Goal: Task Accomplishment & Management: Manage account settings

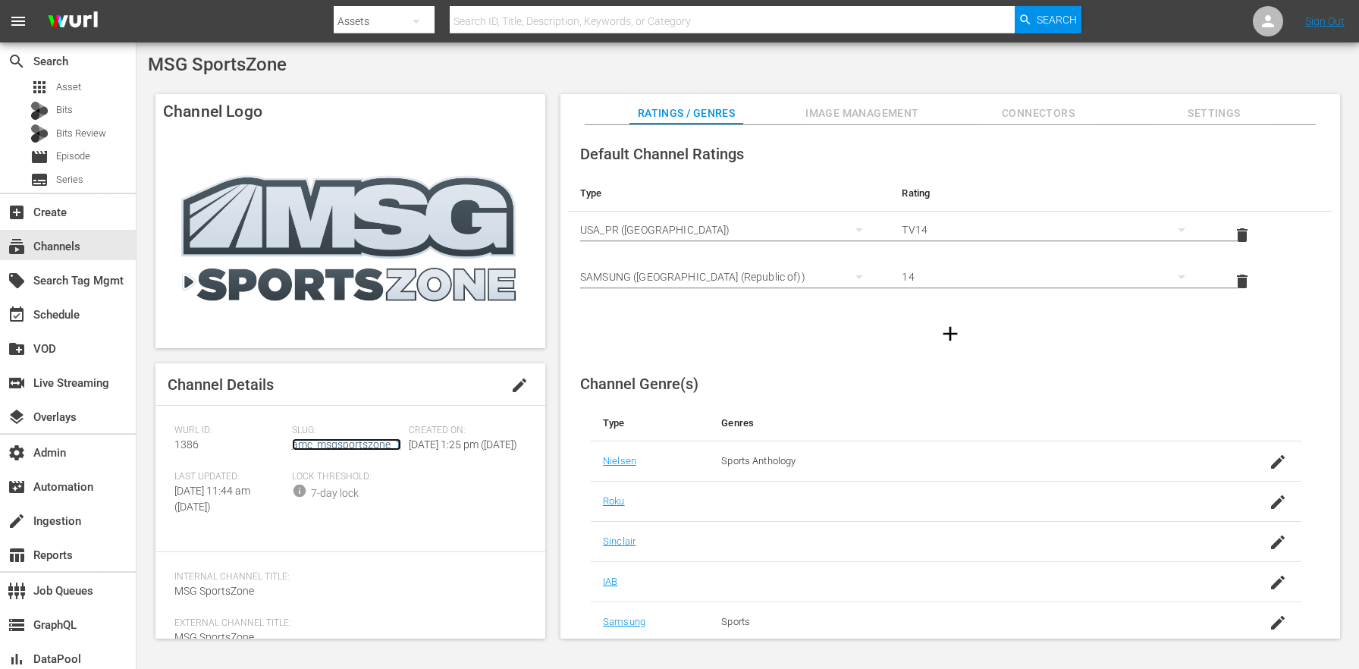
click at [369, 444] on link "amc_msgsportszone_1" at bounding box center [346, 444] width 109 height 12
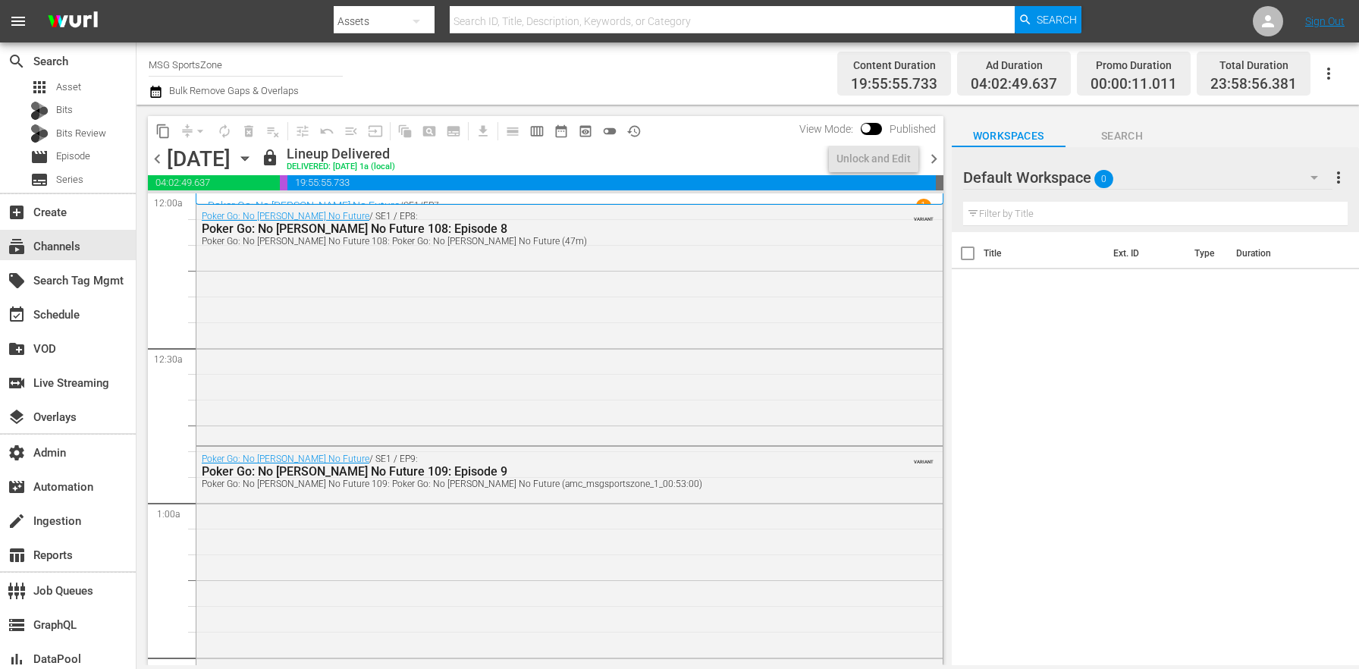
click at [253, 157] on icon "button" at bounding box center [245, 158] width 17 height 17
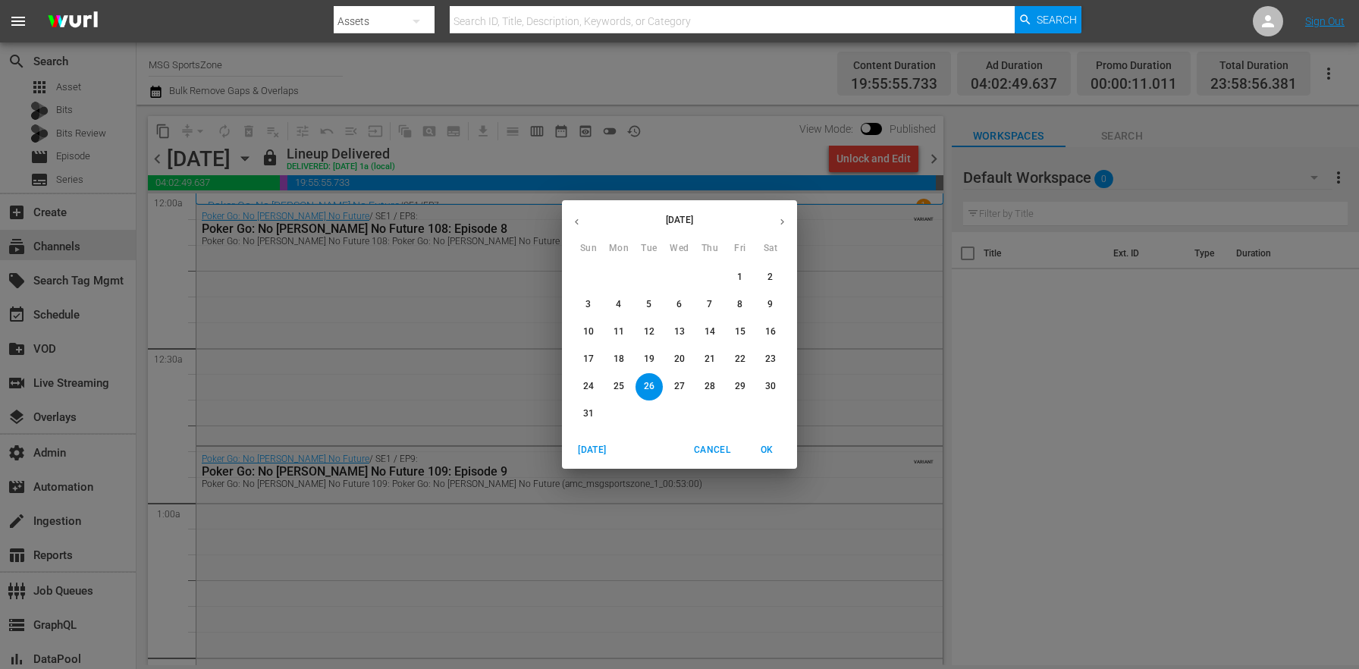
click at [776, 388] on span "30" at bounding box center [770, 386] width 27 height 13
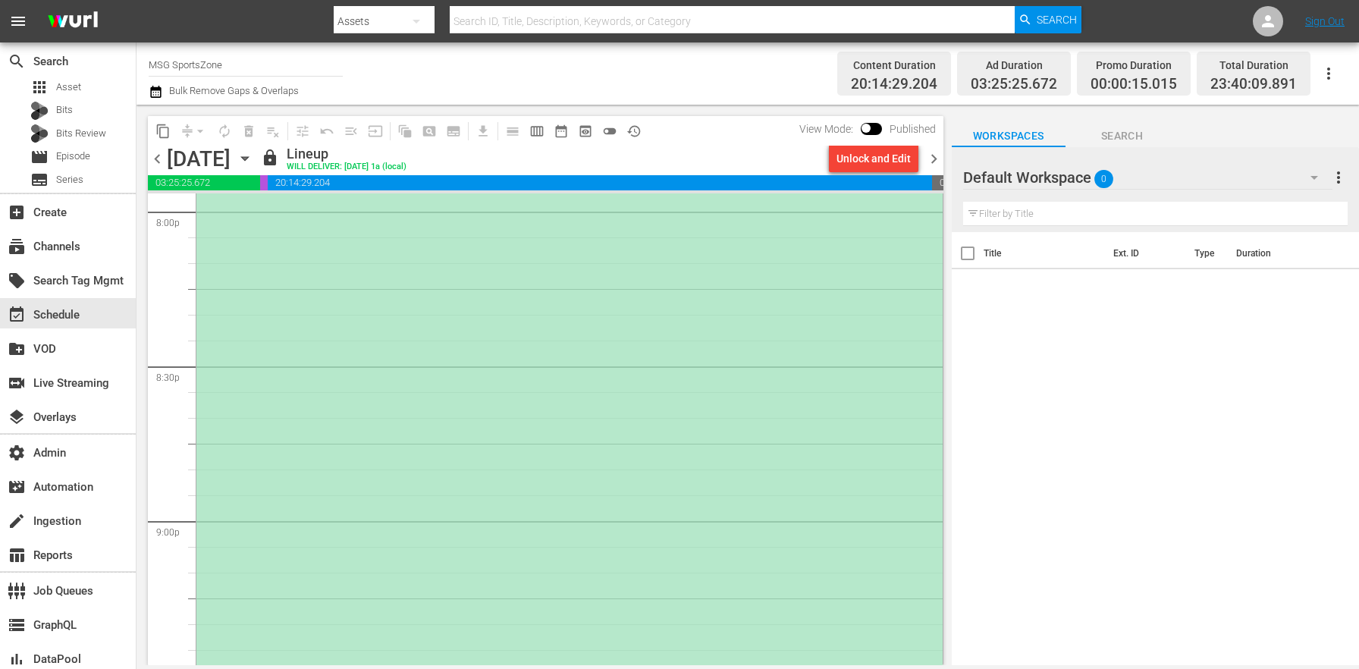
scroll to position [6143, 0]
click at [391, 366] on div "(PLACEHOLDER 2:30 - 8/30) Westchester SC at FC Naples" at bounding box center [569, 315] width 746 height 769
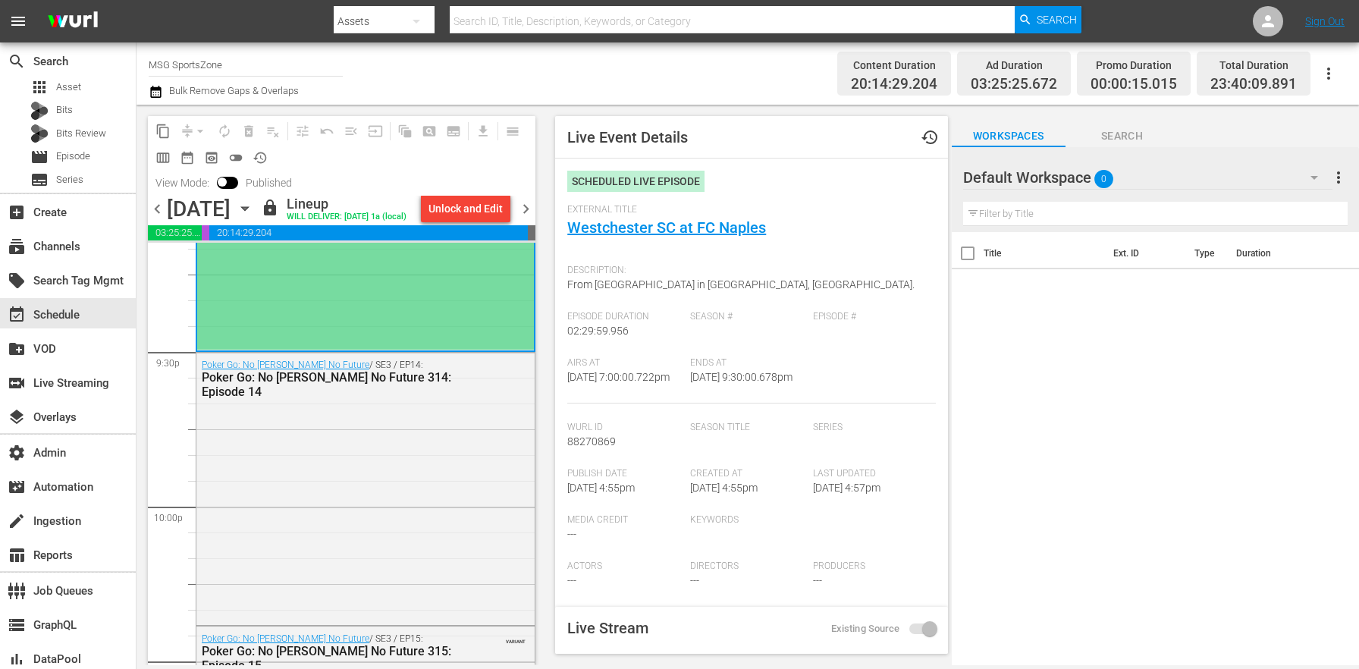
scroll to position [6593, 0]
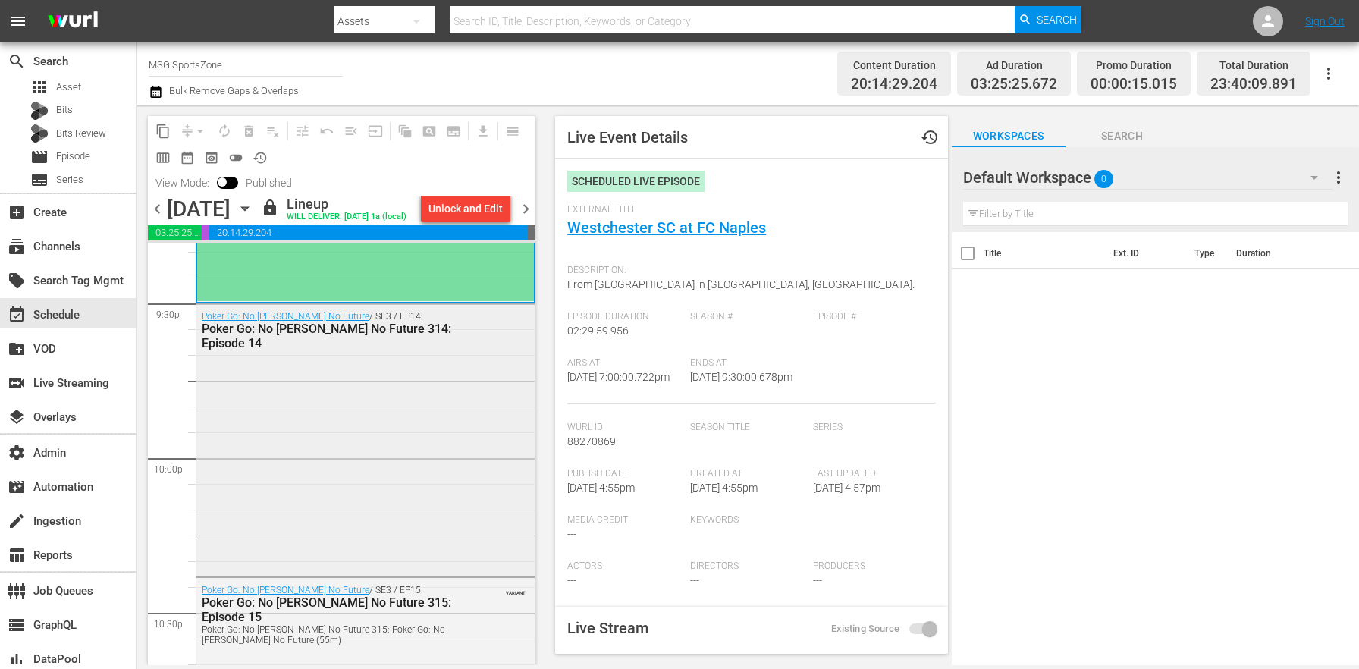
click at [441, 354] on div "Poker Go: No Gamble No Future / SE3 / EP14: Poker Go: No Gamble No Future 314: …" at bounding box center [365, 330] width 338 height 52
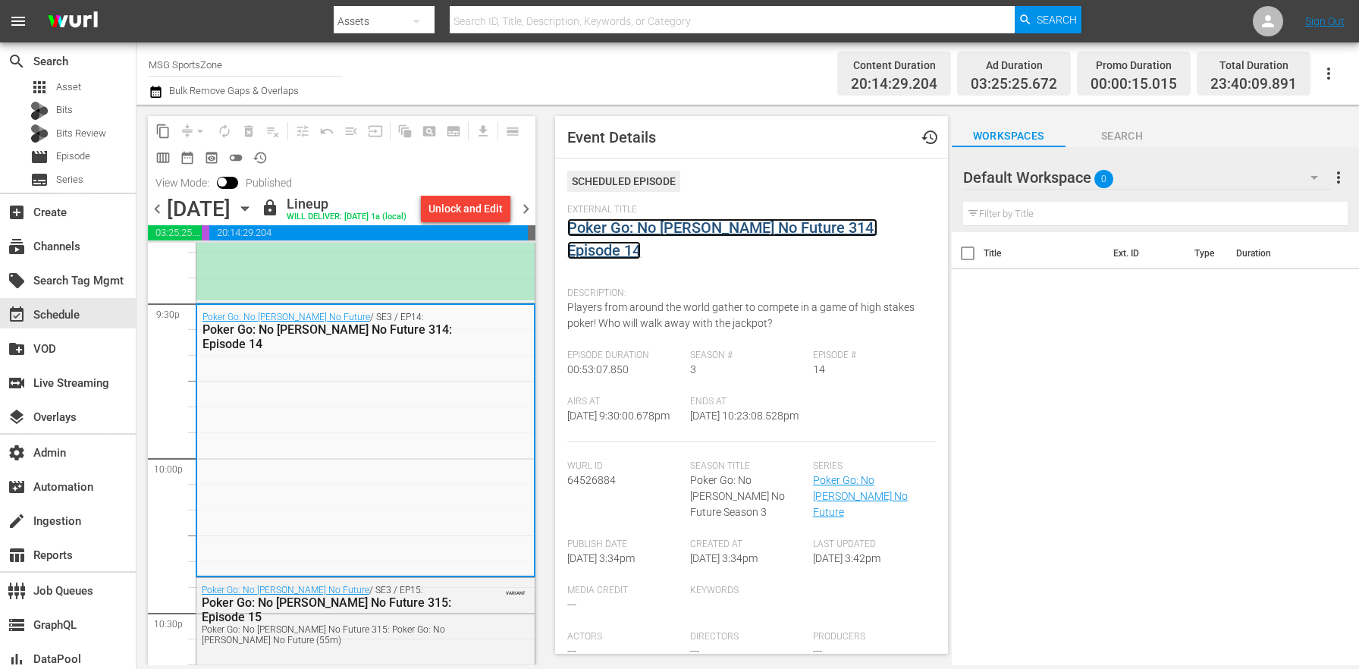
click at [670, 232] on link "Poker Go: No Gamble No Future 314: Episode 14" at bounding box center [722, 238] width 310 height 41
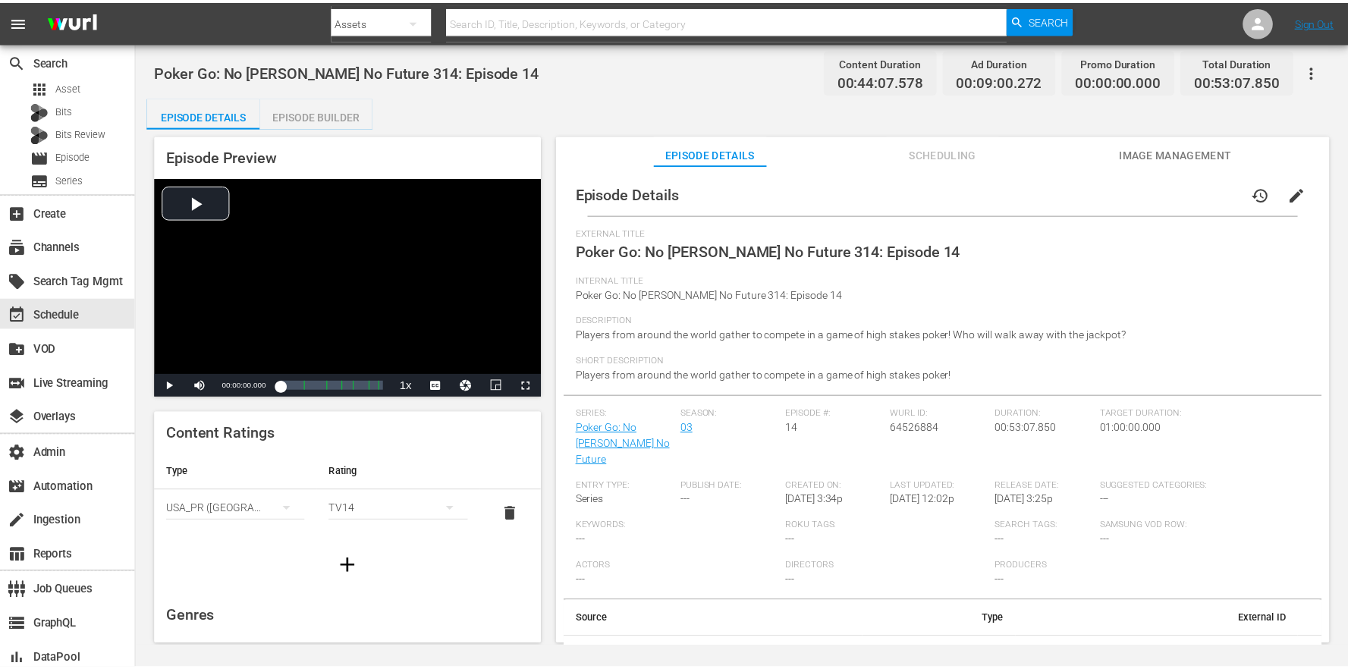
scroll to position [9, 0]
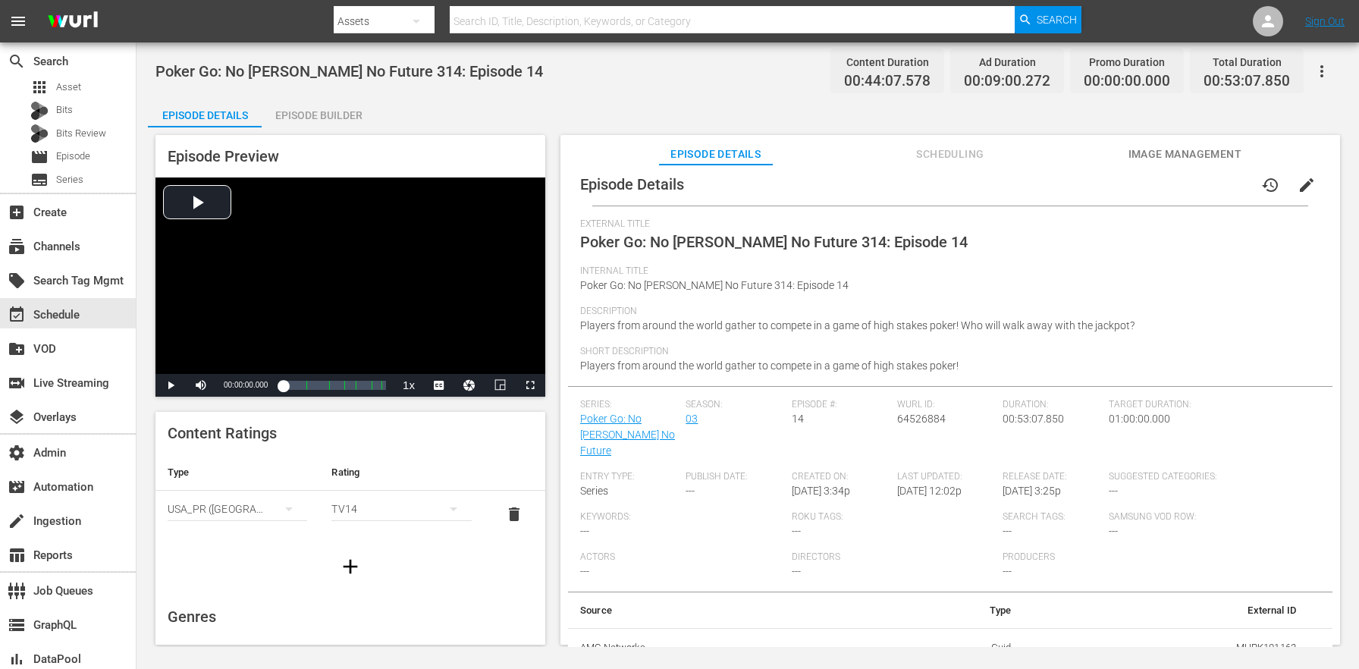
click at [313, 128] on div "Episode Preview Video Player is loading. Play Video Play Mute Current Time 00:0…" at bounding box center [748, 391] width 1200 height 529
click at [323, 106] on div "Episode Builder" at bounding box center [319, 115] width 114 height 36
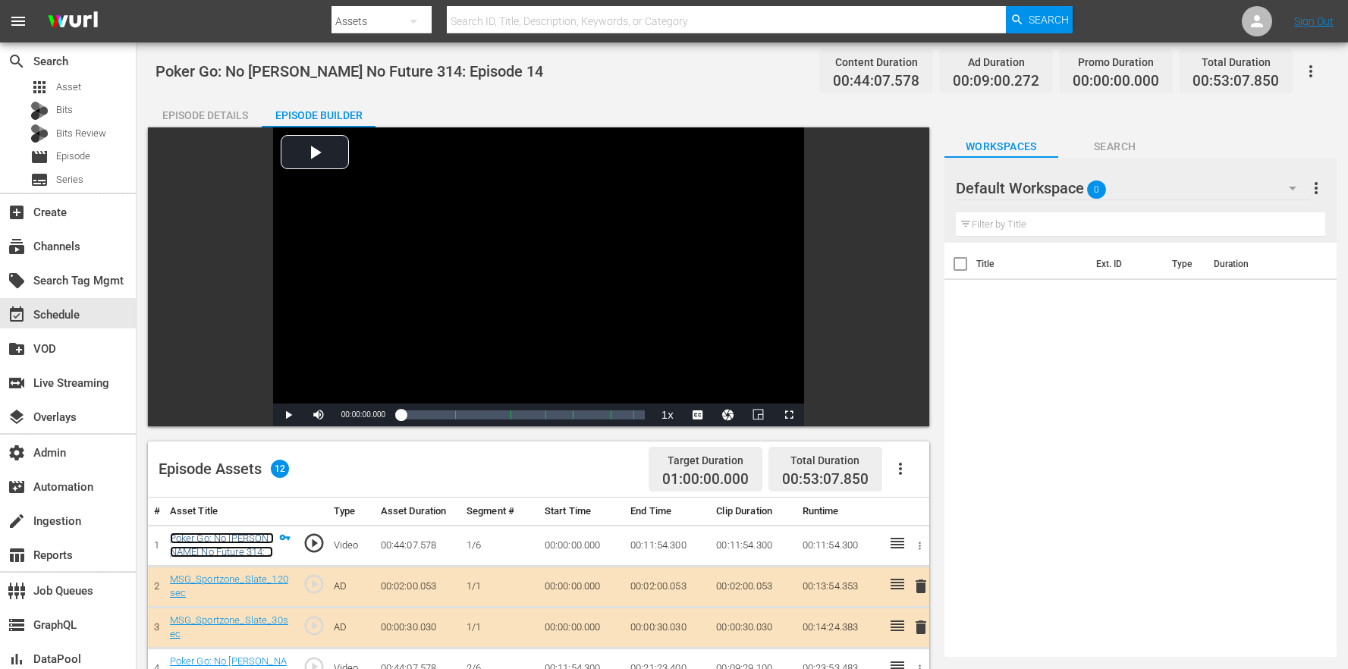
click at [239, 538] on link "Poker Go: No Gamble No Future 314: Episode 14" at bounding box center [222, 551] width 104 height 39
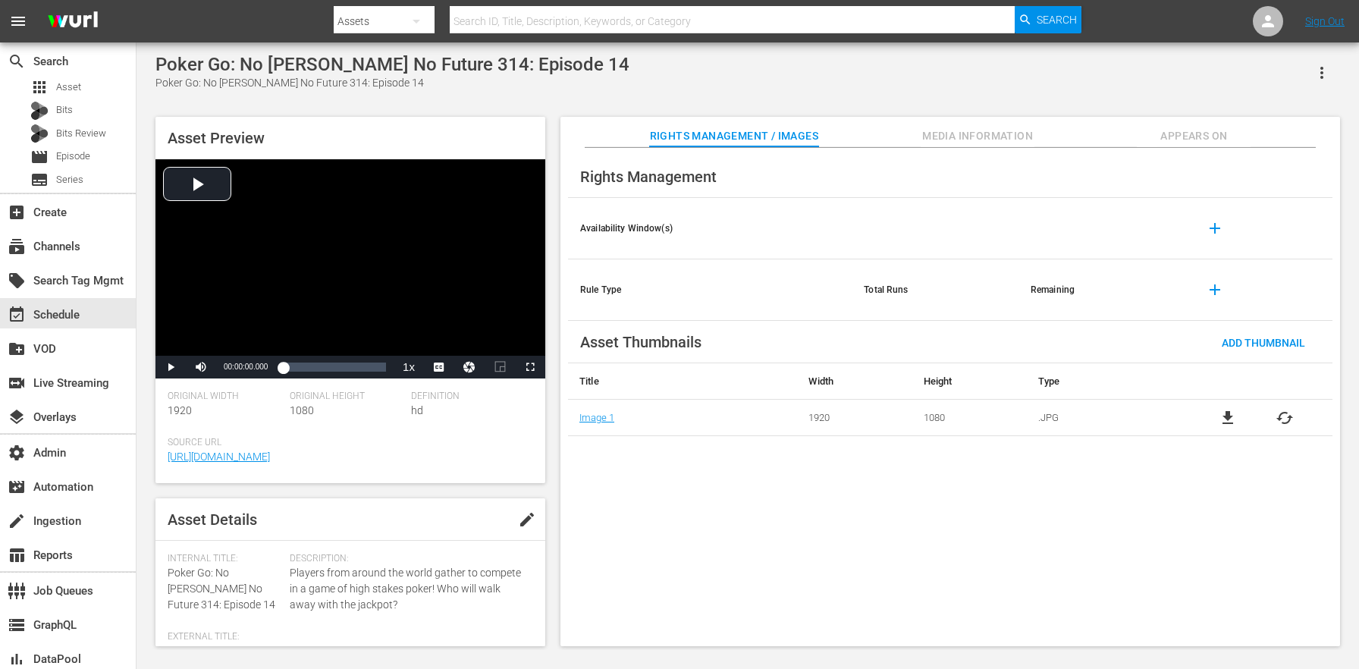
click at [1308, 74] on button "button" at bounding box center [1322, 73] width 36 height 36
click at [1280, 73] on div "Add To Workspace" at bounding box center [1255, 79] width 146 height 36
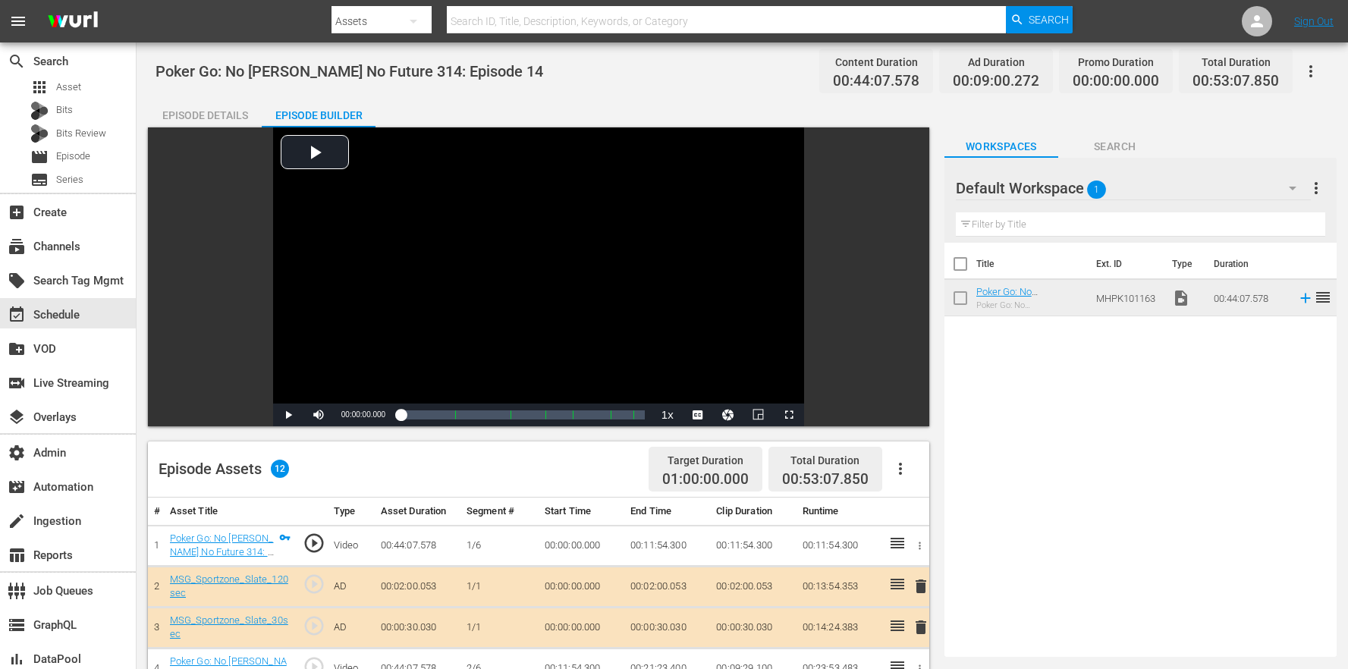
click at [655, 92] on div "Poker Go: No Gamble No Future 314: Episode 14 Content Duration 00:44:07.578 Ad …" at bounding box center [742, 553] width 1211 height 1022
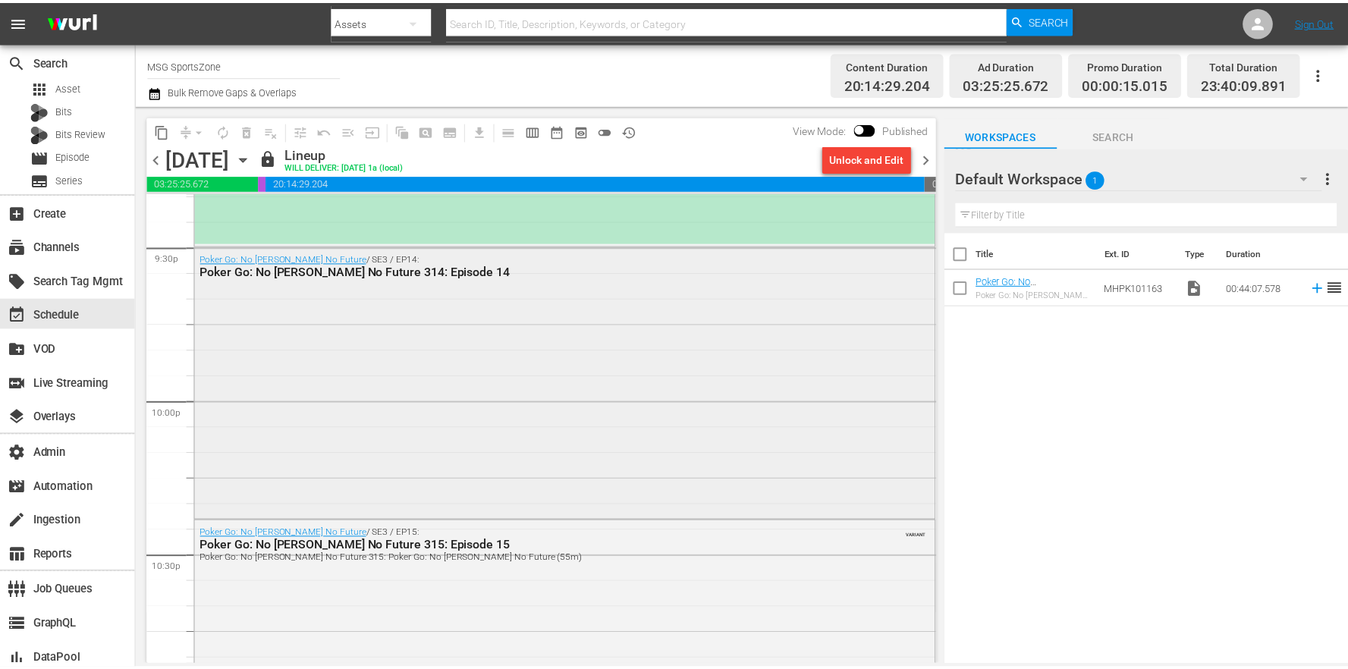
scroll to position [6516, 0]
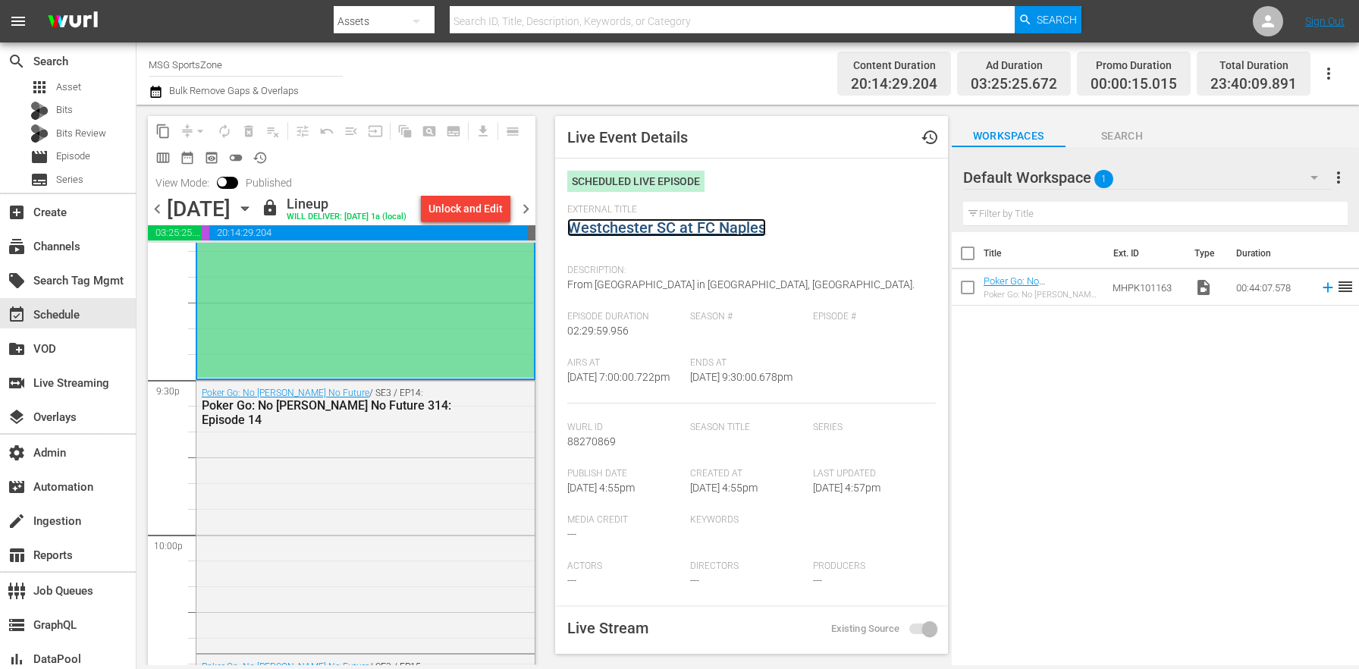
click at [595, 224] on link "Westchester SC at FC Naples" at bounding box center [666, 227] width 199 height 18
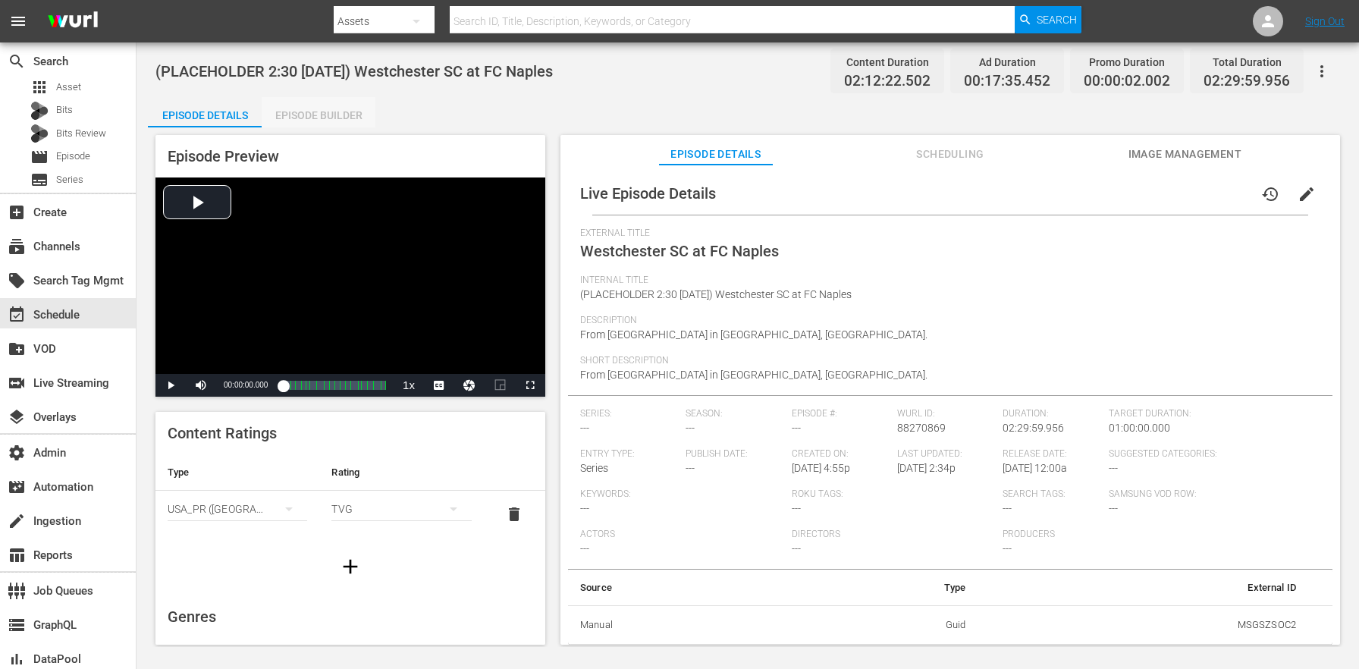
click at [347, 108] on div "Episode Builder" at bounding box center [319, 115] width 114 height 36
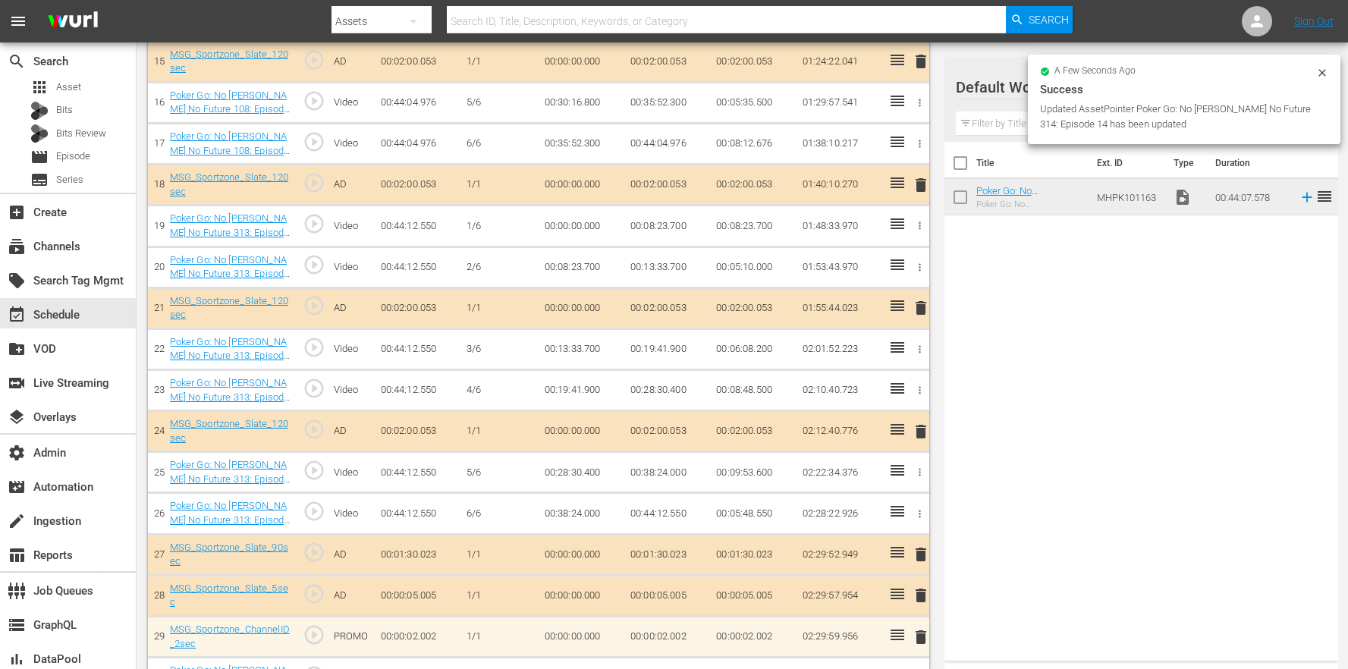
scroll to position [1100, 0]
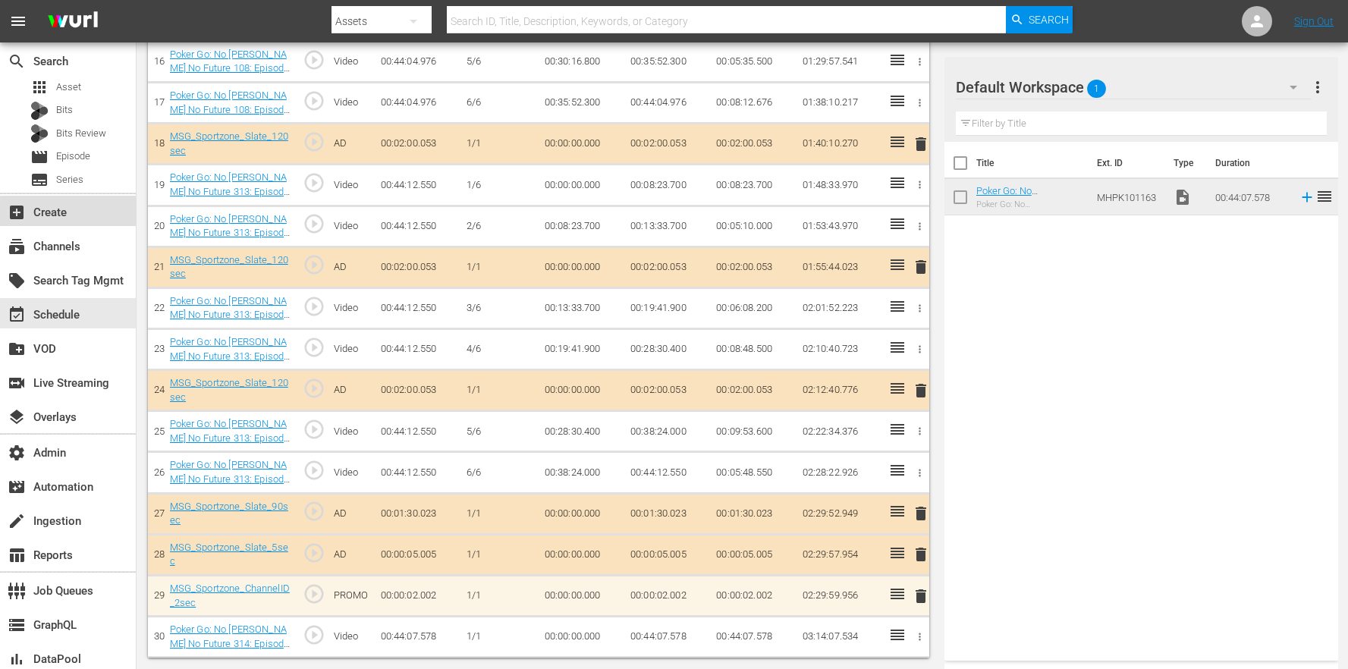
click at [105, 217] on div "add_box Create" at bounding box center [68, 211] width 136 height 30
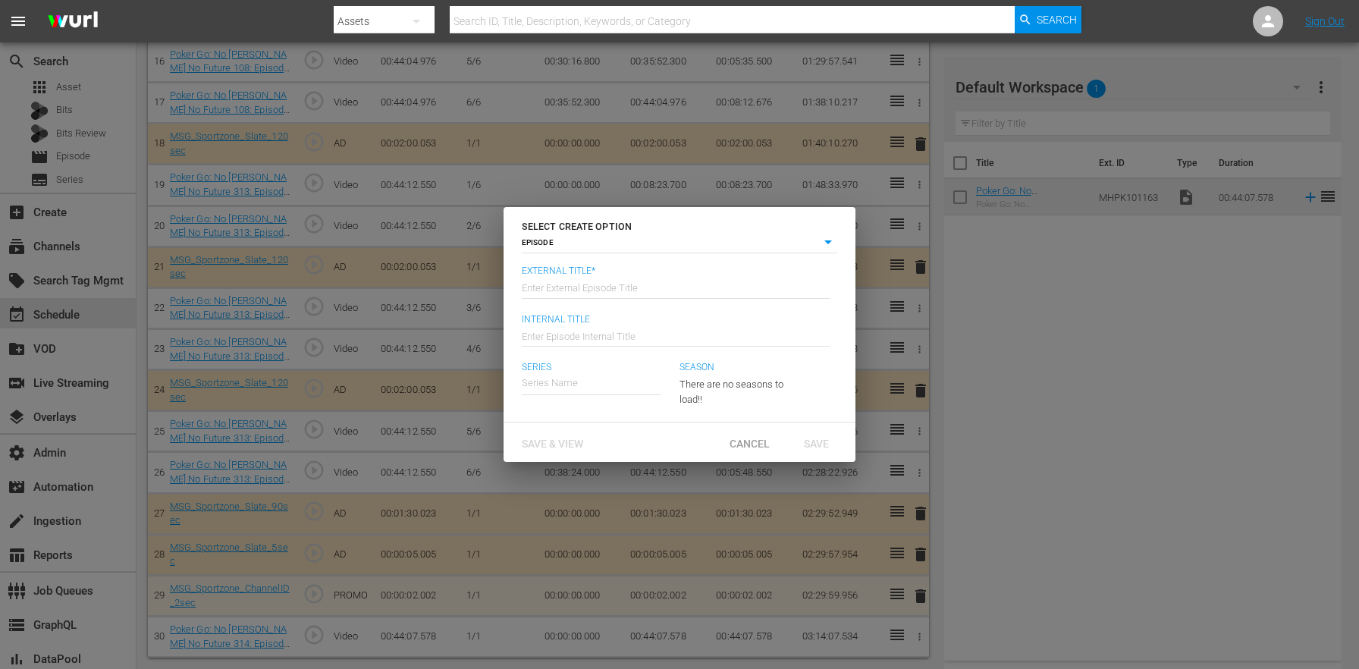
click at [619, 278] on input "text" at bounding box center [676, 286] width 308 height 36
click at [742, 439] on span "Cancel" at bounding box center [750, 444] width 64 height 12
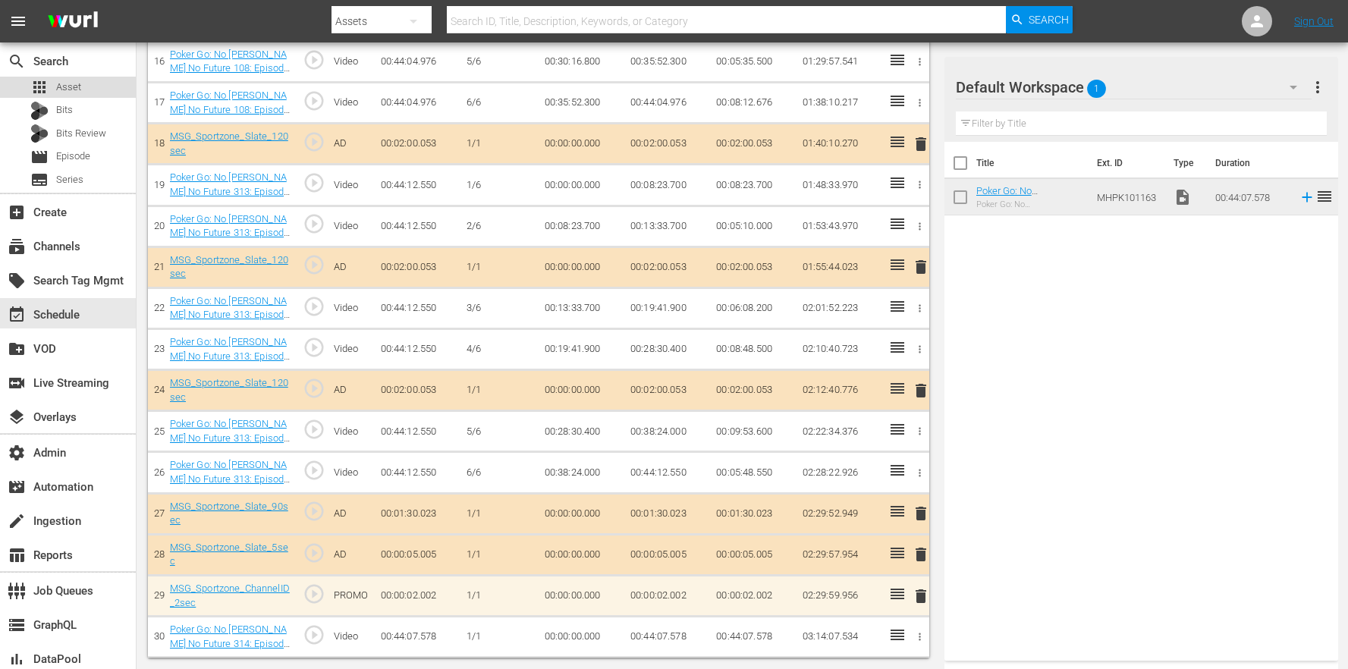
click at [79, 87] on span "Asset" at bounding box center [68, 87] width 25 height 15
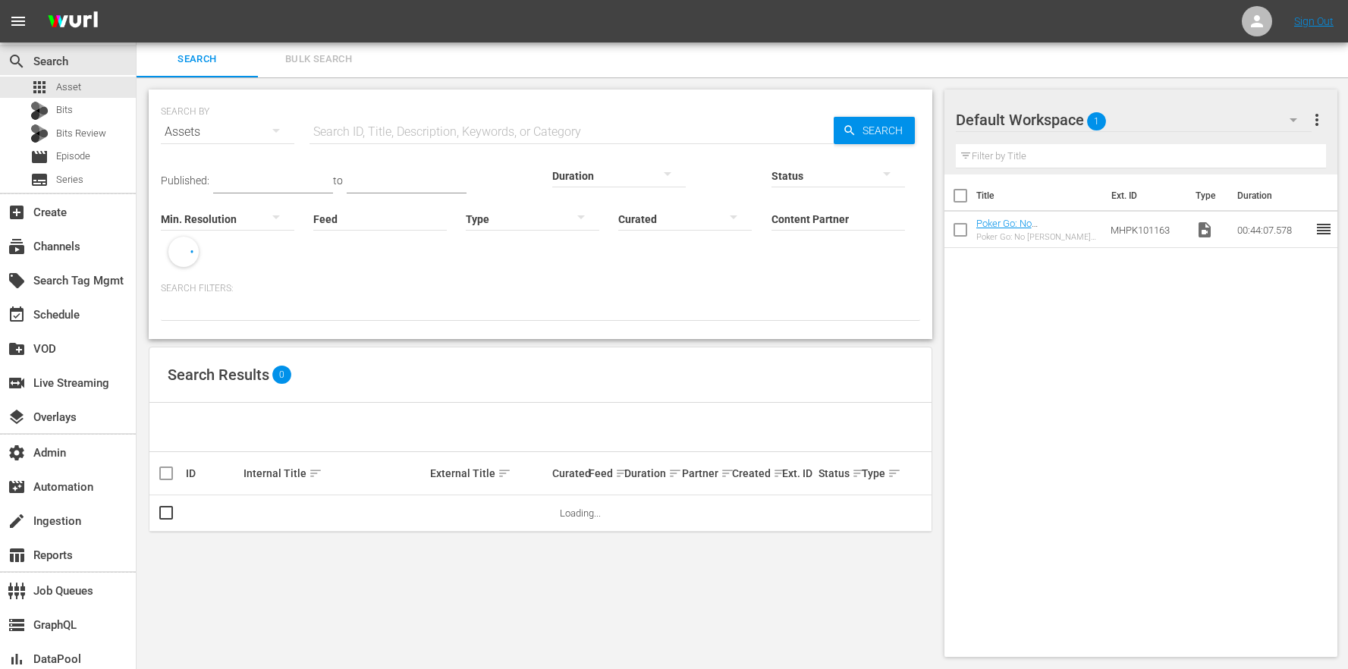
click at [771, 215] on input "Content Partner" at bounding box center [837, 220] width 133 height 55
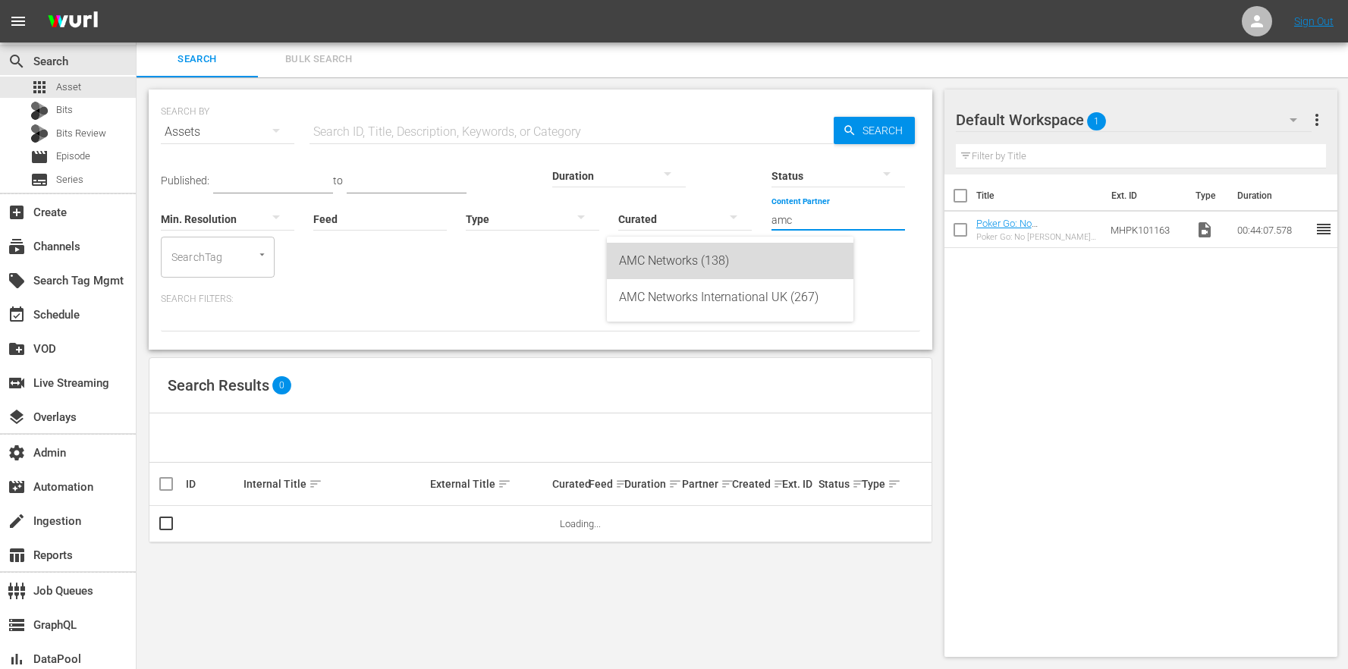
click at [636, 265] on div "AMC Networks (138)" at bounding box center [730, 261] width 222 height 36
type input "AMC Networks (138)"
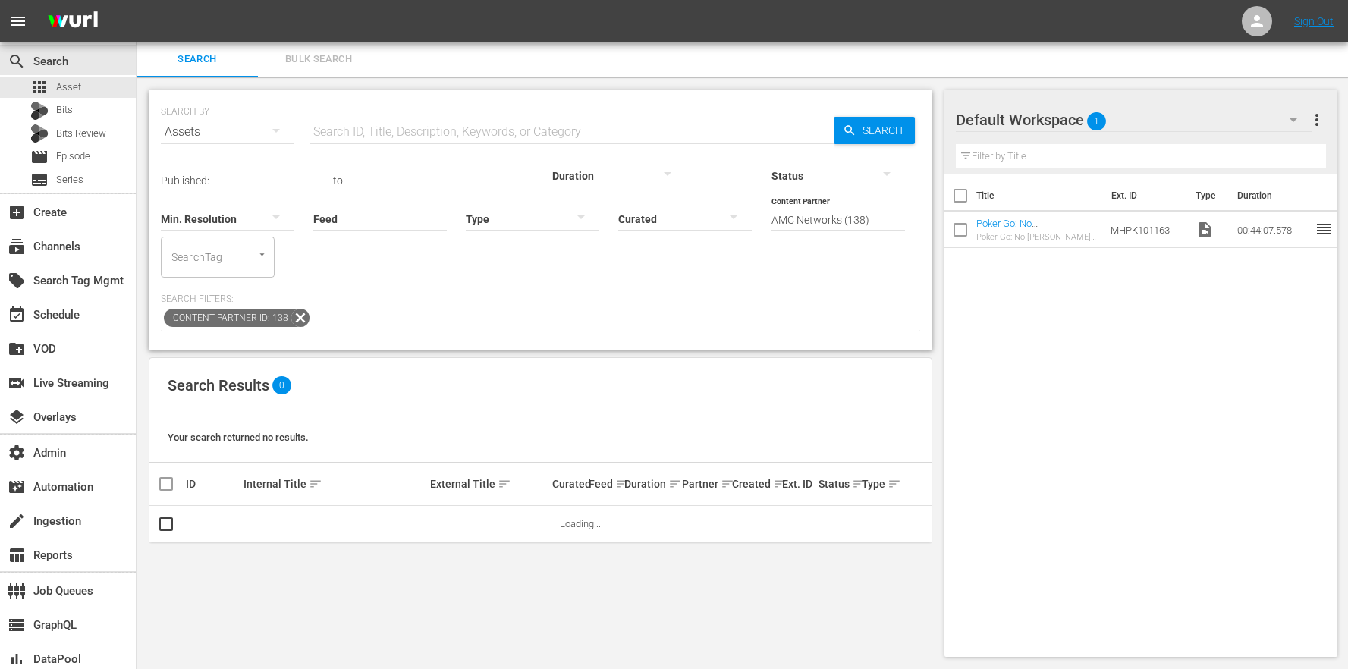
click at [466, 217] on div at bounding box center [532, 218] width 133 height 42
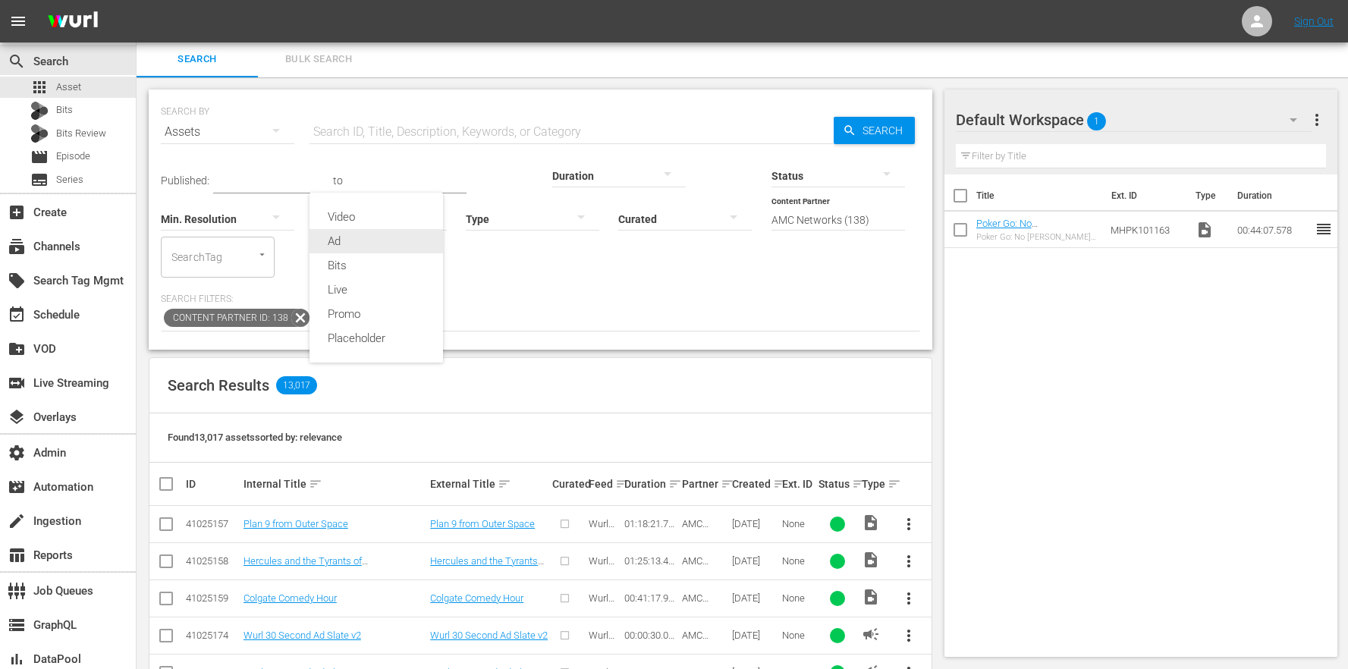
click at [378, 239] on div "Ad" at bounding box center [375, 241] width 133 height 24
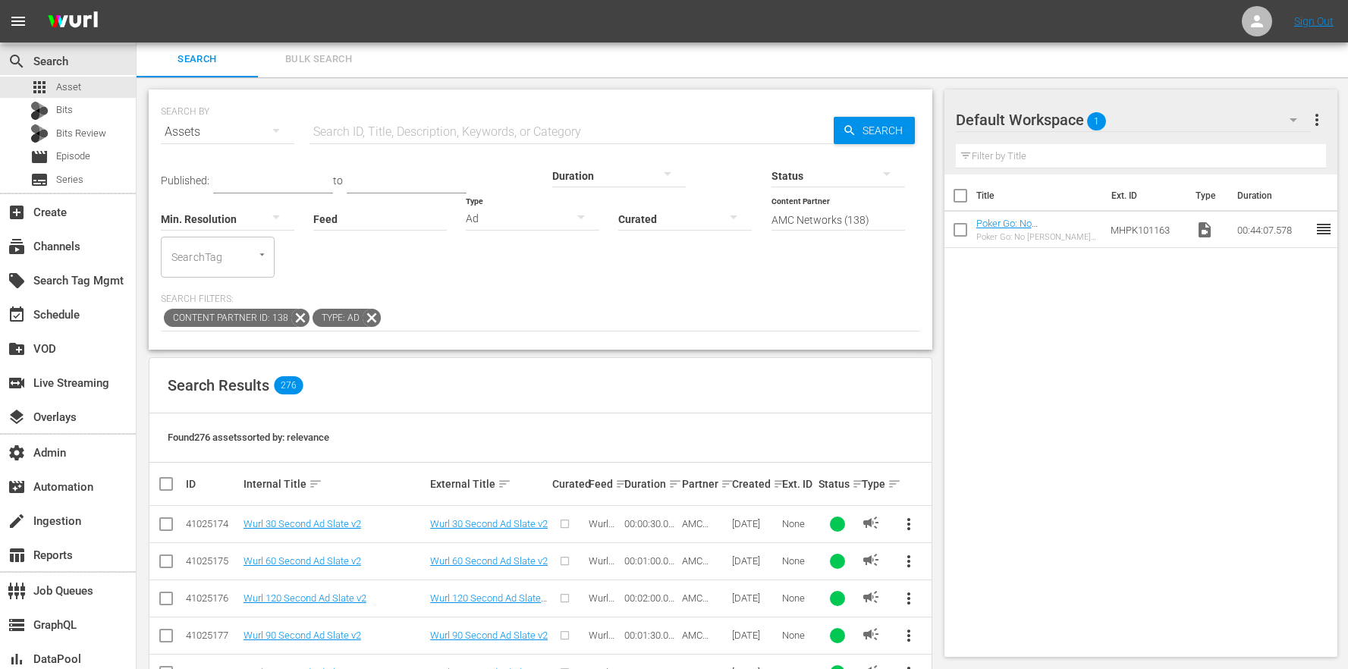
click at [400, 128] on input "text" at bounding box center [571, 132] width 524 height 36
type input "msg"
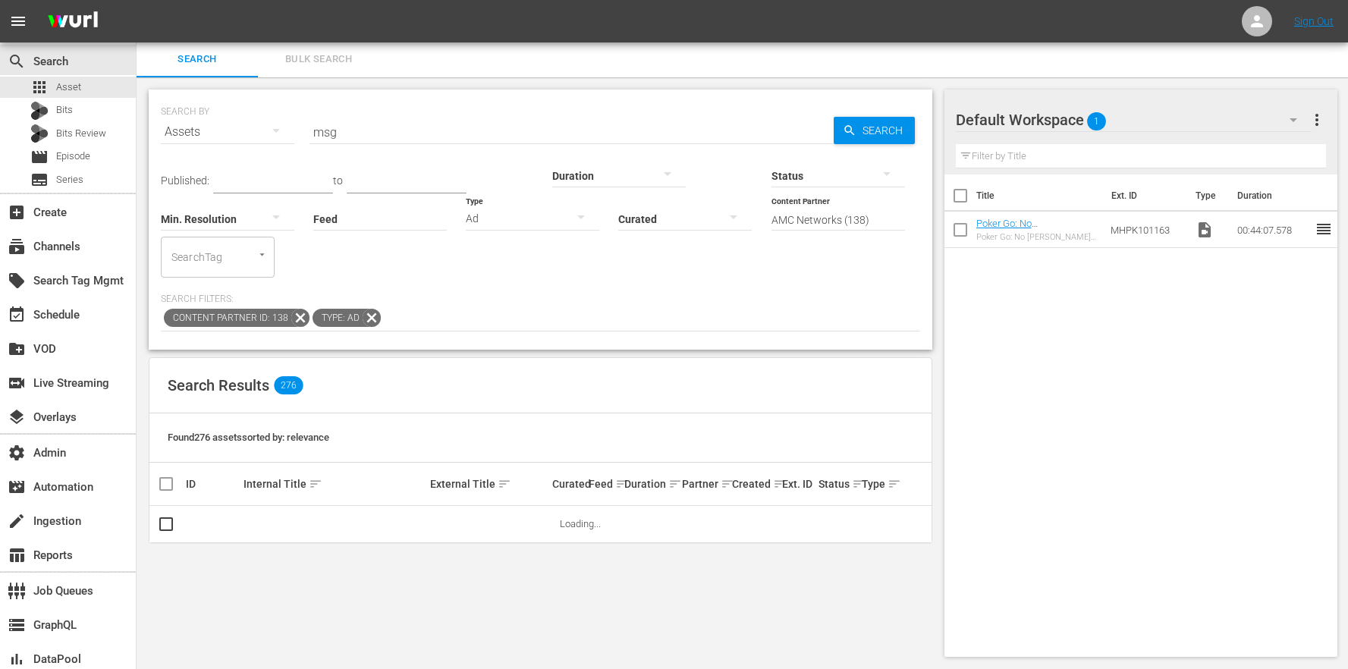
click at [733, 358] on div "Search Results 276" at bounding box center [540, 385] width 782 height 55
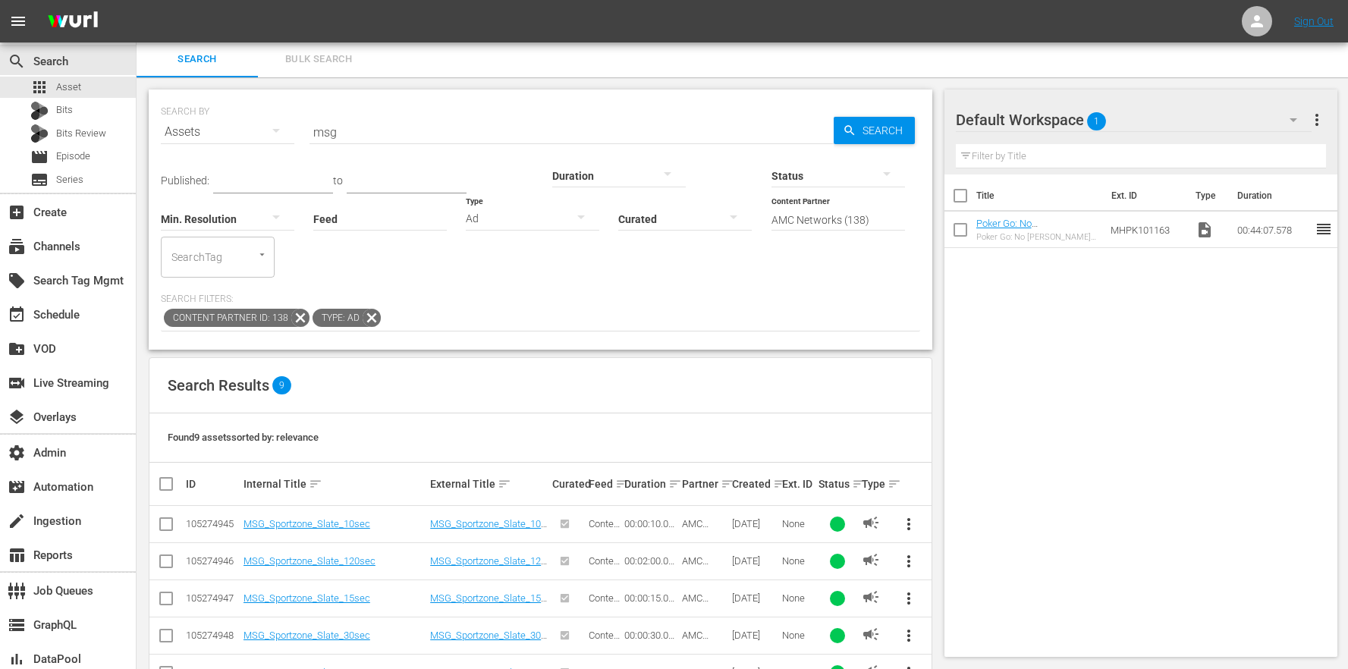
scroll to position [159, 0]
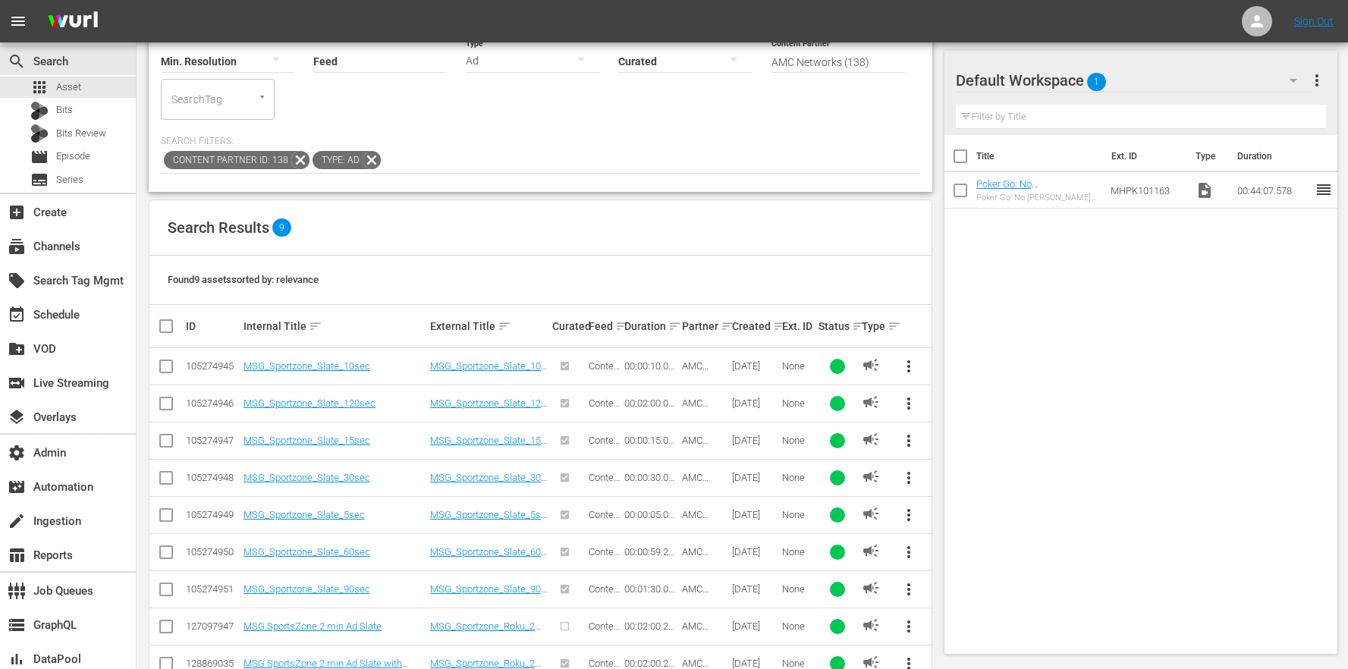
click at [162, 317] on input "checkbox" at bounding box center [172, 326] width 30 height 18
checkbox input "true"
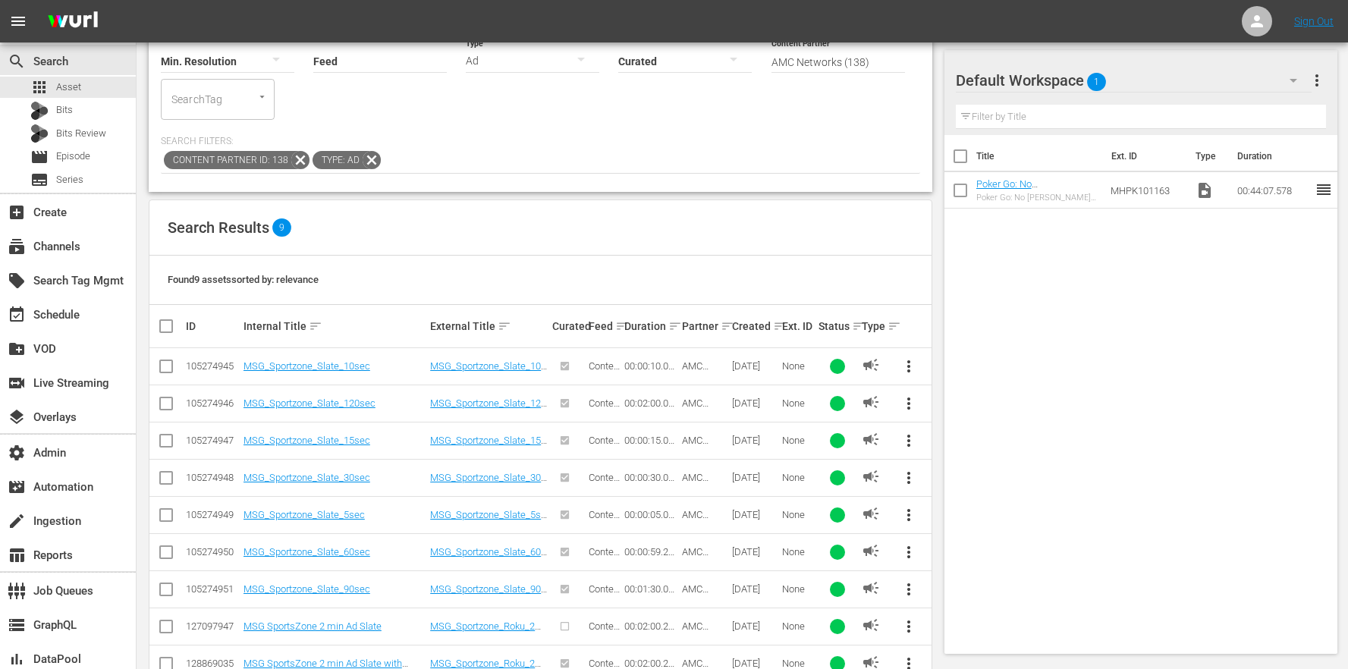
checkbox input "true"
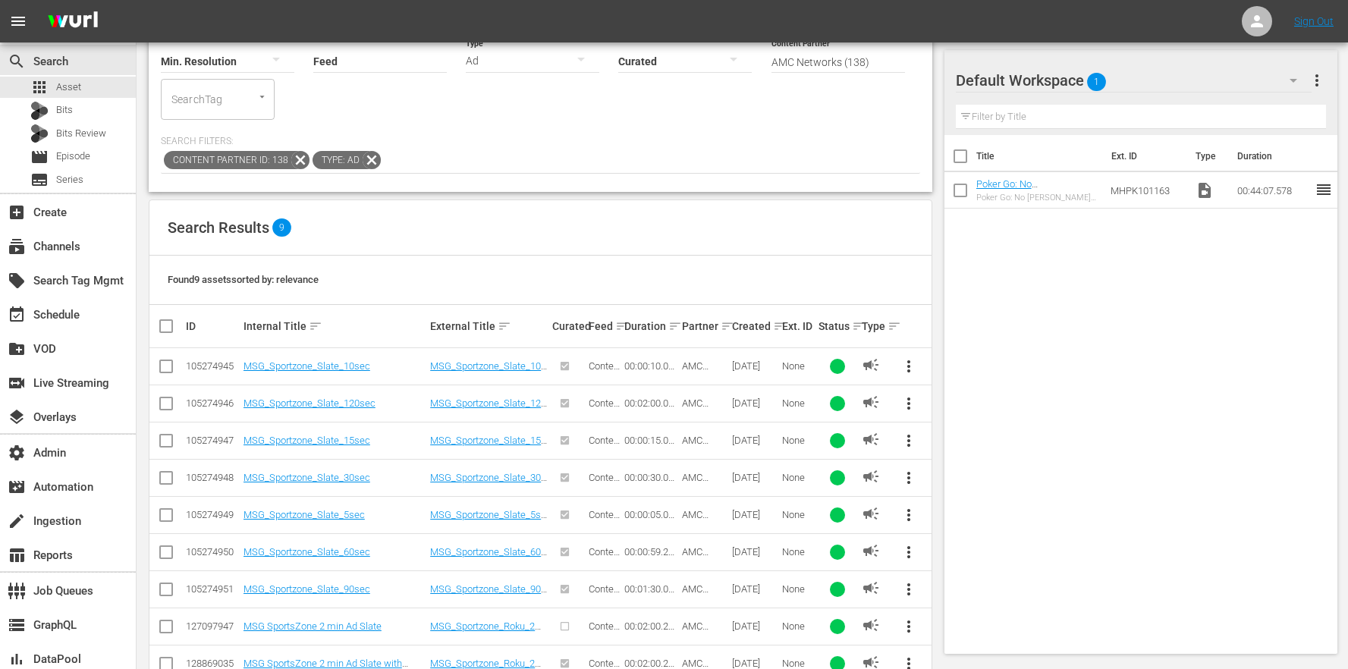
checkbox input "true"
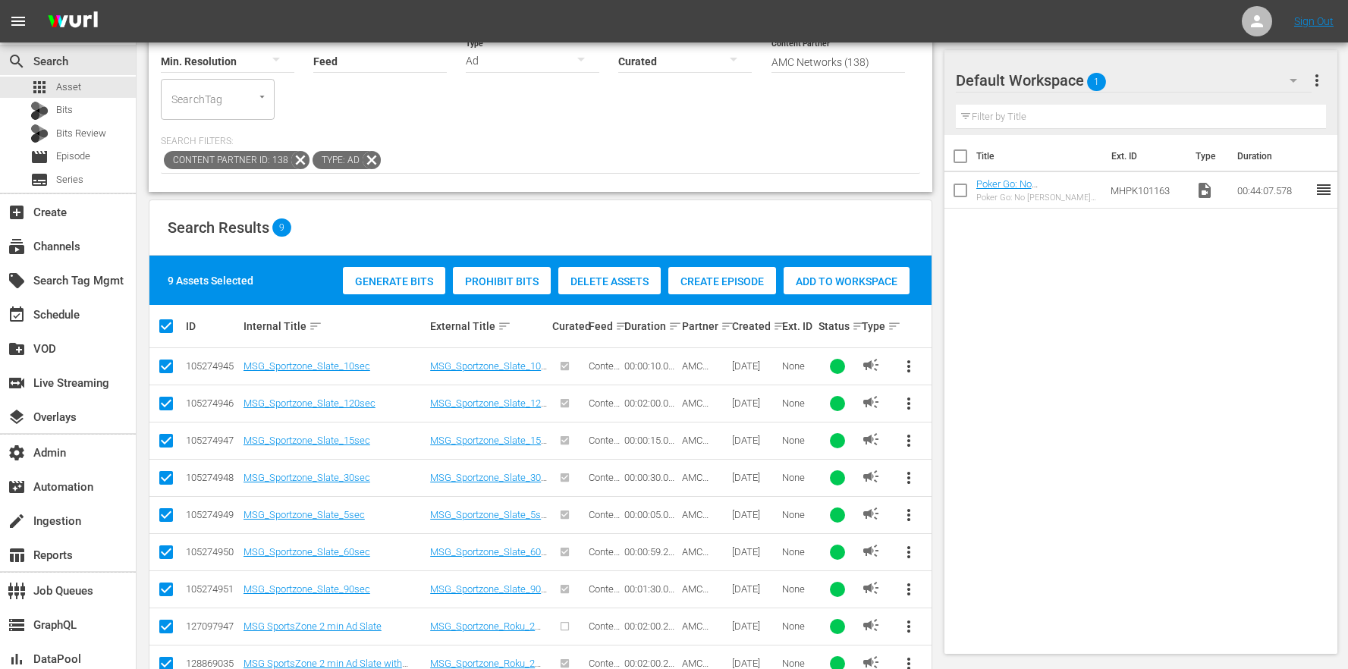
click at [175, 608] on td at bounding box center [166, 626] width 34 height 37
click at [173, 620] on input "checkbox" at bounding box center [166, 629] width 18 height 18
checkbox input "false"
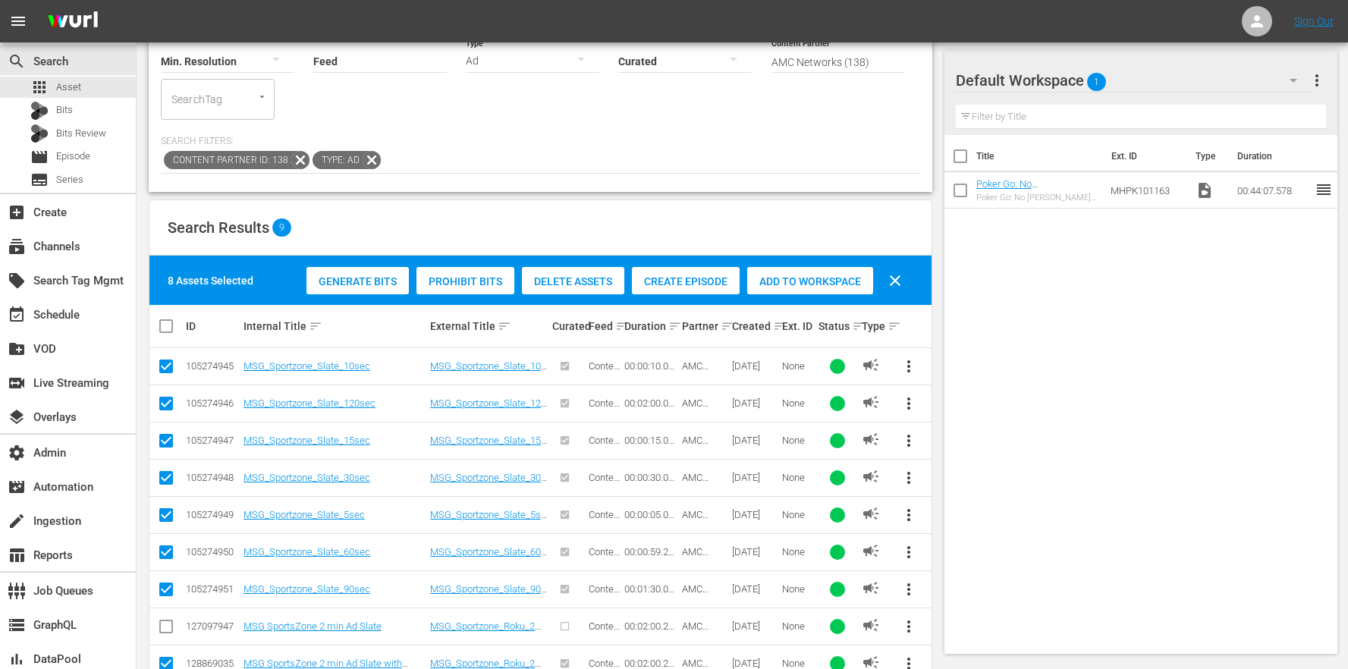
click at [818, 275] on span "Add to Workspace" at bounding box center [810, 281] width 126 height 12
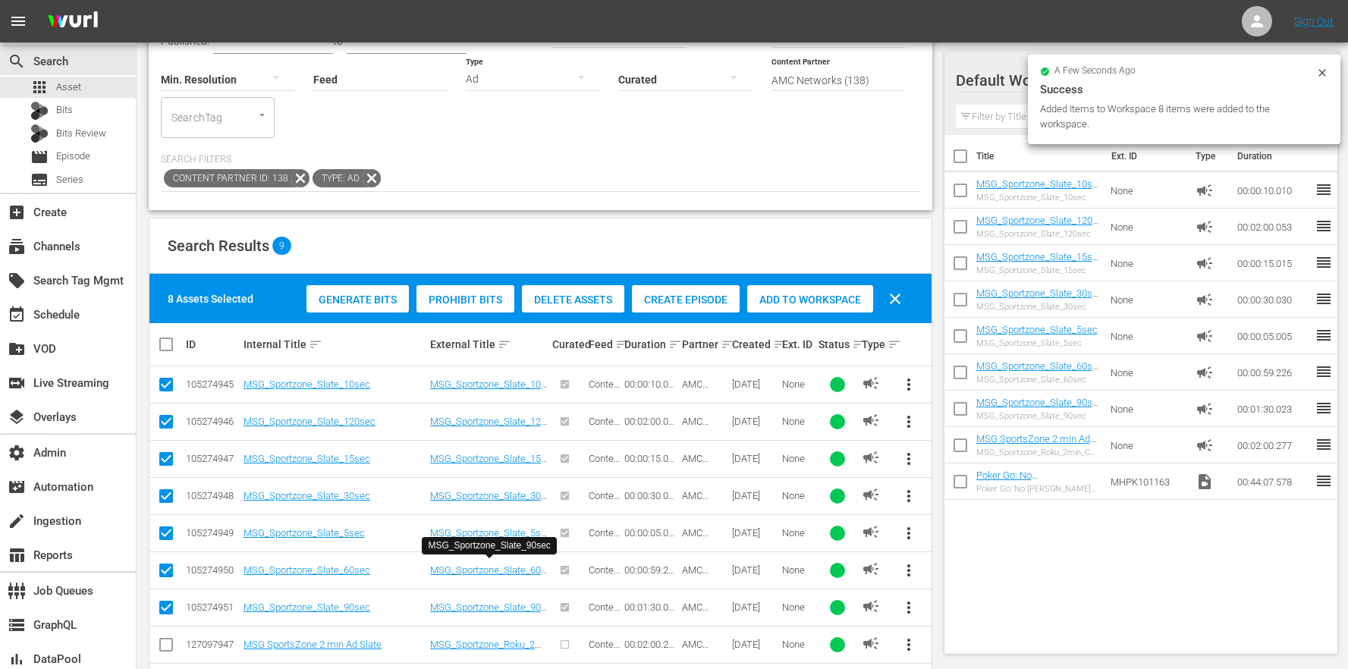
scroll to position [0, 0]
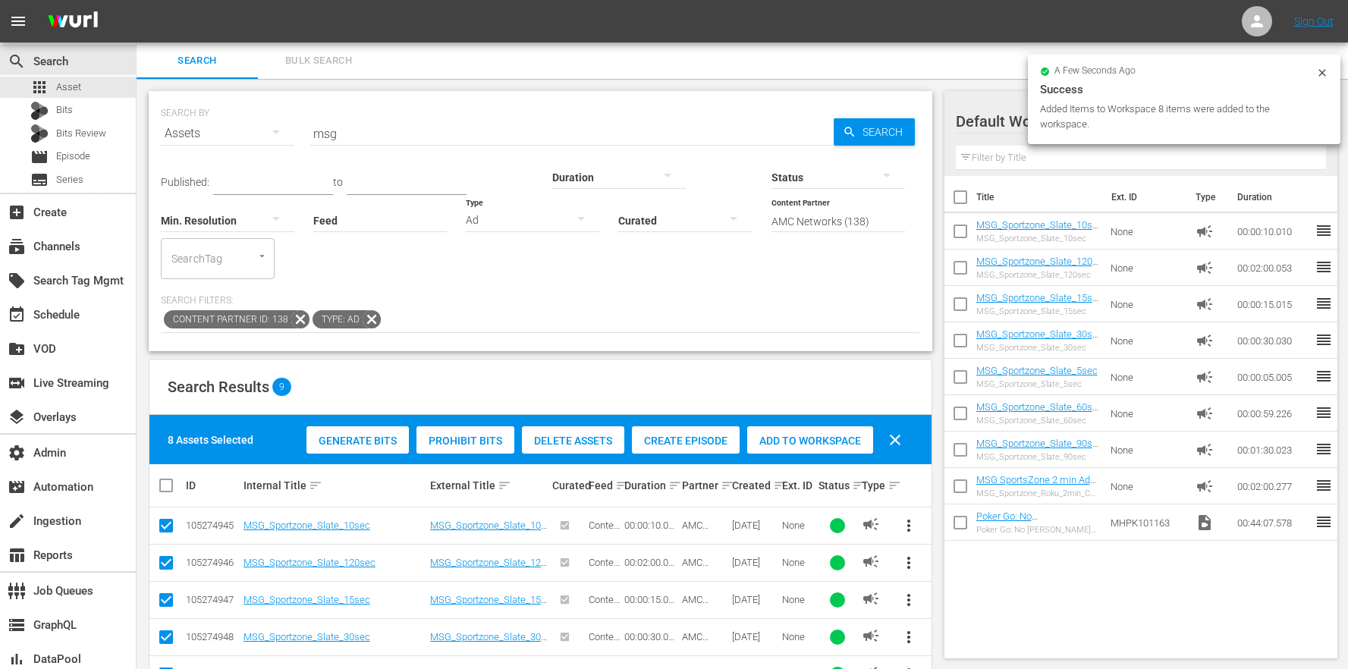
click at [369, 310] on icon at bounding box center [372, 319] width 18 height 18
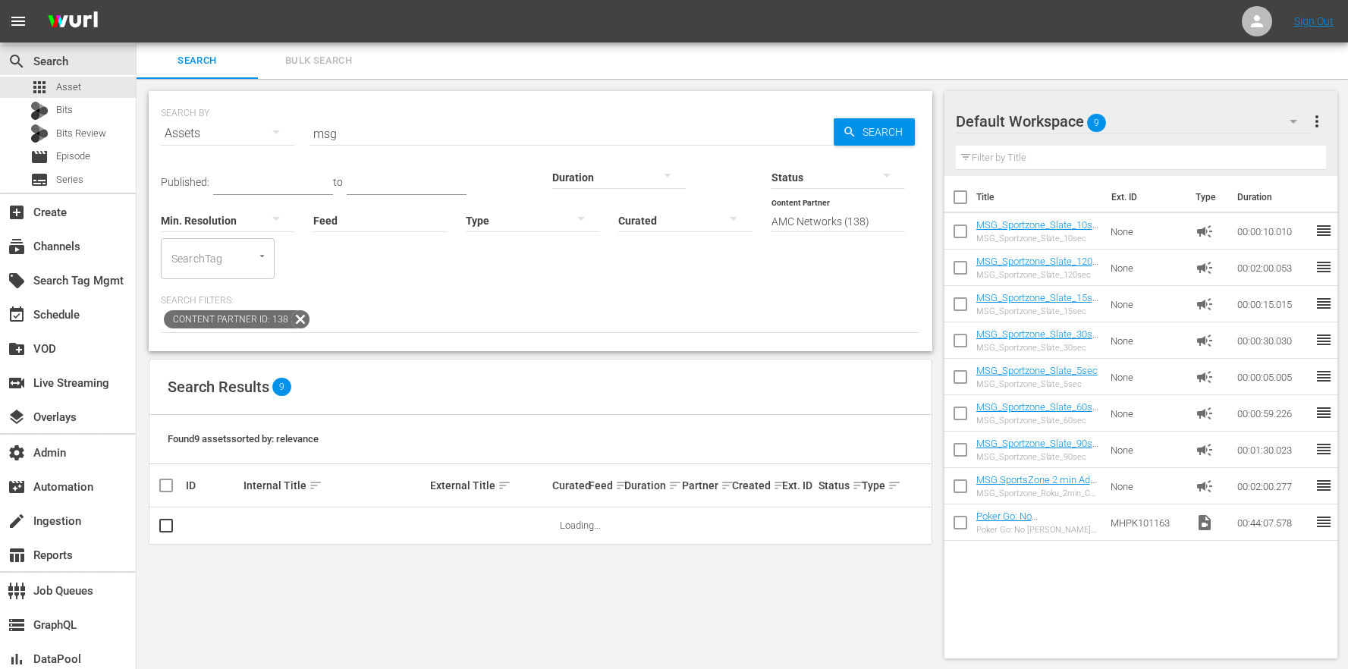
click at [466, 221] on div at bounding box center [532, 220] width 133 height 42
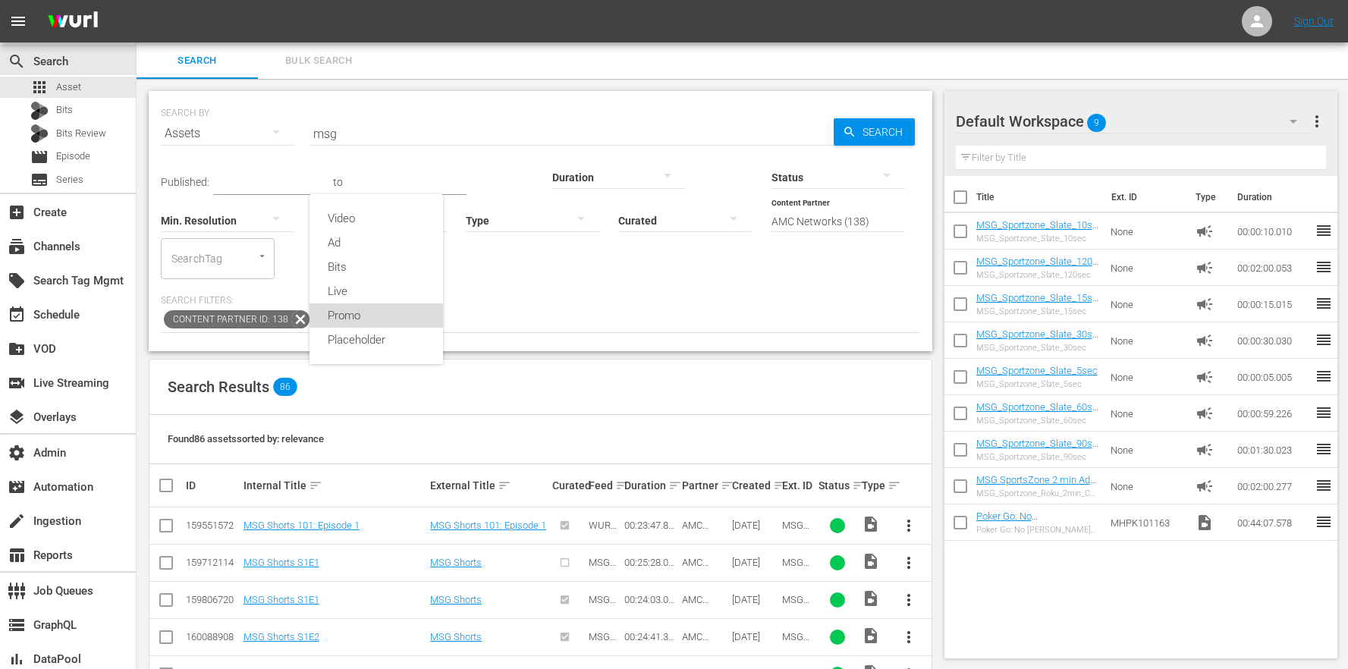
click at [365, 319] on div "Promo" at bounding box center [375, 315] width 133 height 24
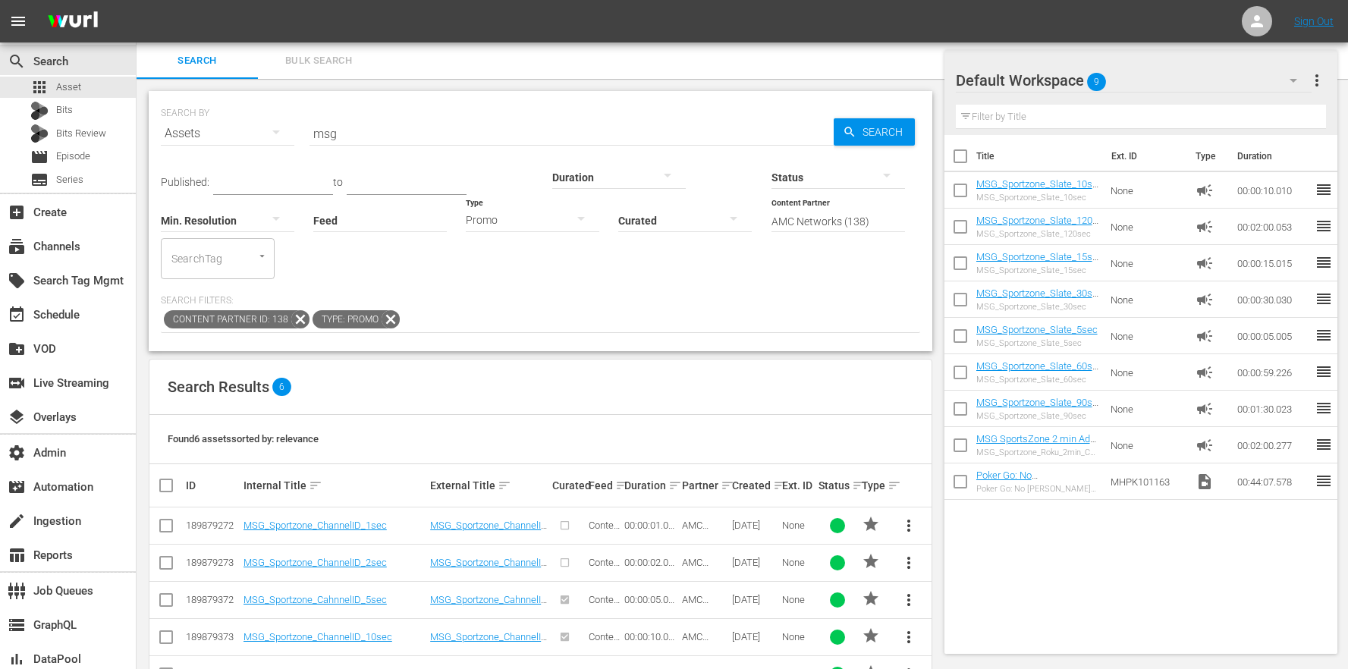
scroll to position [48, 0]
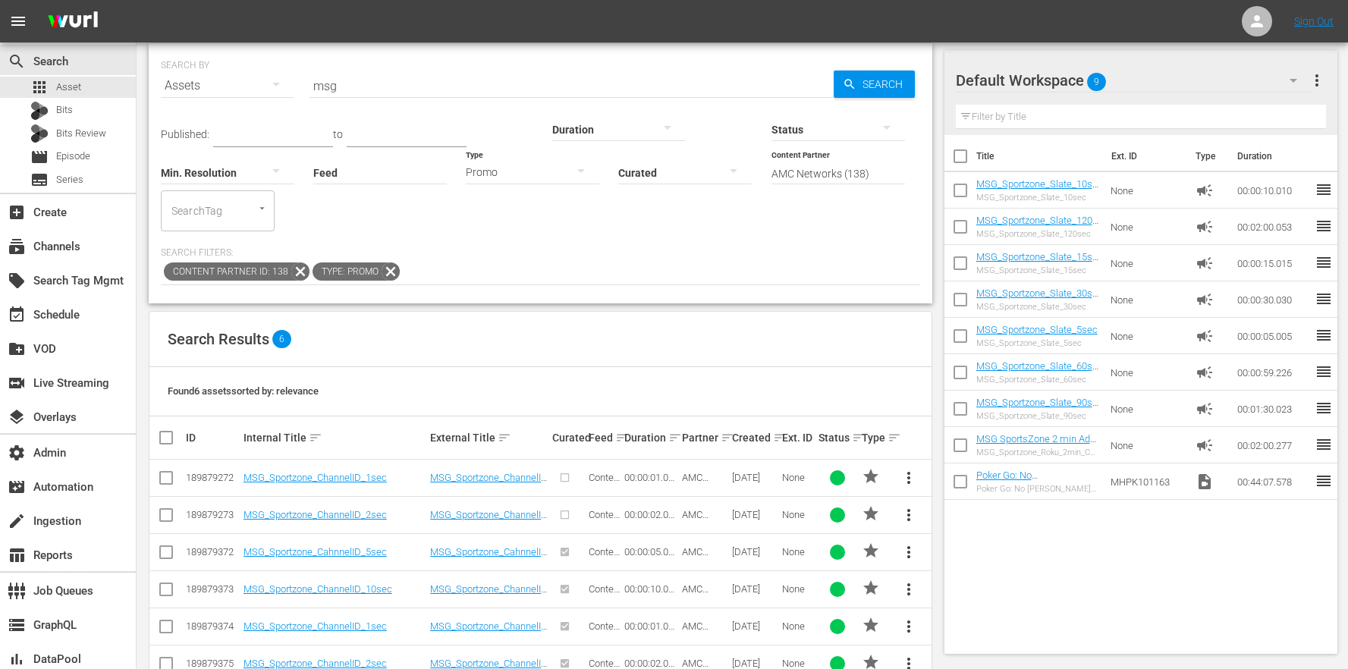
click at [170, 429] on input "checkbox" at bounding box center [172, 438] width 30 height 18
checkbox input "true"
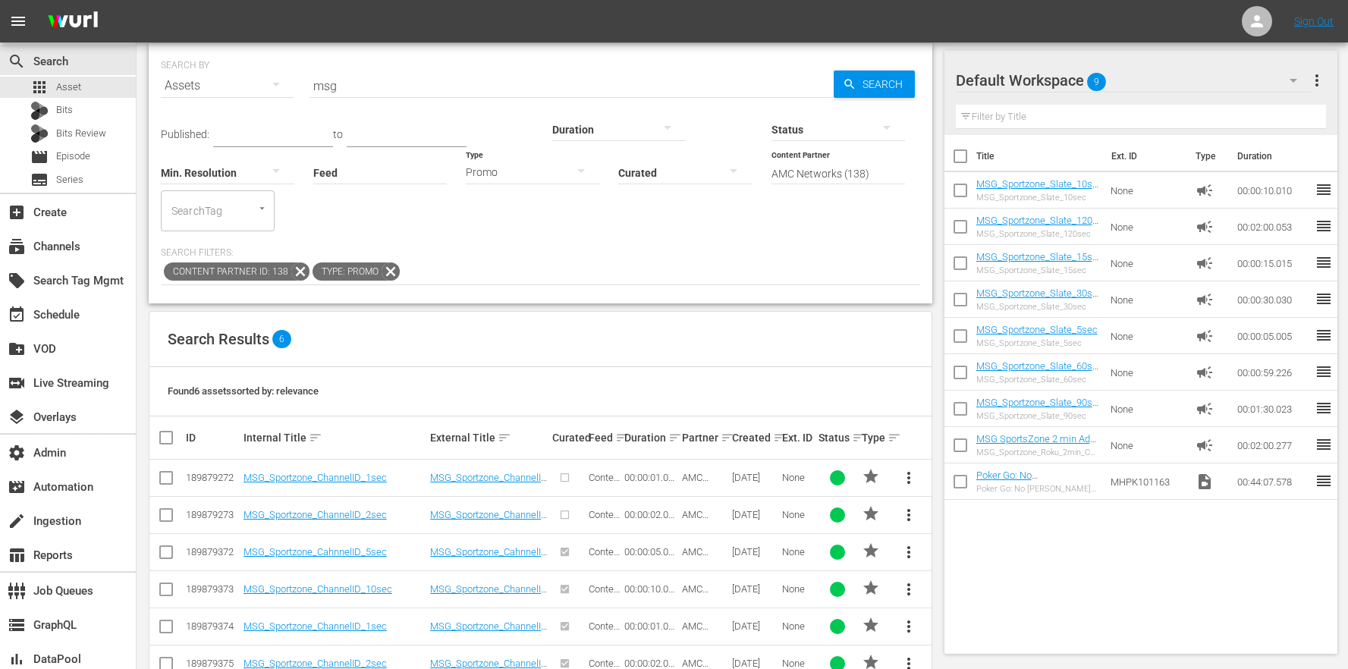
checkbox input "true"
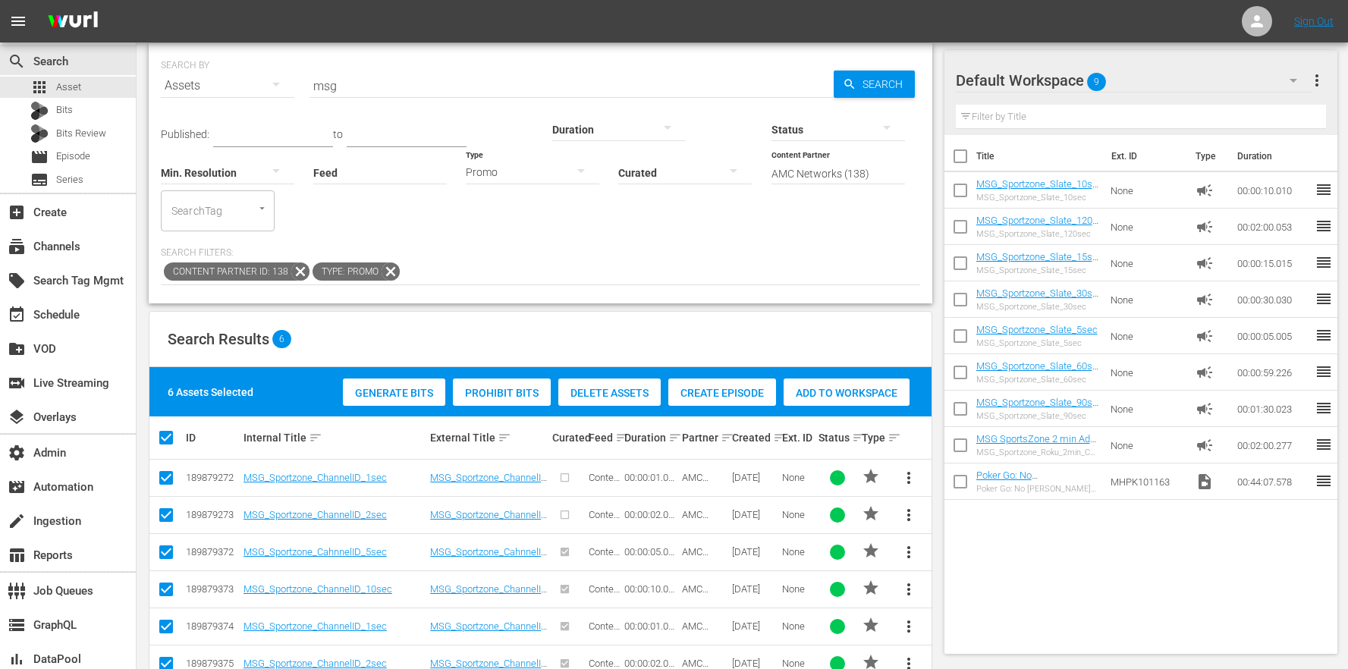
click at [171, 496] on td at bounding box center [166, 514] width 34 height 37
click at [169, 472] on input "checkbox" at bounding box center [166, 481] width 18 height 18
checkbox input "false"
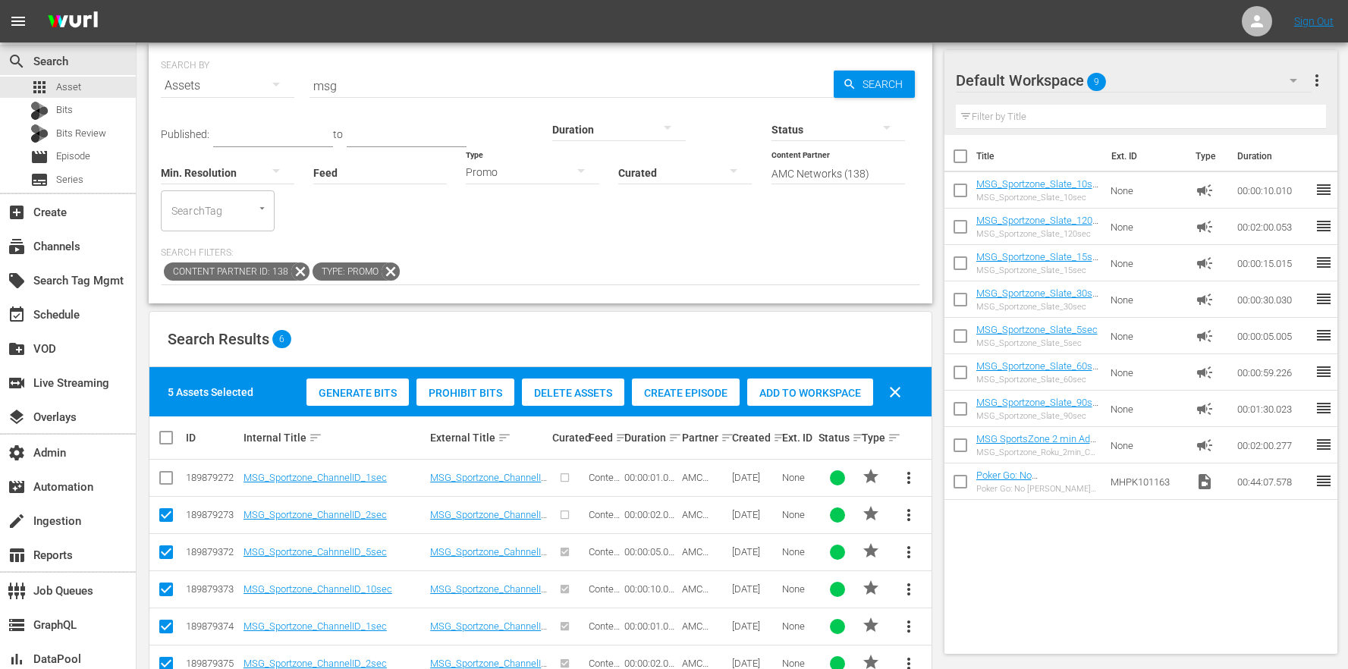
click at [168, 509] on input "checkbox" at bounding box center [166, 518] width 18 height 18
checkbox input "false"
click at [814, 378] on div "Add to Workspace" at bounding box center [810, 392] width 126 height 29
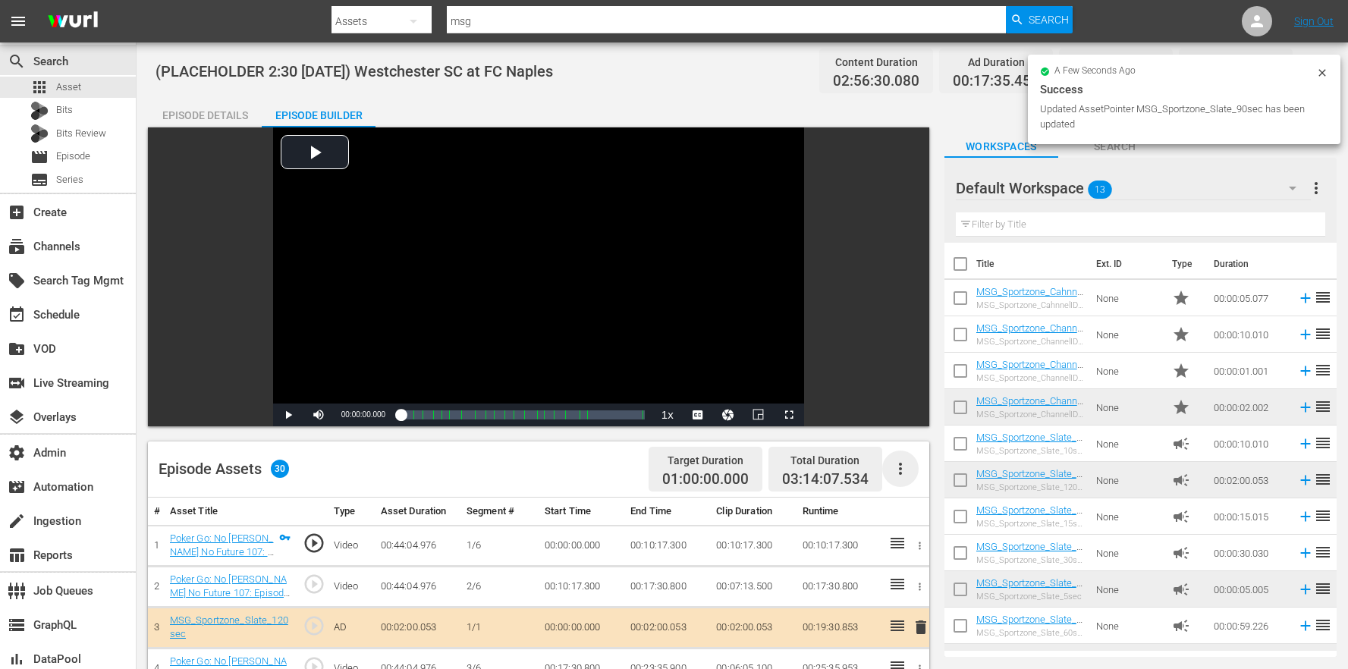
click at [909, 466] on icon "button" at bounding box center [900, 469] width 18 height 18
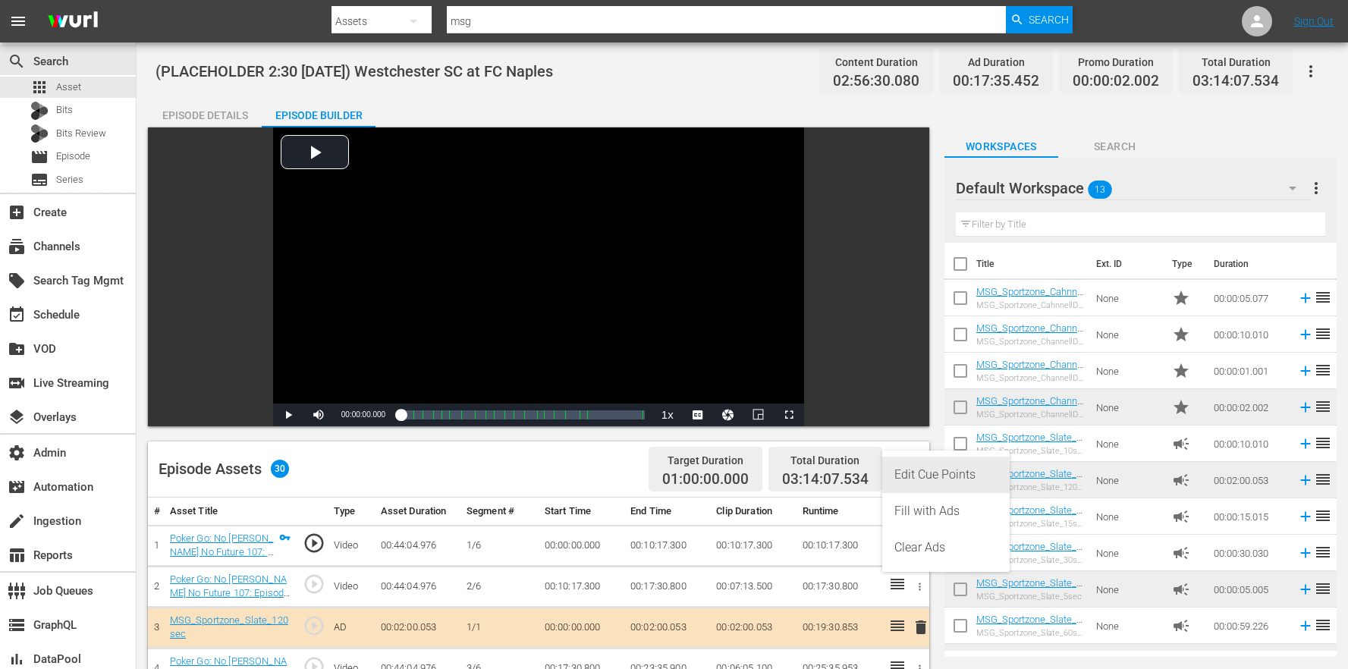
click at [934, 477] on div "Edit Cue Points" at bounding box center [945, 475] width 103 height 36
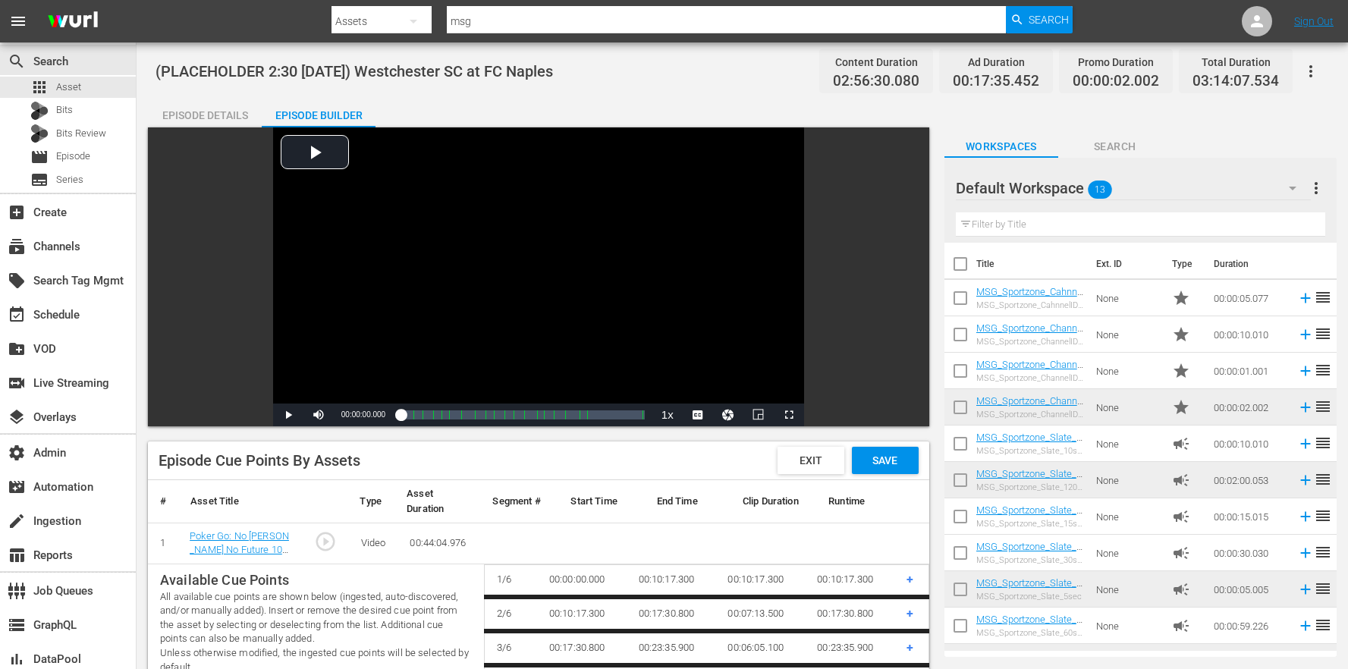
click at [904, 476] on div "Episode Cue Points By Assets Exit Save" at bounding box center [538, 460] width 781 height 39
click at [901, 463] on span "Save" at bounding box center [884, 460] width 49 height 12
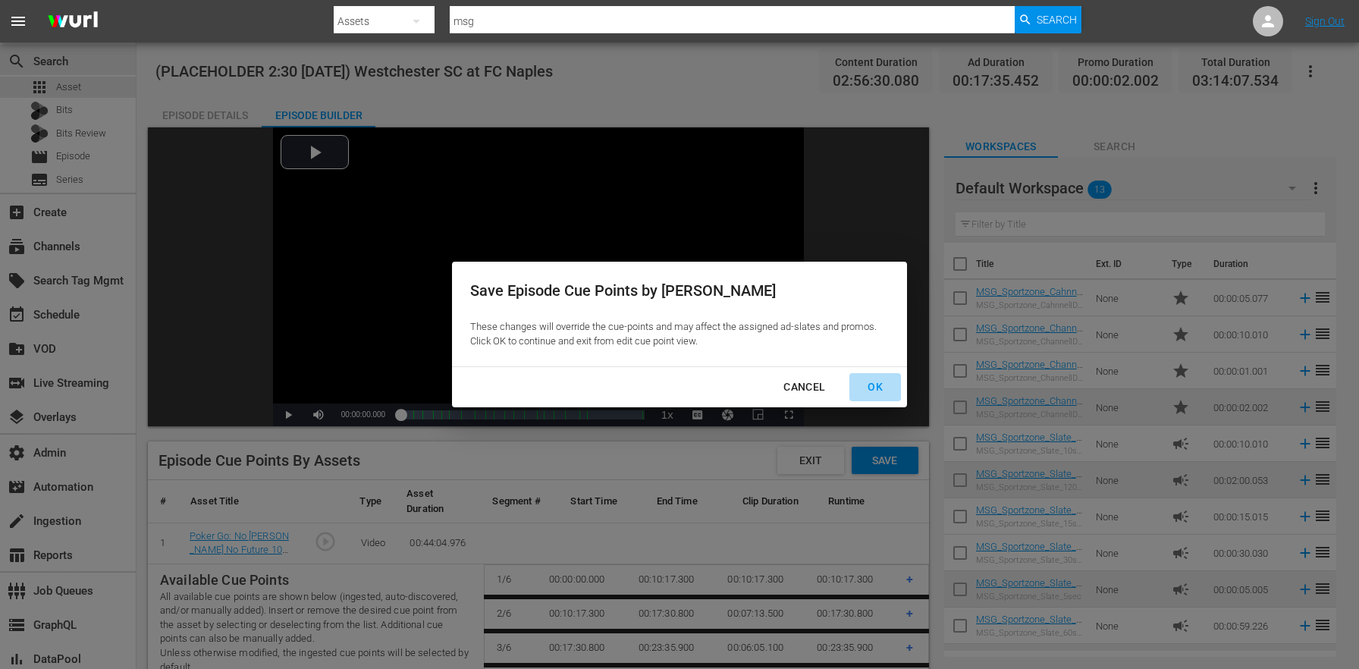
click at [887, 391] on div "OK" at bounding box center [875, 387] width 39 height 19
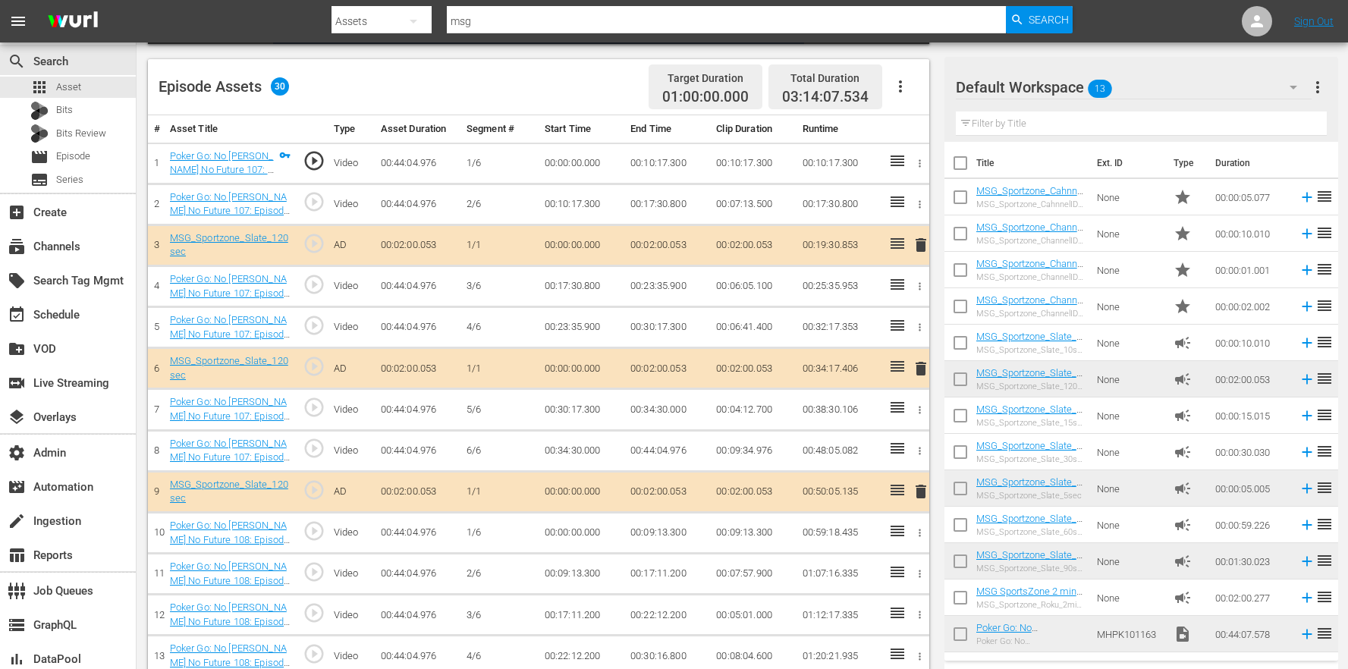
scroll to position [1305, 0]
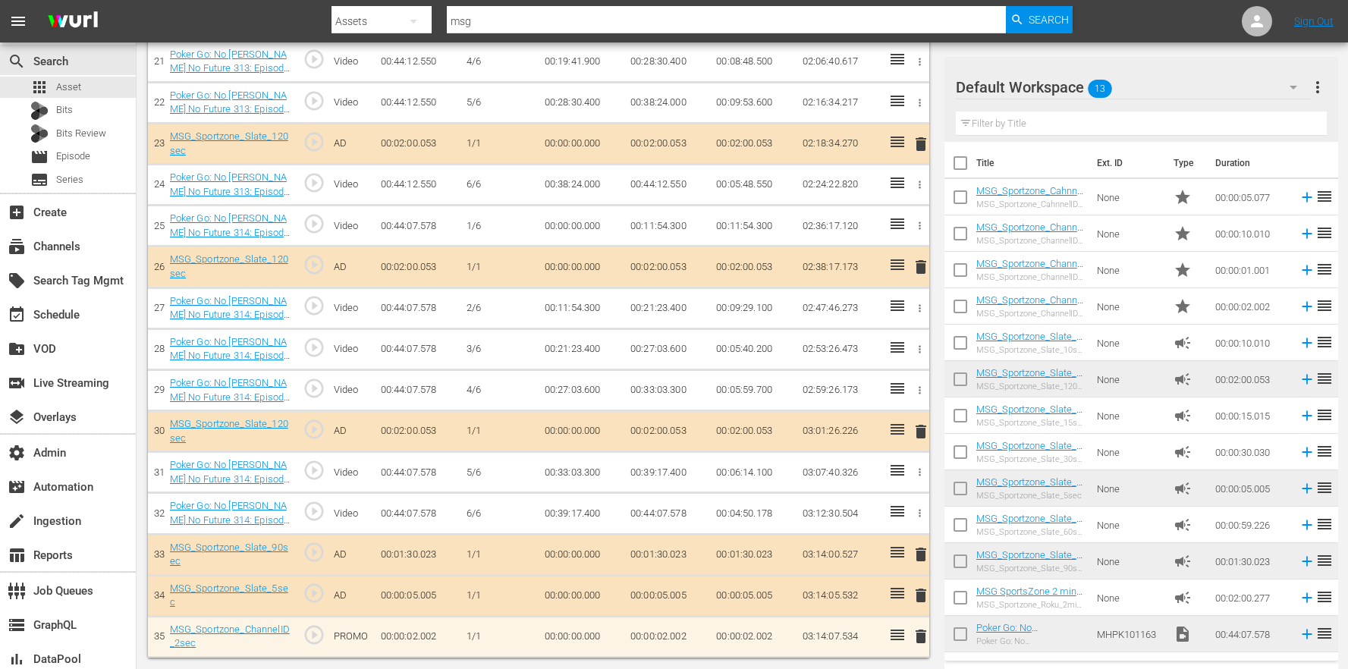
click at [916, 593] on span "delete" at bounding box center [921, 595] width 18 height 18
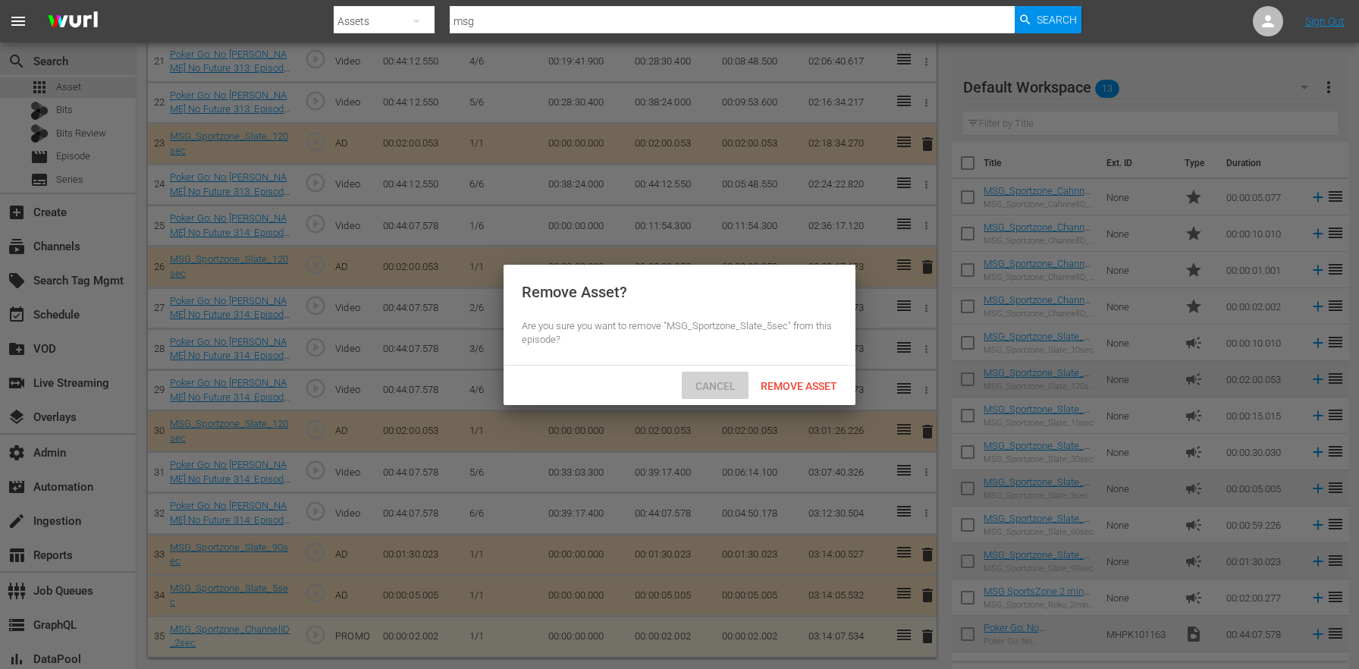
click at [708, 382] on span "Cancel" at bounding box center [715, 386] width 64 height 12
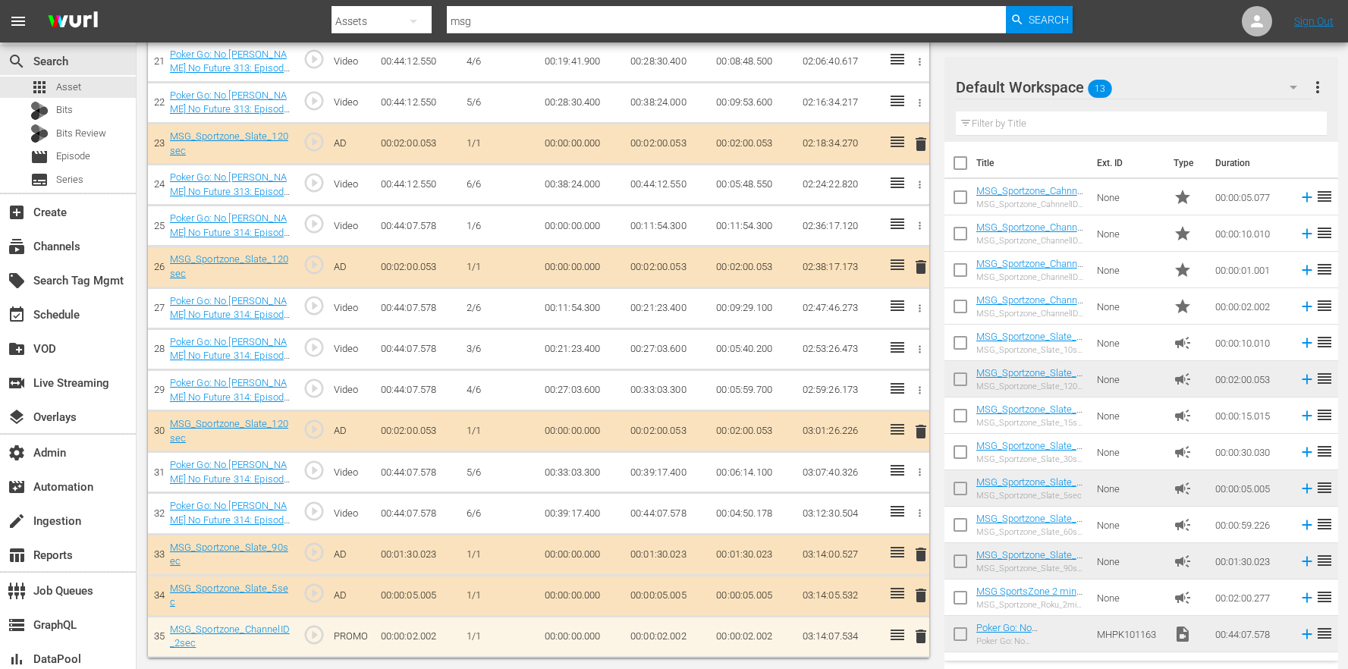
click at [922, 550] on span "delete" at bounding box center [921, 554] width 18 height 18
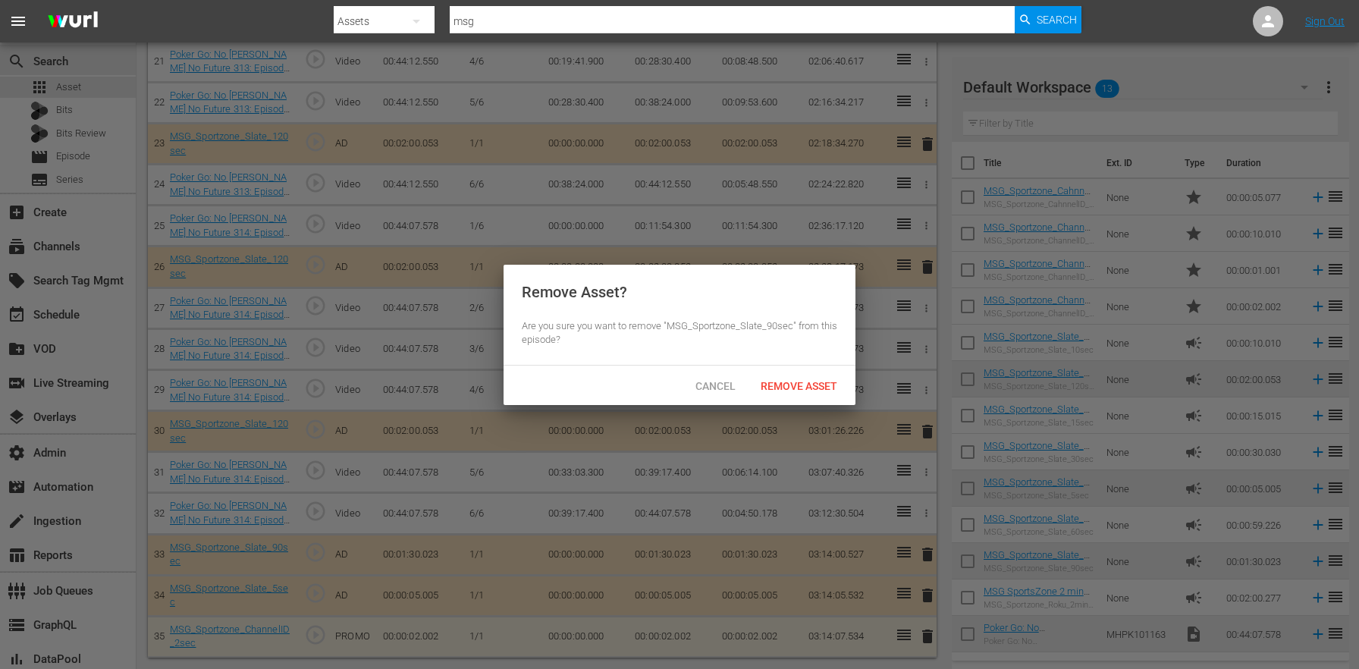
click at [785, 400] on div "Cancel Remove Asset" at bounding box center [680, 385] width 352 height 39
click at [787, 388] on span "Remove Asset" at bounding box center [799, 386] width 101 height 12
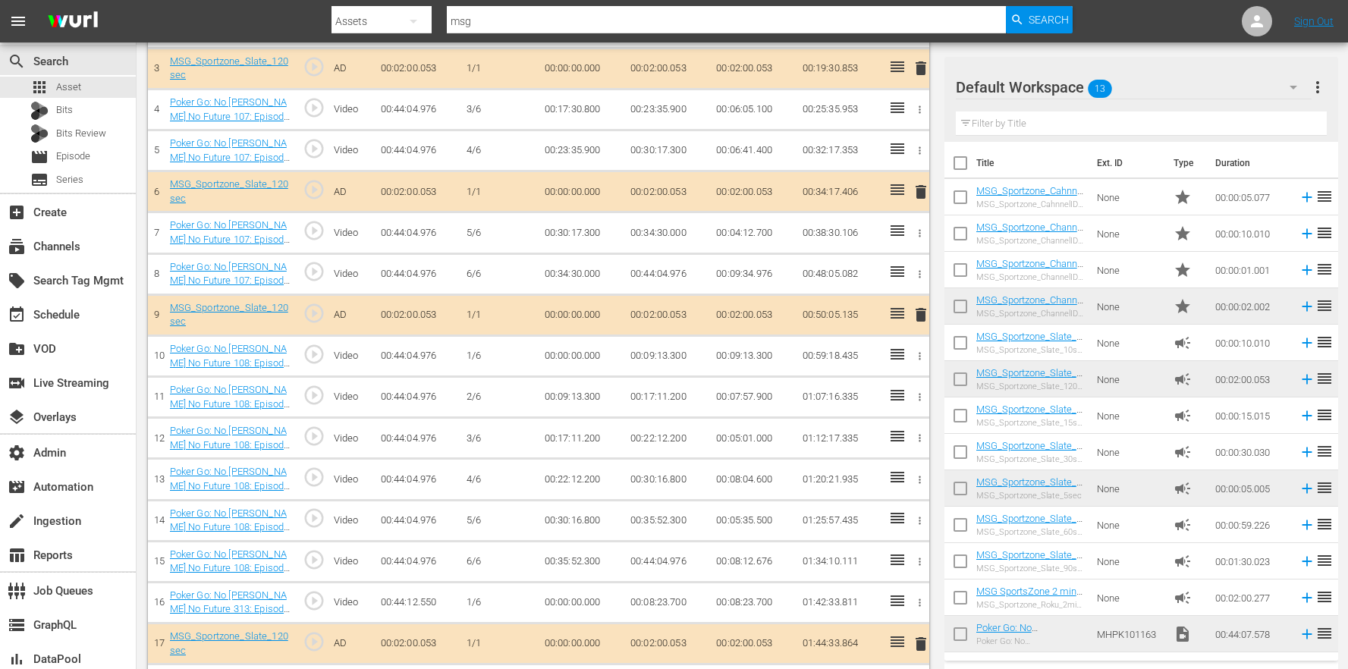
scroll to position [328, 0]
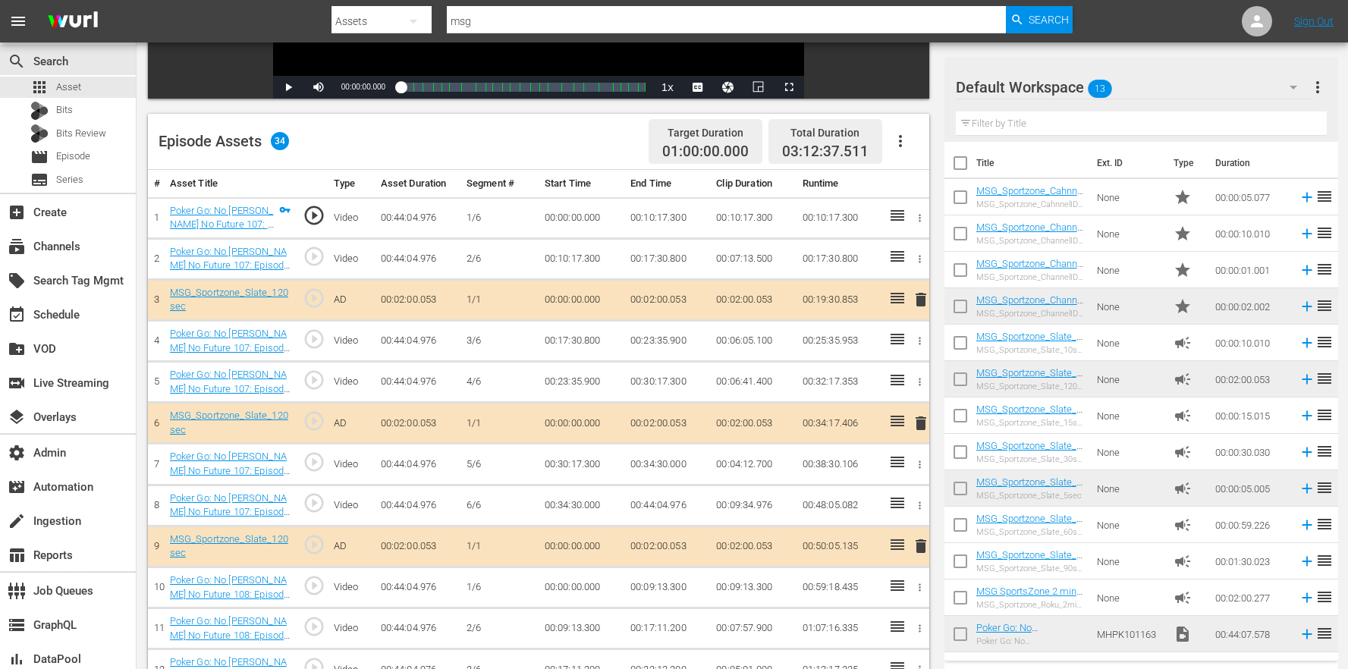
click at [915, 294] on span "delete" at bounding box center [921, 299] width 18 height 18
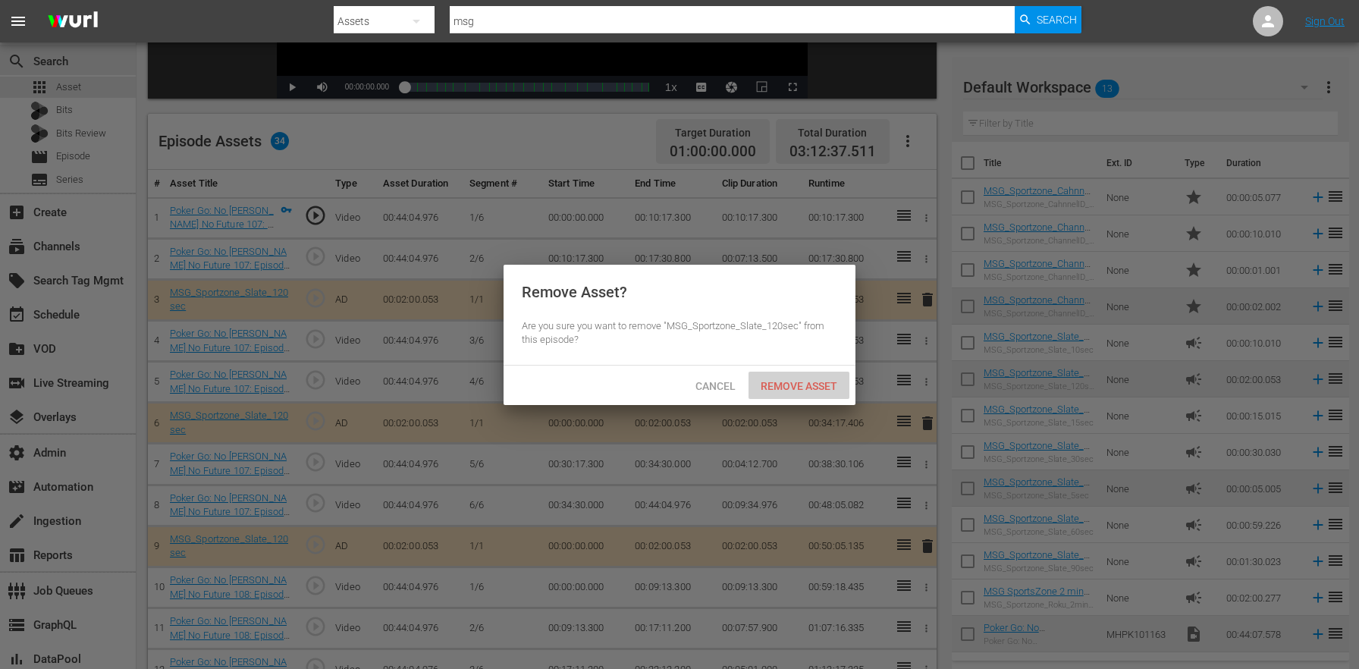
click at [823, 393] on div "Remove Asset" at bounding box center [799, 386] width 101 height 28
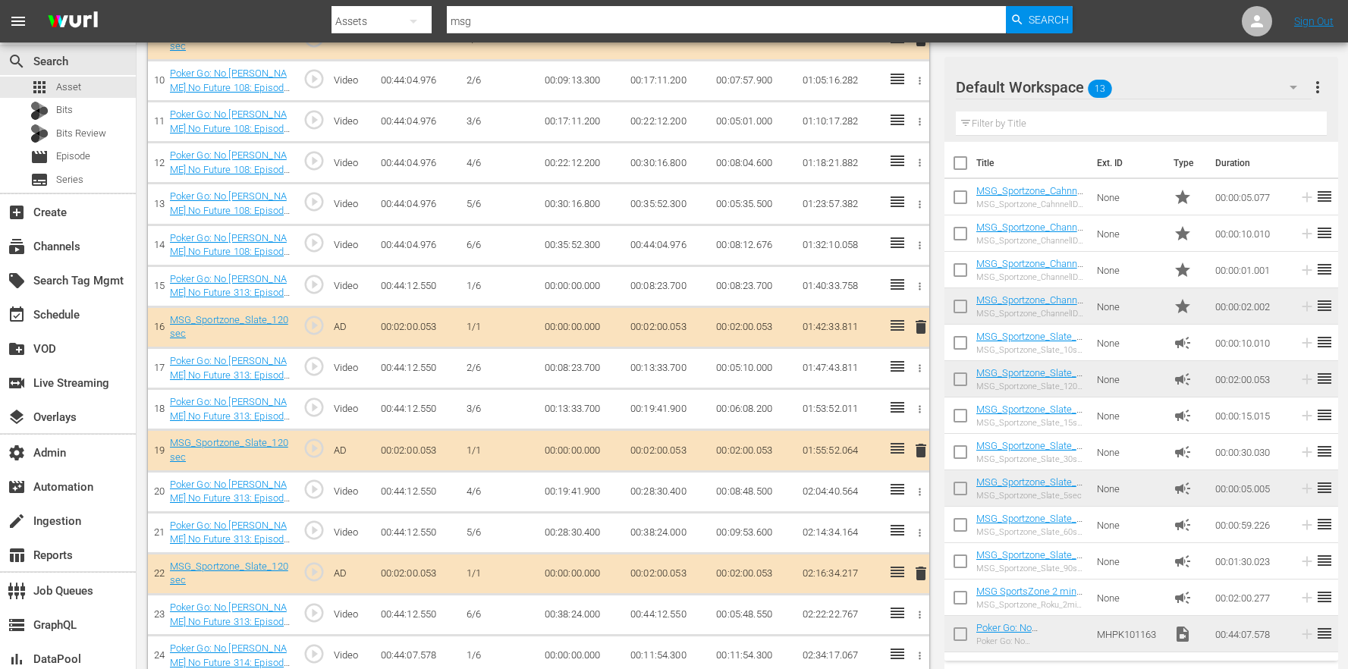
scroll to position [834, 0]
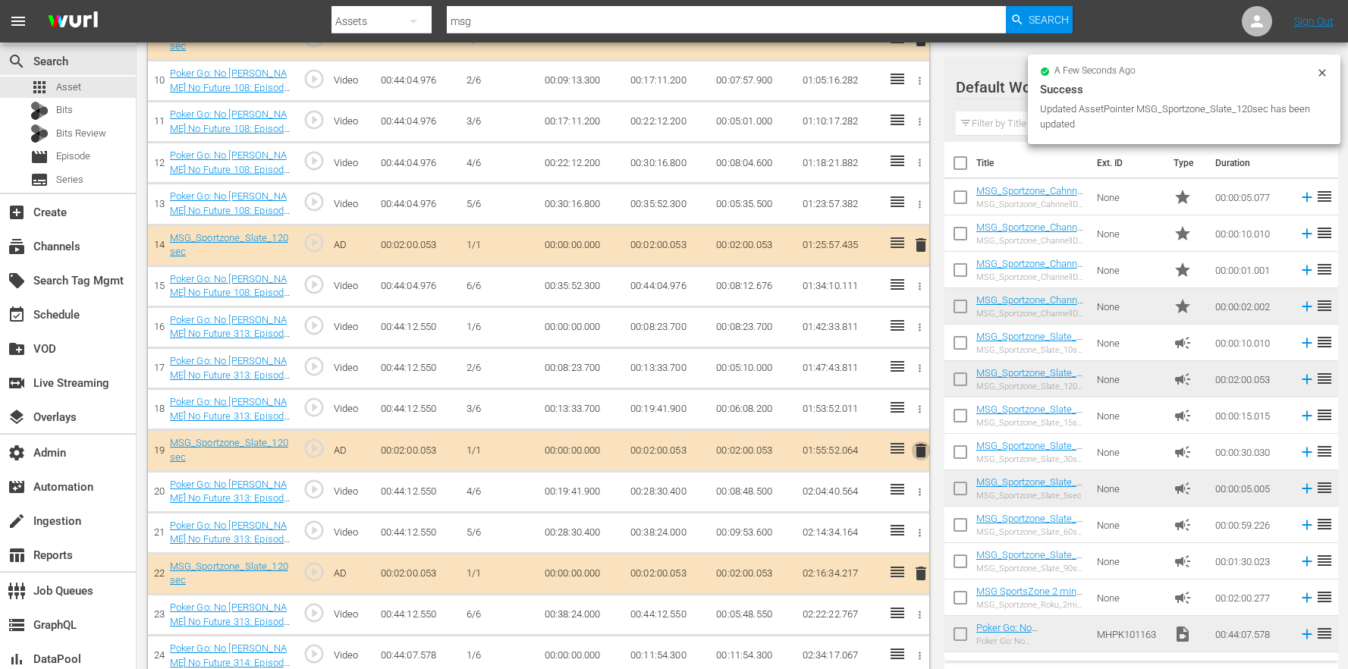
click at [920, 445] on span "delete" at bounding box center [921, 450] width 18 height 18
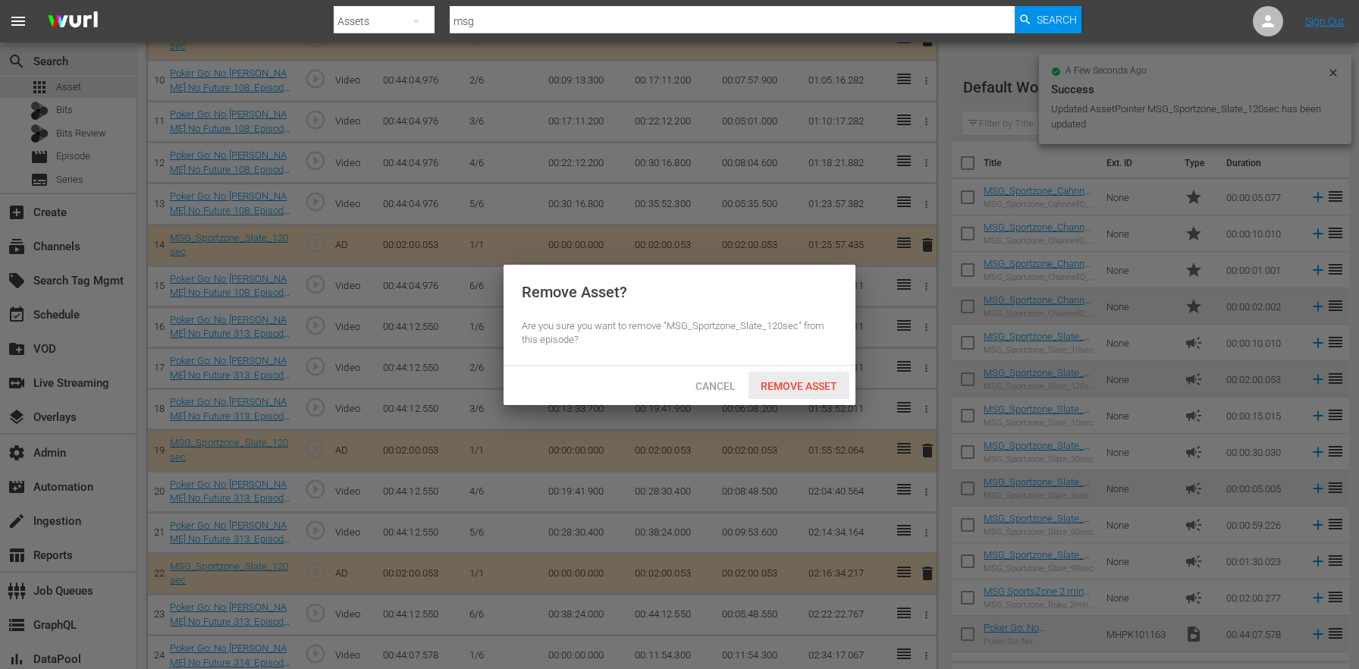
click at [815, 380] on span "Remove Asset" at bounding box center [799, 386] width 101 height 12
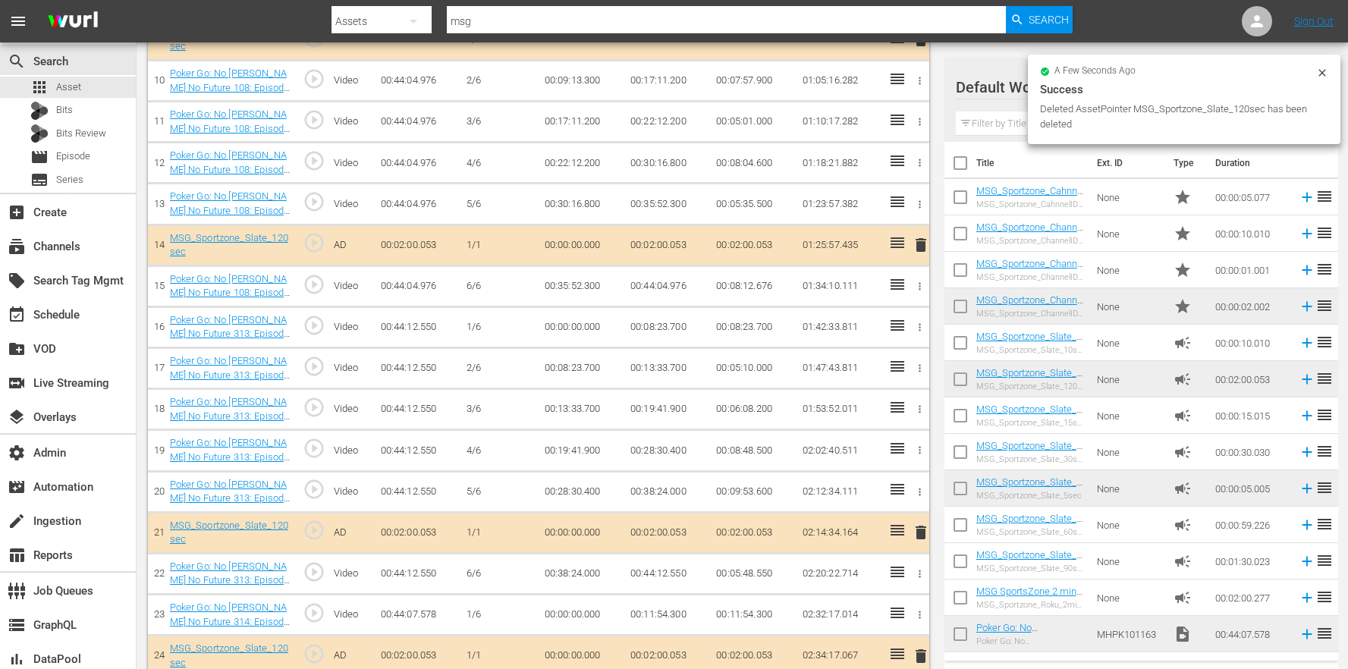
click at [900, 529] on icon at bounding box center [897, 530] width 14 height 11
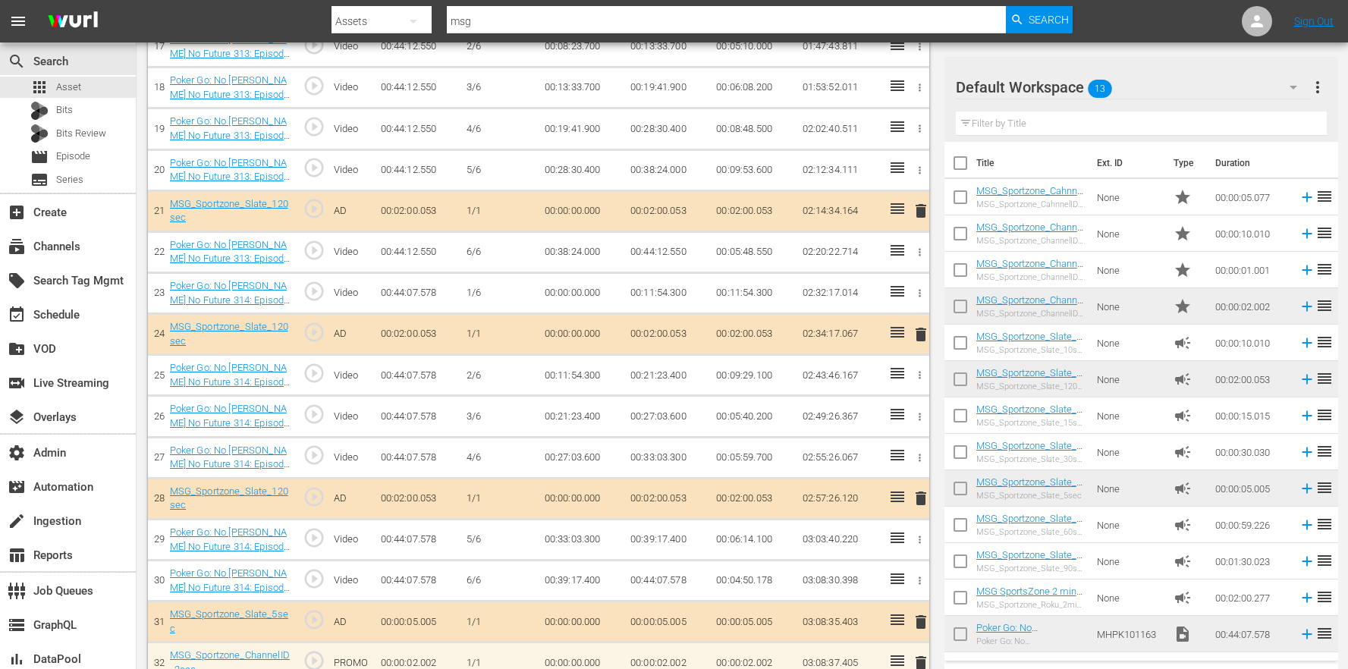
scroll to position [1182, 0]
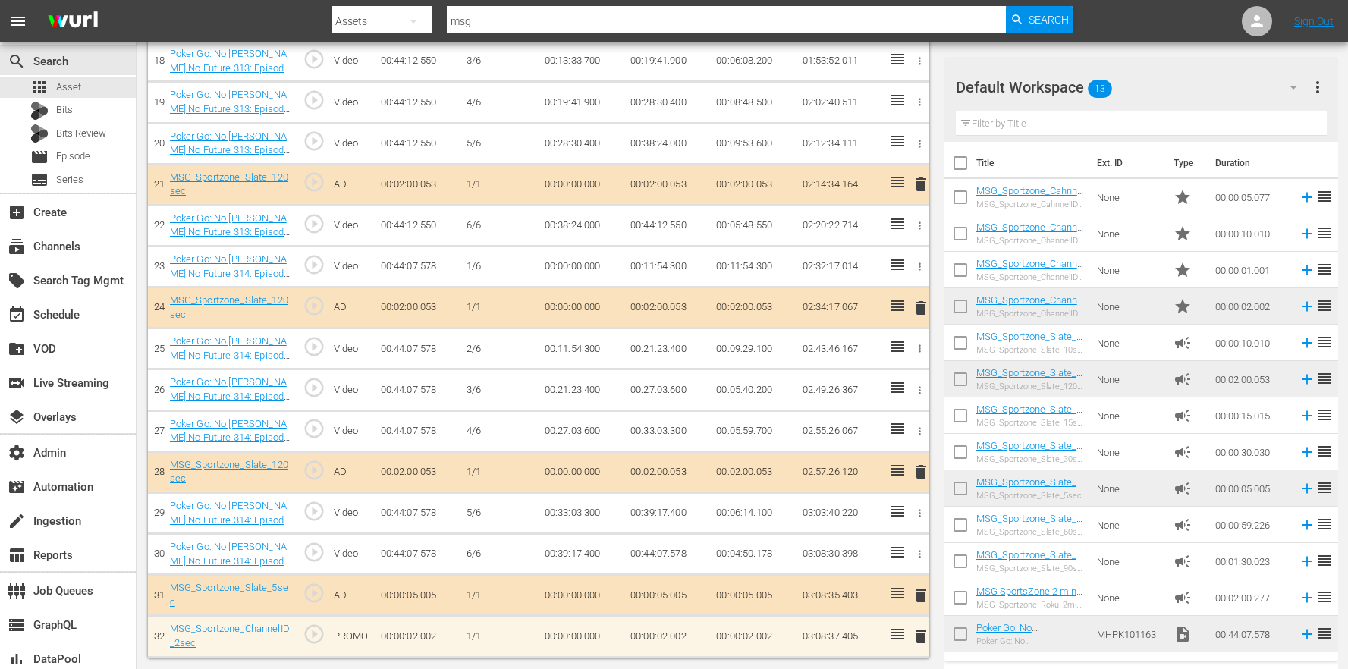
click at [919, 310] on span "delete" at bounding box center [921, 308] width 18 height 18
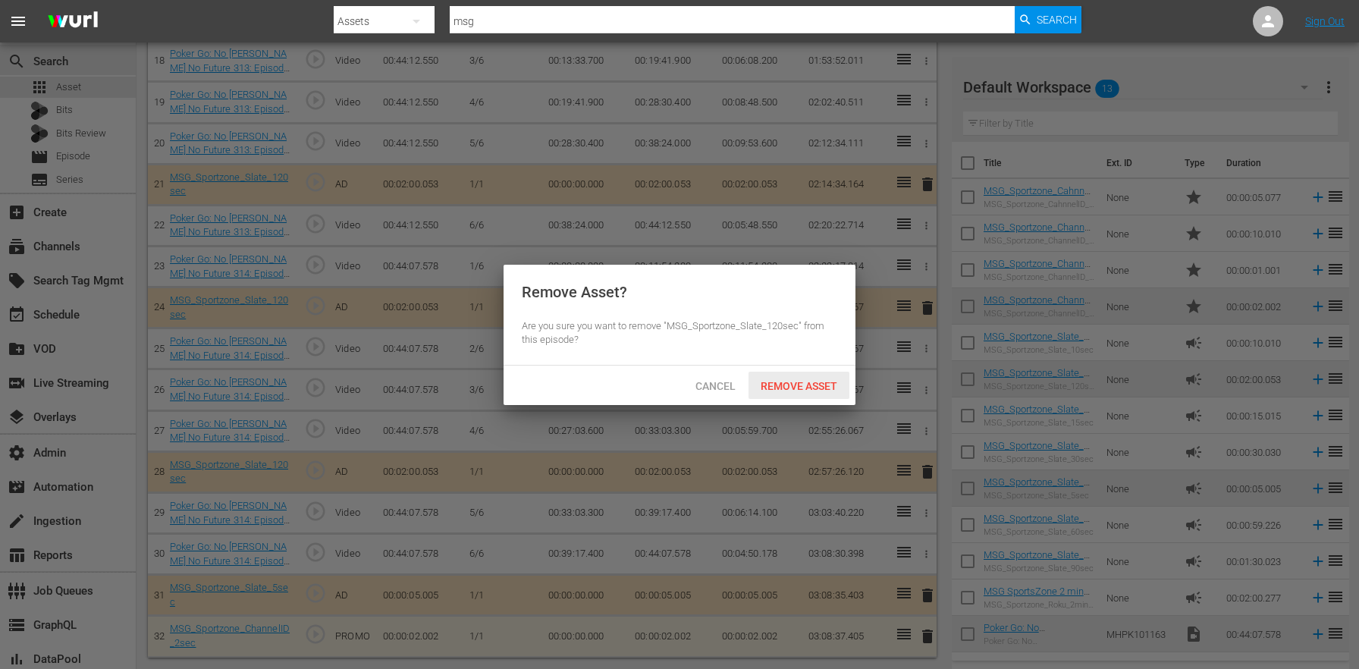
click at [805, 380] on span "Remove Asset" at bounding box center [799, 386] width 101 height 12
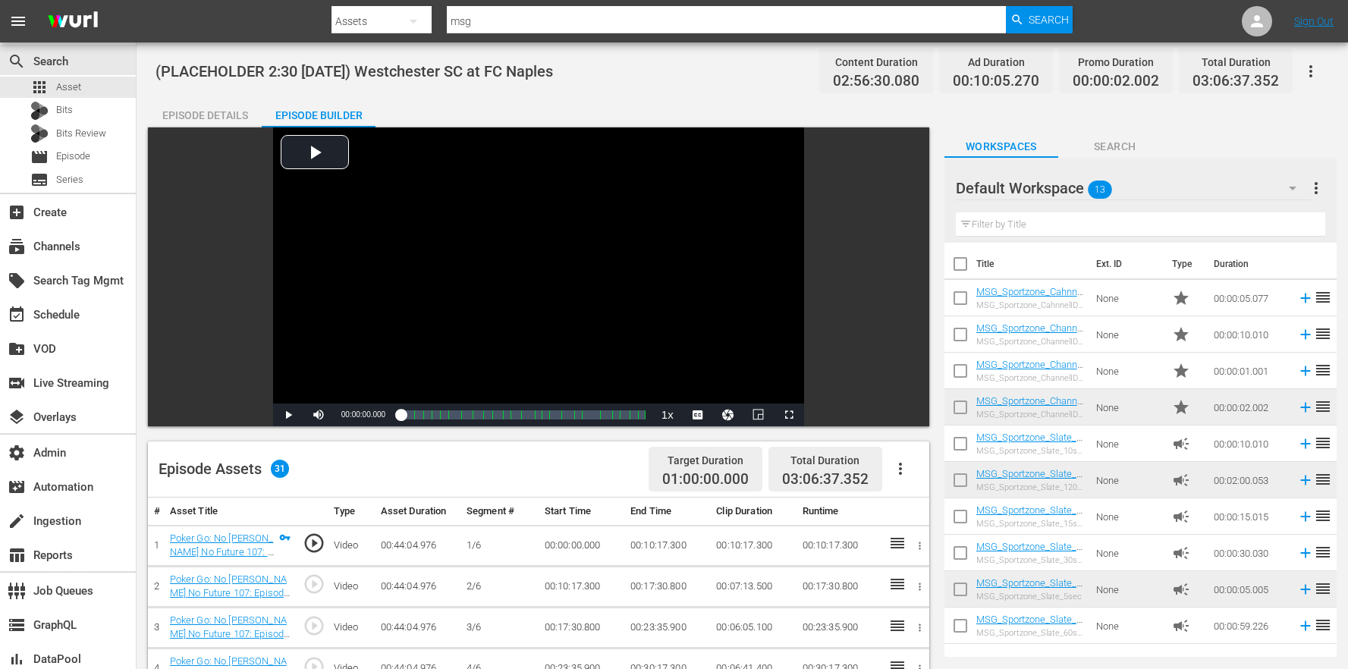
scroll to position [272, 0]
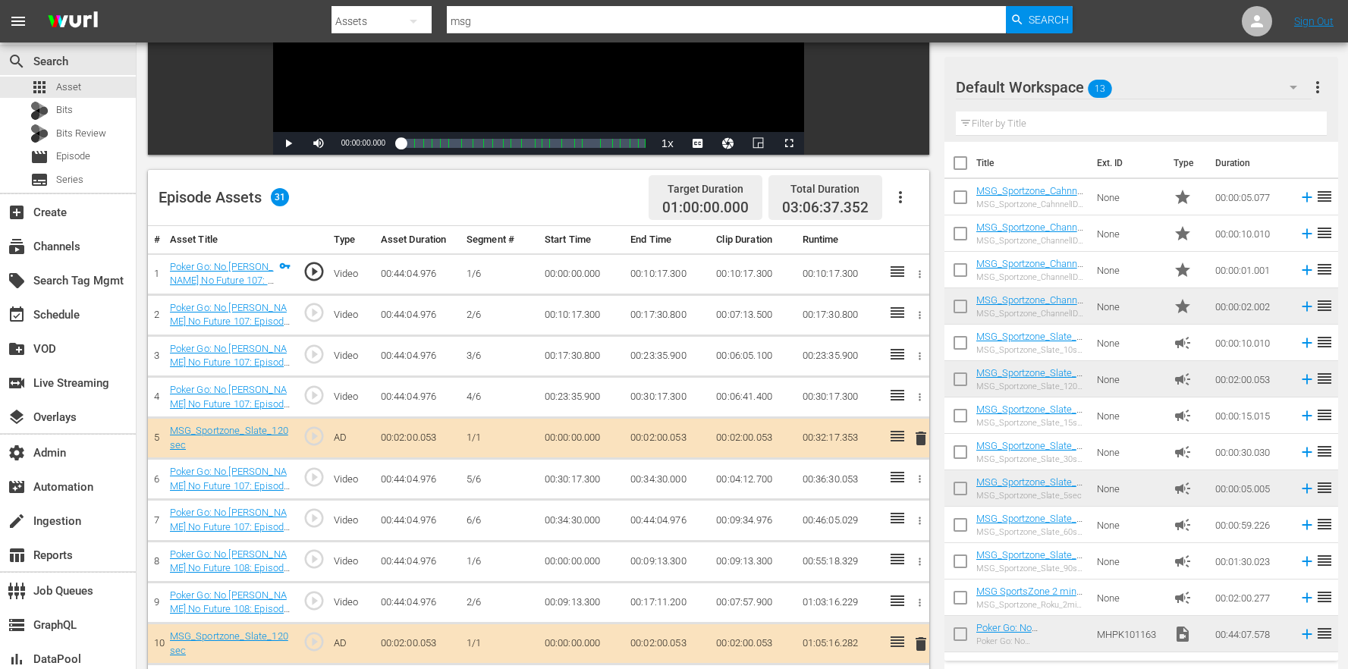
click at [922, 435] on span "delete" at bounding box center [921, 438] width 18 height 18
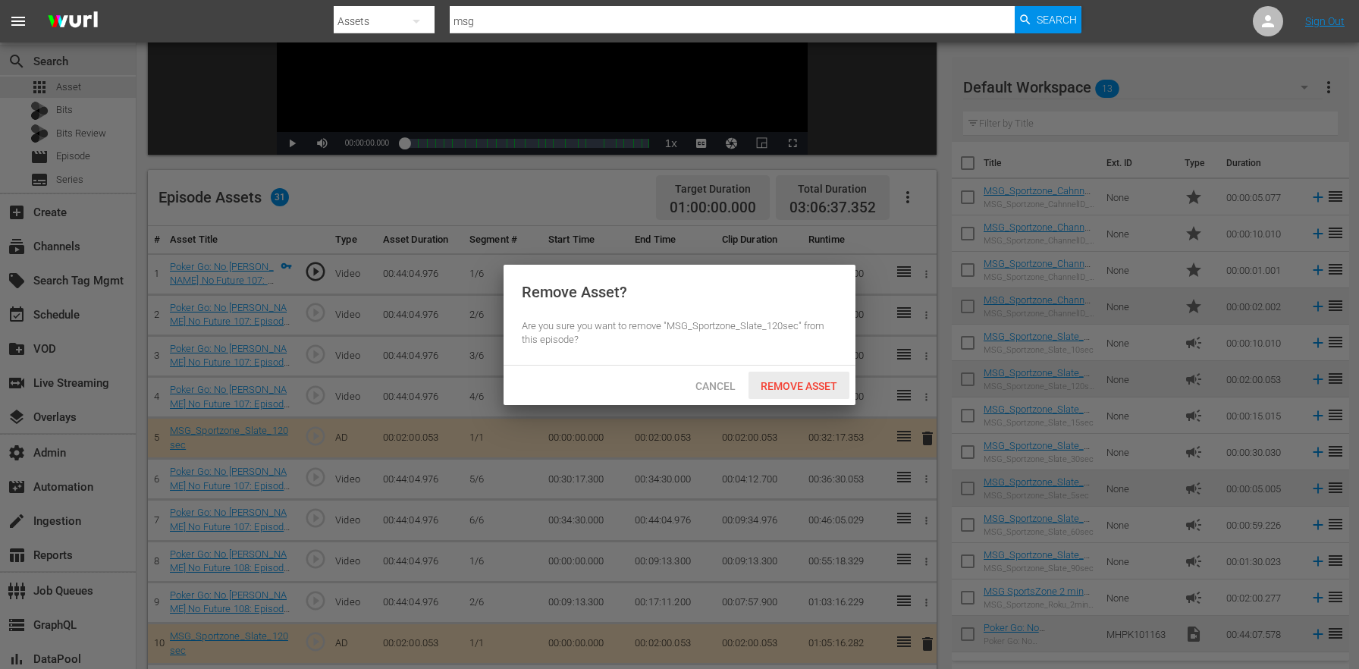
click at [807, 391] on div "Remove Asset" at bounding box center [799, 386] width 101 height 28
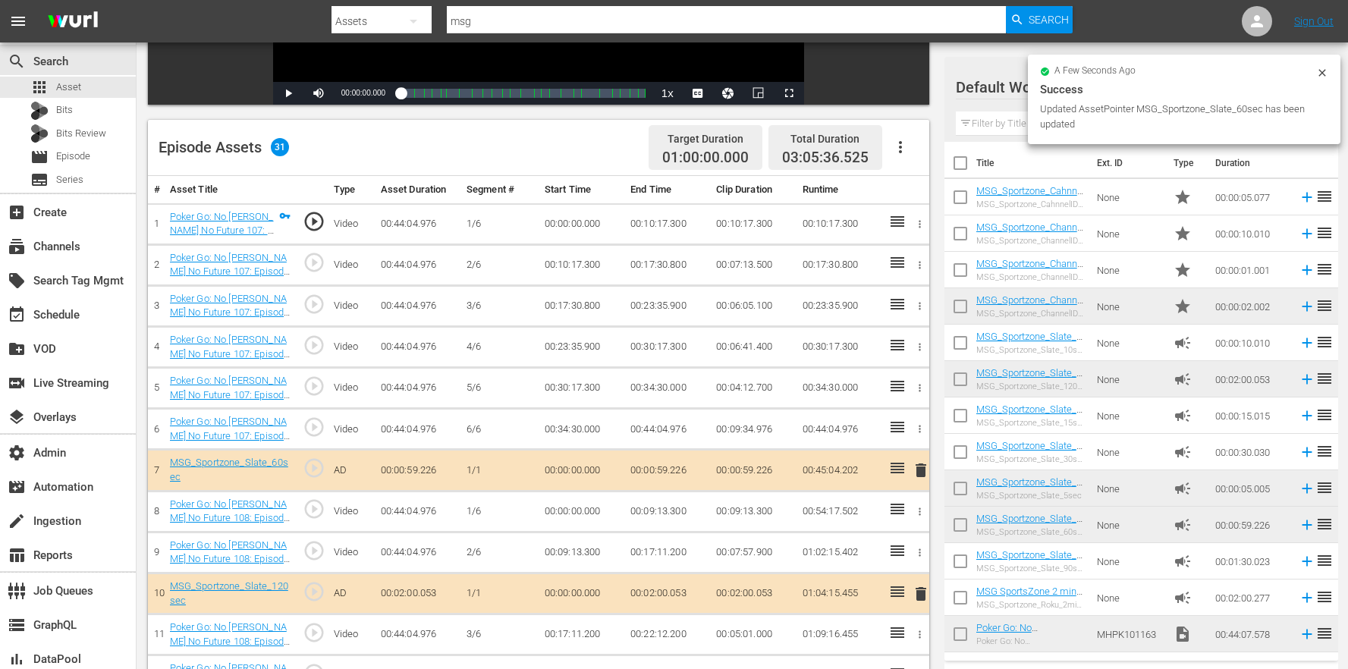
scroll to position [522, 0]
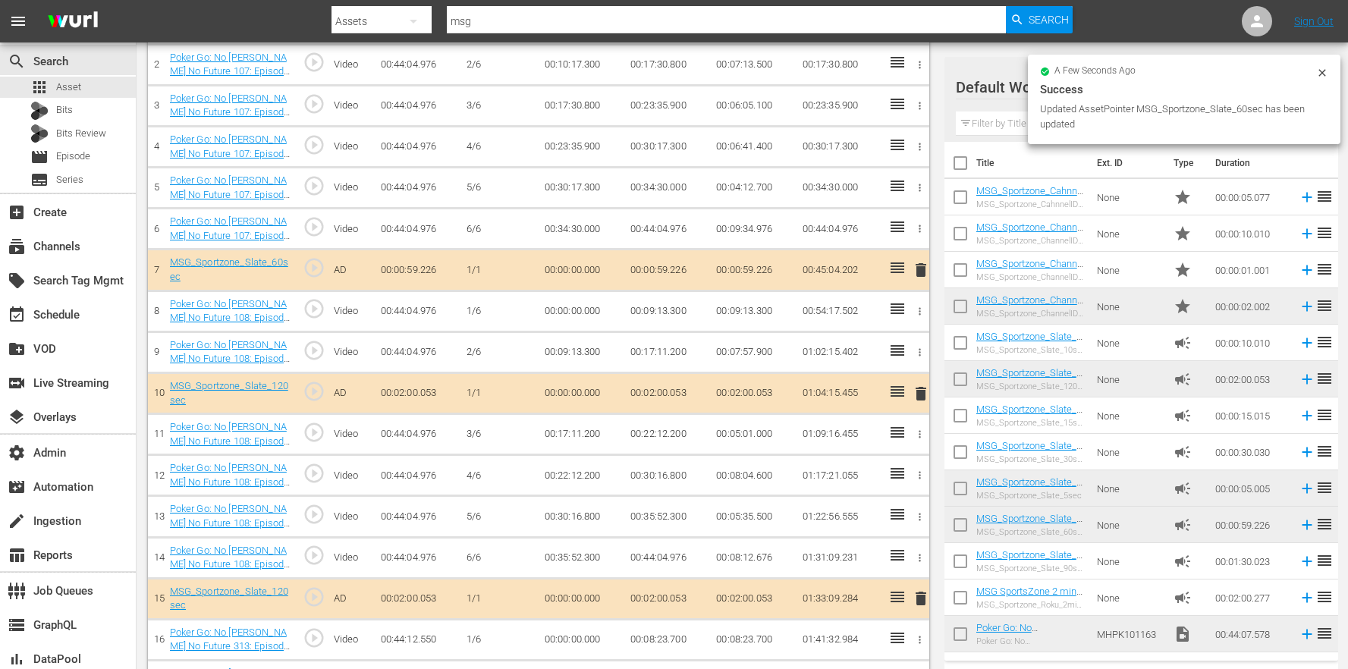
click at [914, 597] on span "delete" at bounding box center [921, 598] width 18 height 18
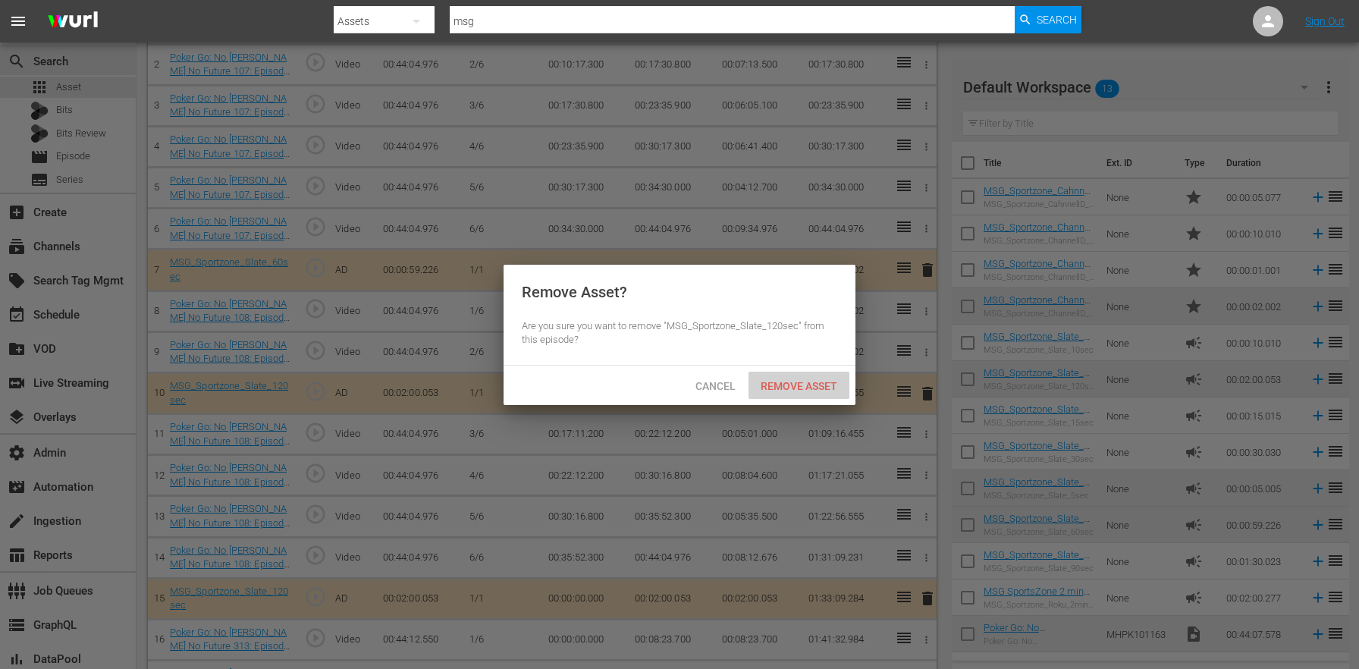
click at [810, 392] on div "Remove Asset" at bounding box center [799, 386] width 101 height 28
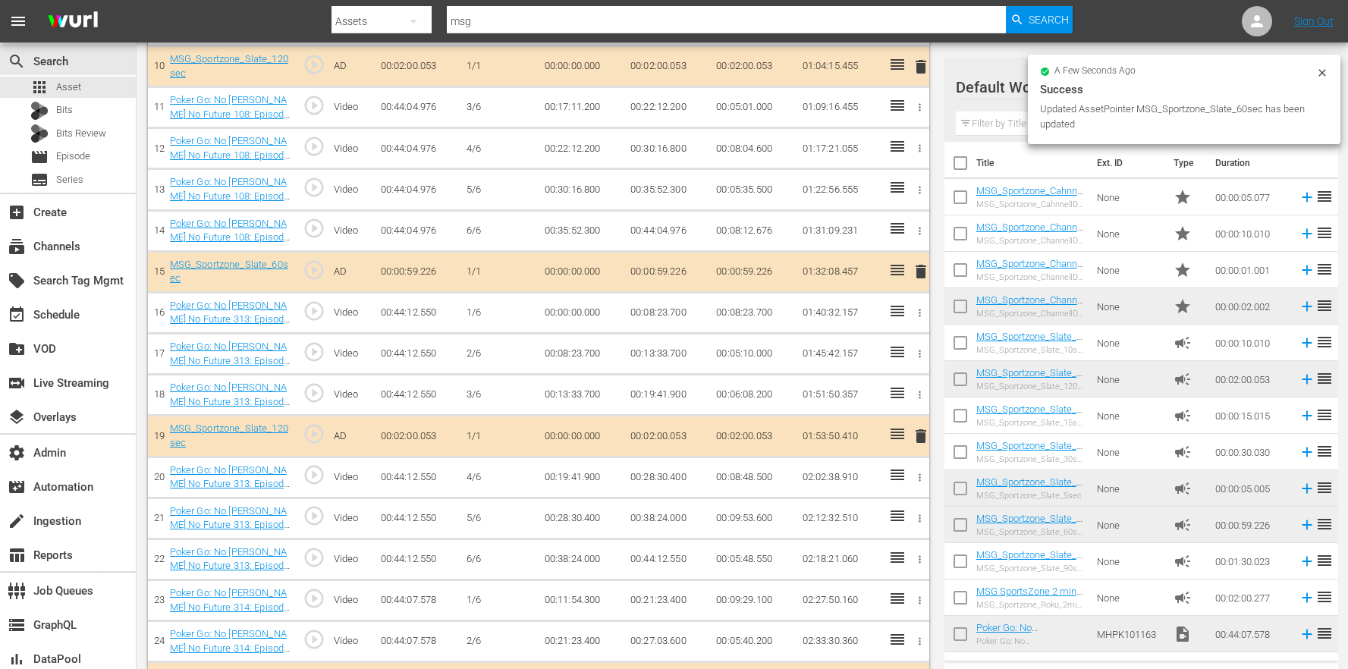
scroll to position [1142, 0]
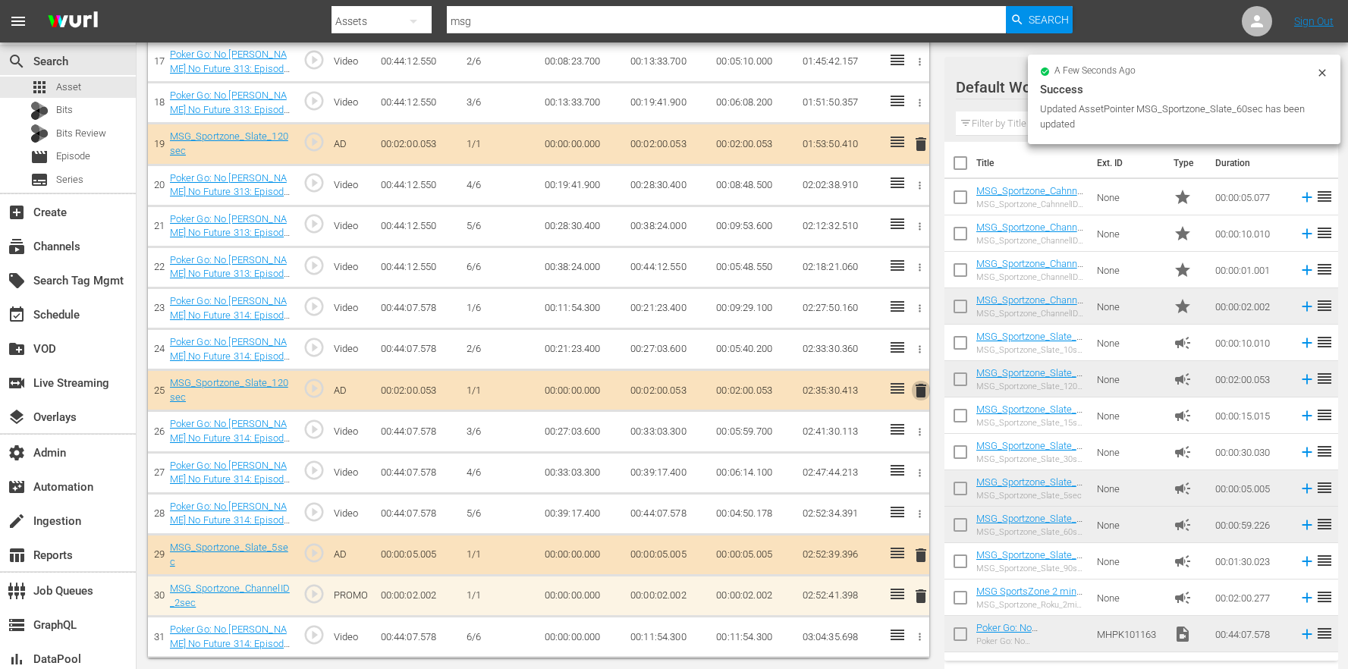
click at [920, 388] on span "delete" at bounding box center [921, 391] width 18 height 18
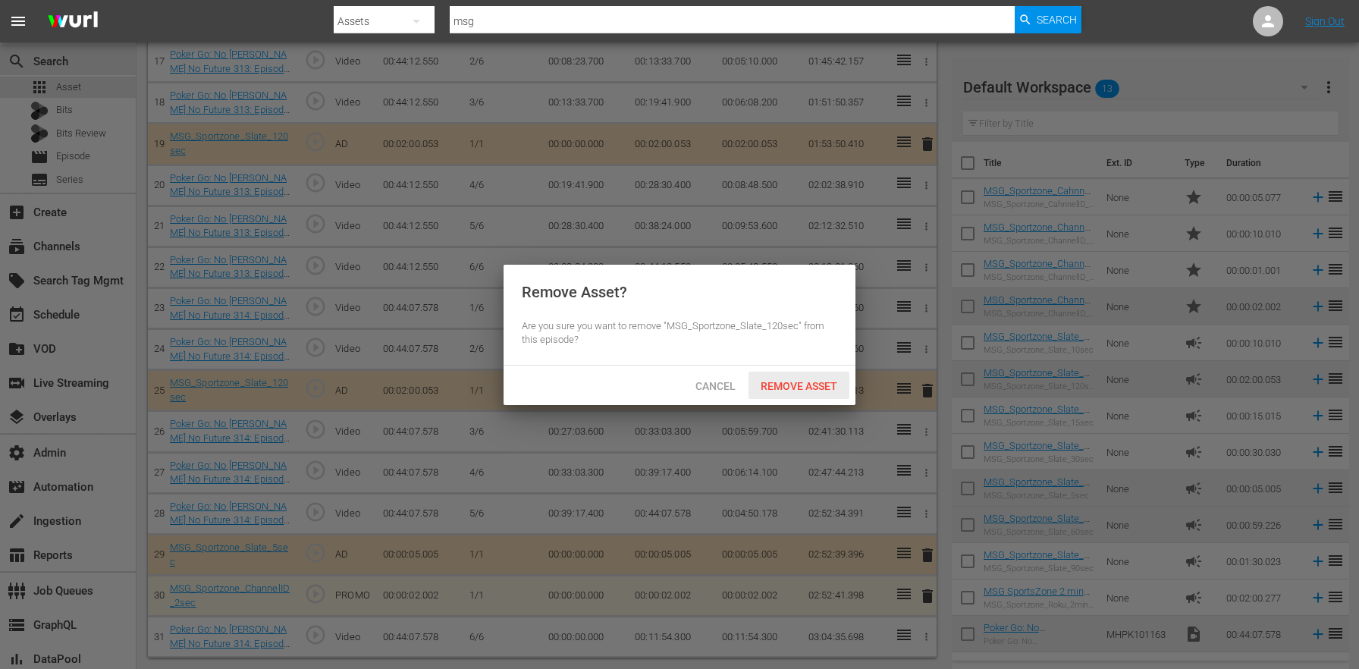
click at [803, 391] on div "Remove Asset" at bounding box center [799, 386] width 101 height 28
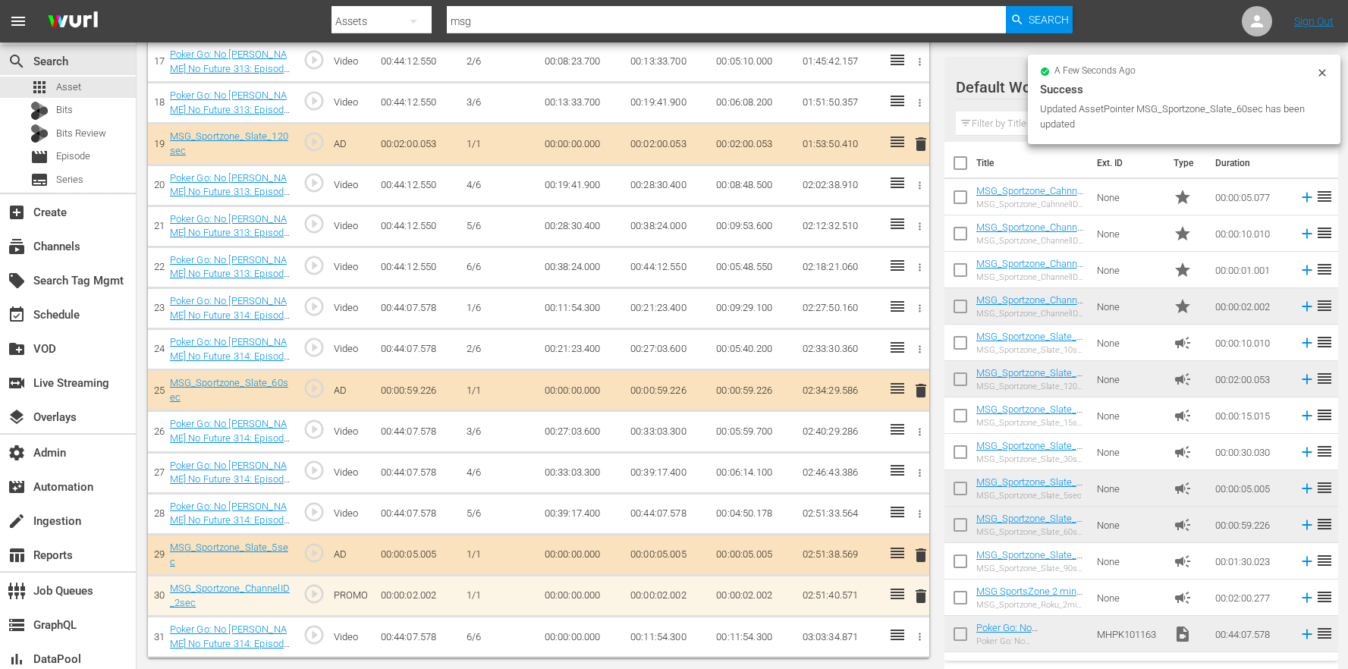
click at [915, 148] on span "delete" at bounding box center [921, 144] width 18 height 18
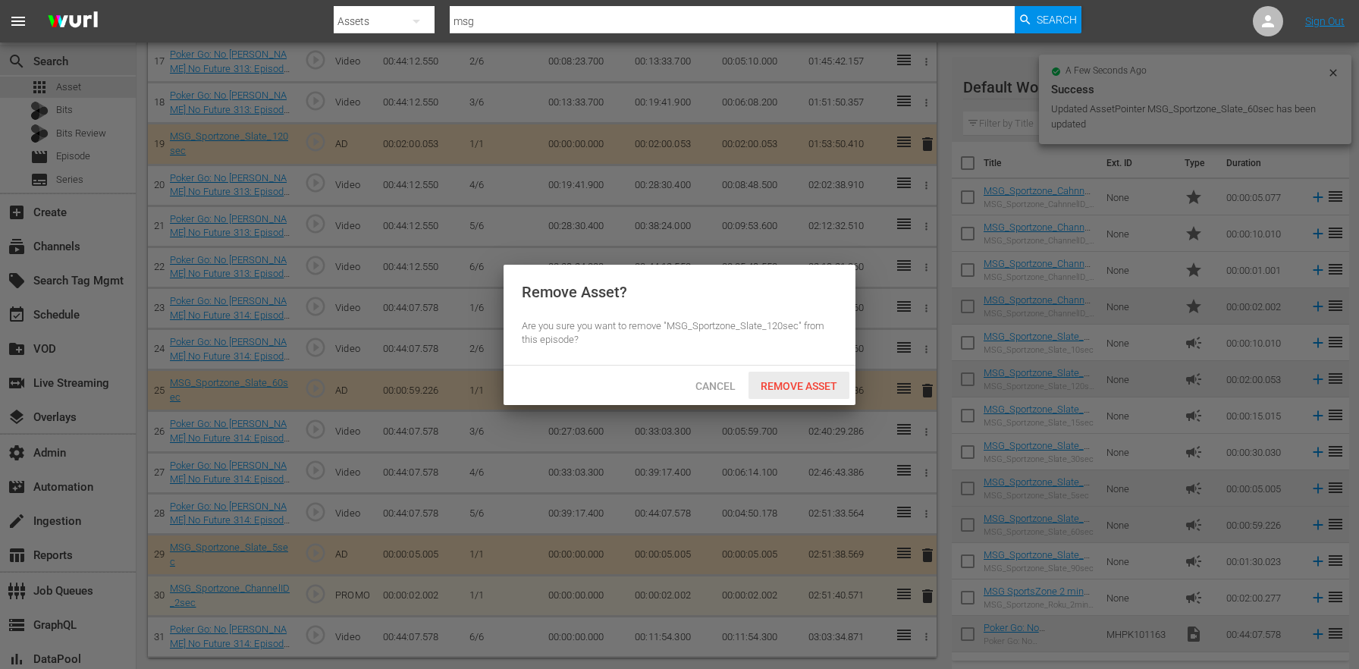
click at [782, 385] on span "Remove Asset" at bounding box center [799, 386] width 101 height 12
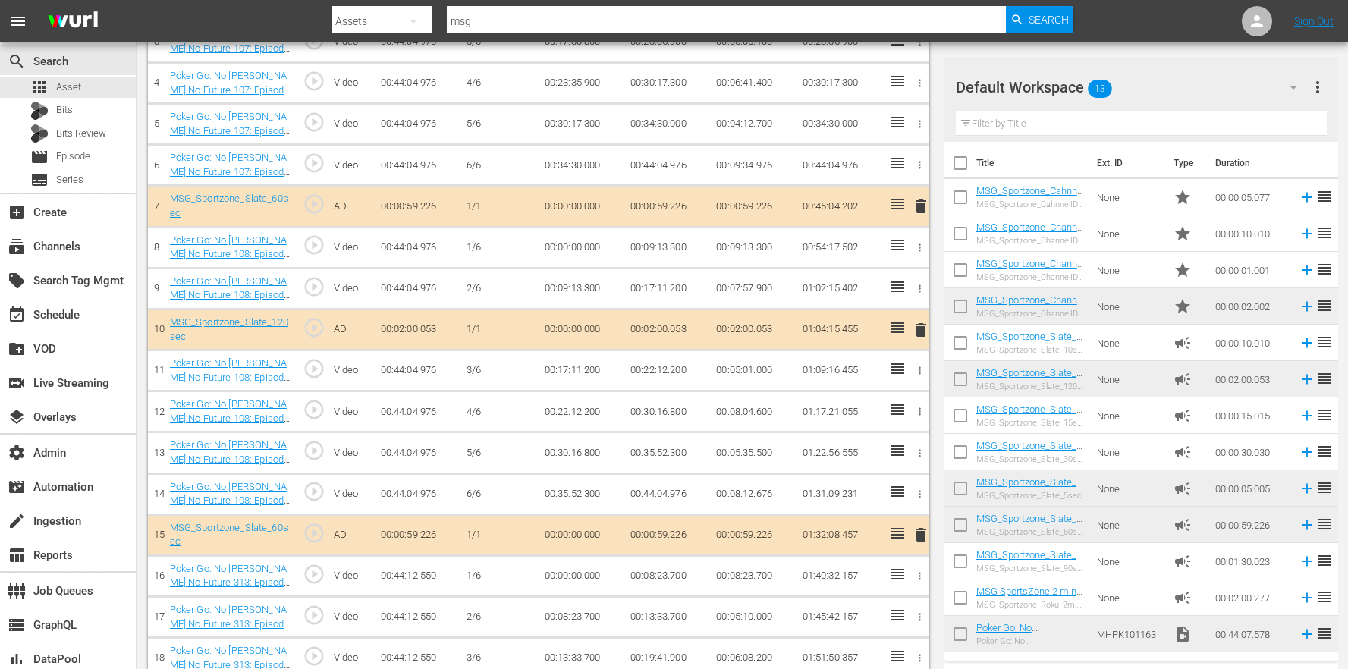
scroll to position [670, 0]
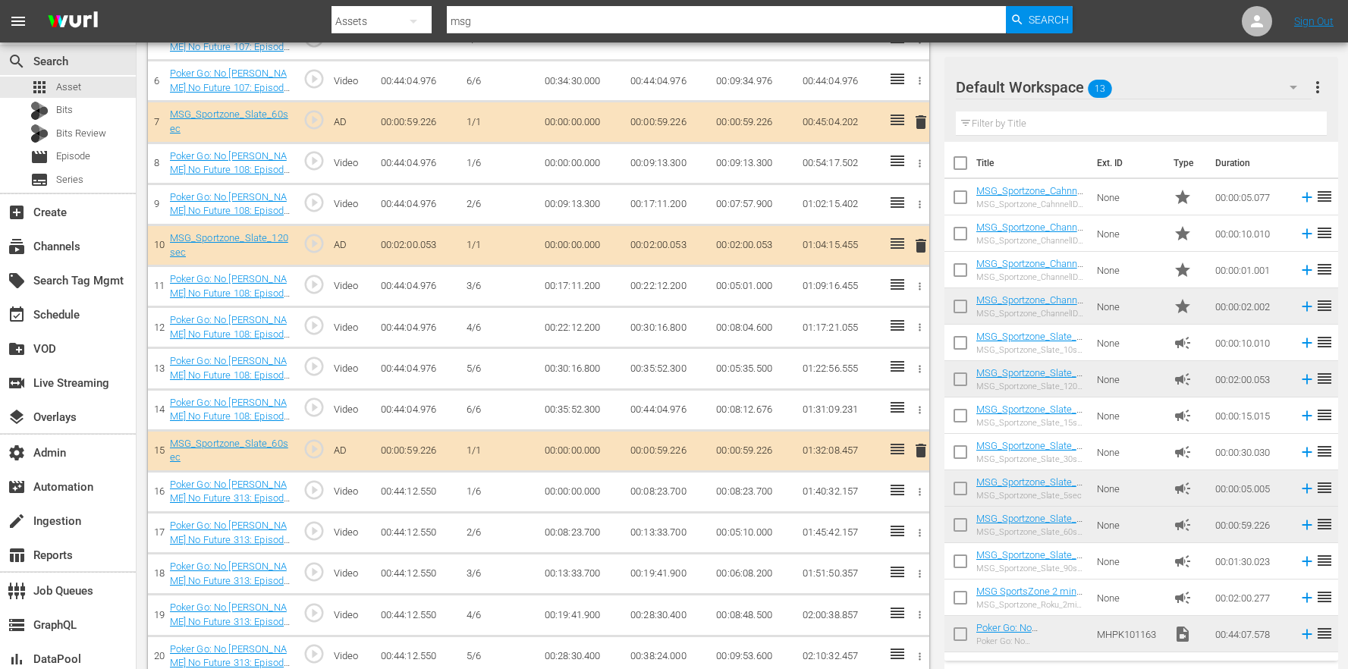
click at [928, 250] on span "delete" at bounding box center [921, 246] width 18 height 18
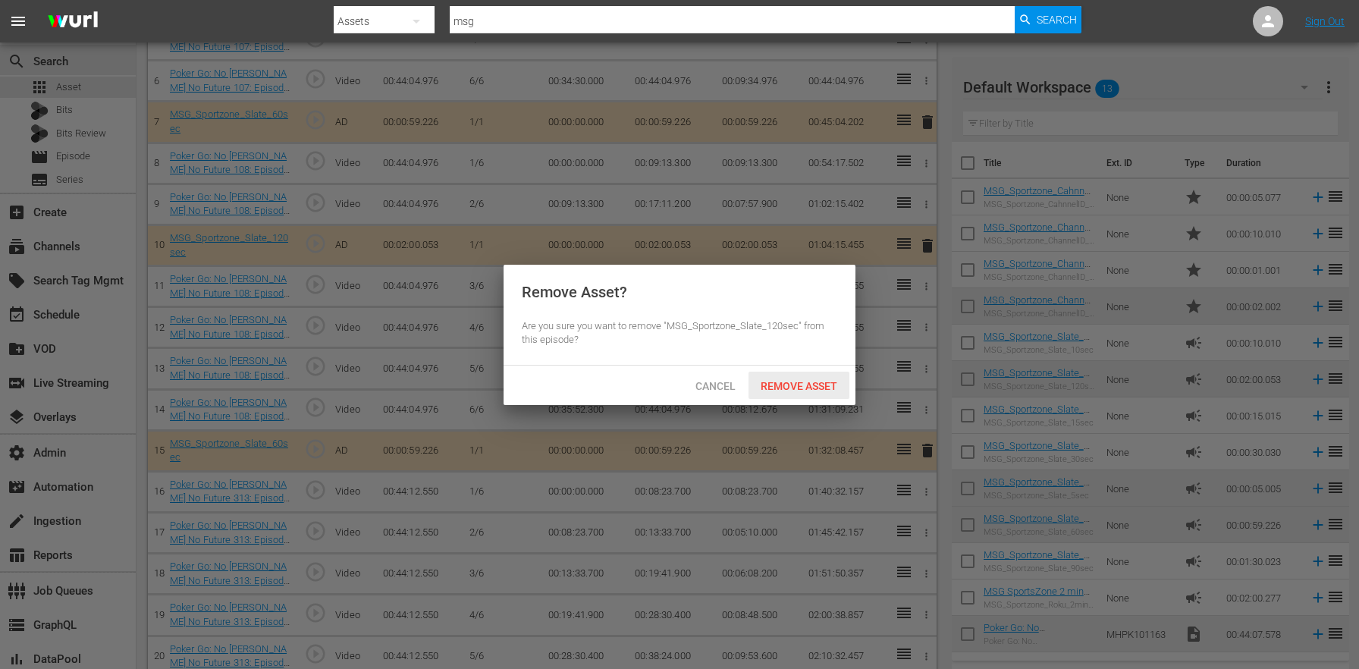
click at [831, 378] on div "Remove Asset" at bounding box center [799, 386] width 101 height 28
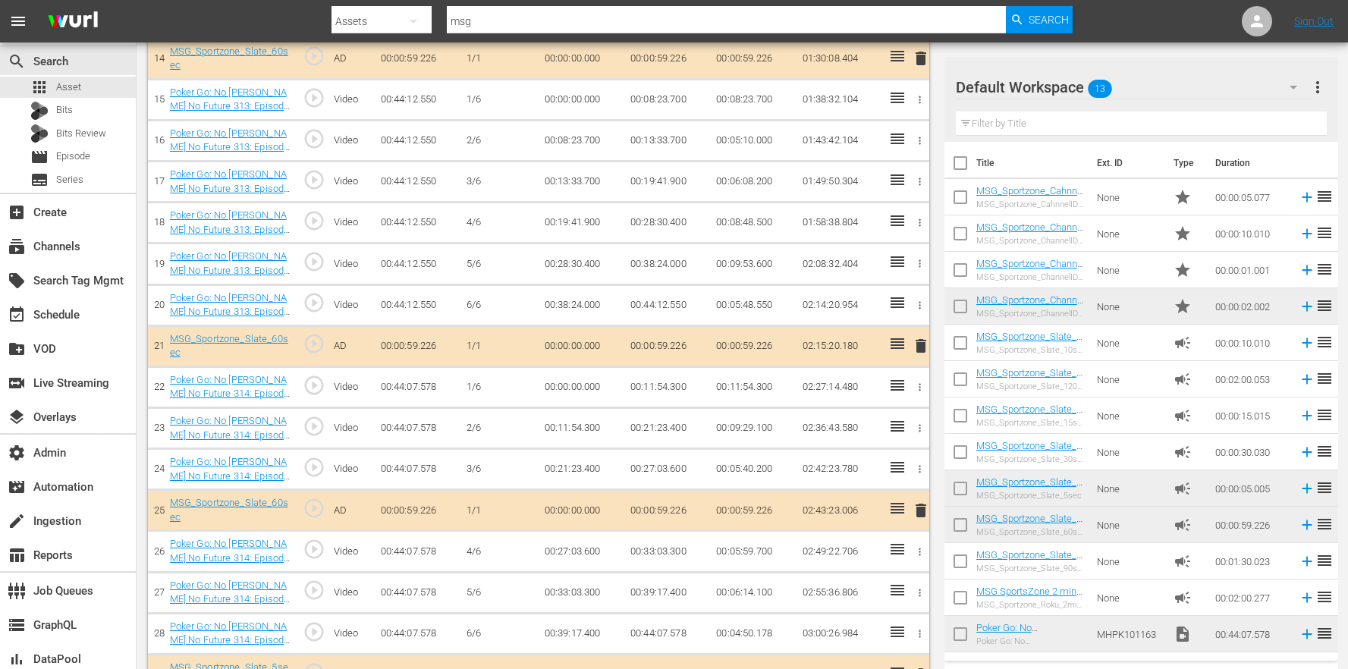
scroll to position [1100, 0]
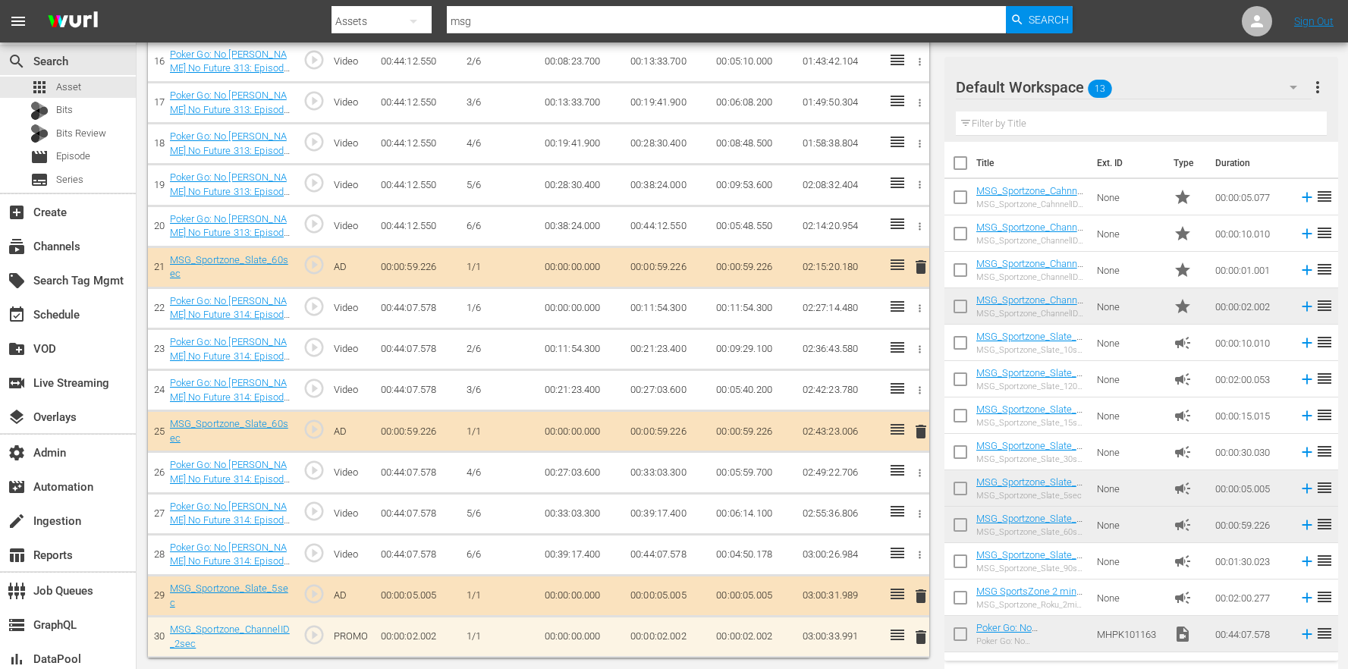
click at [918, 430] on span "delete" at bounding box center [921, 431] width 18 height 18
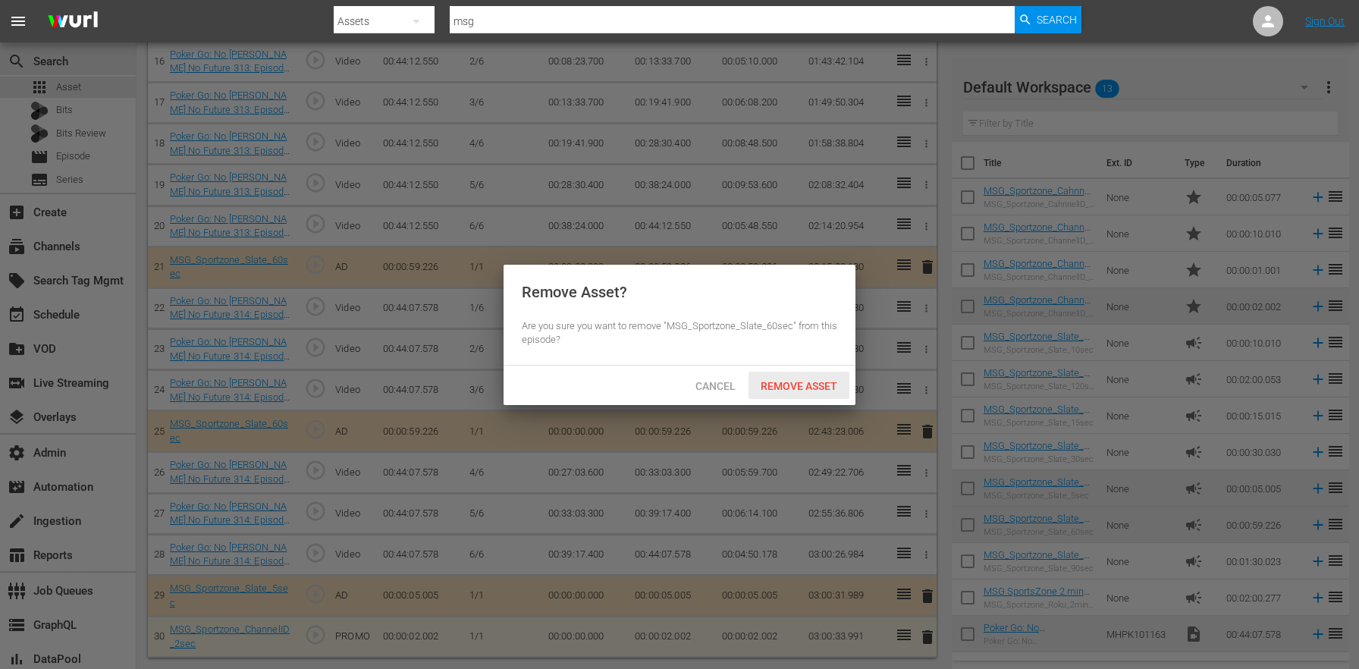
click at [825, 381] on span "Remove Asset" at bounding box center [799, 386] width 101 height 12
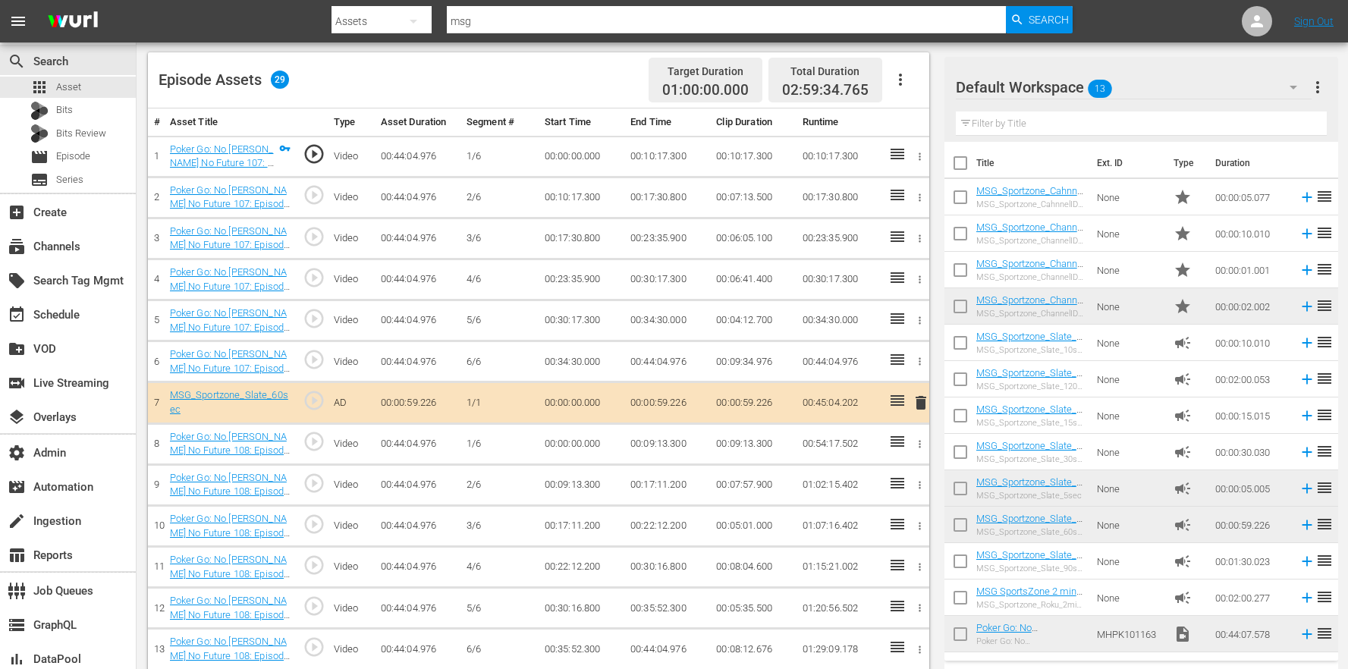
scroll to position [305, 0]
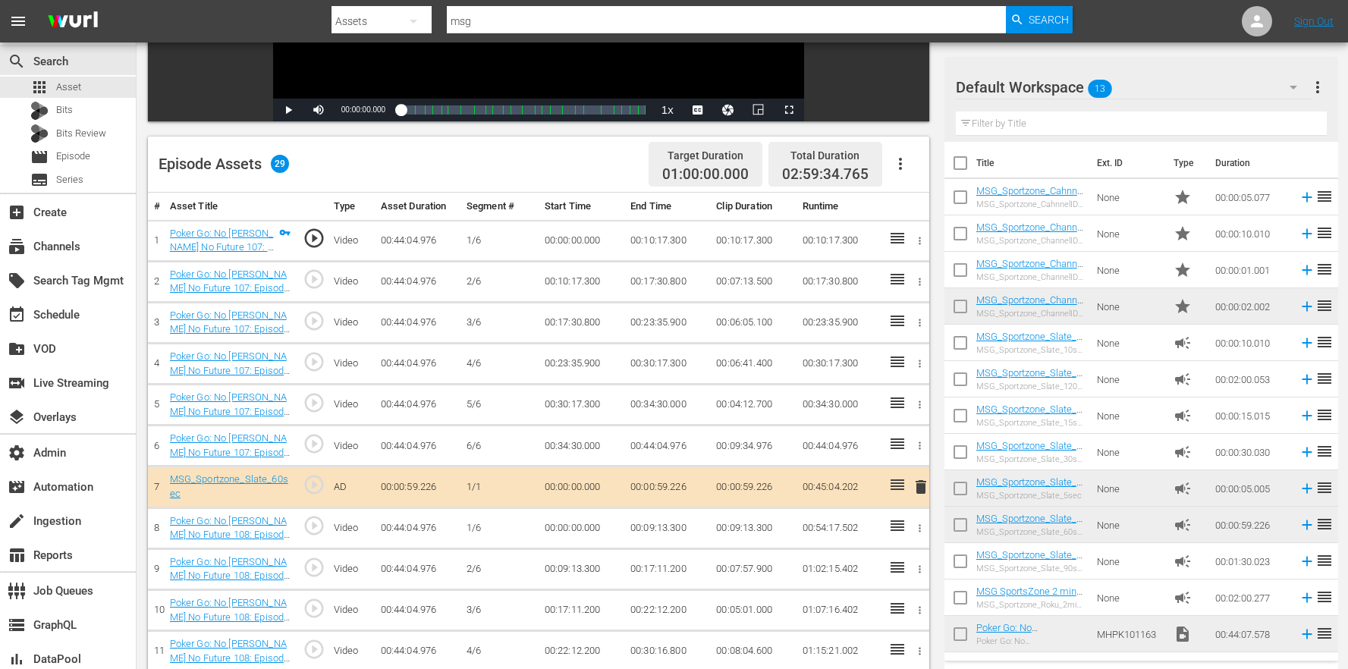
click at [923, 489] on span "delete" at bounding box center [921, 487] width 18 height 18
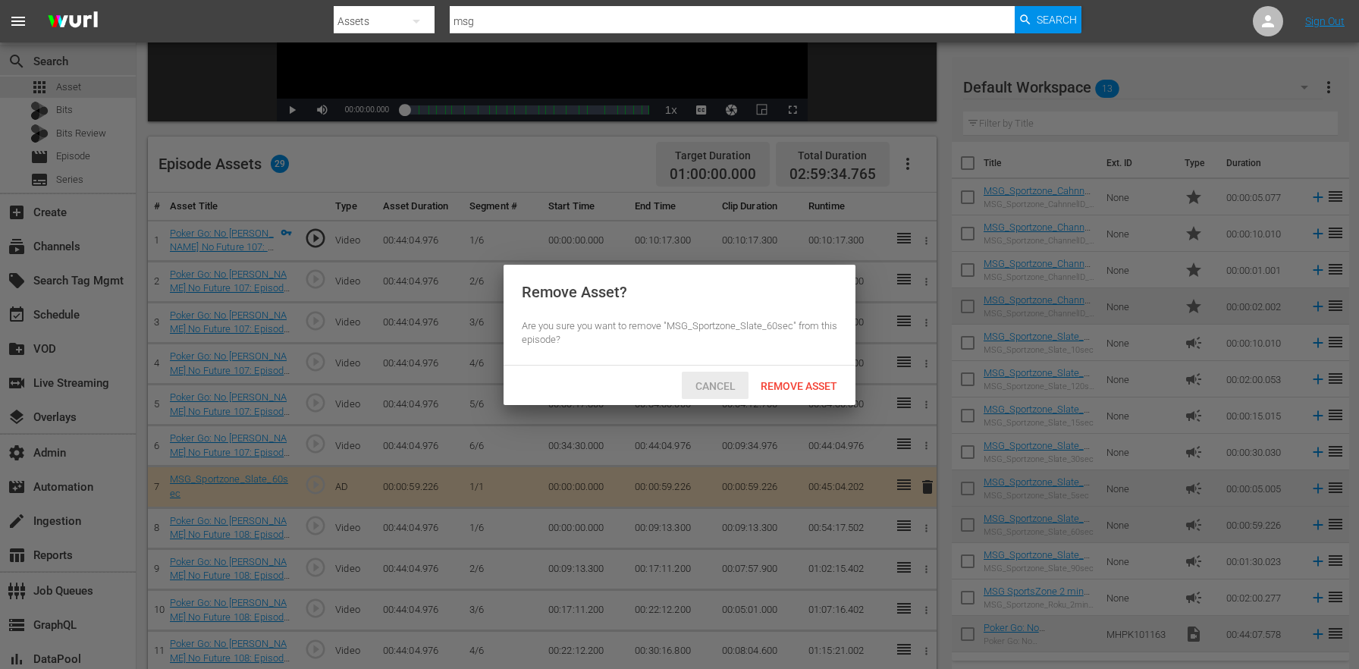
click at [739, 384] on span "Cancel" at bounding box center [715, 386] width 64 height 12
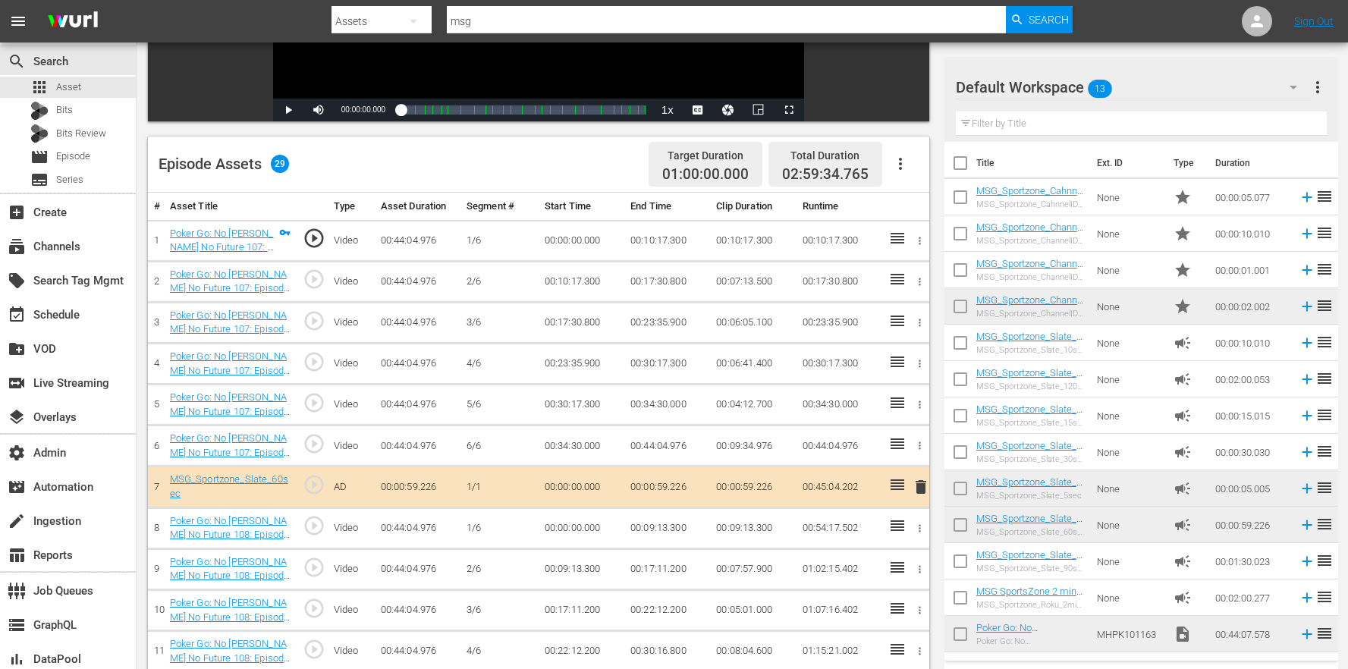
scroll to position [1059, 0]
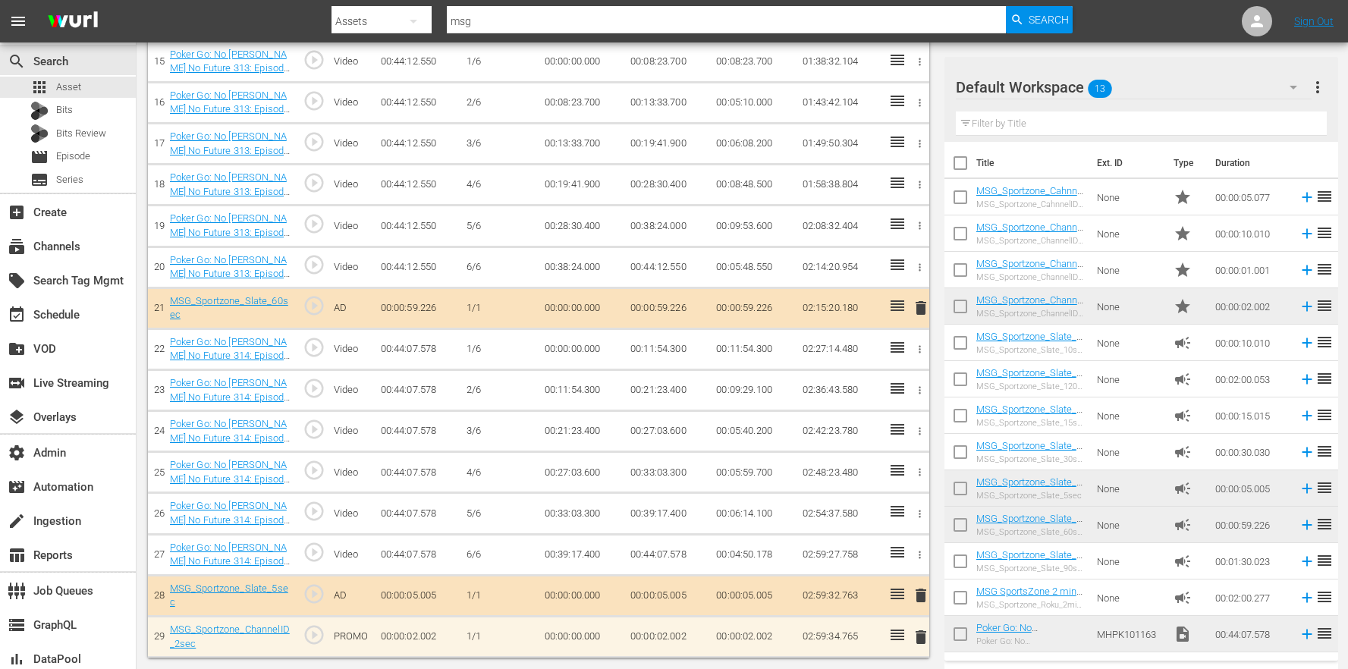
click at [918, 599] on span "delete" at bounding box center [921, 595] width 18 height 18
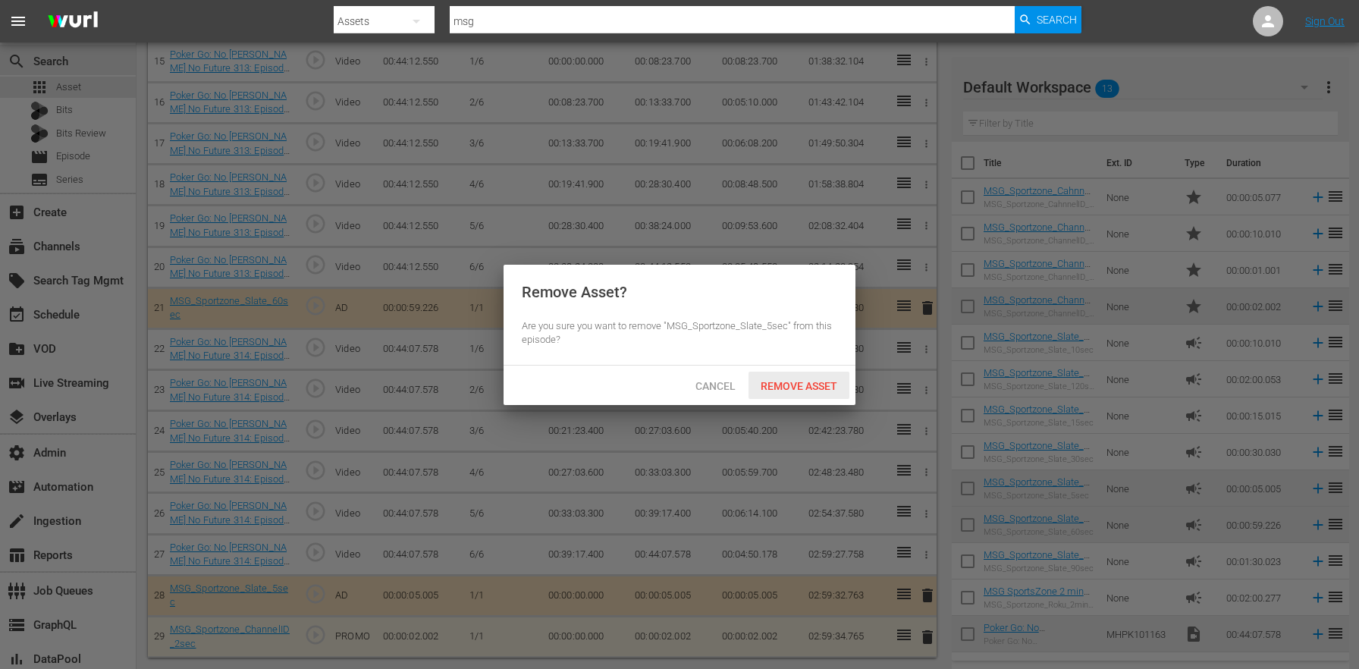
click at [821, 388] on span "Remove Asset" at bounding box center [799, 386] width 101 height 12
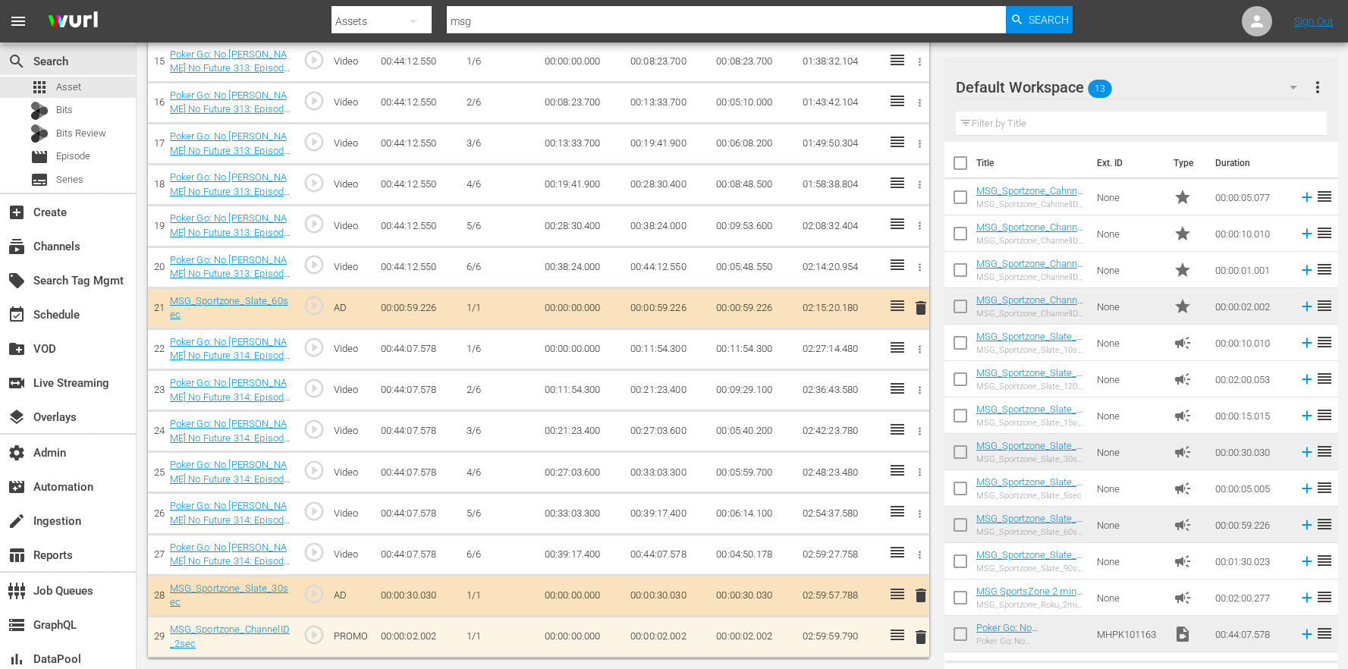
click at [918, 308] on span "delete" at bounding box center [921, 308] width 18 height 18
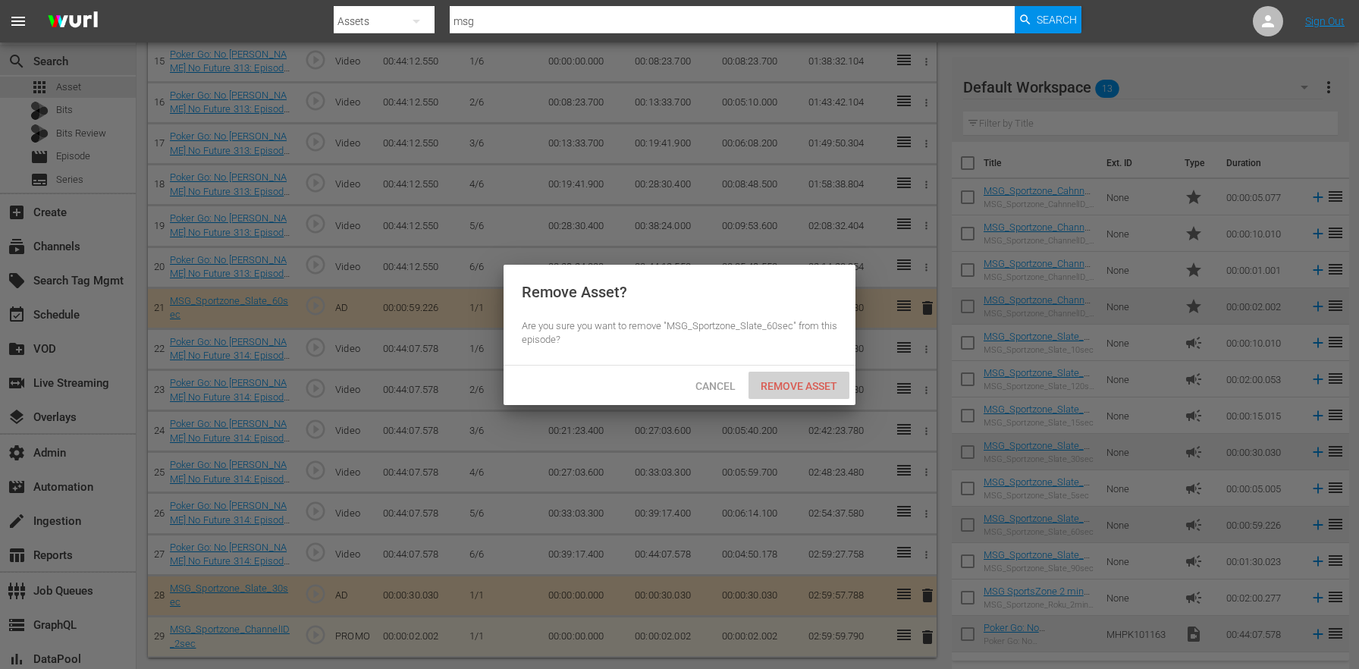
click at [798, 383] on span "Remove Asset" at bounding box center [799, 386] width 101 height 12
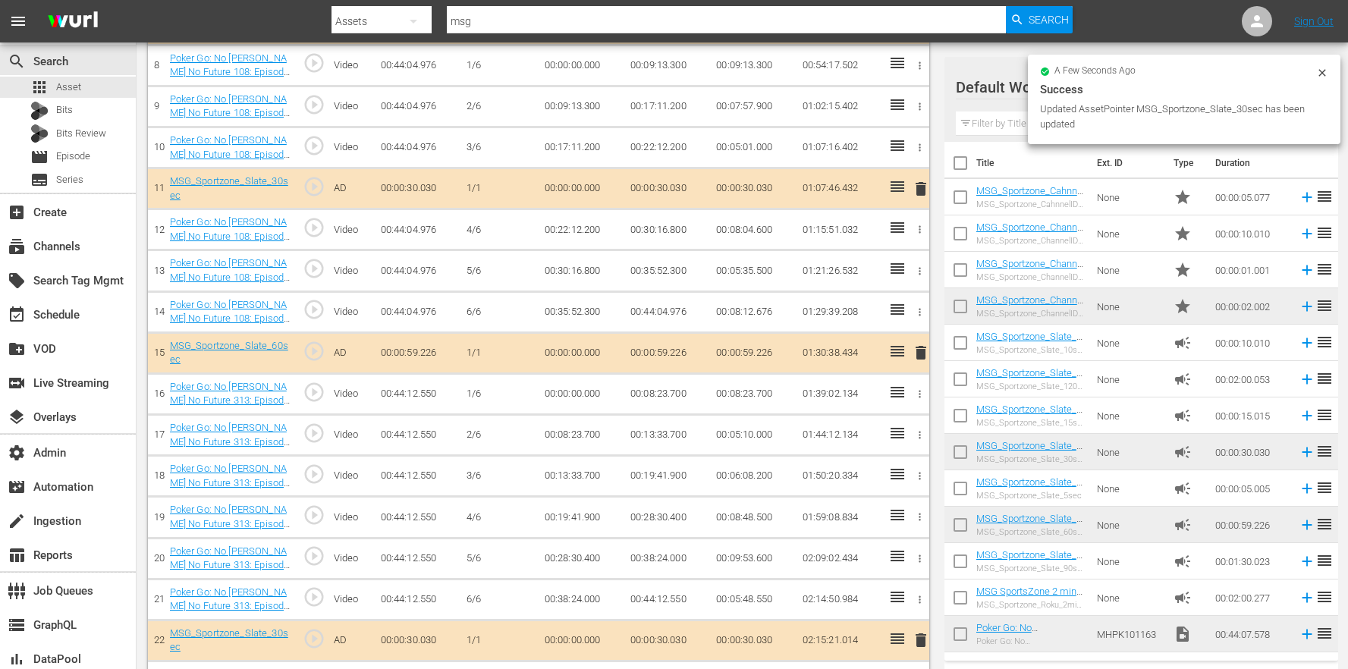
scroll to position [599, 0]
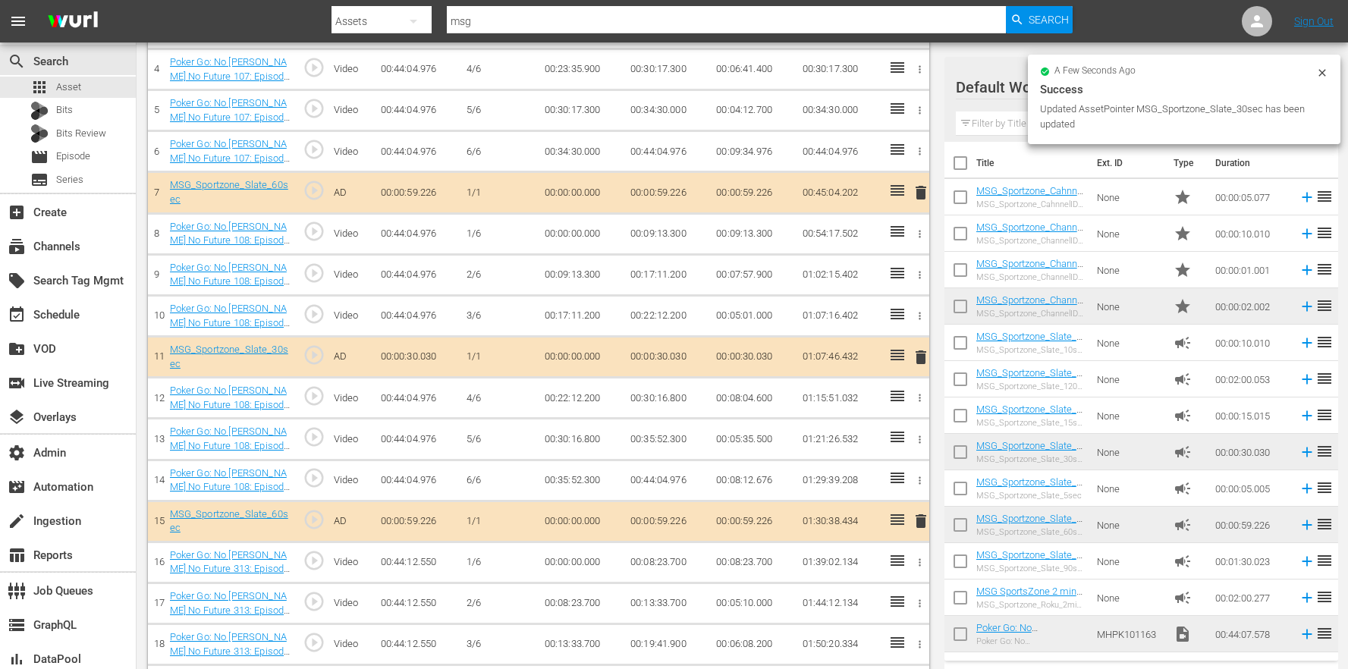
click at [919, 193] on span "delete" at bounding box center [921, 193] width 18 height 18
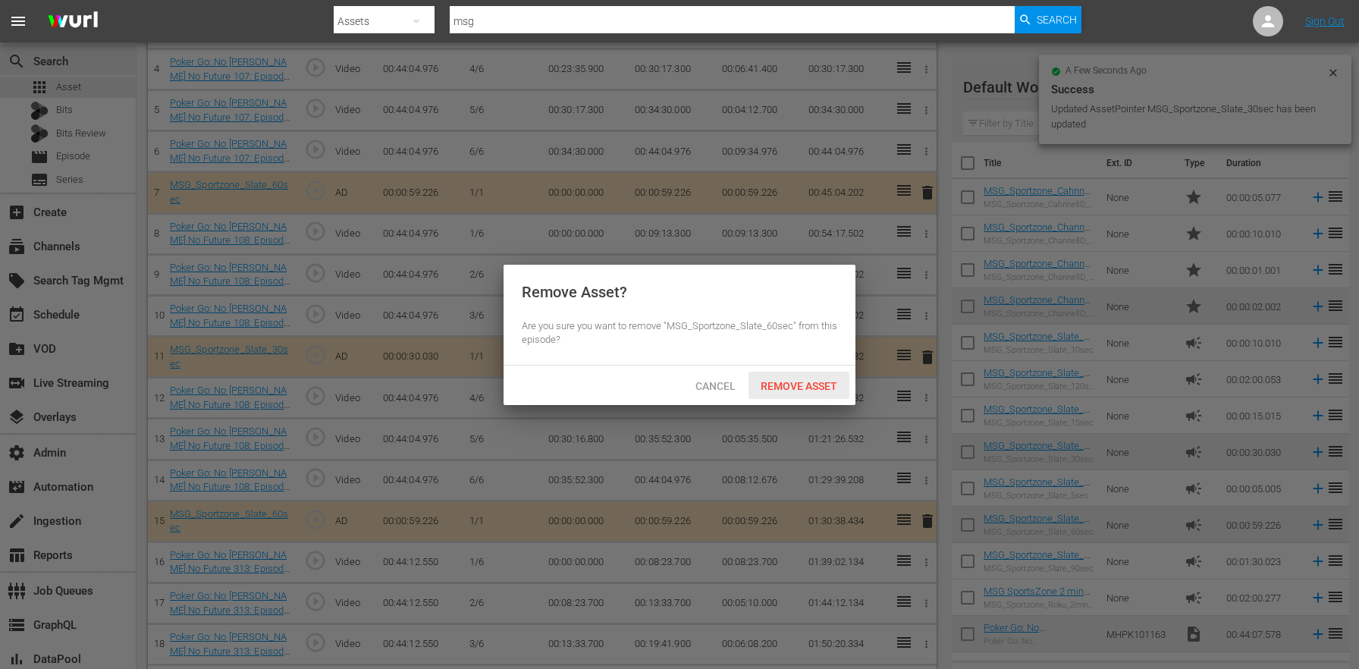
click at [798, 385] on span "Remove Asset" at bounding box center [799, 386] width 101 height 12
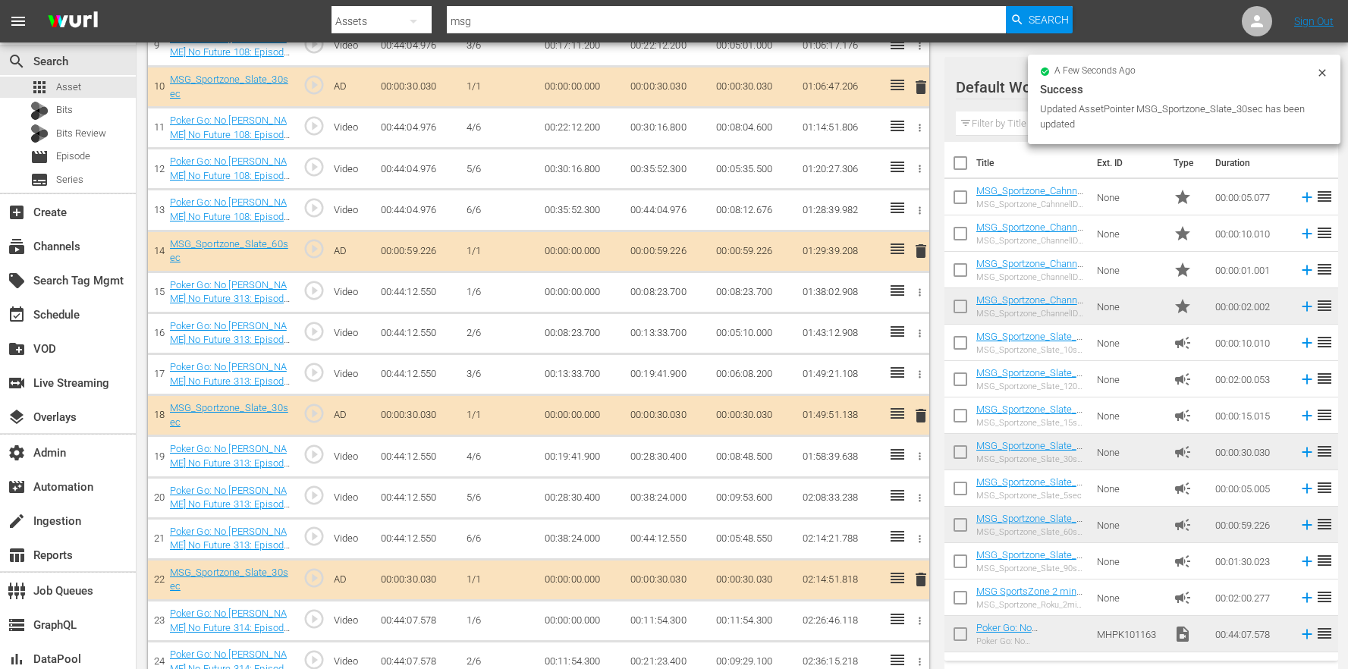
scroll to position [1142, 0]
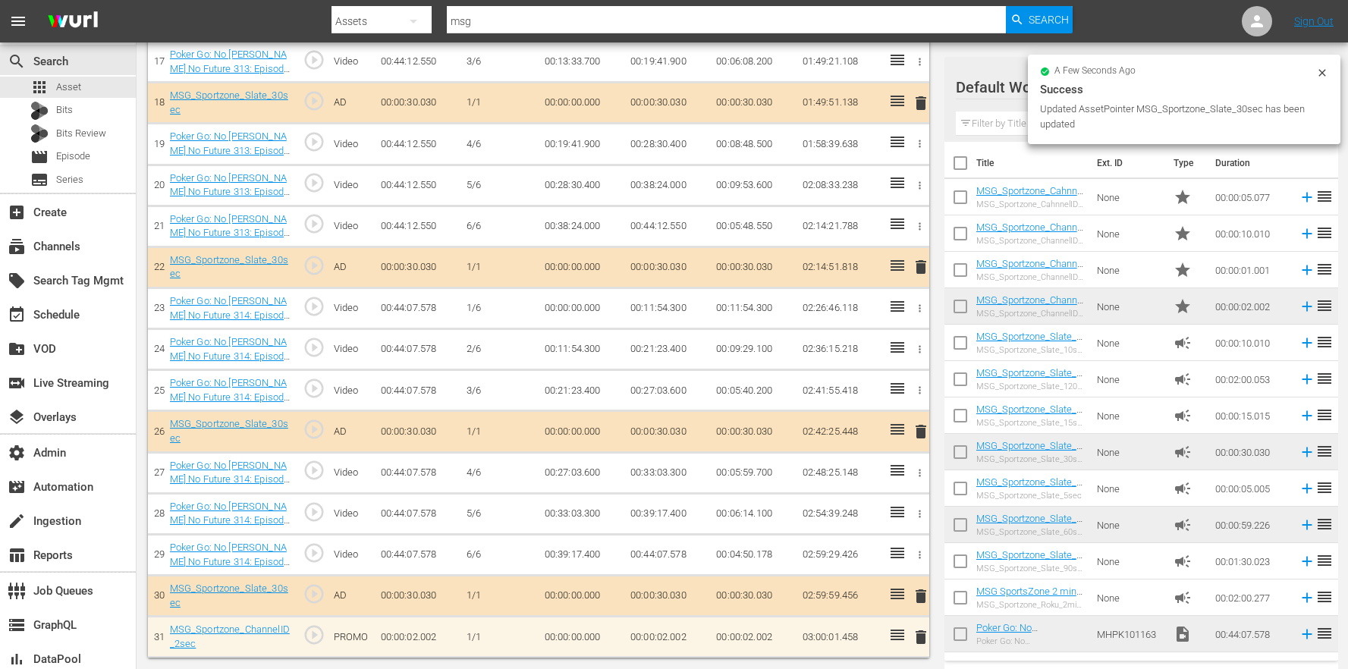
click at [925, 637] on span "delete" at bounding box center [921, 637] width 18 height 18
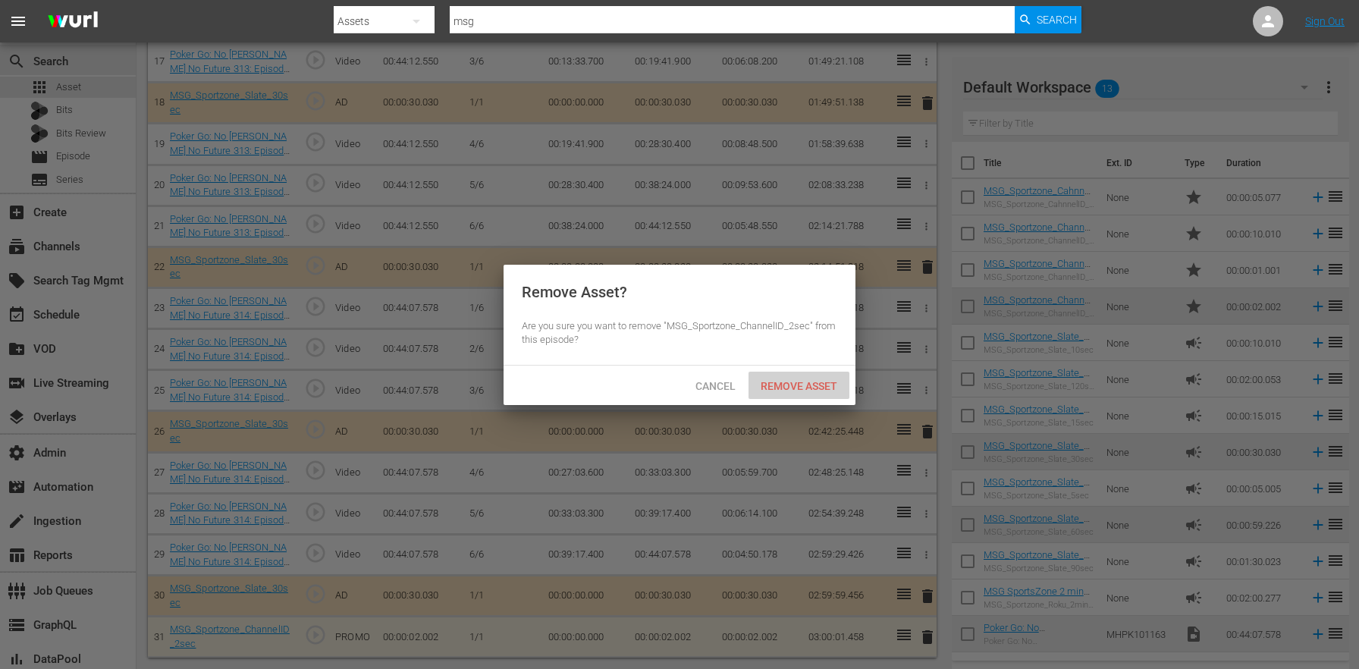
click at [816, 388] on span "Remove Asset" at bounding box center [799, 386] width 101 height 12
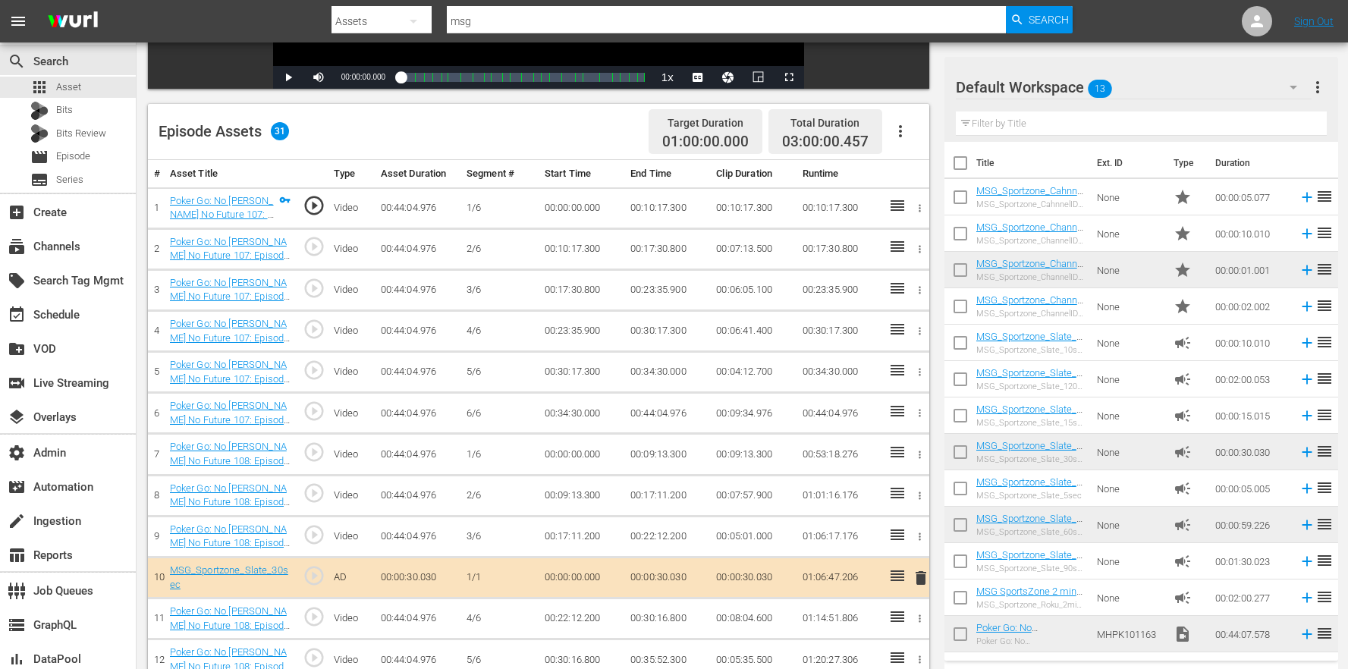
scroll to position [600, 0]
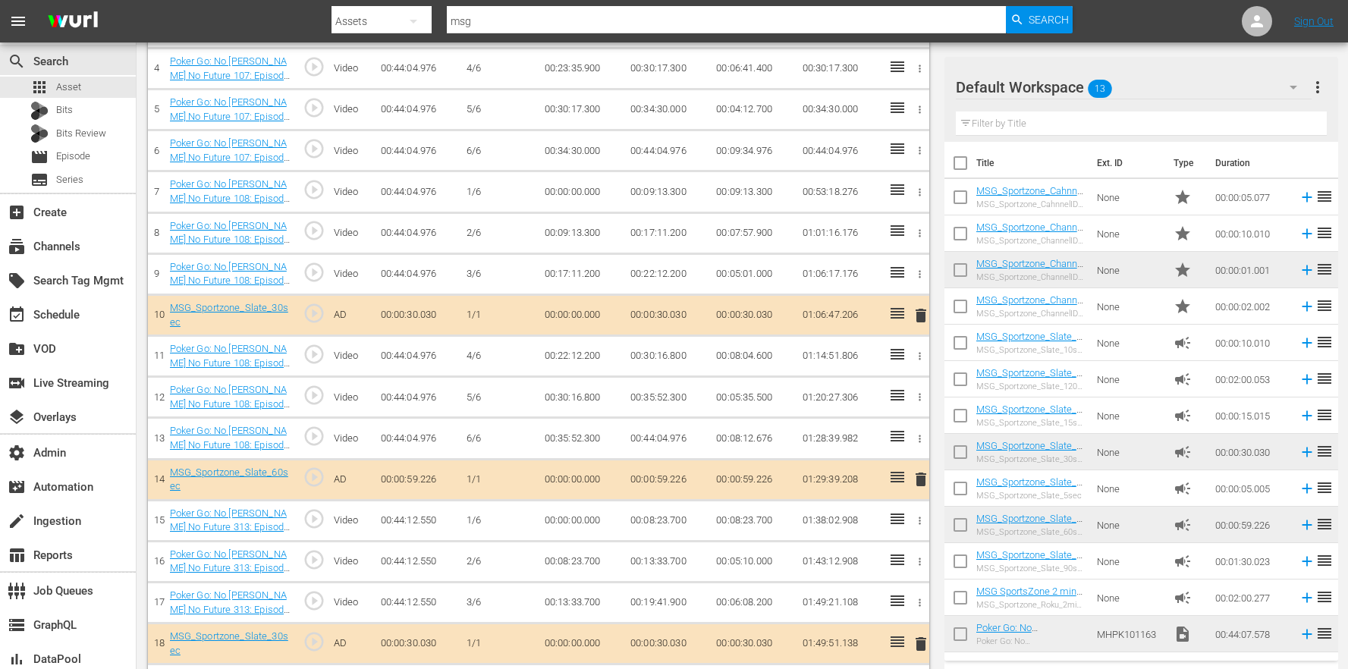
click at [921, 479] on span "delete" at bounding box center [921, 479] width 18 height 18
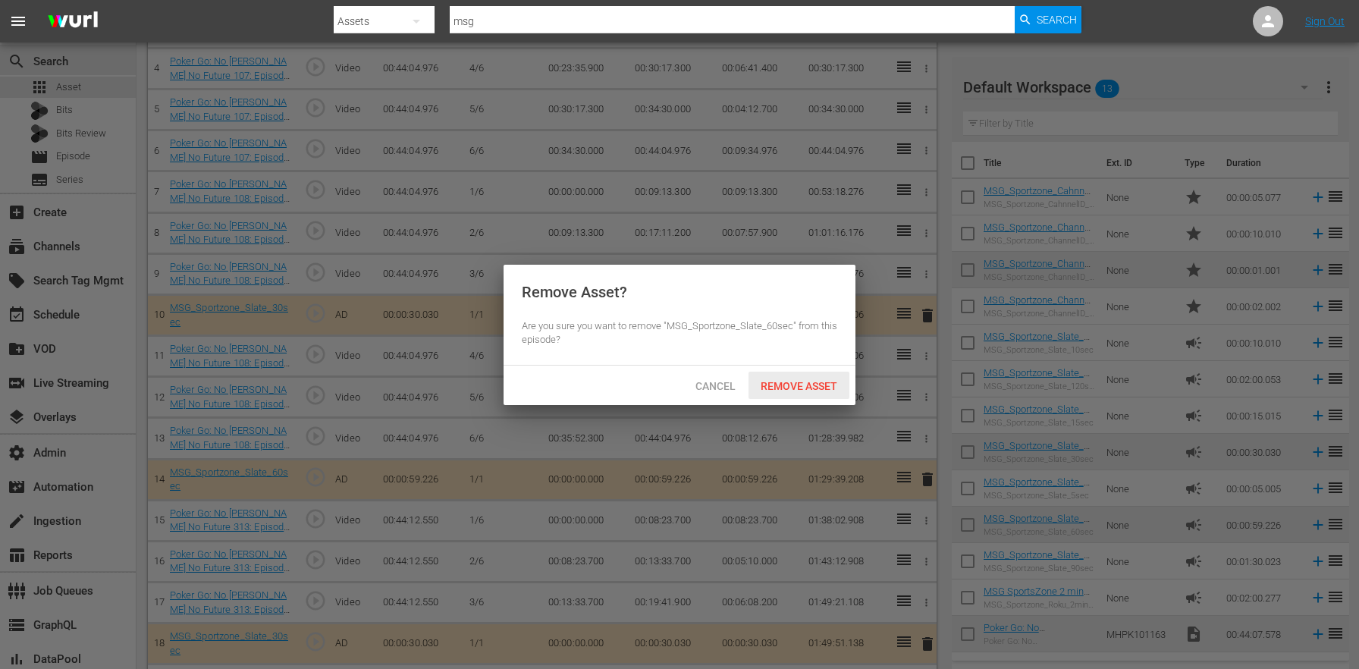
click at [815, 387] on span "Remove Asset" at bounding box center [799, 386] width 101 height 12
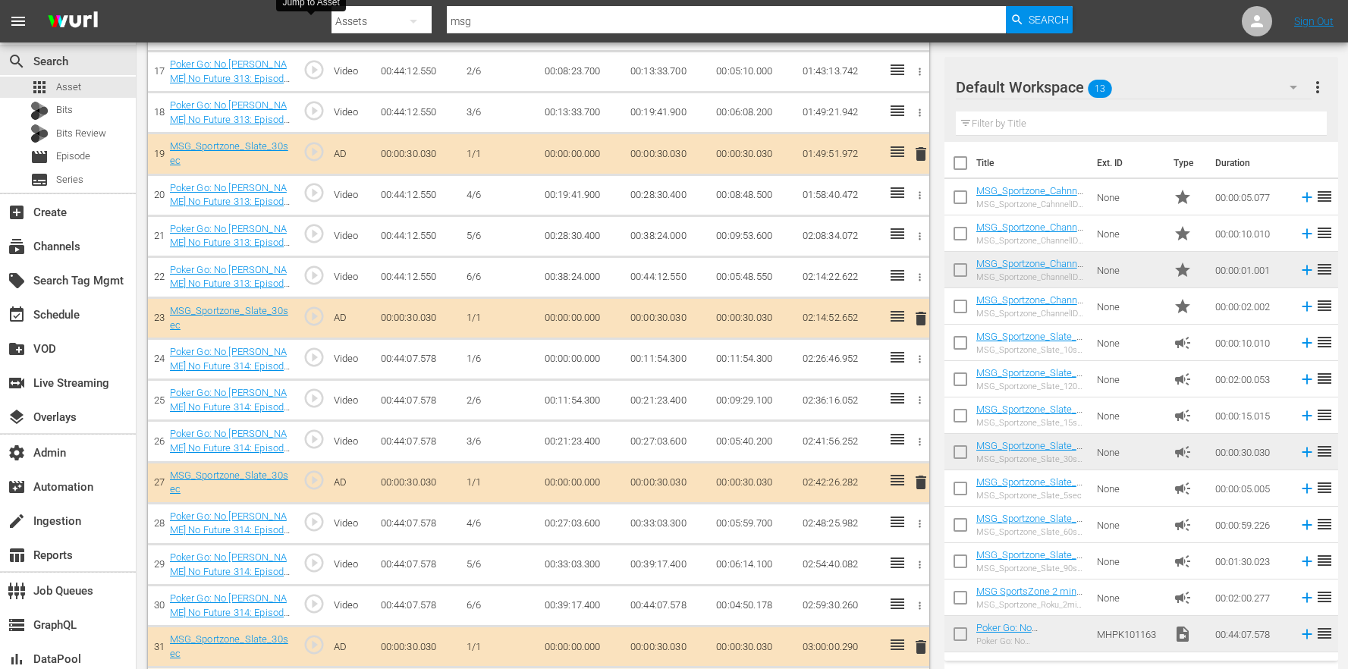
scroll to position [1182, 0]
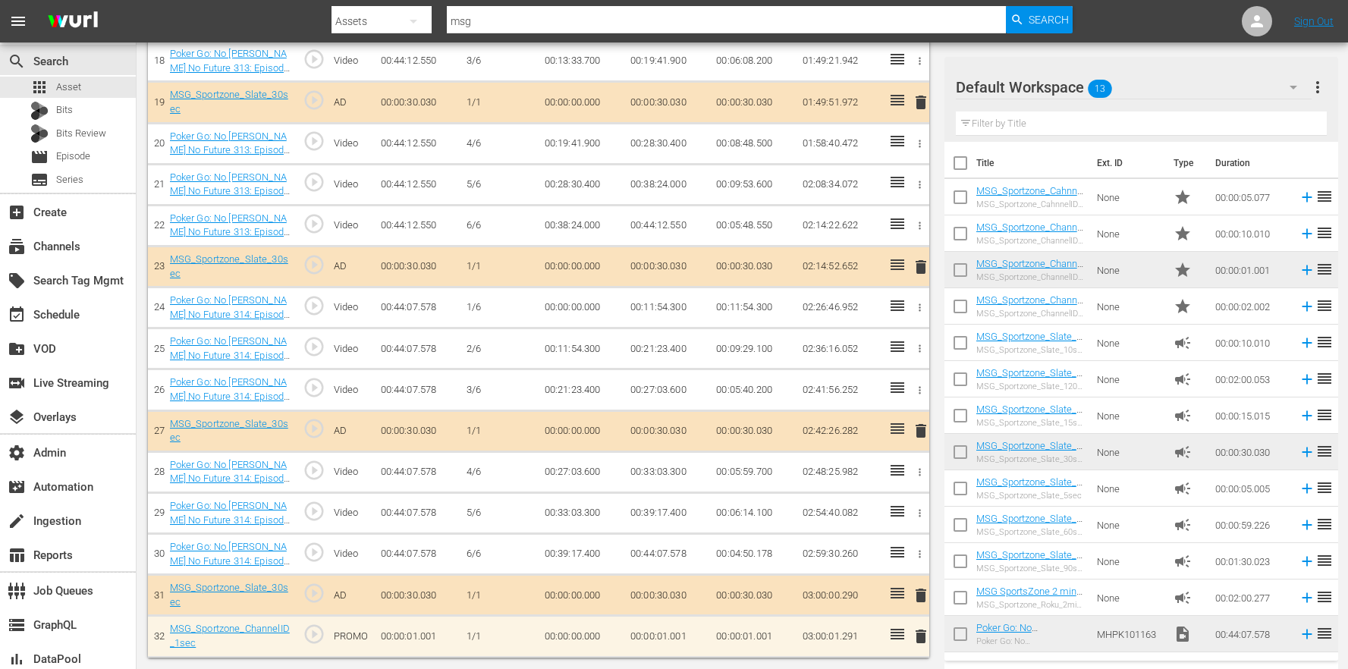
click at [928, 636] on span "delete" at bounding box center [921, 636] width 18 height 18
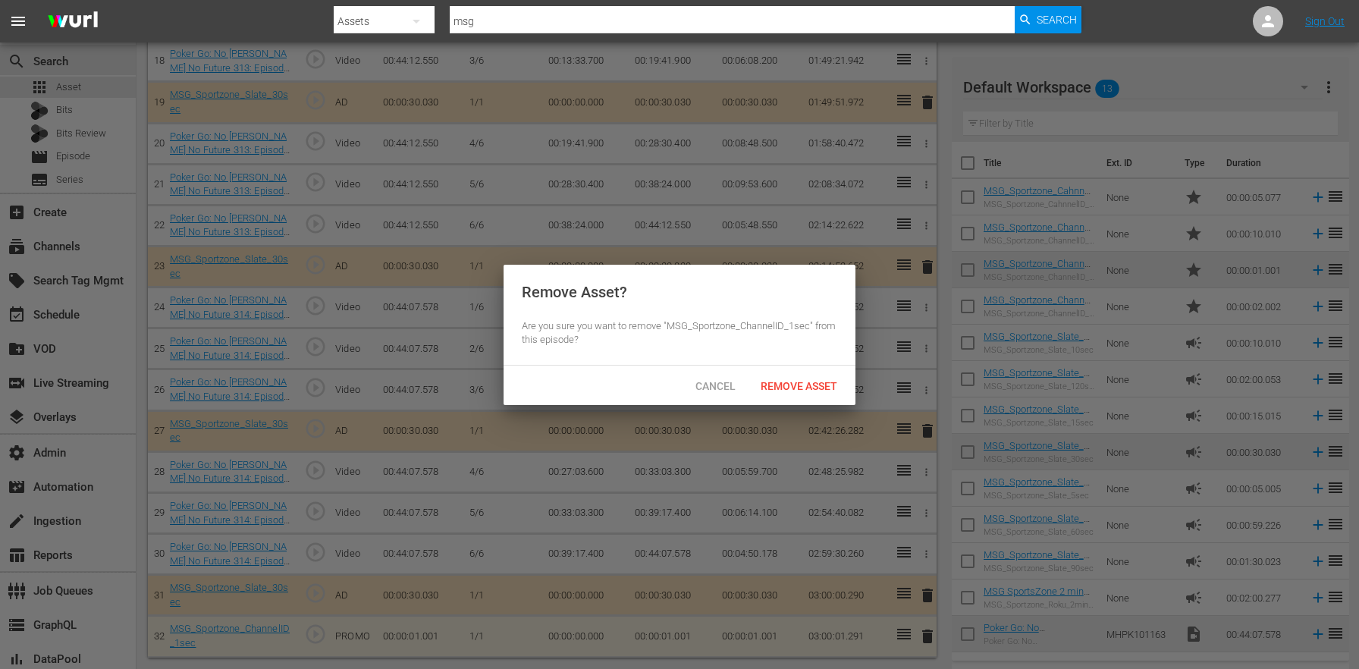
click at [809, 399] on div "Cancel Remove Asset" at bounding box center [680, 385] width 352 height 39
click at [812, 391] on span "Remove Asset" at bounding box center [799, 386] width 101 height 12
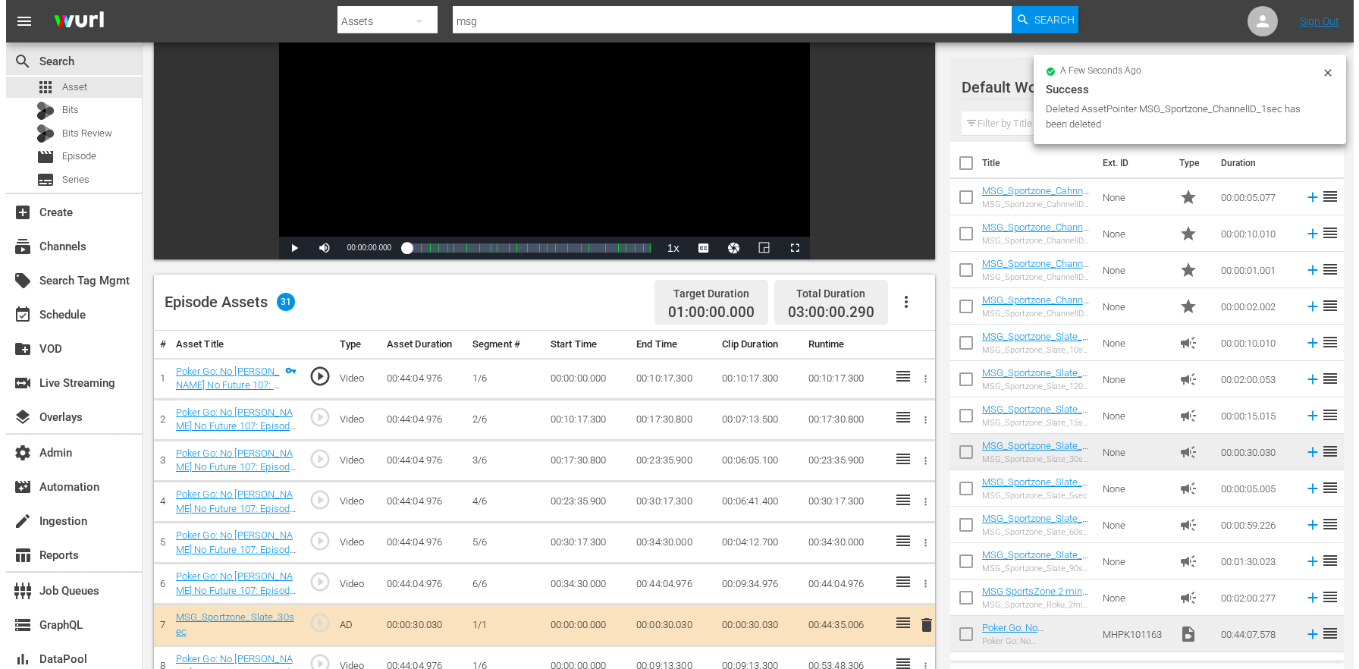
scroll to position [0, 0]
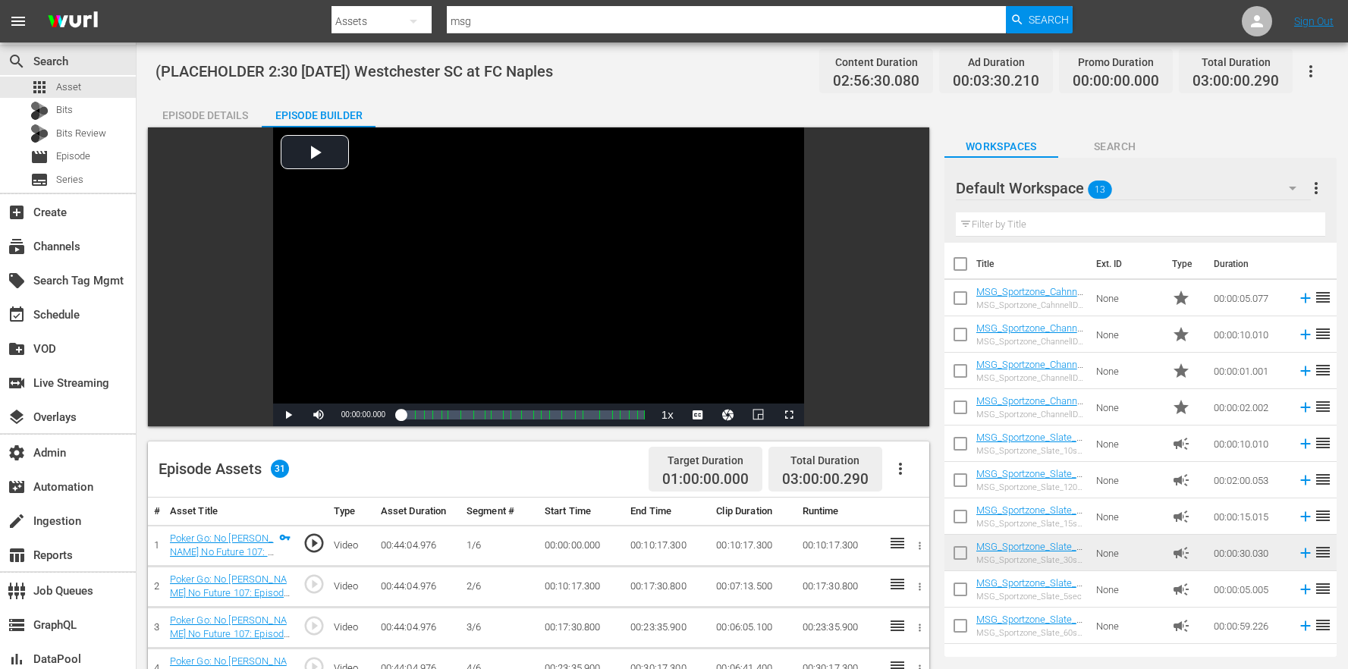
click at [644, 78] on div "(PLACEHOLDER 2:30 - 8/30) Westchester SC at FC Naples Content Duration 02:56:30…" at bounding box center [741, 71] width 1173 height 34
click at [196, 106] on div "Episode Details" at bounding box center [205, 115] width 114 height 36
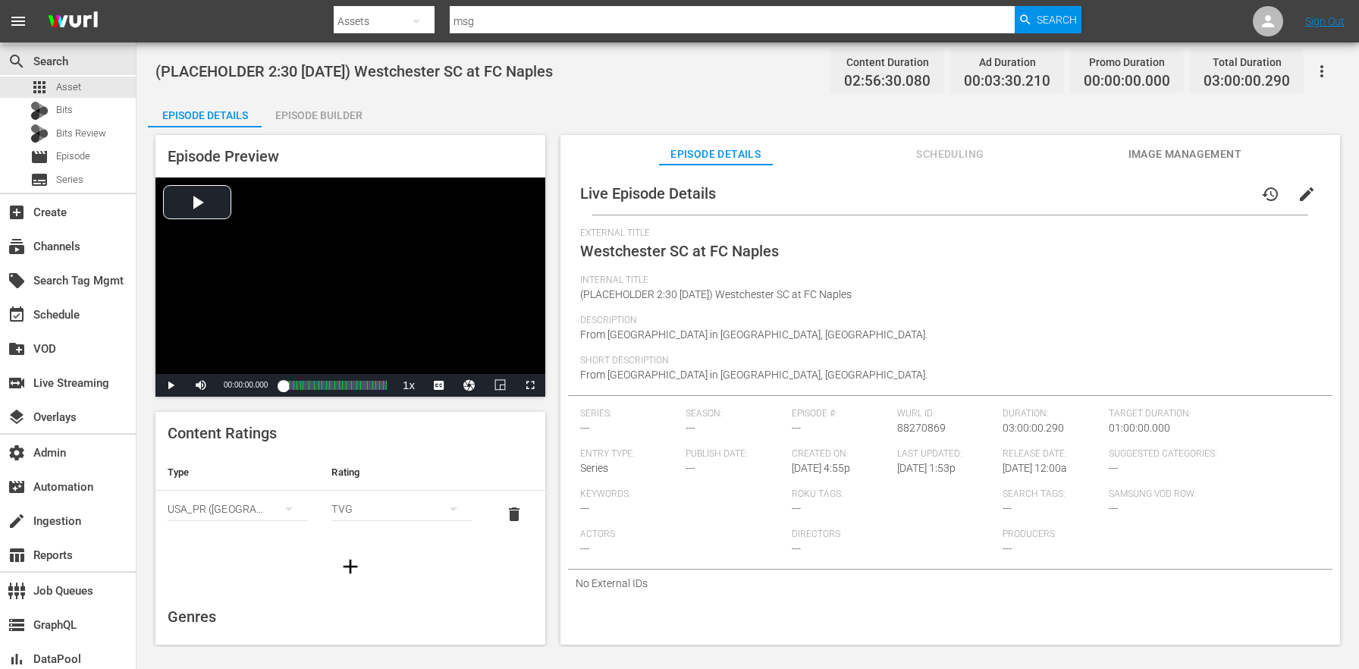
click at [1302, 196] on span "edit" at bounding box center [1307, 194] width 18 height 18
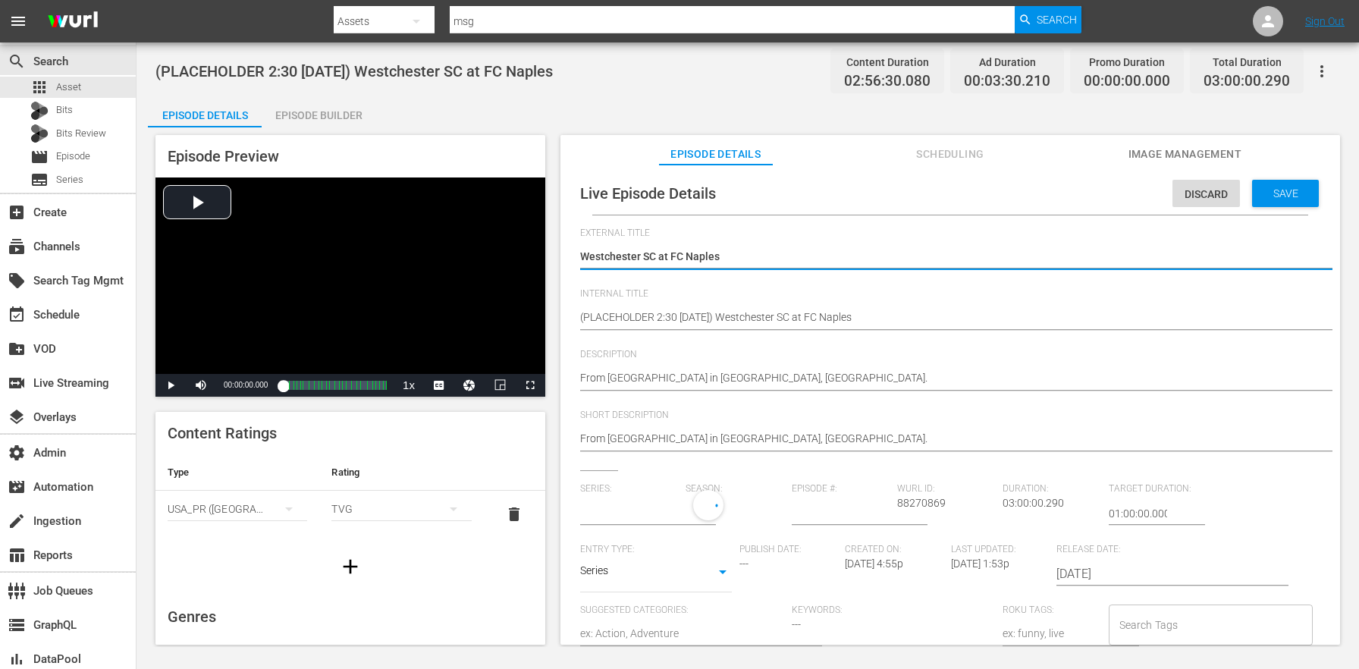
type input "No Series"
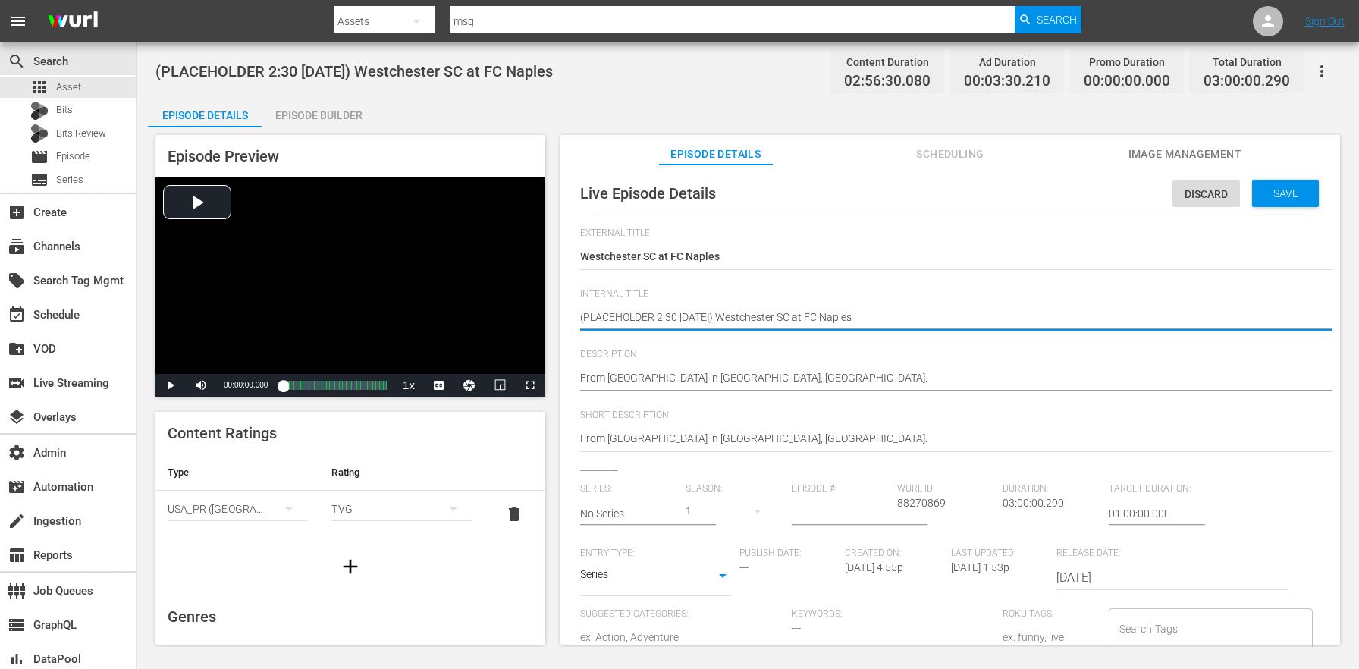
type textarea "(PLACEHOLDER 2:3 - 8/30) Westchester SC at FC Naples"
type textarea "(PLACEHOLDER 2: - 8/30) Westchester SC at FC Naples"
type textarea "(PLACEHOLDER 2 - 8/30) Westchester SC at FC Naples"
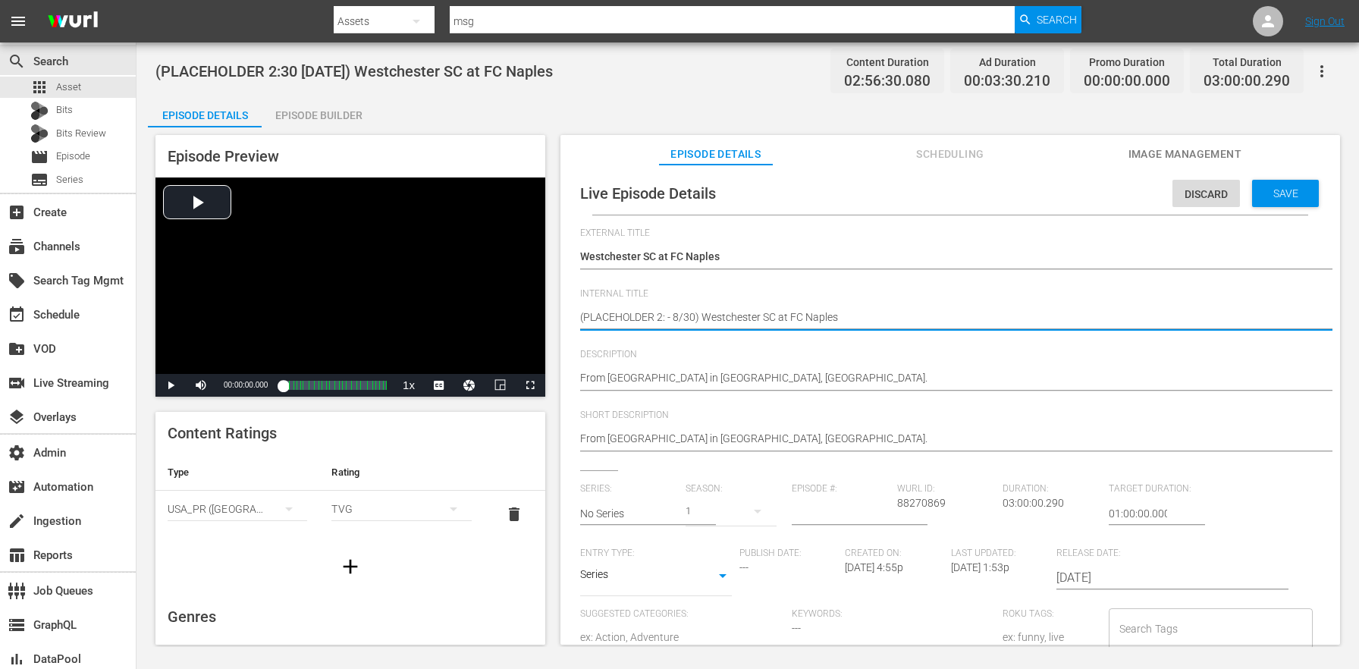
type textarea "(PLACEHOLDER 2 - 8/30) Westchester SC at FC Naples"
type textarea "(PLACEHOLDER - 8/30) Westchester SC at FC Naples"
type textarea "(PLACEHOLDER 3 - 8/30) Westchester SC at FC Naples"
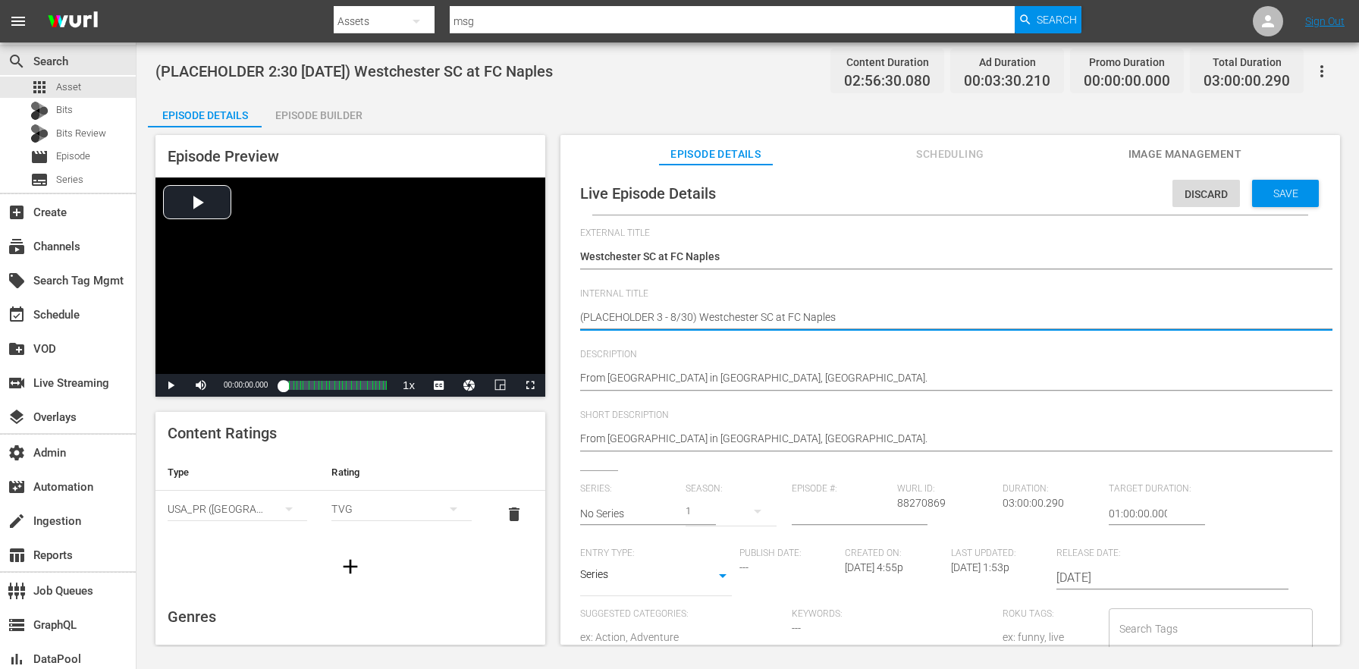
type textarea "(PLACEHOLDER 3: - 8/30) Westchester SC at FC Naples"
type textarea "(PLACEHOLDER 3:0 - 8/30) Westchester SC at FC Naples"
type textarea "(PLACEHOLDER 3:00 [DATE]) Westchester SC at FC Naples"
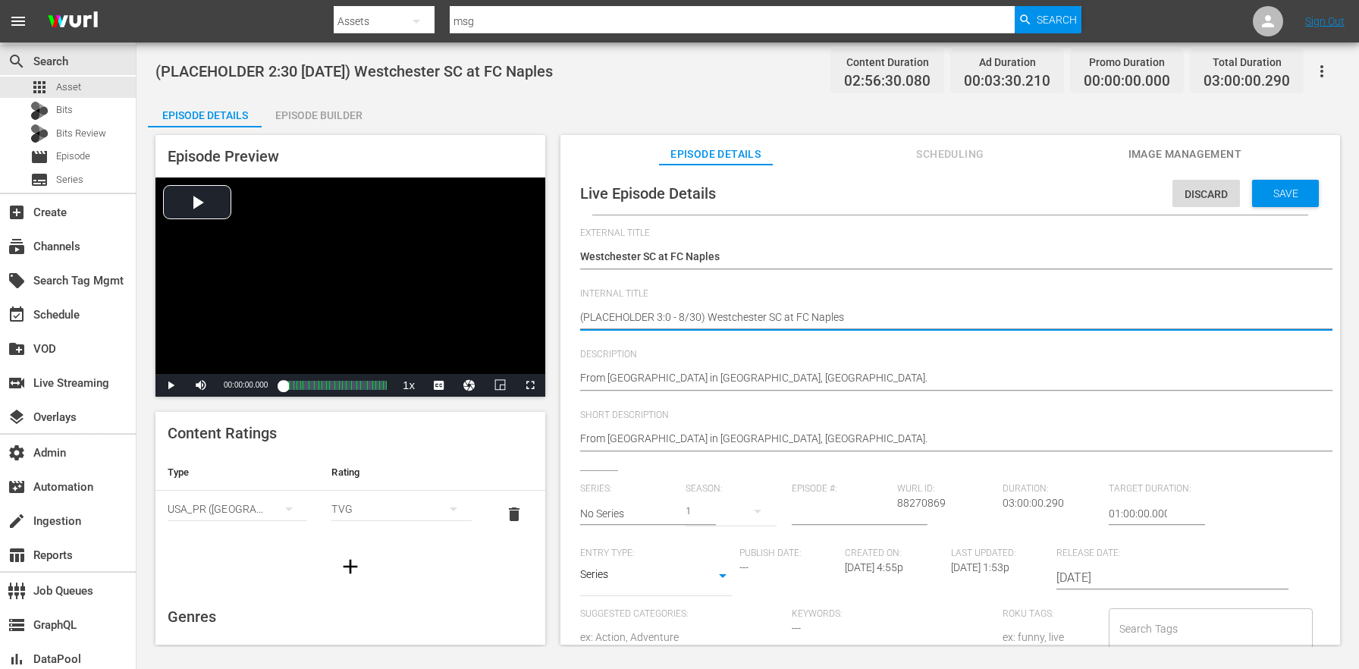
type textarea "(PLACEHOLDER 3:00 [DATE]) Westchester SC at FC Naples"
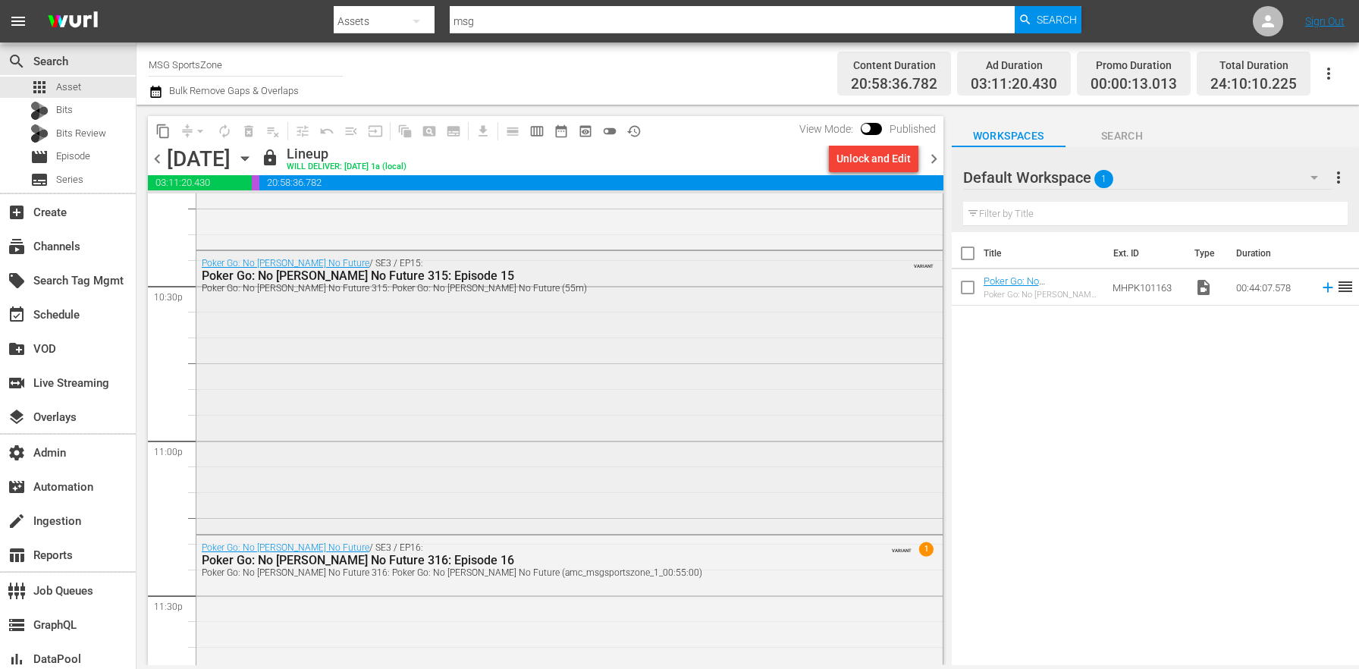
scroll to position [6841, 0]
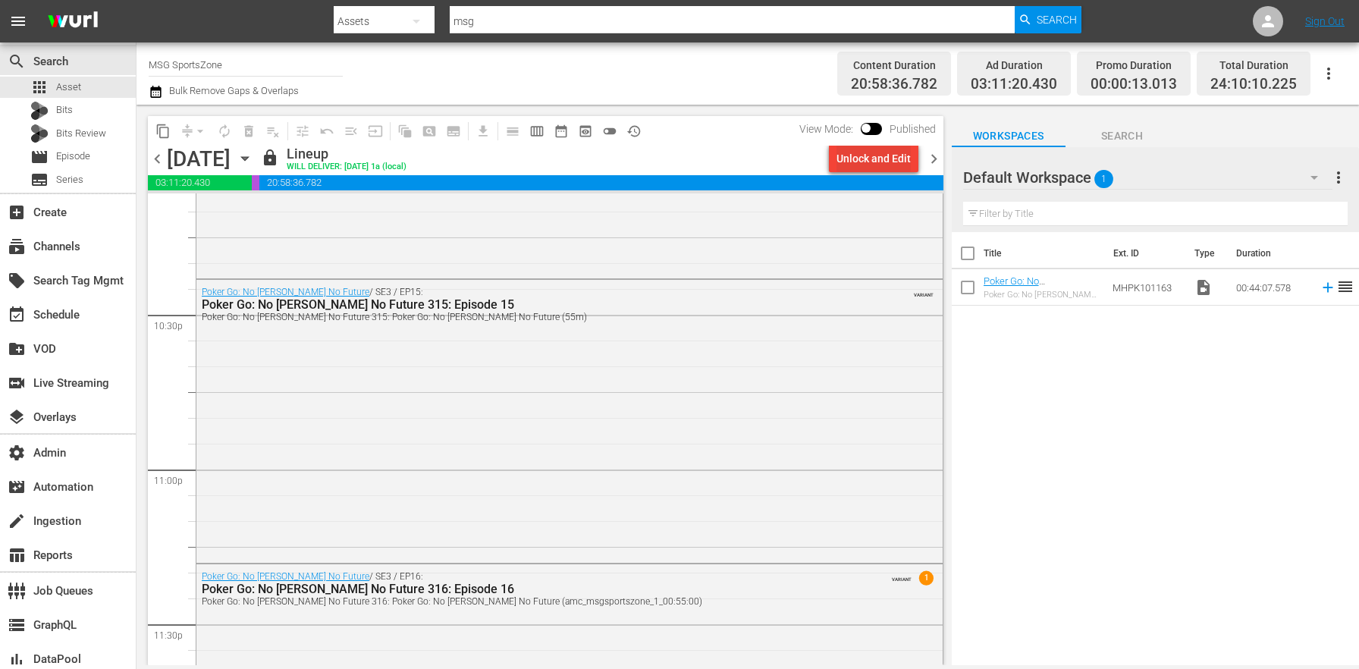
click at [861, 159] on div "Unlock and Edit" at bounding box center [874, 158] width 74 height 27
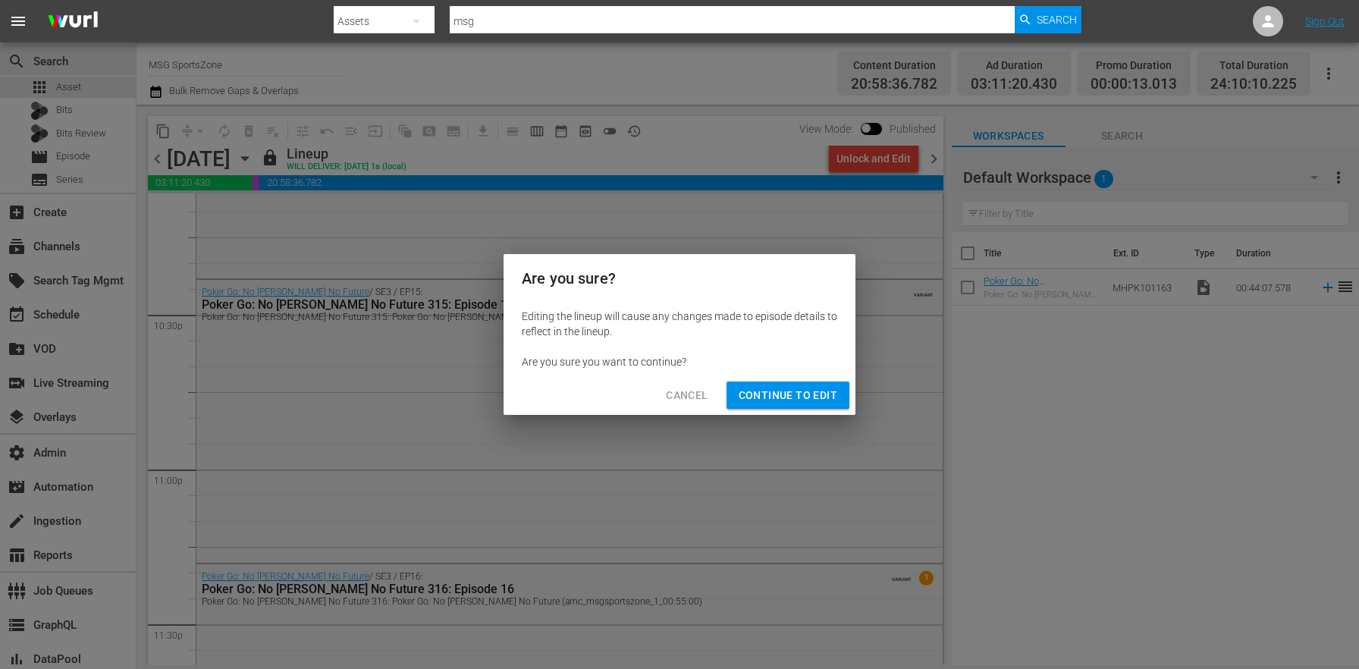
click at [787, 409] on div "Cancel Continue to Edit" at bounding box center [680, 395] width 352 height 40
click at [789, 391] on span "Continue to Edit" at bounding box center [788, 395] width 99 height 19
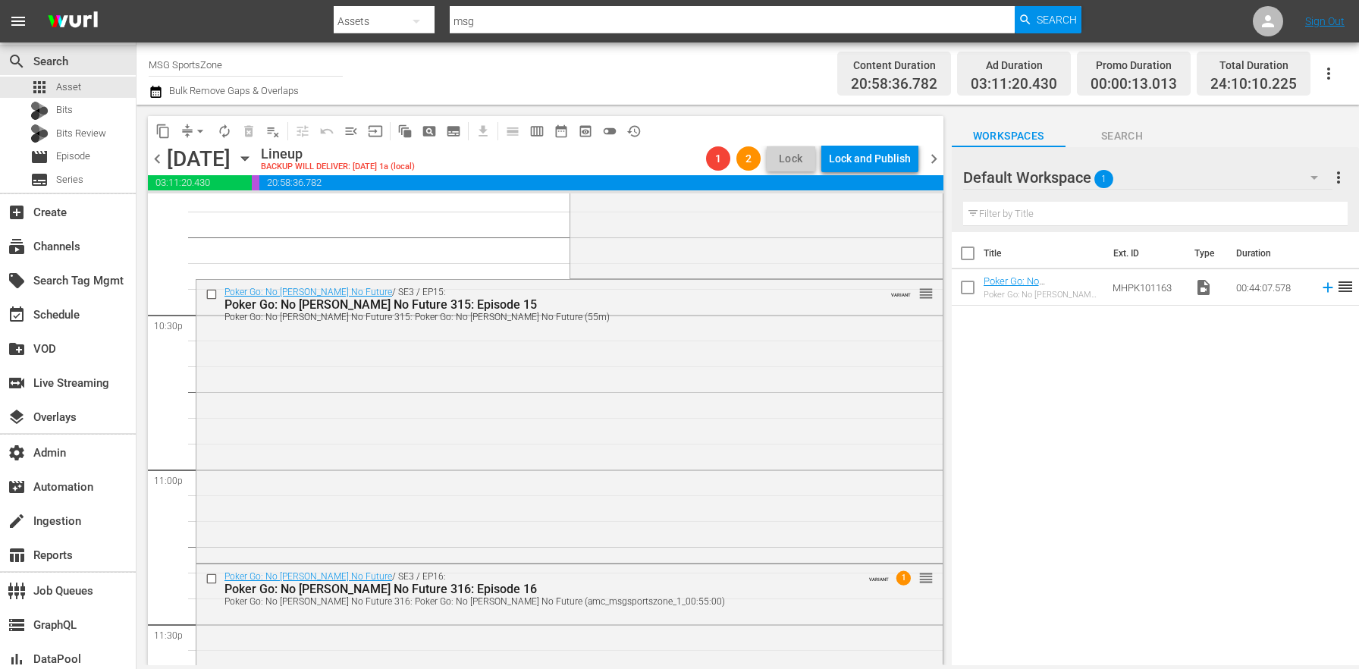
scroll to position [6643, 0]
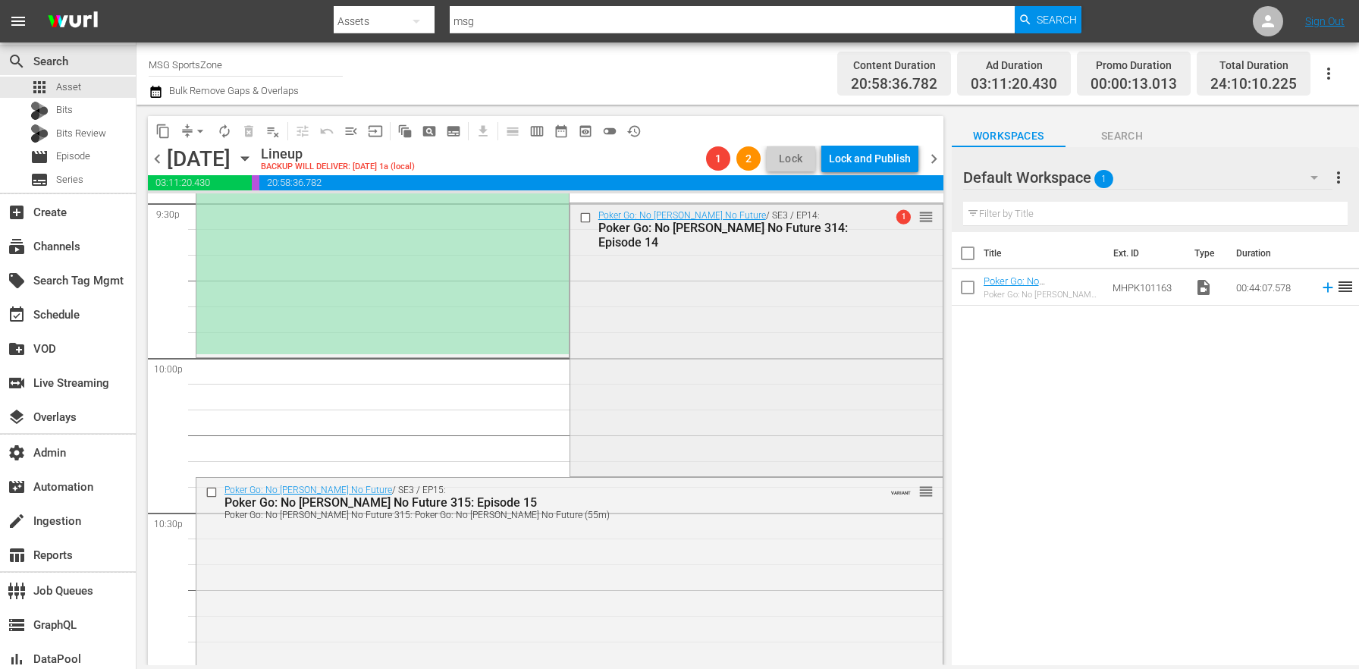
click at [639, 384] on div "Poker Go: No Gamble No Future / SE3 / EP14: Poker Go: No Gamble No Future 314: …" at bounding box center [756, 337] width 372 height 269
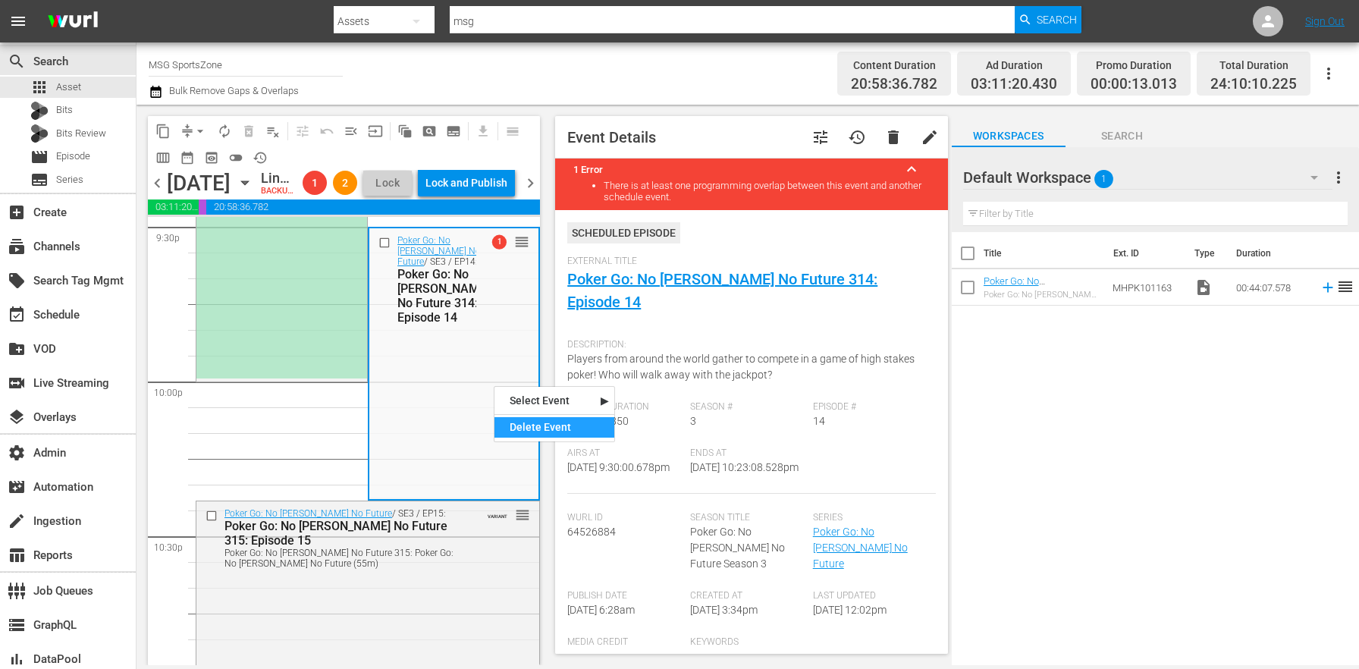
click at [547, 427] on div "Delete Event" at bounding box center [555, 427] width 120 height 20
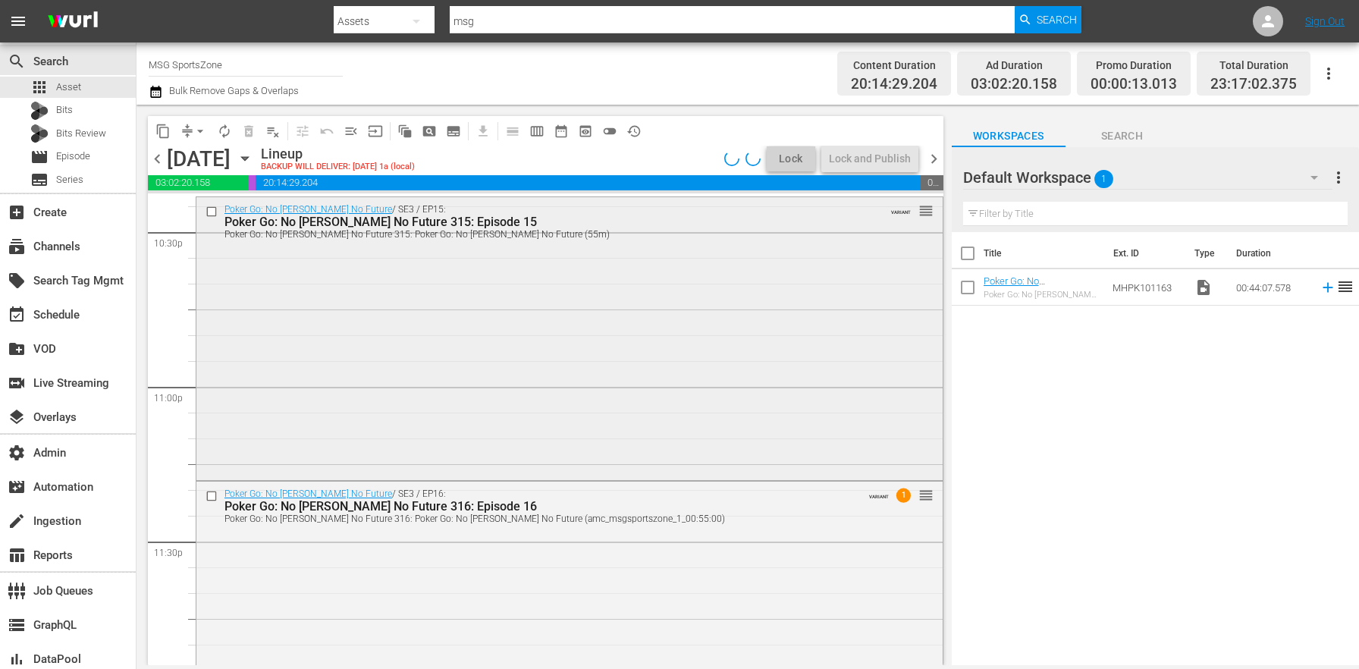
scroll to position [7023, 0]
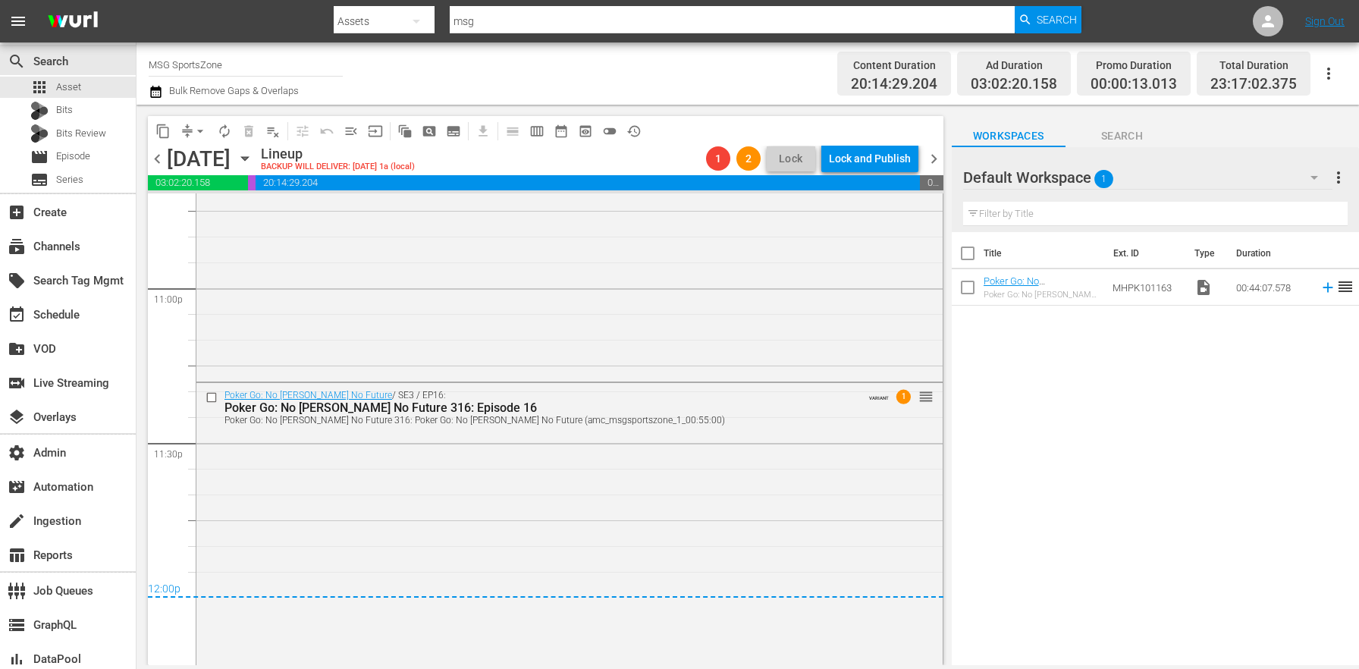
click at [928, 156] on span "chevron_right" at bounding box center [934, 158] width 19 height 19
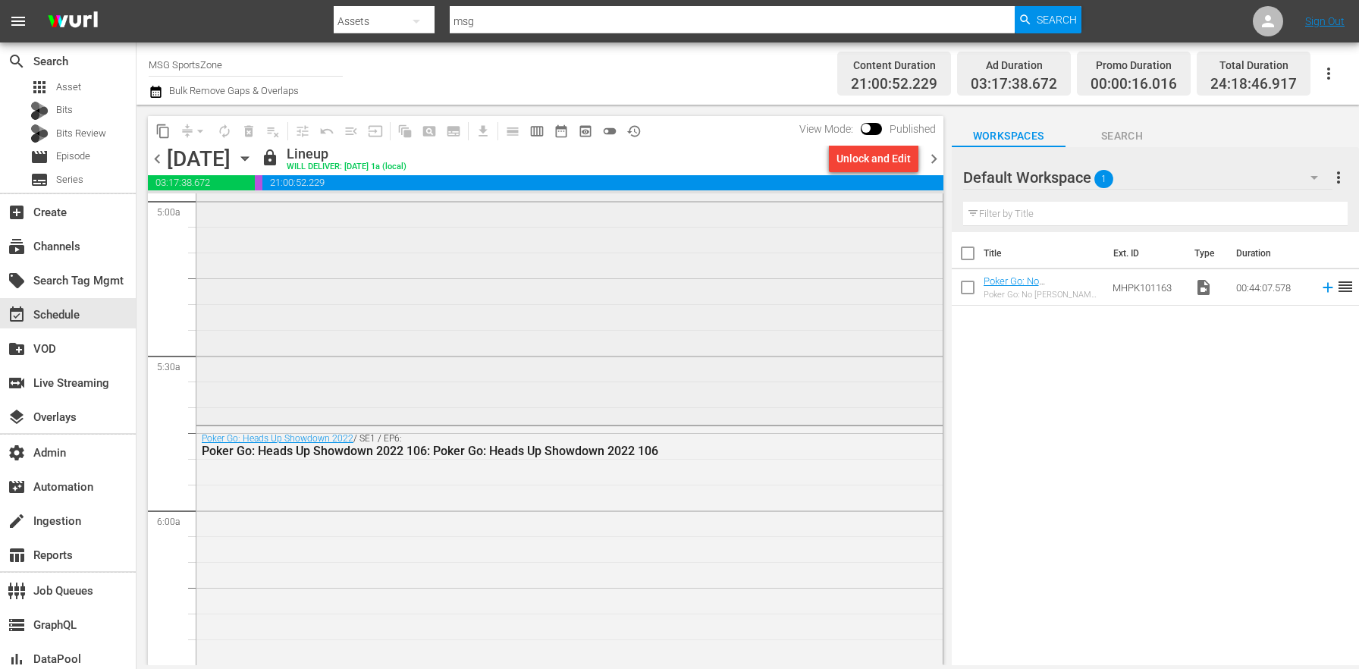
scroll to position [1475, 0]
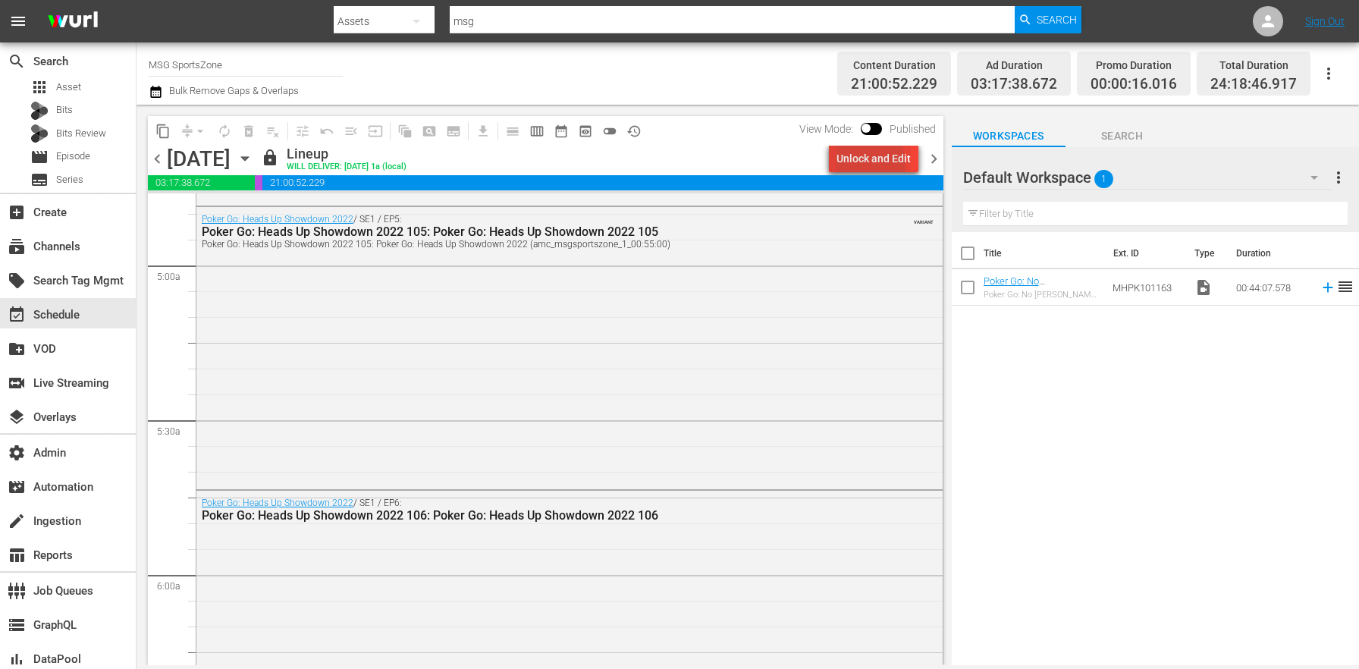
click at [862, 164] on div "Unlock and Edit" at bounding box center [874, 158] width 74 height 27
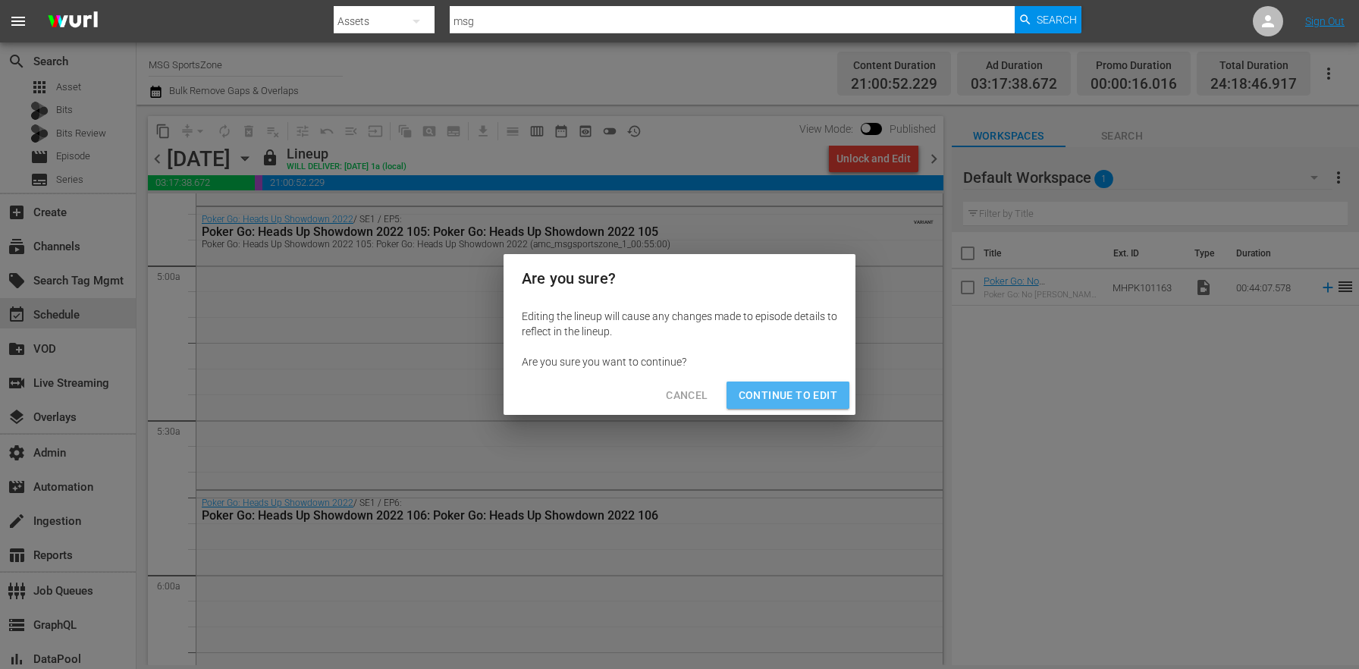
click at [824, 388] on span "Continue to Edit" at bounding box center [788, 395] width 99 height 19
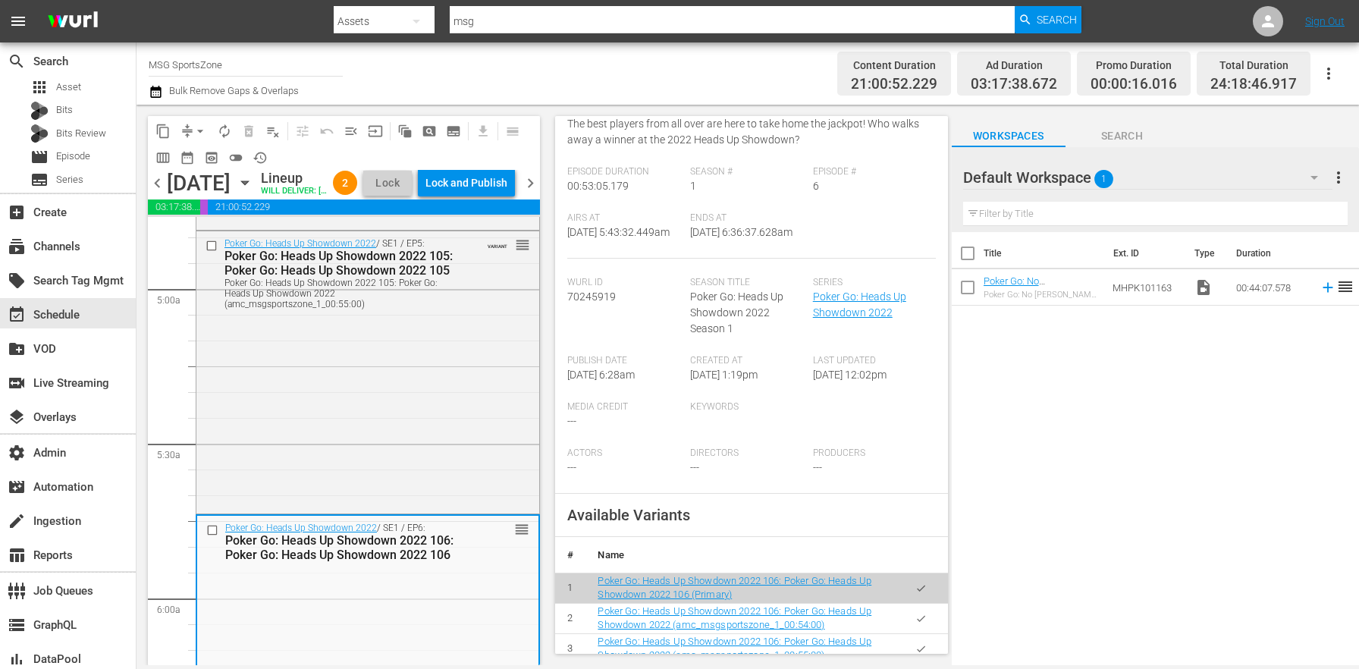
scroll to position [268, 0]
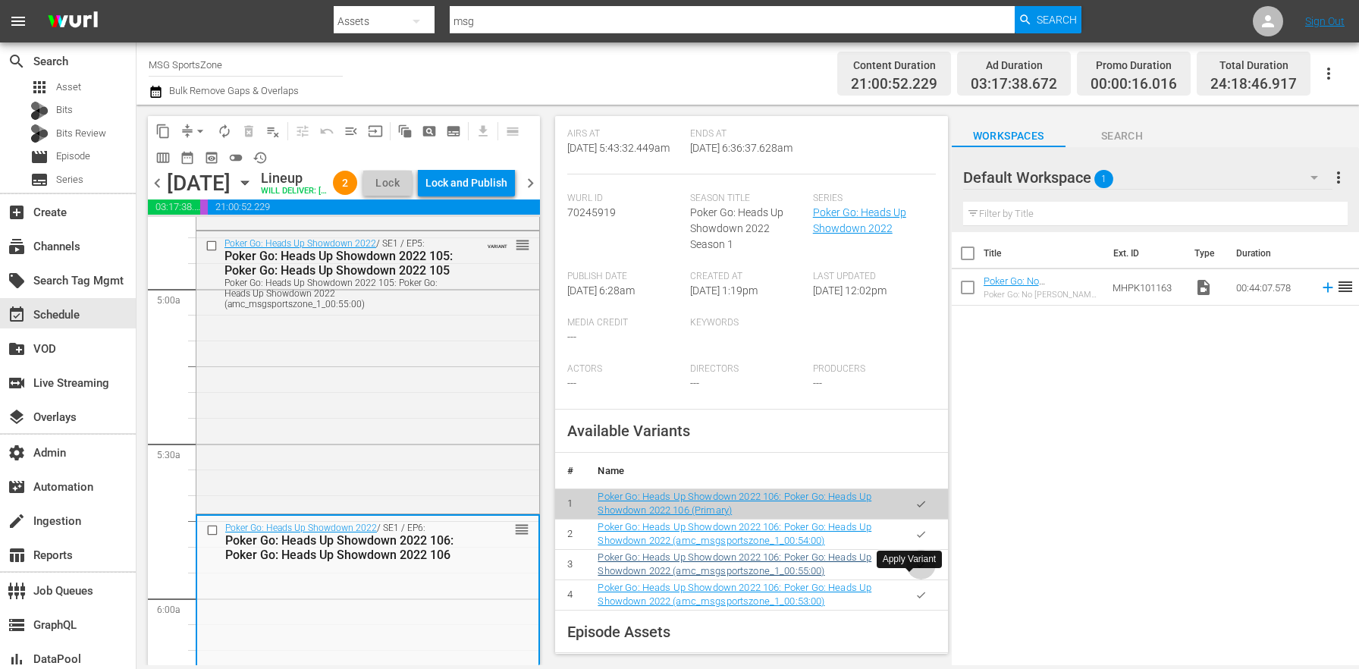
drag, startPoint x: 912, startPoint y: 587, endPoint x: 788, endPoint y: 575, distance: 125.0
click at [912, 579] on button "button" at bounding box center [921, 565] width 30 height 30
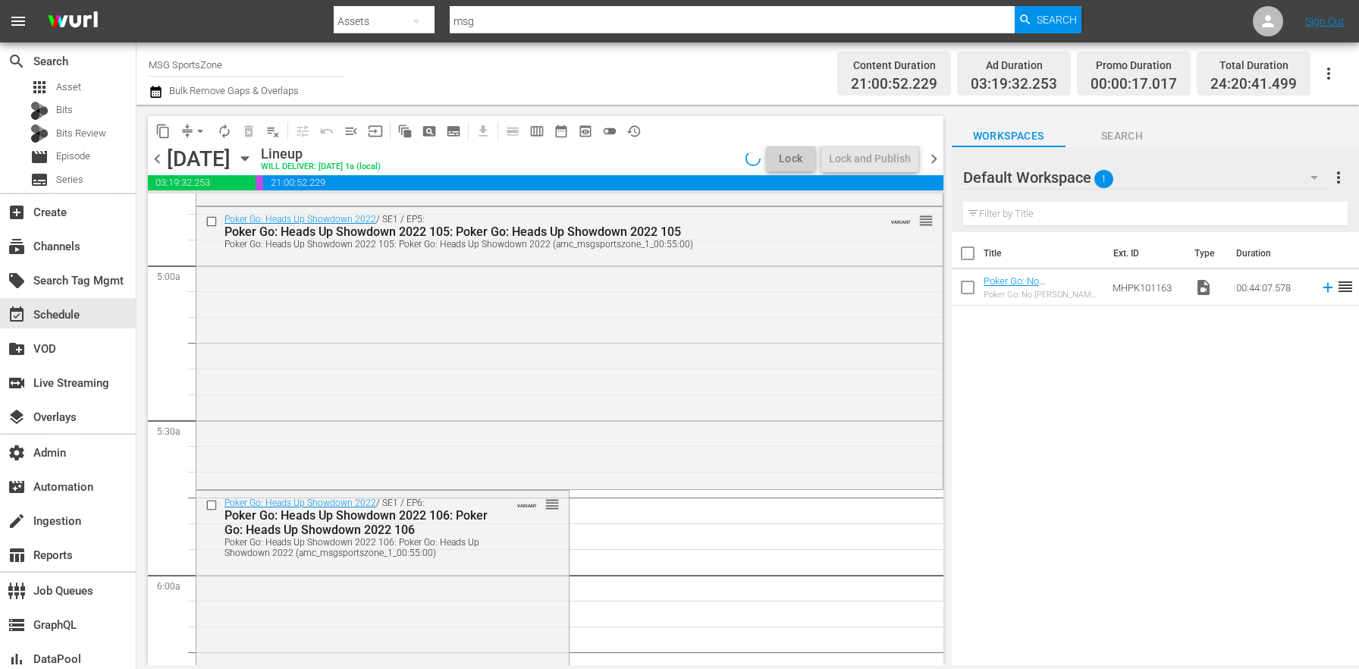
scroll to position [1827, 0]
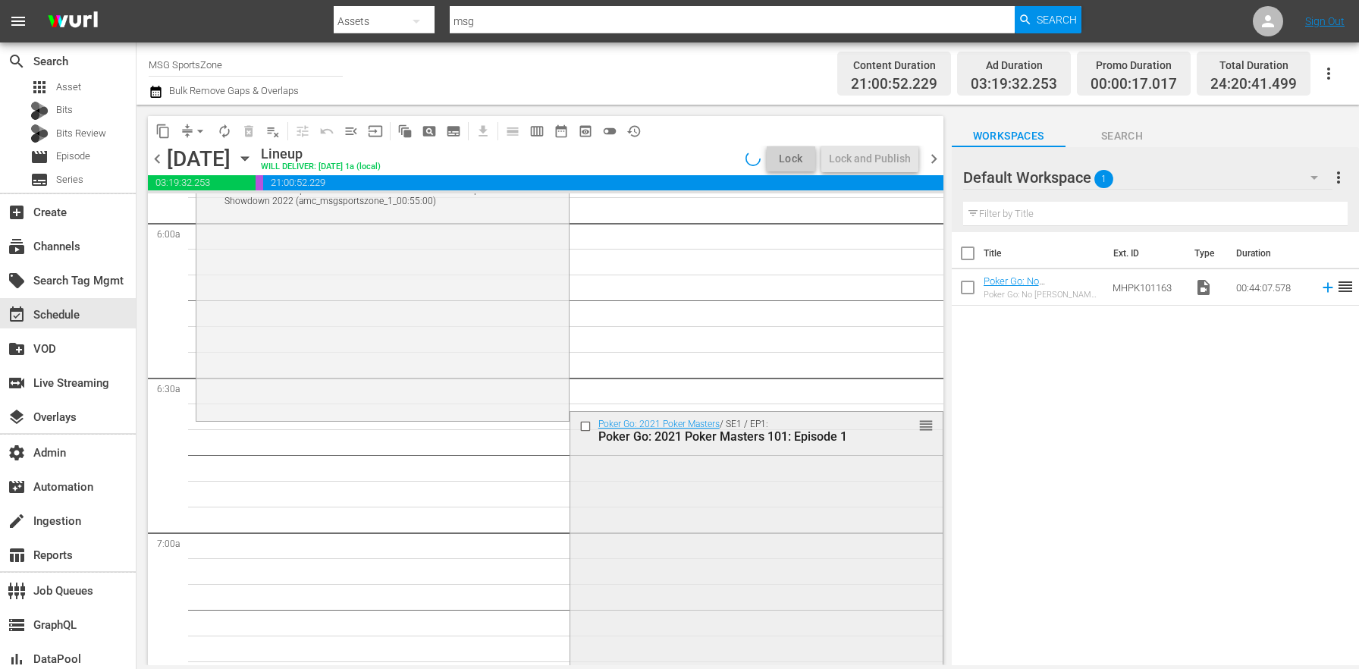
click at [661, 533] on div "Poker Go: 2021 Poker Masters / SE1 / EP1: Poker Go: 2021 Poker Masters 101: Epi…" at bounding box center [756, 549] width 372 height 274
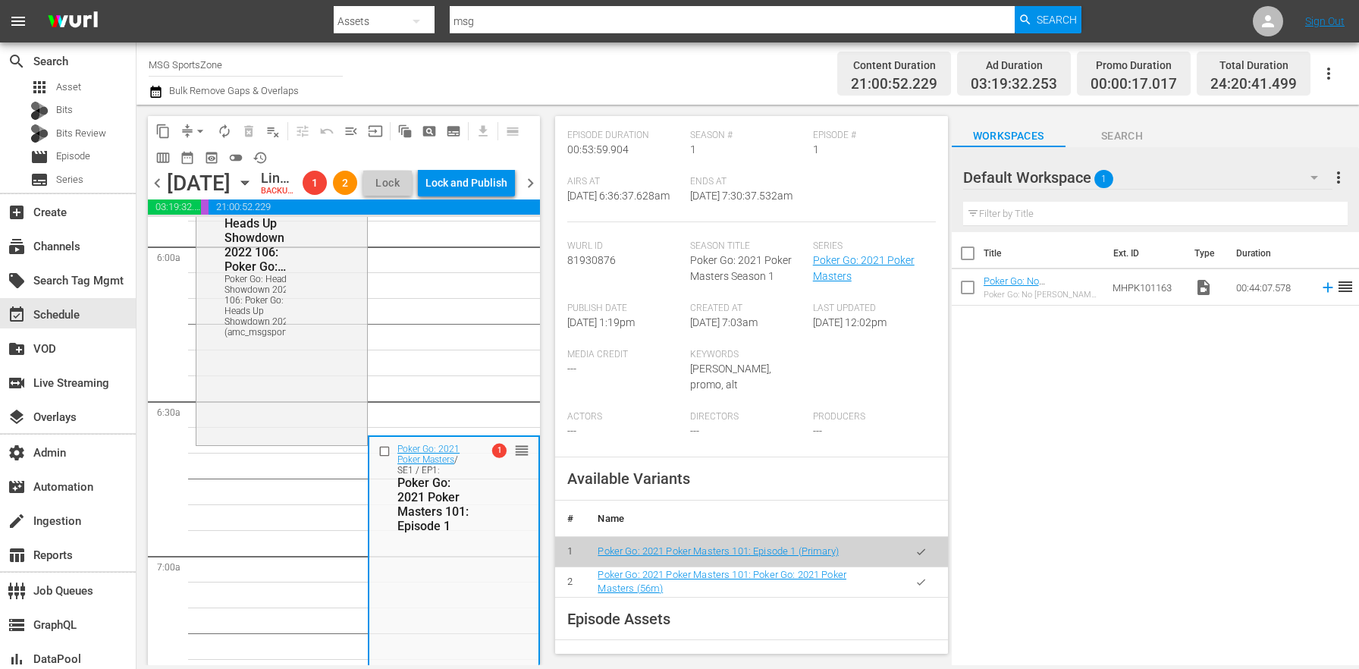
scroll to position [333, 0]
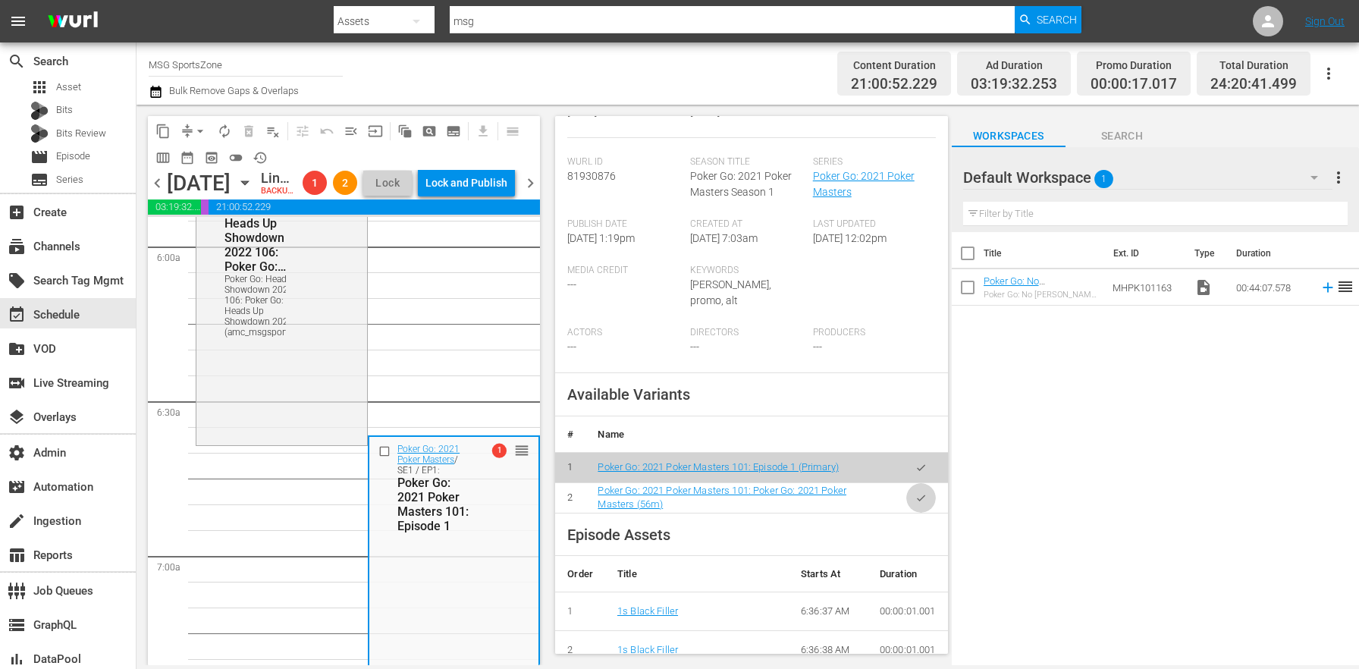
click at [906, 491] on button "button" at bounding box center [921, 498] width 30 height 30
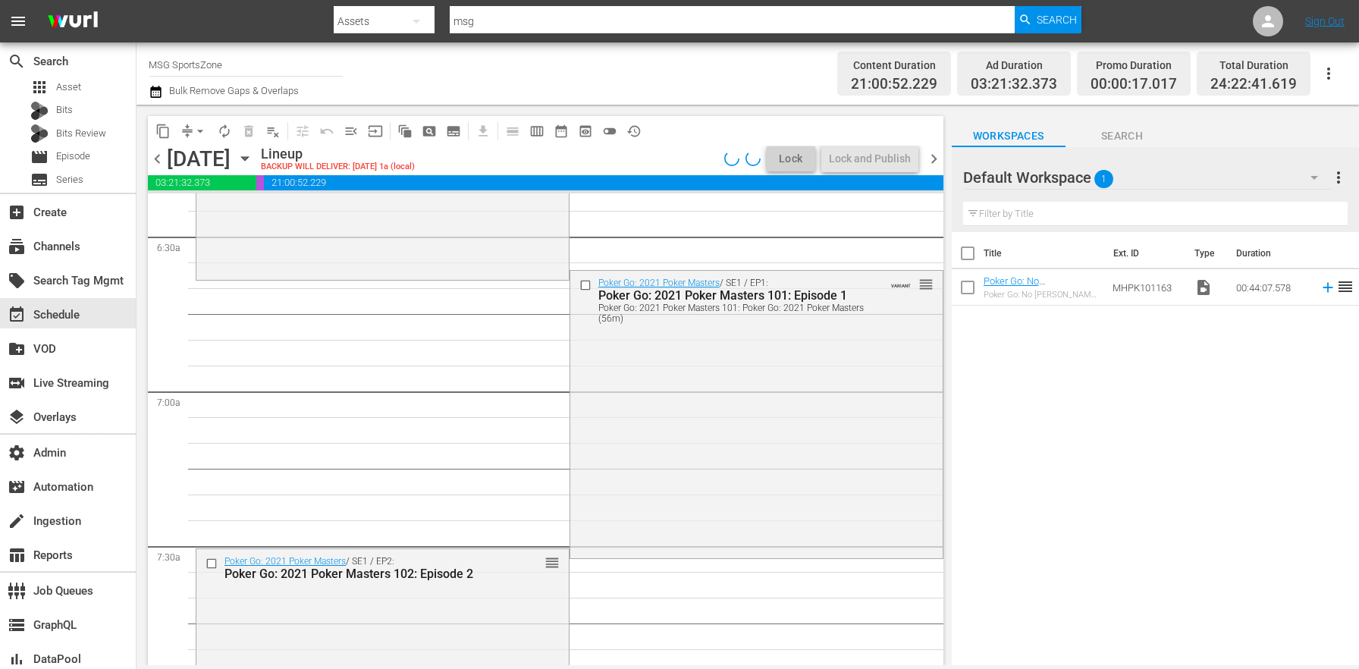
scroll to position [2137, 0]
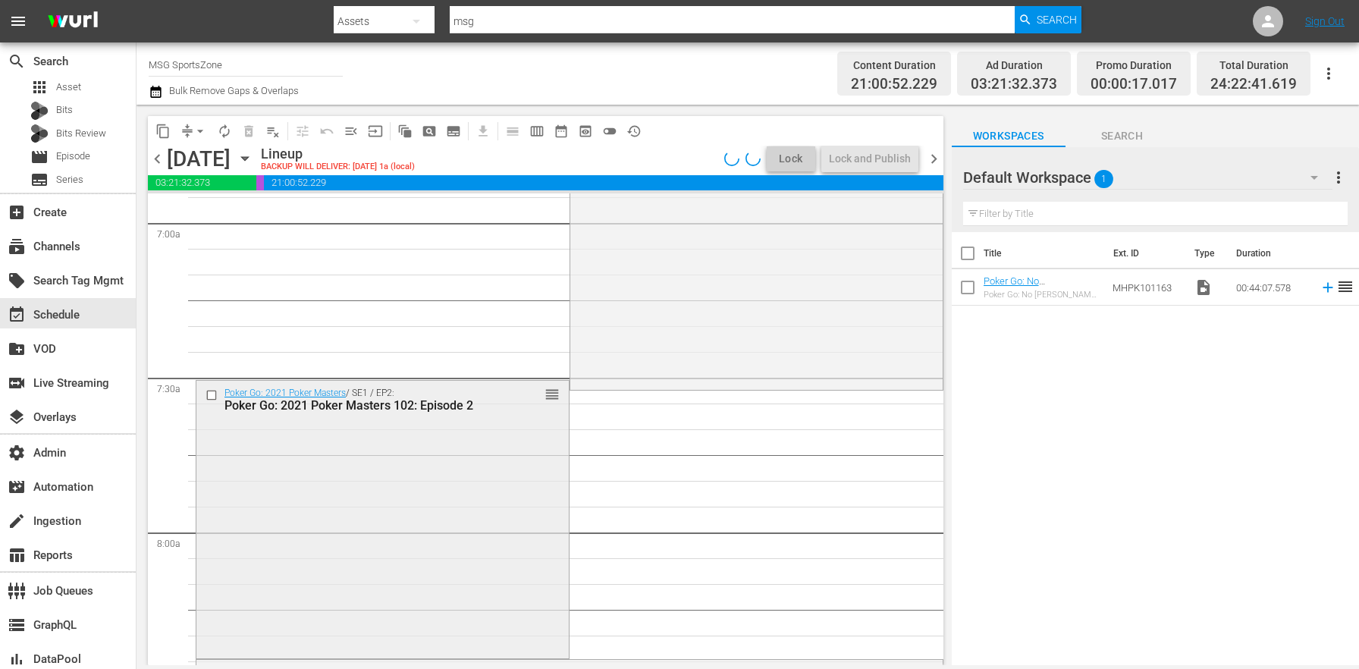
click at [287, 507] on div "Poker Go: 2021 Poker Masters / SE1 / EP2: Poker Go: 2021 Poker Masters 102: Epi…" at bounding box center [382, 518] width 372 height 274
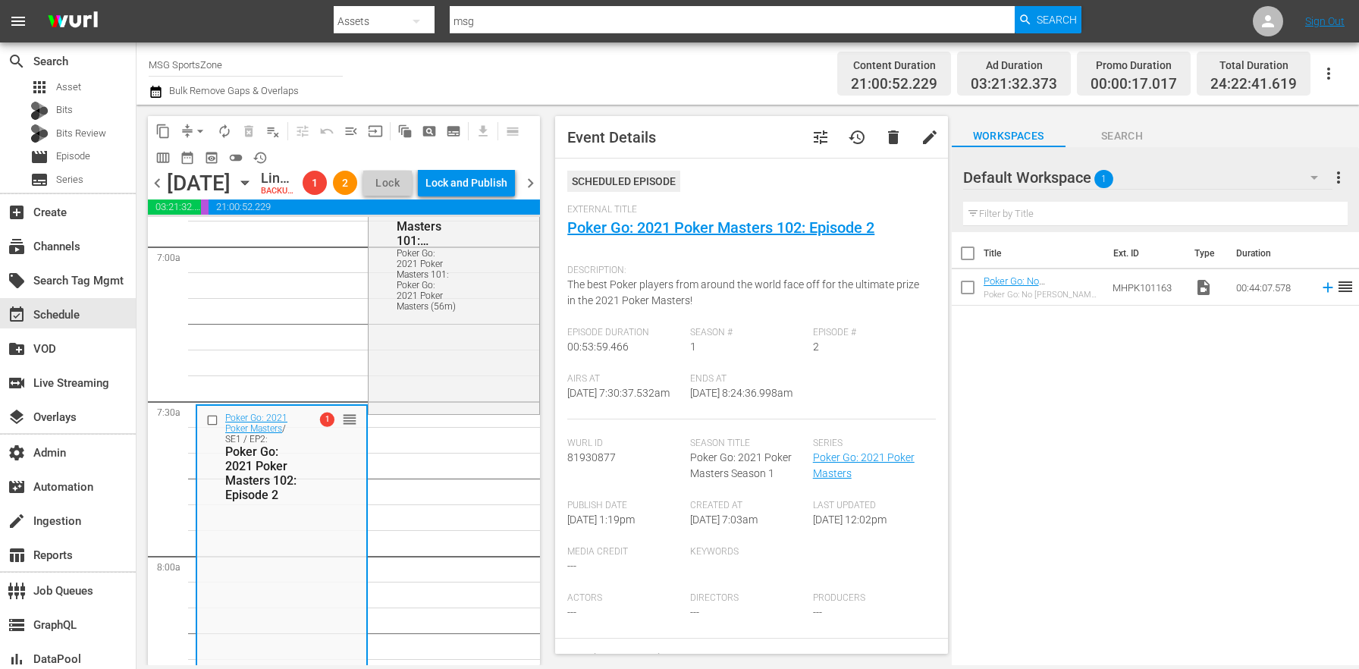
scroll to position [353, 0]
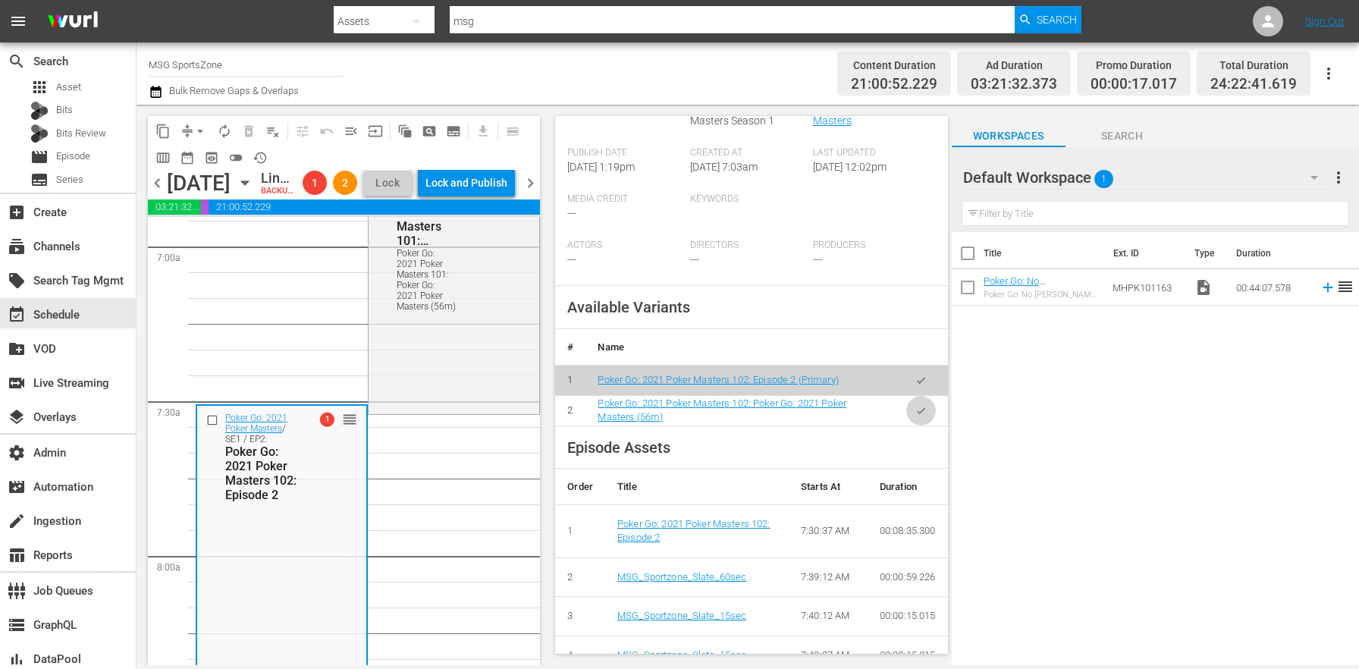
click at [915, 416] on icon "button" at bounding box center [920, 410] width 11 height 11
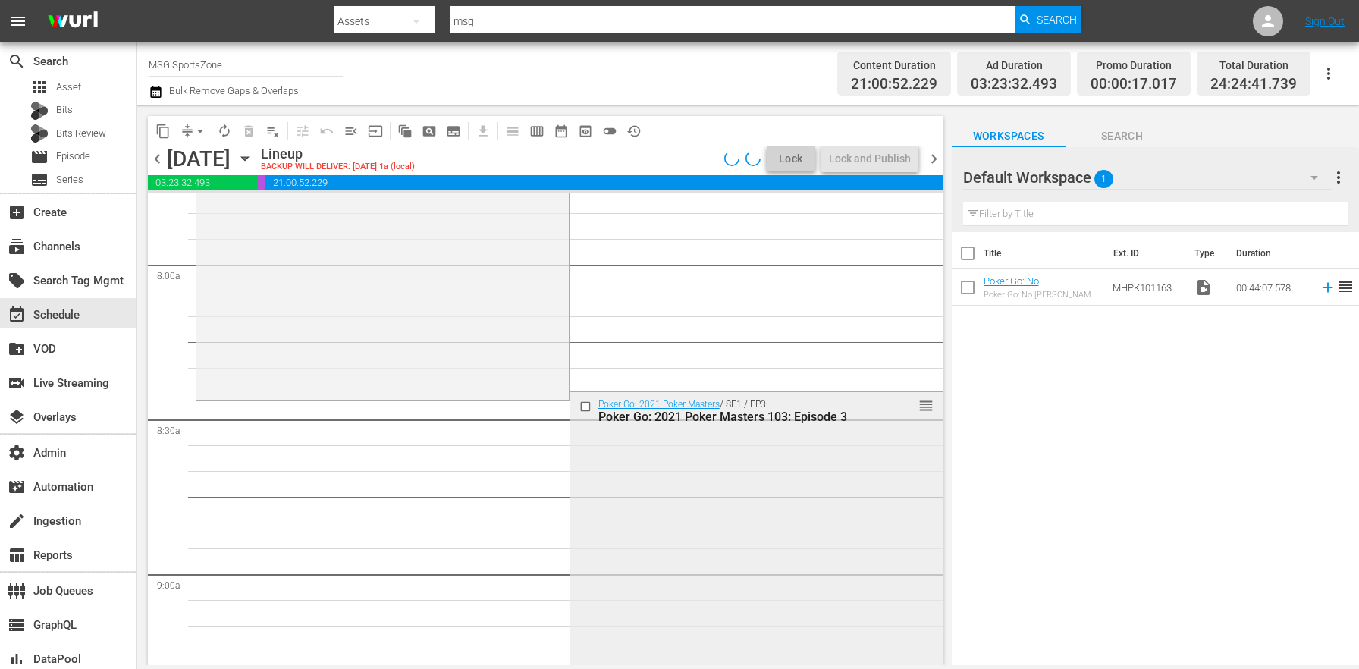
scroll to position [2489, 0]
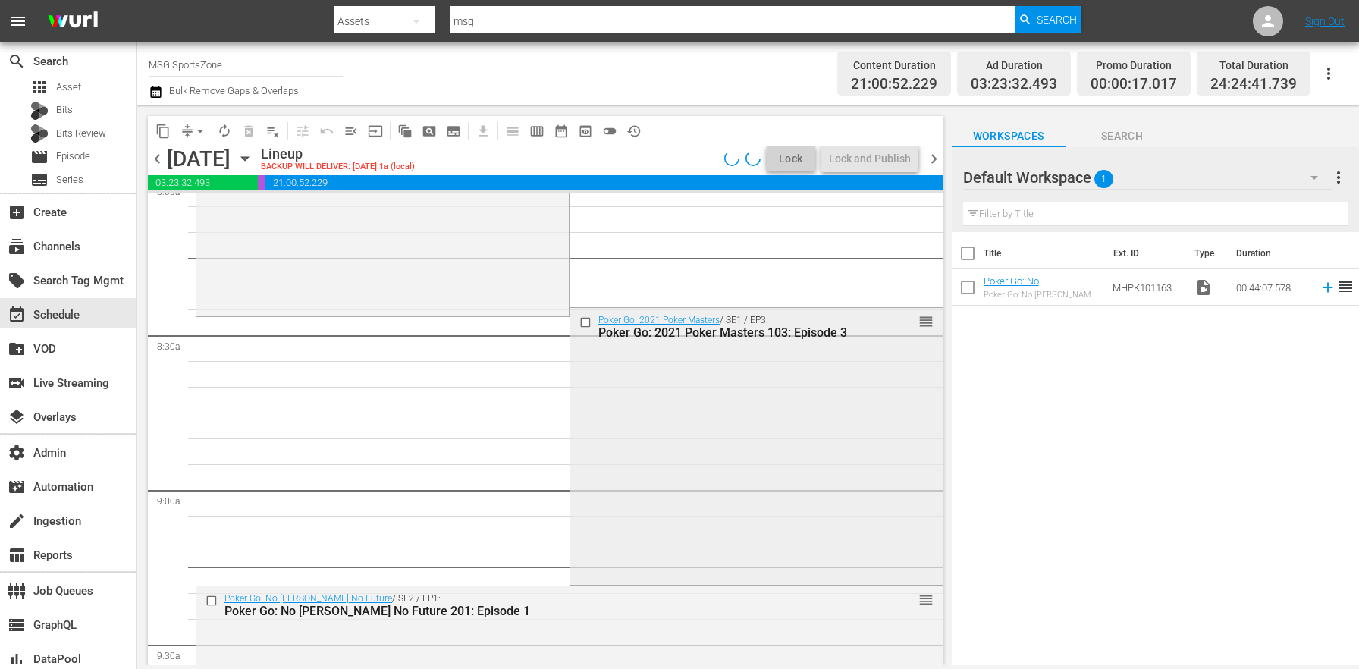
click at [655, 502] on div "Poker Go: 2021 Poker Masters / SE1 / EP3: Poker Go: 2021 Poker Masters 103: Epi…" at bounding box center [756, 445] width 372 height 274
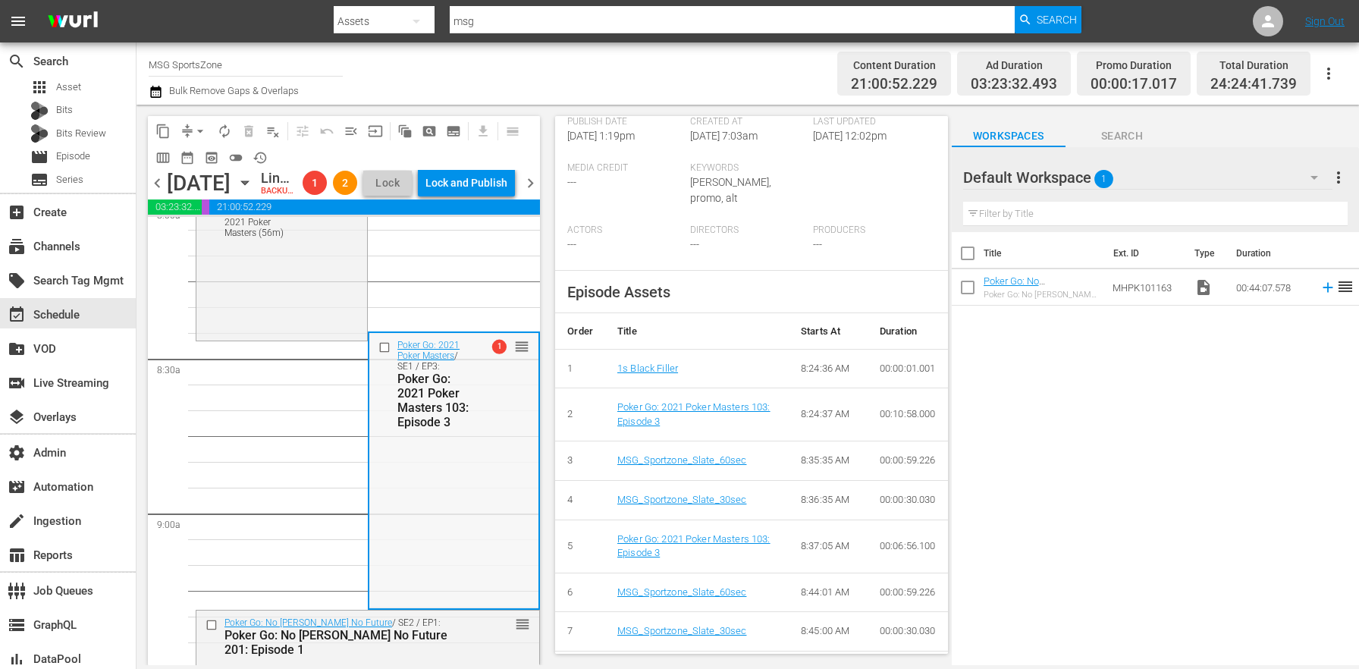
scroll to position [2762, 0]
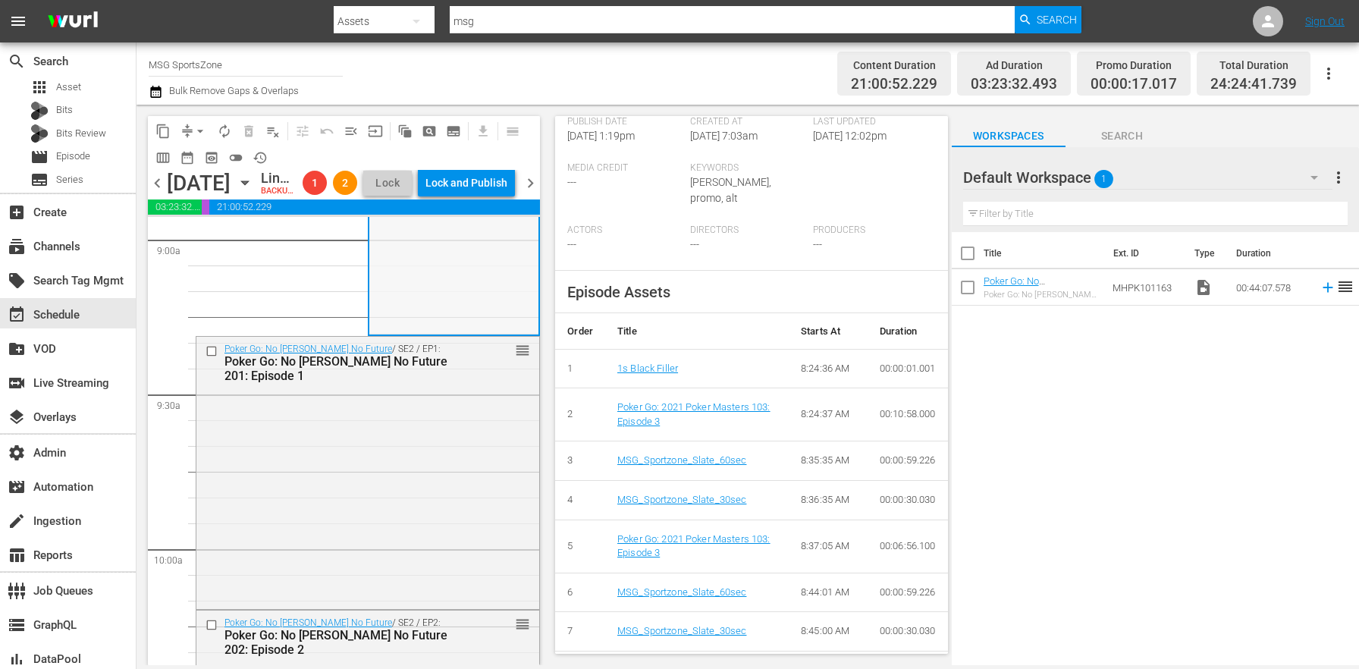
click at [370, 485] on div "Poker Go: No Gamble No Future / SE2 / EP1: Poker Go: No Gamble No Future 201: E…" at bounding box center [367, 471] width 343 height 269
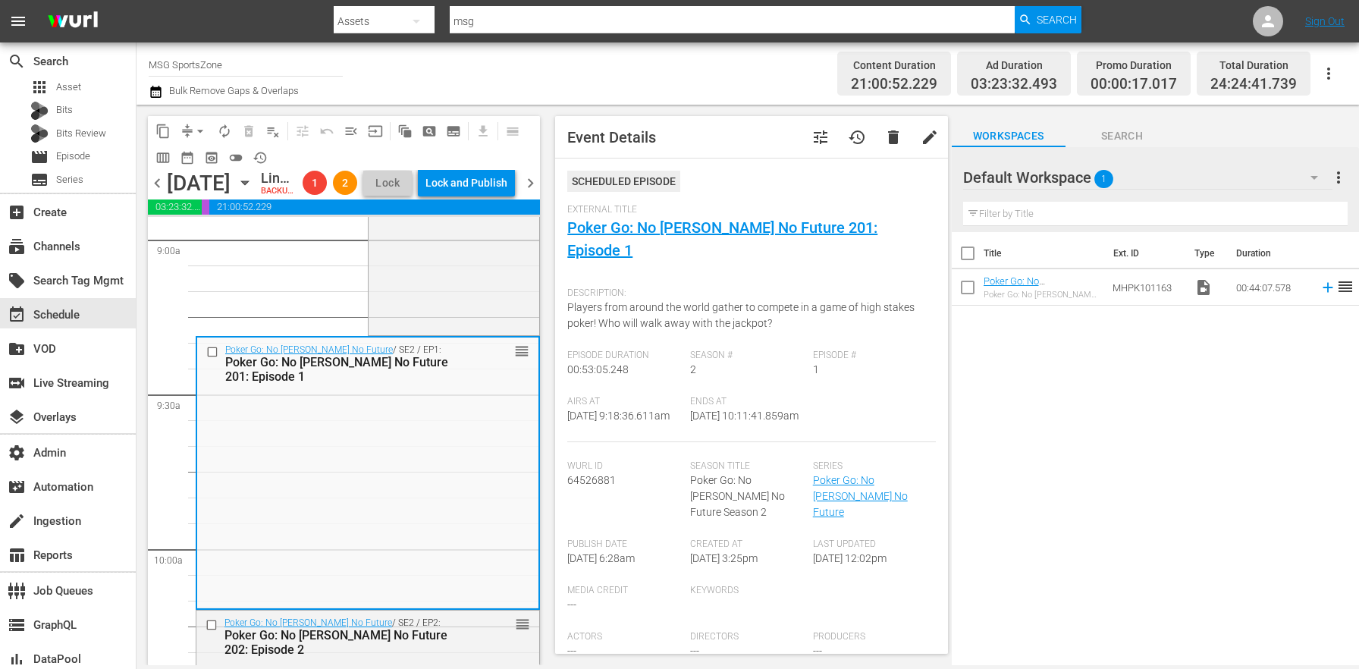
scroll to position [188, 0]
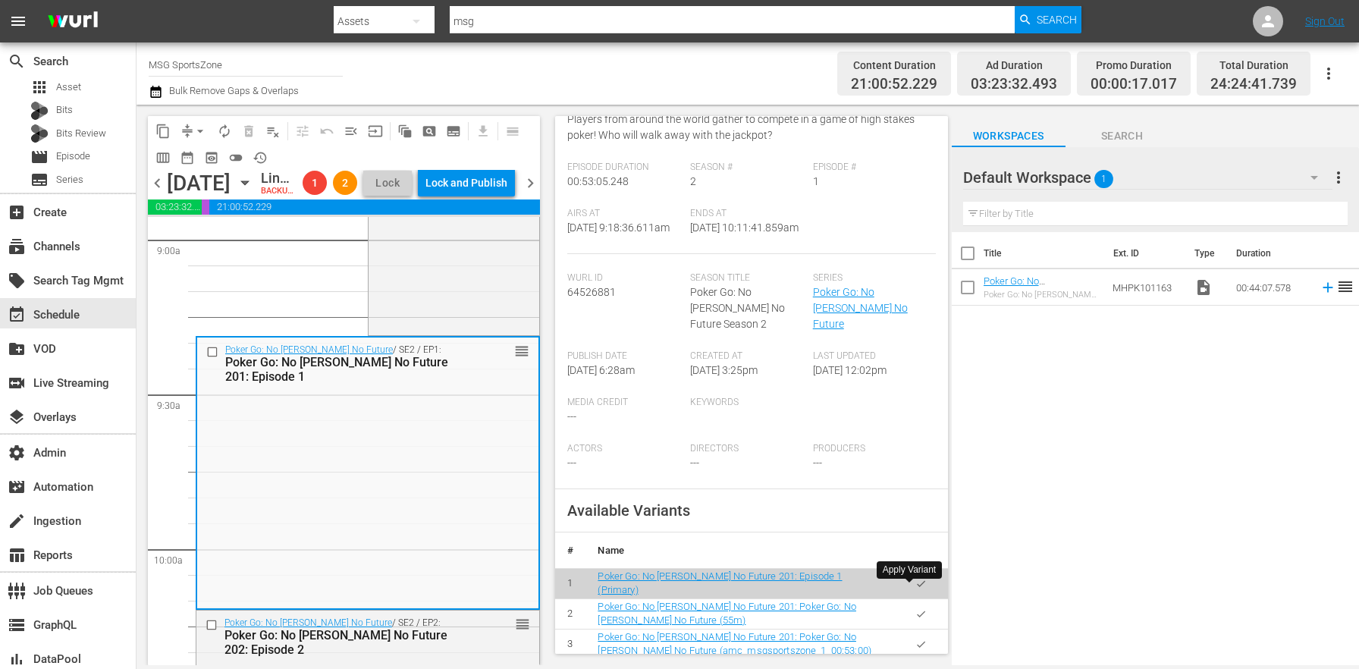
click at [919, 599] on button "button" at bounding box center [921, 614] width 30 height 30
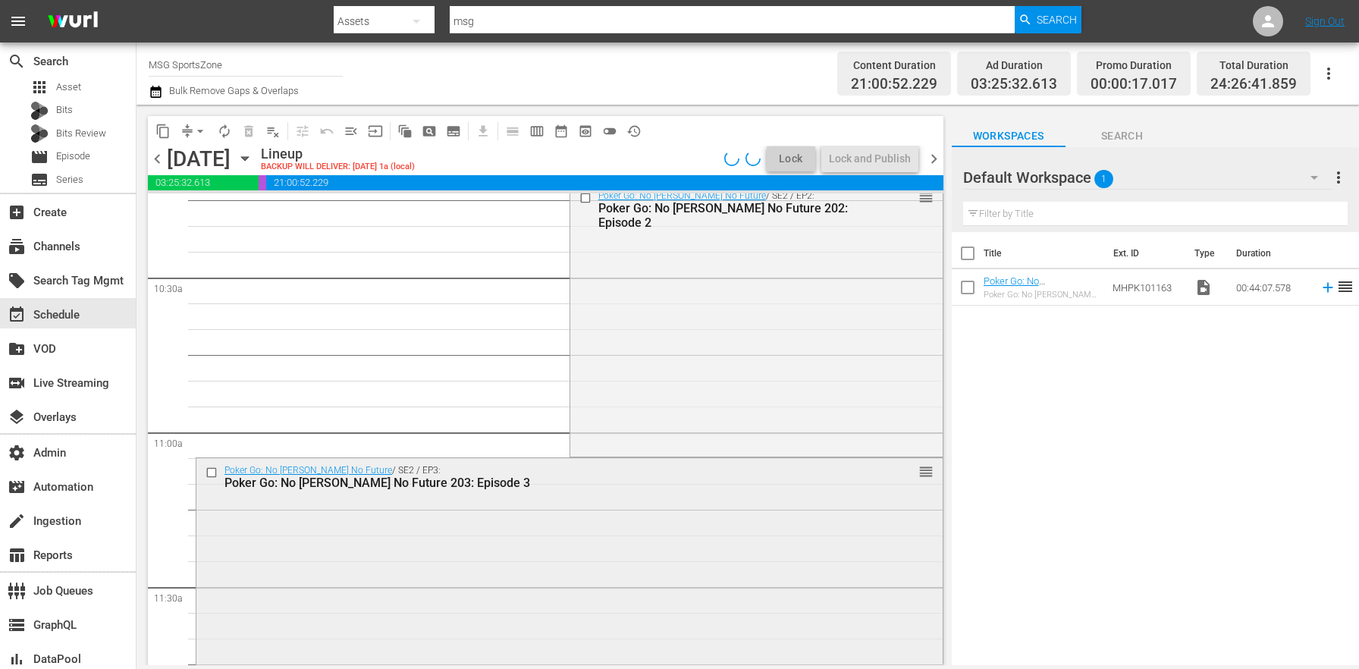
scroll to position [3333, 0]
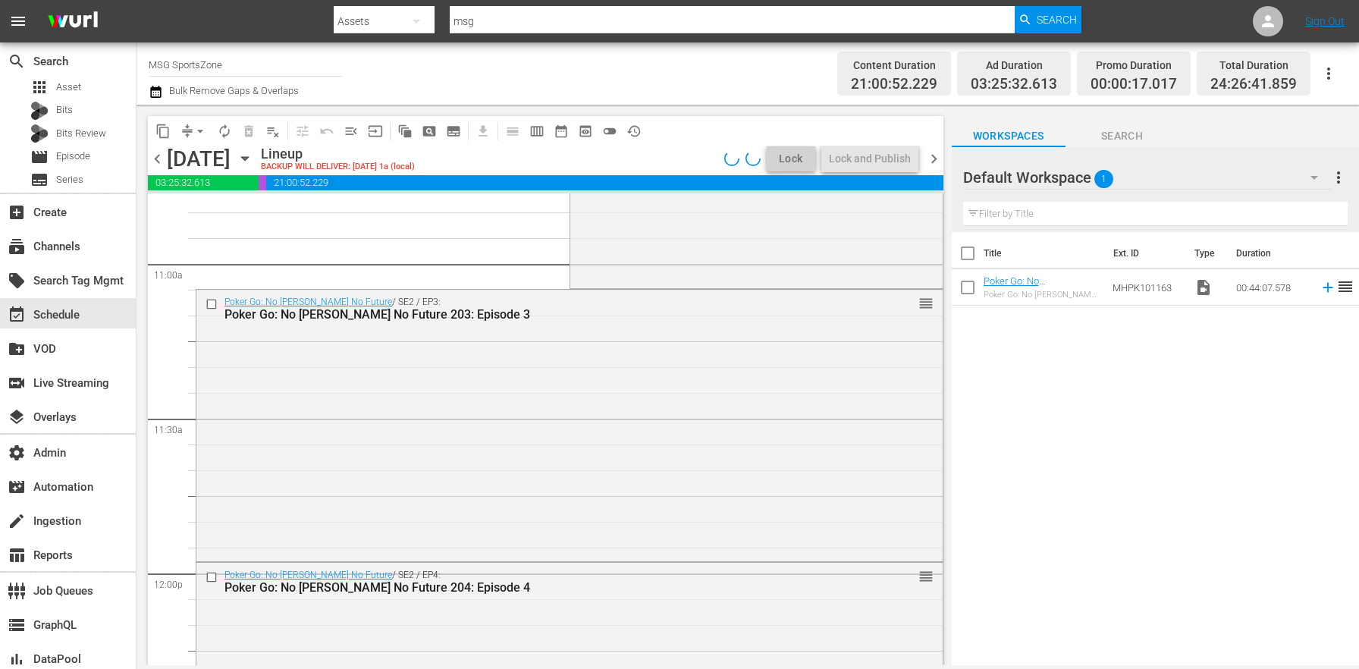
click at [630, 421] on div "Poker Go: No Gamble No Future / SE2 / EP3: Poker Go: No Gamble No Future 203: E…" at bounding box center [569, 424] width 746 height 269
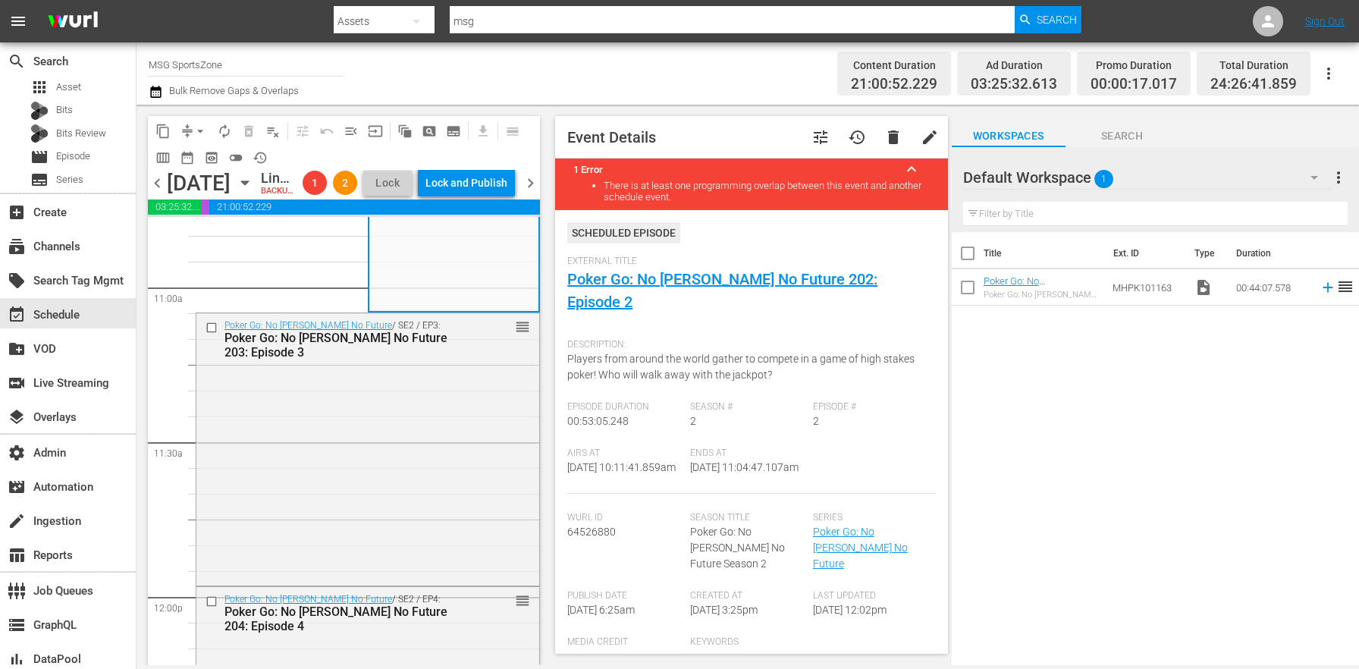
scroll to position [247, 0]
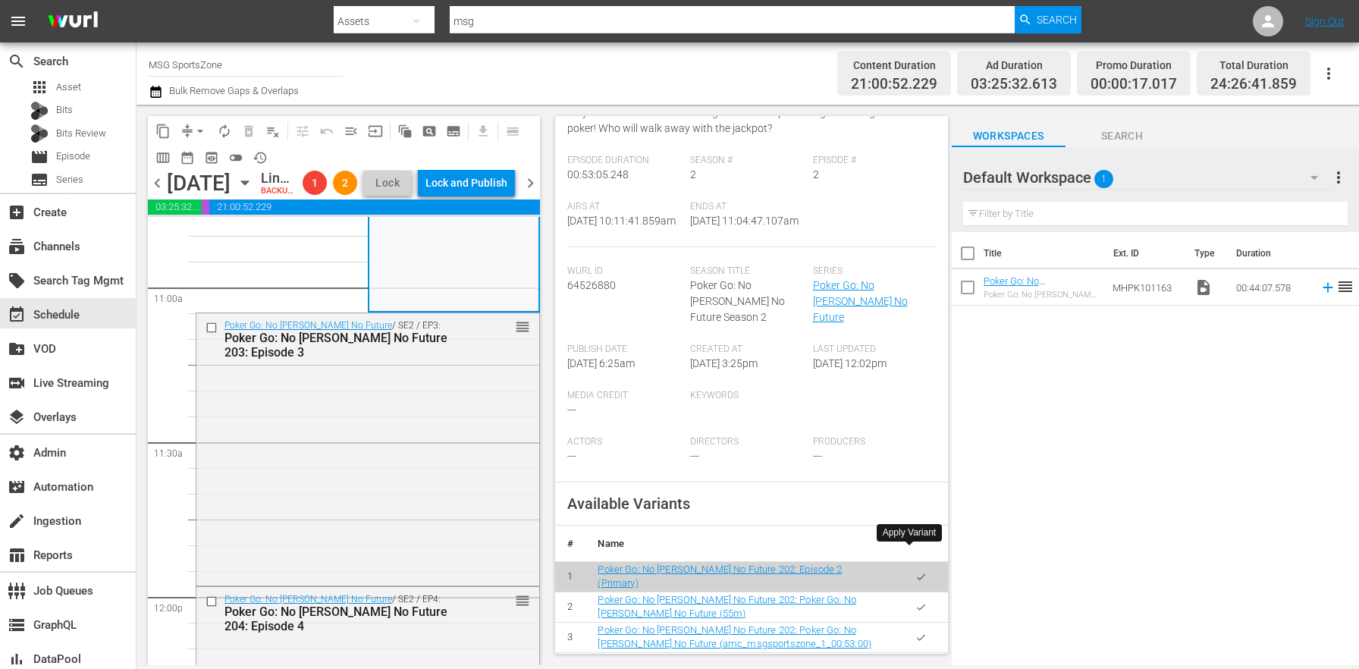
click at [915, 601] on icon "button" at bounding box center [920, 606] width 11 height 11
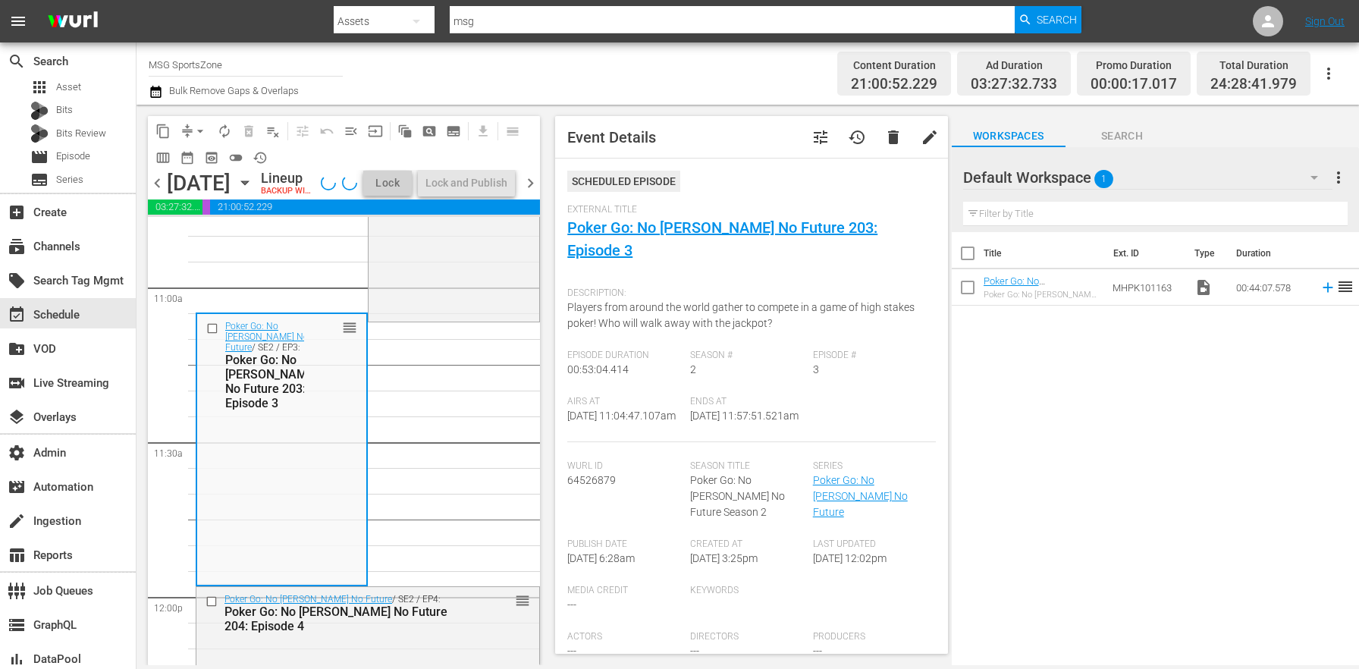
scroll to position [430, 0]
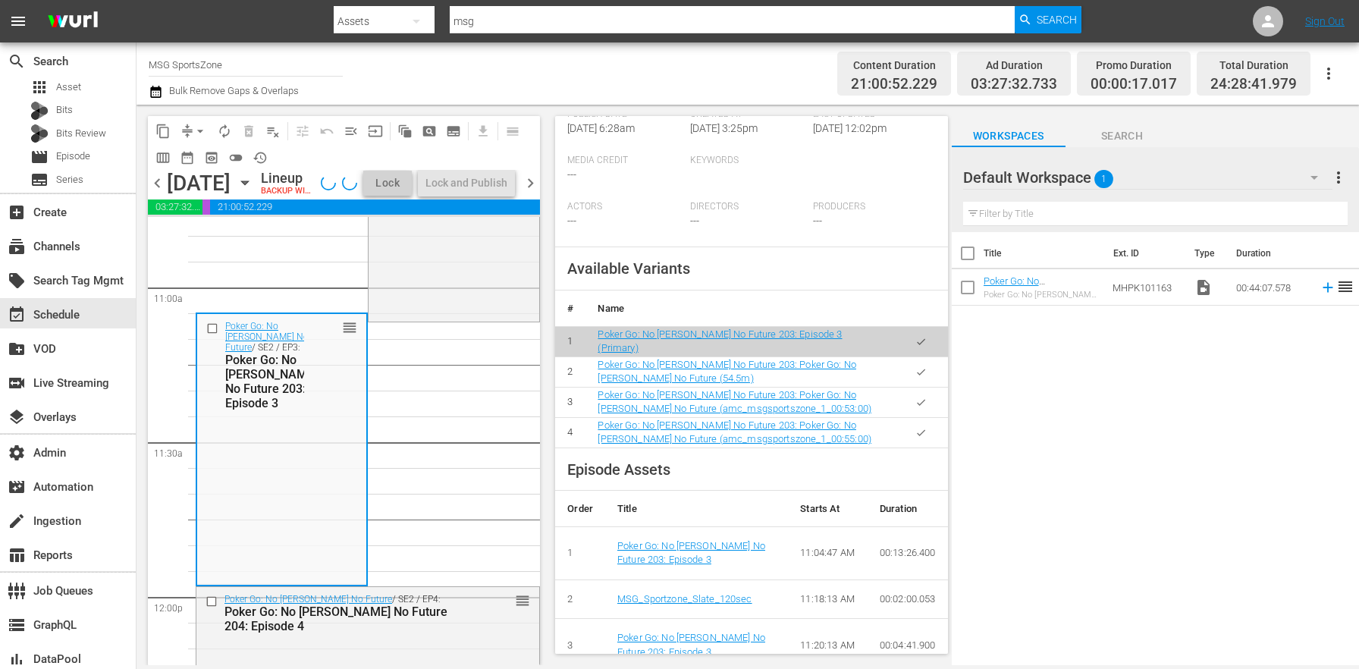
click at [906, 418] on button "button" at bounding box center [921, 433] width 30 height 30
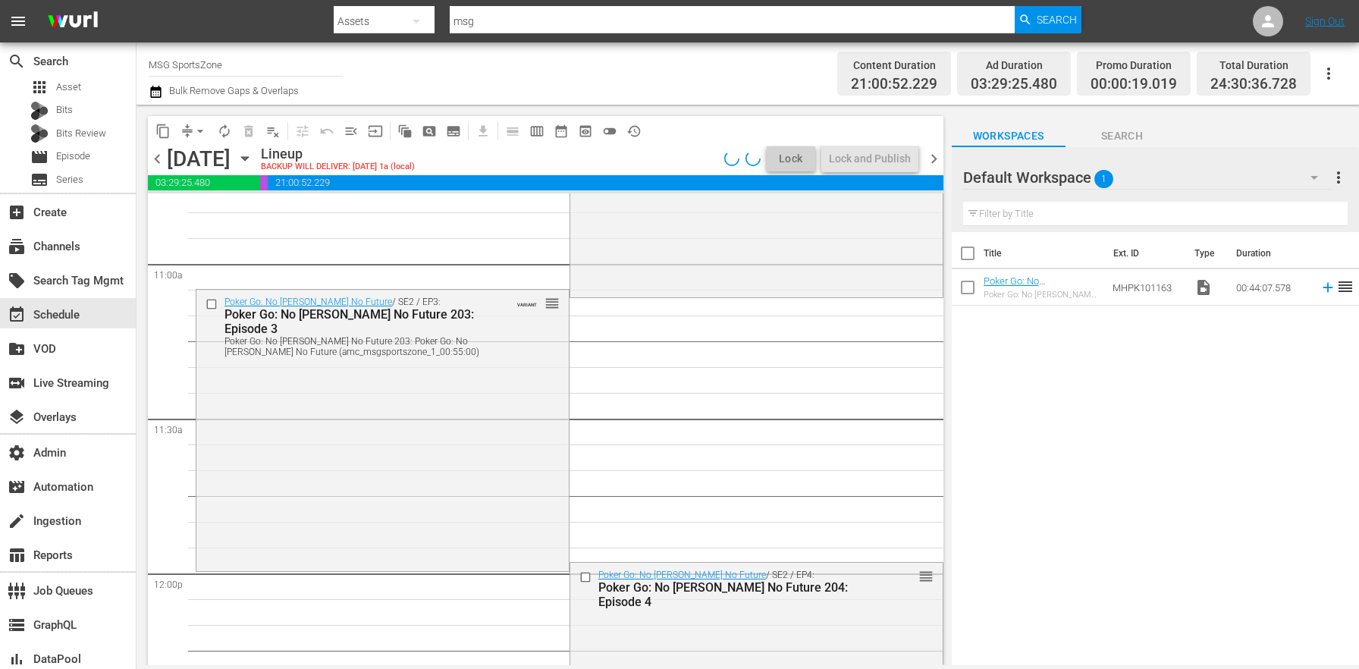
scroll to position [3607, 0]
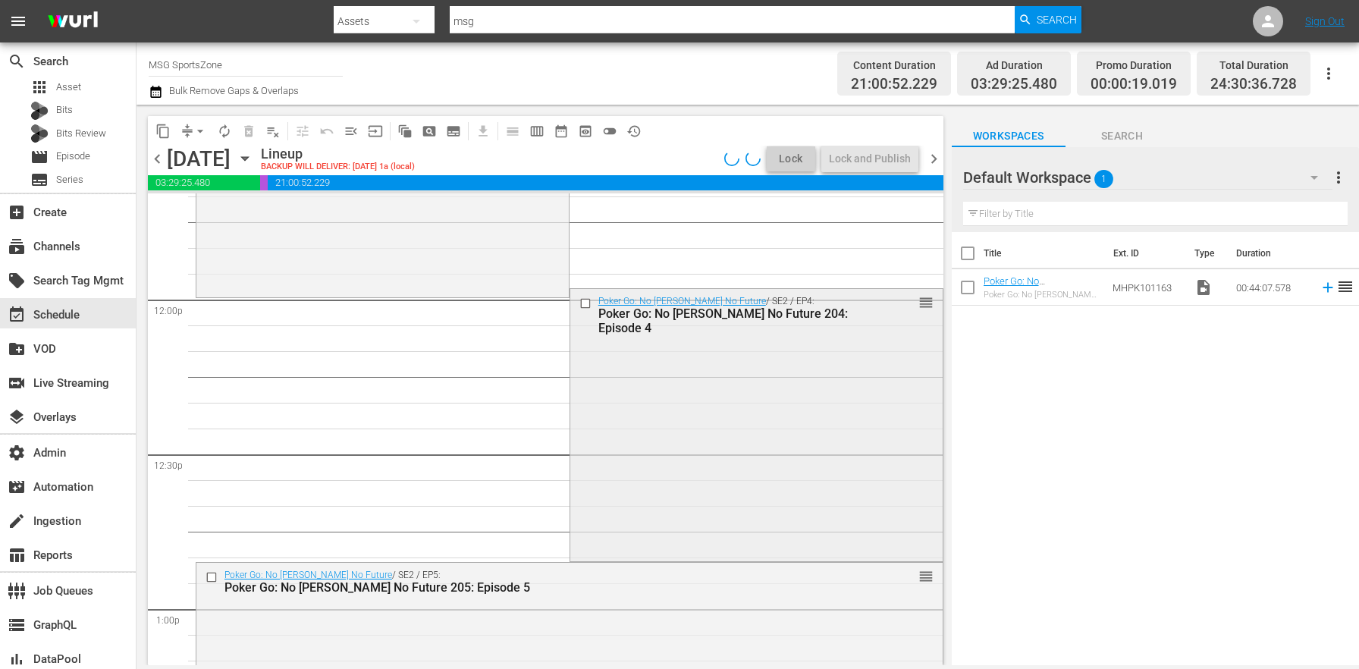
click at [649, 404] on div "Poker Go: No Gamble No Future / SE2 / EP4: Poker Go: No Gamble No Future 204: E…" at bounding box center [756, 423] width 372 height 269
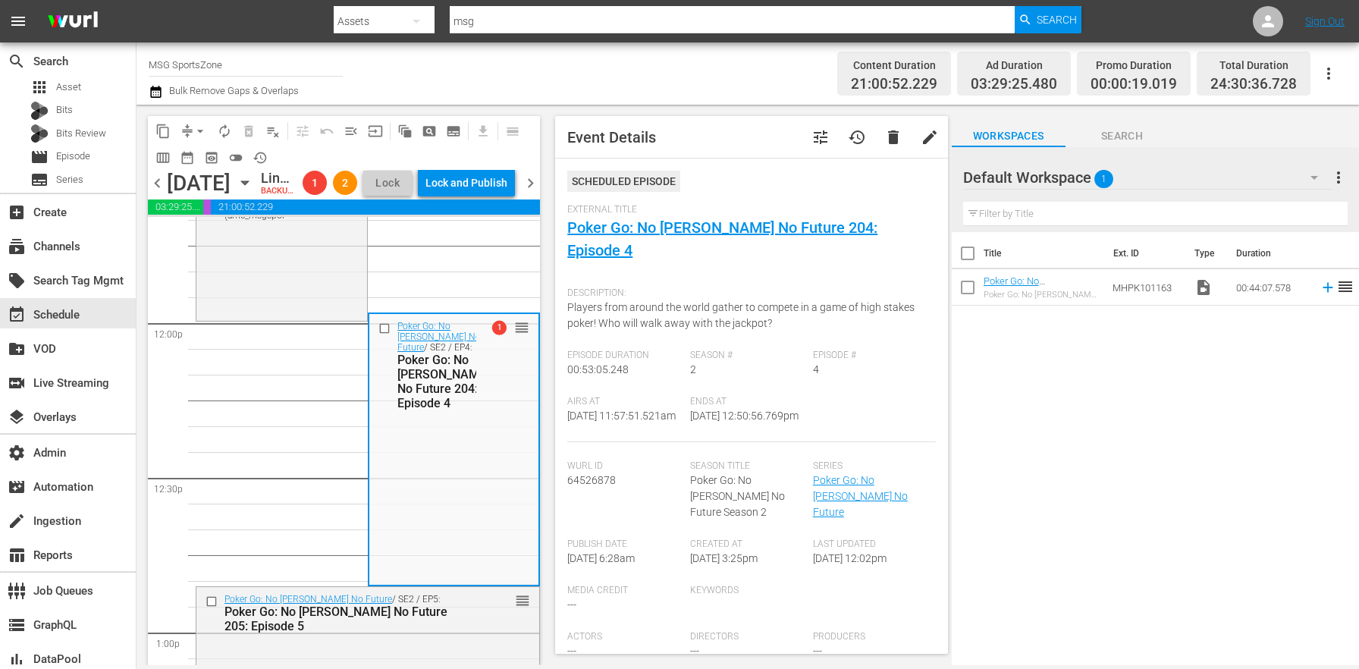
scroll to position [243, 0]
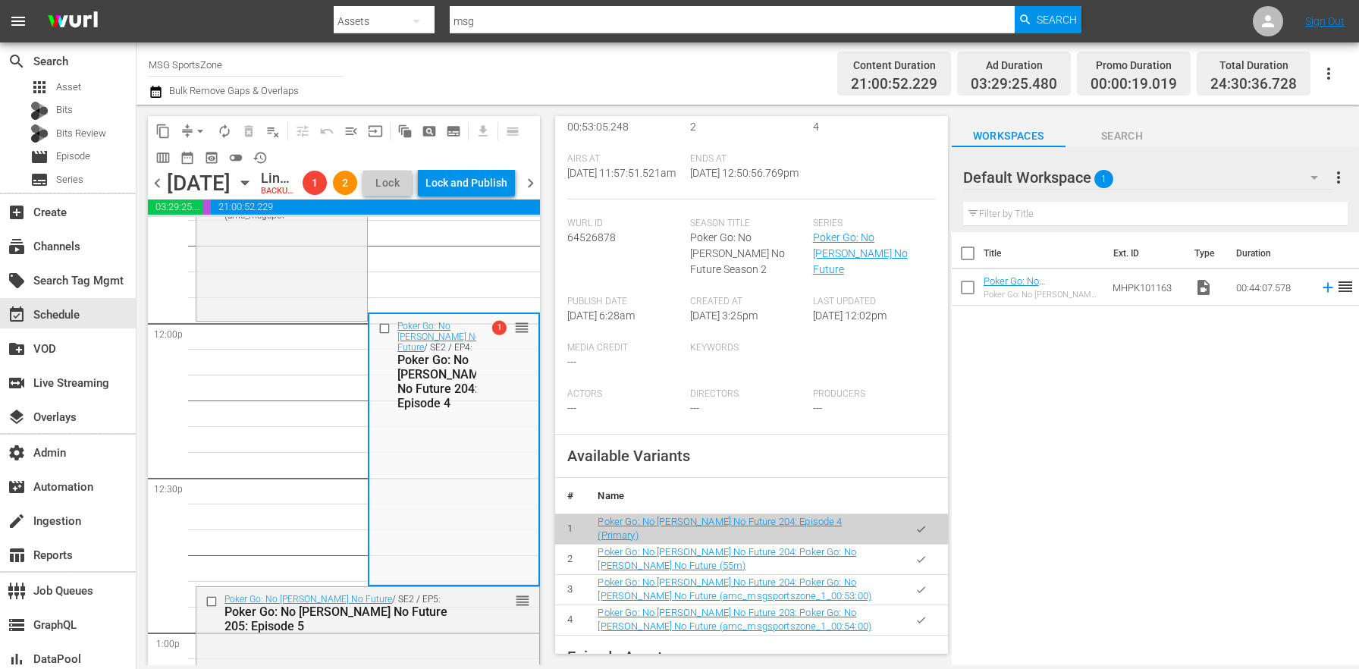
click at [920, 545] on button "button" at bounding box center [921, 560] width 30 height 30
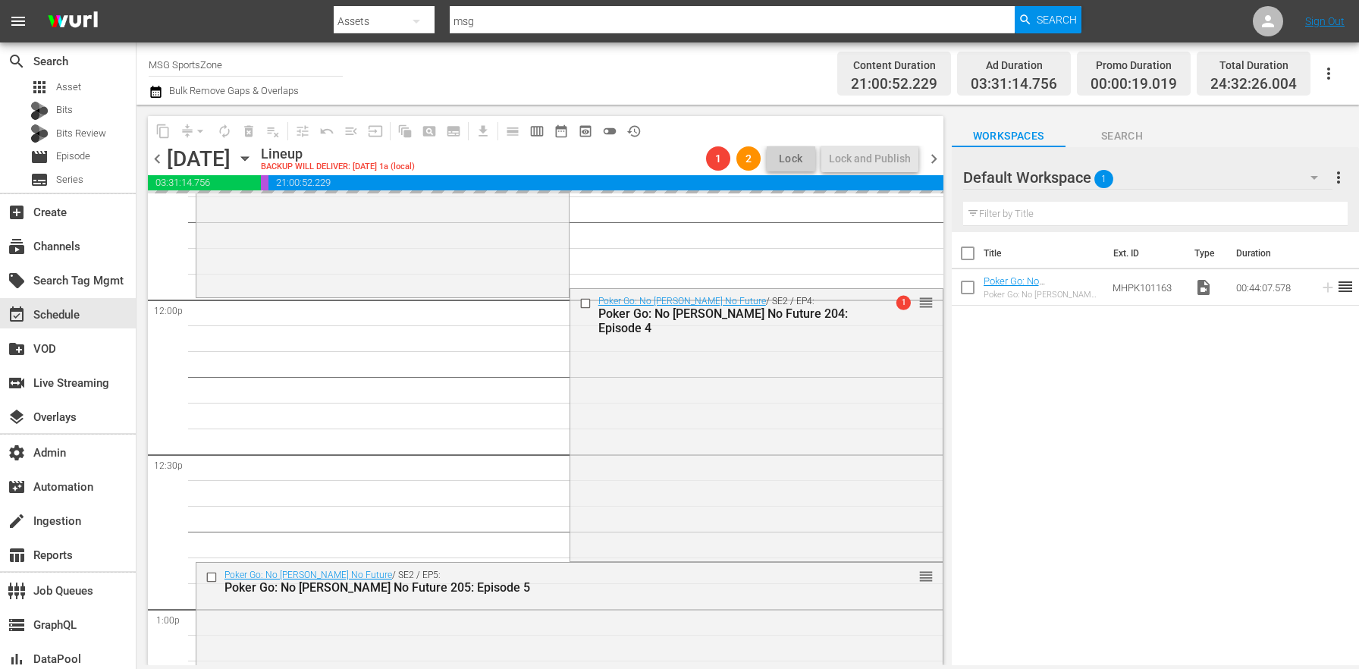
click at [160, 92] on icon "button" at bounding box center [155, 92] width 11 height 12
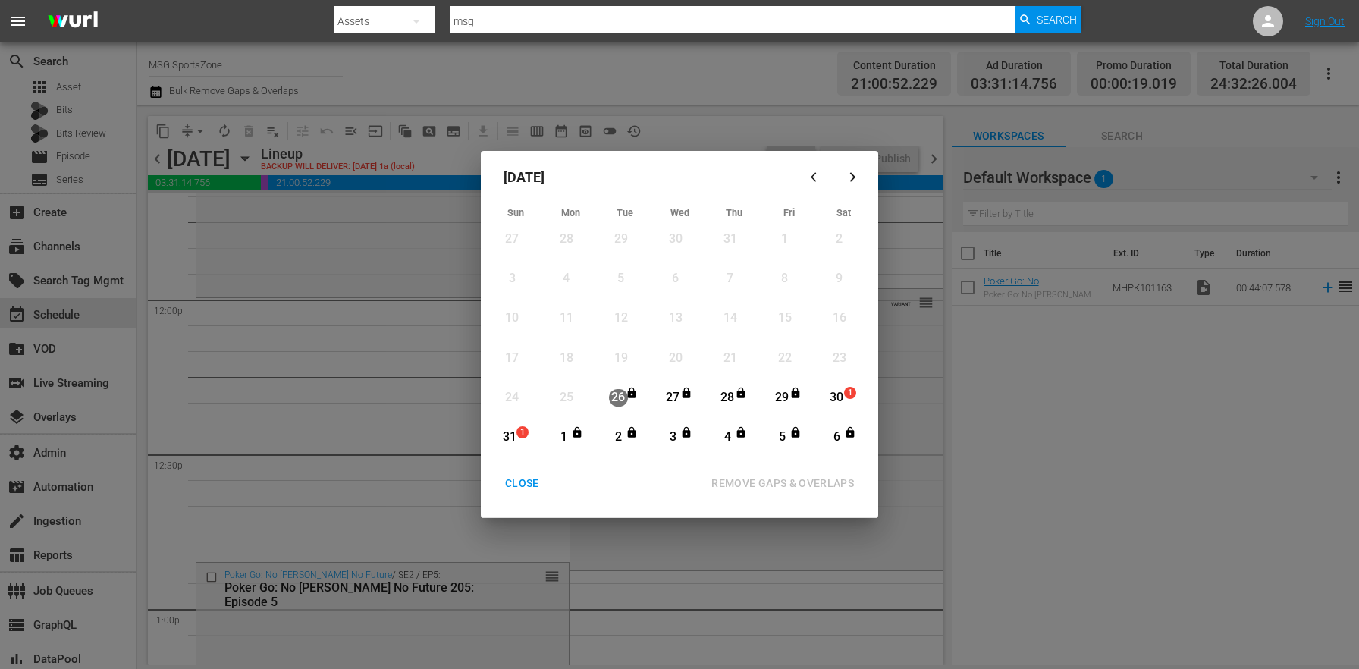
click at [849, 400] on div "1" at bounding box center [852, 397] width 12 height 15
click at [521, 430] on span "1" at bounding box center [522, 432] width 11 height 12
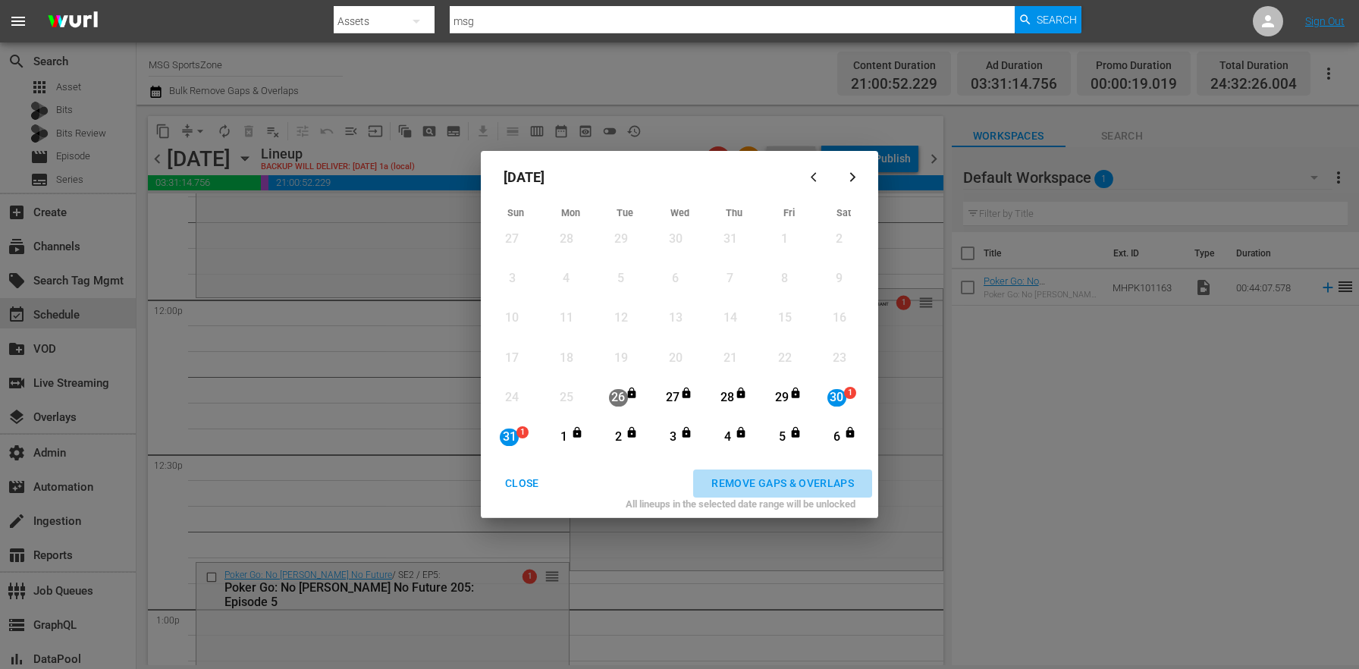
click at [796, 479] on div "REMOVE GAPS & OVERLAPS" at bounding box center [782, 483] width 167 height 19
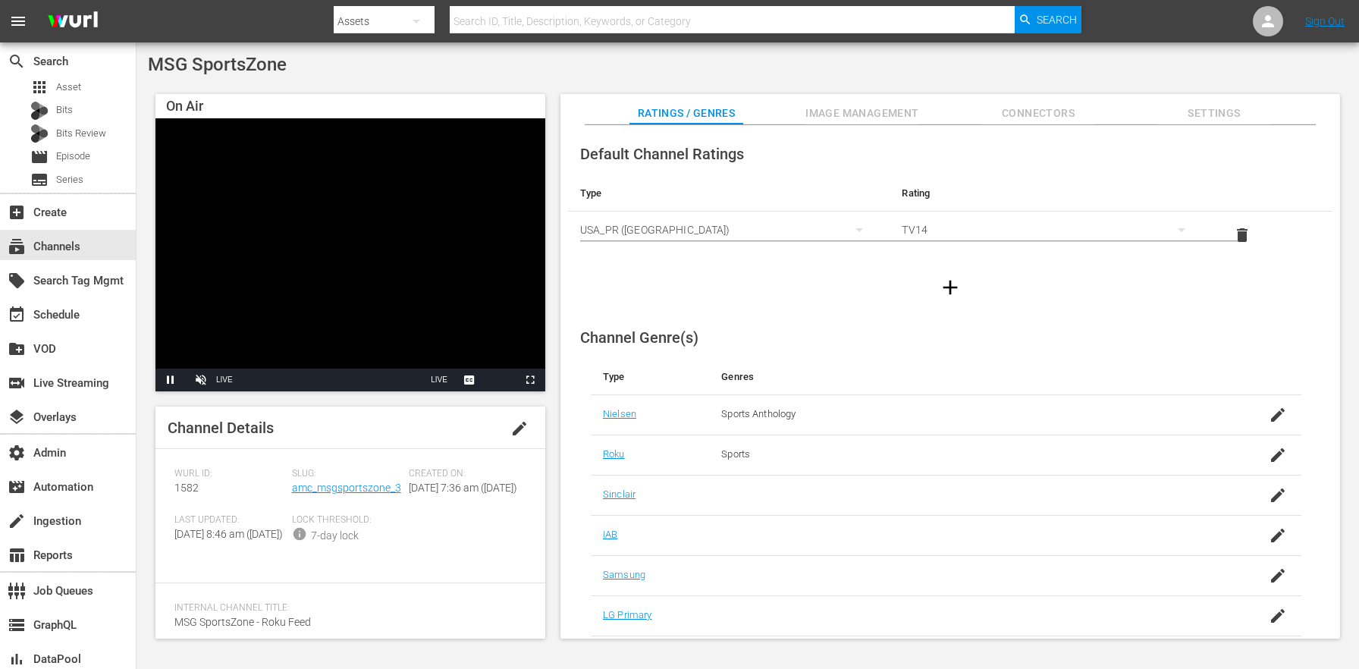
click at [339, 479] on span "Slug:" at bounding box center [347, 474] width 110 height 12
click at [337, 487] on link "amc_msgsportszone_3" at bounding box center [346, 488] width 109 height 12
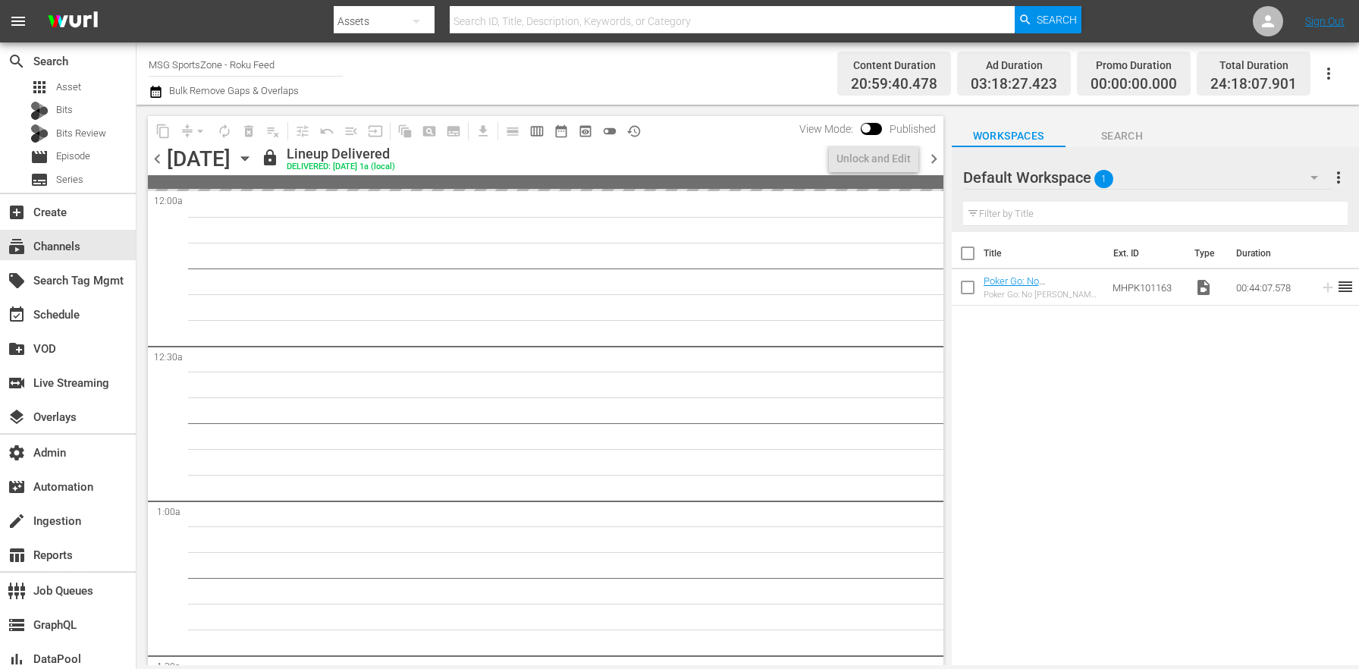
click at [253, 155] on icon "button" at bounding box center [245, 158] width 17 height 17
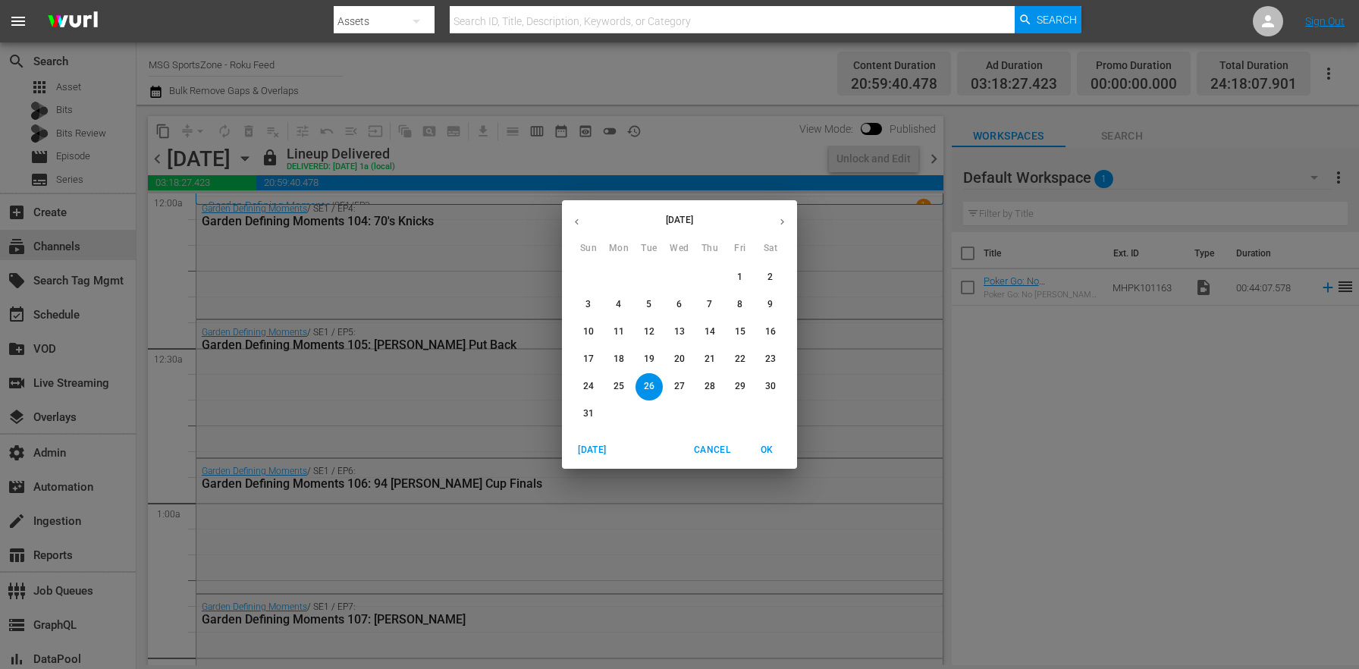
click at [785, 394] on div "30" at bounding box center [770, 386] width 30 height 27
click at [775, 388] on p "30" at bounding box center [770, 386] width 11 height 13
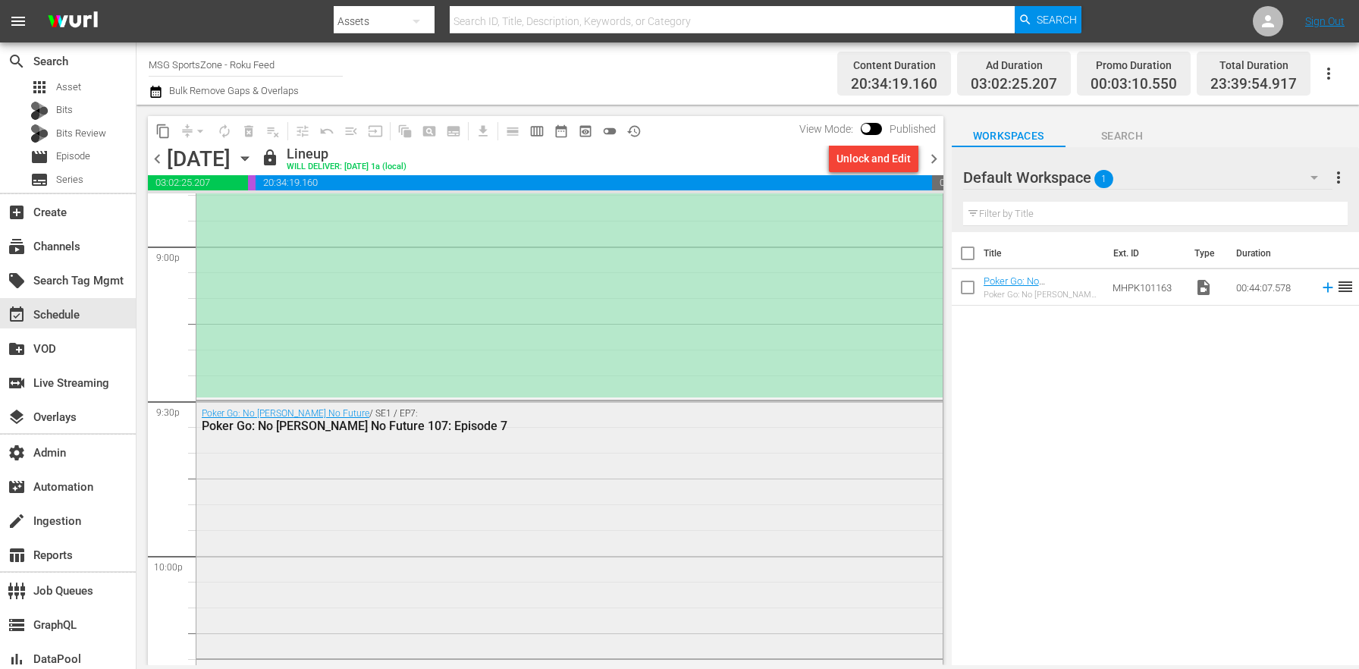
scroll to position [6455, 0]
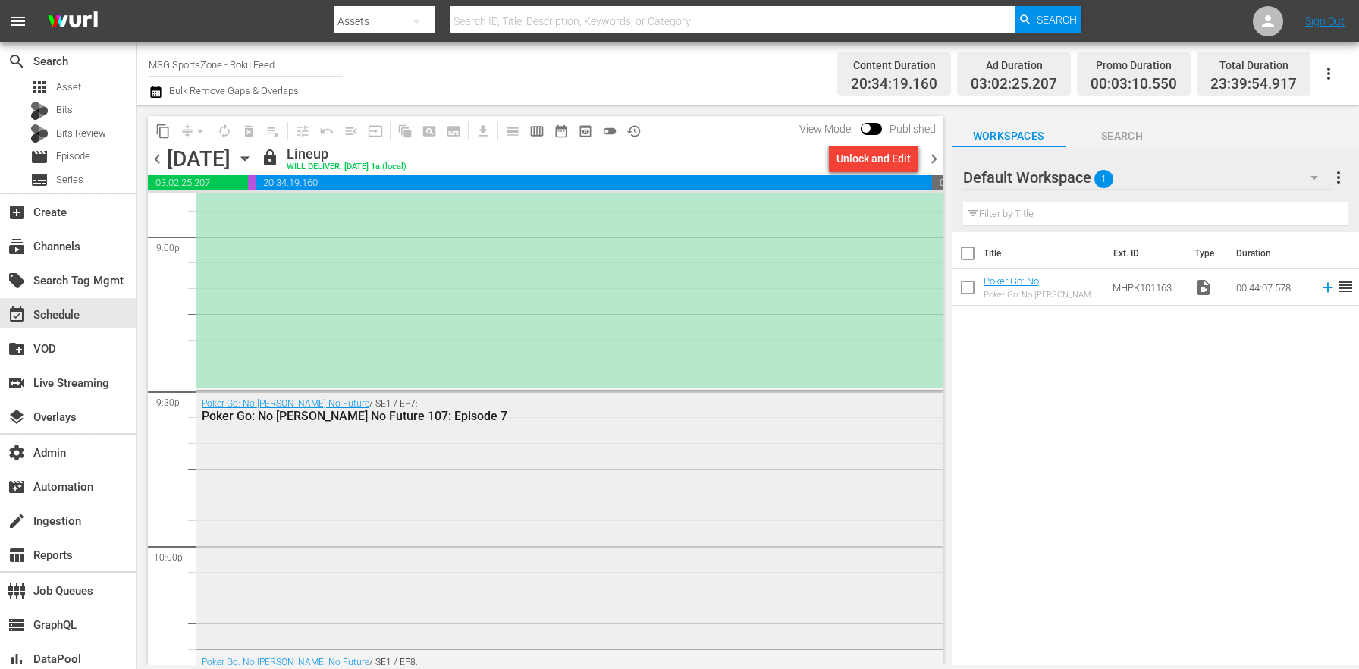
click at [485, 545] on div "Poker Go: No Gamble No Future / SE1 / EP7: Poker Go: No Gamble No Future 107: E…" at bounding box center [569, 518] width 746 height 254
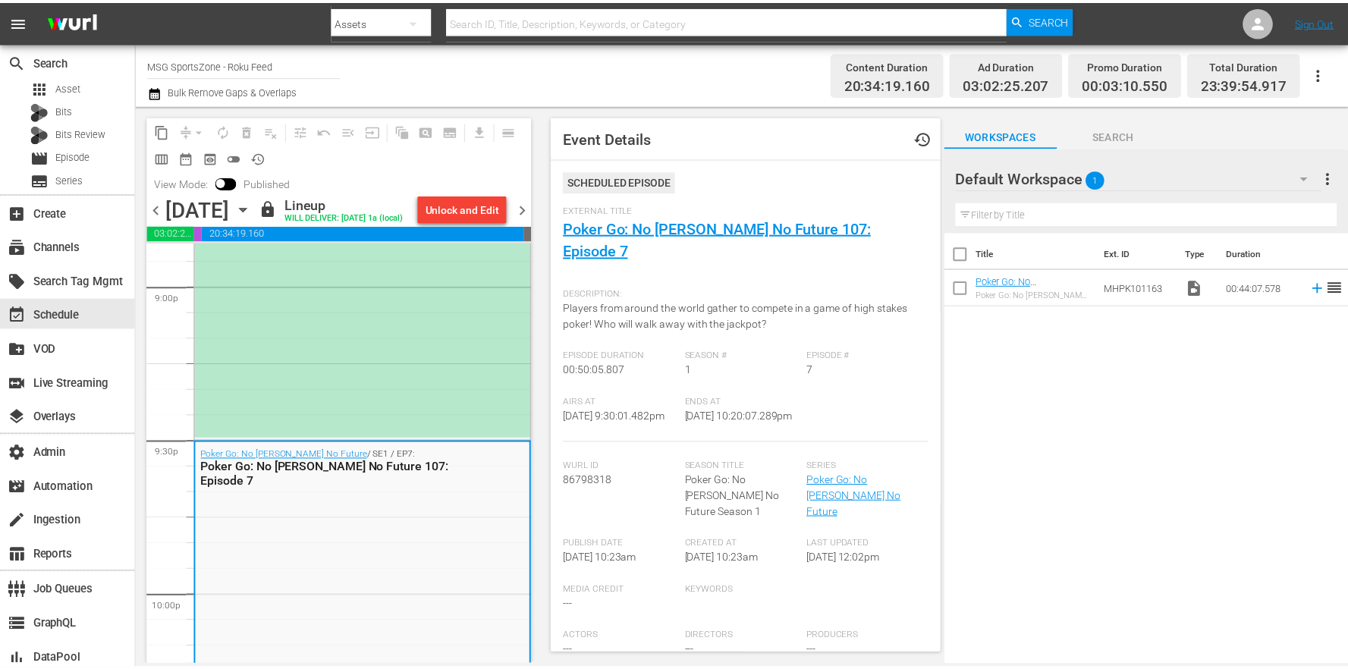
scroll to position [525, 0]
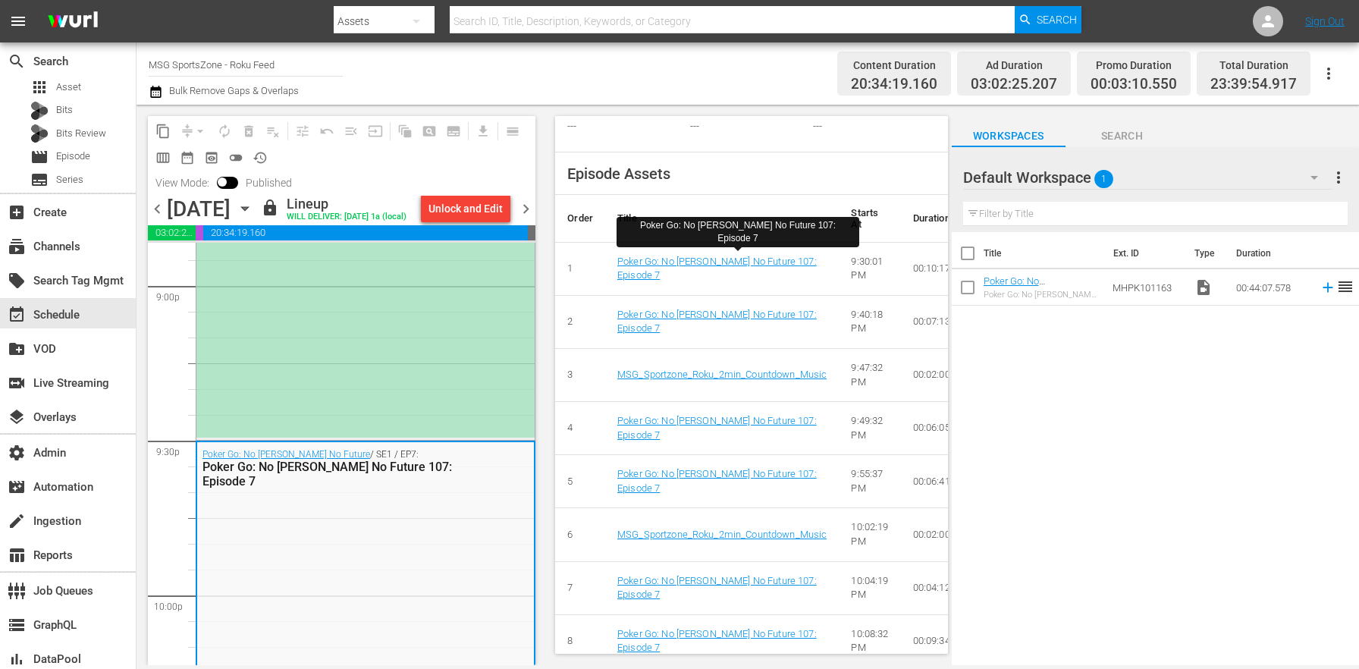
click at [372, 373] on div "(ROKU PLACEHOLDER 2:30 - 8/30) Westchester SC at FC Naples" at bounding box center [365, 53] width 338 height 769
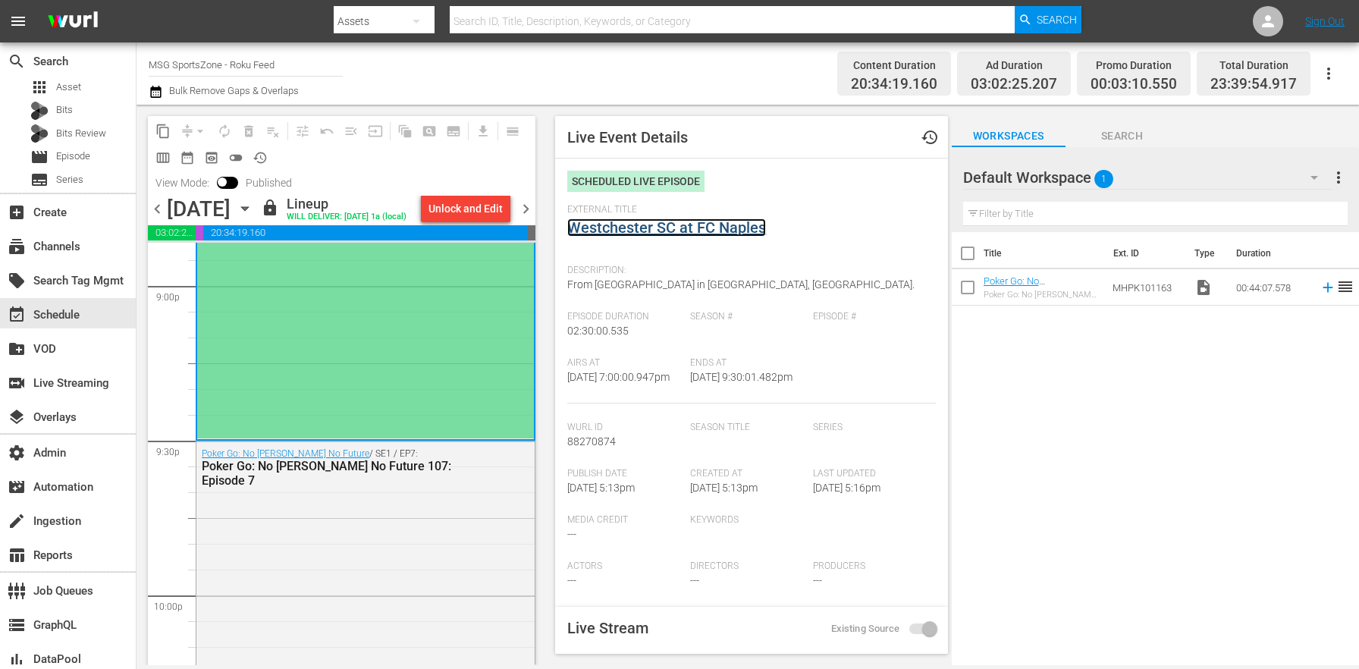
click at [671, 222] on link "Westchester SC at FC Naples" at bounding box center [666, 227] width 199 height 18
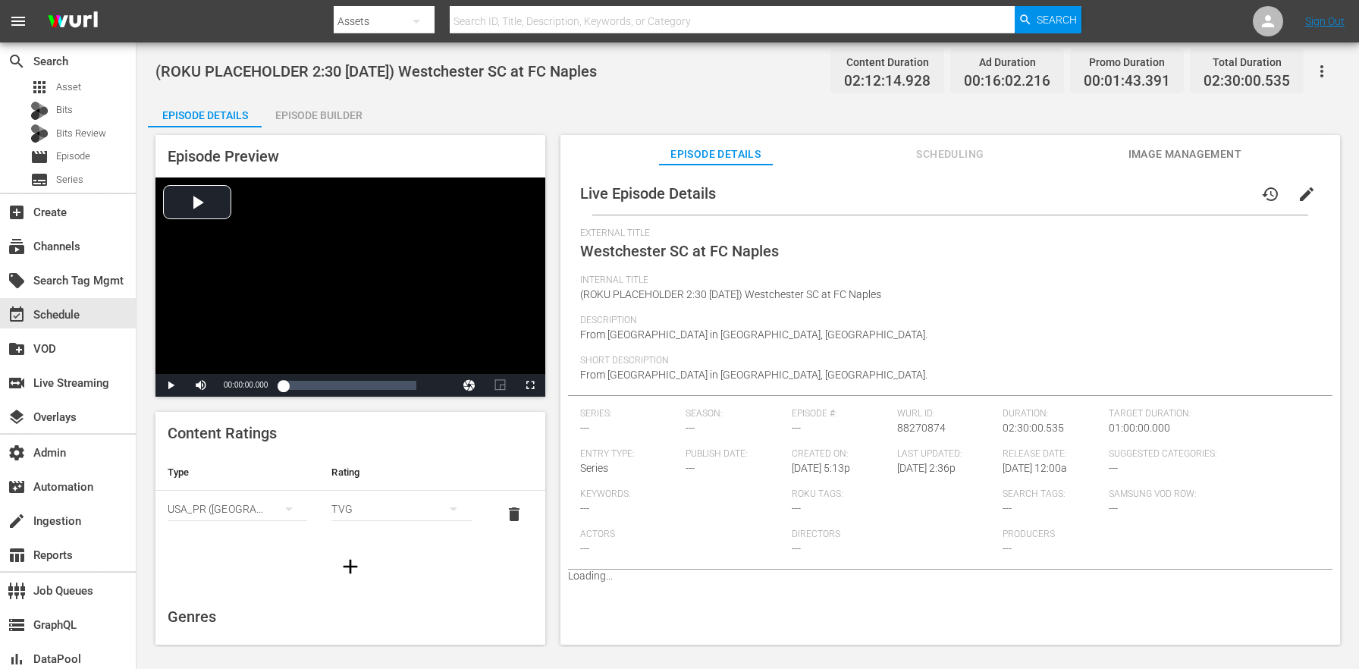
click at [366, 113] on div "Episode Builder" at bounding box center [319, 115] width 114 height 36
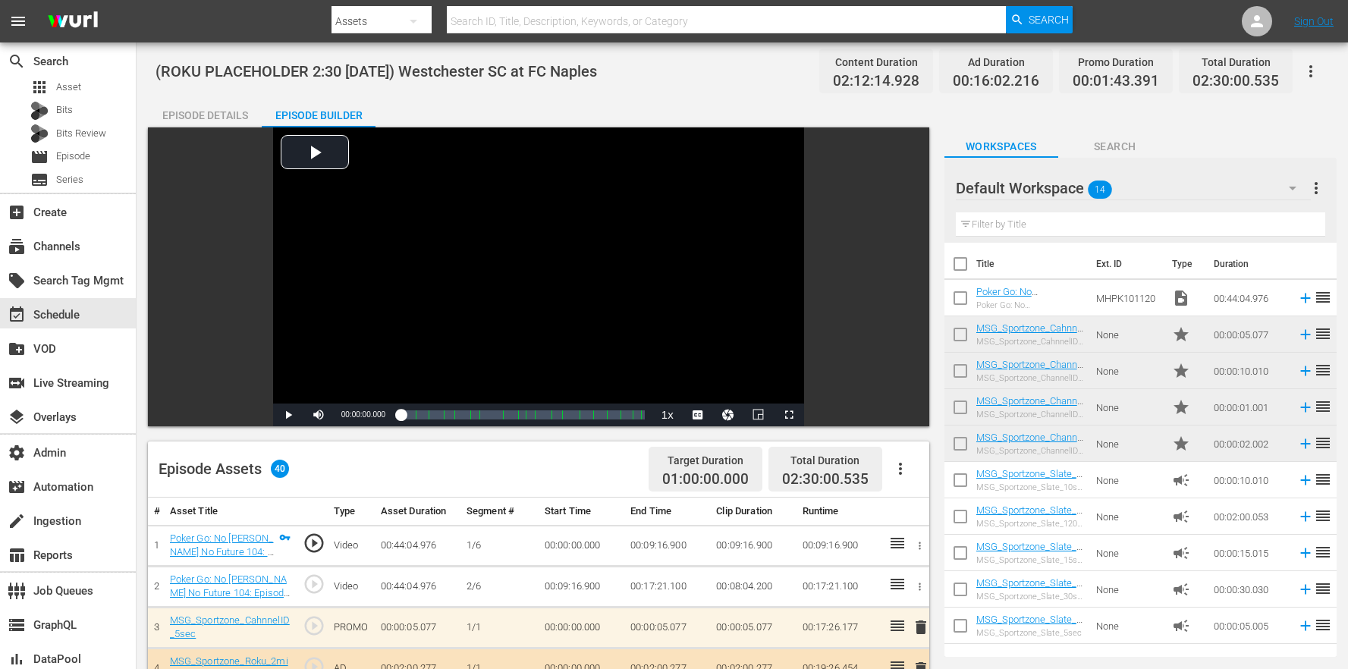
click at [905, 476] on icon "button" at bounding box center [900, 469] width 18 height 18
click at [918, 545] on div "Clear Ads" at bounding box center [945, 547] width 103 height 36
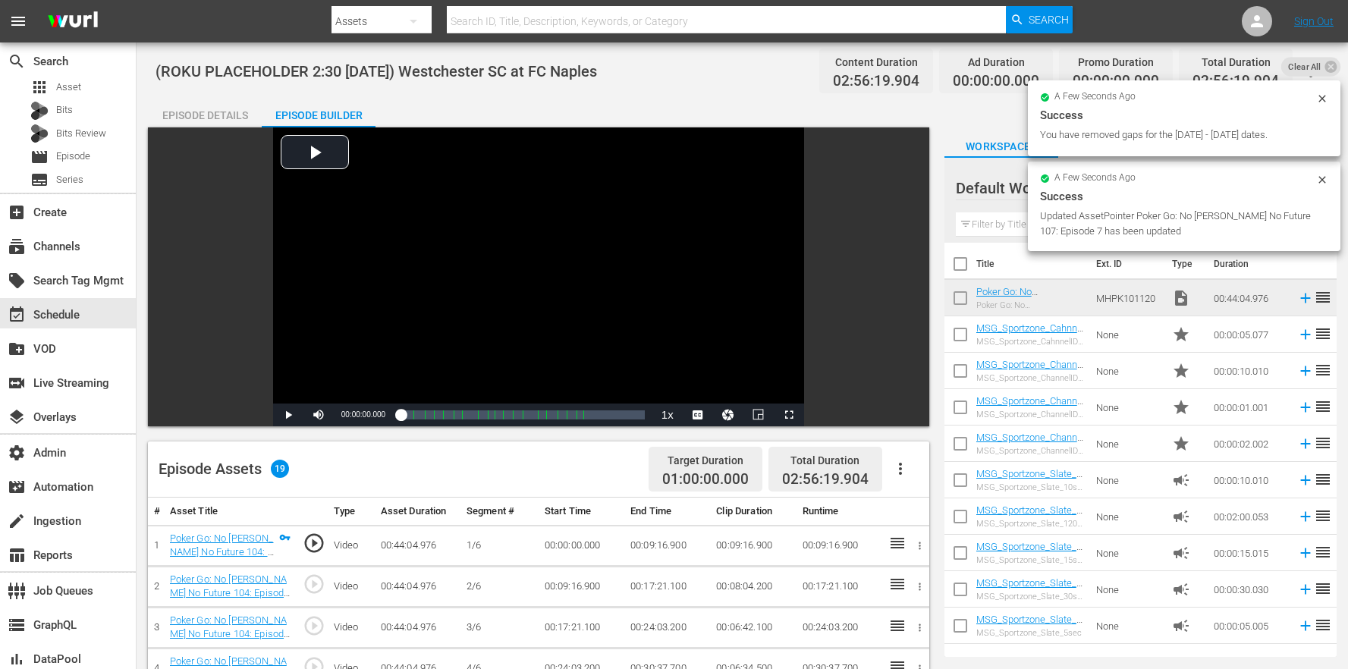
click at [910, 467] on button "button" at bounding box center [900, 469] width 36 height 36
click at [942, 486] on div "Edit Cue Points" at bounding box center [945, 475] width 103 height 36
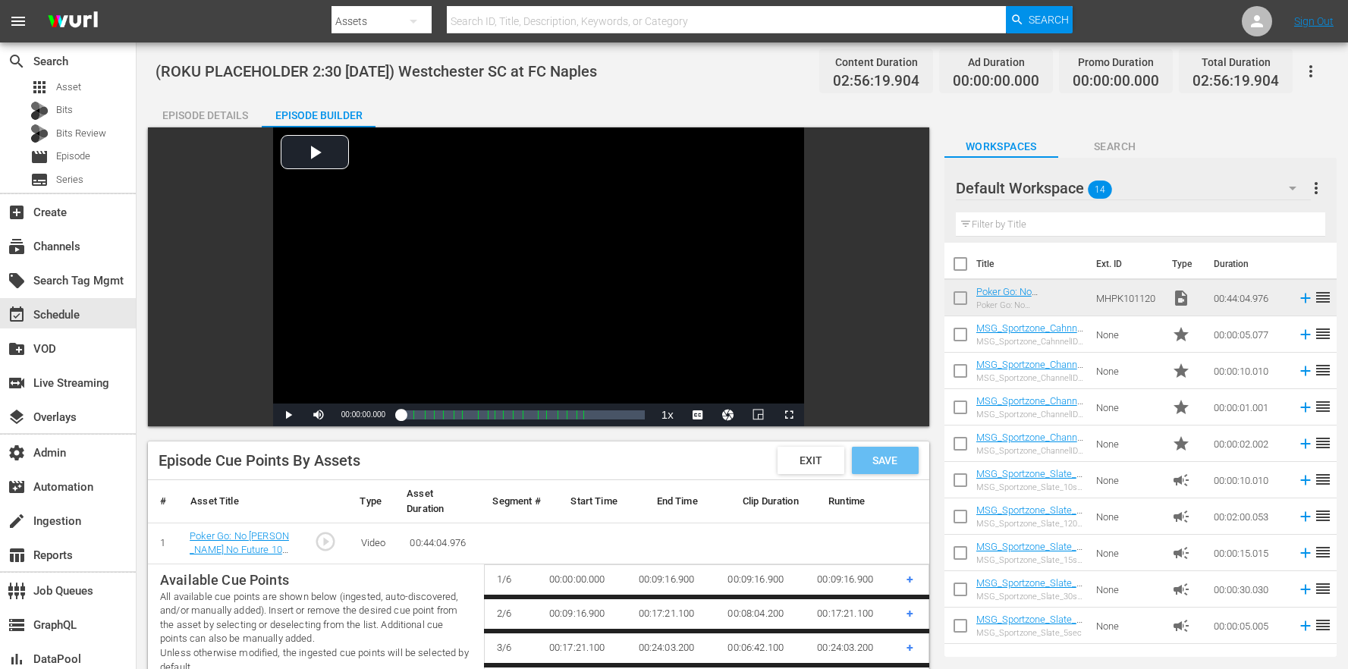
click at [889, 460] on span "Save" at bounding box center [884, 460] width 49 height 12
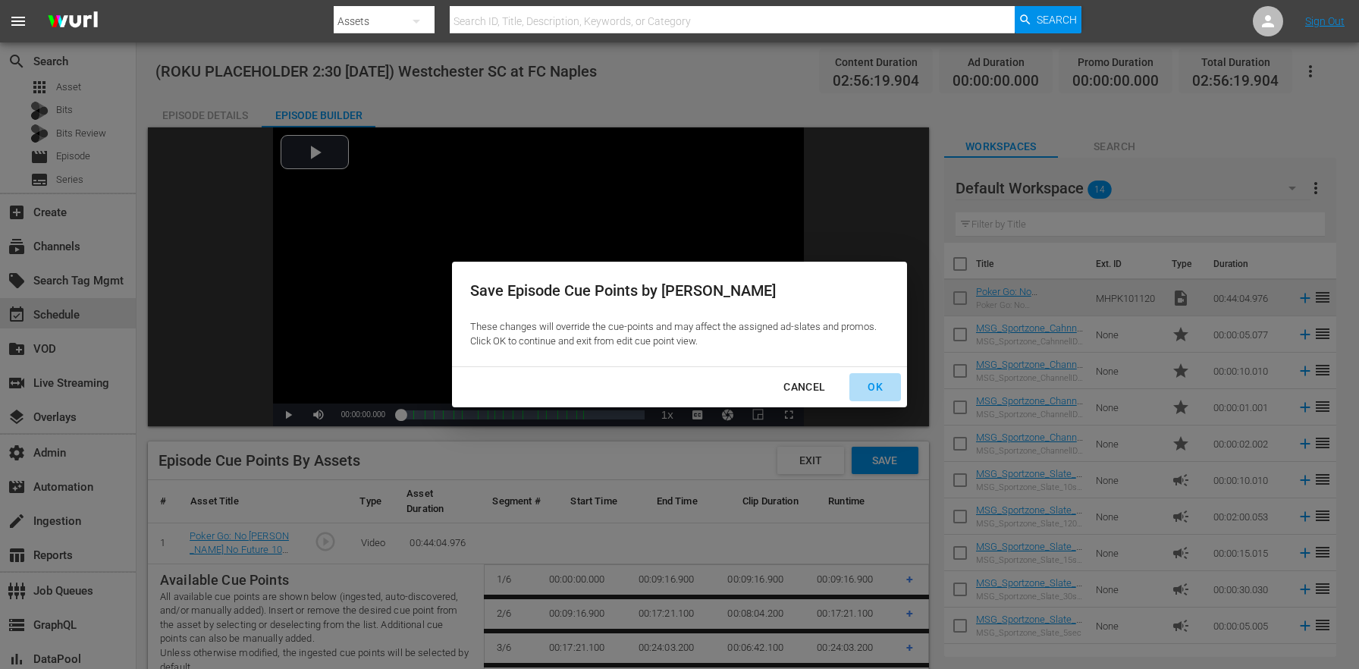
click at [884, 391] on div "OK" at bounding box center [875, 387] width 39 height 19
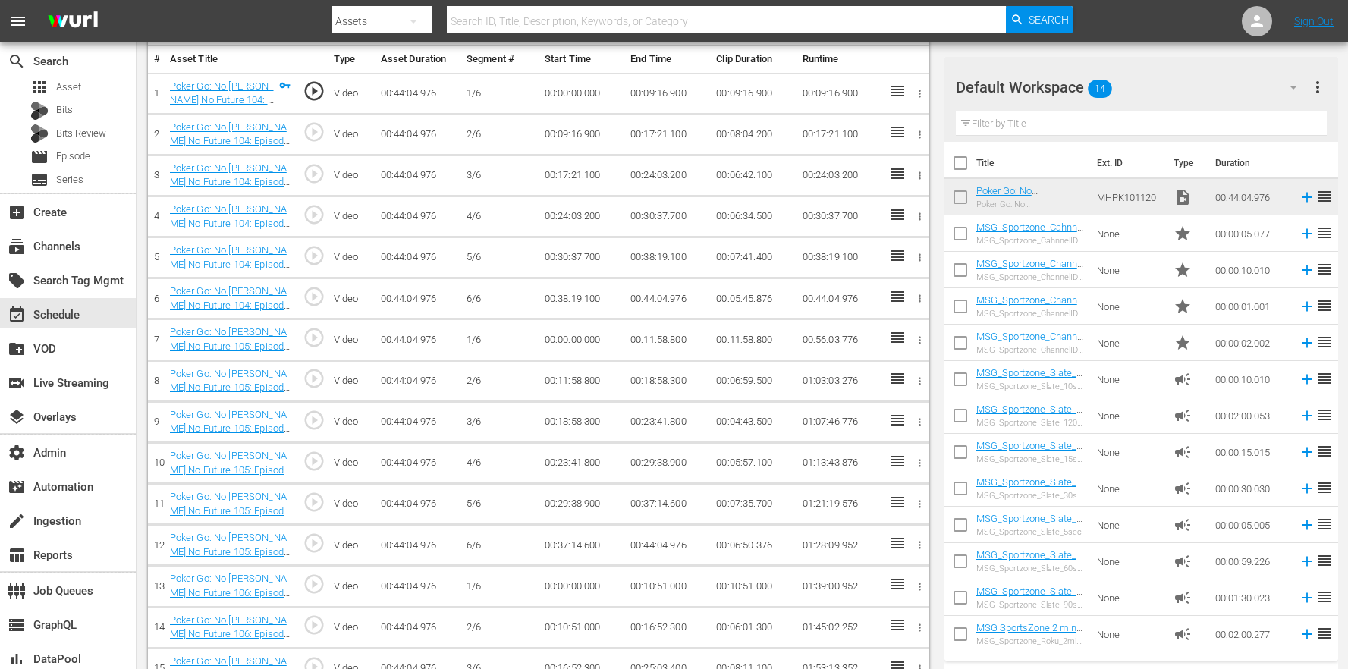
scroll to position [853, 0]
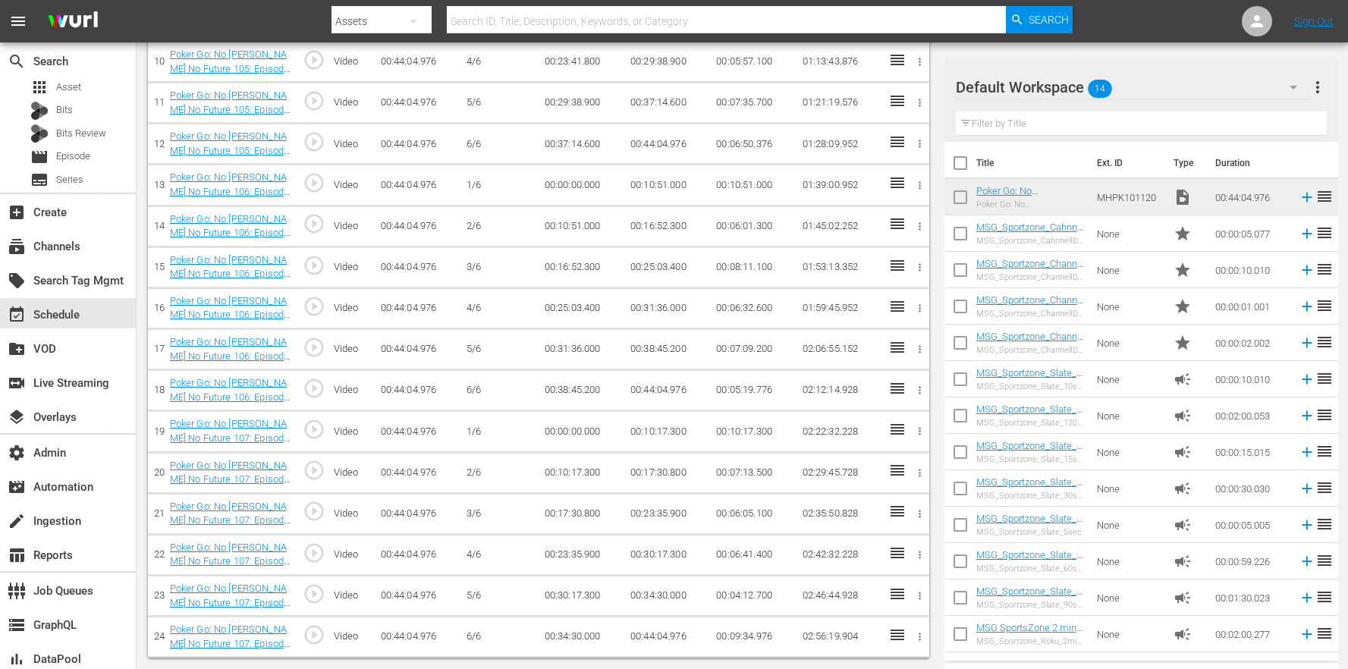
click at [922, 637] on icon "button" at bounding box center [919, 636] width 11 height 11
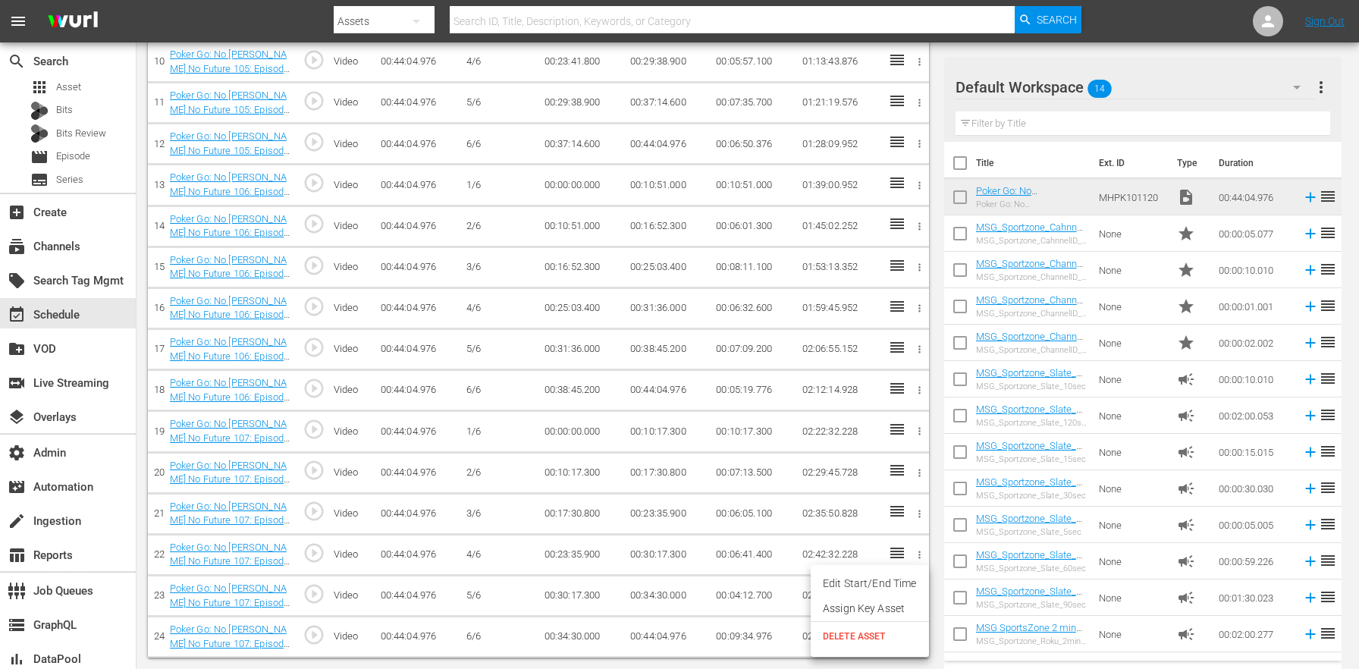
click at [876, 643] on li "DELETE ASSET" at bounding box center [870, 636] width 118 height 29
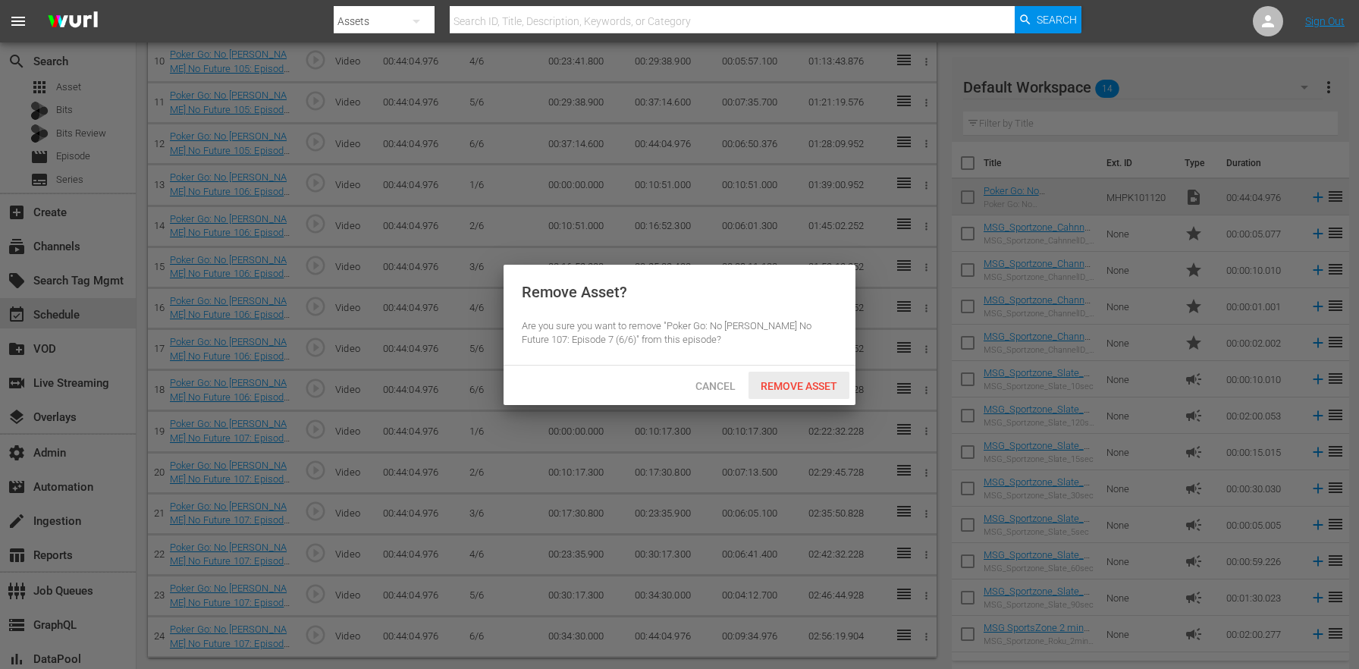
click at [780, 375] on div "Remove Asset" at bounding box center [799, 386] width 101 height 28
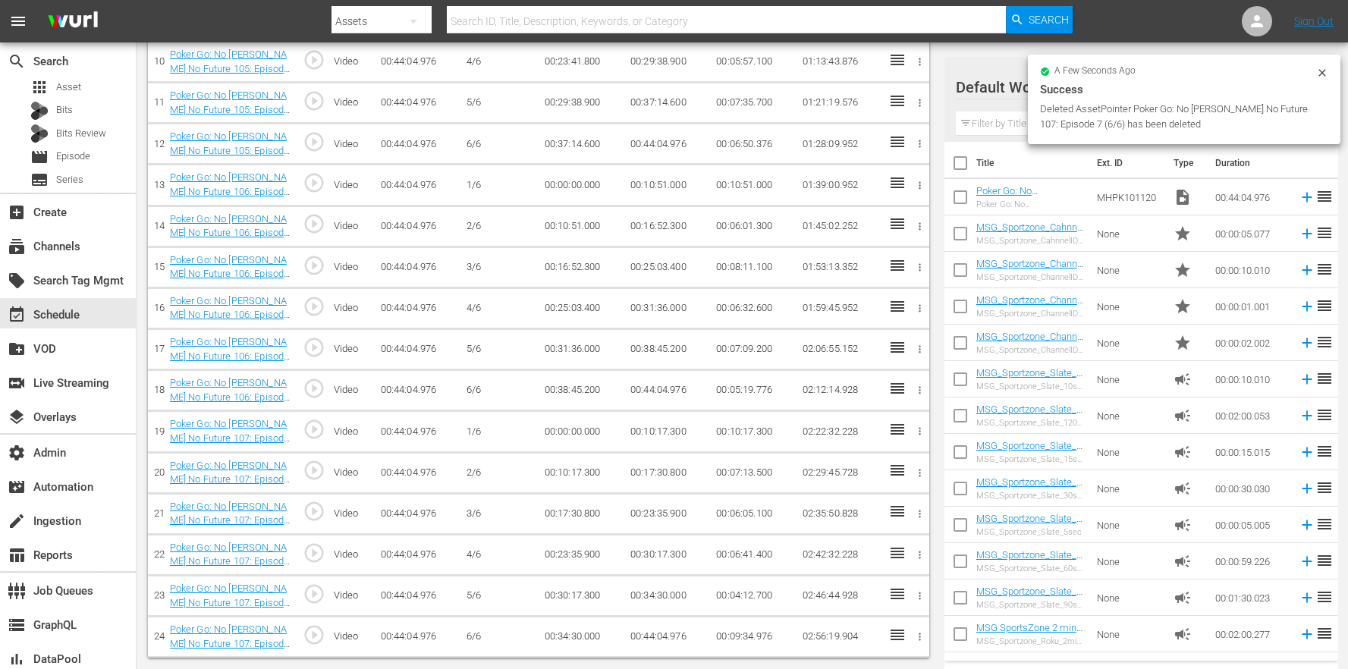
scroll to position [812, 0]
click at [923, 632] on icon "button" at bounding box center [919, 636] width 11 height 11
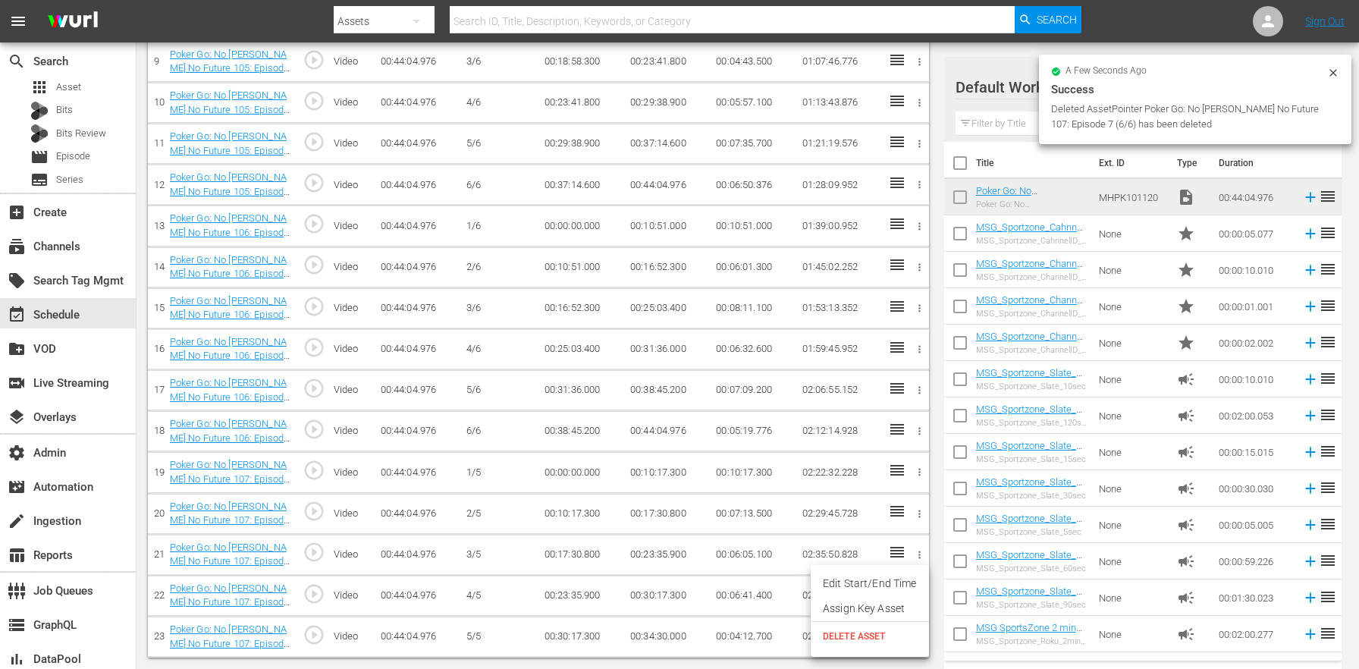
click at [873, 639] on span "DELETE ASSET" at bounding box center [870, 637] width 94 height 14
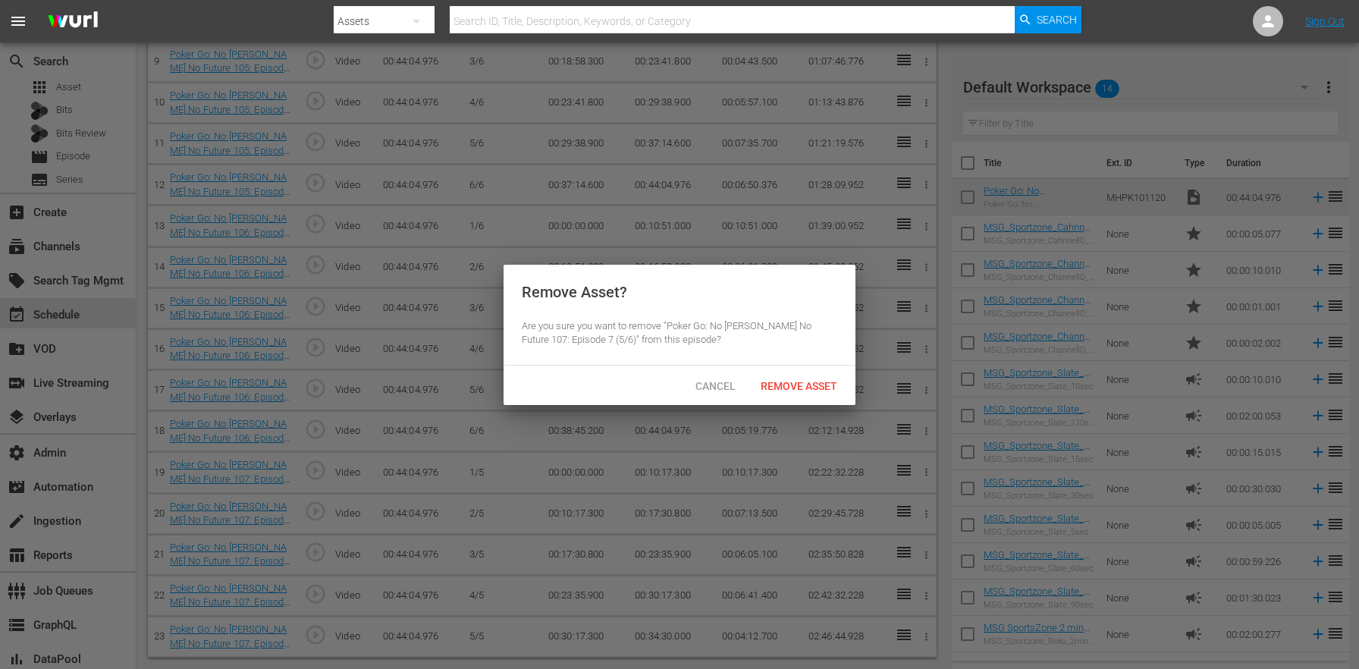
click at [815, 396] on div "Remove Asset" at bounding box center [799, 386] width 101 height 28
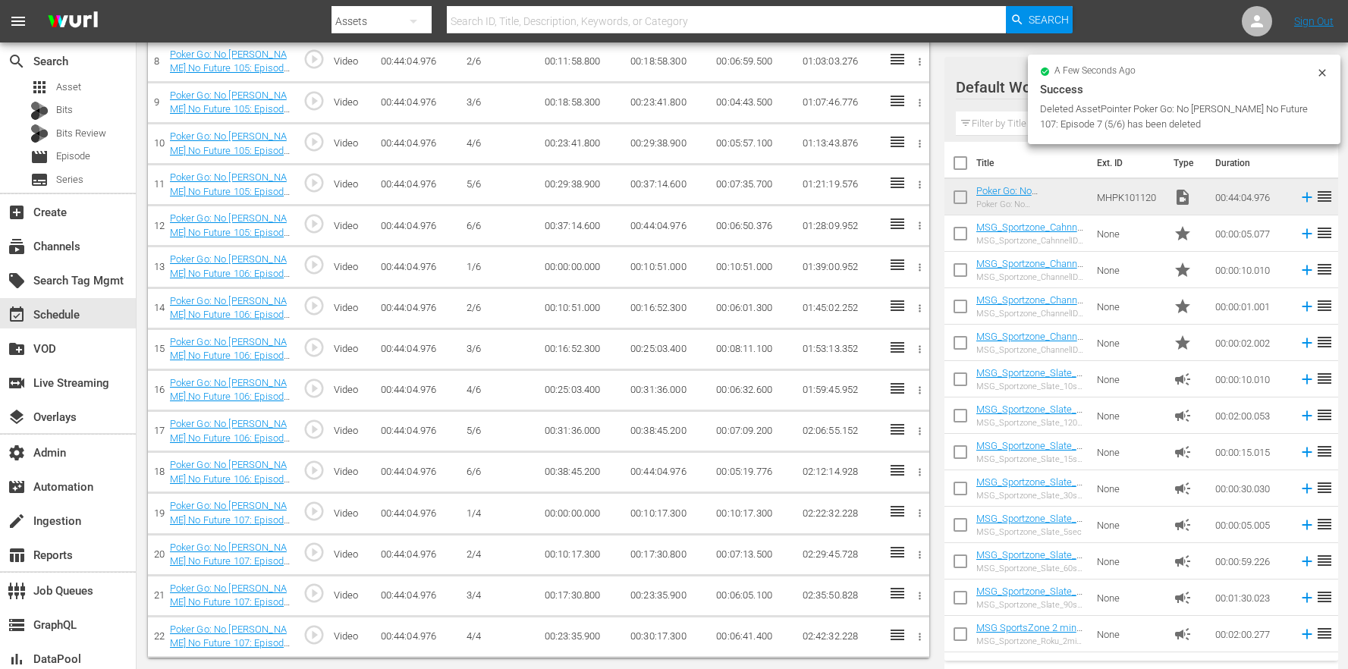
scroll to position [771, 0]
click at [916, 635] on icon "button" at bounding box center [919, 636] width 11 height 11
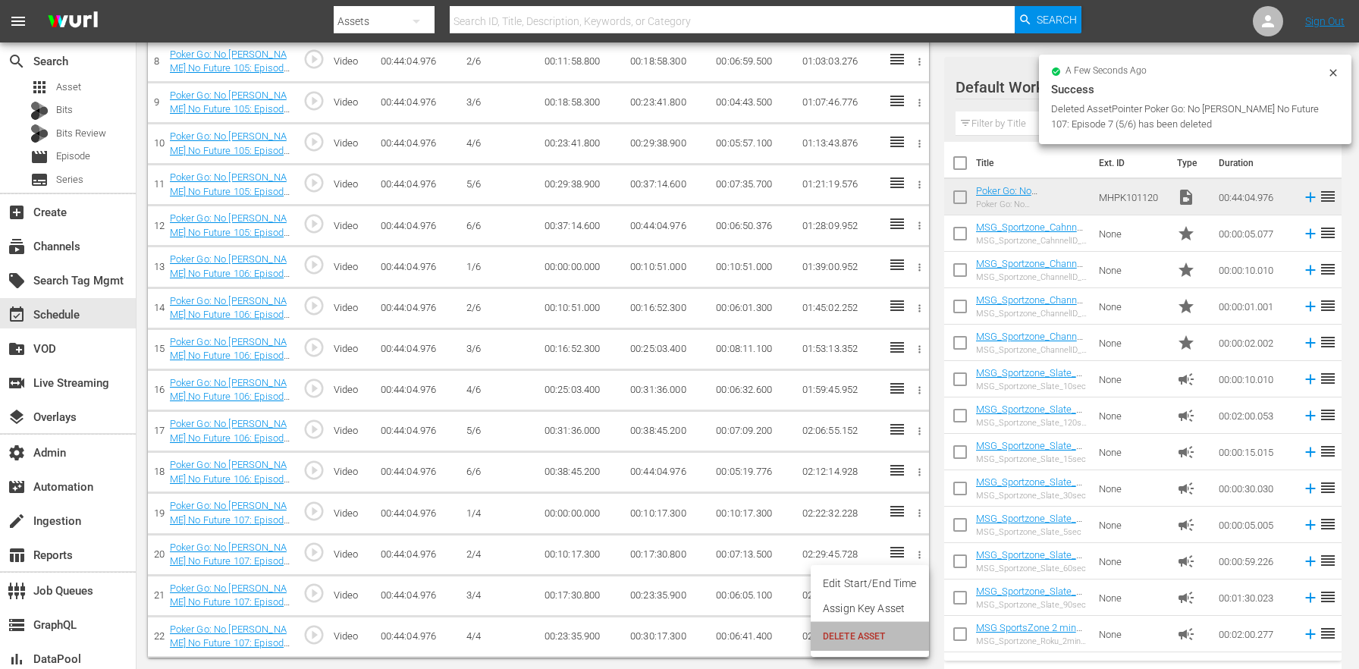
click at [878, 637] on span "DELETE ASSET" at bounding box center [870, 637] width 94 height 14
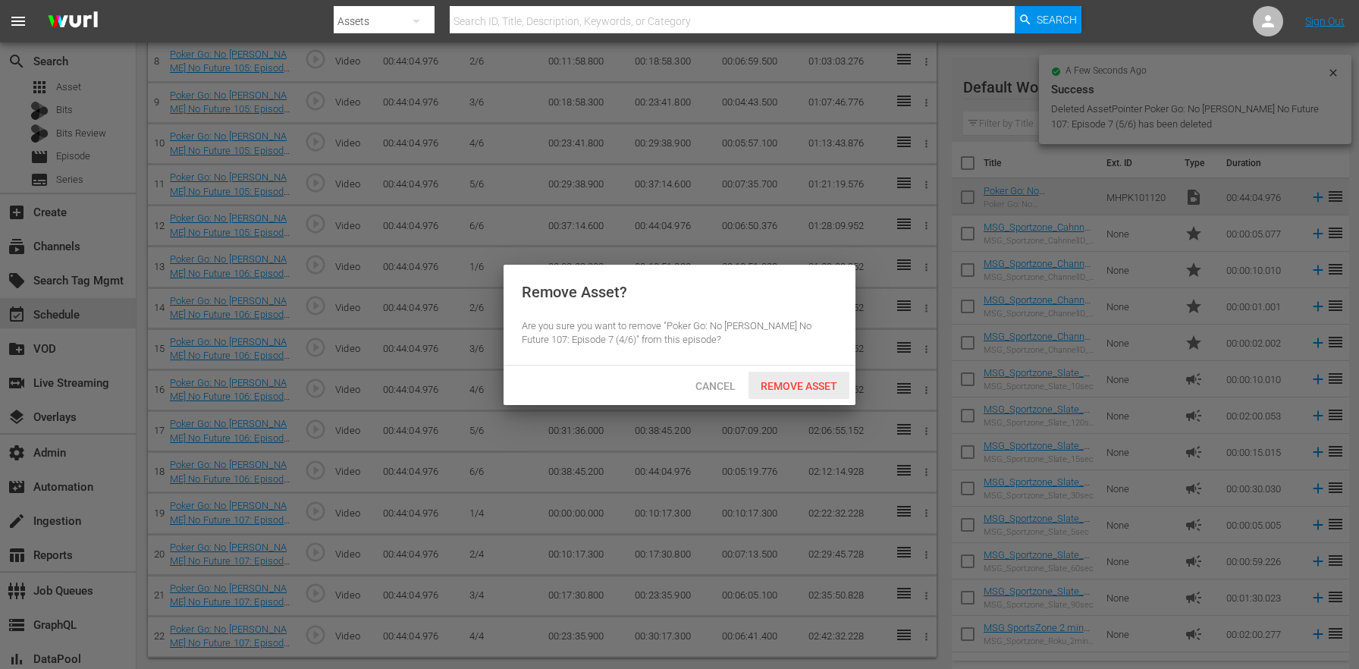
click at [800, 394] on div "Remove Asset" at bounding box center [799, 386] width 101 height 28
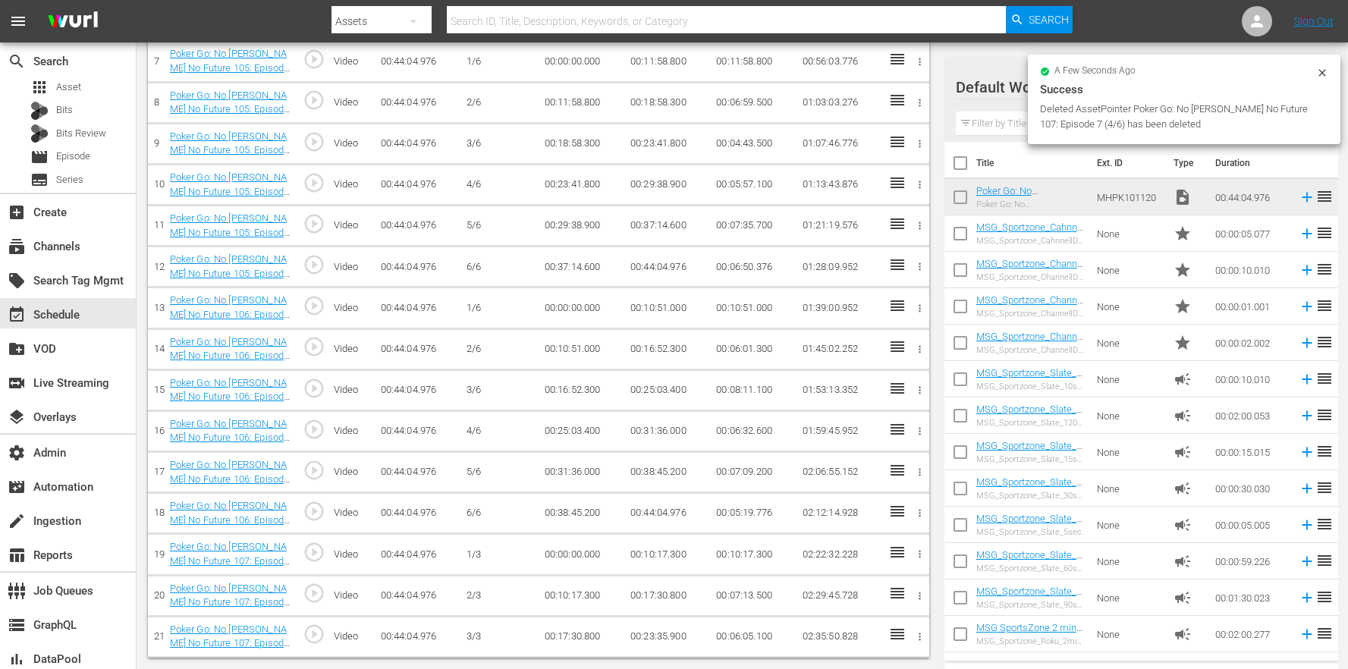
scroll to position [730, 0]
click at [920, 638] on icon "button" at bounding box center [919, 636] width 11 height 11
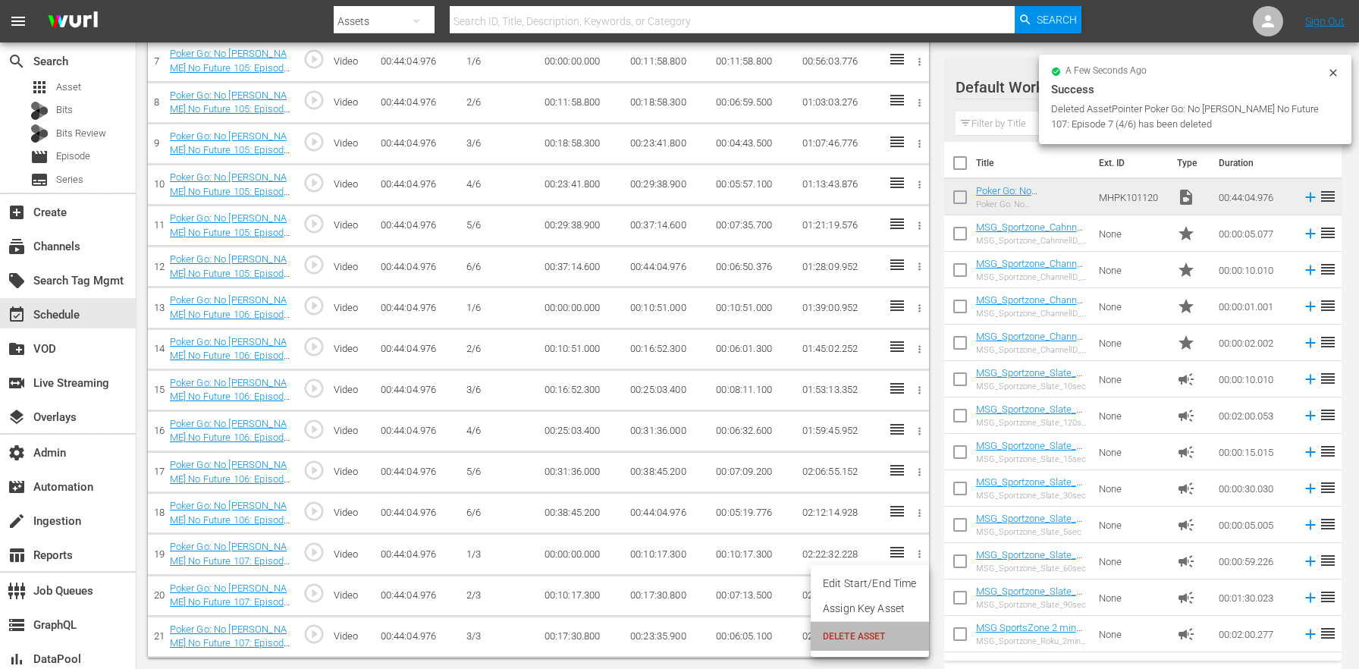
click at [871, 639] on span "DELETE ASSET" at bounding box center [870, 637] width 94 height 14
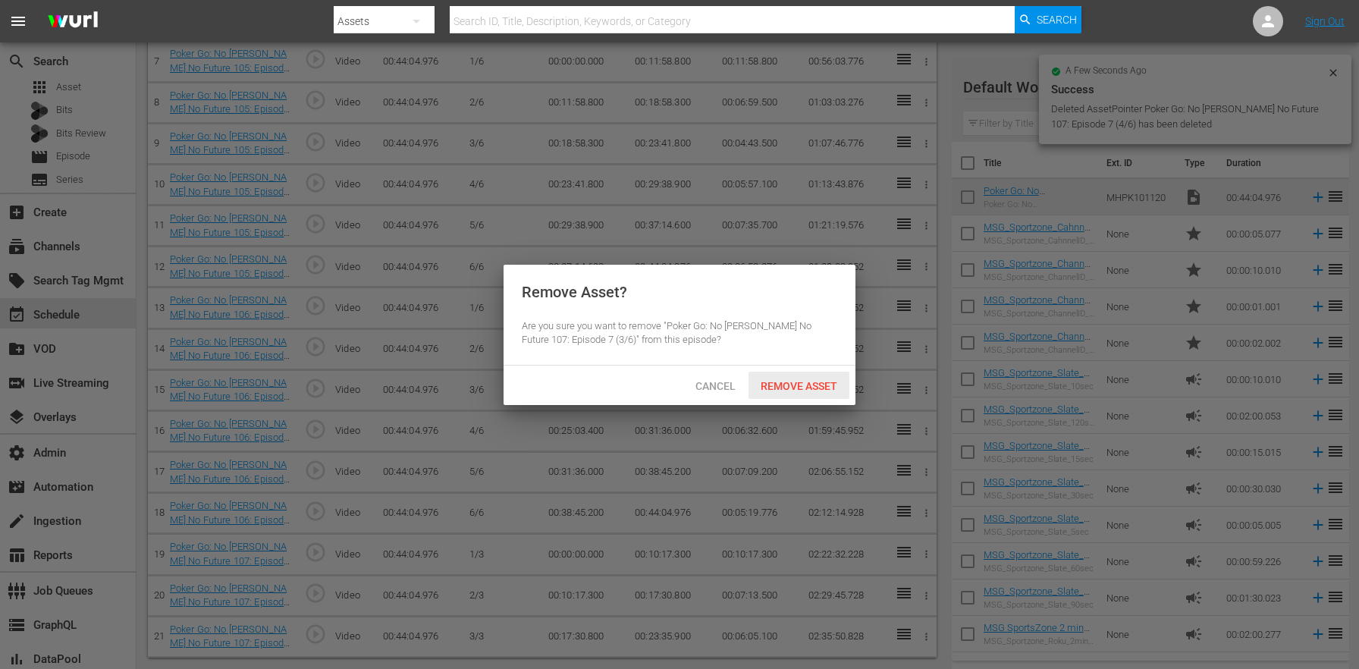
click at [774, 386] on span "Remove Asset" at bounding box center [799, 386] width 101 height 12
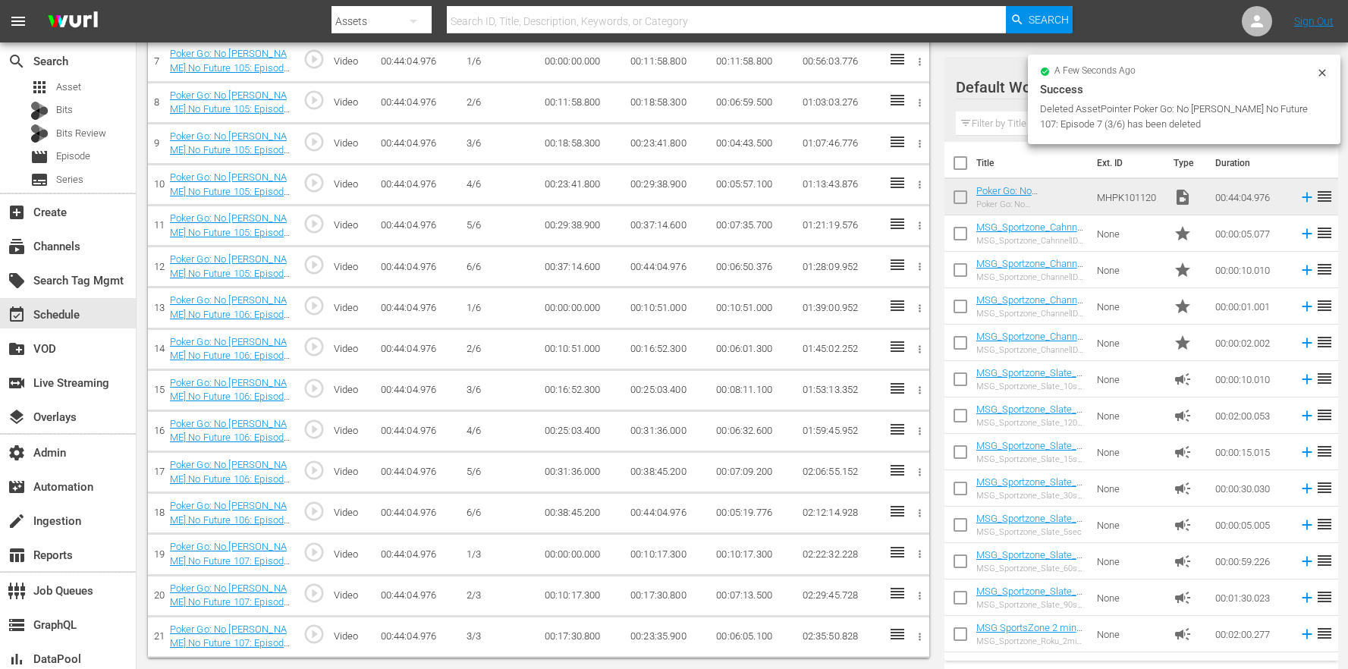
scroll to position [689, 0]
click at [919, 634] on icon "button" at bounding box center [920, 637] width 2 height 8
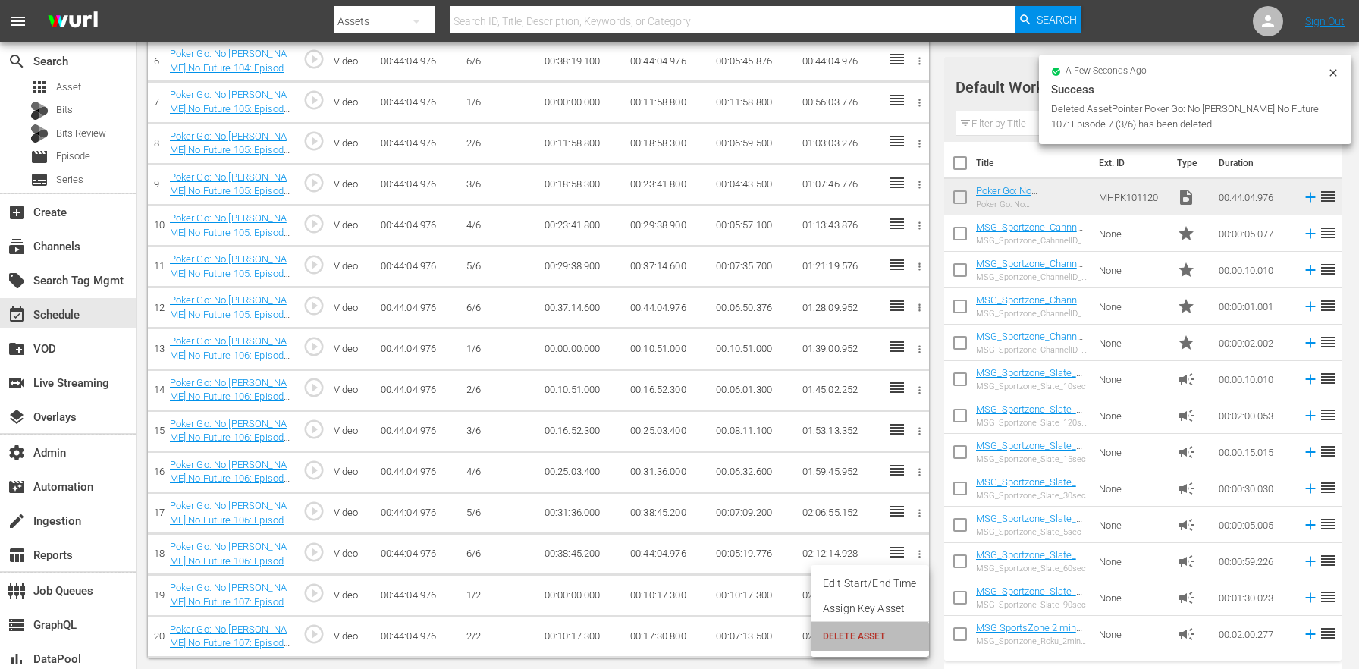
click at [864, 642] on span "DELETE ASSET" at bounding box center [870, 637] width 94 height 14
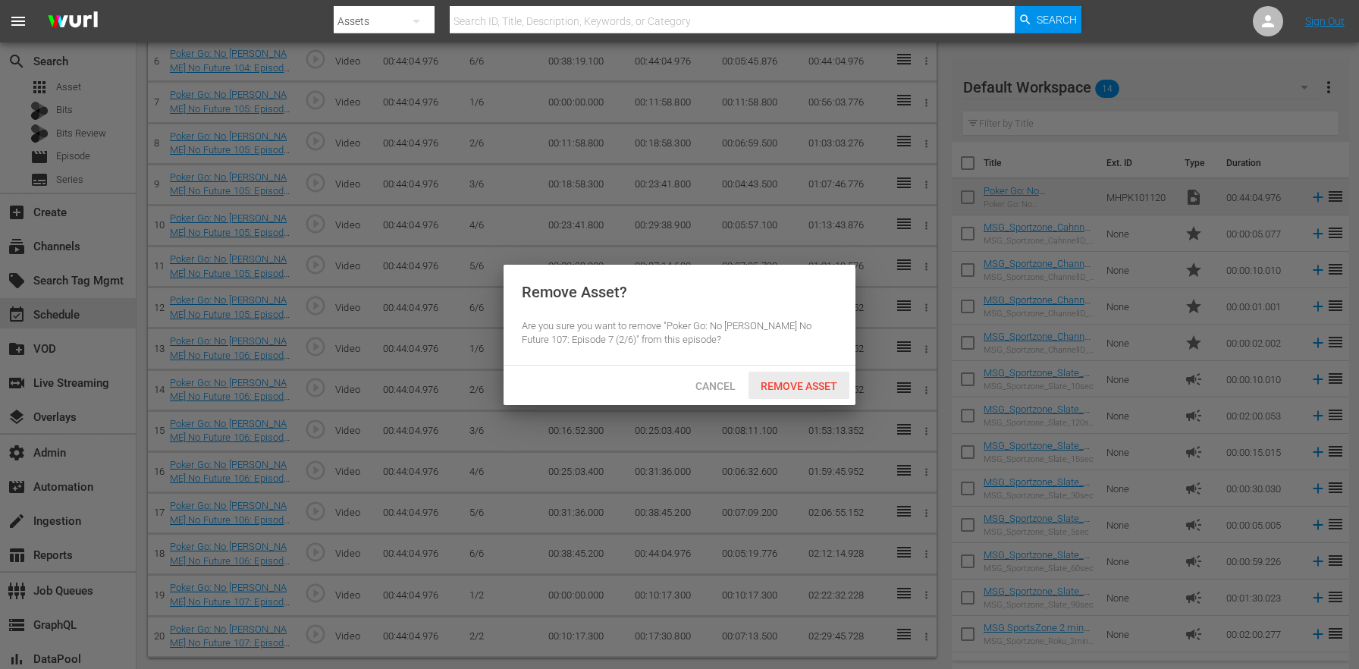
click at [791, 385] on span "Remove Asset" at bounding box center [799, 386] width 101 height 12
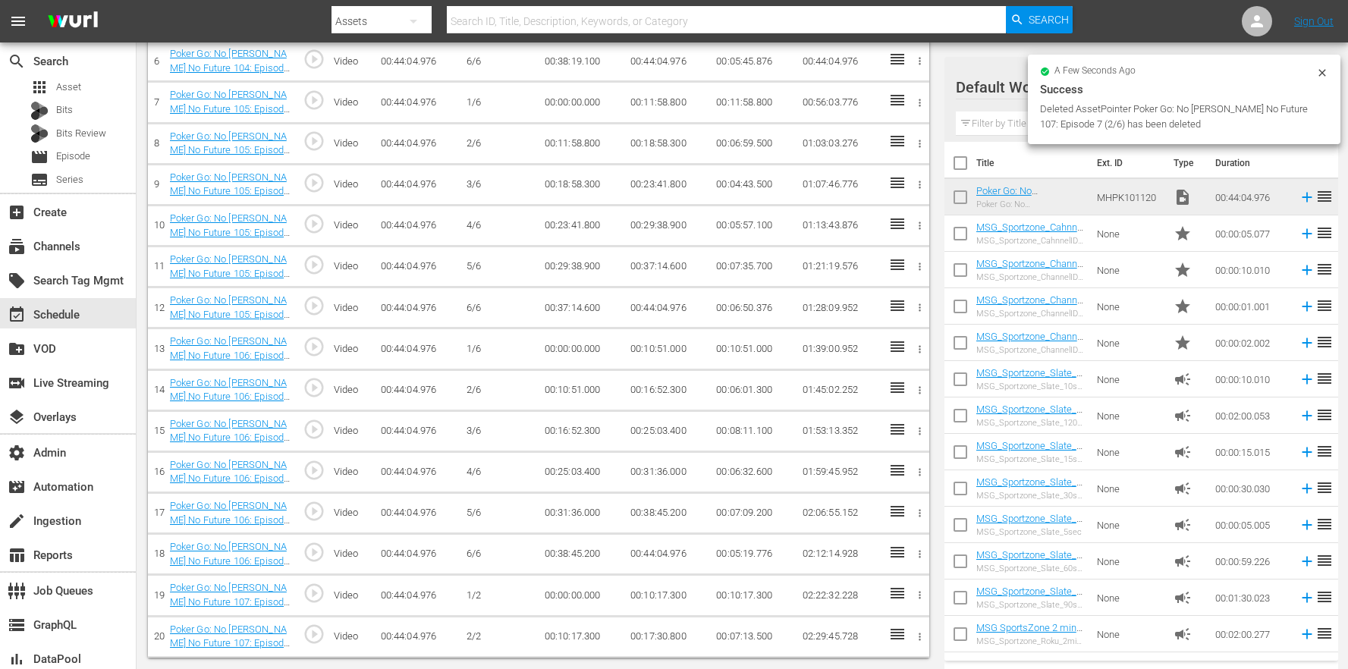
scroll to position [648, 0]
click at [924, 639] on icon "button" at bounding box center [919, 635] width 11 height 11
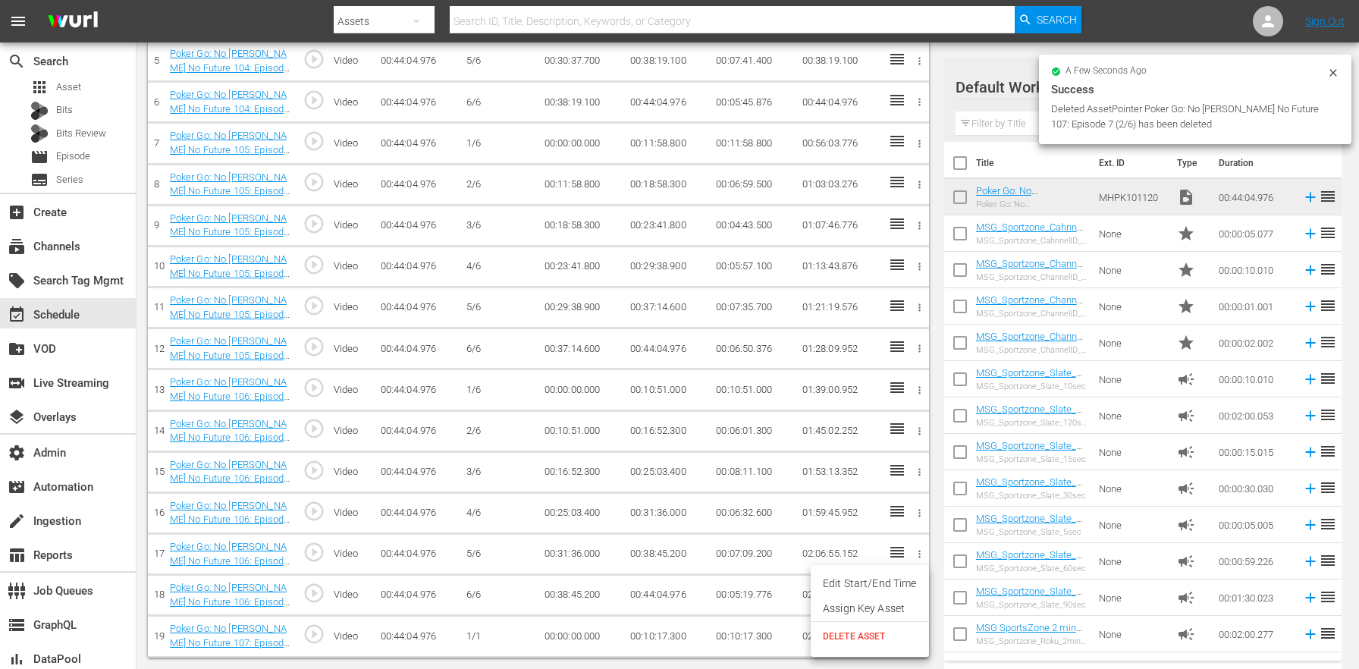
click at [884, 648] on li "DELETE ASSET" at bounding box center [870, 636] width 118 height 29
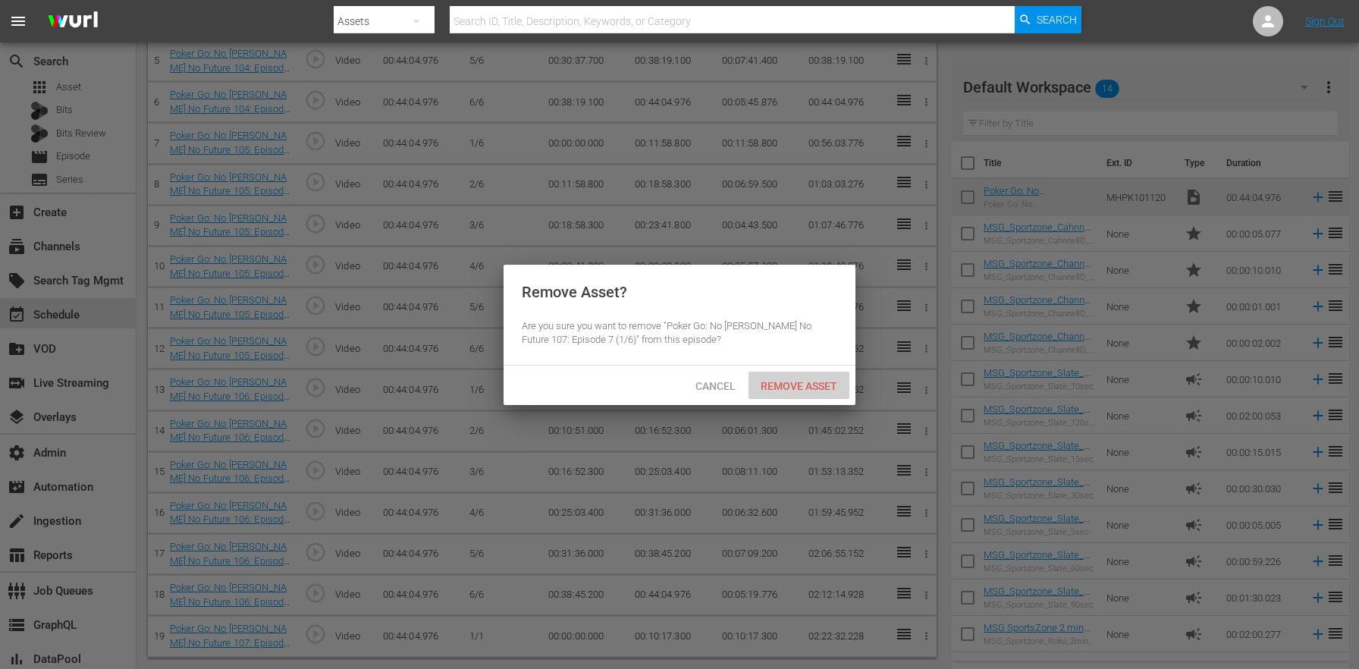
click at [811, 378] on div "Remove Asset" at bounding box center [799, 386] width 101 height 28
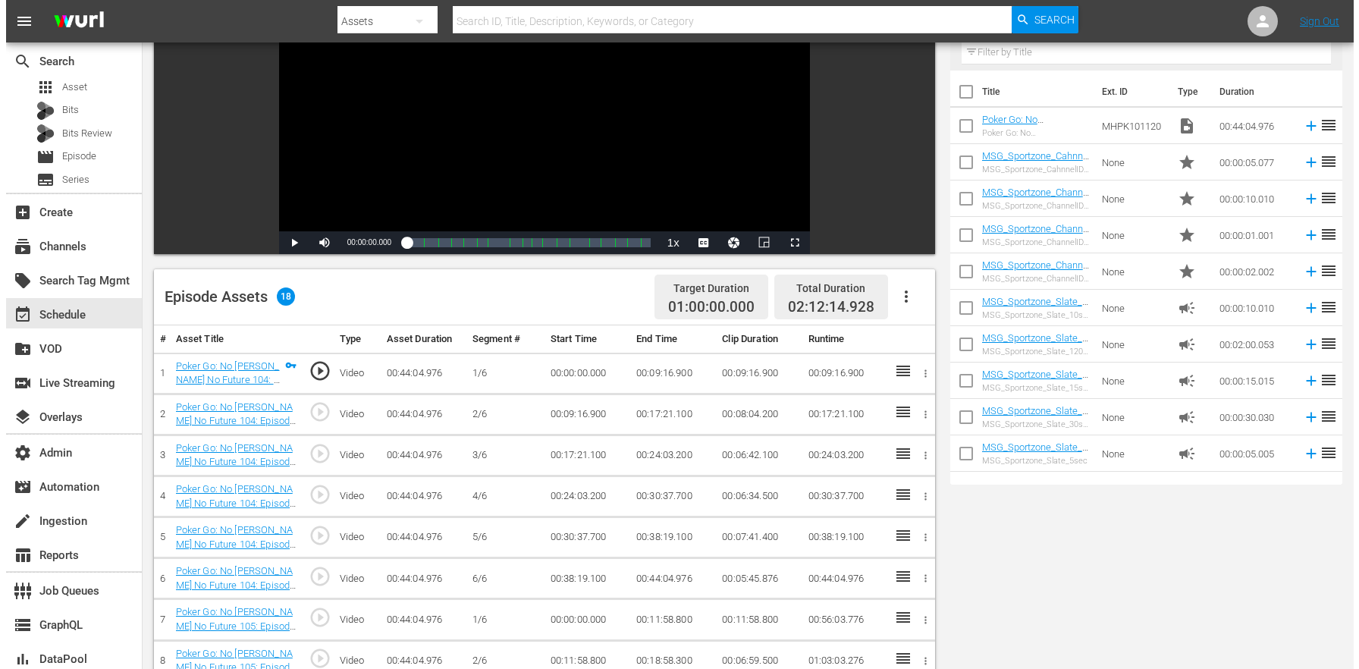
scroll to position [0, 0]
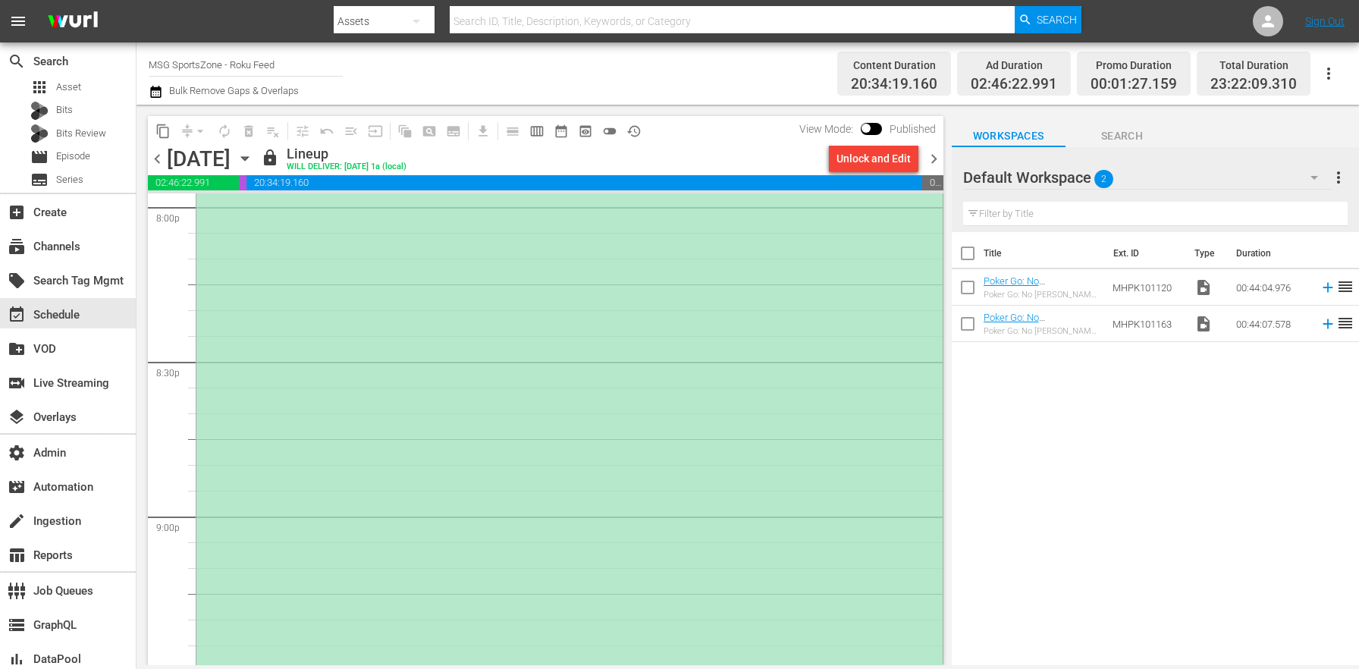
scroll to position [6956, 0]
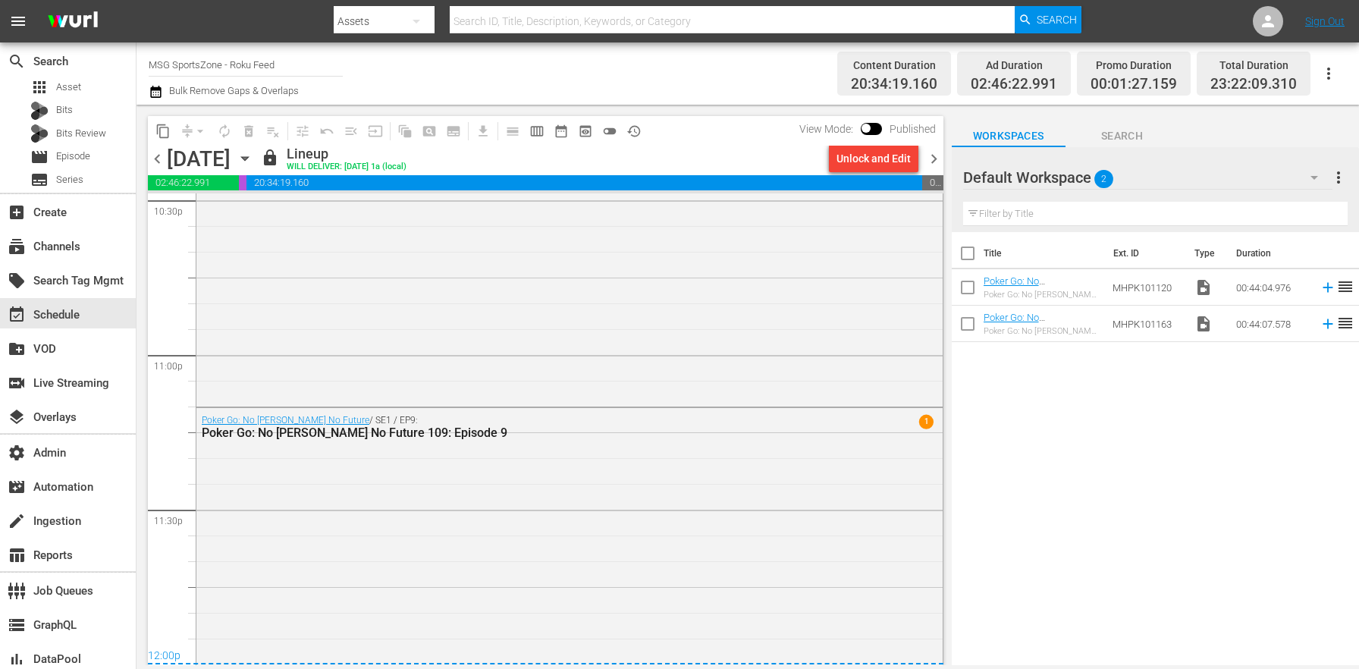
click at [155, 155] on span "chevron_left" at bounding box center [157, 158] width 19 height 19
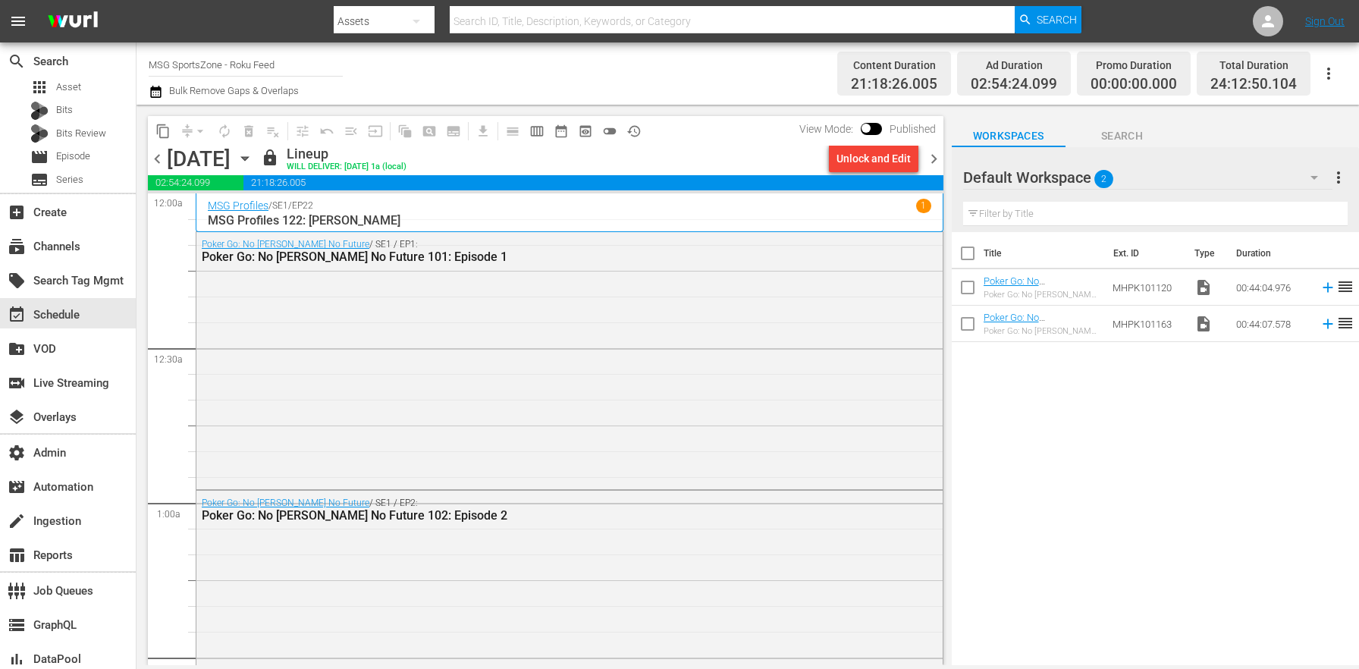
click at [165, 159] on span "chevron_left" at bounding box center [157, 158] width 19 height 19
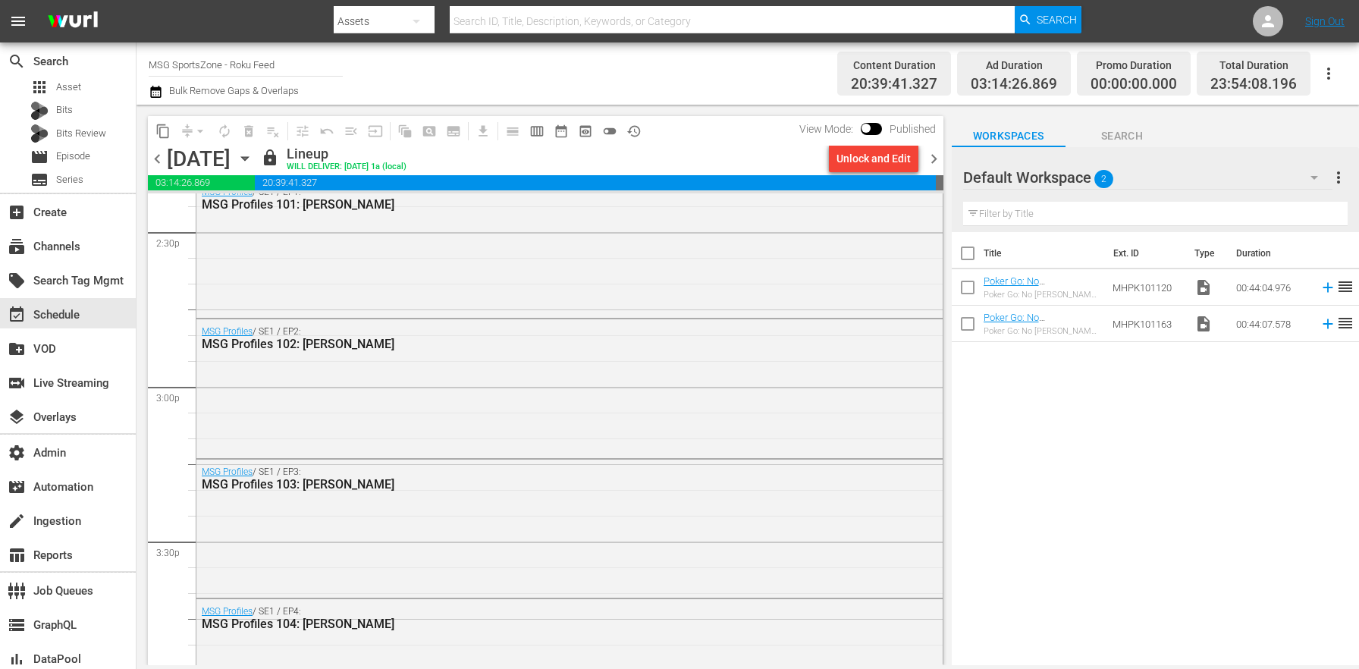
scroll to position [4468, 0]
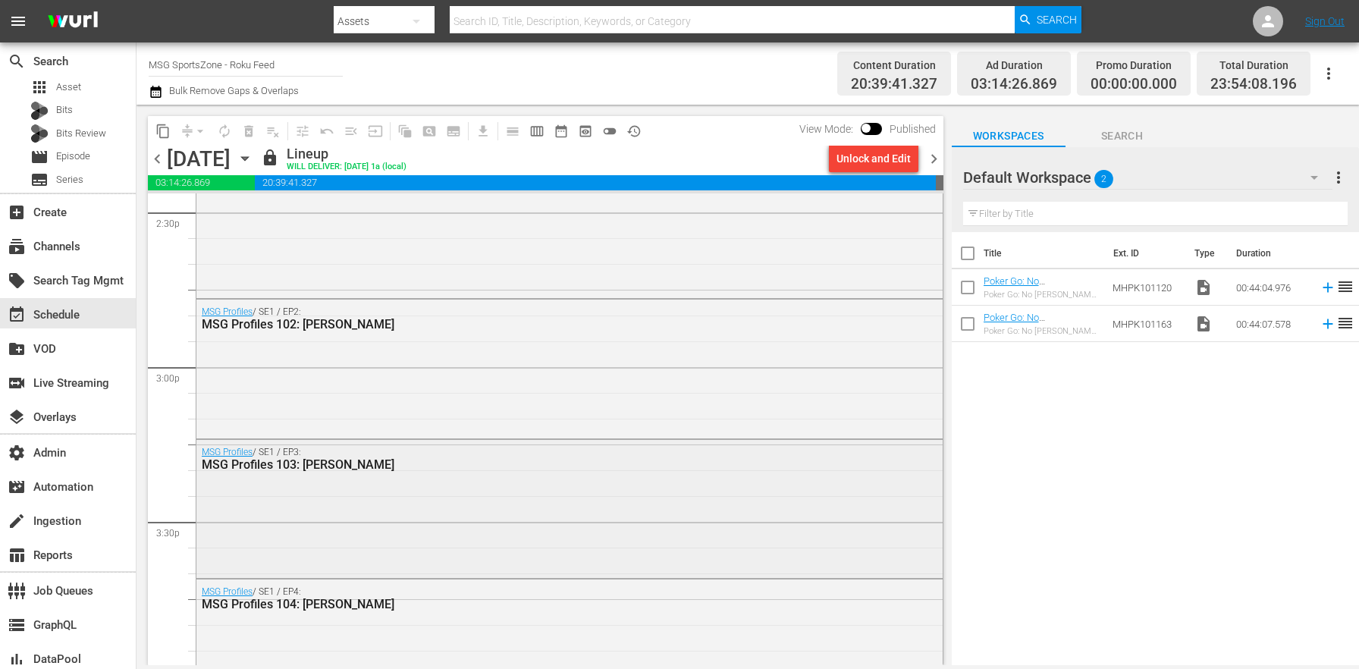
click at [413, 479] on div "MSG Profiles / SE1 / EP3: MSG Profiles 103: Dick McGuire" at bounding box center [569, 507] width 746 height 135
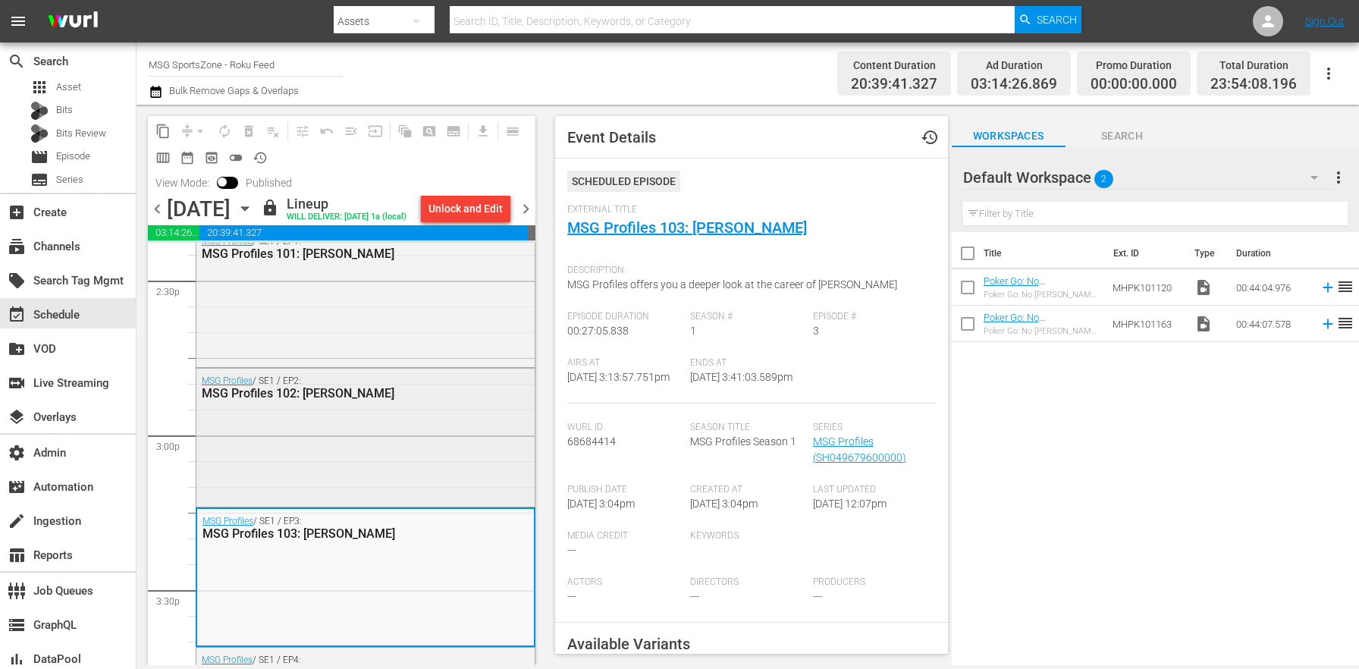
scroll to position [4373, 0]
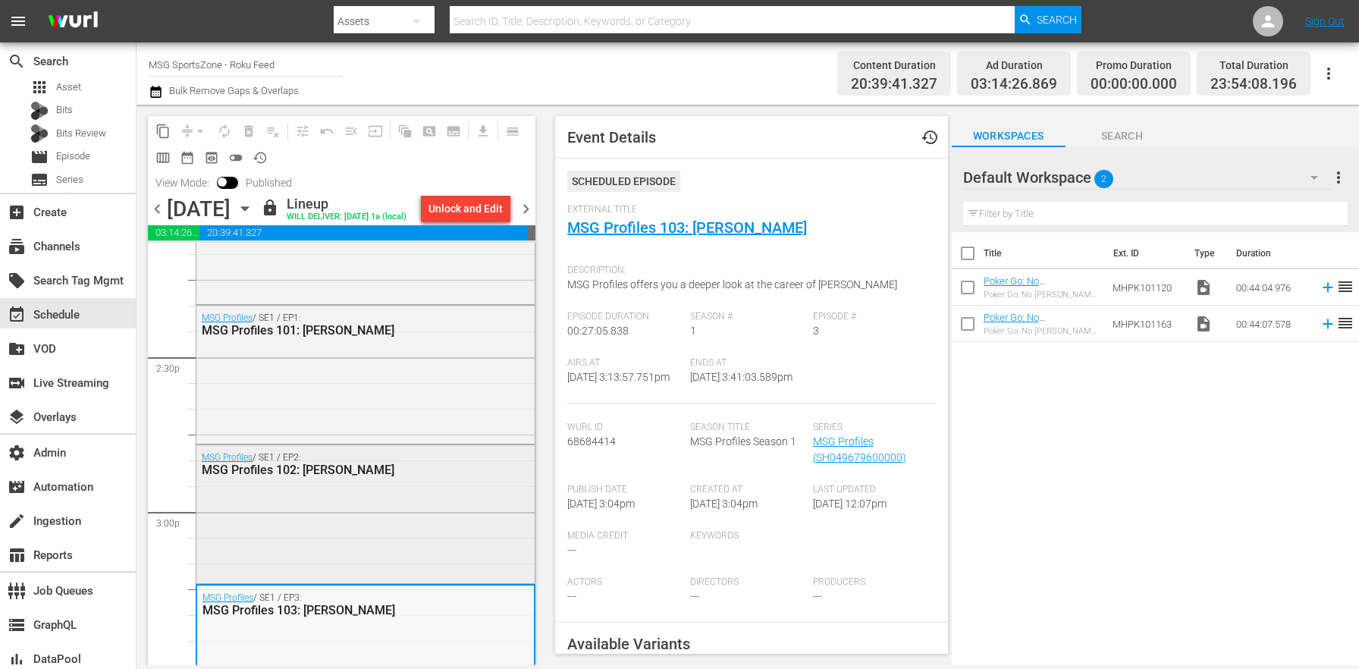
click at [430, 420] on div "MSG Profiles / SE1 / EP1: MSG Profiles 101: Clyde Frazier" at bounding box center [365, 373] width 338 height 135
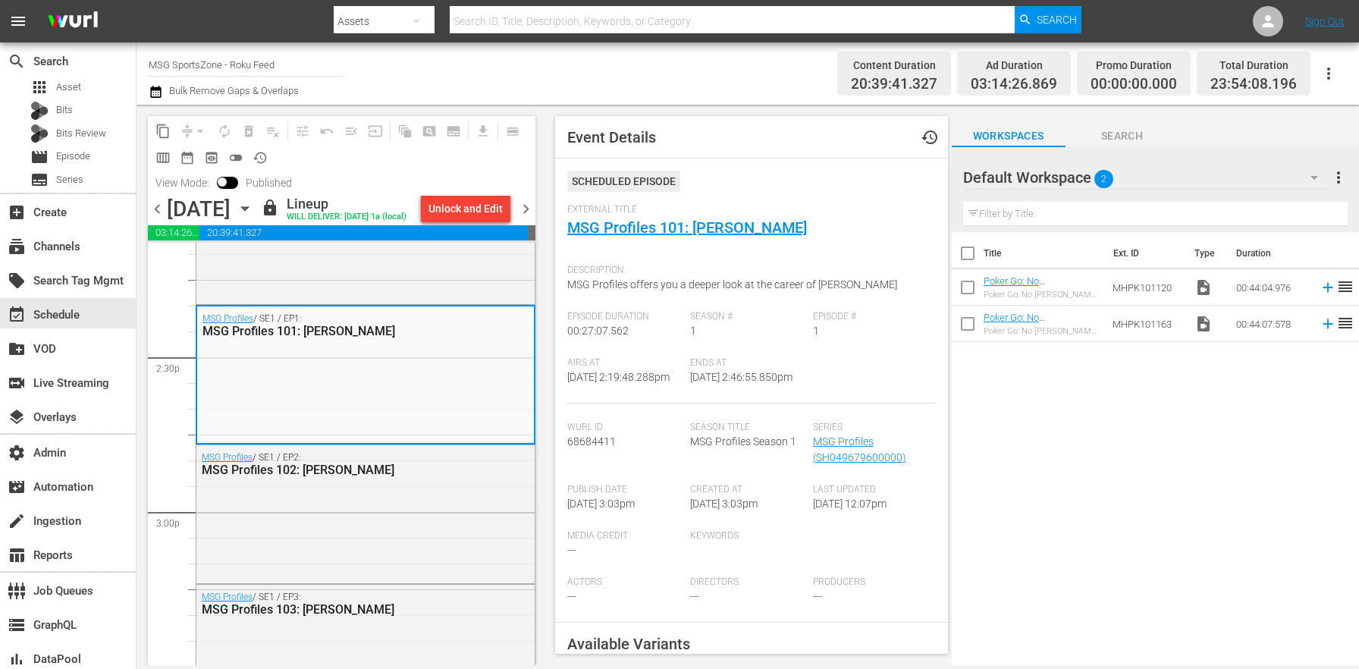
click at [1133, 531] on div "Title Ext. ID Type Duration Poker Go: No Gamble No Future 107: Episode 7 Poker …" at bounding box center [1155, 449] width 407 height 435
click at [529, 210] on span "chevron_right" at bounding box center [526, 208] width 19 height 19
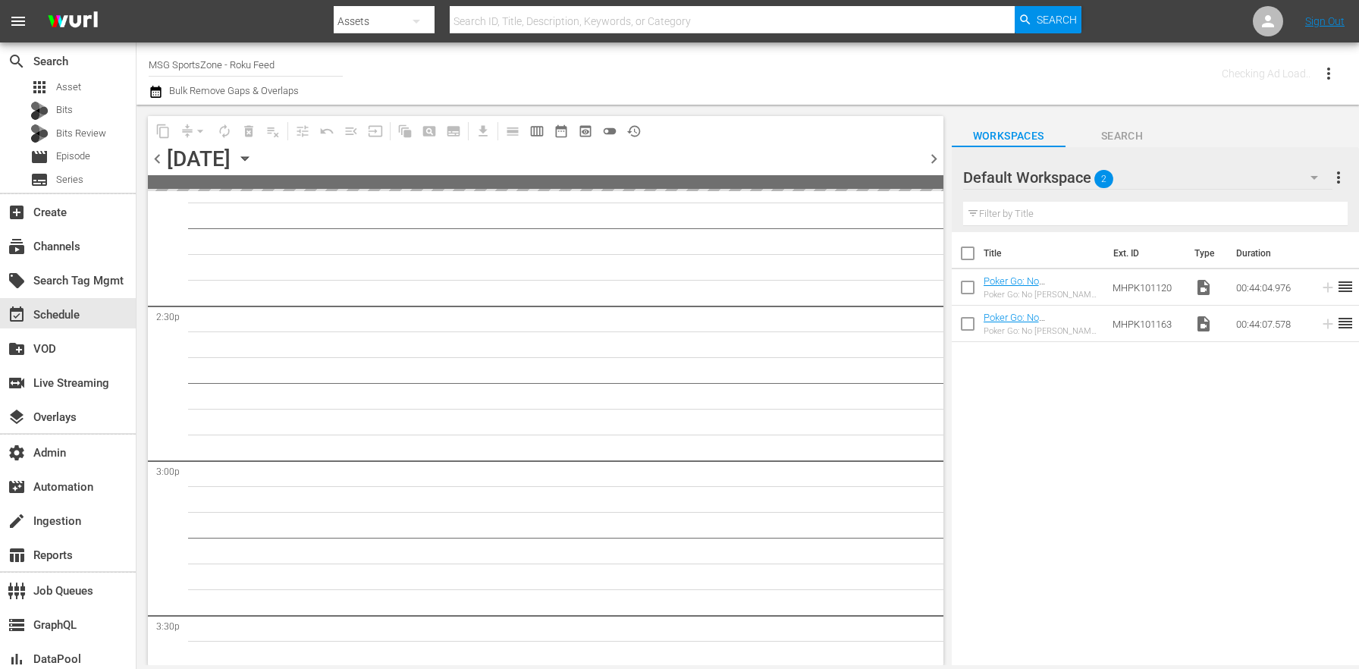
scroll to position [4863, 0]
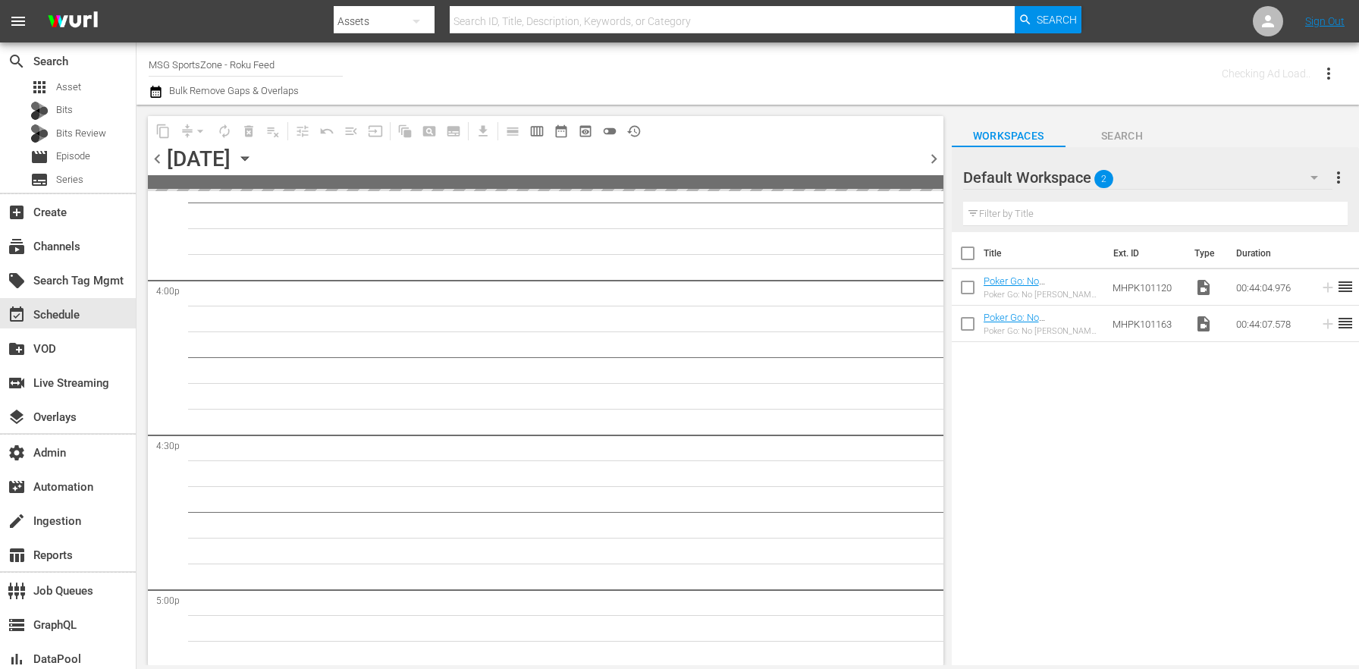
click at [938, 156] on span "chevron_right" at bounding box center [934, 158] width 19 height 19
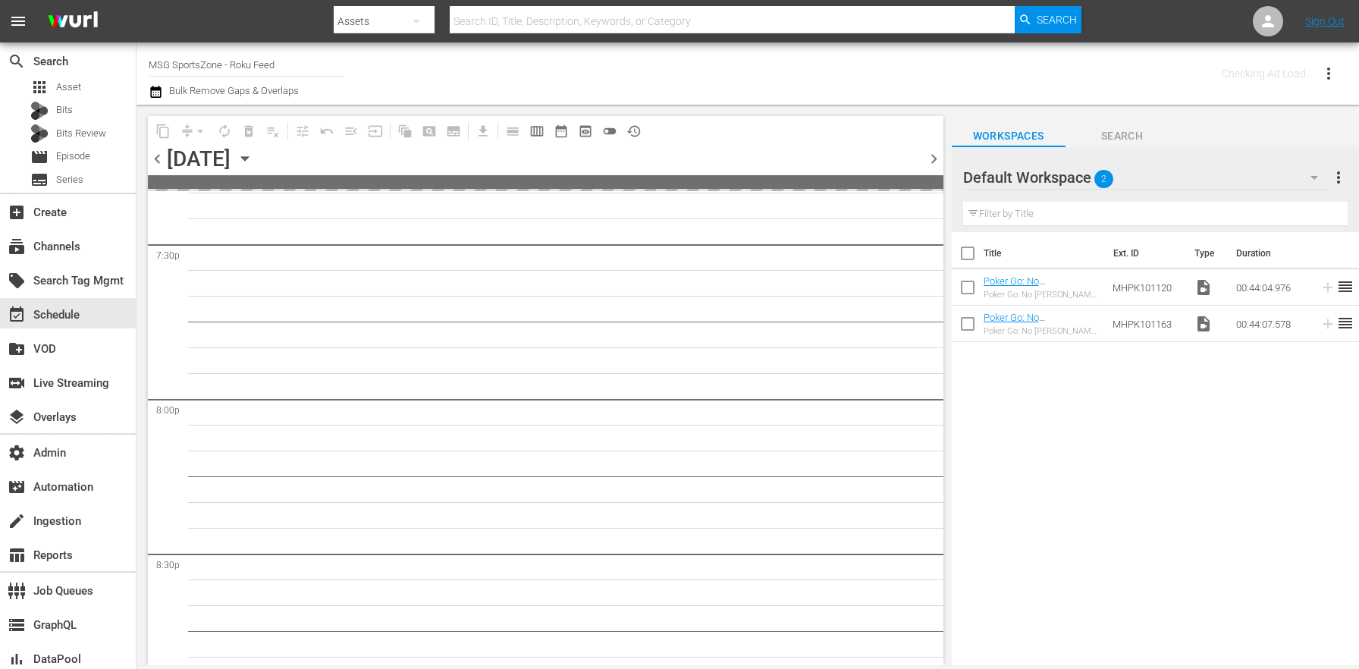
scroll to position [6953, 0]
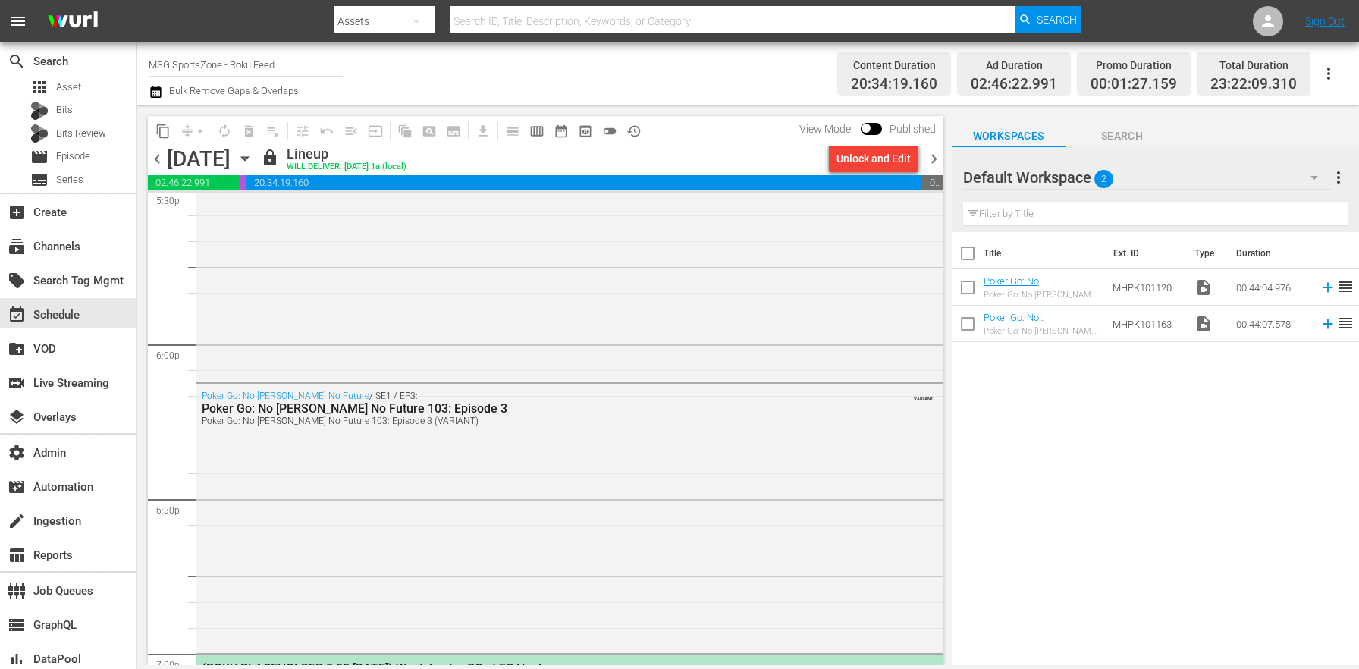
click at [440, 468] on div "Poker Go: No Gamble No Future / SE1 / EP3: Poker Go: No Gamble No Future 103: E…" at bounding box center [569, 516] width 746 height 265
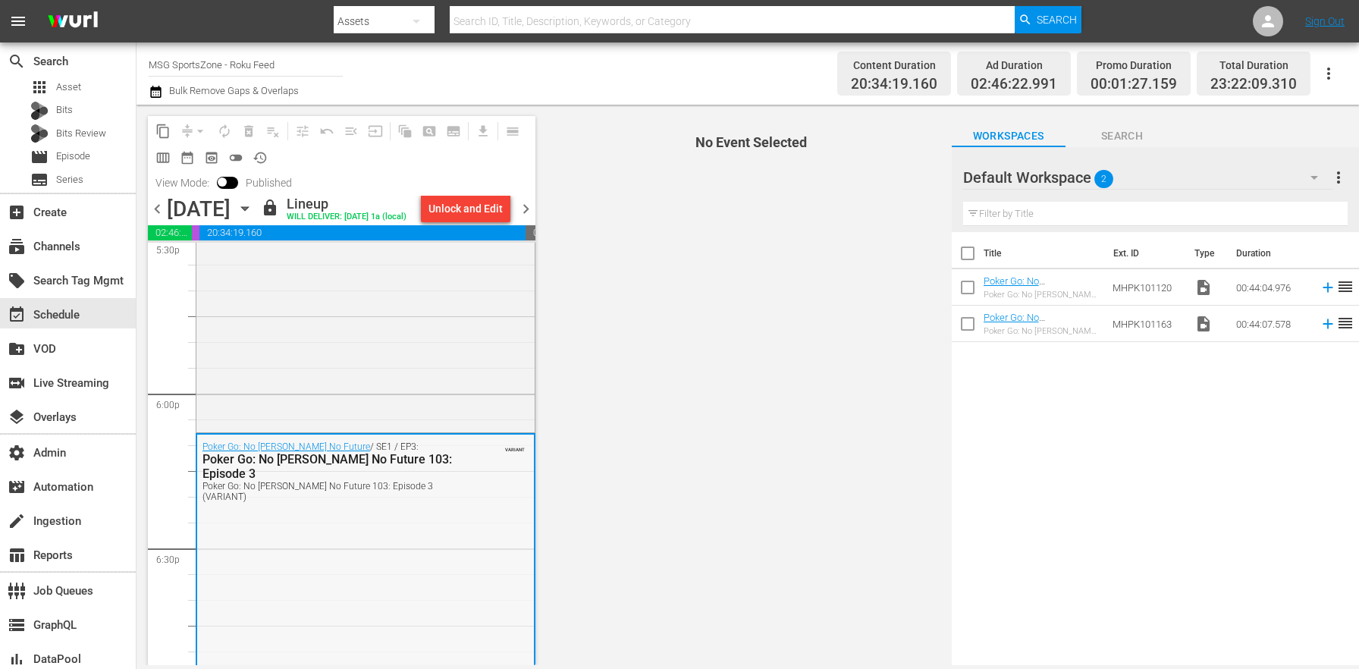
scroll to position [5626, 0]
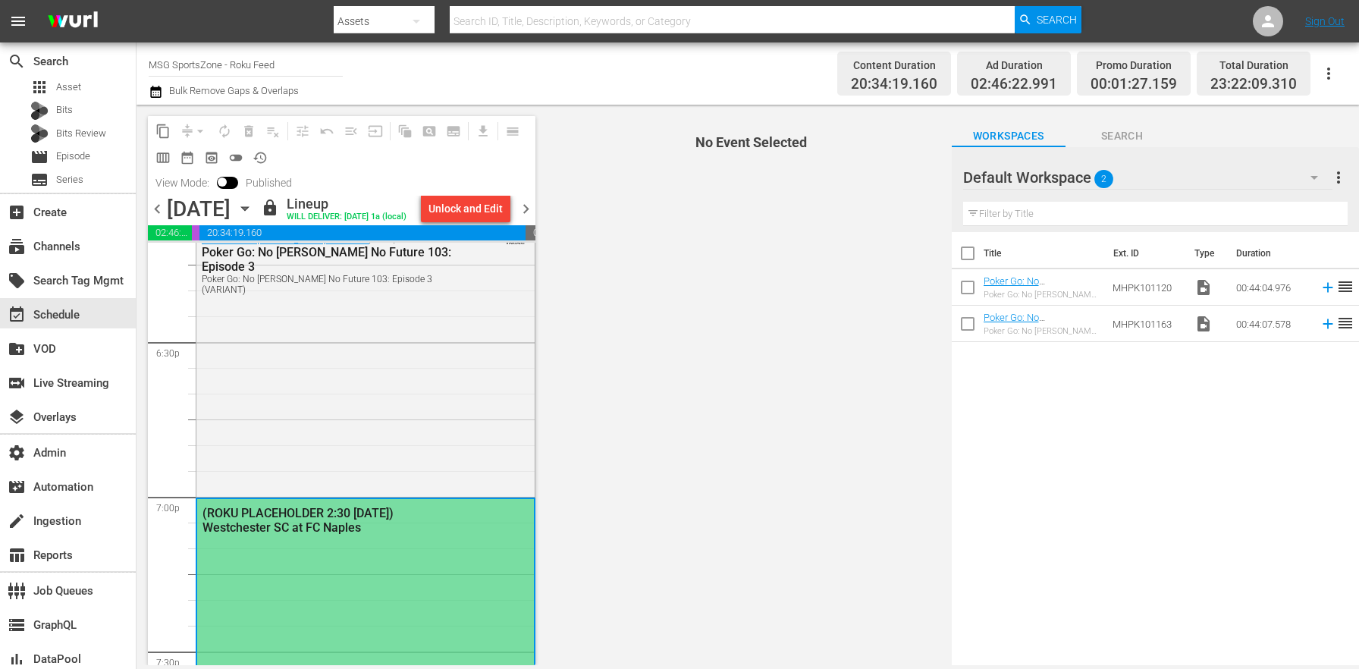
click at [1141, 327] on td "MHPK101163" at bounding box center [1148, 324] width 82 height 36
click at [1042, 285] on link "Poker Go: No [PERSON_NAME] No Future 107: Episode 7" at bounding box center [1042, 292] width 117 height 34
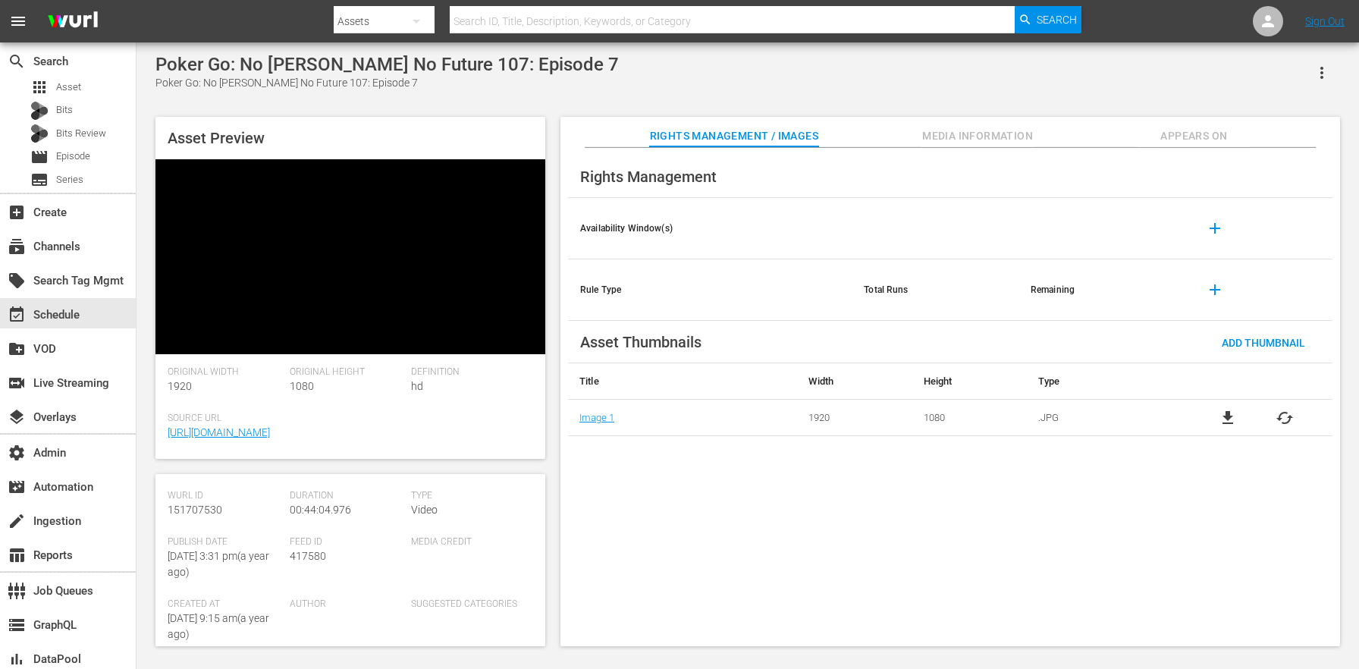
scroll to position [56, 0]
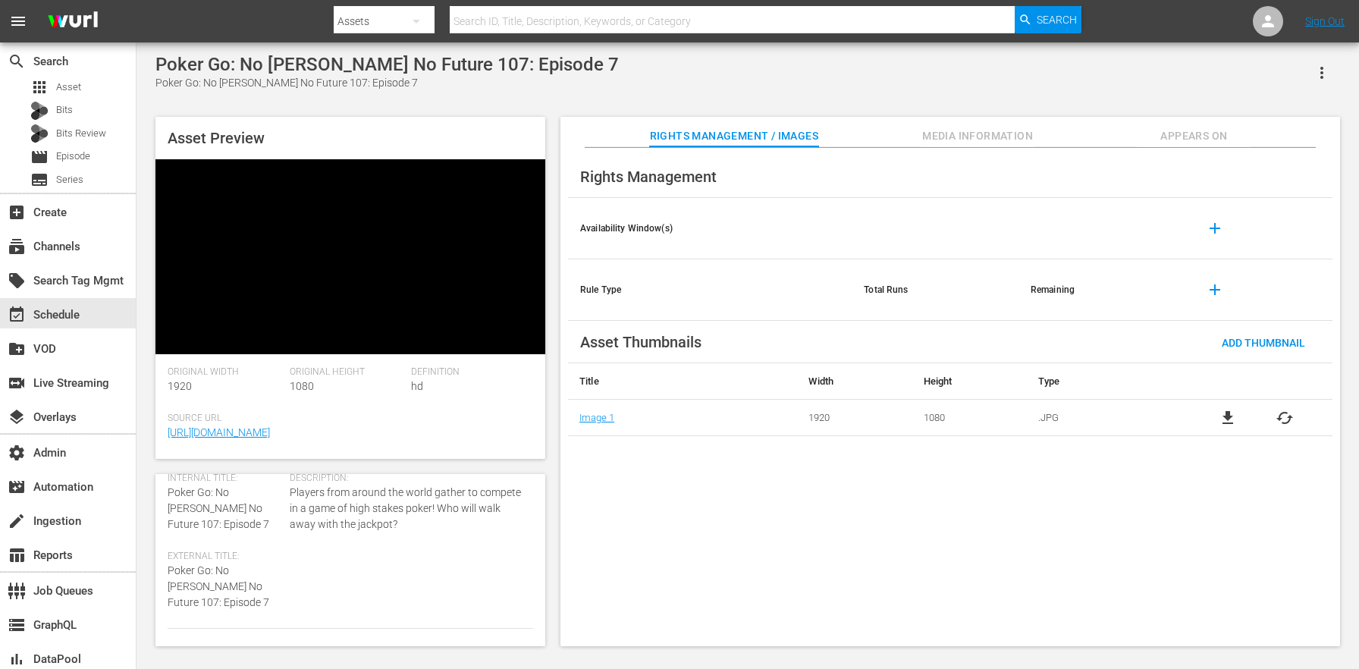
click at [1033, 132] on span "Media Information" at bounding box center [978, 136] width 114 height 19
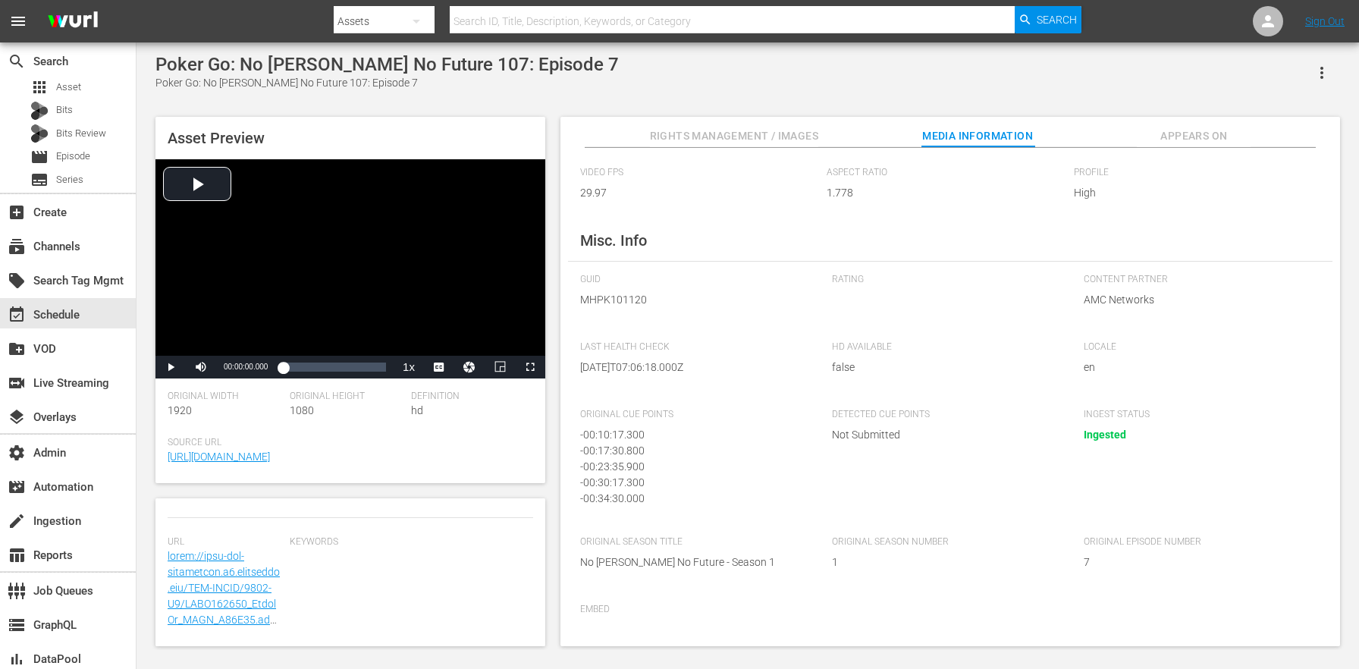
scroll to position [0, 0]
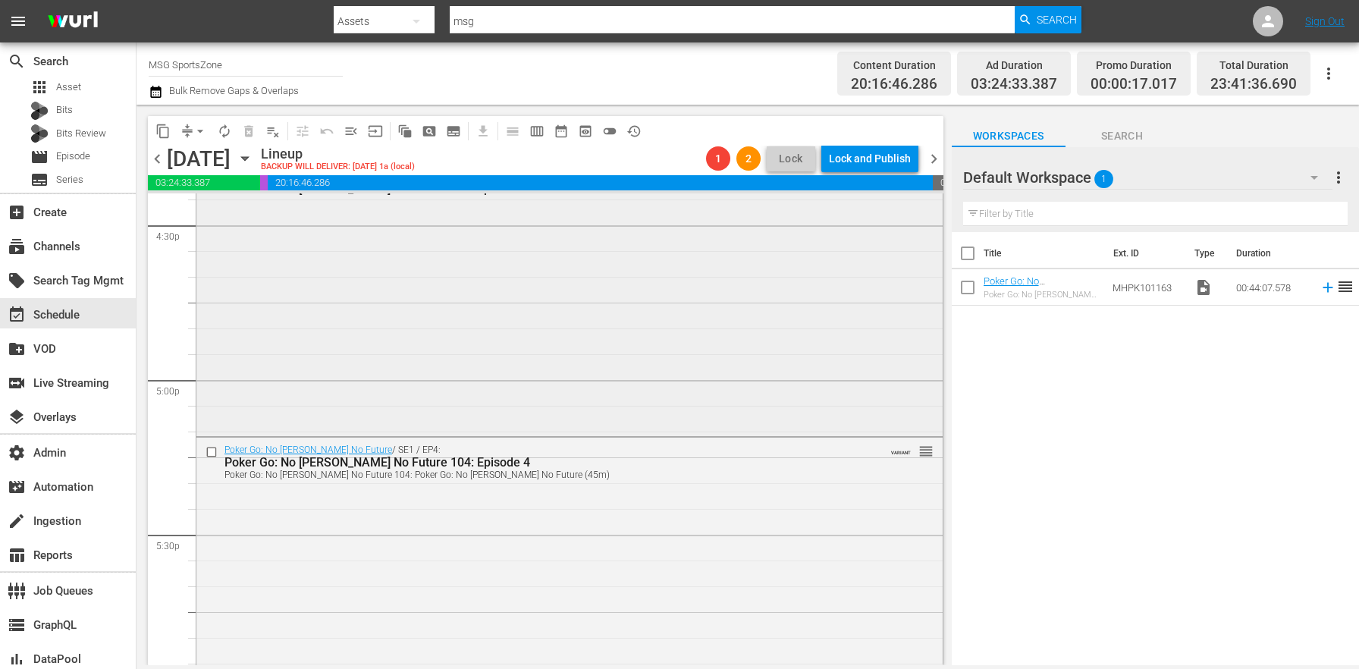
scroll to position [5158, 0]
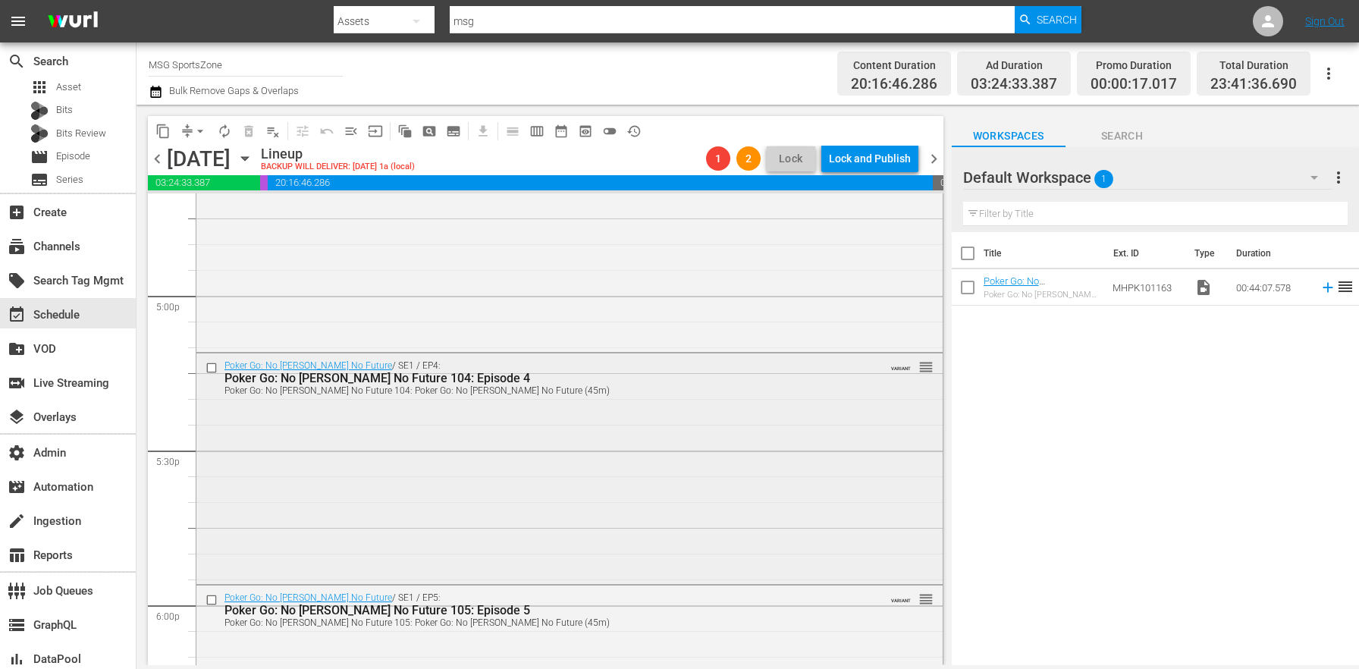
click at [457, 460] on div "Poker Go: No Gamble No Future / SE1 / EP4: Poker Go: No Gamble No Future 104: E…" at bounding box center [569, 467] width 746 height 228
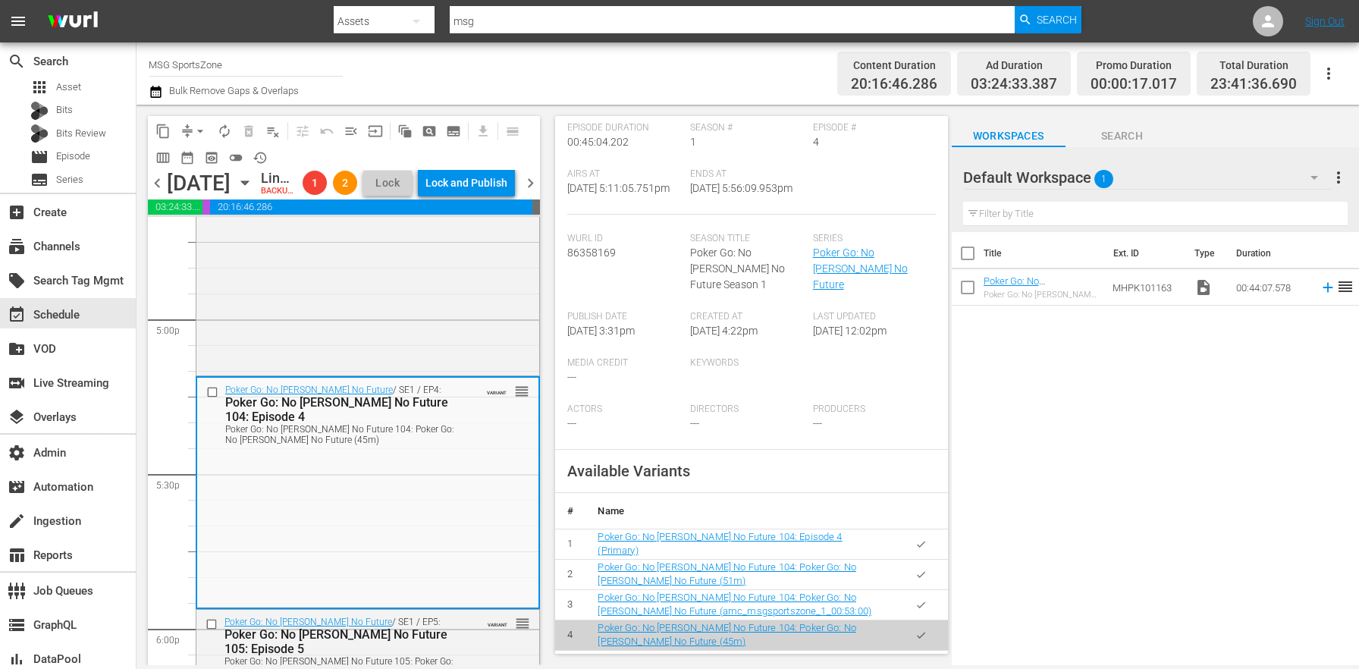
scroll to position [344, 0]
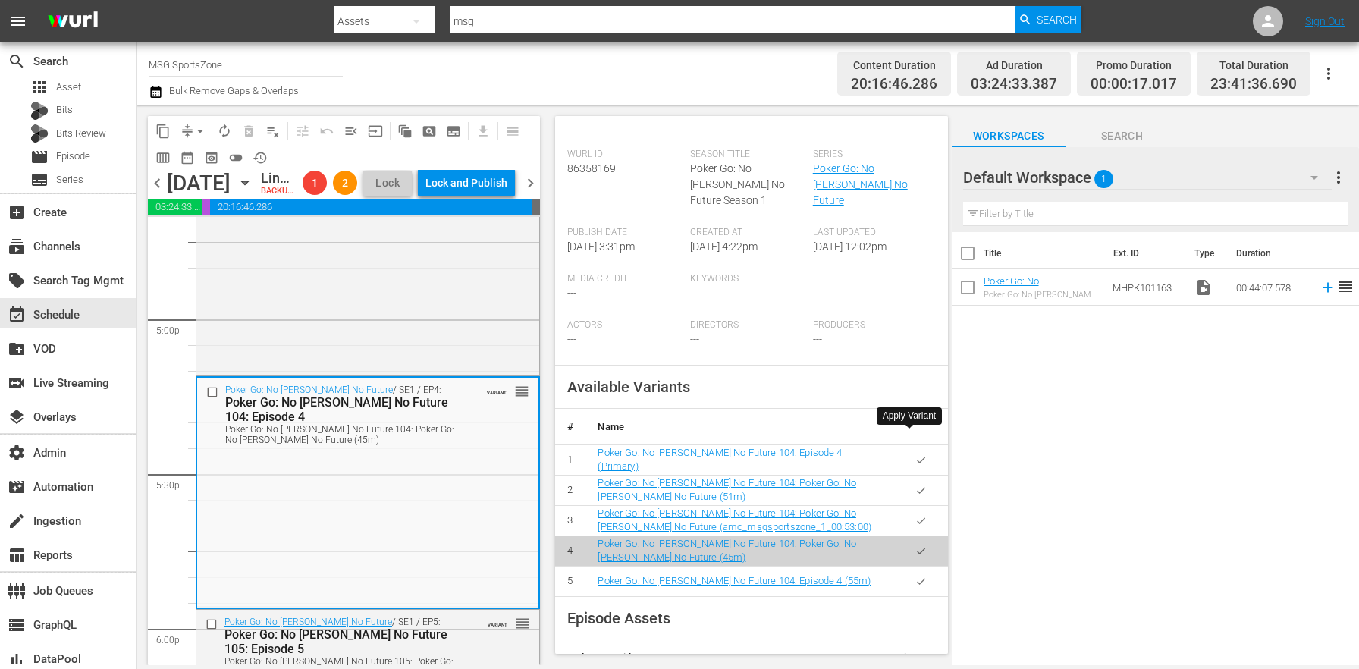
click at [915, 454] on icon "button" at bounding box center [920, 459] width 11 height 11
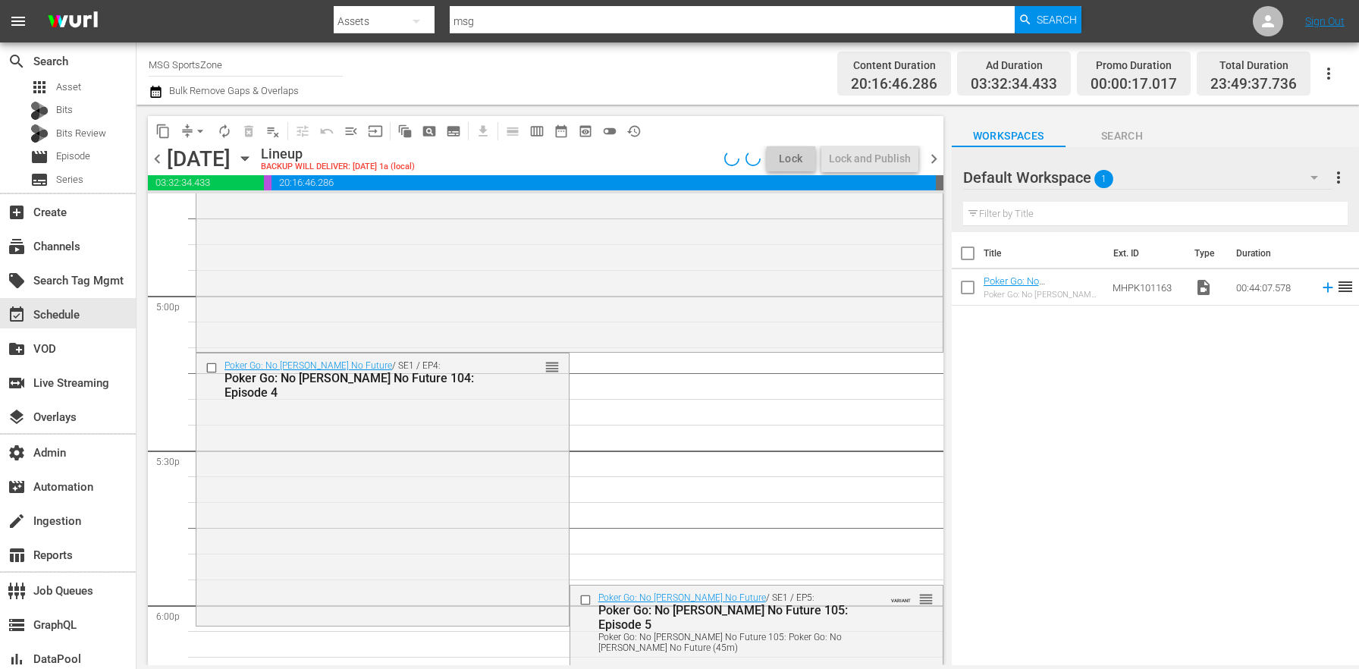
click at [331, 426] on div "Poker Go: No Gamble No Future / SE1 / EP4: Poker Go: No Gamble No Future 104: E…" at bounding box center [382, 487] width 372 height 269
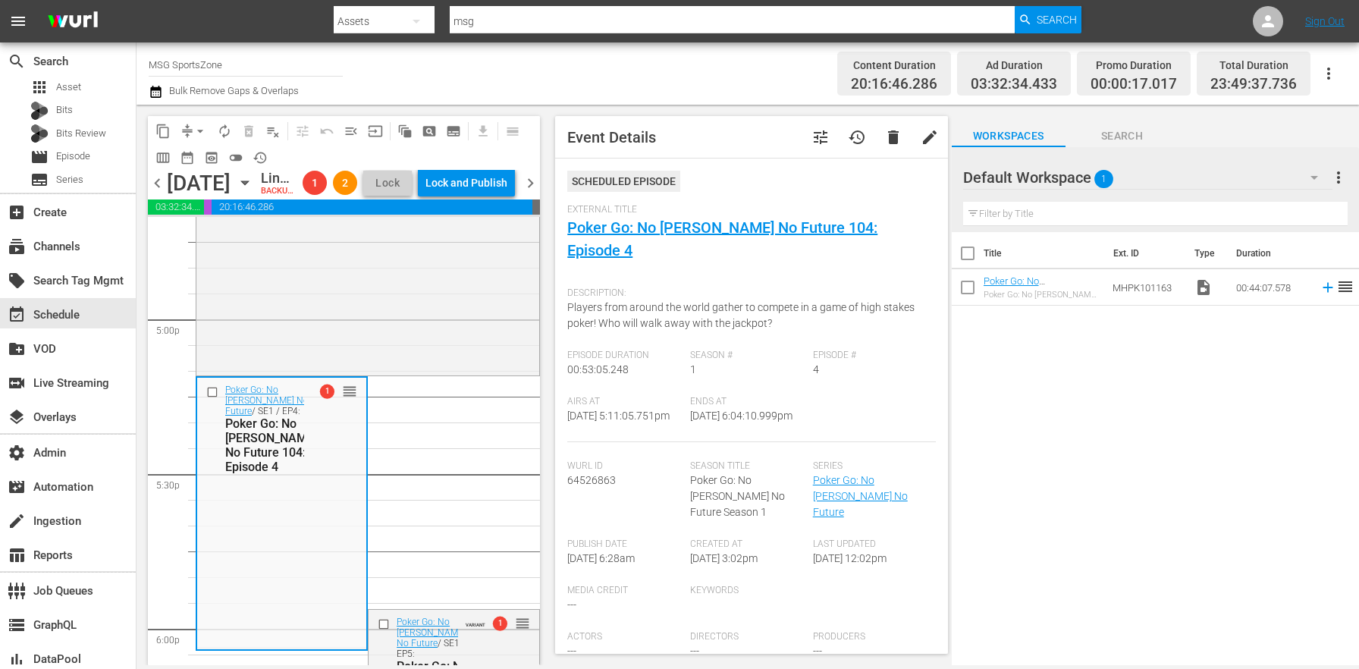
scroll to position [272, 0]
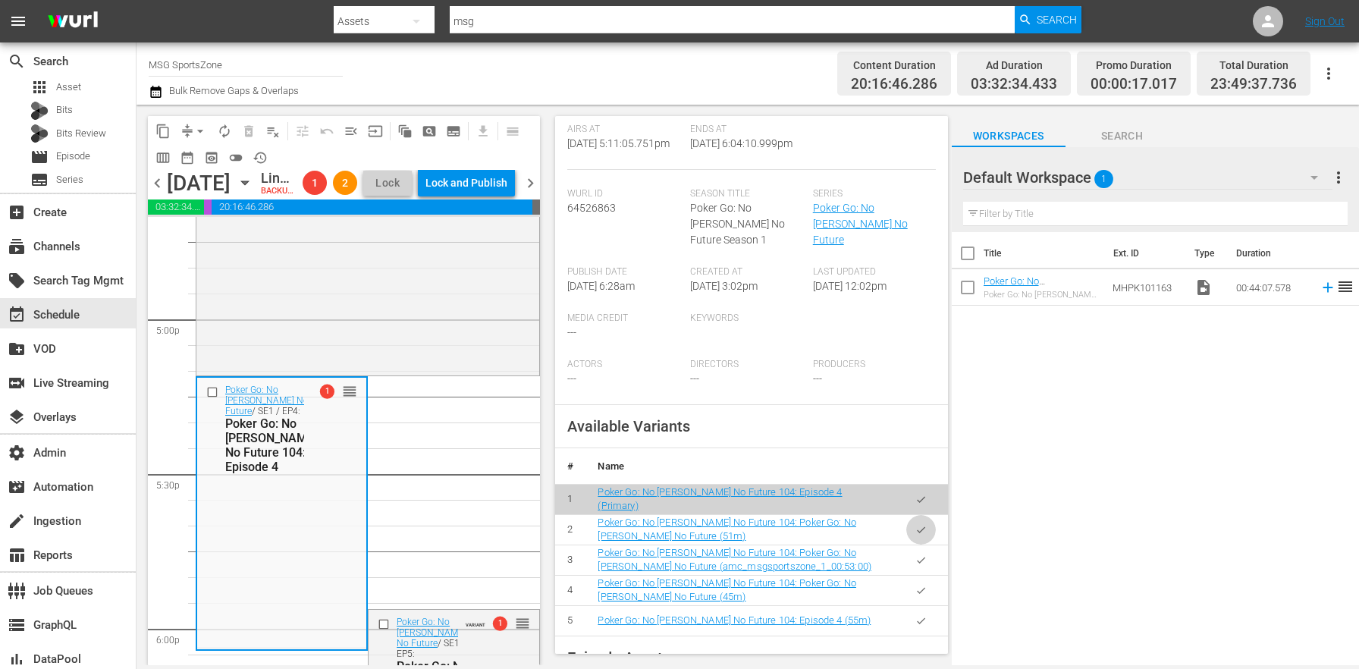
click at [915, 524] on icon "button" at bounding box center [920, 529] width 11 height 11
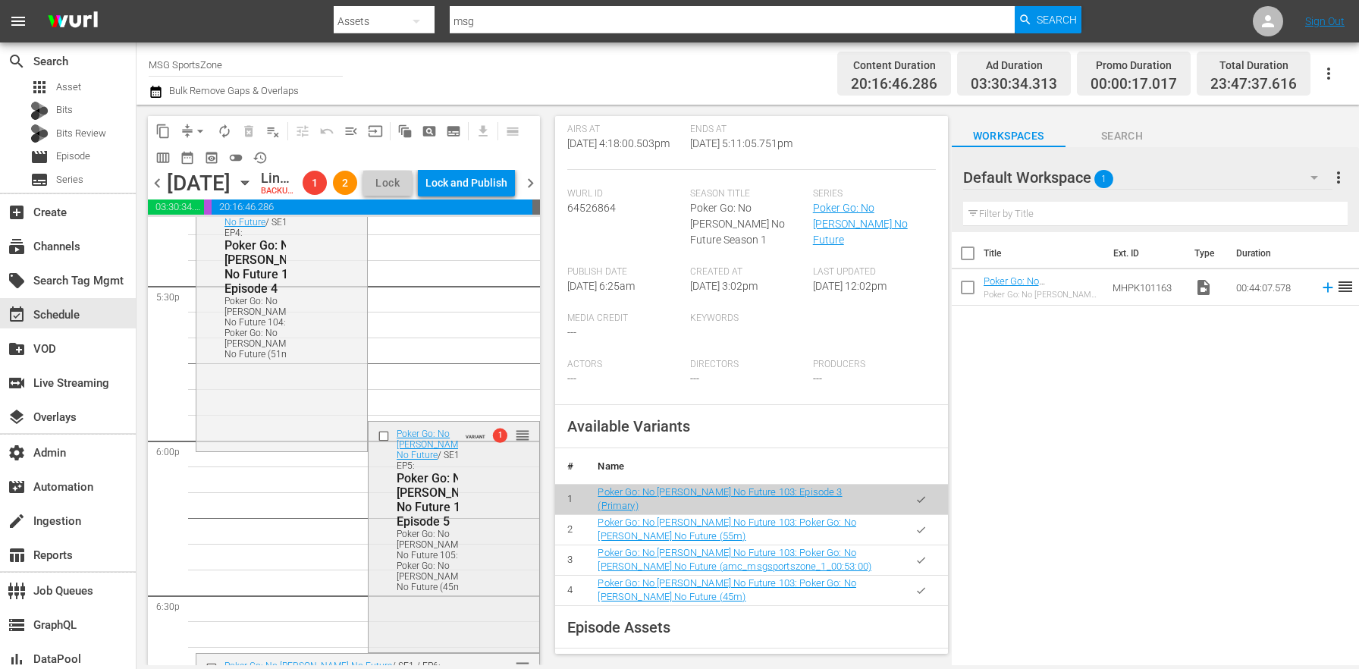
scroll to position [5599, 0]
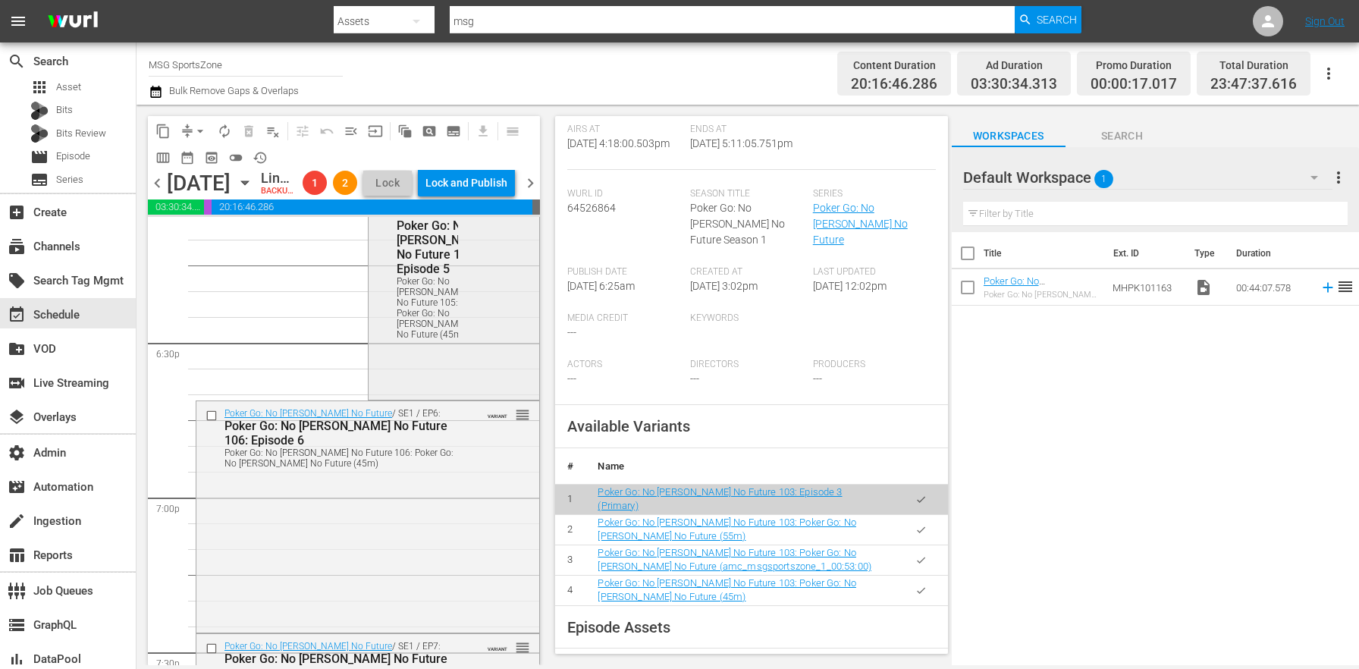
click at [482, 345] on div "Poker Go: No Gamble No Future / SE1 / EP5: Poker Go: No Gamble No Future 105: E…" at bounding box center [454, 257] width 171 height 176
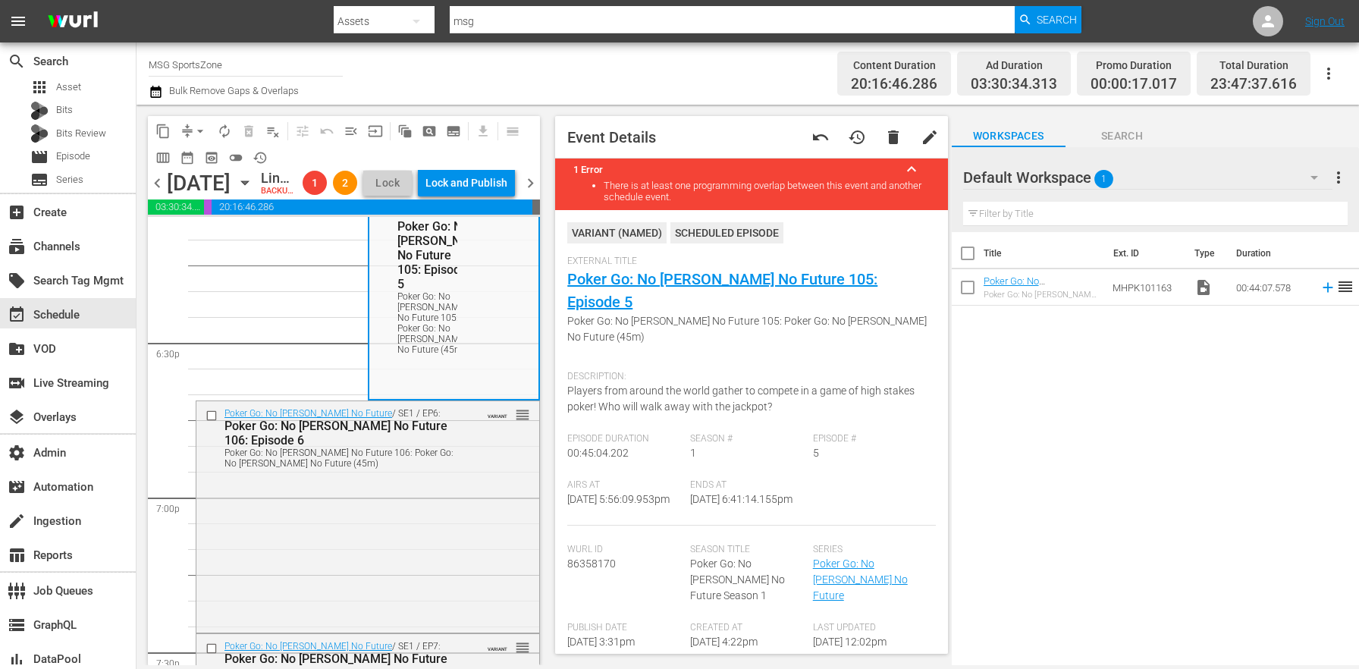
scroll to position [401, 0]
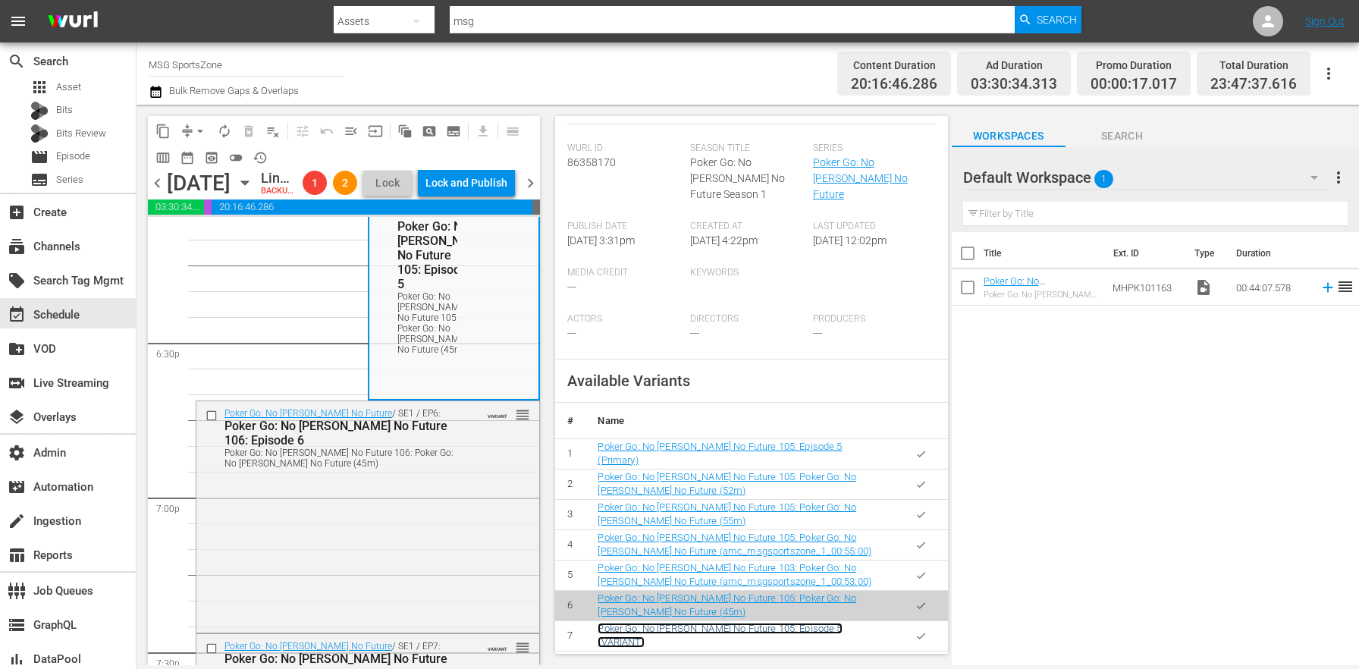
click at [837, 623] on link "Poker Go: No Gamble No Future 105: Episode 5 (VARIANT)" at bounding box center [720, 636] width 244 height 26
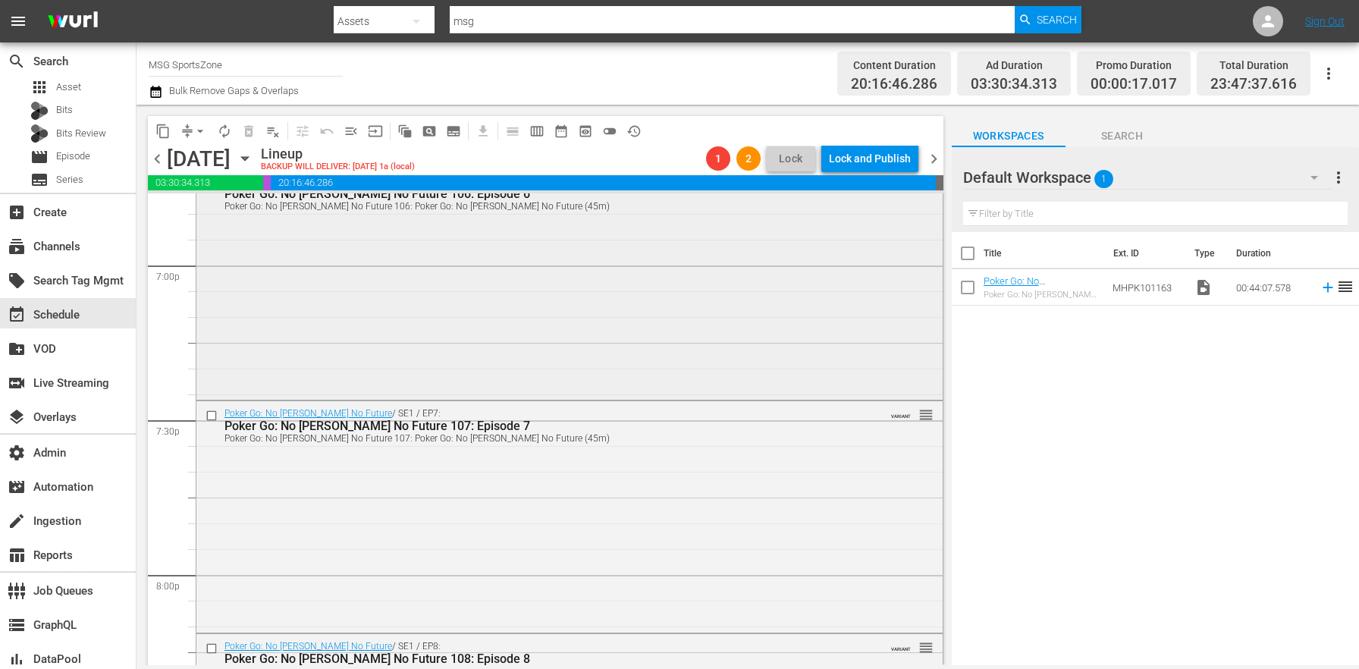
scroll to position [5555, 0]
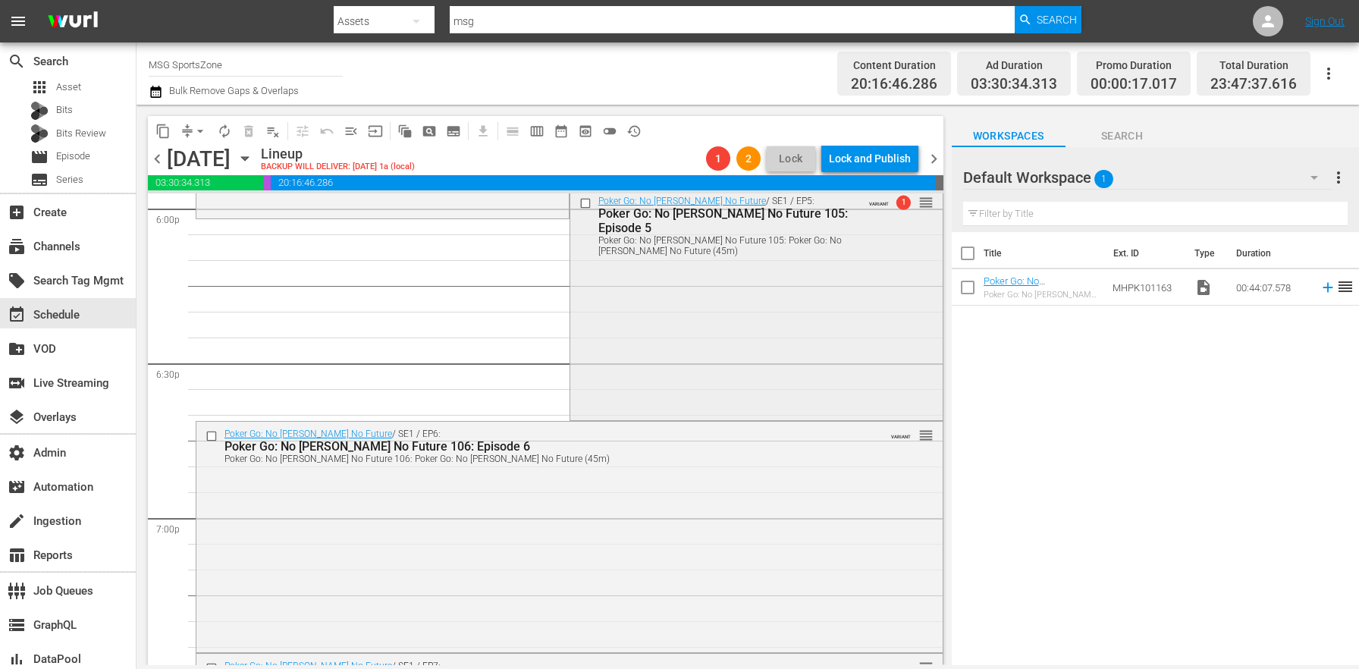
click at [676, 316] on div "Poker Go: No Gamble No Future / SE1 / EP5: Poker Go: No Gamble No Future 105: E…" at bounding box center [756, 303] width 372 height 228
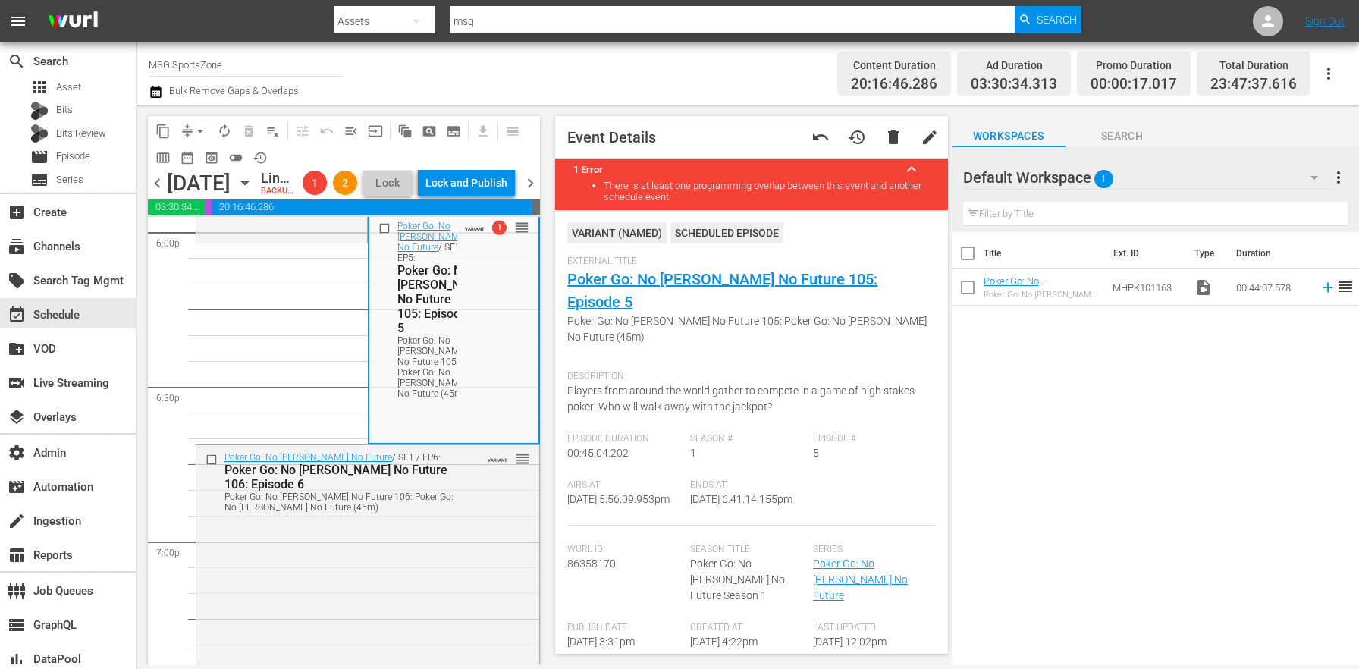
scroll to position [514, 0]
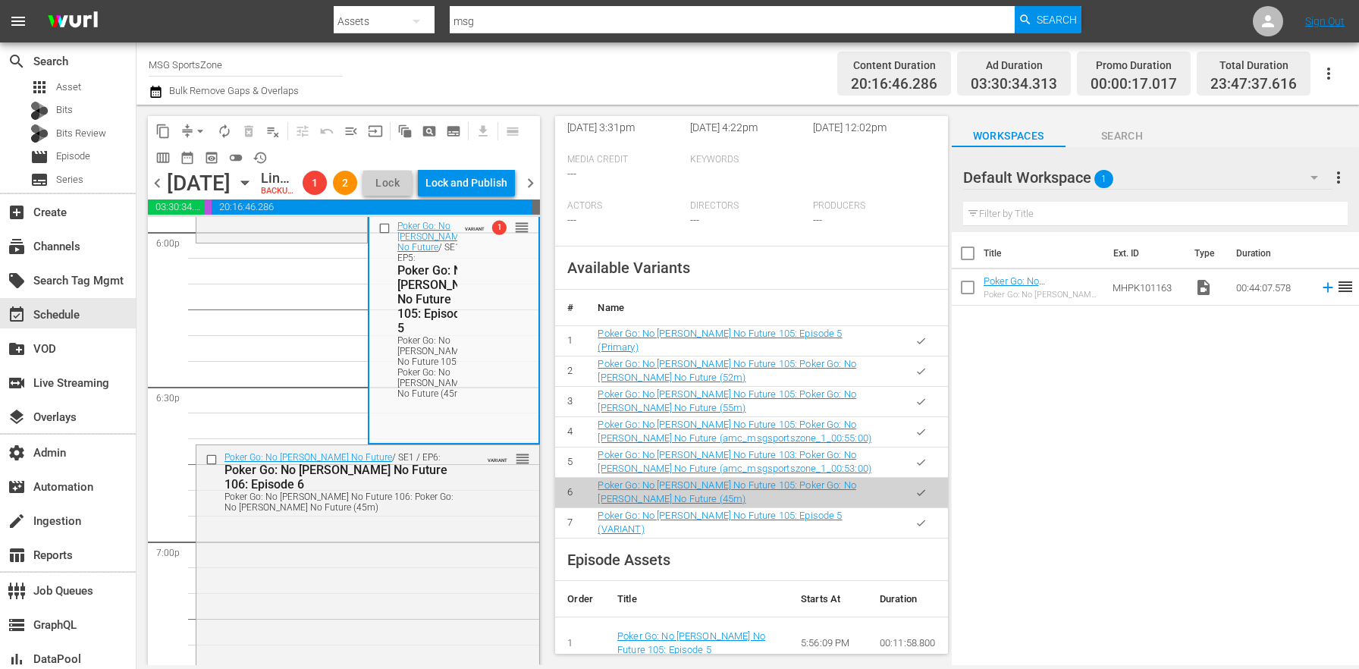
click at [922, 508] on button "button" at bounding box center [921, 523] width 30 height 30
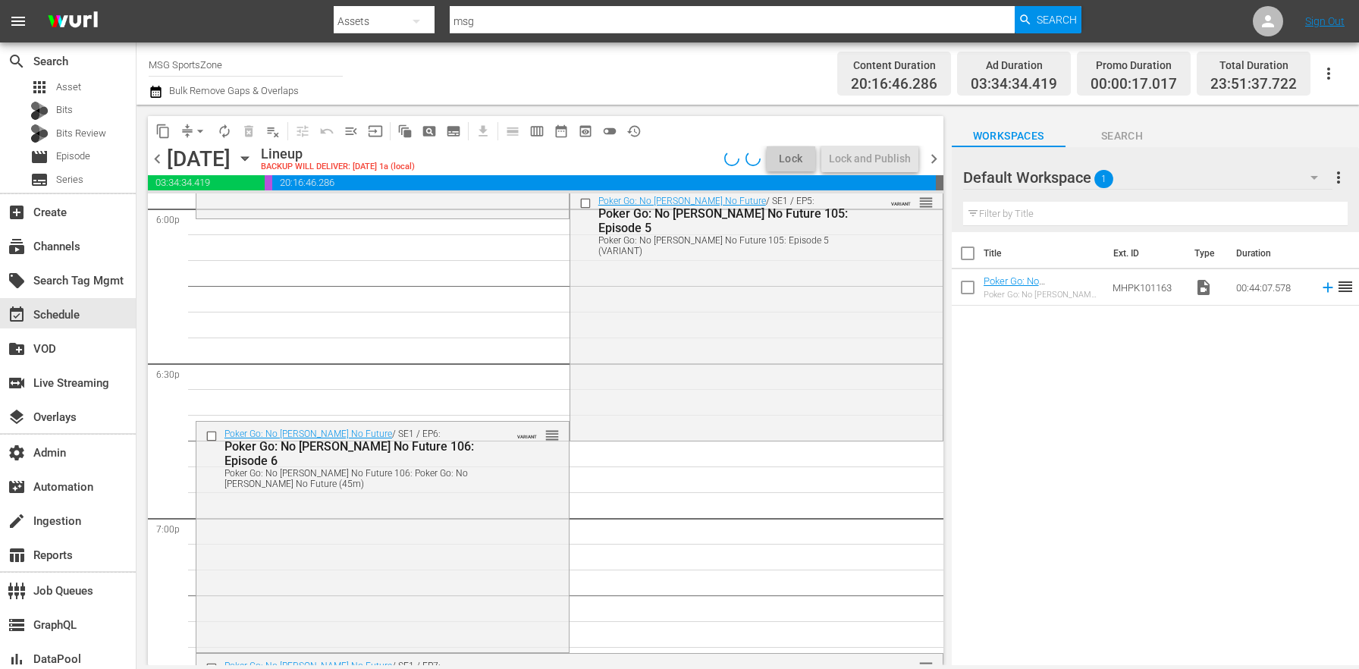
click at [396, 538] on div "Poker Go: No Gamble No Future / SE1 / EP6: Poker Go: No Gamble No Future 106: E…" at bounding box center [382, 536] width 372 height 228
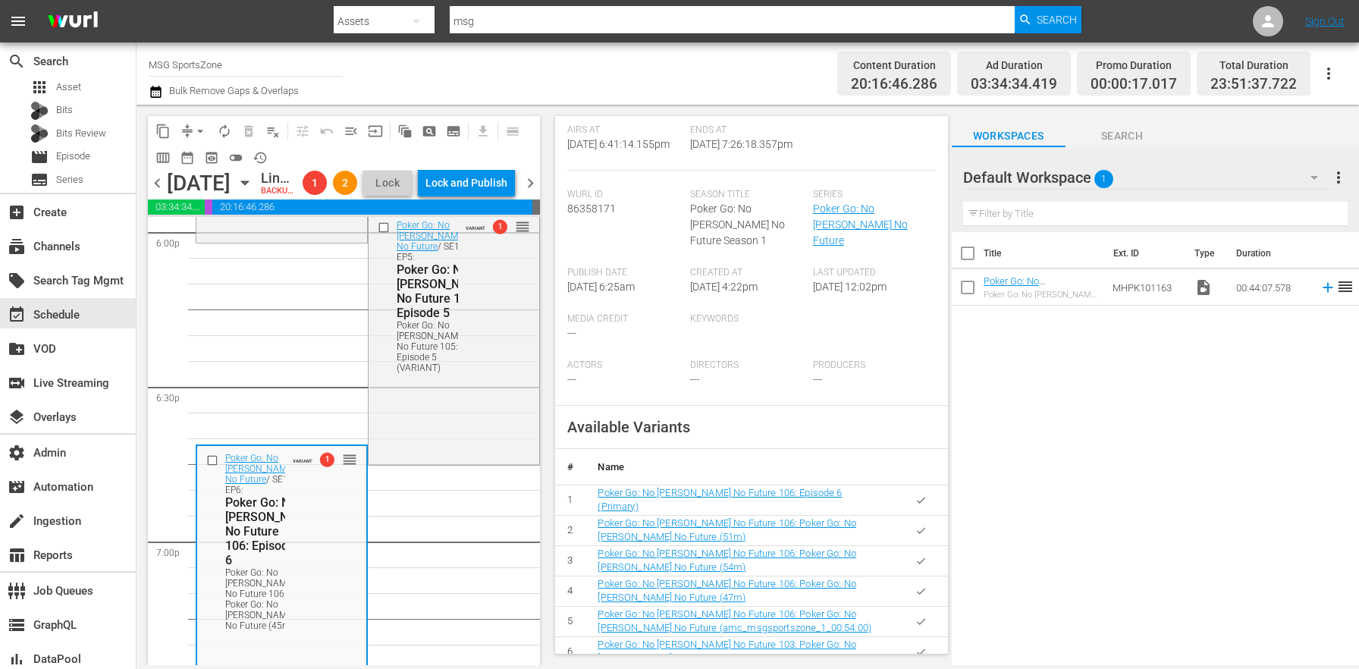
scroll to position [388, 0]
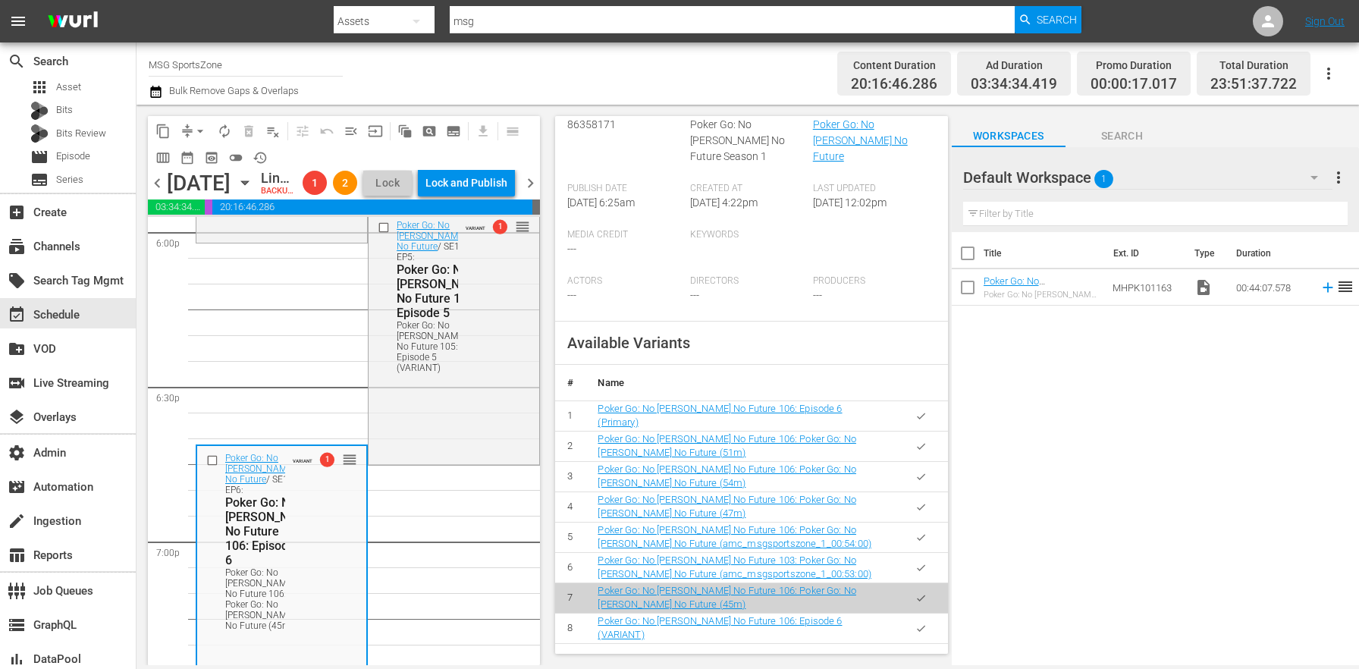
click at [909, 413] on body "menu Search By Assets Search ID, Title, Description, Keywords, or Category msg …" at bounding box center [679, 334] width 1359 height 669
click at [919, 432] on button "button" at bounding box center [921, 447] width 30 height 30
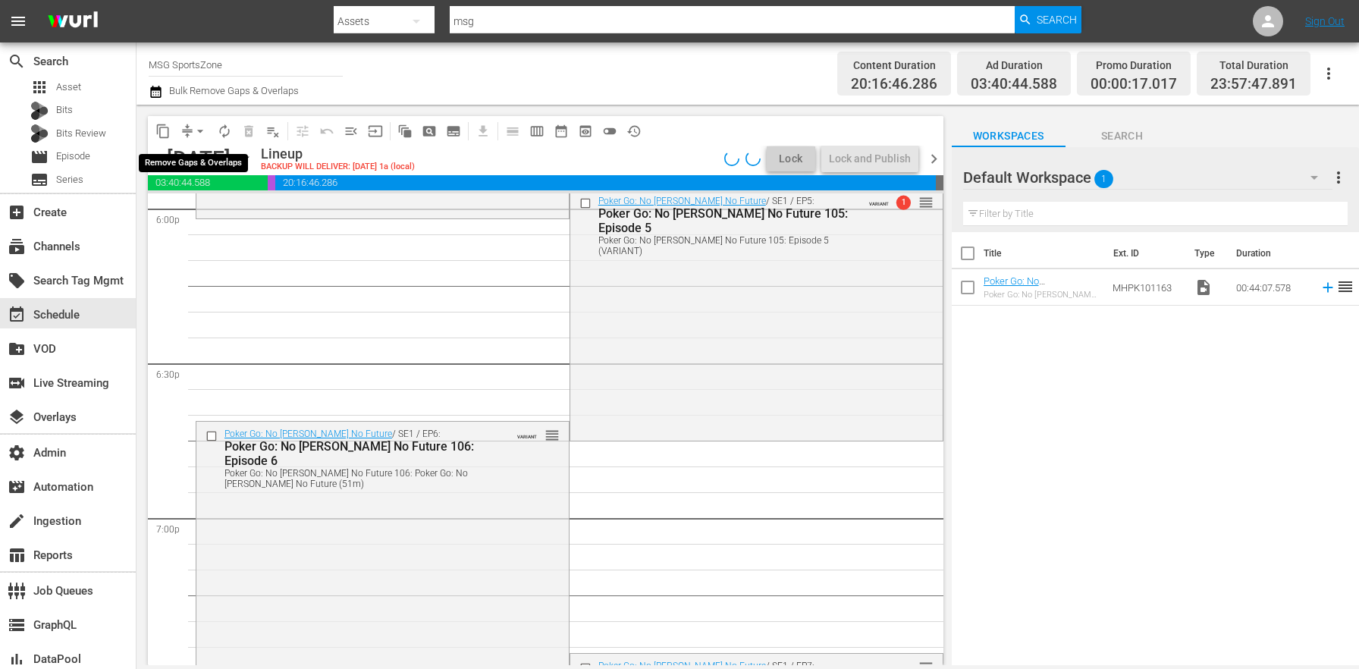
click at [195, 131] on span "arrow_drop_down" at bounding box center [200, 131] width 15 height 15
click at [233, 215] on li "Align to End of Previous Day" at bounding box center [200, 211] width 159 height 25
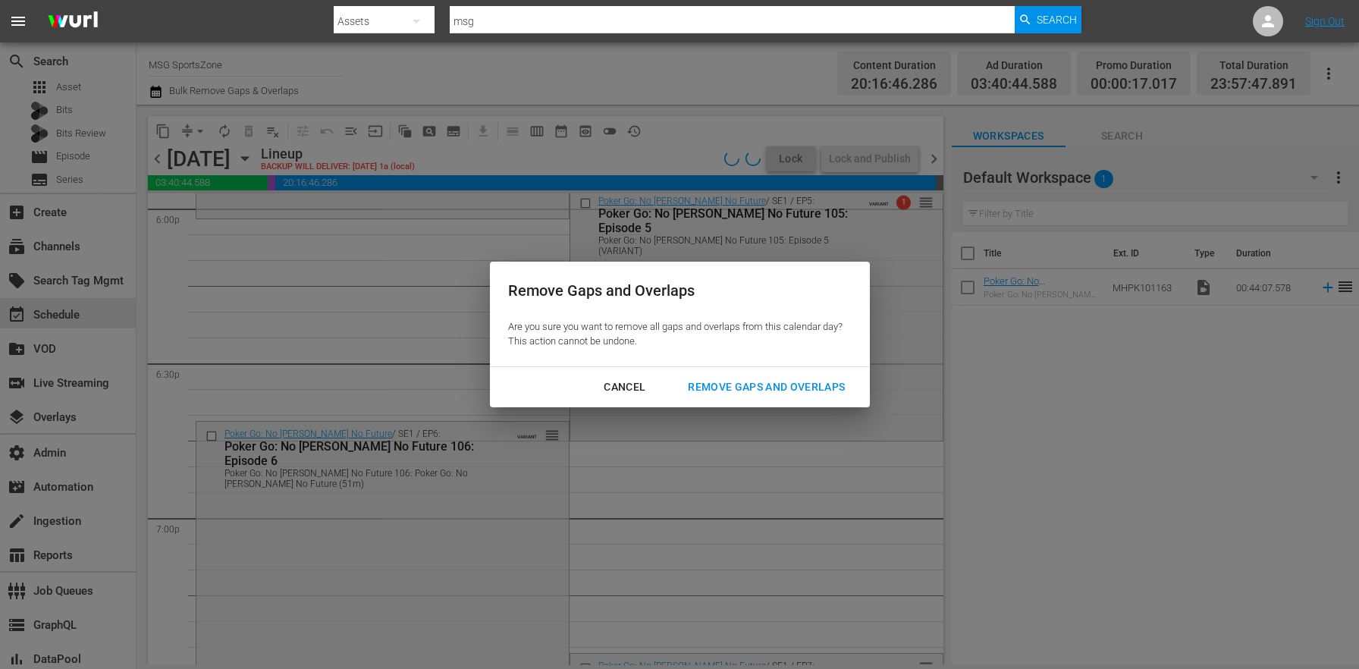
click at [742, 396] on button "Remove Gaps and Overlaps" at bounding box center [766, 387] width 193 height 28
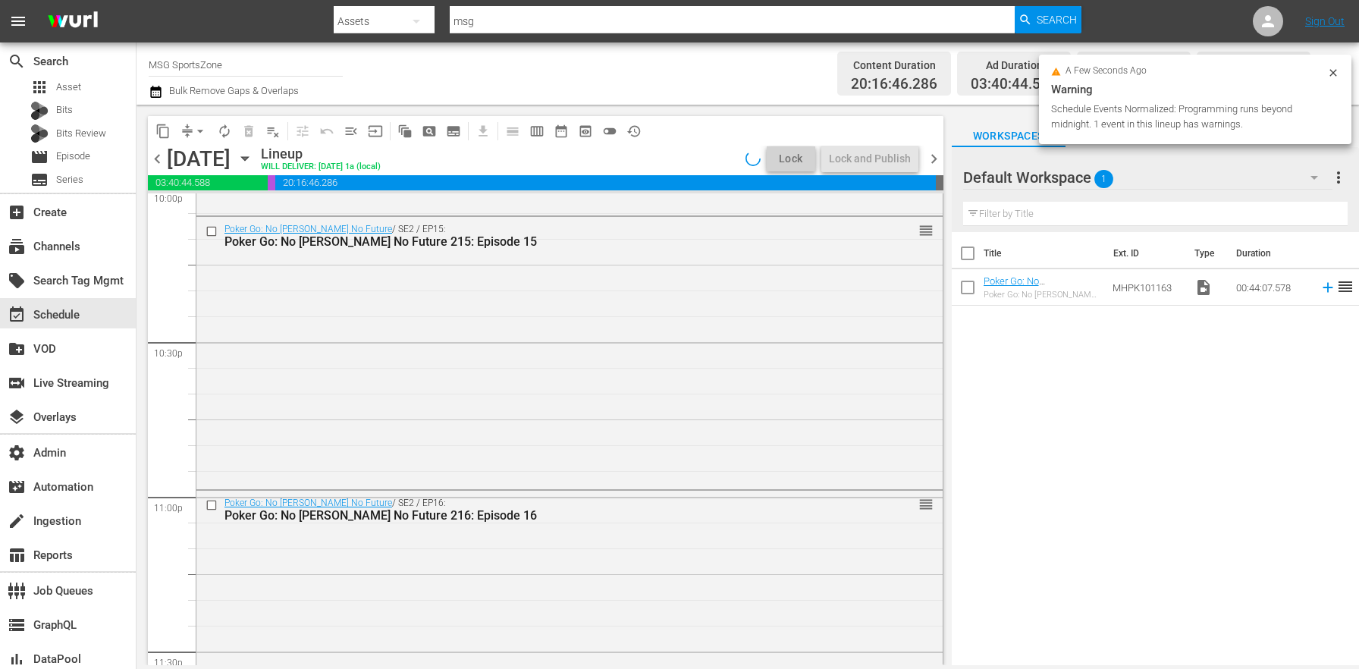
scroll to position [7187, 0]
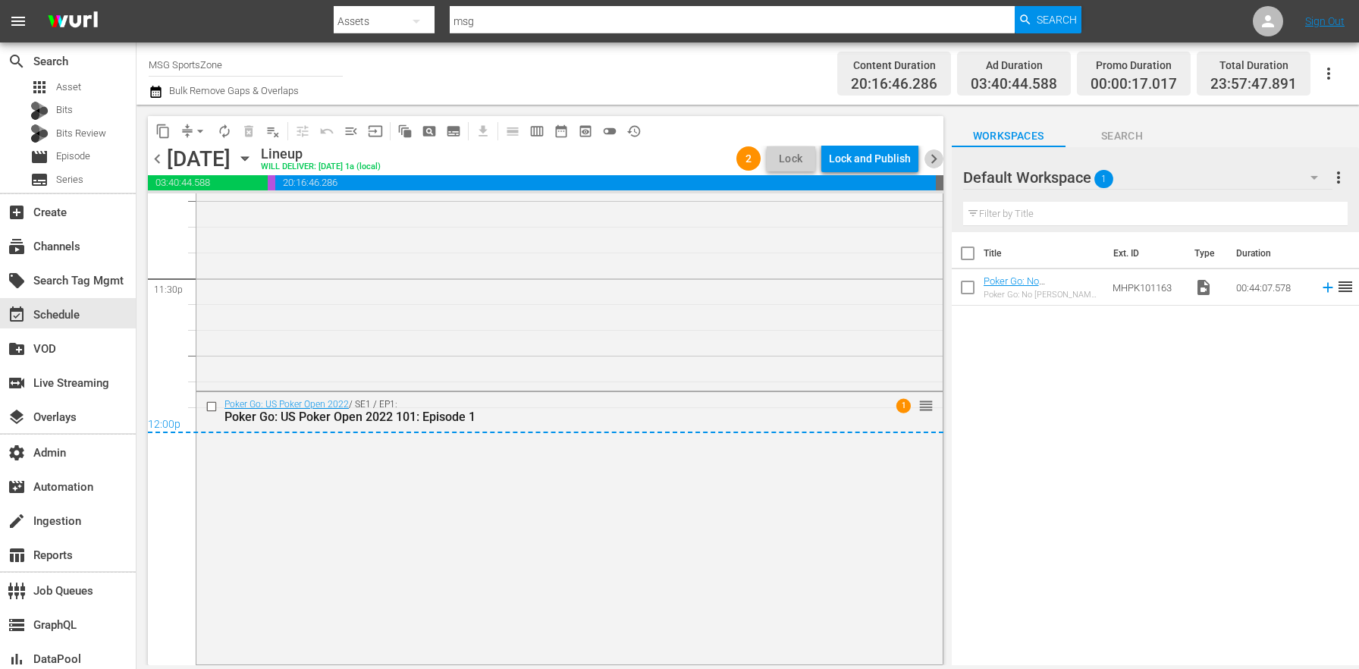
click at [937, 162] on span "chevron_right" at bounding box center [934, 158] width 19 height 19
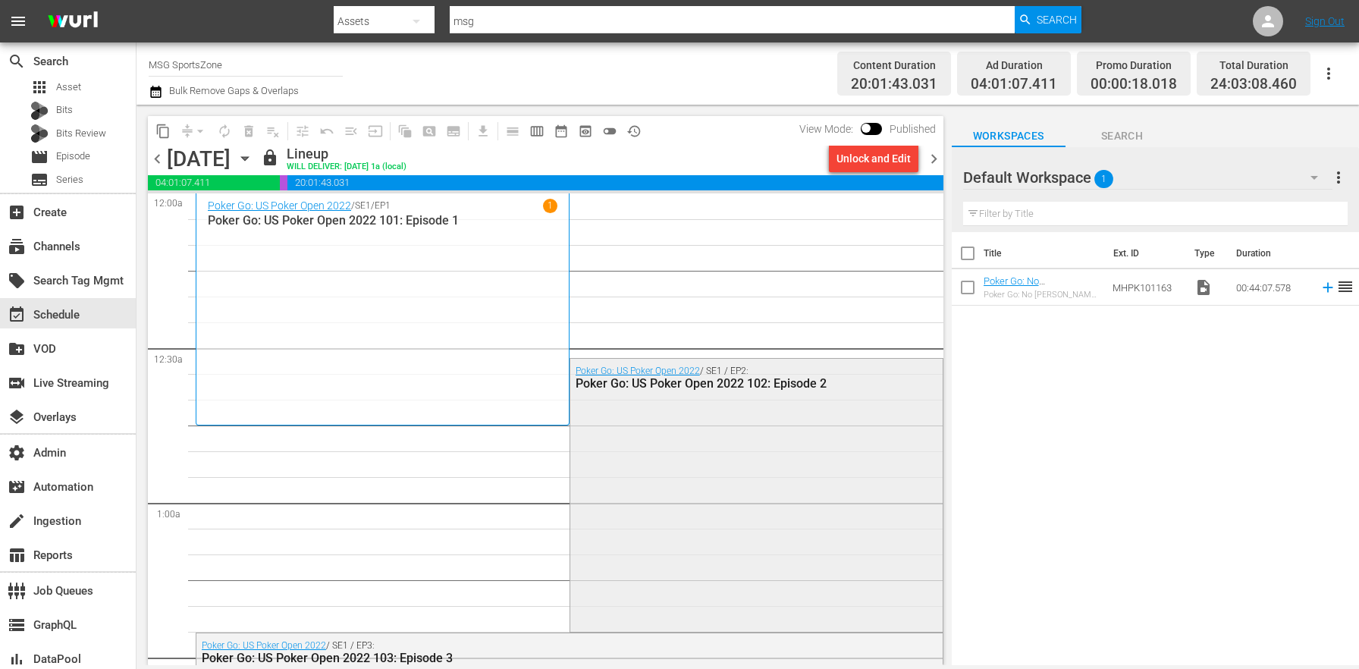
click at [588, 413] on div "Poker Go: US Poker Open 2022 / SE1 / EP2: Poker Go: US Poker Open 2022 102: Epi…" at bounding box center [756, 493] width 372 height 269
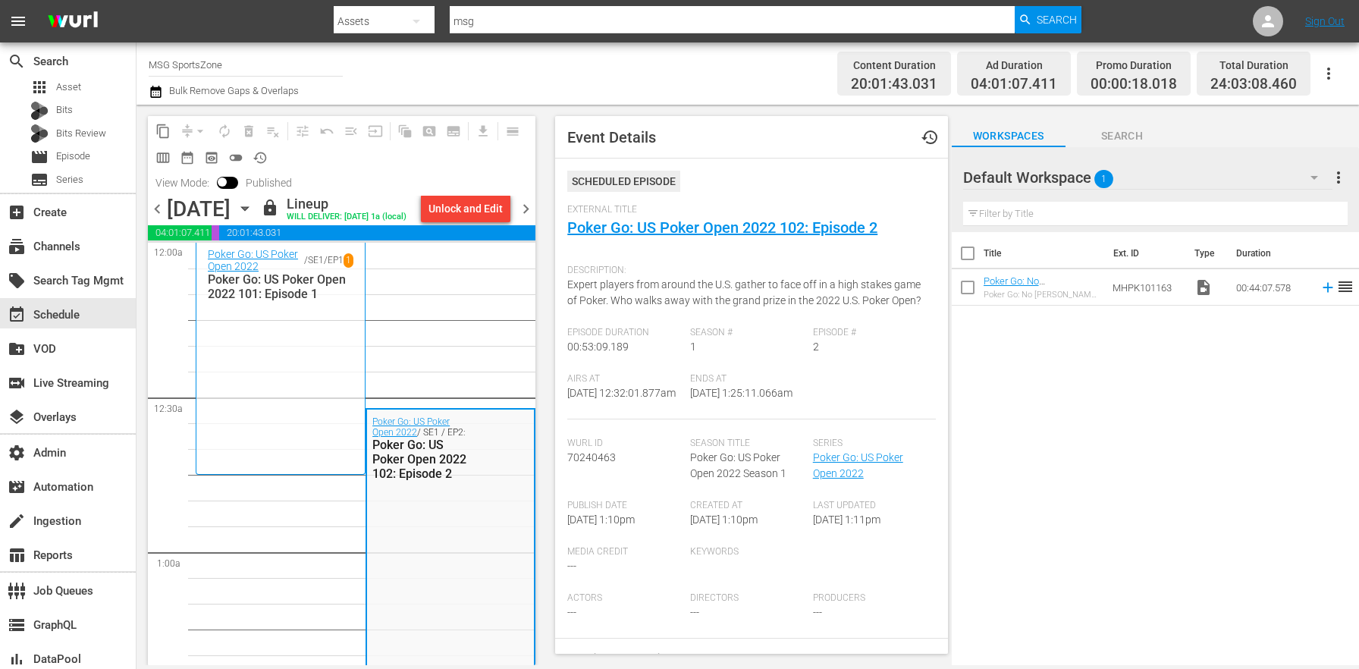
click at [322, 410] on div "Poker Go: US Poker Open 2022 / SE1 / EP1 1 Poker Go: US Poker Open 2022 101: Ep…" at bounding box center [281, 358] width 146 height 221
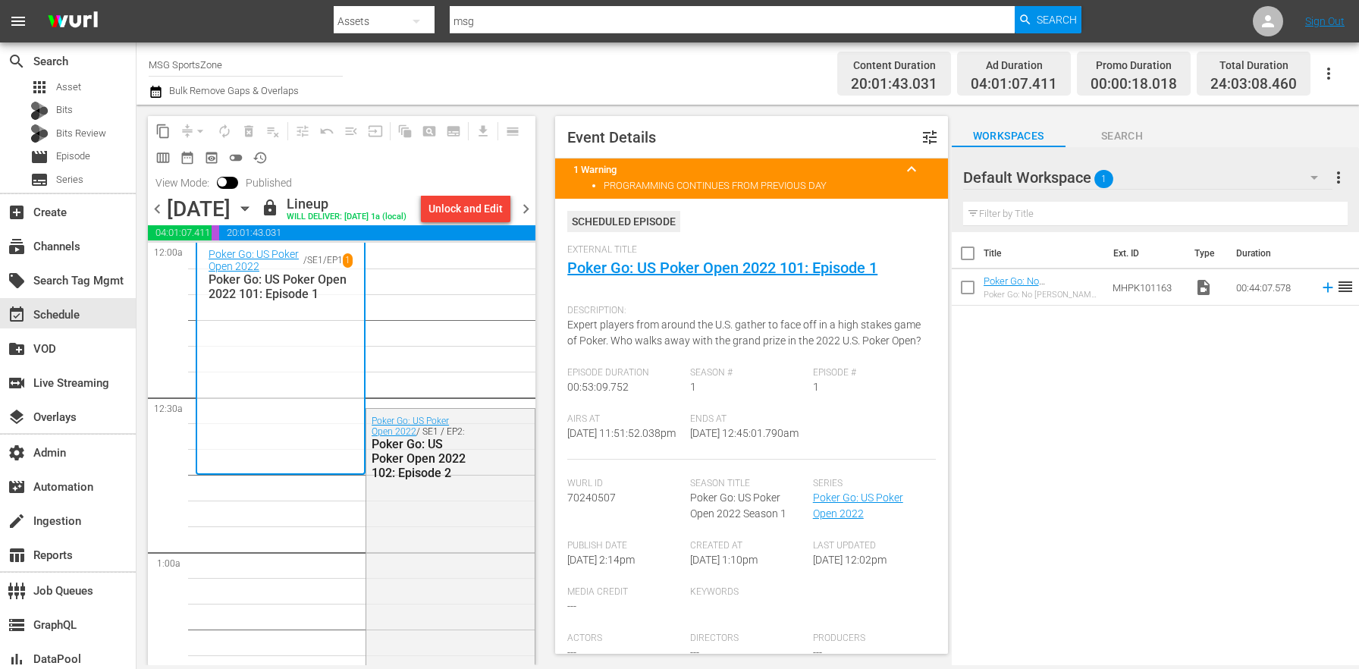
click at [156, 218] on span "chevron_left" at bounding box center [157, 208] width 19 height 19
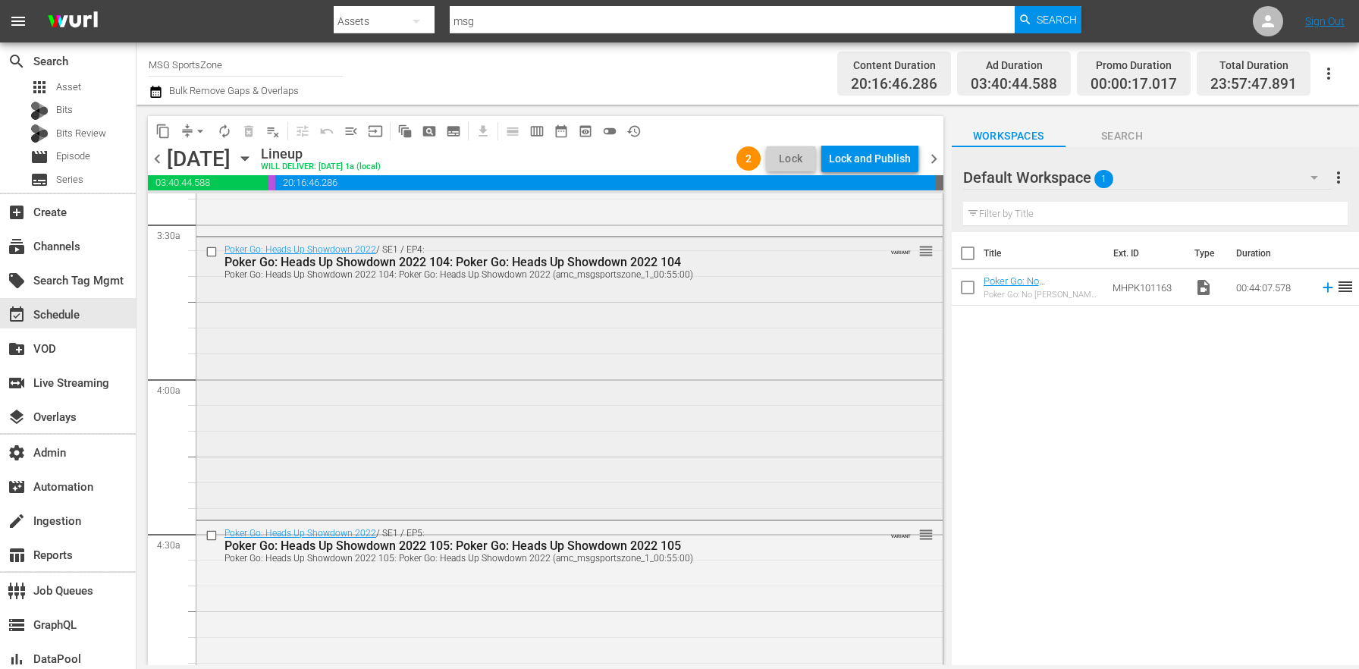
scroll to position [1062, 0]
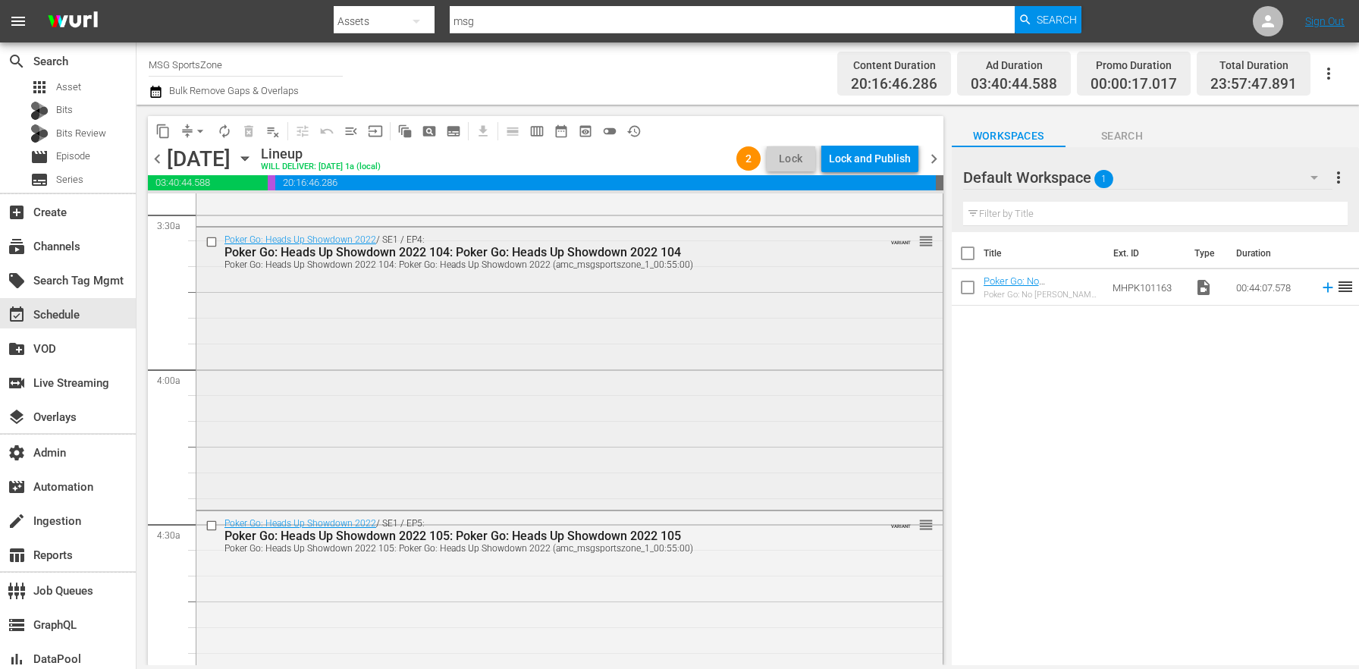
click at [439, 386] on div "Poker Go: Heads Up Showdown 2022 / SE1 / EP4: Poker Go: Heads Up Showdown 2022 …" at bounding box center [569, 367] width 746 height 279
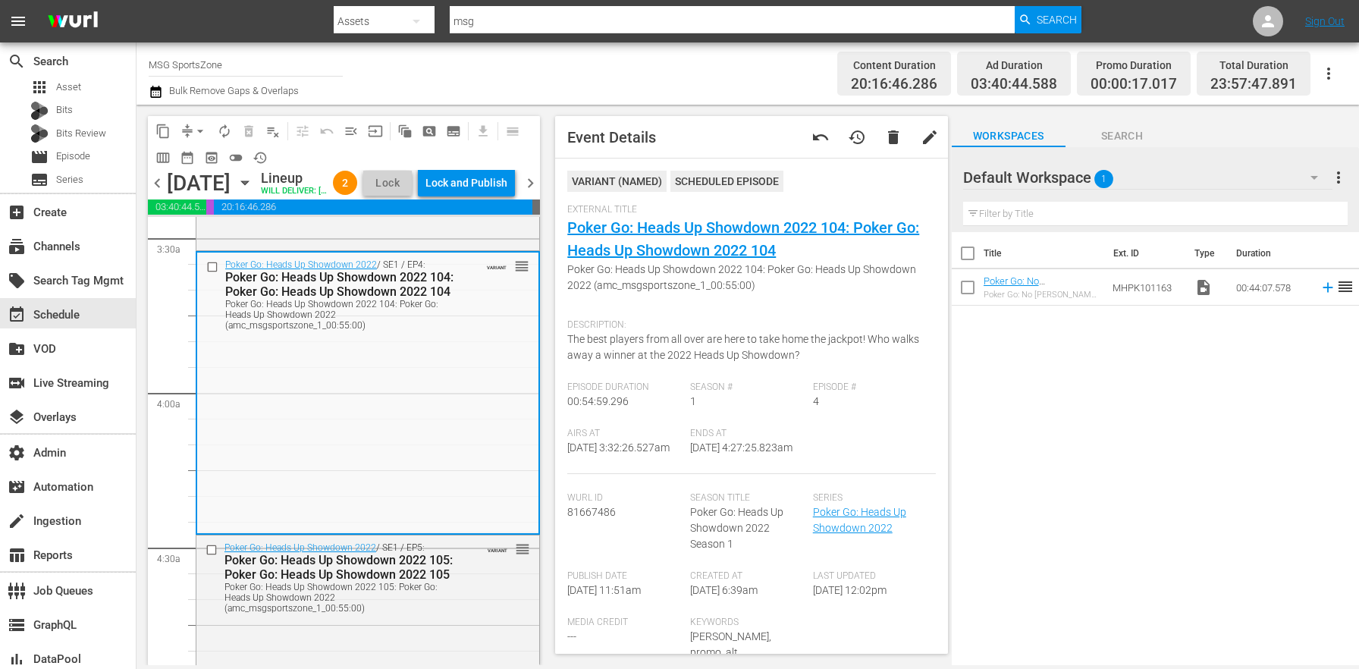
scroll to position [404, 0]
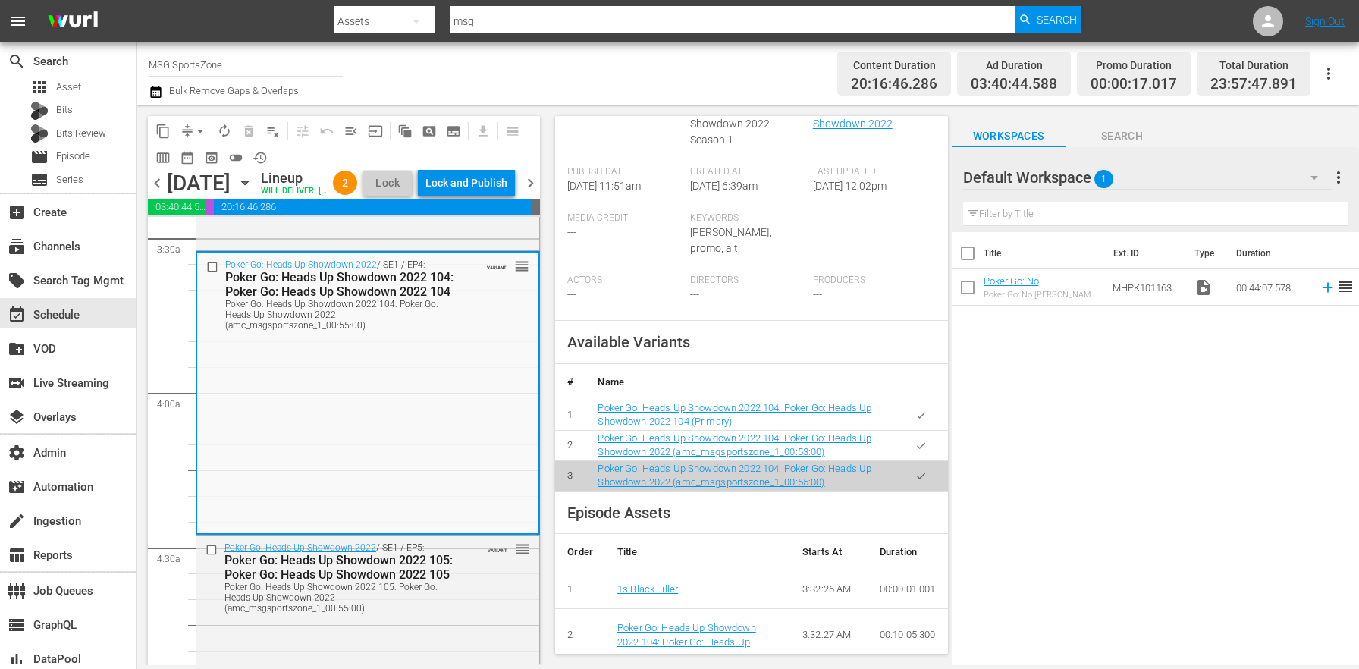
click at [906, 416] on button "button" at bounding box center [921, 415] width 30 height 30
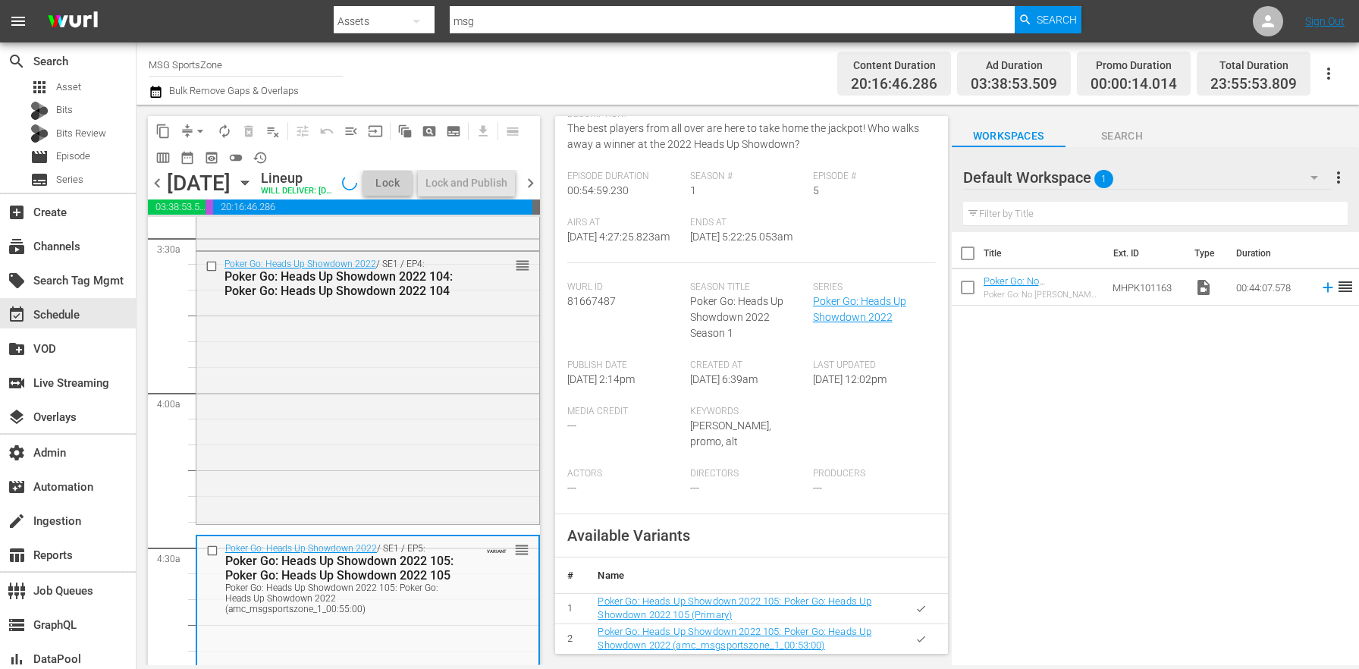
scroll to position [295, 0]
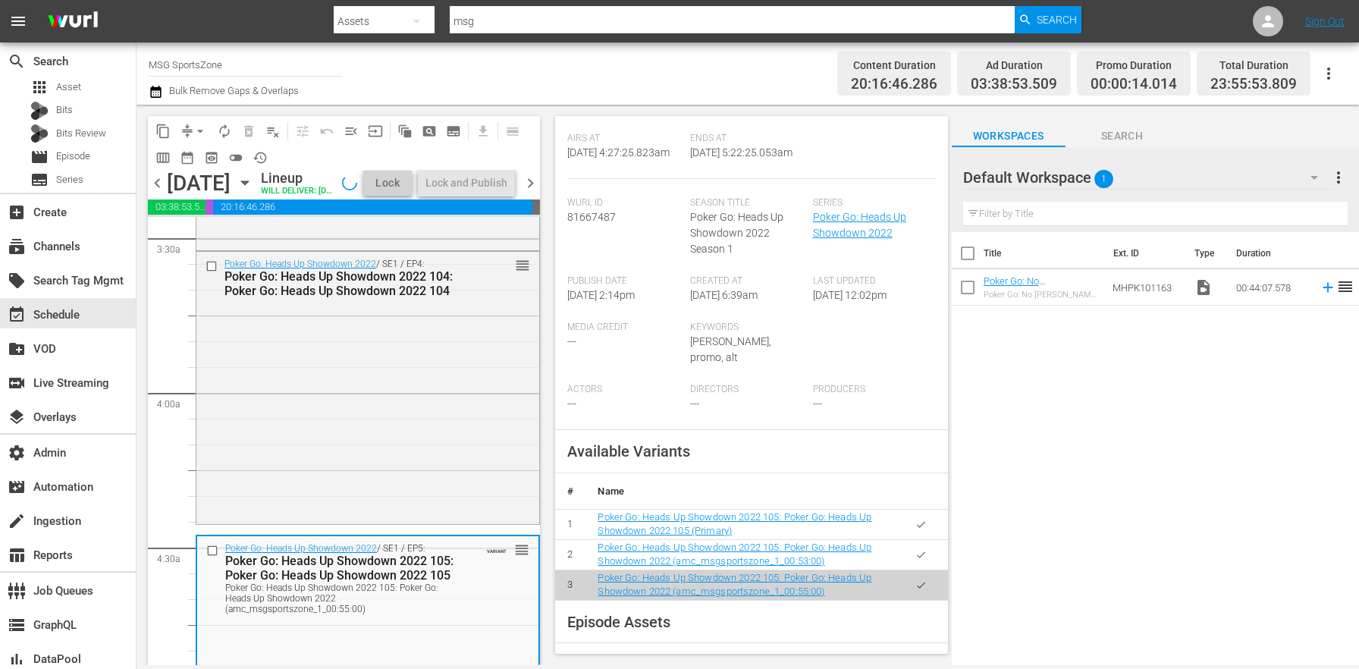
click at [914, 508] on th at bounding box center [921, 491] width 54 height 36
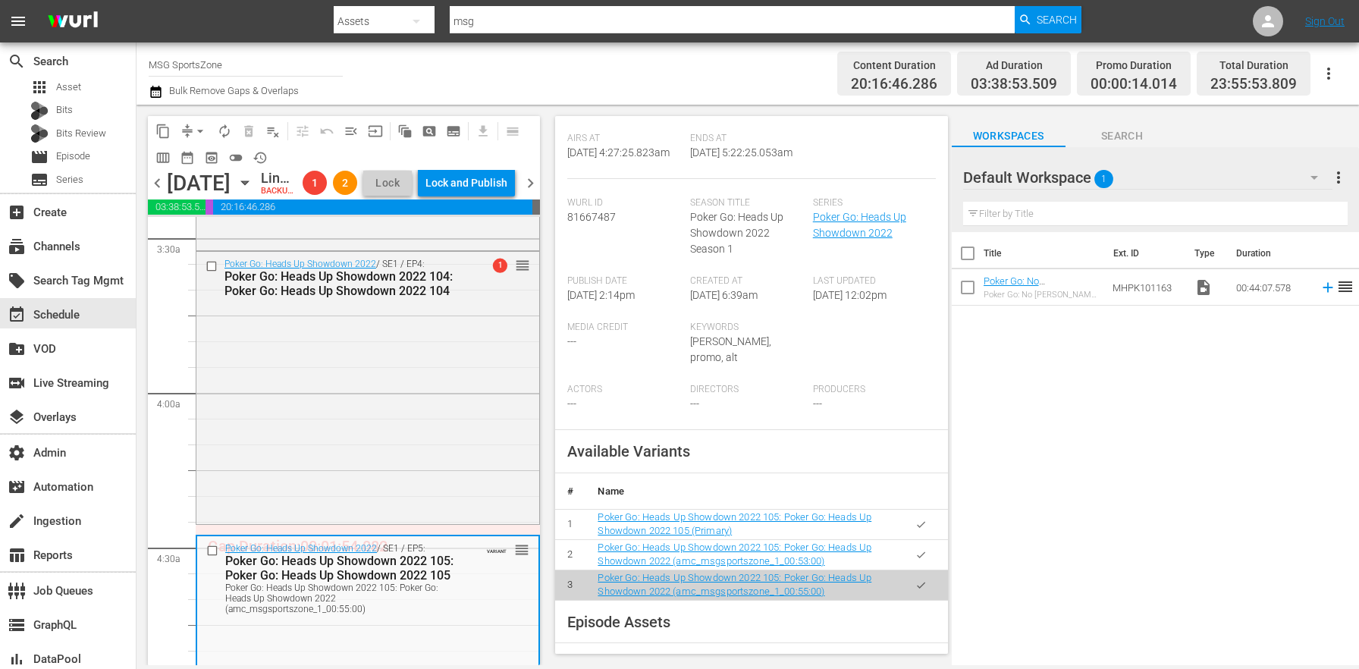
click at [913, 516] on button "button" at bounding box center [921, 525] width 30 height 30
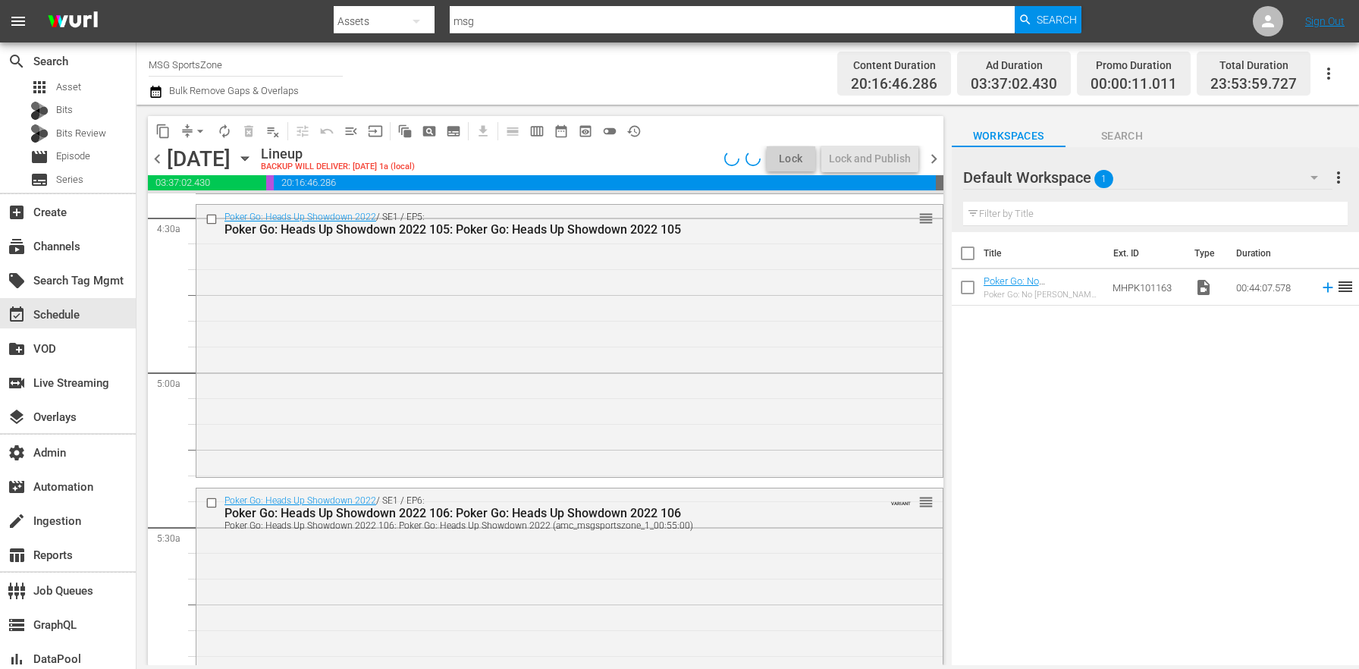
scroll to position [1452, 0]
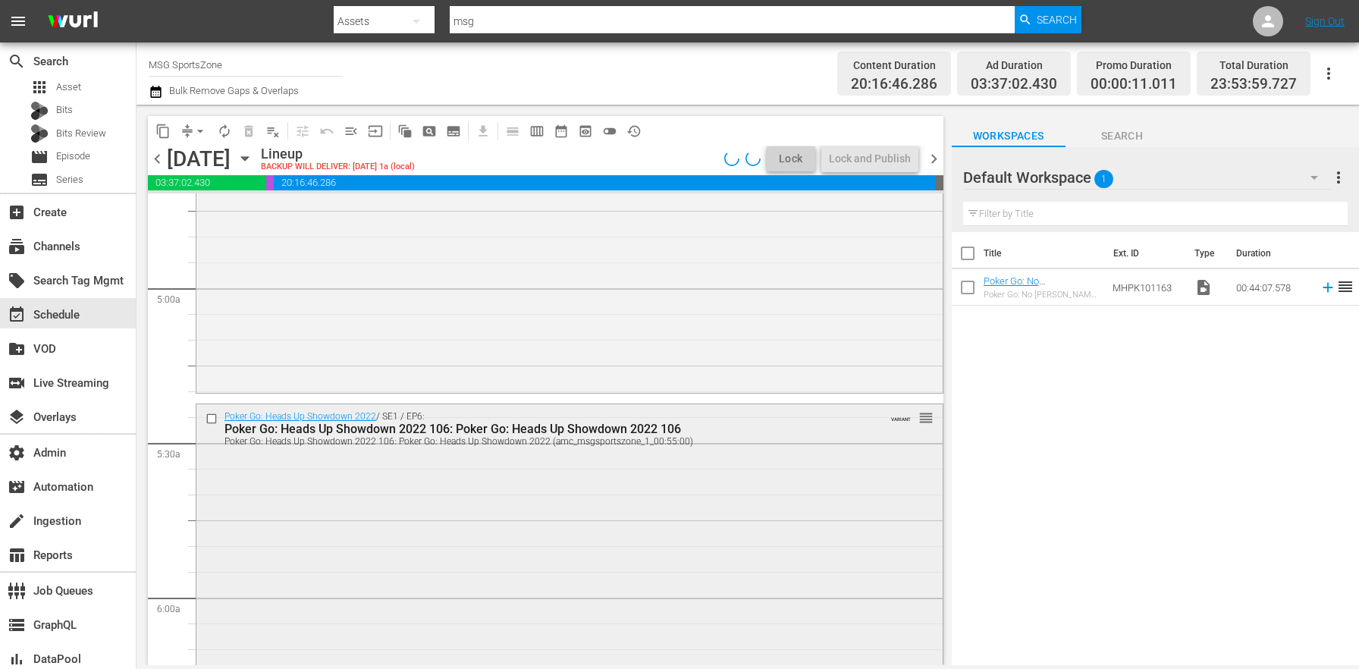
click at [428, 462] on div "Poker Go: Heads Up Showdown 2022 / SE1 / EP6: Poker Go: Heads Up Showdown 2022 …" at bounding box center [569, 543] width 746 height 279
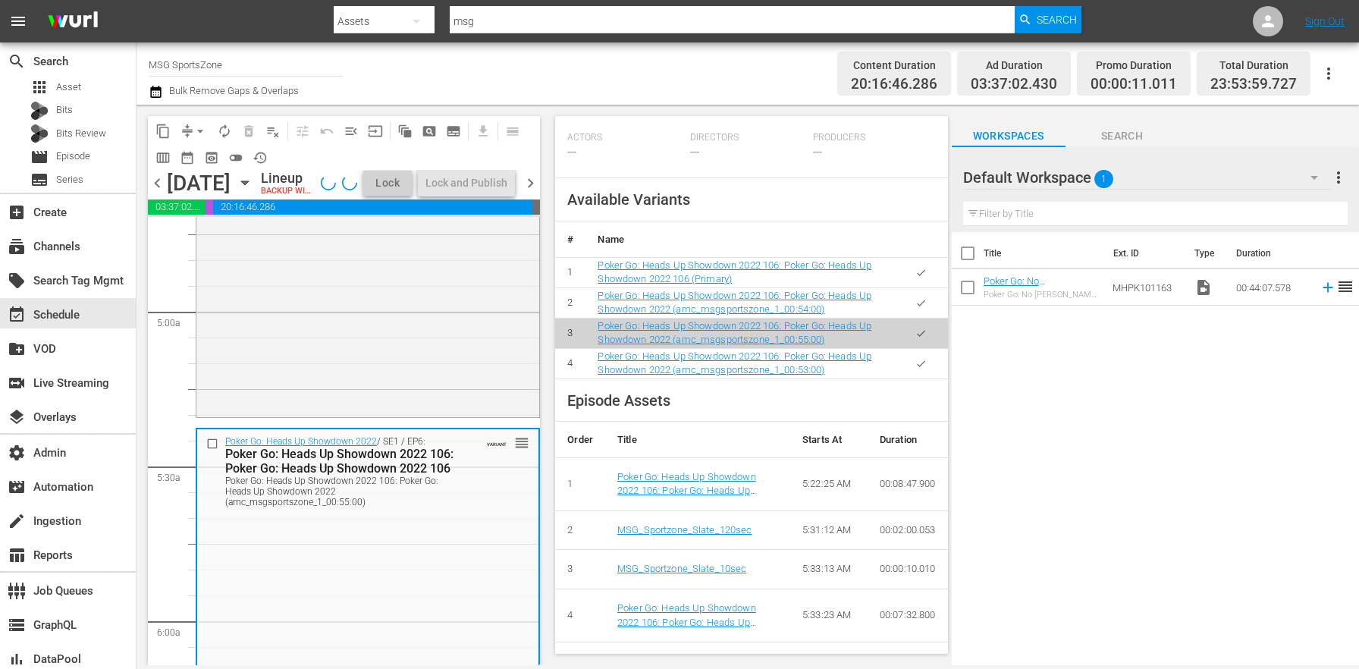
scroll to position [631, 0]
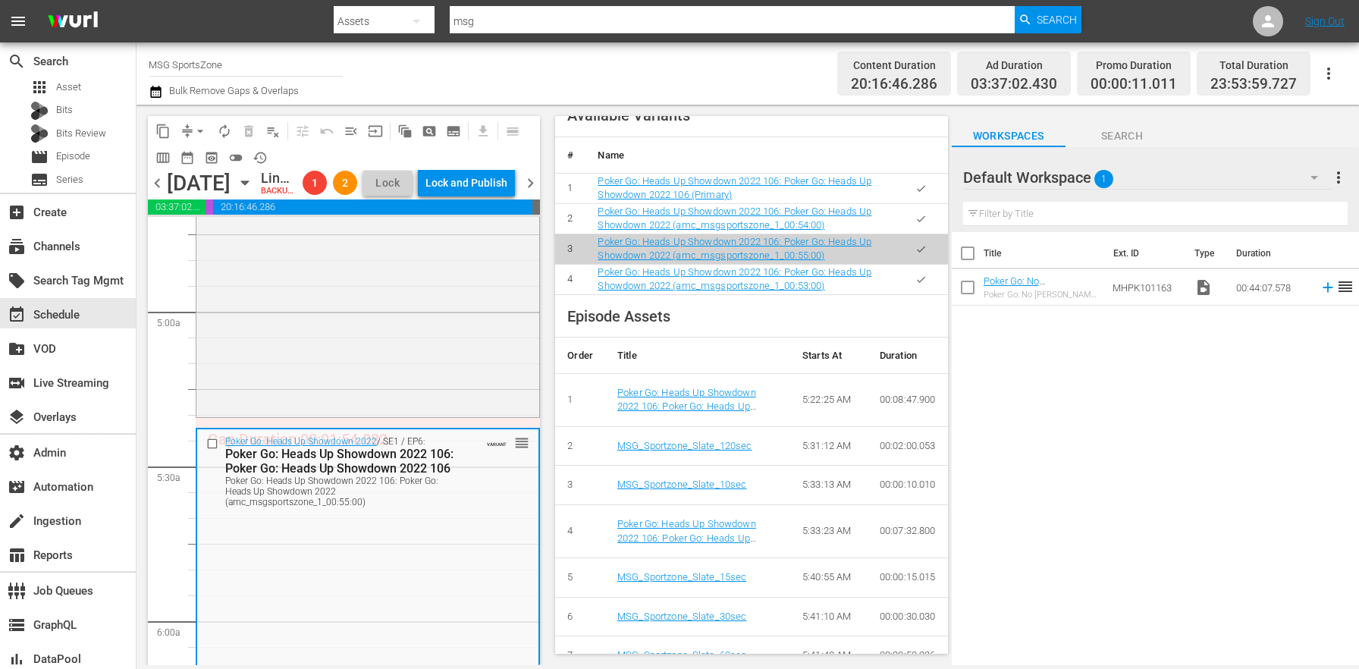
click at [906, 185] on button "button" at bounding box center [921, 189] width 30 height 30
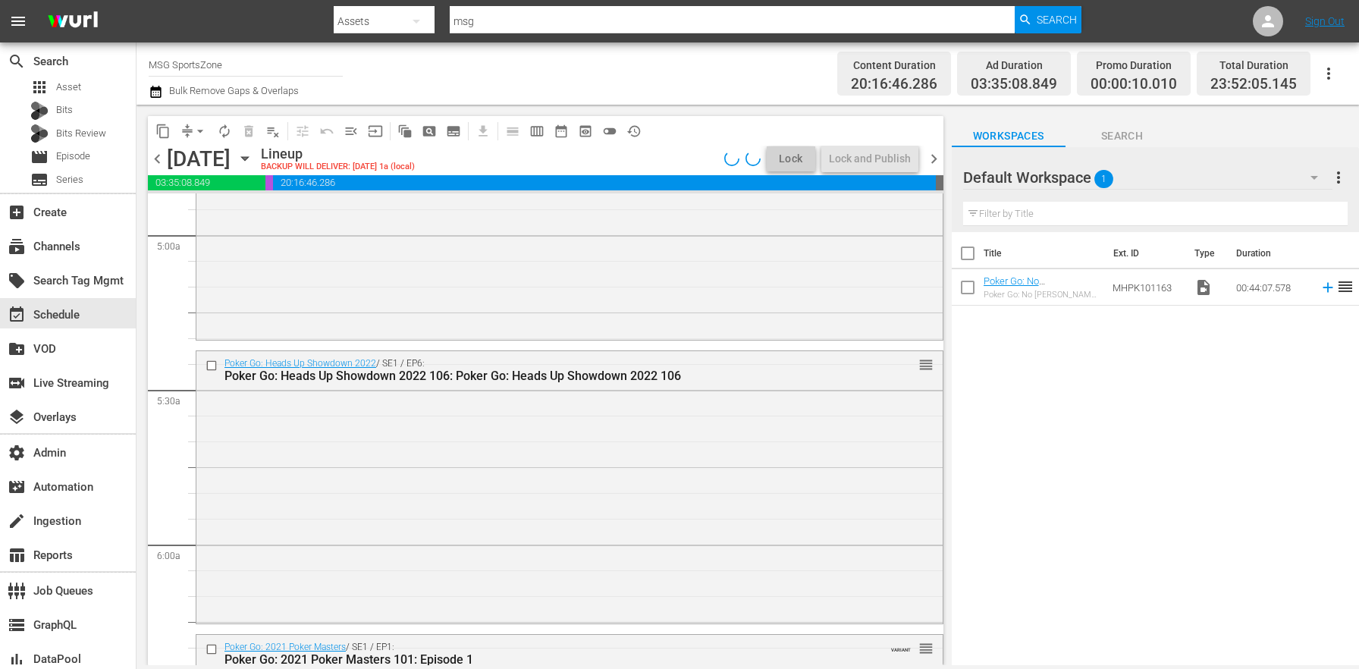
scroll to position [1758, 0]
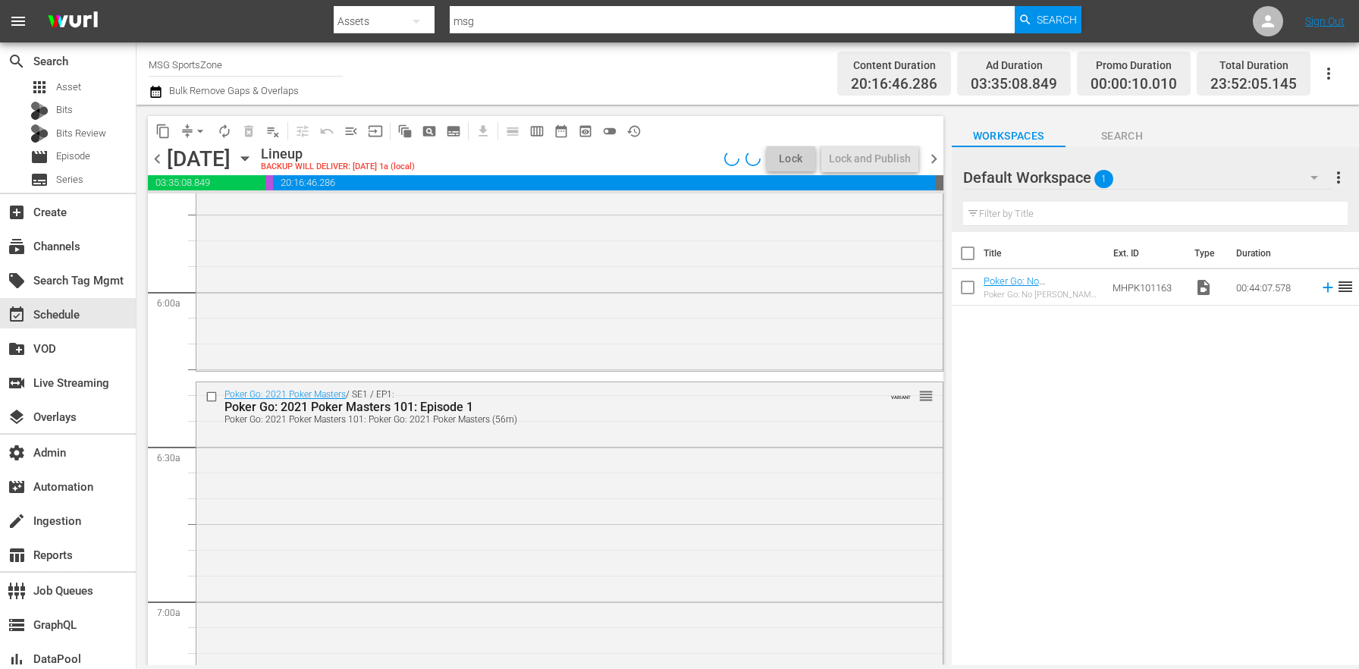
click at [435, 458] on div "Poker Go: 2021 Poker Masters / SE1 / EP1: Poker Go: 2021 Poker Masters 101: Epi…" at bounding box center [569, 524] width 746 height 284
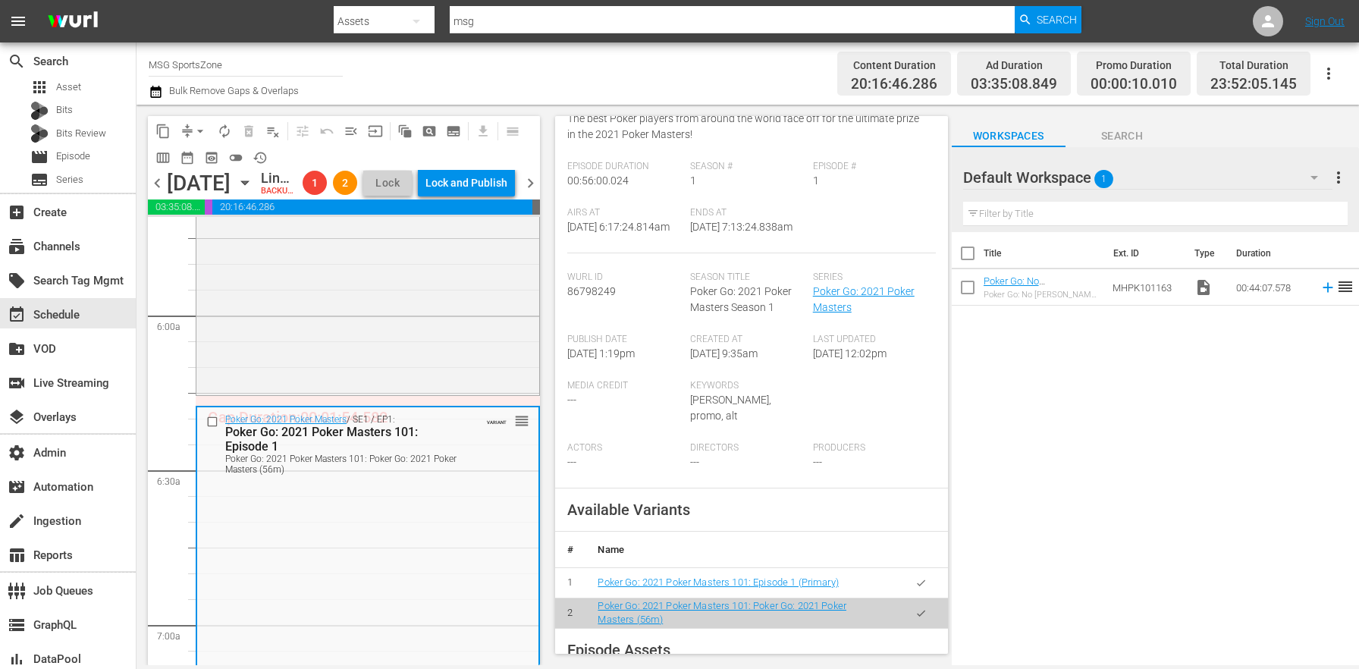
scroll to position [212, 0]
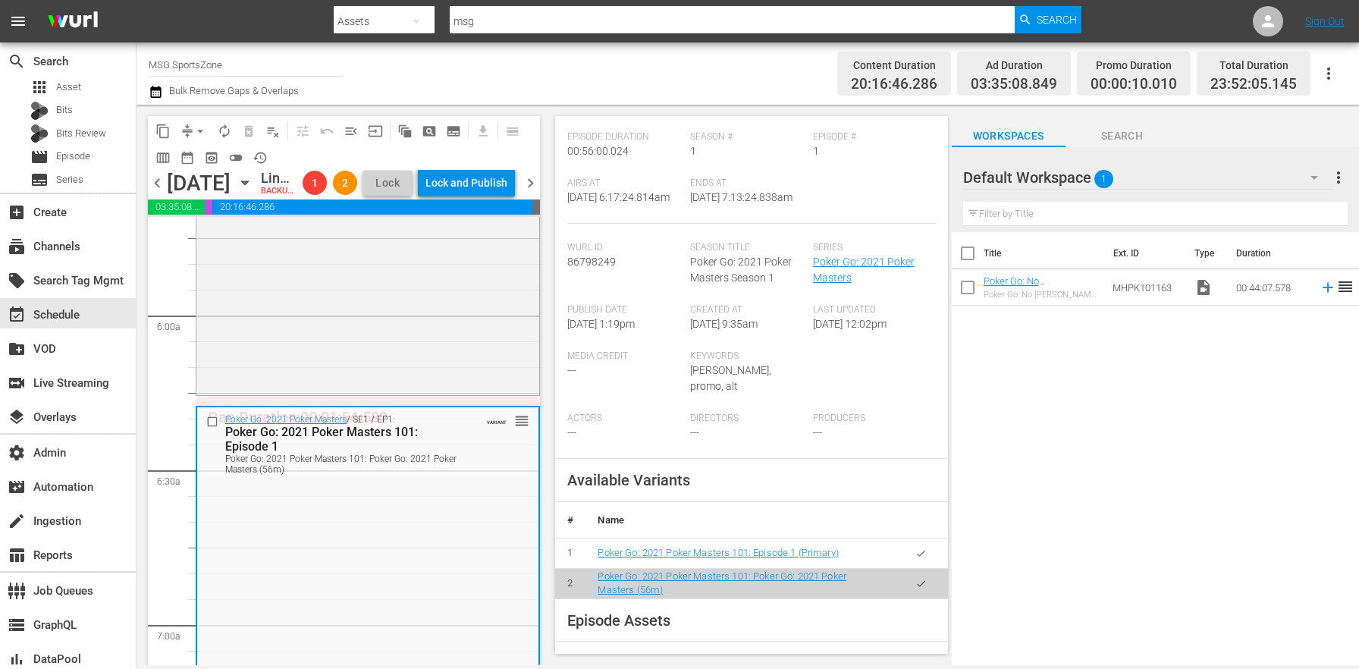
click at [915, 538] on td at bounding box center [921, 553] width 54 height 30
click at [912, 547] on button "button" at bounding box center [921, 554] width 30 height 30
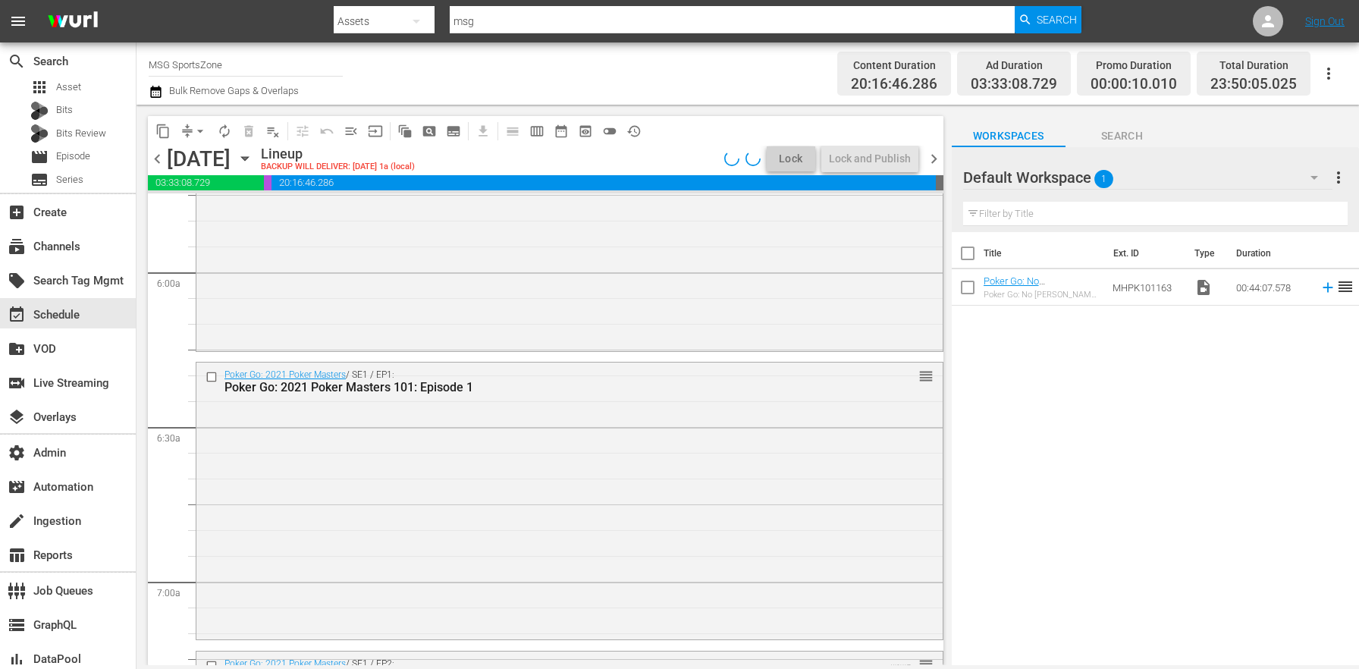
scroll to position [2040, 0]
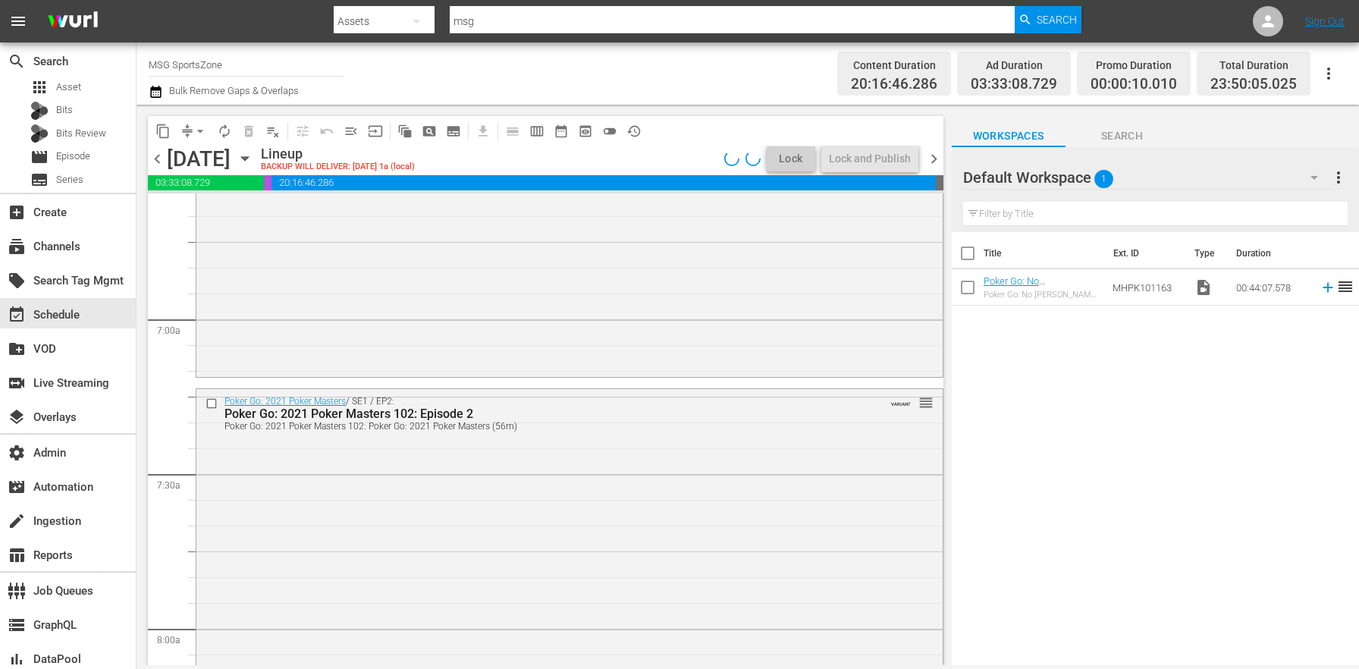
click at [349, 532] on div "Poker Go: 2021 Poker Masters / SE1 / EP2: Poker Go: 2021 Poker Masters 102: Epi…" at bounding box center [569, 531] width 746 height 284
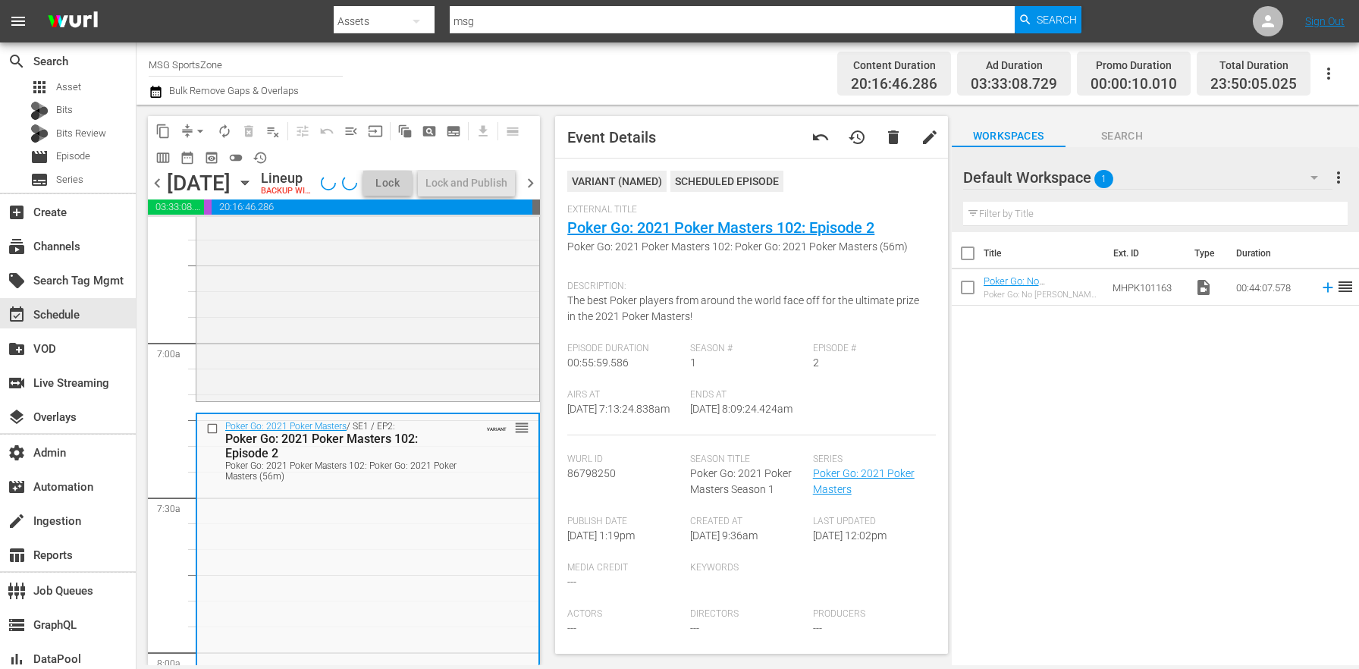
scroll to position [228, 0]
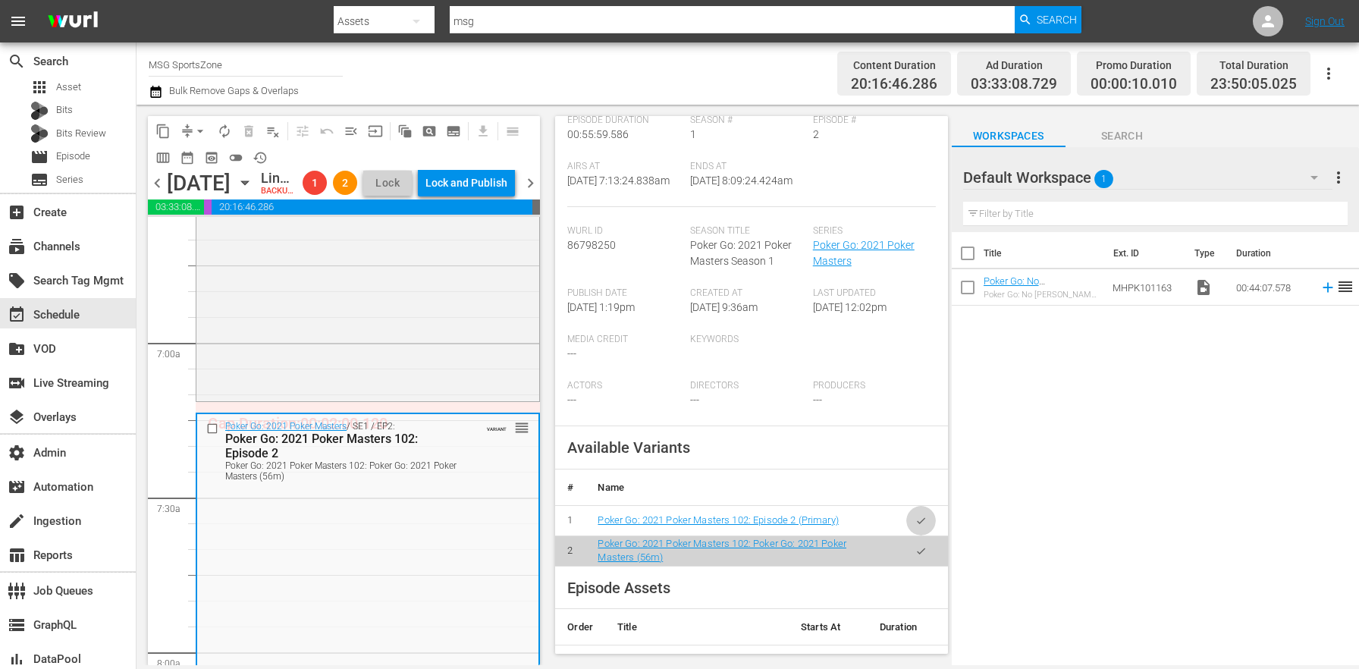
click at [915, 526] on icon "button" at bounding box center [920, 520] width 11 height 11
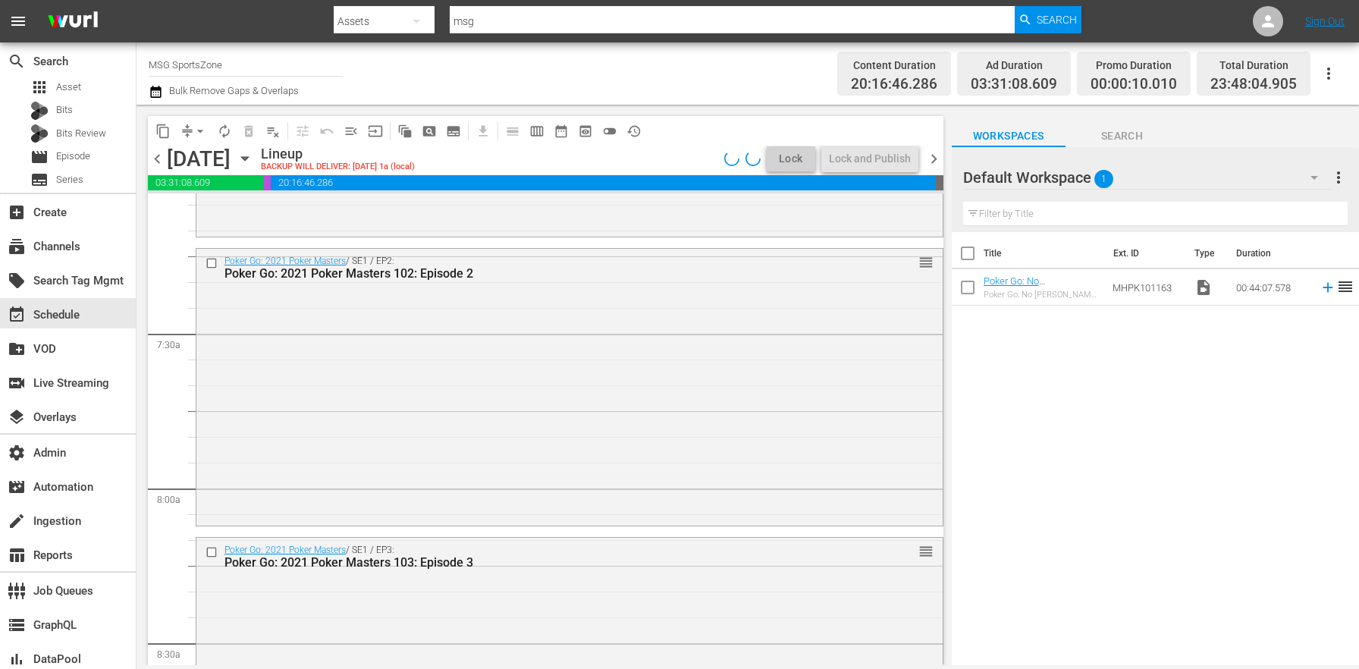
scroll to position [2349, 0]
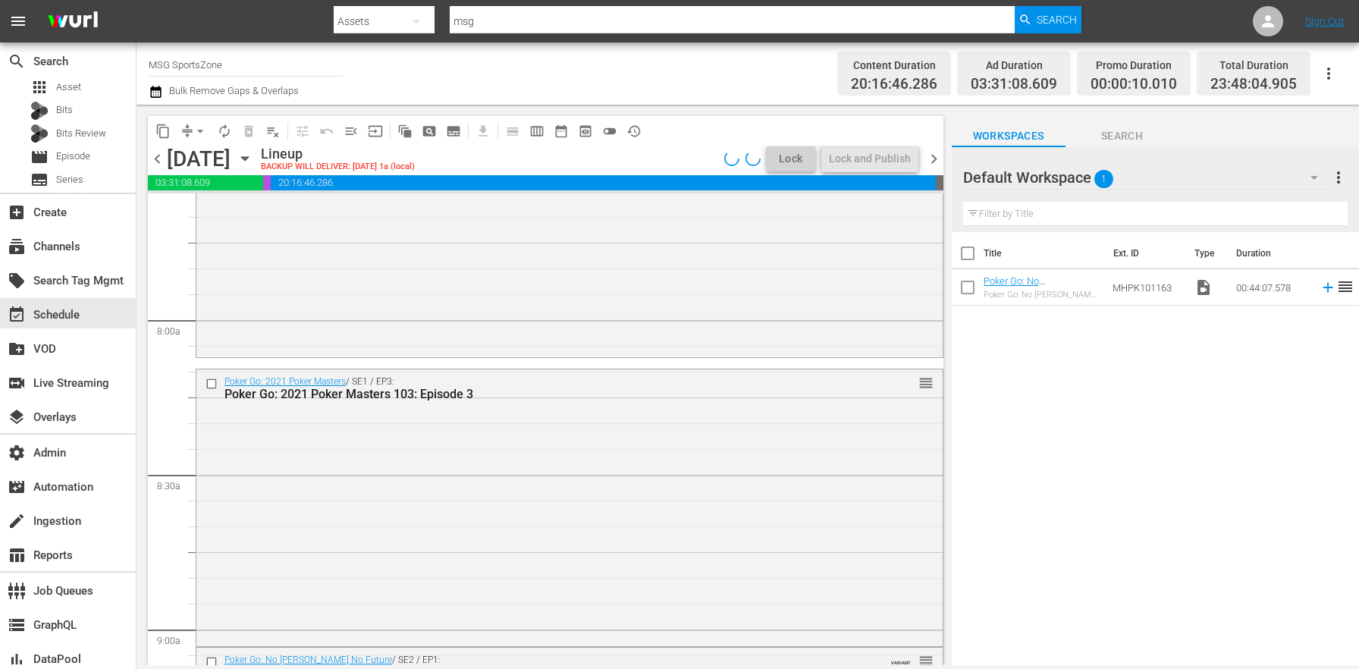
click at [356, 438] on div "Poker Go: 2021 Poker Masters / SE1 / EP3: Poker Go: 2021 Poker Masters 103: Epi…" at bounding box center [569, 506] width 746 height 274
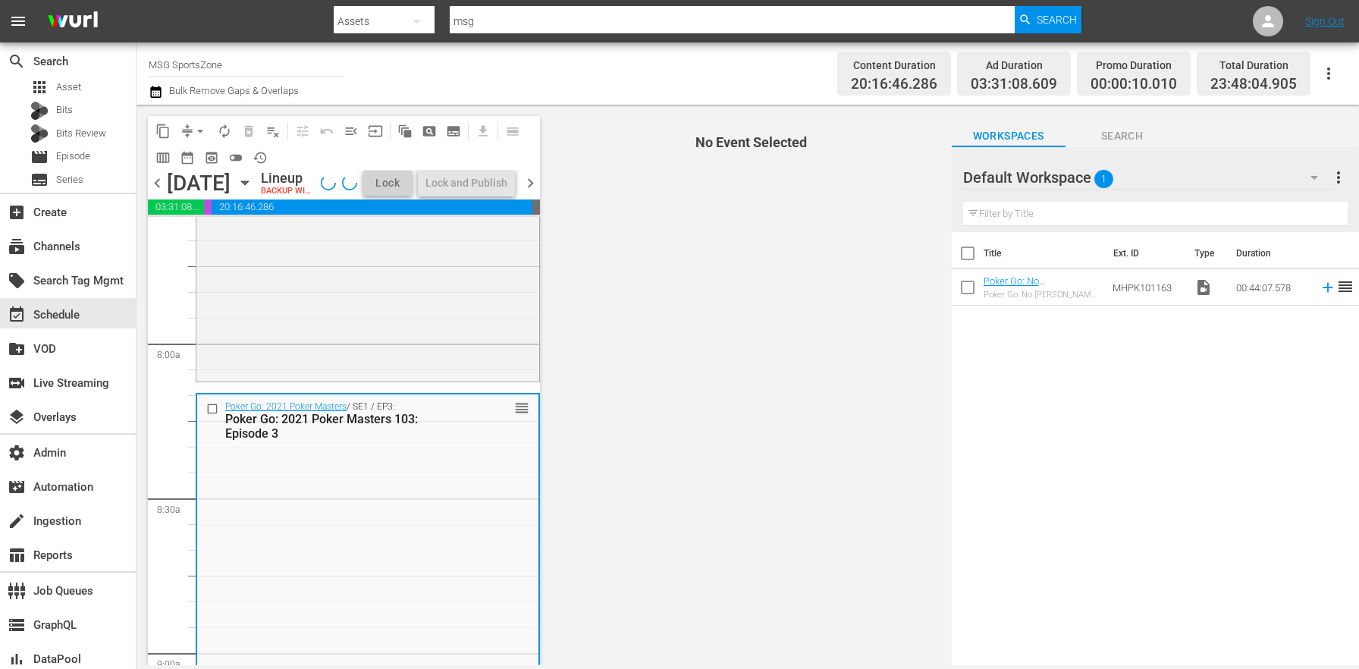
scroll to position [2717, 0]
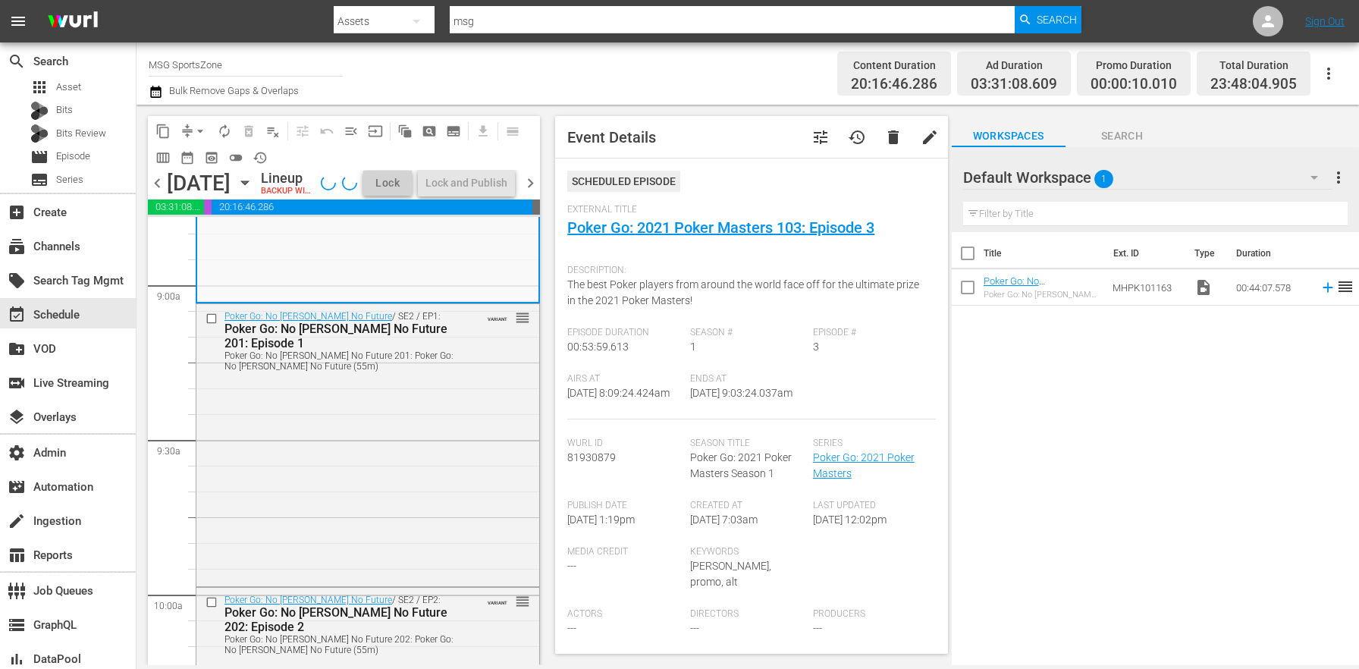
click at [356, 438] on div "Poker Go: No Gamble No Future / SE2 / EP1: Poker Go: No Gamble No Future 201: E…" at bounding box center [367, 444] width 343 height 280
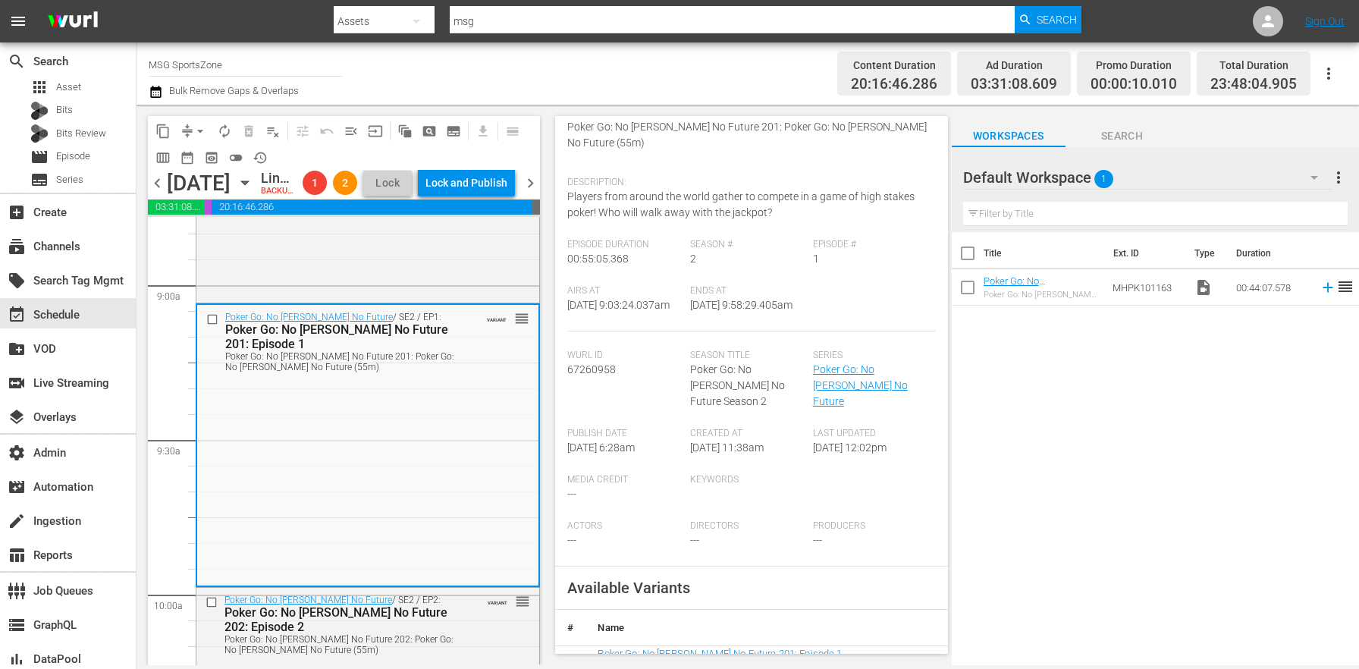
scroll to position [162, 0]
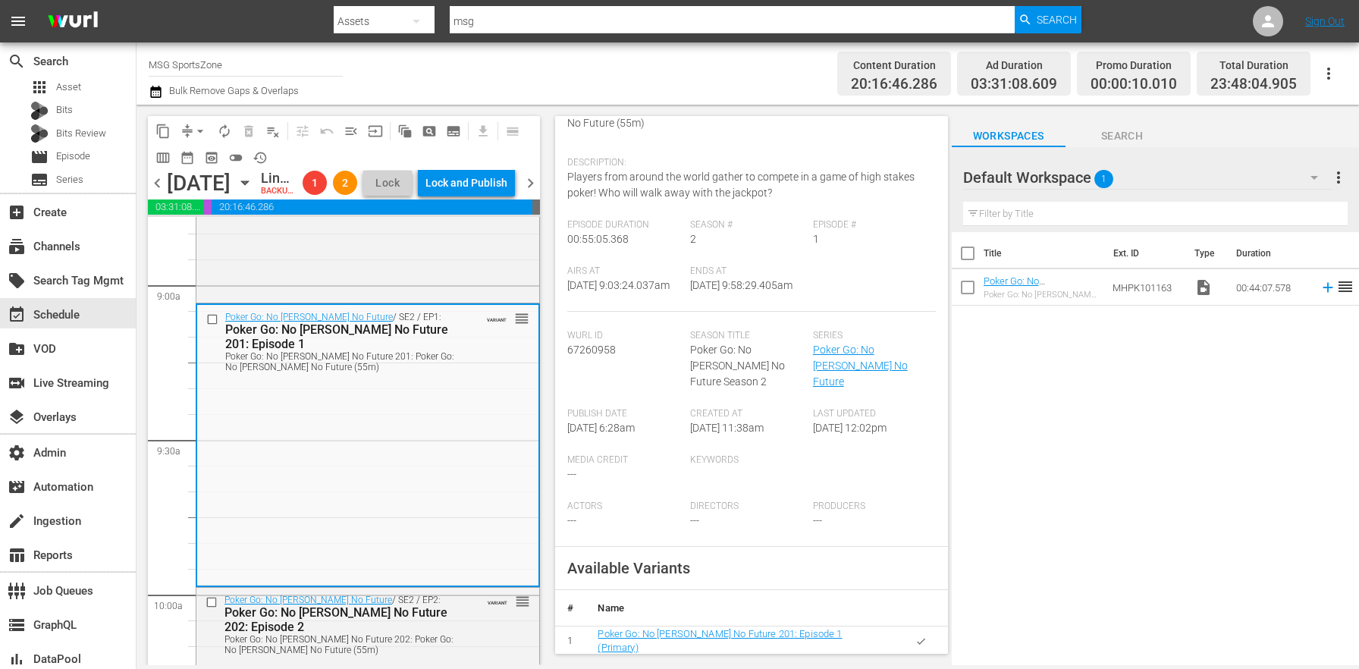
click at [906, 626] on button "button" at bounding box center [921, 641] width 30 height 30
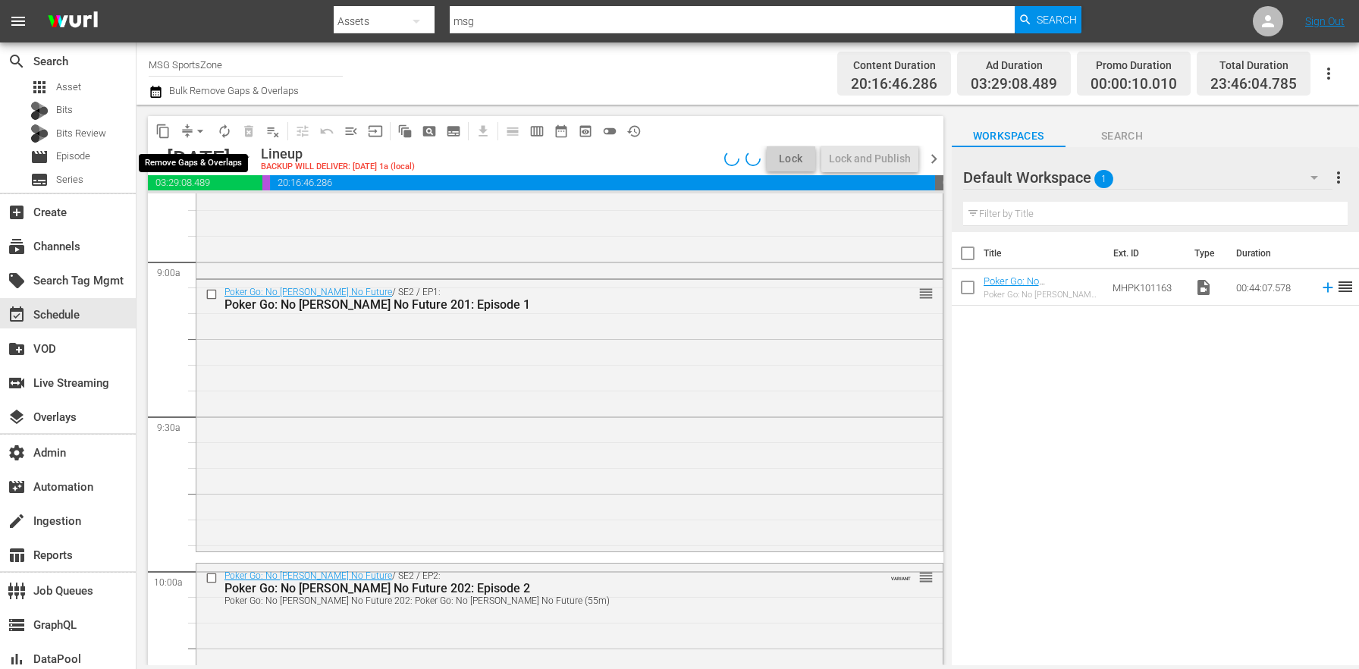
click at [198, 132] on span "arrow_drop_down" at bounding box center [200, 131] width 15 height 15
click at [231, 205] on li "Align to End of Previous Day" at bounding box center [200, 211] width 159 height 25
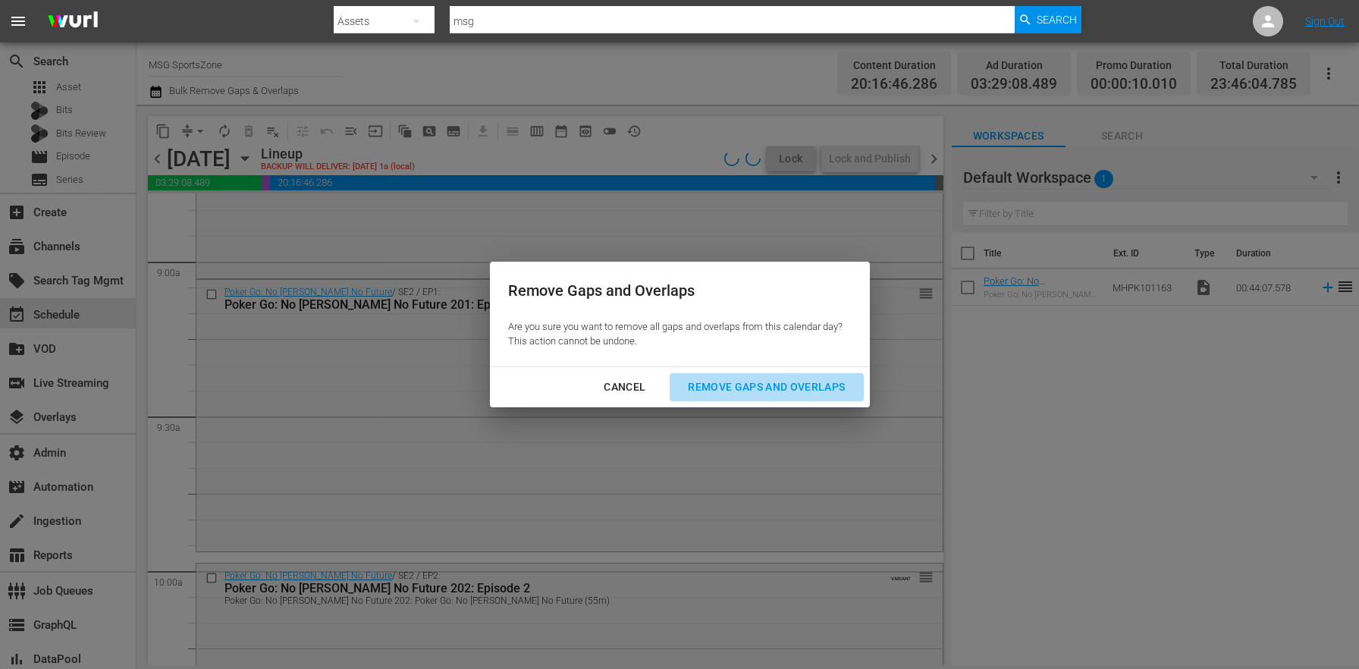
click at [819, 391] on div "Remove Gaps and Overlaps" at bounding box center [766, 387] width 181 height 19
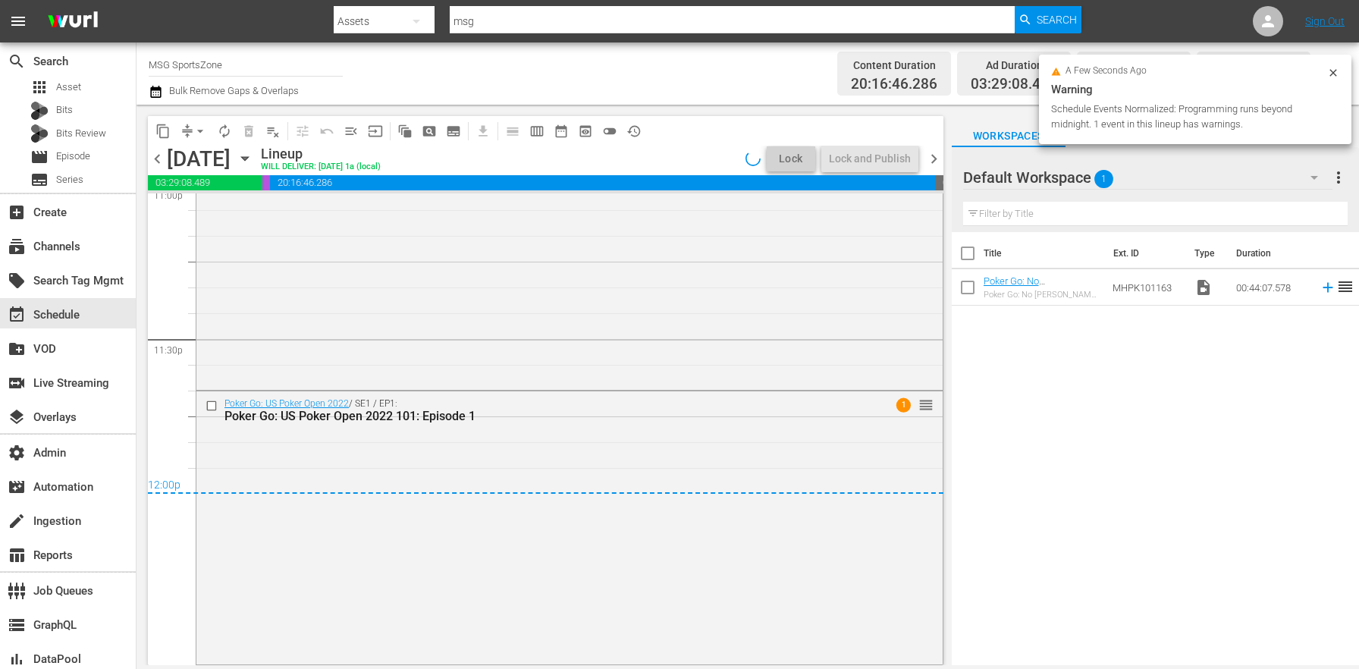
scroll to position [7126, 0]
click at [605, 512] on div "Poker Go: US Poker Open 2022 / SE1 / EP1: Poker Go: US Poker Open 2022 101: Epi…" at bounding box center [569, 527] width 746 height 270
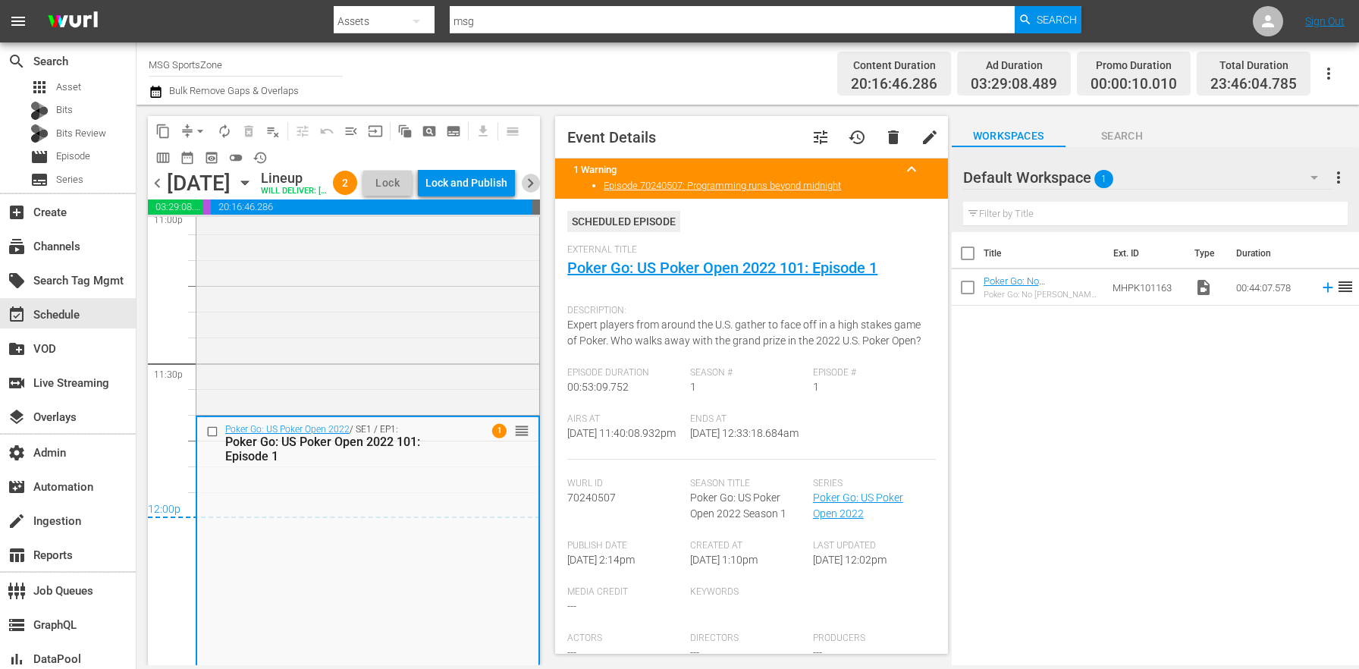
click at [533, 187] on span "chevron_right" at bounding box center [530, 183] width 19 height 19
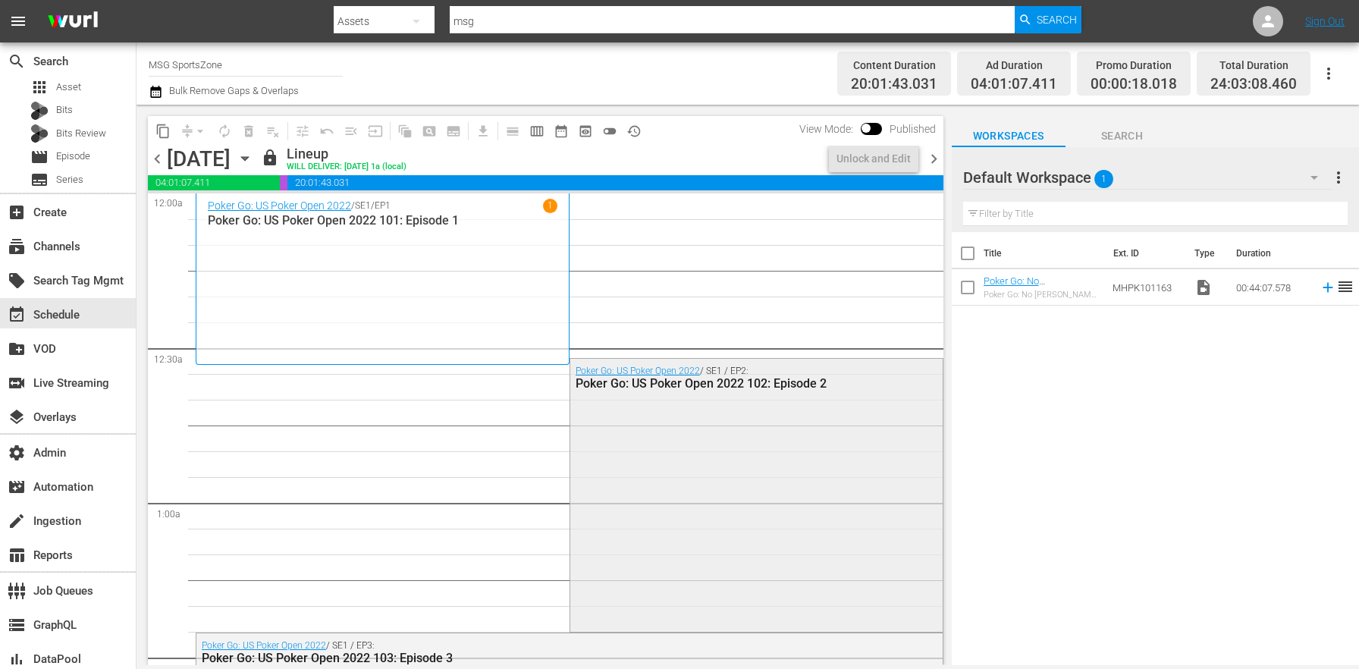
click at [753, 473] on div "Poker Go: US Poker Open 2022 / SE1 / EP2: Poker Go: US Poker Open 2022 102: Epi…" at bounding box center [756, 493] width 372 height 269
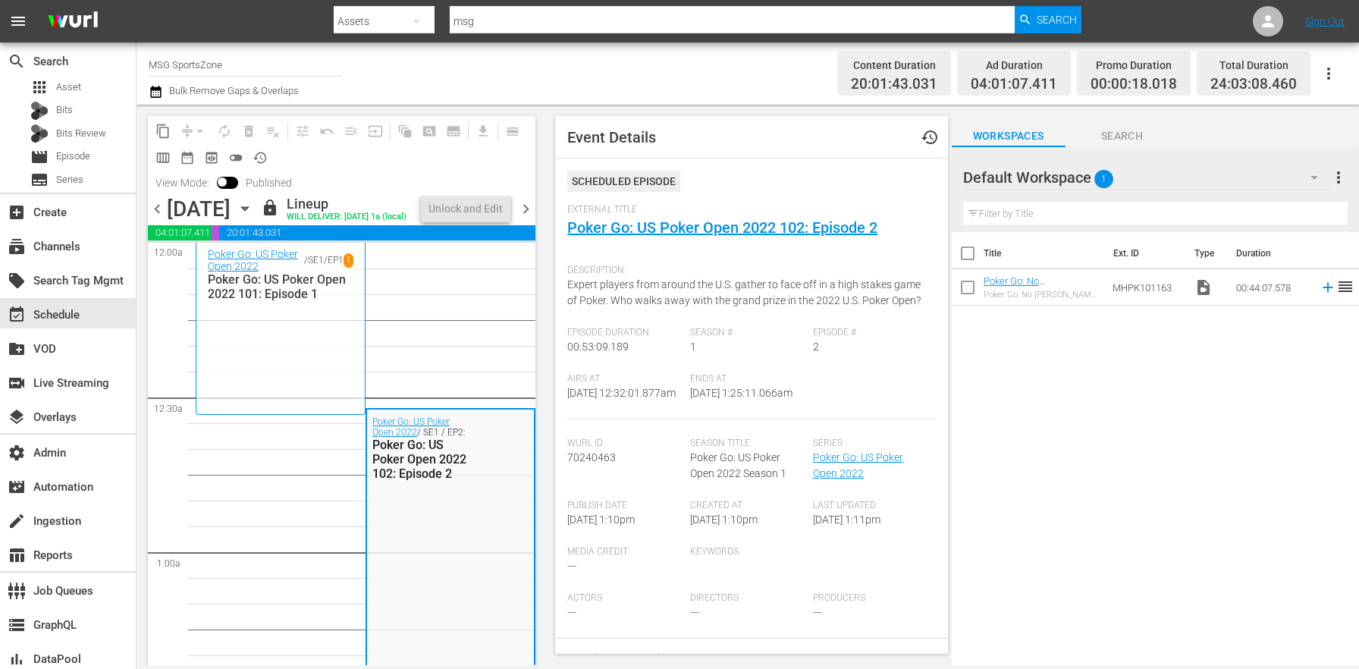
click at [154, 218] on span "chevron_left" at bounding box center [157, 208] width 19 height 19
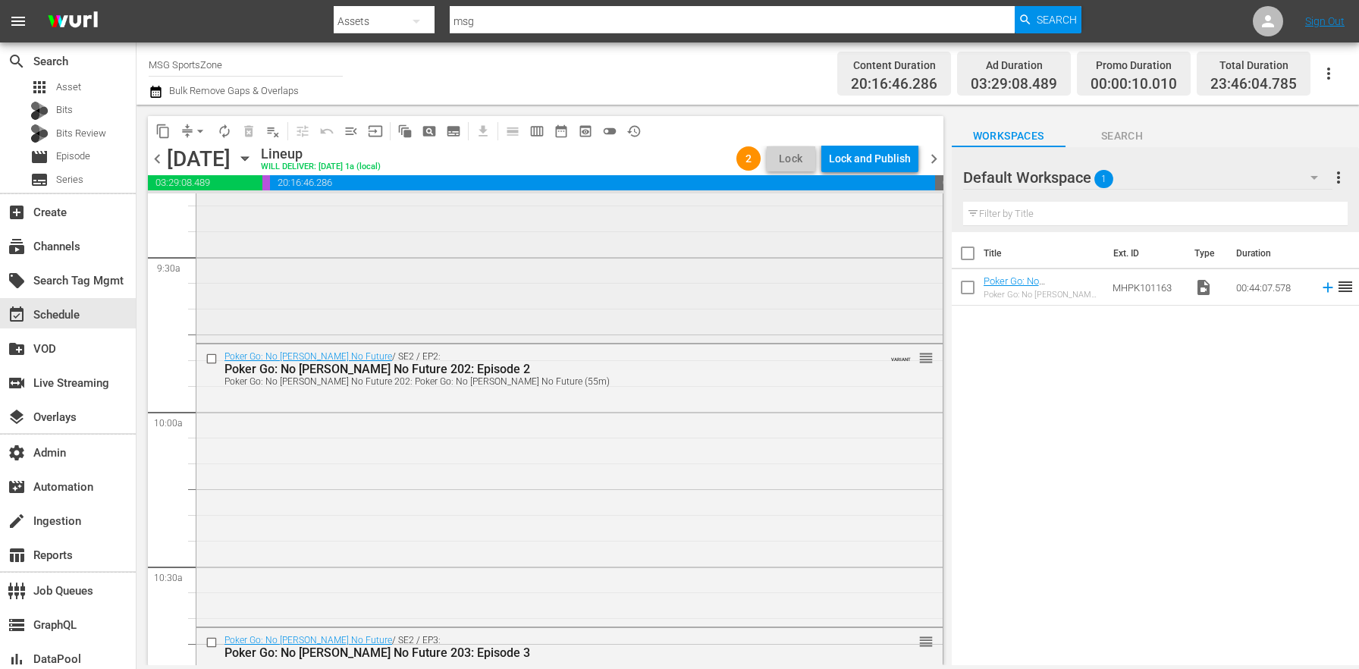
scroll to position [2960, 0]
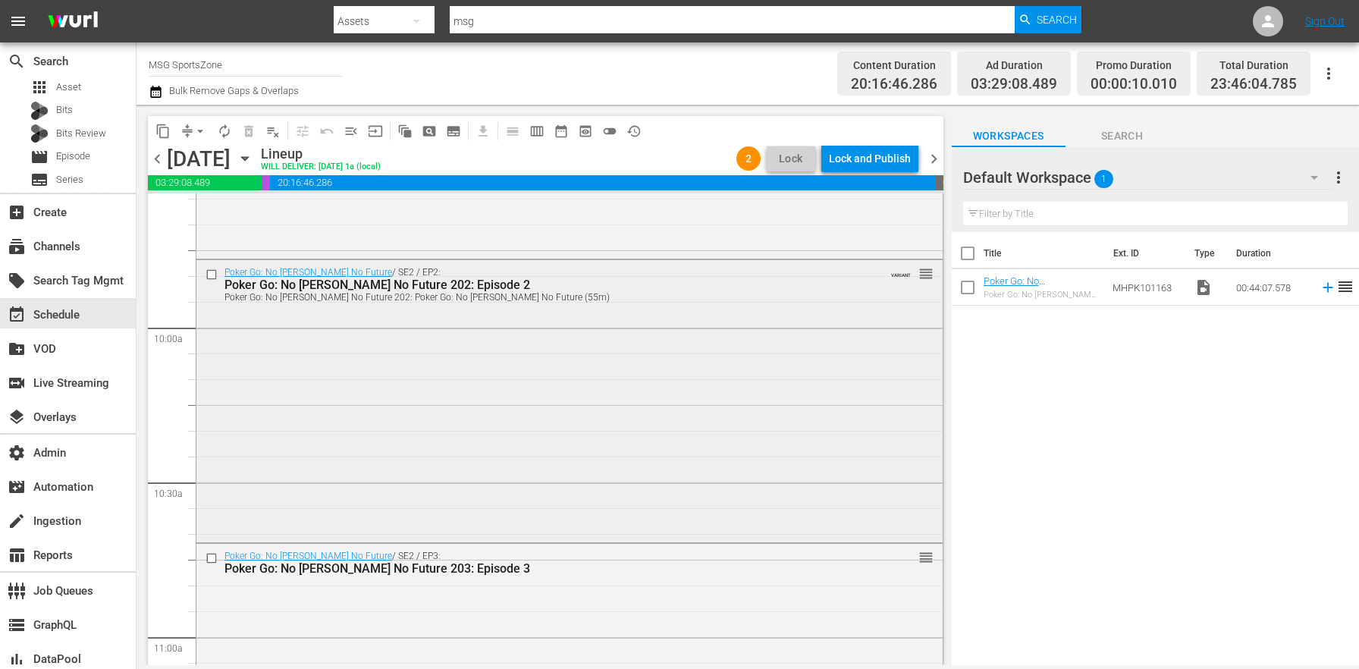
click at [521, 419] on div "Poker Go: No Gamble No Future / SE2 / EP2: Poker Go: No Gamble No Future 202: E…" at bounding box center [569, 400] width 746 height 280
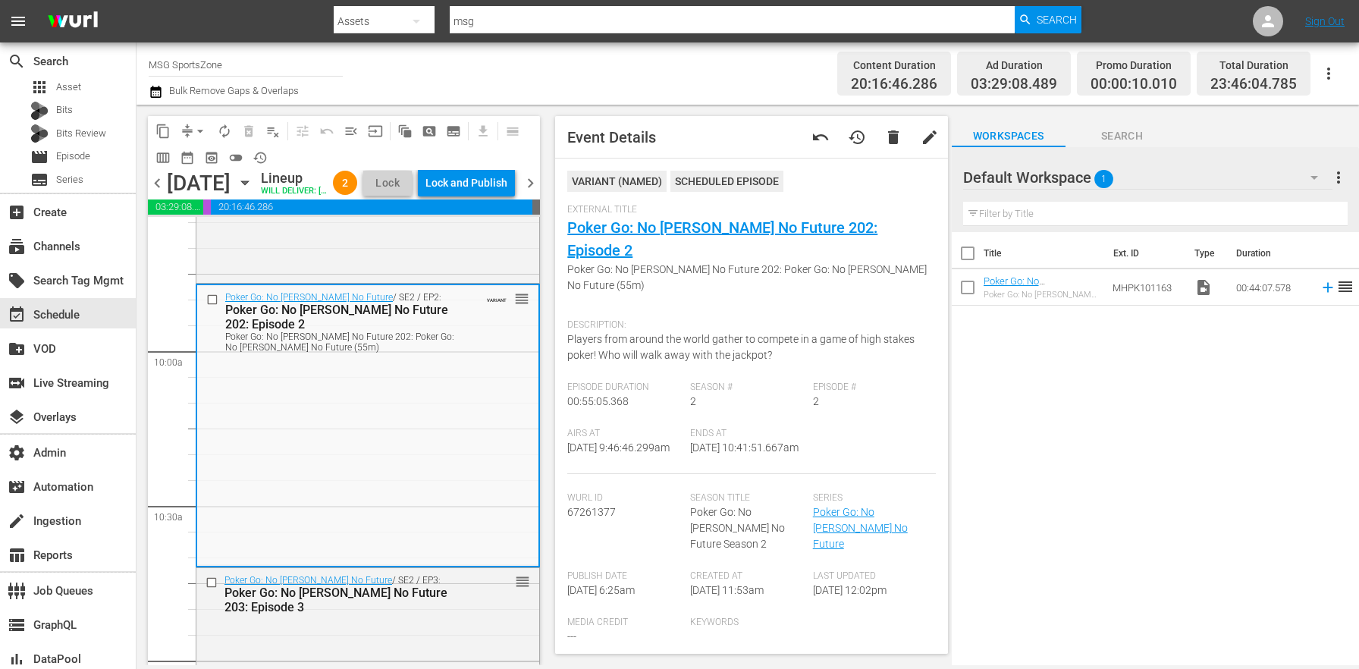
scroll to position [272, 0]
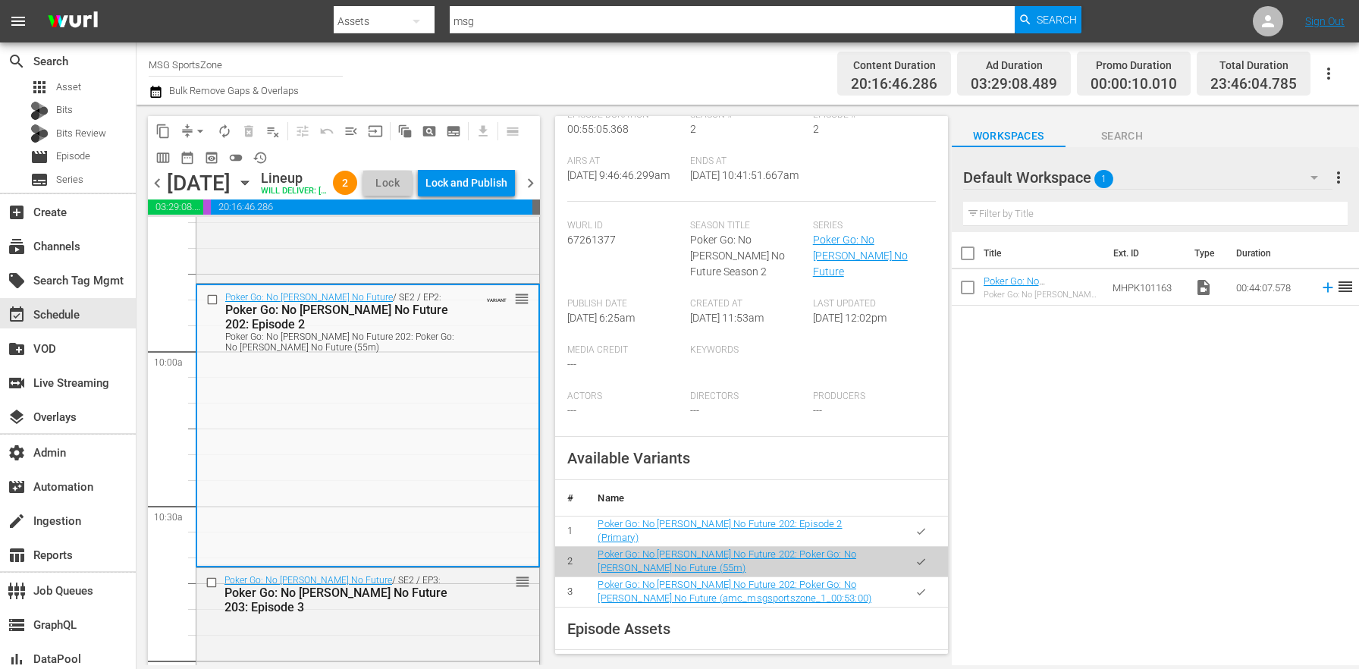
click at [928, 516] on td at bounding box center [921, 531] width 54 height 30
click at [920, 517] on button "button" at bounding box center [921, 532] width 30 height 30
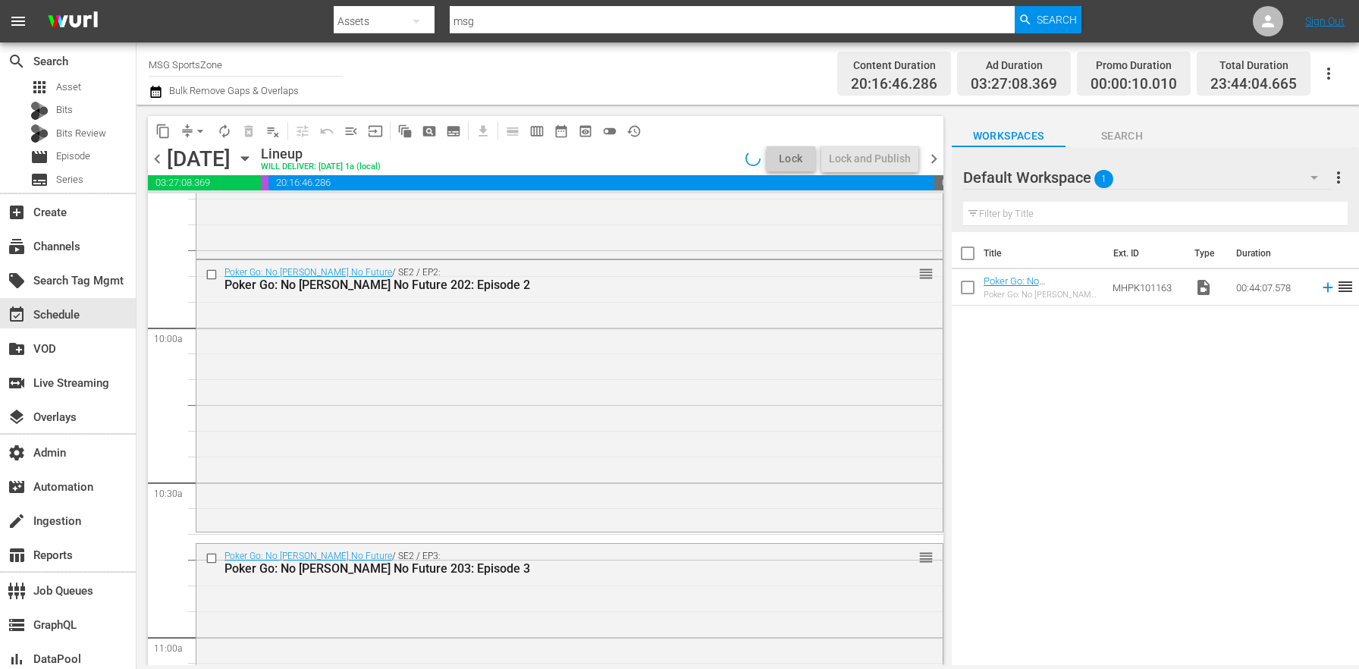
click at [152, 89] on icon "button" at bounding box center [155, 92] width 11 height 12
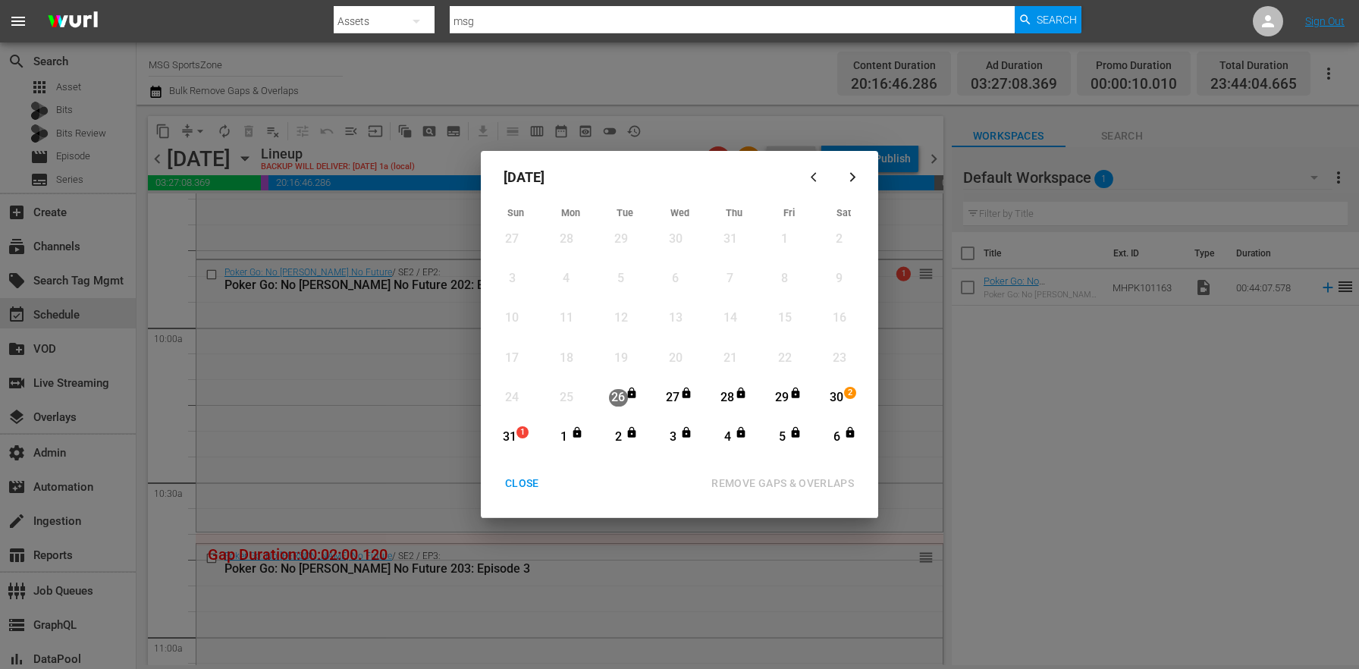
click at [513, 432] on div "31" at bounding box center [509, 437] width 19 height 17
click at [853, 172] on icon "button" at bounding box center [852, 176] width 11 height 11
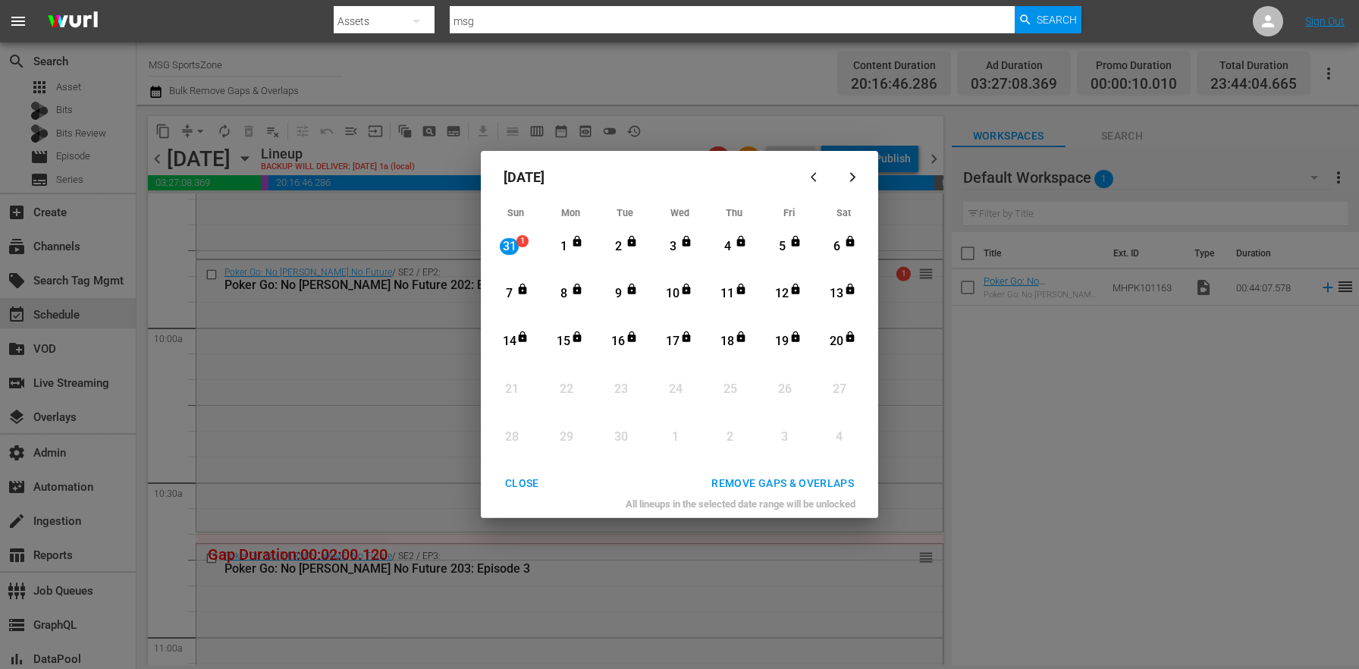
click at [503, 356] on div "14" at bounding box center [509, 342] width 19 height 42
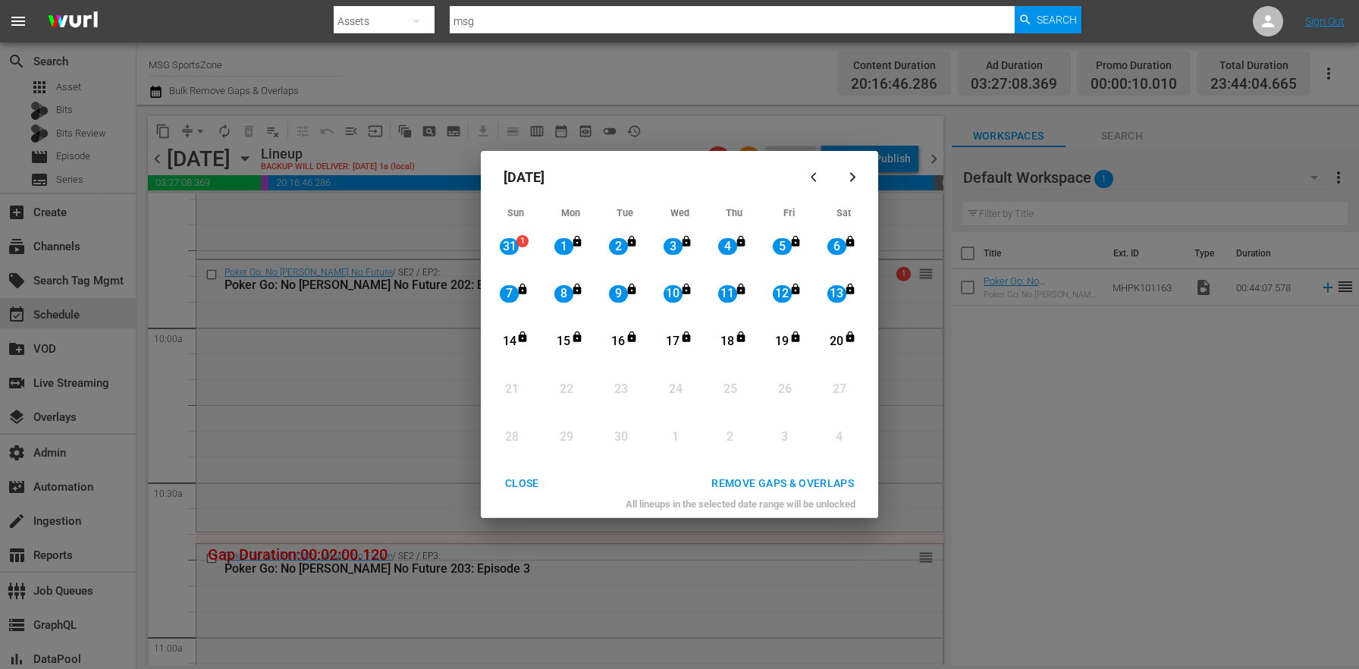
click at [758, 462] on div "Month View" at bounding box center [734, 439] width 55 height 48
click at [763, 485] on div "REMOVE GAPS & OVERLAPS" at bounding box center [782, 483] width 167 height 19
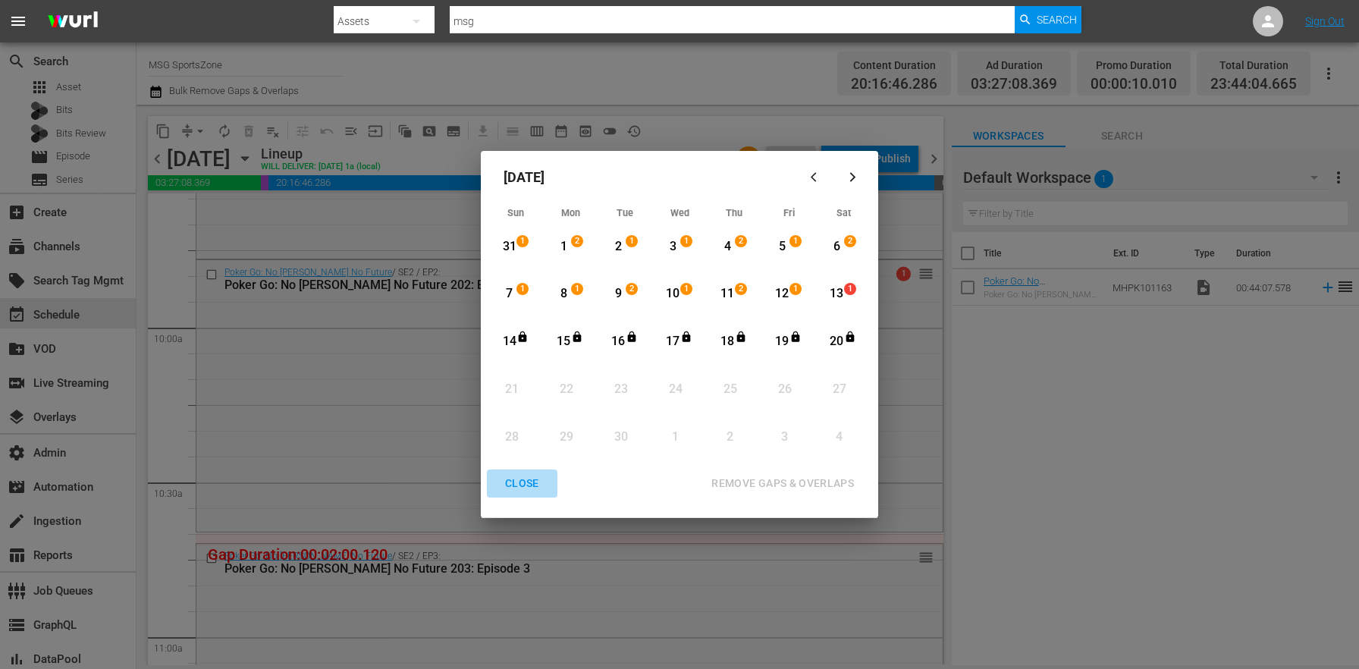
click at [529, 479] on div "CLOSE" at bounding box center [522, 483] width 58 height 19
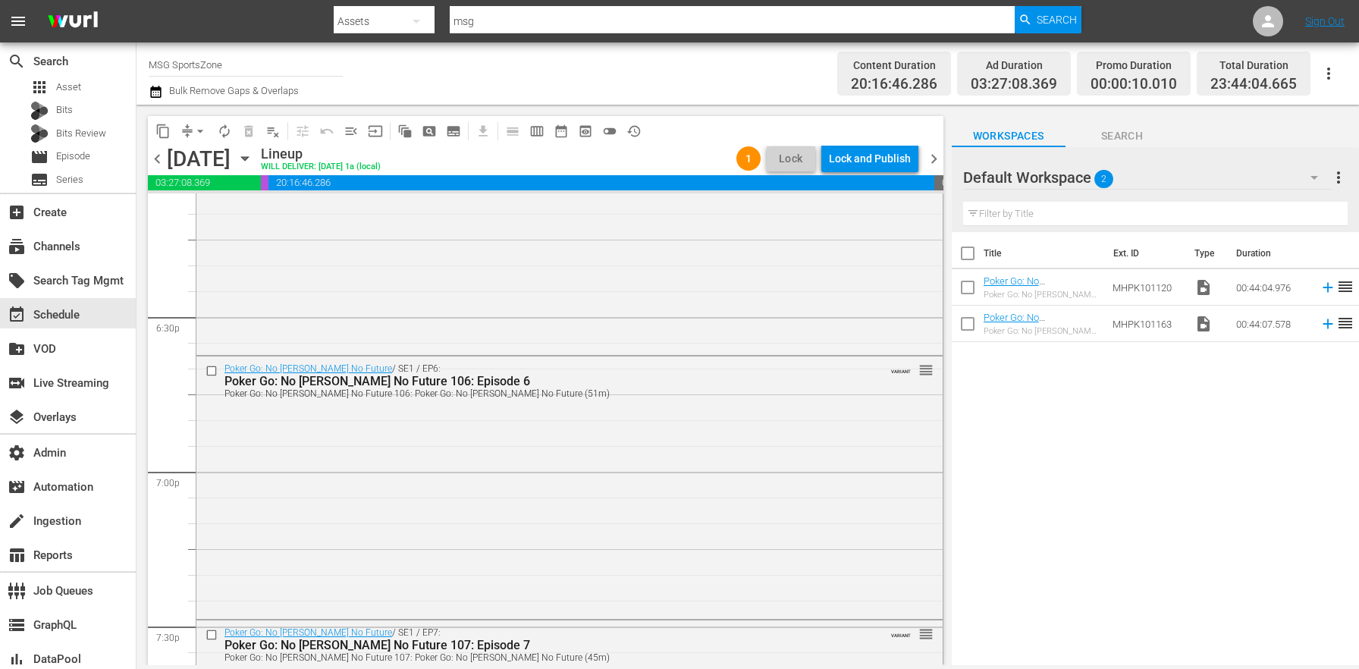
scroll to position [7116, 0]
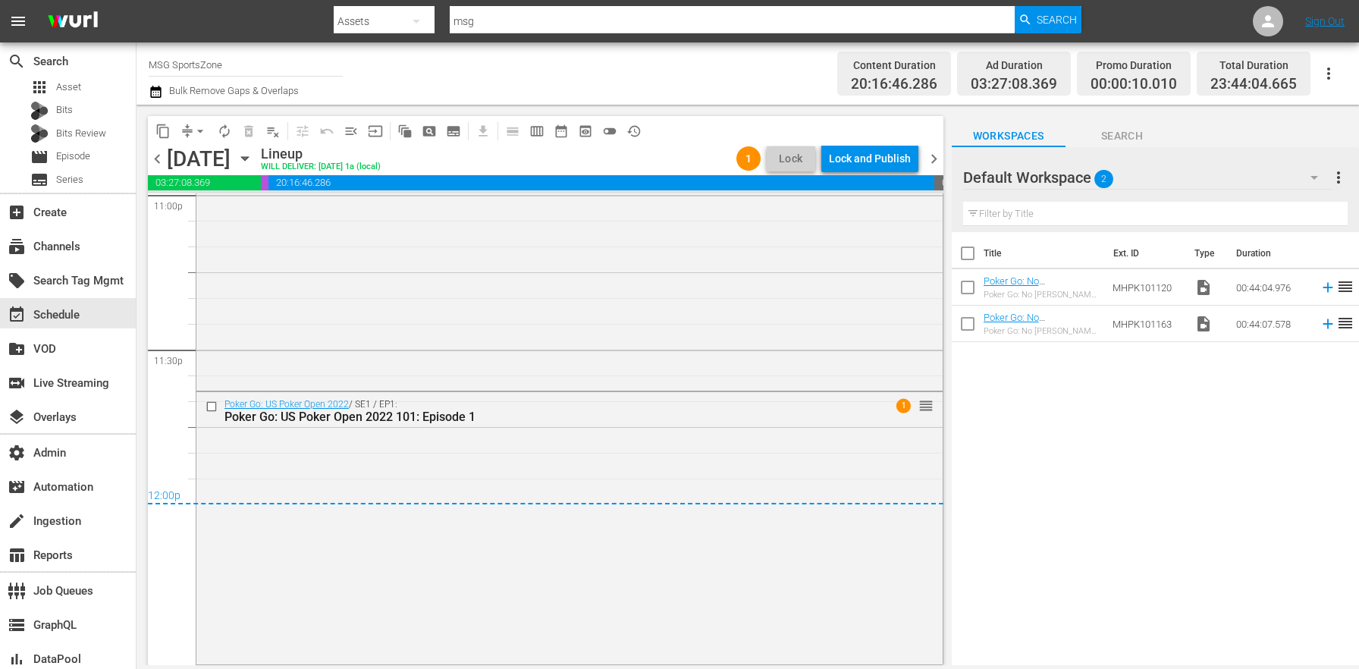
click at [157, 162] on span "chevron_left" at bounding box center [157, 158] width 19 height 19
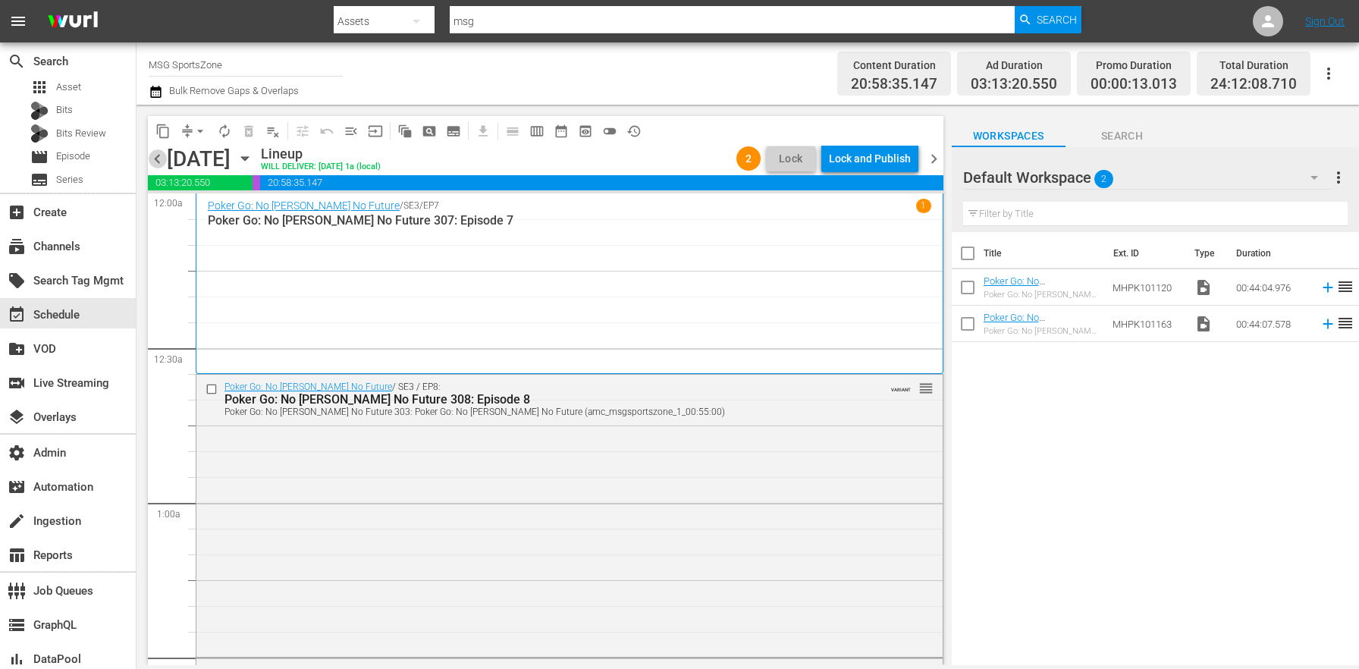
click at [164, 162] on span "chevron_left" at bounding box center [157, 158] width 19 height 19
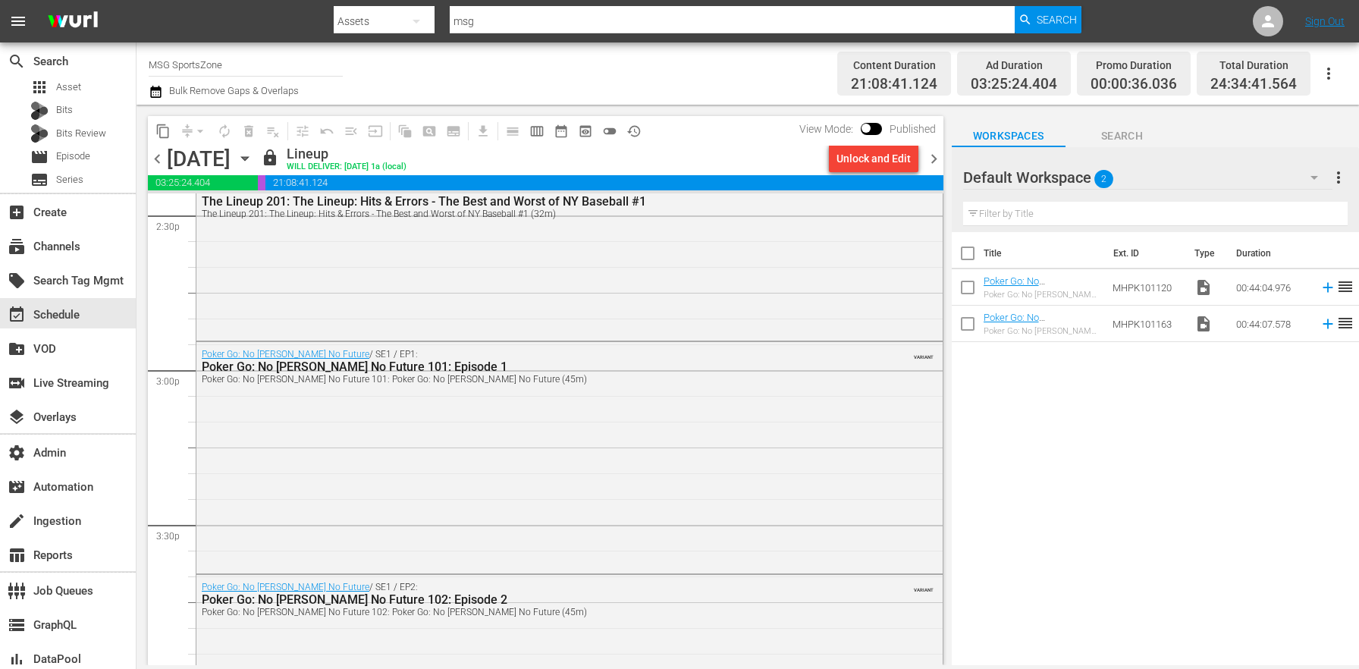
scroll to position [4213, 0]
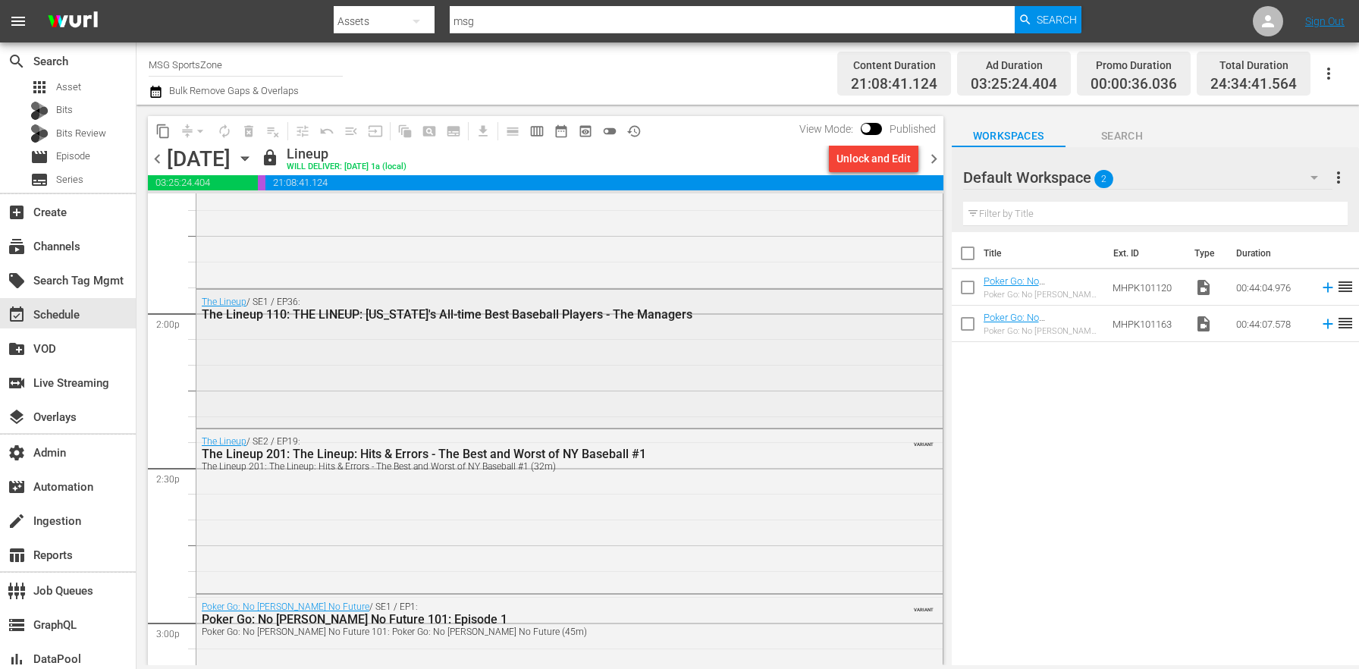
click at [349, 360] on div "The Lineup / SE1 / EP36: The Lineup 110: THE LINEUP: New York's All-time Best B…" at bounding box center [569, 357] width 746 height 135
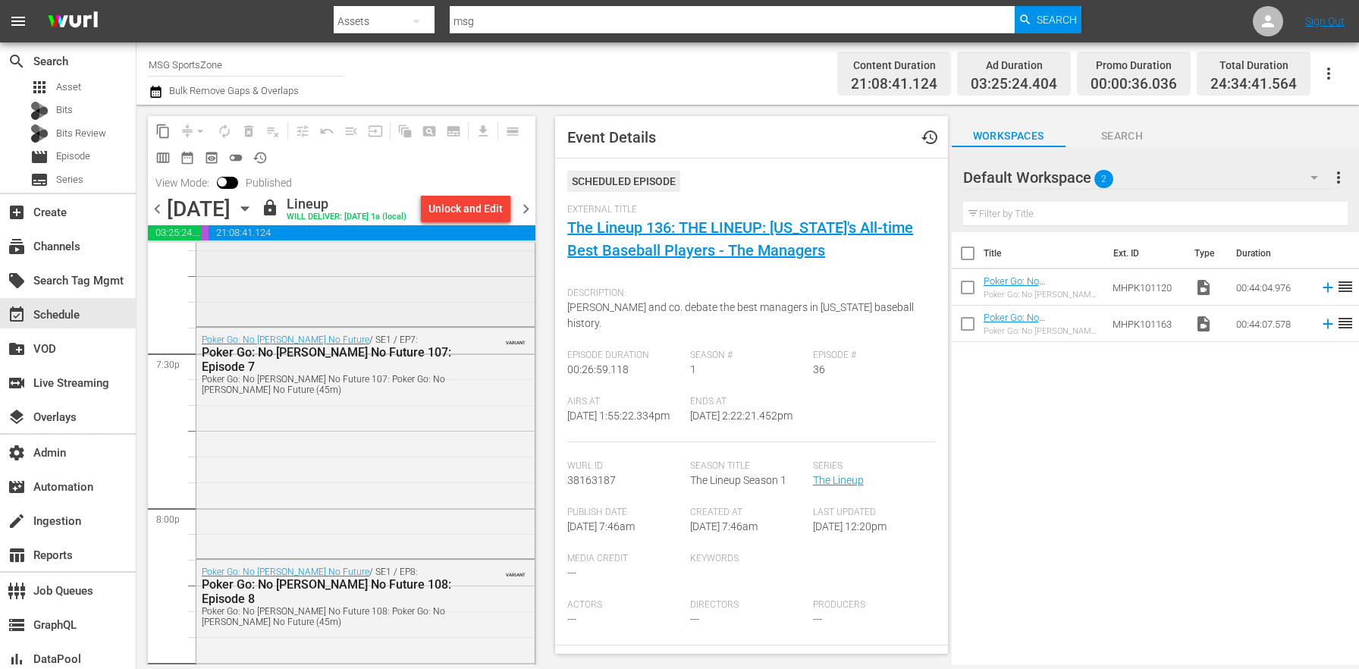
scroll to position [5918, 0]
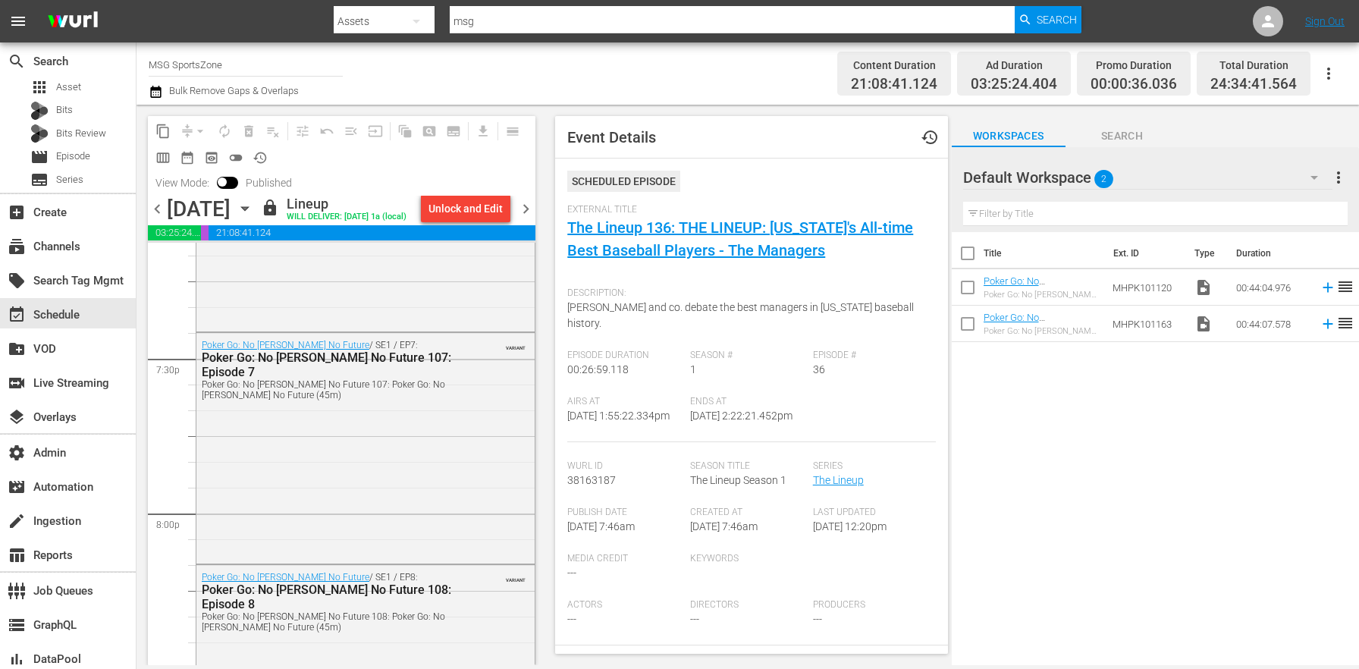
click at [533, 207] on span "chevron_right" at bounding box center [526, 208] width 19 height 19
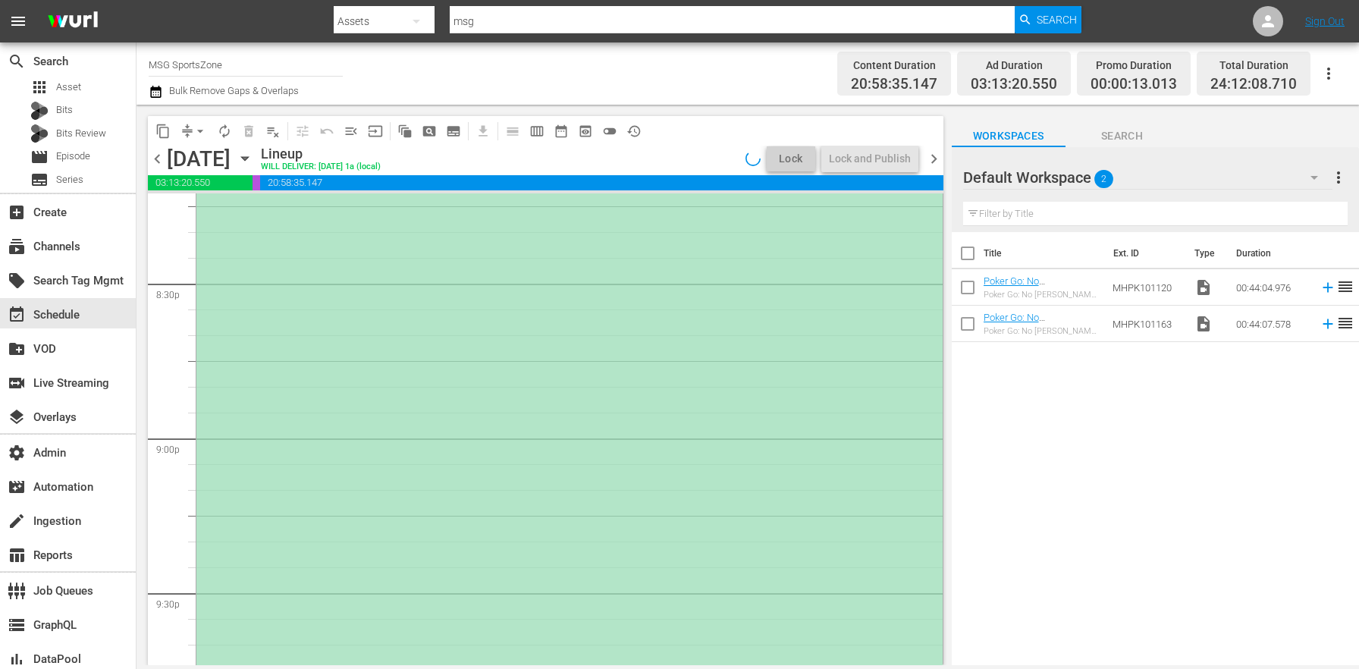
scroll to position [5841, 0]
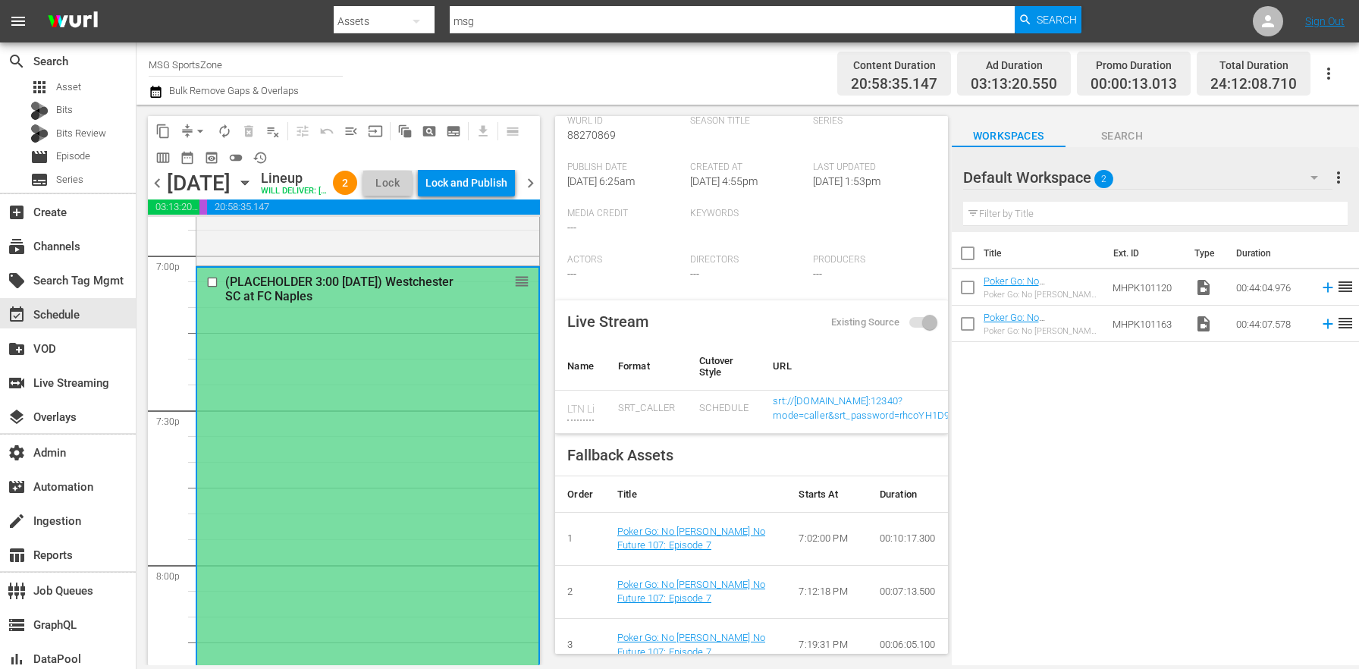
scroll to position [0, 0]
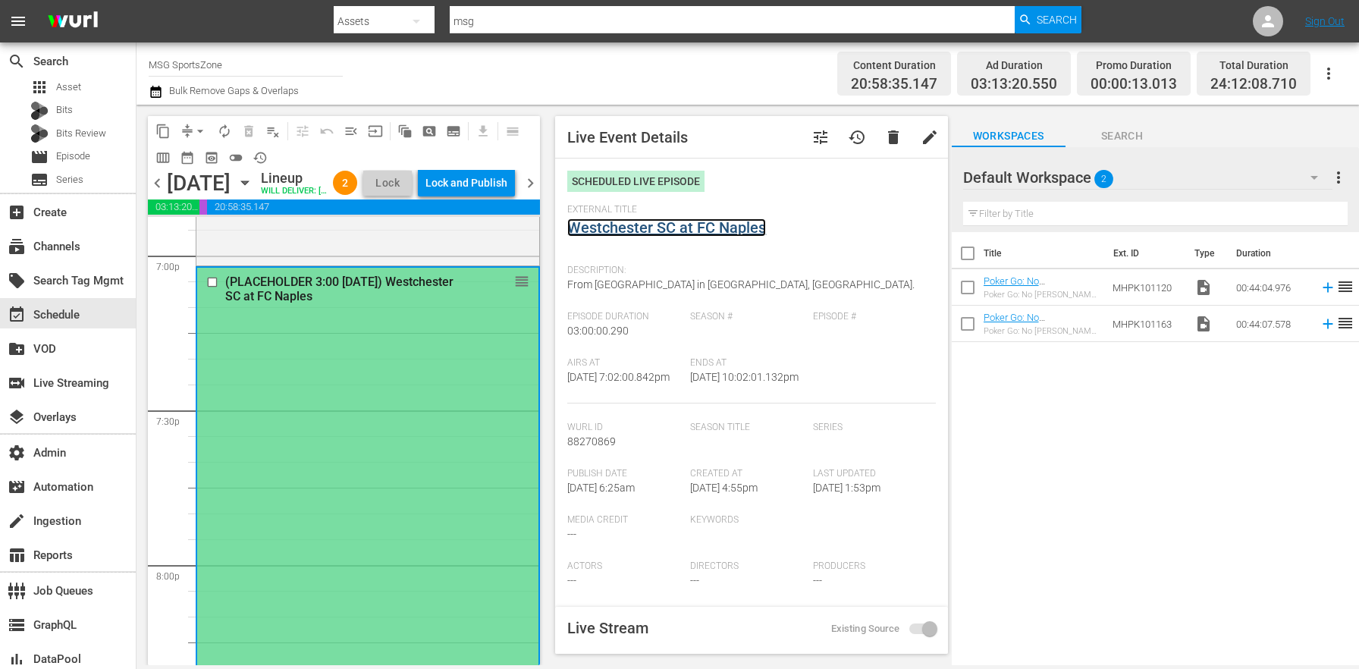
click at [667, 226] on link "Westchester SC at FC Naples" at bounding box center [666, 227] width 199 height 18
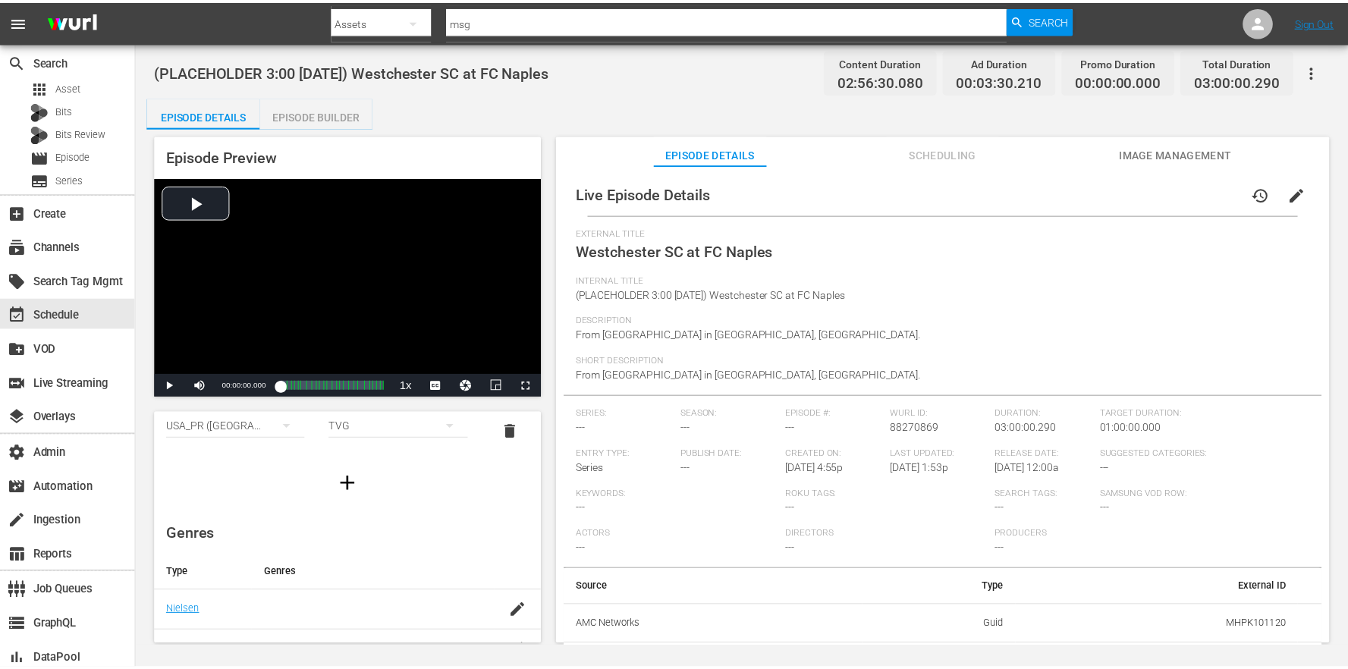
scroll to position [149, 0]
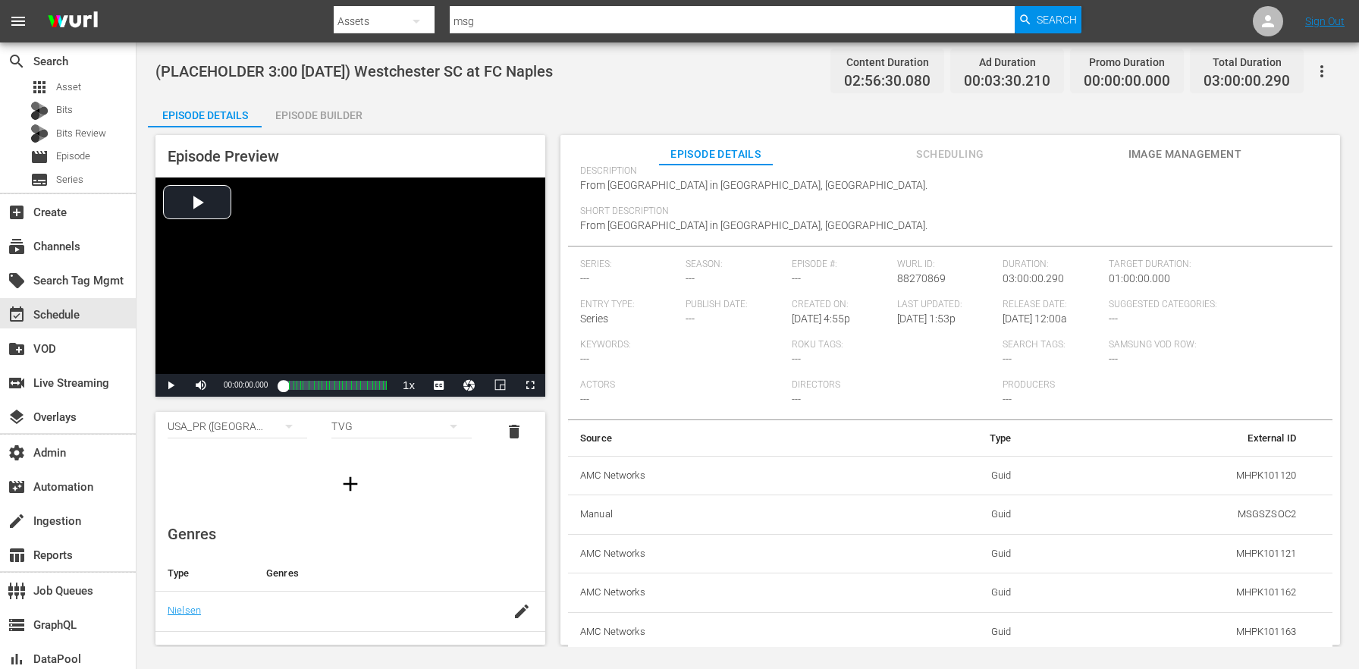
click at [358, 104] on div "Episode Builder" at bounding box center [319, 115] width 114 height 36
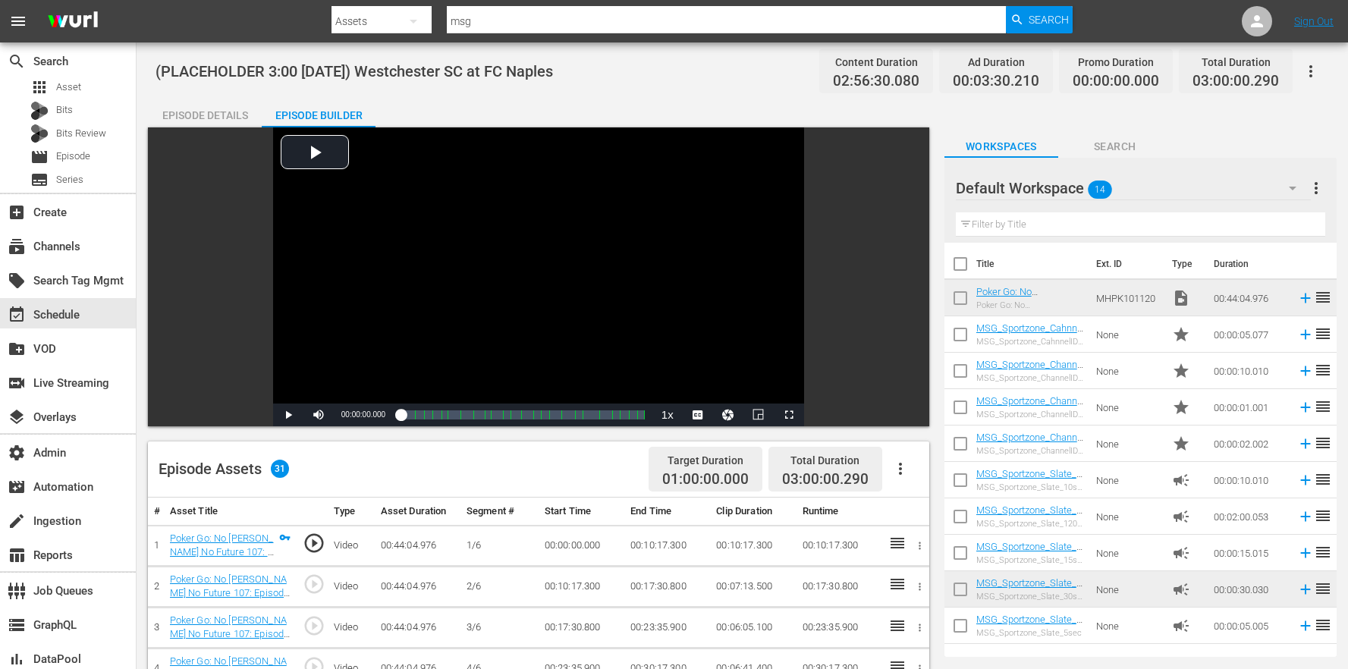
click at [490, 489] on div "Episode Assets 31 Target Duration 01:00:00.000 Total Duration 03:00:00.290" at bounding box center [538, 469] width 781 height 56
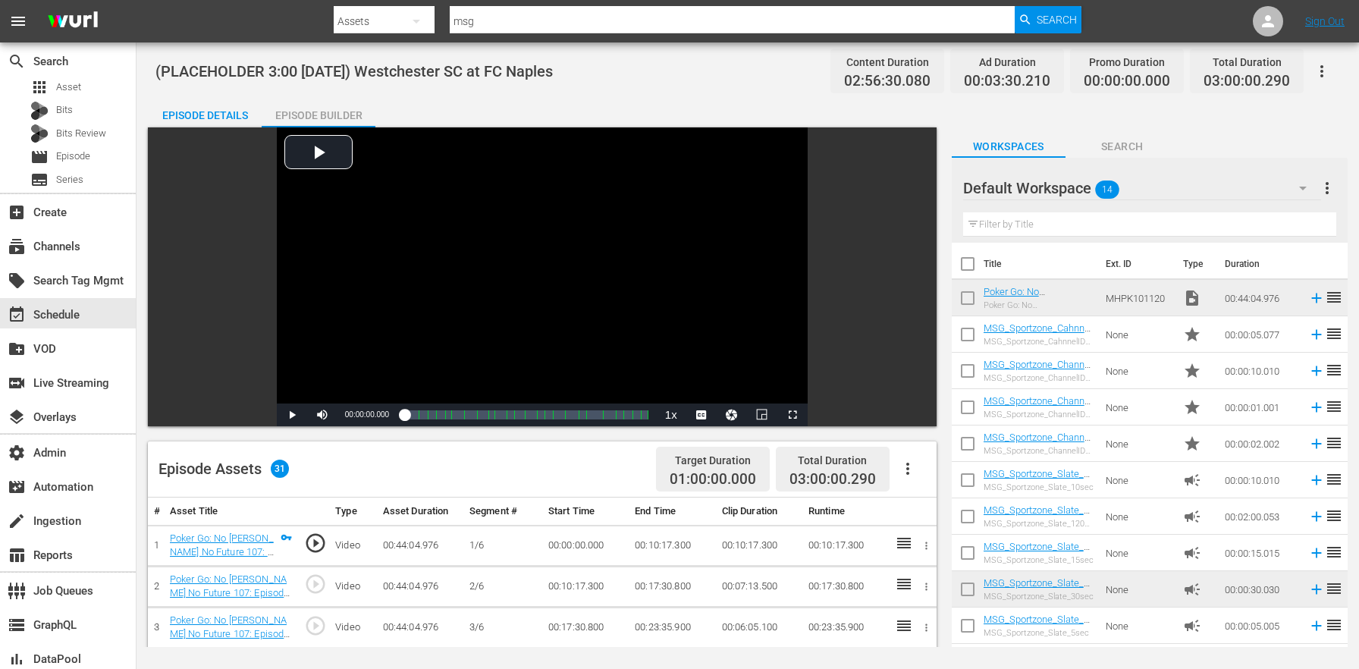
click at [498, 73] on span "(PLACEHOLDER 3:00 [DATE]) Westchester SC at FC Naples" at bounding box center [353, 71] width 397 height 18
click at [85, 86] on div "apps Asset" at bounding box center [68, 87] width 136 height 21
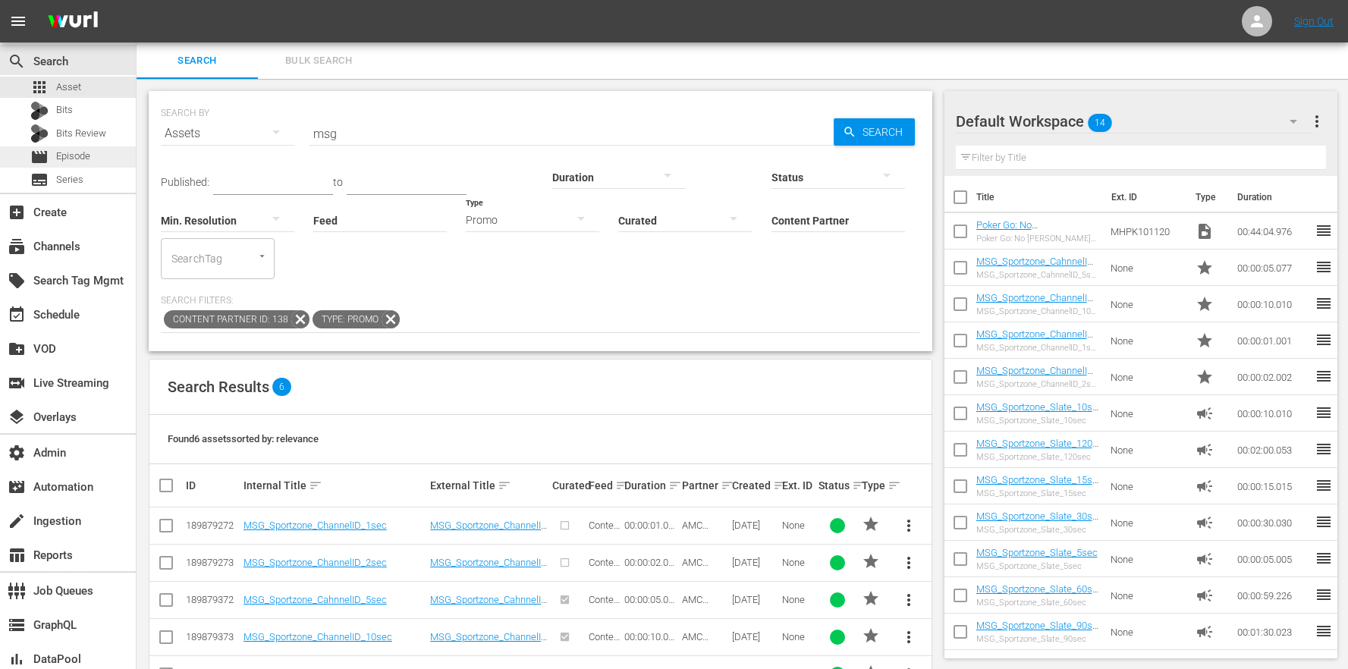
click at [75, 160] on span "Episode" at bounding box center [73, 156] width 34 height 15
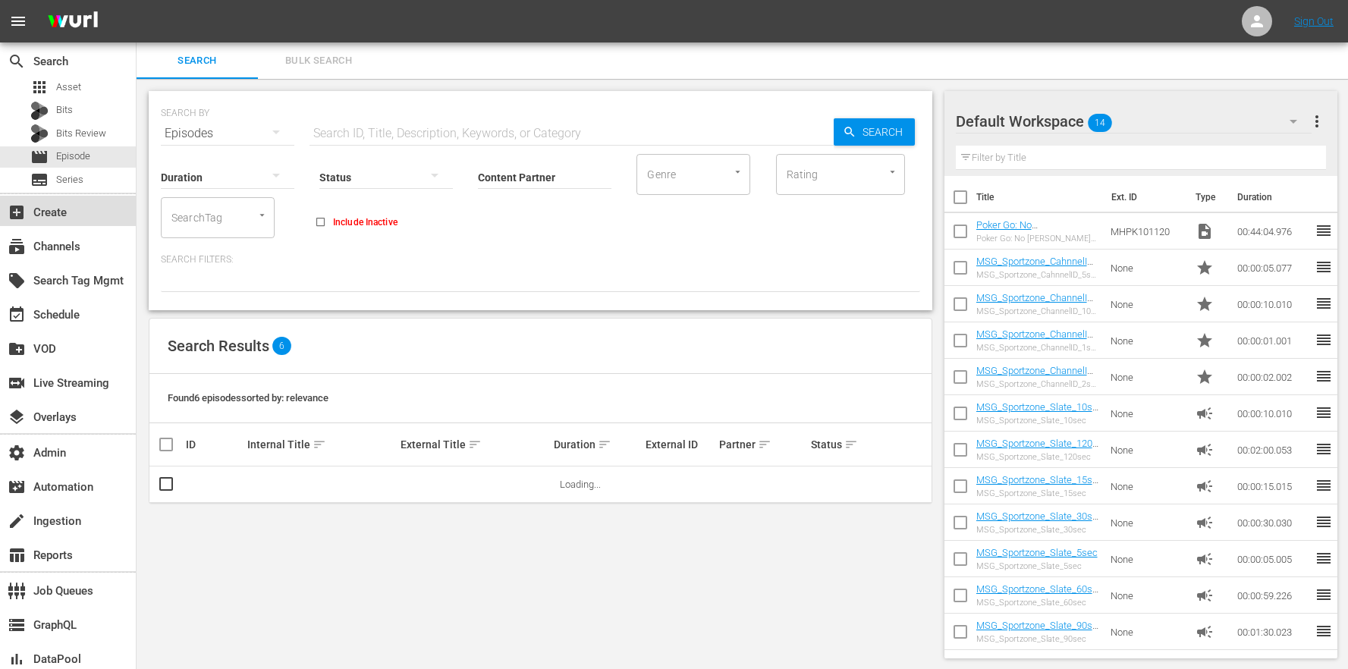
click at [73, 212] on div "add_box Create" at bounding box center [42, 210] width 85 height 14
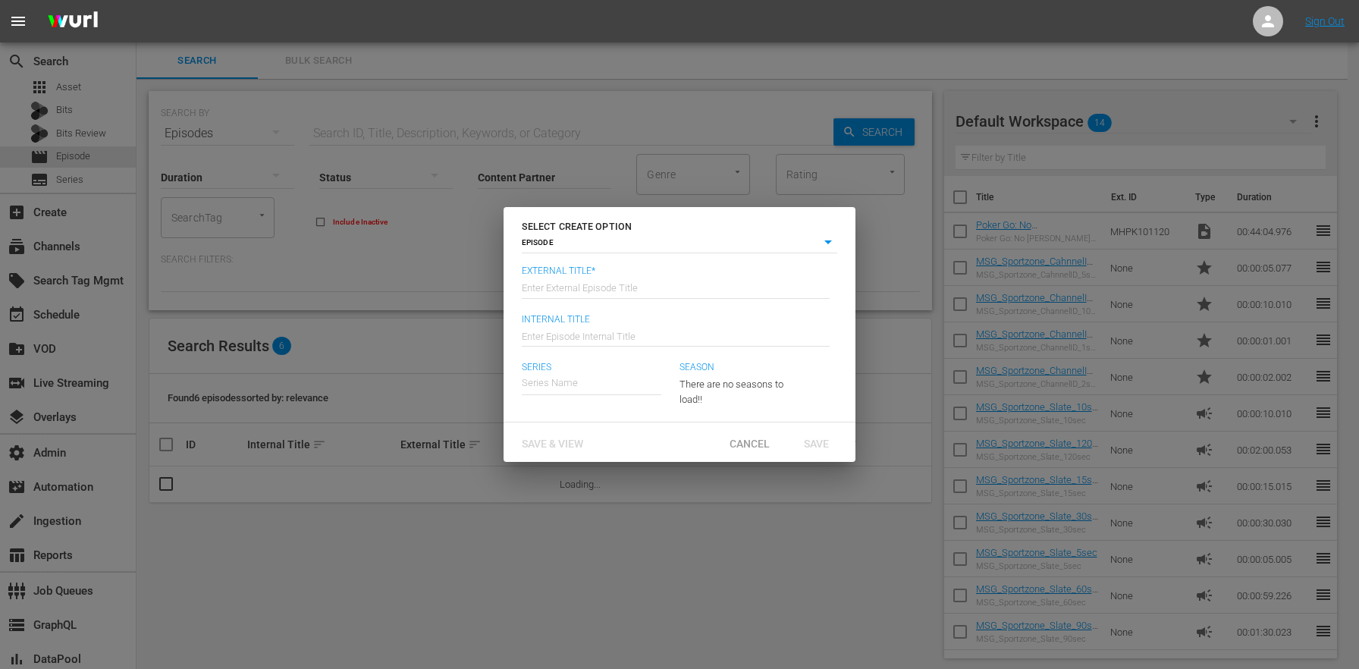
click at [653, 251] on body "menu Sign Out search Search apps Asset Bits Bits Review movie Episode subtitles…" at bounding box center [679, 334] width 1359 height 669
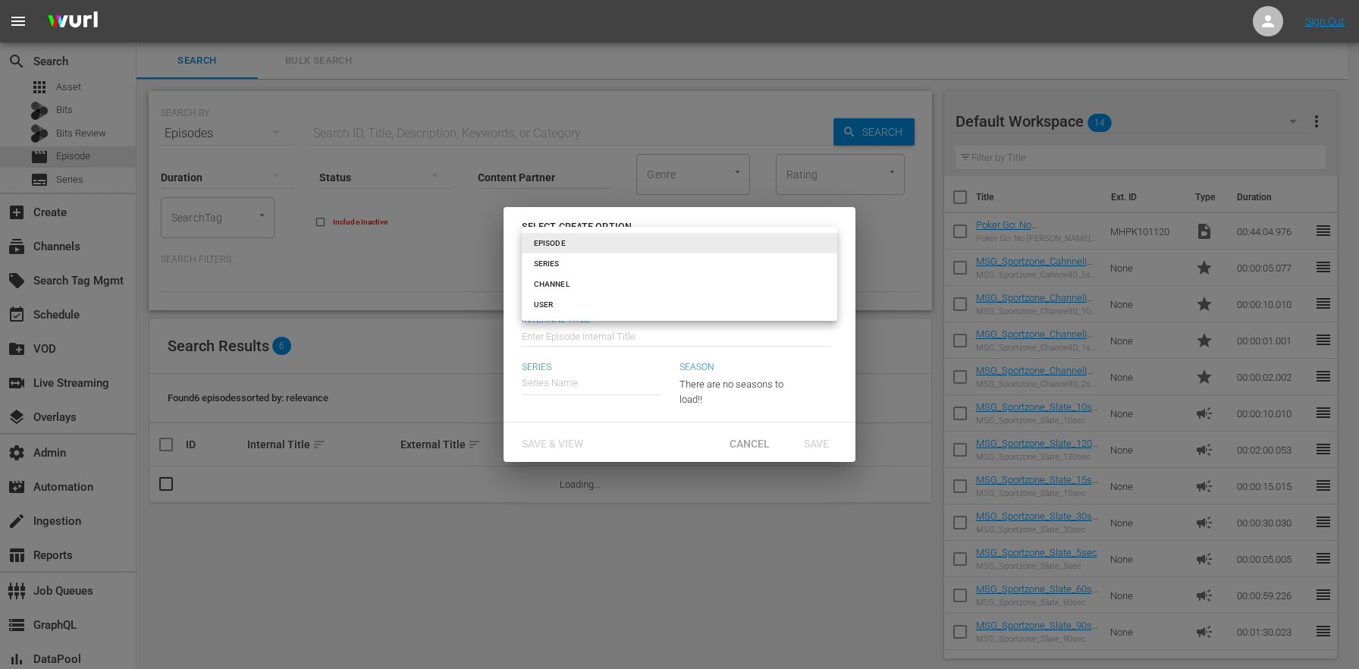
click at [651, 249] on li "EPISODE" at bounding box center [680, 243] width 316 height 20
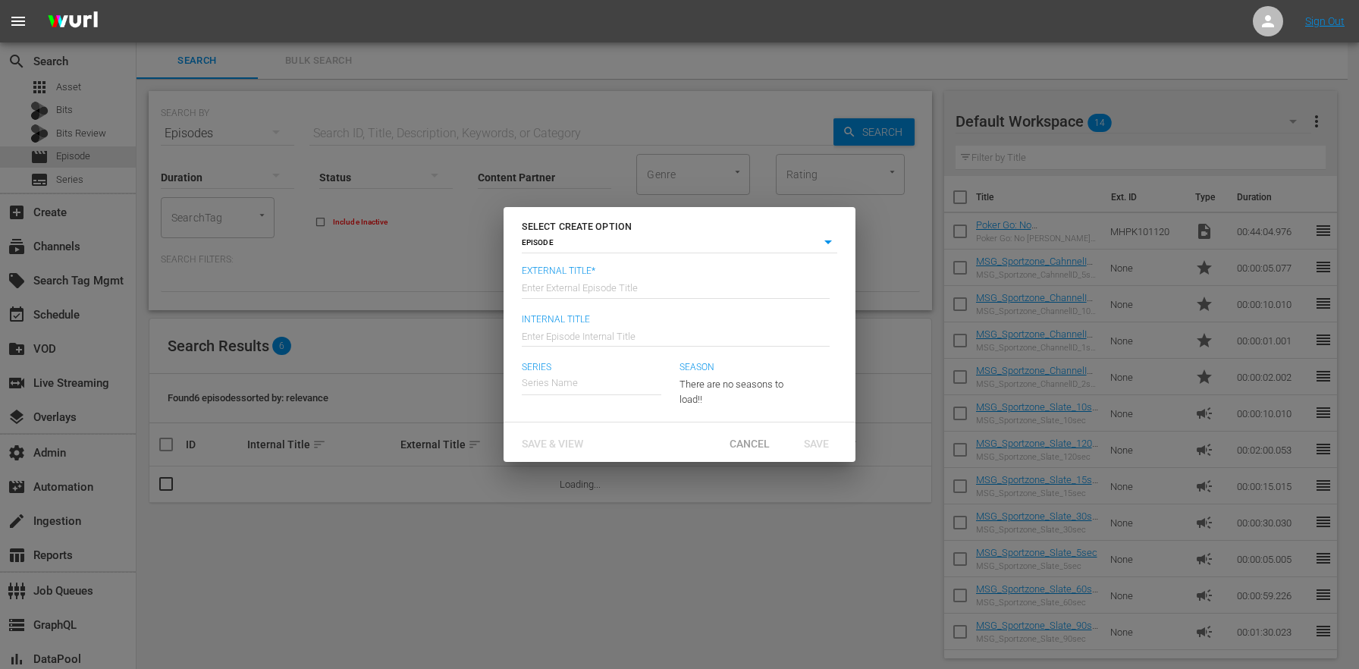
click at [588, 284] on input "text" at bounding box center [676, 286] width 308 height 36
type input "Test"
click at [582, 337] on input "text" at bounding box center [676, 334] width 308 height 36
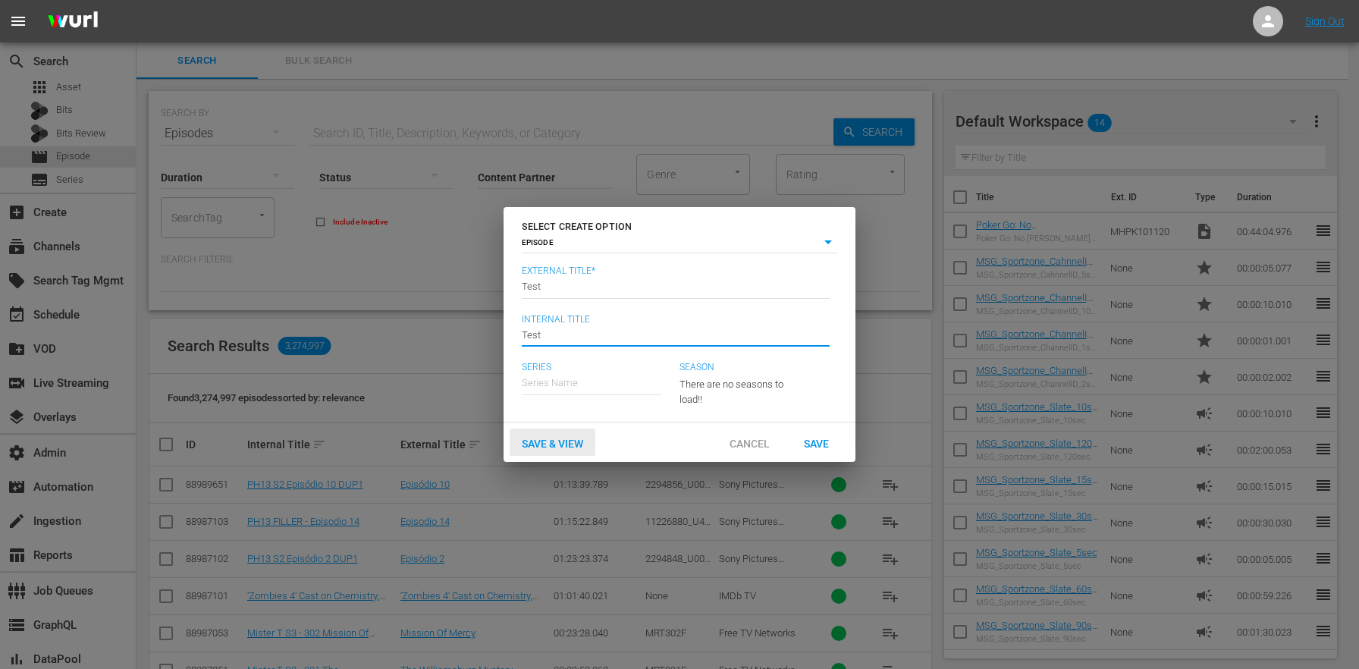
type input "Test"
click at [564, 441] on span "Save & View" at bounding box center [553, 444] width 86 height 12
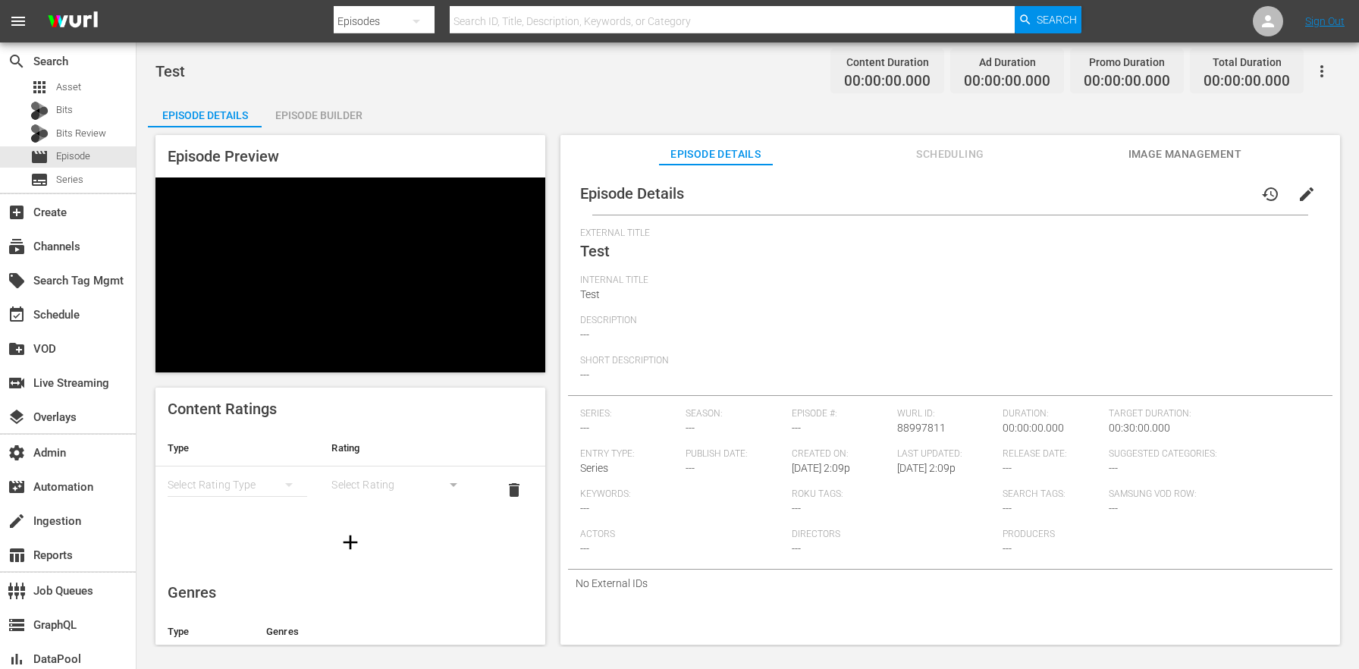
click at [925, 157] on span "Scheduling" at bounding box center [950, 154] width 114 height 19
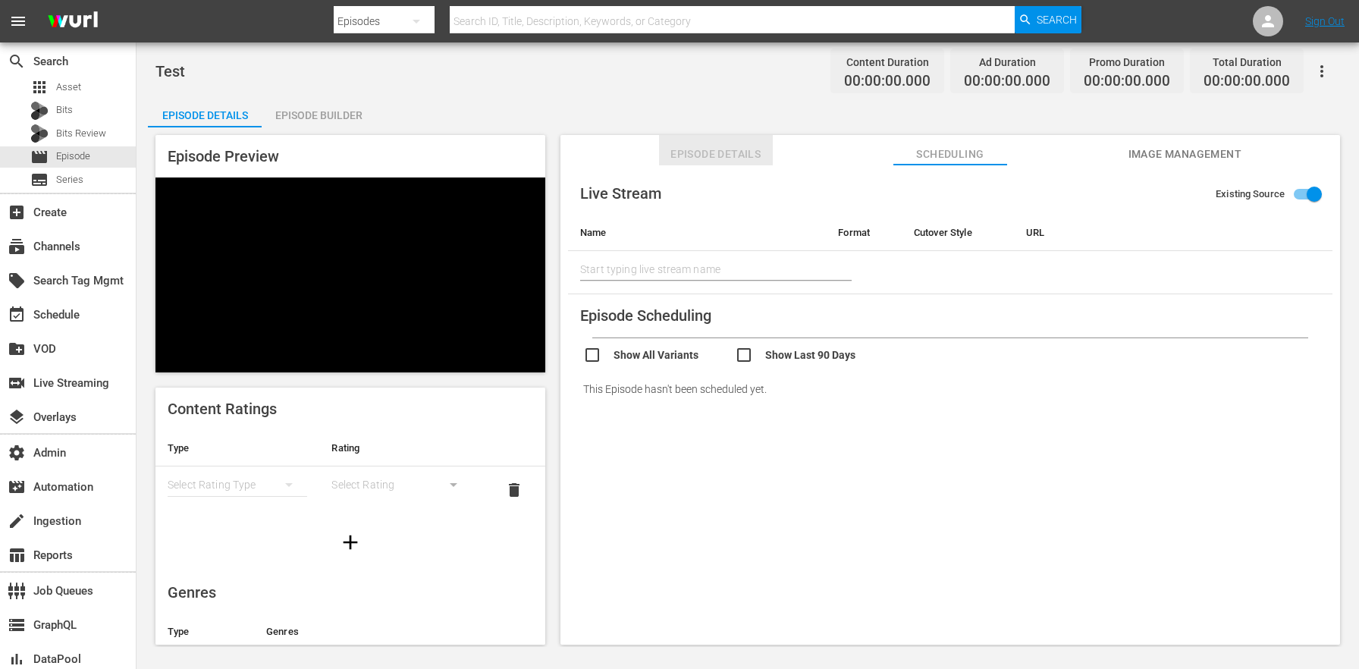
click at [681, 159] on span "Episode Details" at bounding box center [716, 154] width 114 height 19
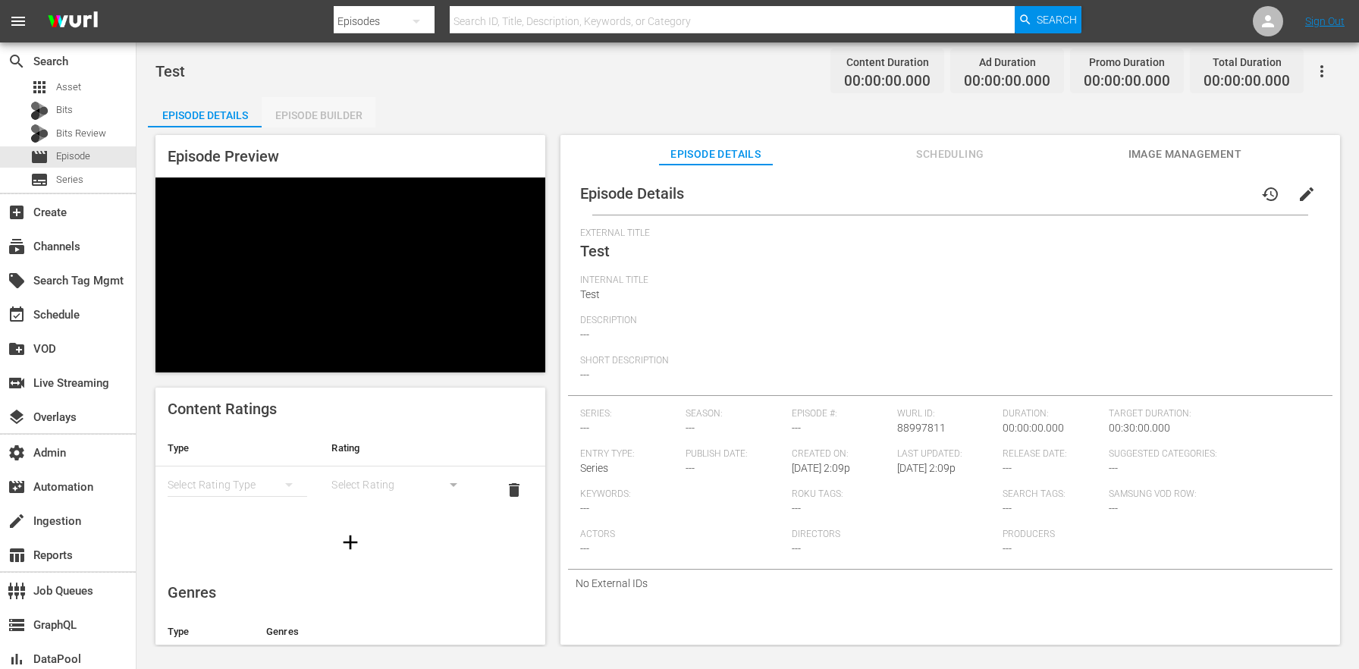
click at [335, 118] on div "Episode Builder" at bounding box center [319, 115] width 114 height 36
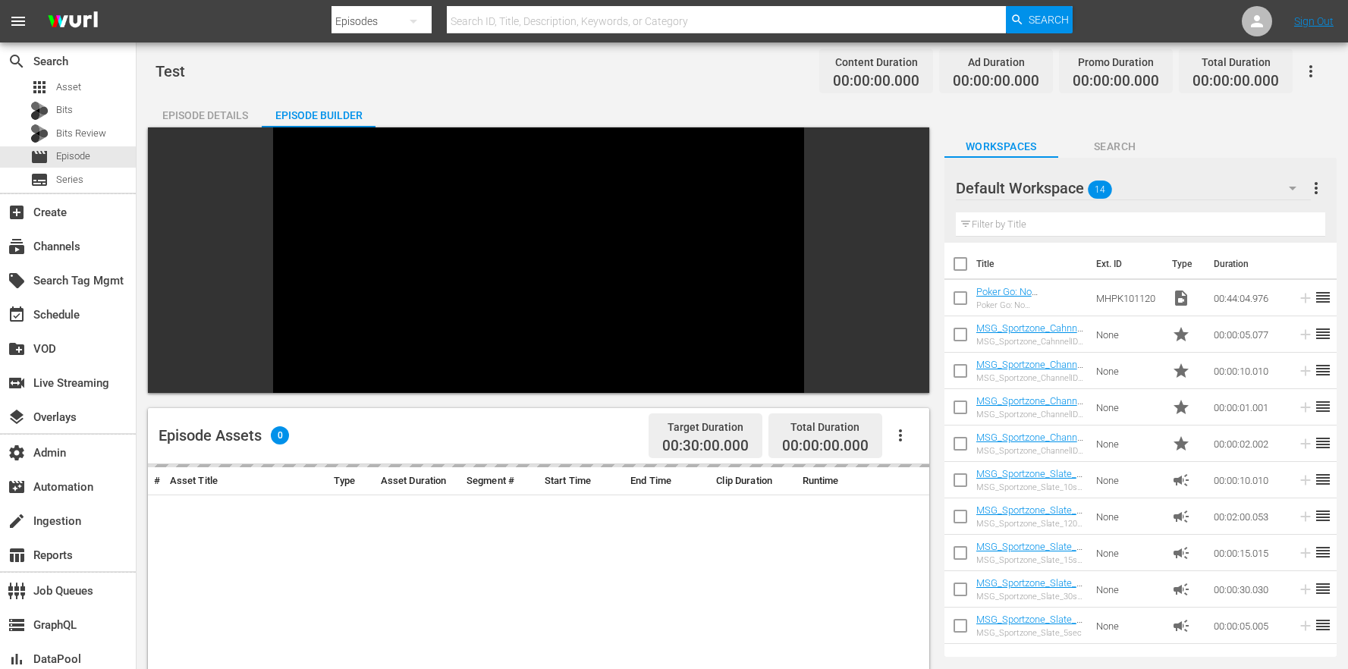
click at [228, 92] on div "Test Content Duration 00:00:00.000 Ad Duration 00:00:00.000 Promo Duration 00:0…" at bounding box center [742, 536] width 1211 height 988
click at [234, 123] on div "Episode Details" at bounding box center [205, 115] width 114 height 36
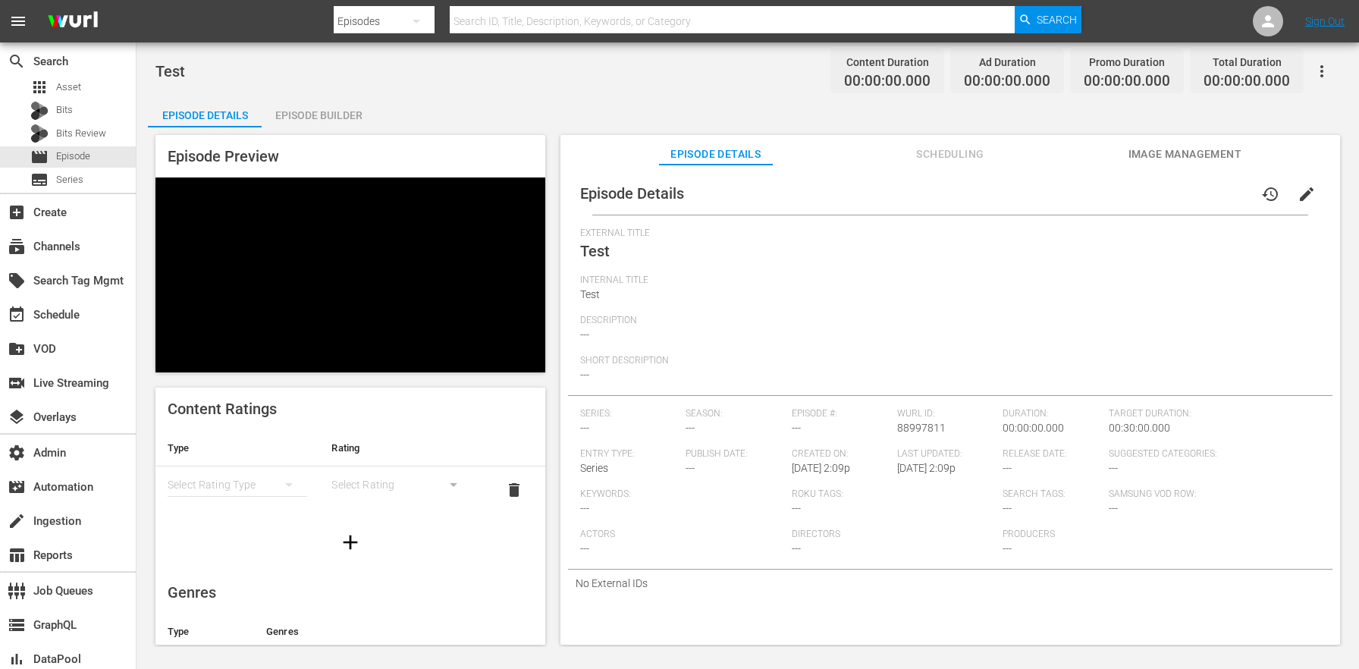
click at [322, 117] on div "Episode Builder" at bounding box center [319, 115] width 114 height 36
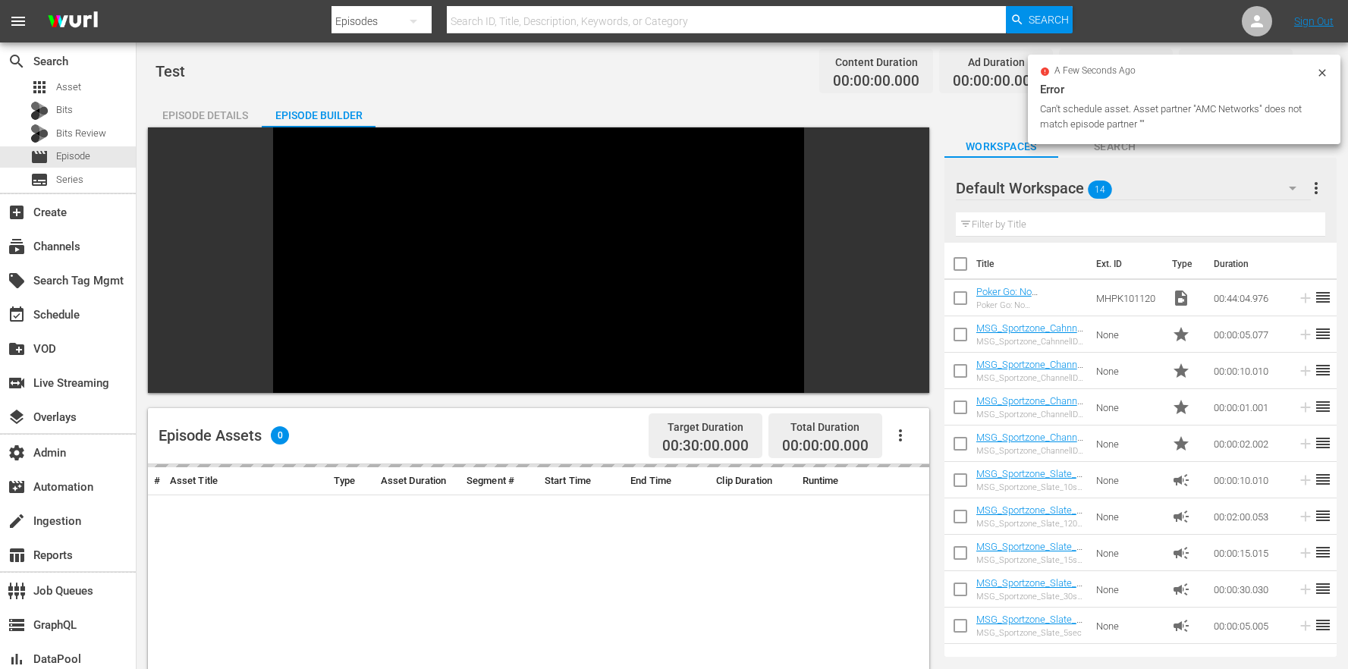
click at [1123, 124] on div "Can't schedule asset. Asset partner "AMC Networks" does not match episode partn…" at bounding box center [1176, 117] width 272 height 30
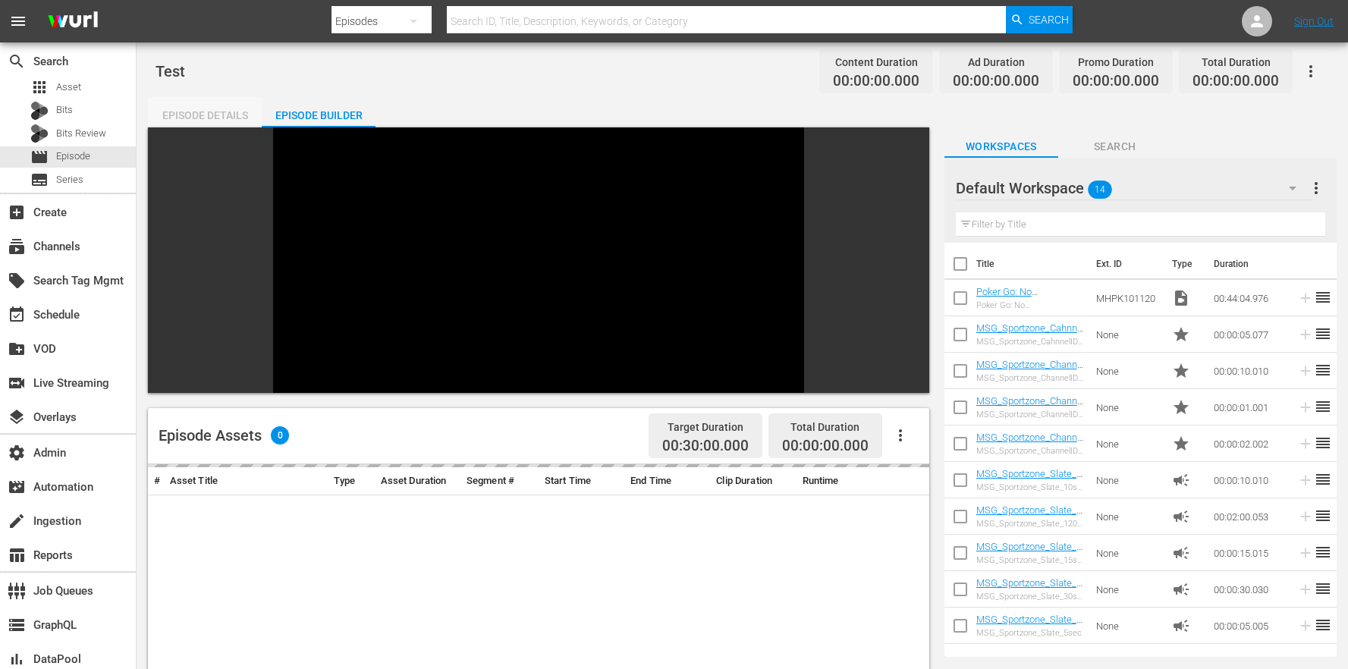
click at [206, 112] on div "Episode Details" at bounding box center [205, 115] width 114 height 36
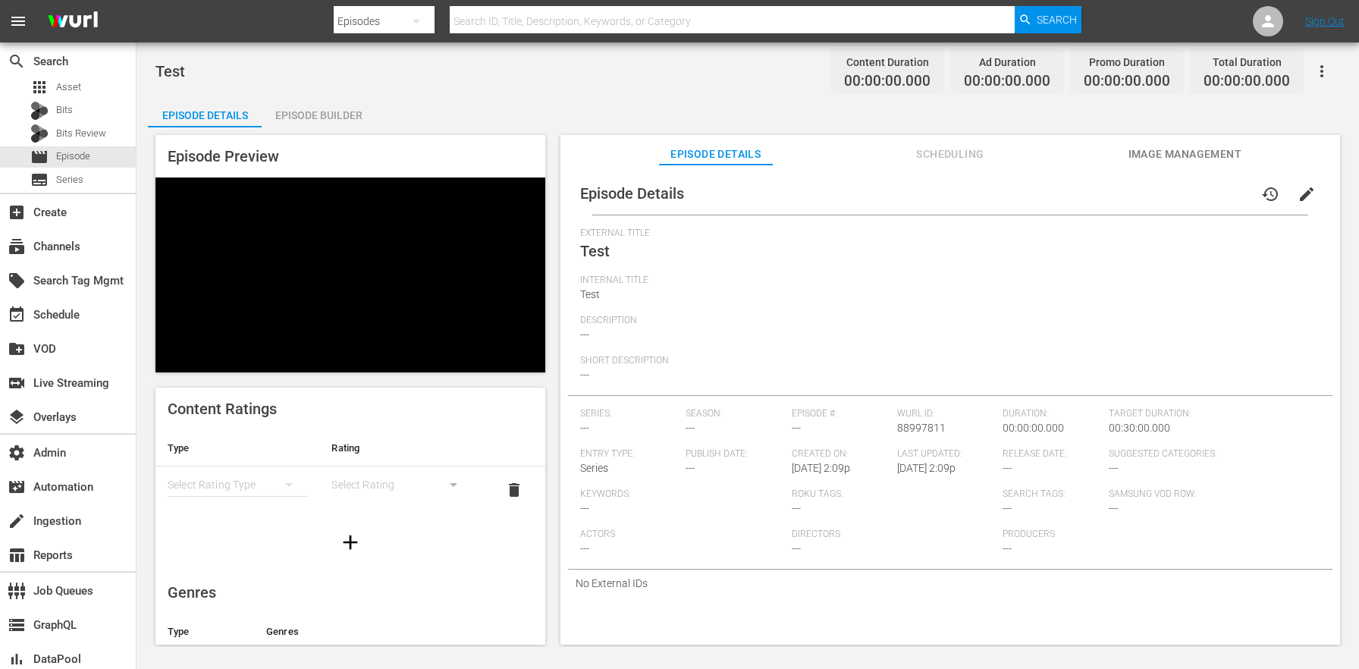
click at [841, 393] on div "Short Description ---" at bounding box center [950, 375] width 740 height 40
click at [962, 177] on div "Episode Details history edit" at bounding box center [950, 193] width 765 height 42
click at [964, 153] on span "Scheduling" at bounding box center [950, 154] width 114 height 19
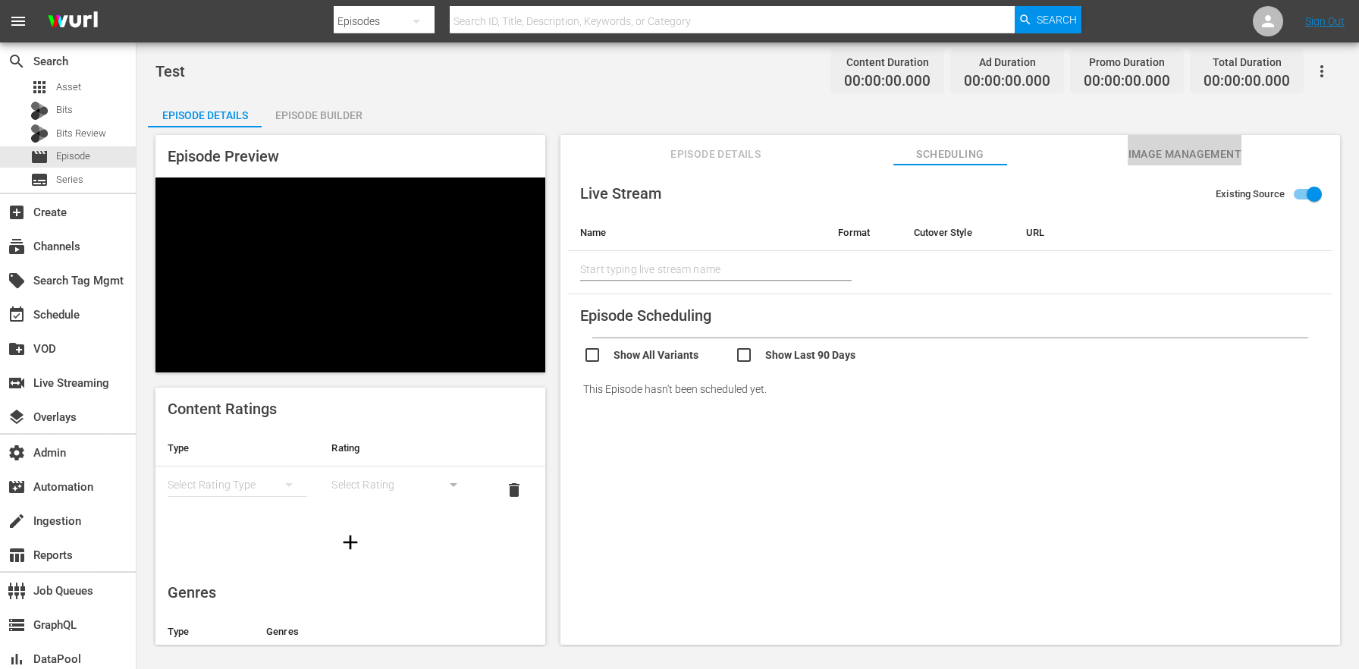
click at [1167, 159] on span "Image Management" at bounding box center [1185, 154] width 114 height 19
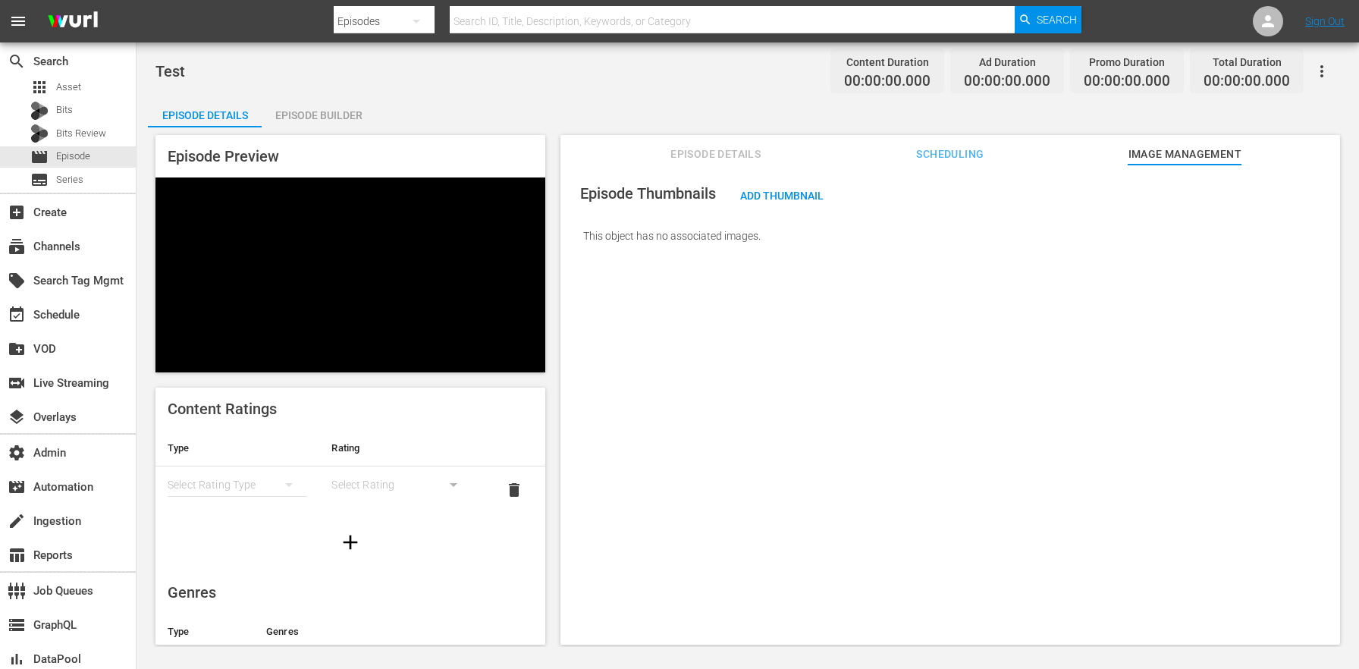
click at [328, 107] on div "Episode Builder" at bounding box center [319, 115] width 114 height 36
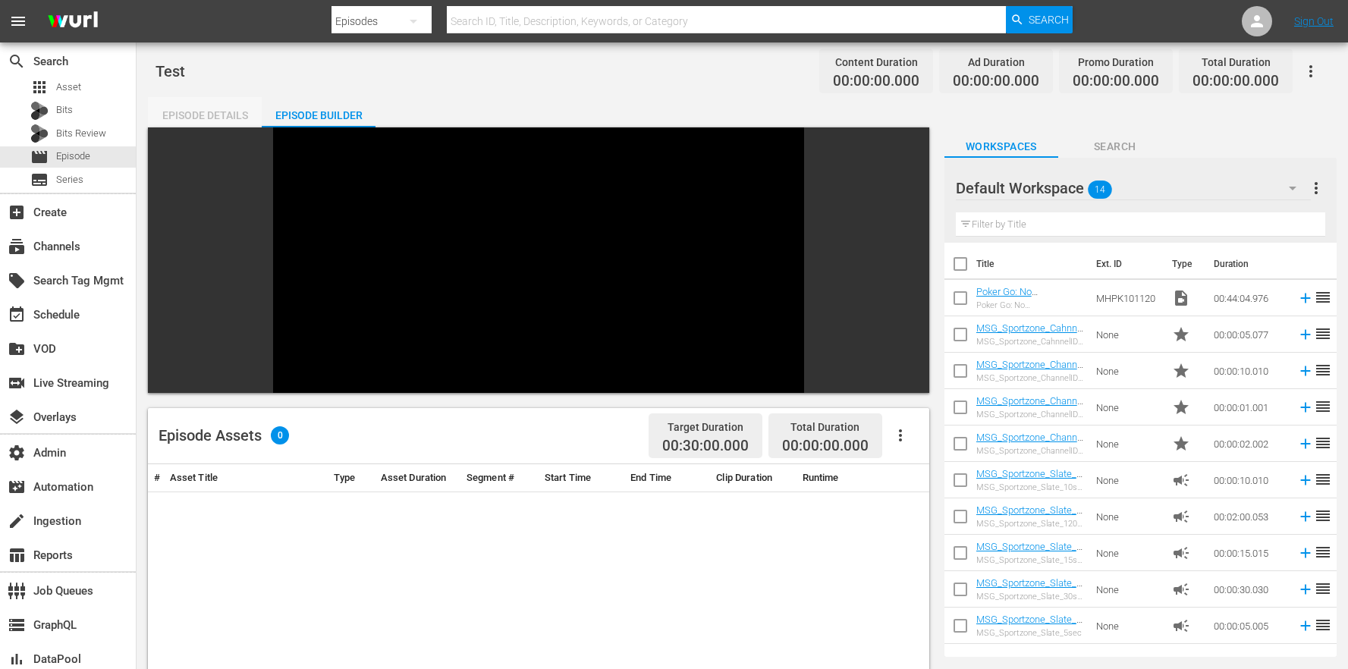
click at [213, 115] on div "Episode Details" at bounding box center [205, 115] width 114 height 36
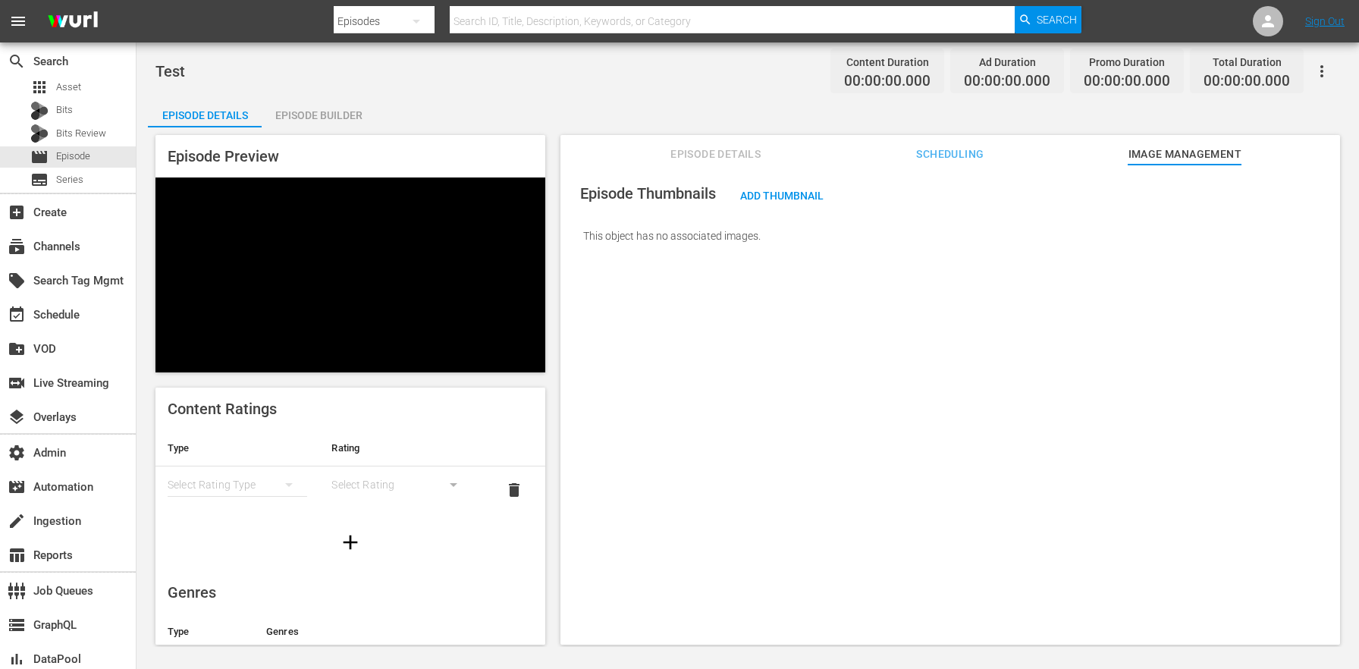
click at [220, 115] on div "Episode Details" at bounding box center [205, 115] width 114 height 36
click at [714, 130] on div "Episode Preview Content Ratings Type Rating Select Rating Type Select Rating de…" at bounding box center [748, 391] width 1200 height 529
click at [717, 143] on button "Episode Details" at bounding box center [716, 150] width 114 height 30
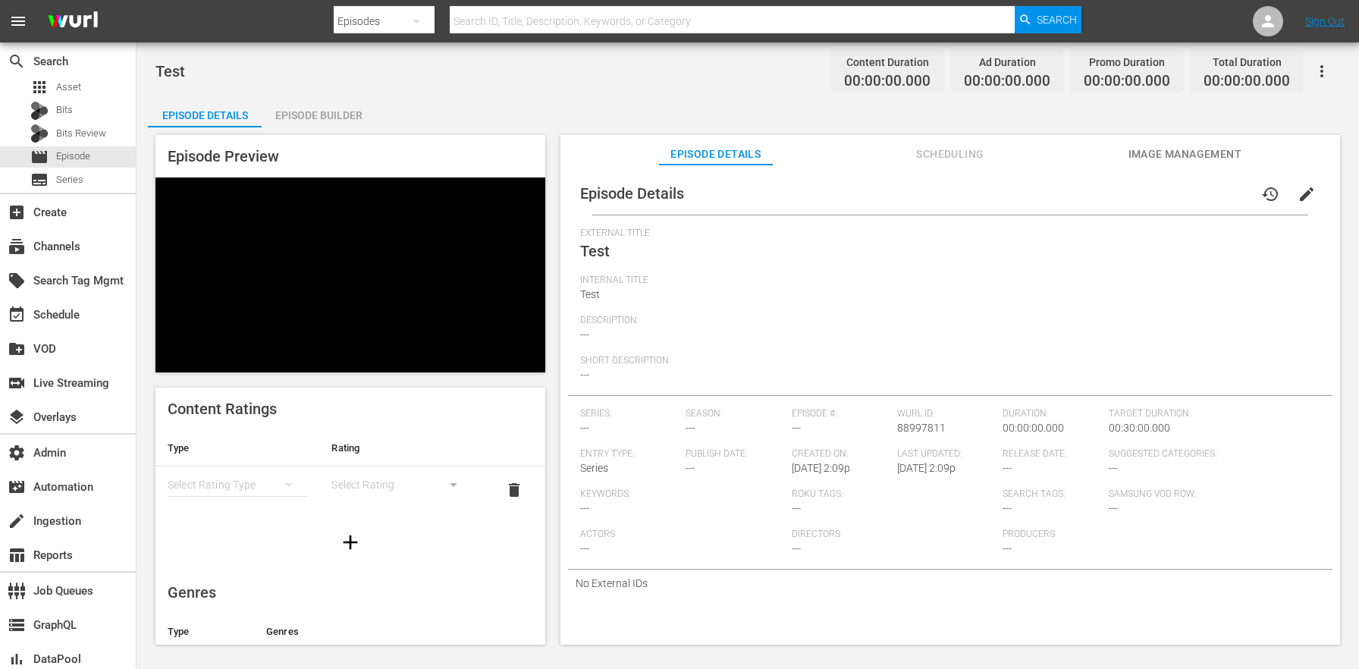
click at [916, 422] on span "88997811" at bounding box center [921, 428] width 49 height 12
copy span "88997811"
click at [83, 81] on div "apps Asset" at bounding box center [68, 87] width 136 height 21
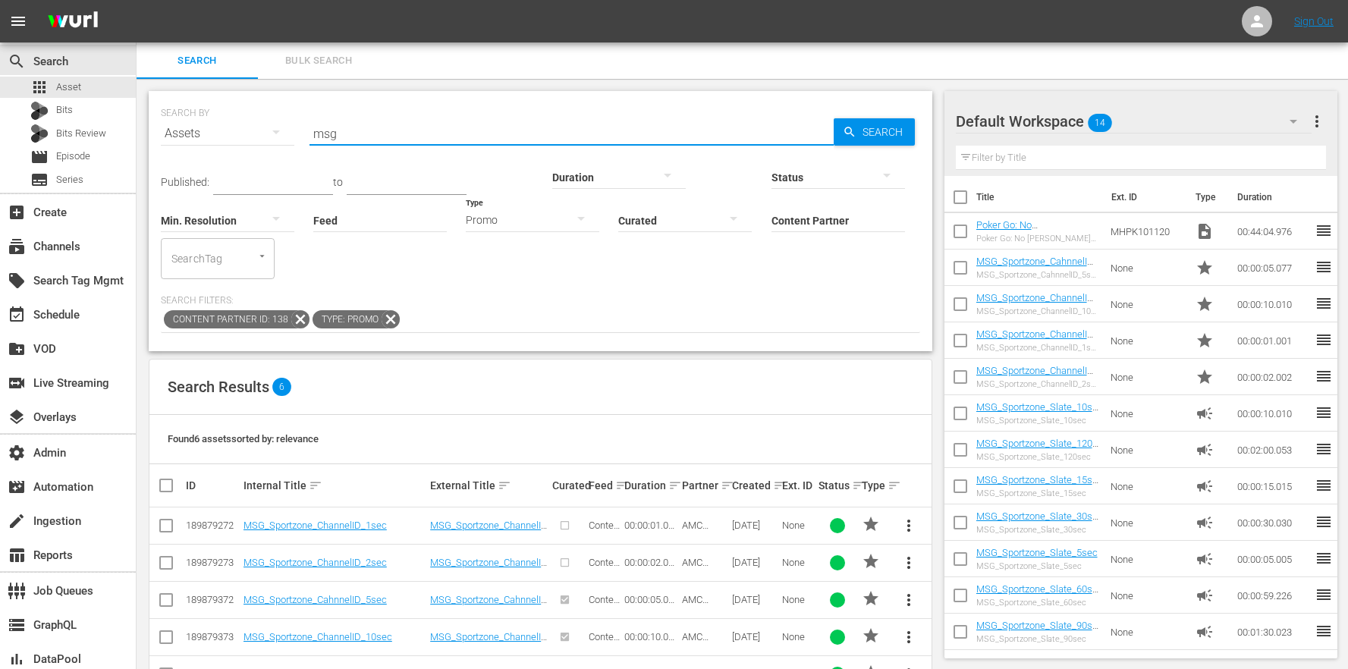
drag, startPoint x: 363, startPoint y: 141, endPoint x: 267, endPoint y: 124, distance: 97.8
click at [266, 124] on div "SEARCH BY Search By Assets Search ID, Title, Description, Keywords, or Category…" at bounding box center [540, 124] width 759 height 55
click at [385, 310] on icon at bounding box center [391, 319] width 18 height 18
type input "msg"
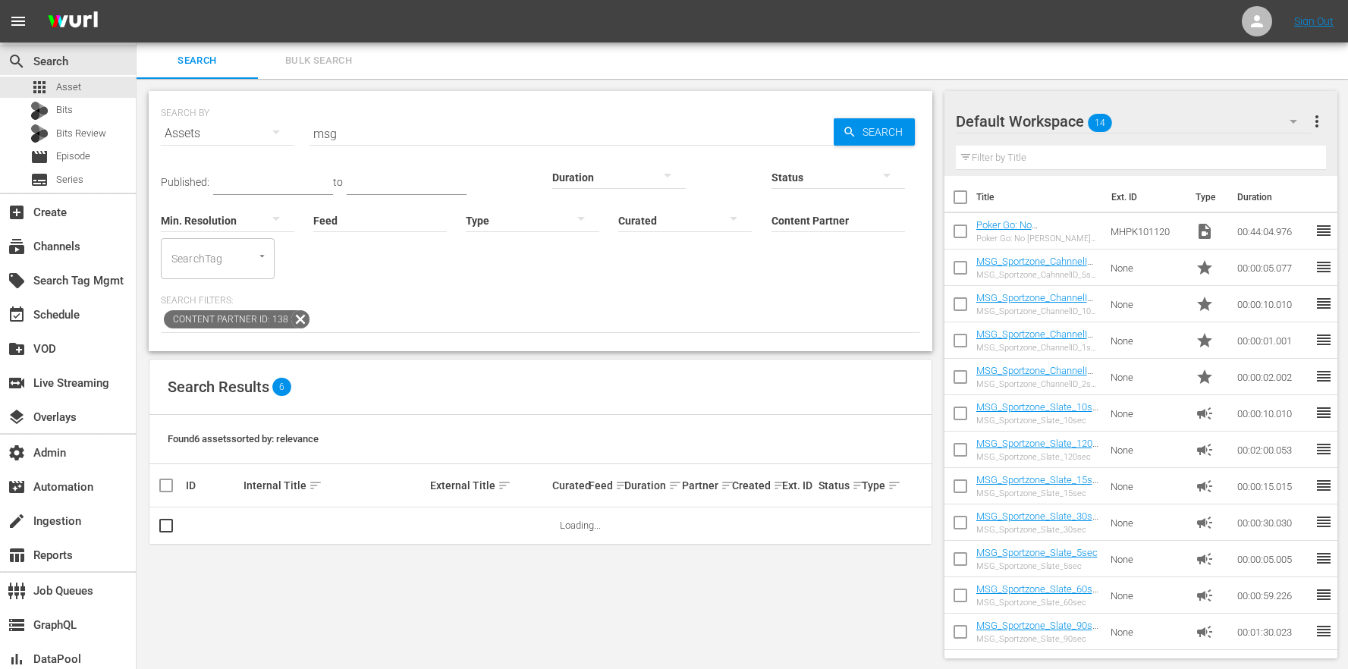
click at [297, 310] on icon at bounding box center [300, 319] width 18 height 18
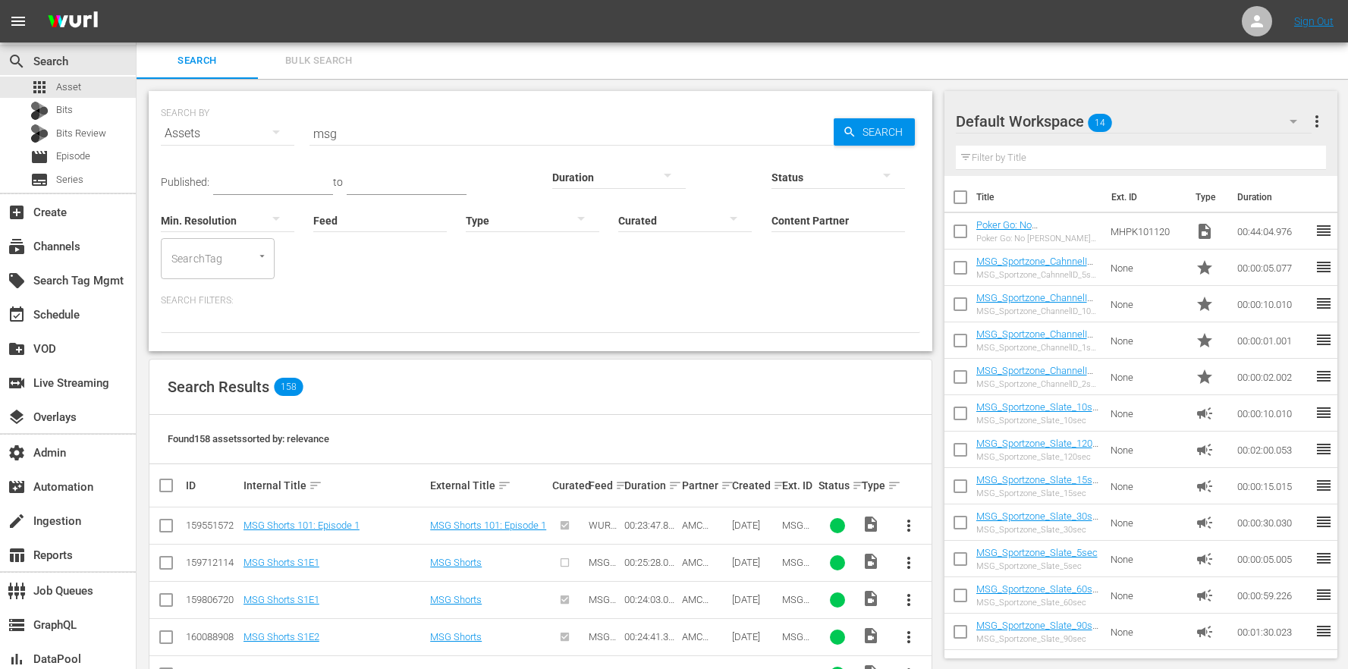
click at [86, 168] on div "apps Asset Bits Bits Review movie Episode subtitles Series" at bounding box center [68, 134] width 136 height 114
click at [103, 154] on div "movie Episode" at bounding box center [68, 156] width 136 height 21
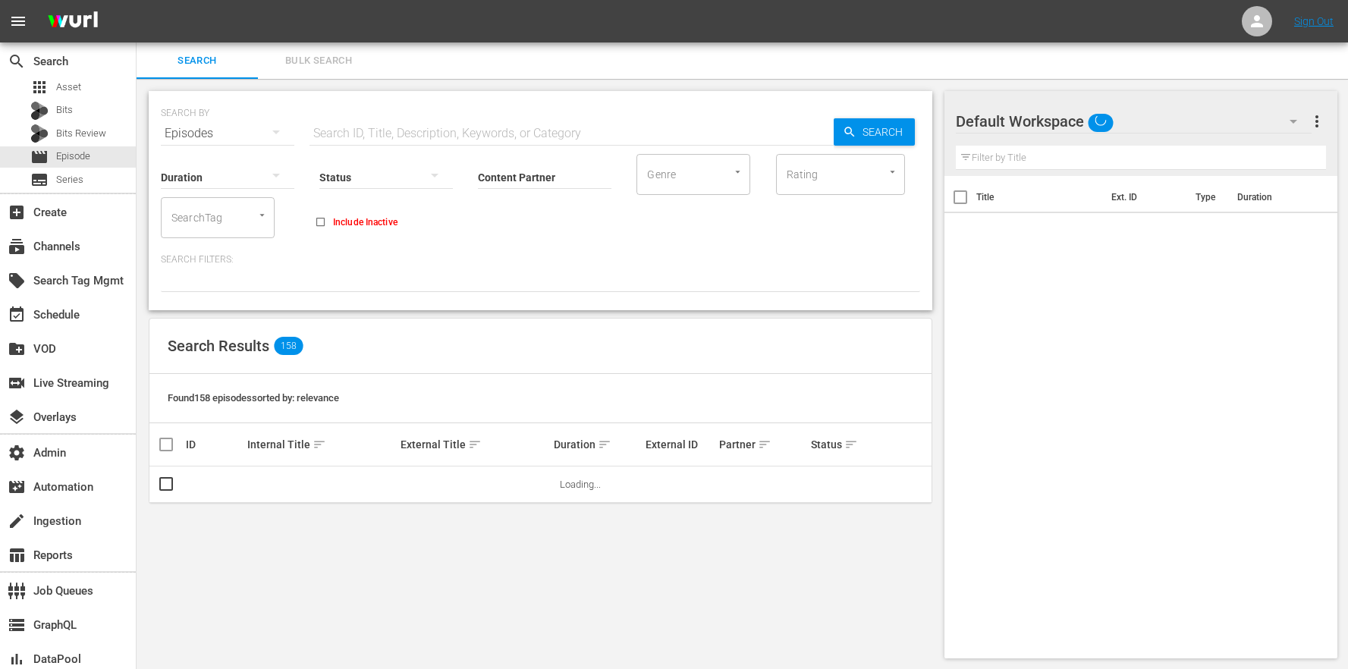
click at [378, 133] on input "text" at bounding box center [571, 133] width 524 height 36
paste input "88997811"
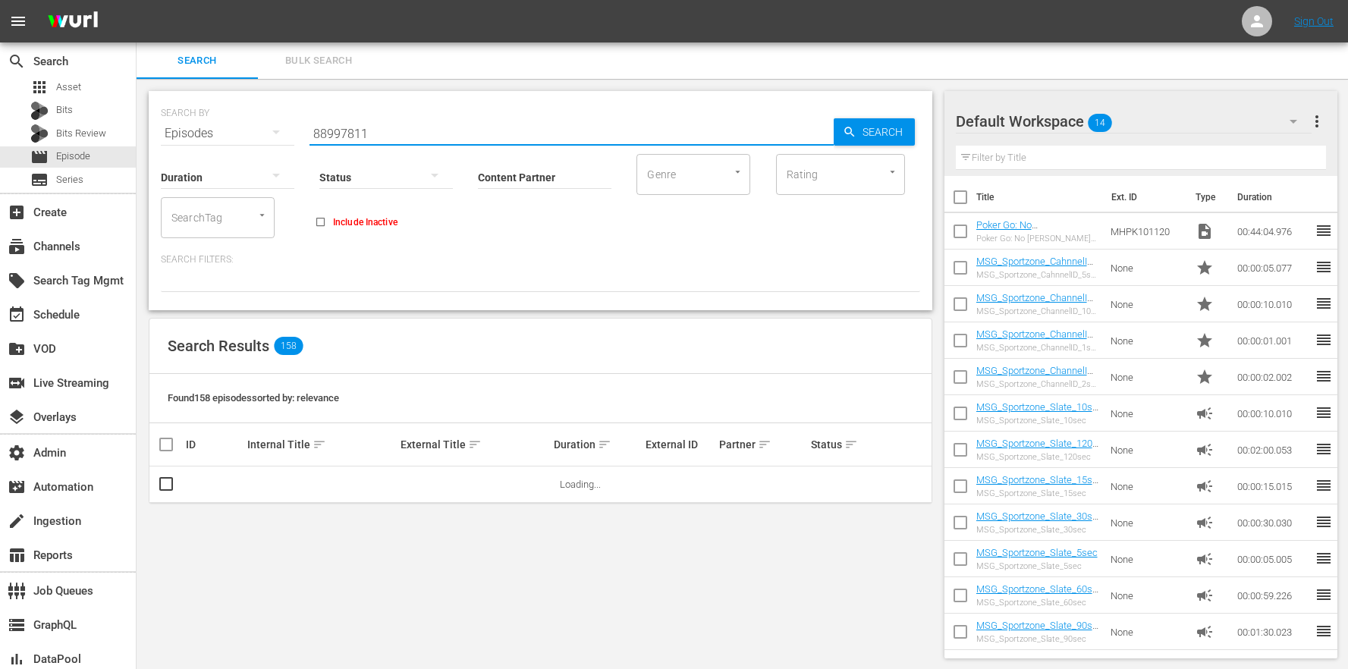
type input "88997811"
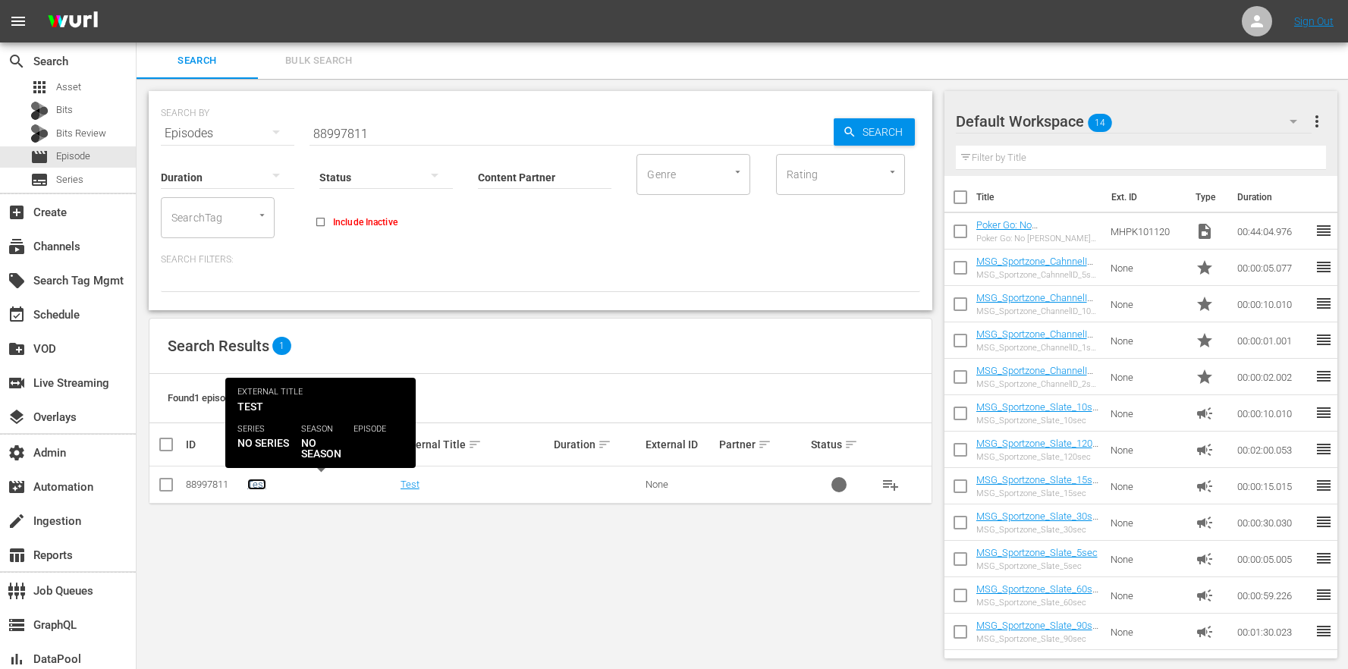
click at [256, 482] on link "Test" at bounding box center [256, 484] width 19 height 11
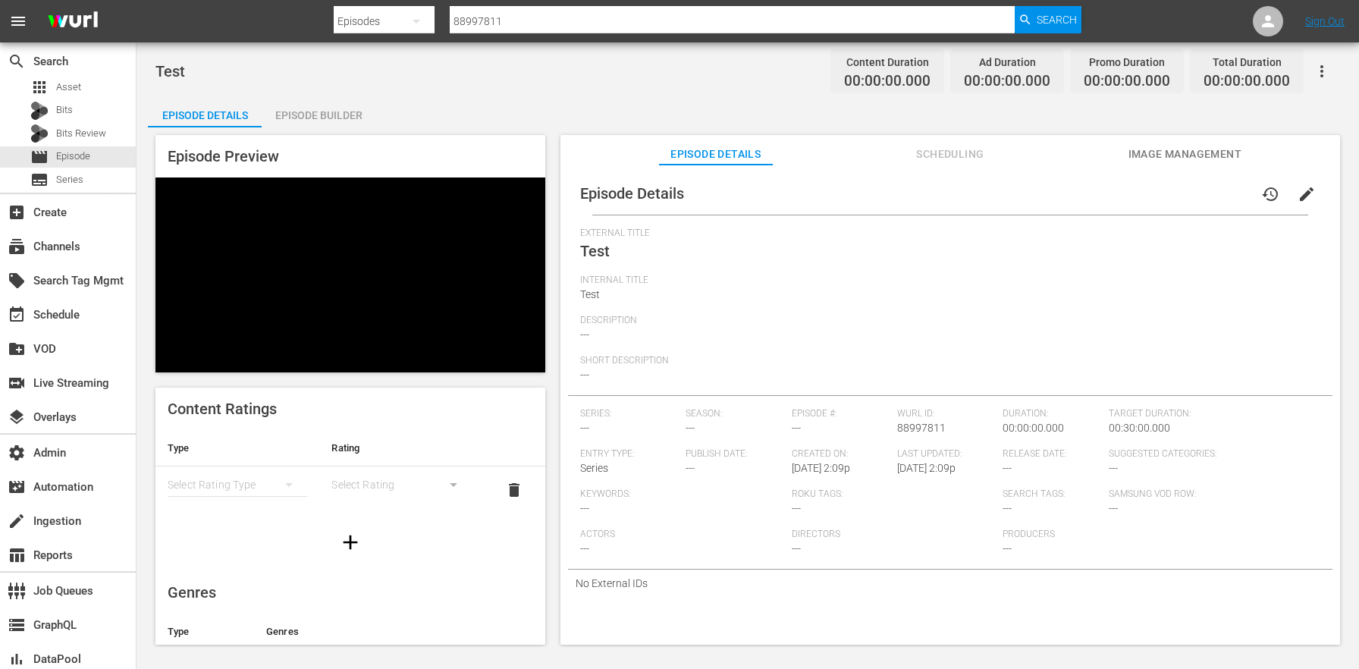
click at [1309, 77] on button "button" at bounding box center [1322, 71] width 36 height 36
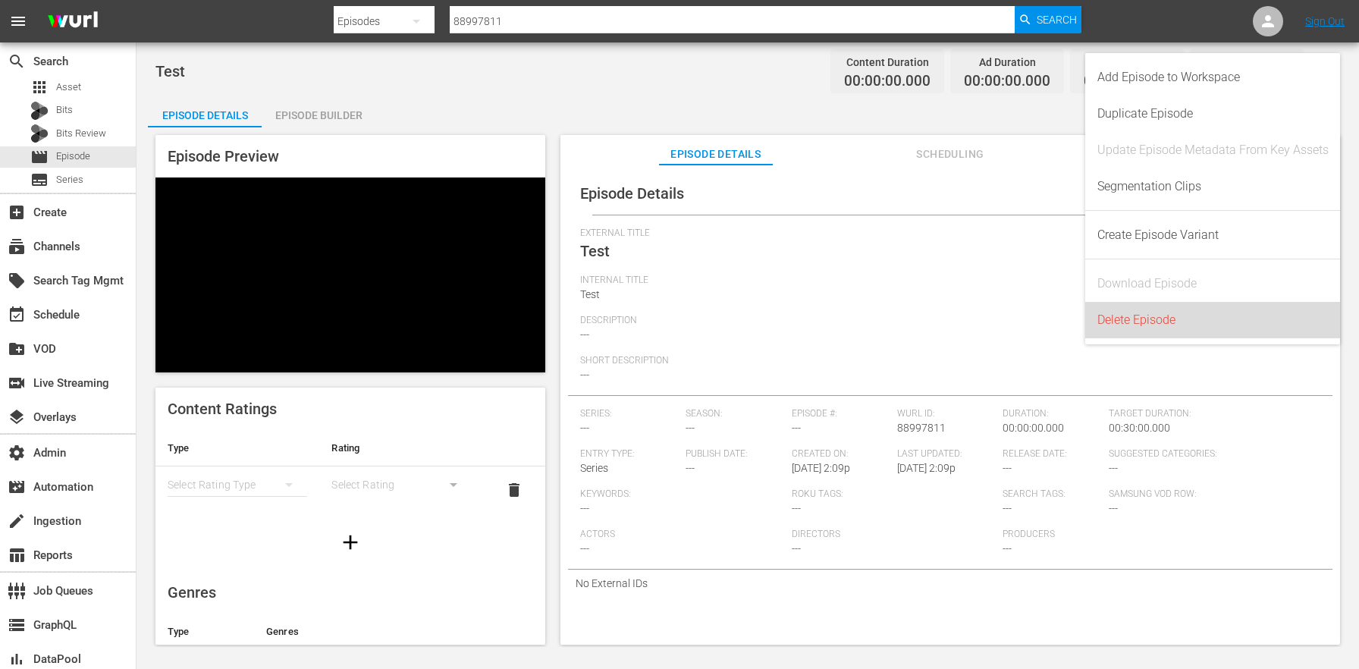
click at [1195, 316] on div "Delete Episode" at bounding box center [1213, 320] width 231 height 36
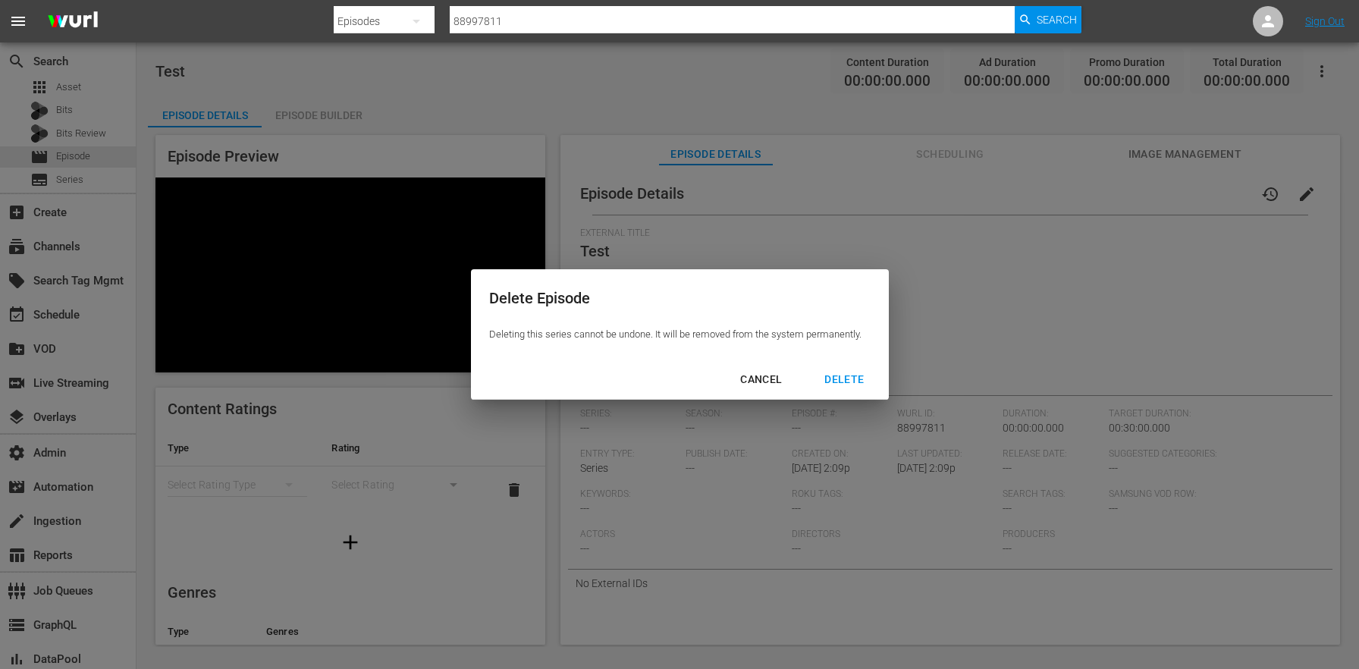
click at [833, 382] on div "DELETE" at bounding box center [844, 379] width 64 height 19
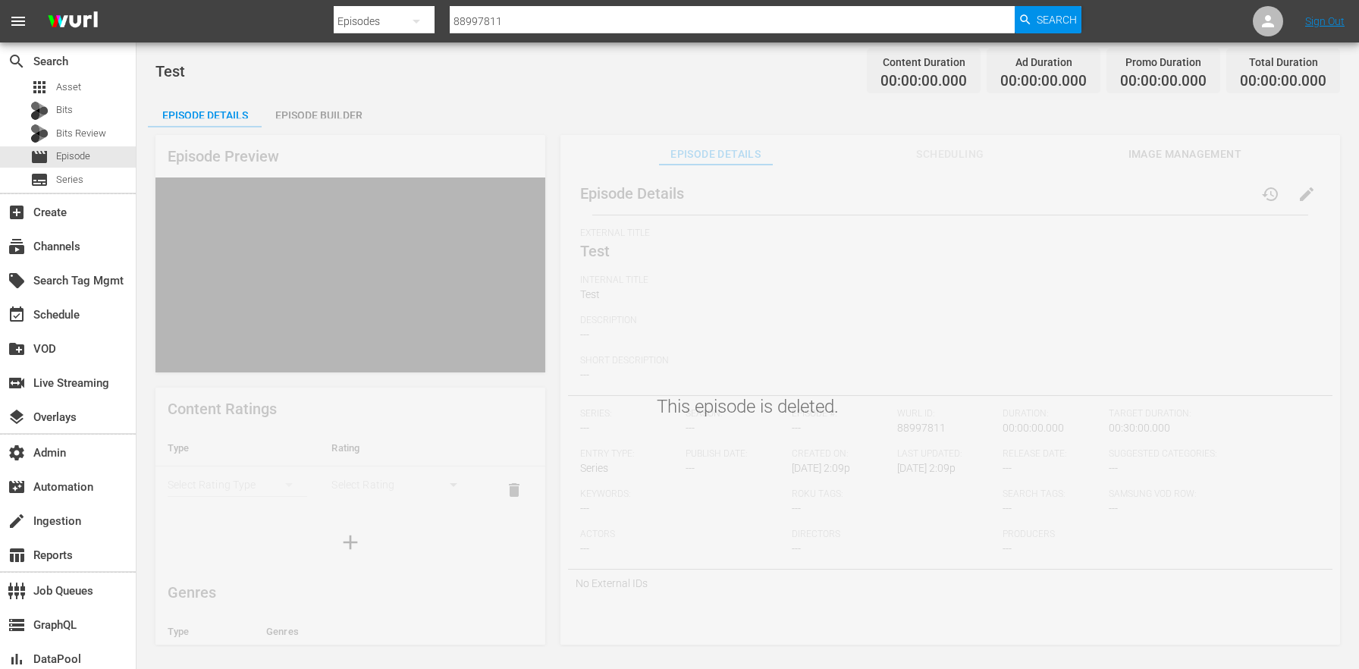
click at [645, 99] on div "Episode Details Episode Builder Episode Preview Content Ratings Type Rating Sel…" at bounding box center [748, 377] width 1200 height 560
click at [1275, 19] on icon at bounding box center [1268, 21] width 18 height 18
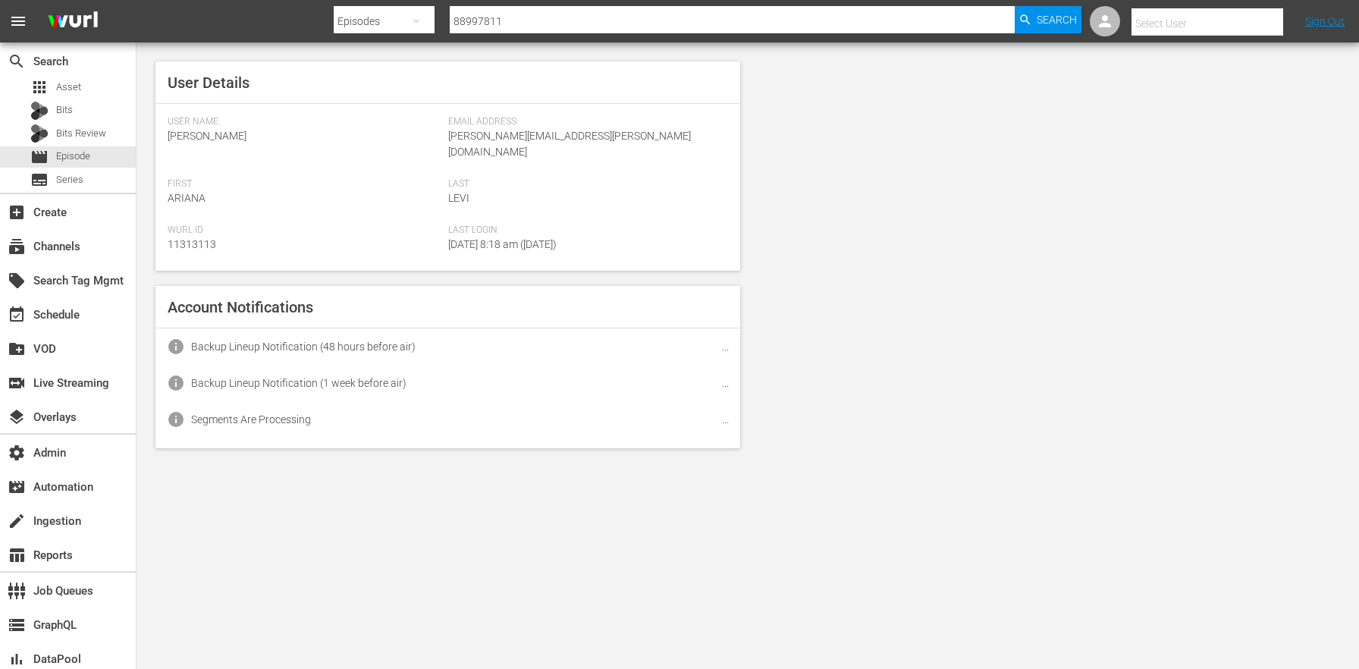
click at [1239, 19] on input "text" at bounding box center [1229, 23] width 194 height 36
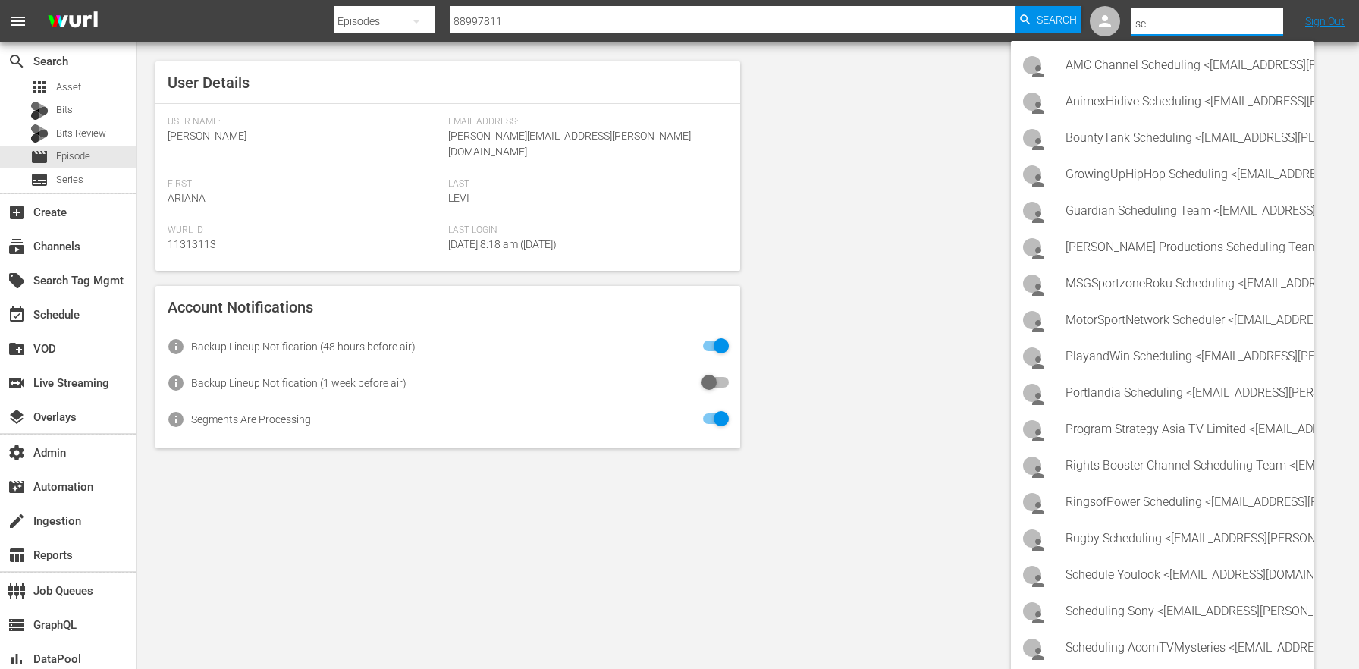
type input "s"
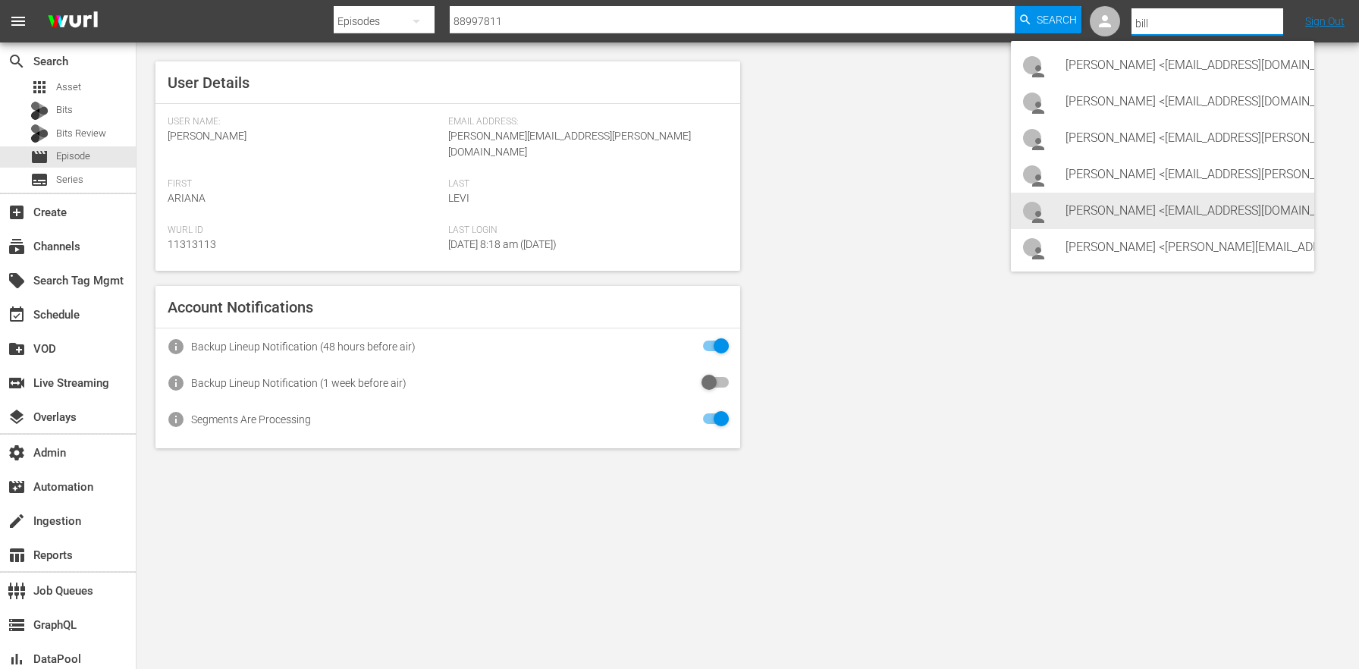
click at [1153, 193] on div "Billy Romero <bromero@fubo.tv>" at bounding box center [1184, 211] width 237 height 36
type input "Billy Romero (11312062)"
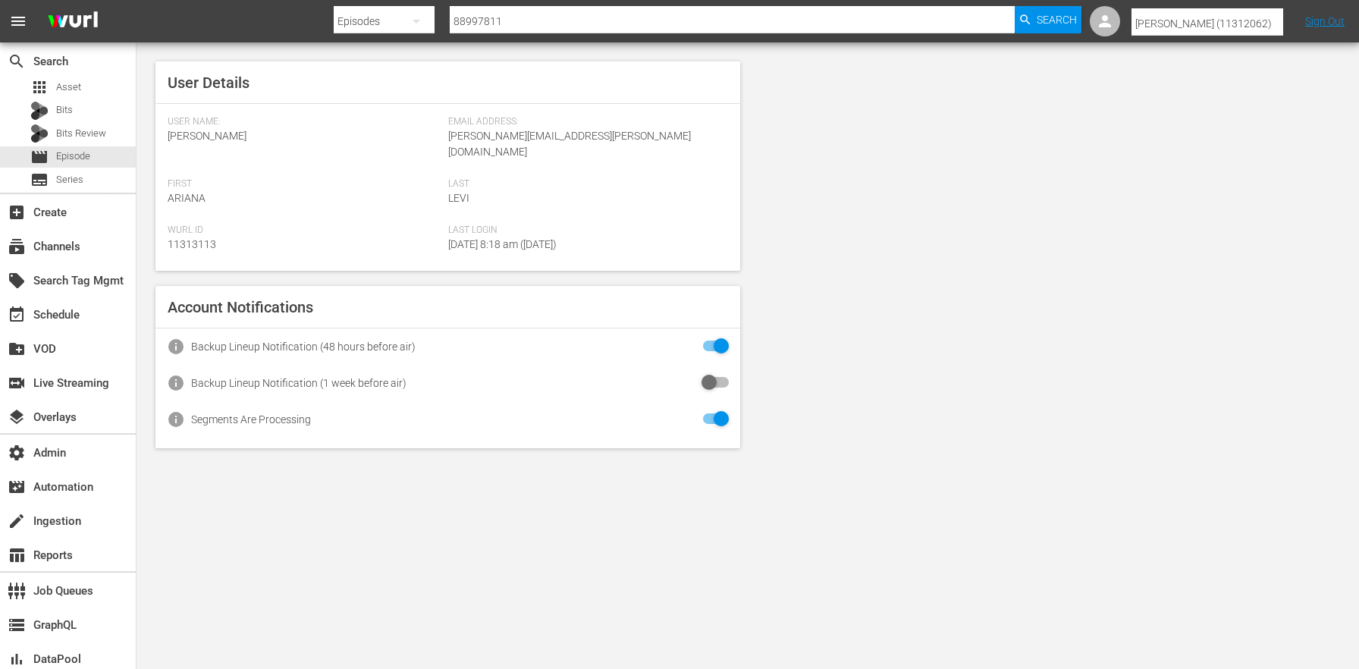
click at [1216, 14] on input "Billy Romero (11312062)" at bounding box center [1229, 23] width 194 height 36
drag, startPoint x: 1251, startPoint y: 16, endPoint x: 1155, endPoint y: -5, distance: 98.5
click at [1155, 0] on html "menu Search By Episodes Search ID, Title, Description, Keywords, or Category 88…" at bounding box center [679, 334] width 1359 height 669
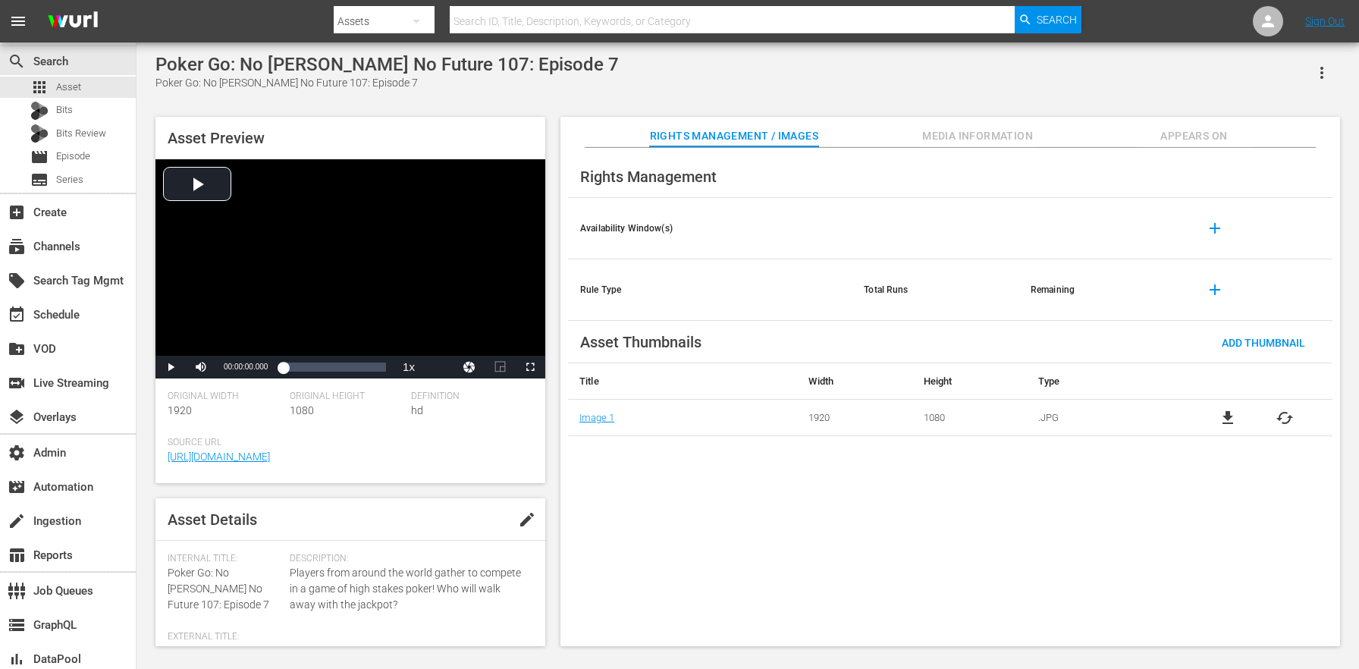
click at [1314, 79] on icon "button" at bounding box center [1322, 73] width 18 height 18
click at [1282, 74] on div "Add To Workspace" at bounding box center [1255, 79] width 146 height 36
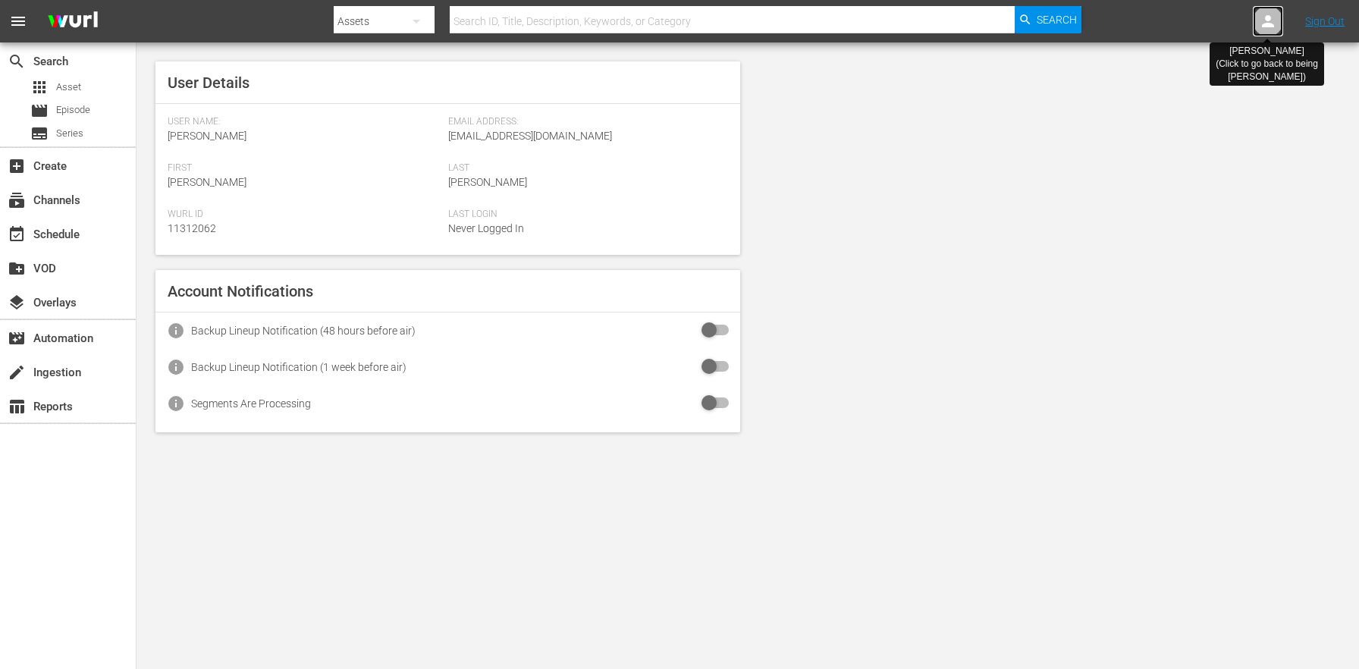
click at [1267, 16] on icon at bounding box center [1268, 21] width 12 height 12
click at [1270, 23] on icon at bounding box center [1268, 21] width 12 height 12
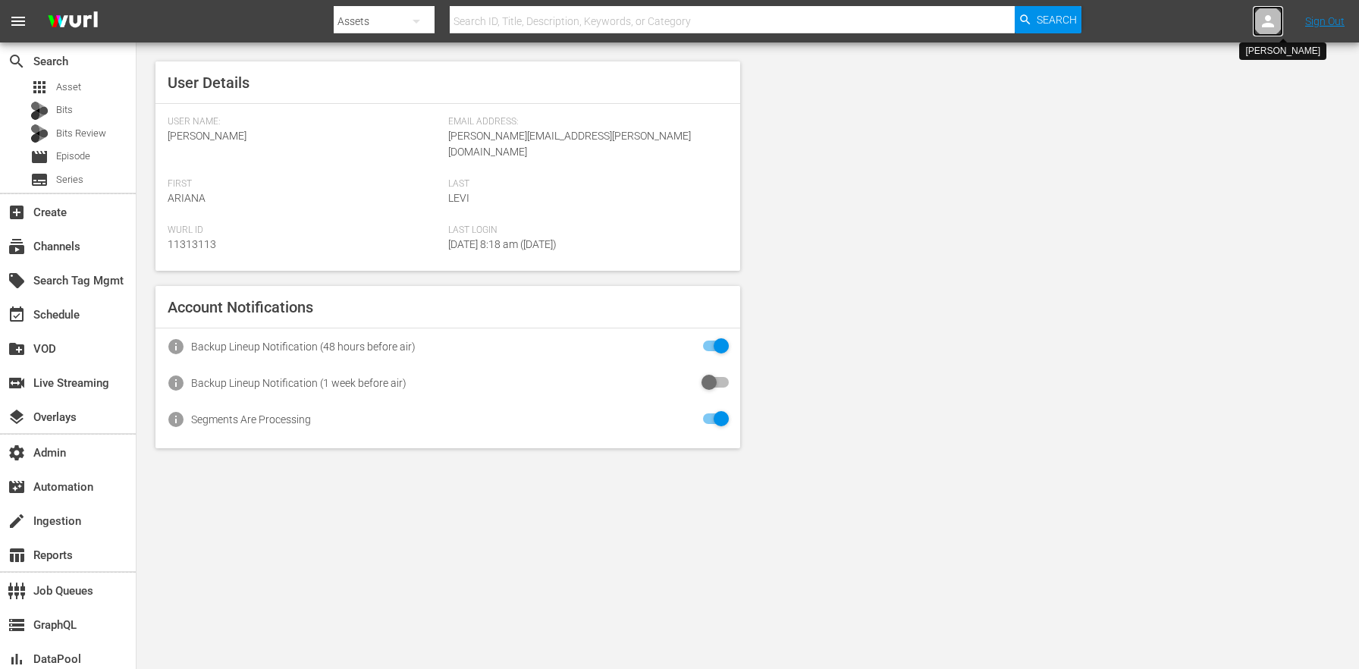
click at [1261, 14] on icon at bounding box center [1268, 21] width 18 height 18
click at [1215, 17] on input "text" at bounding box center [1229, 23] width 194 height 36
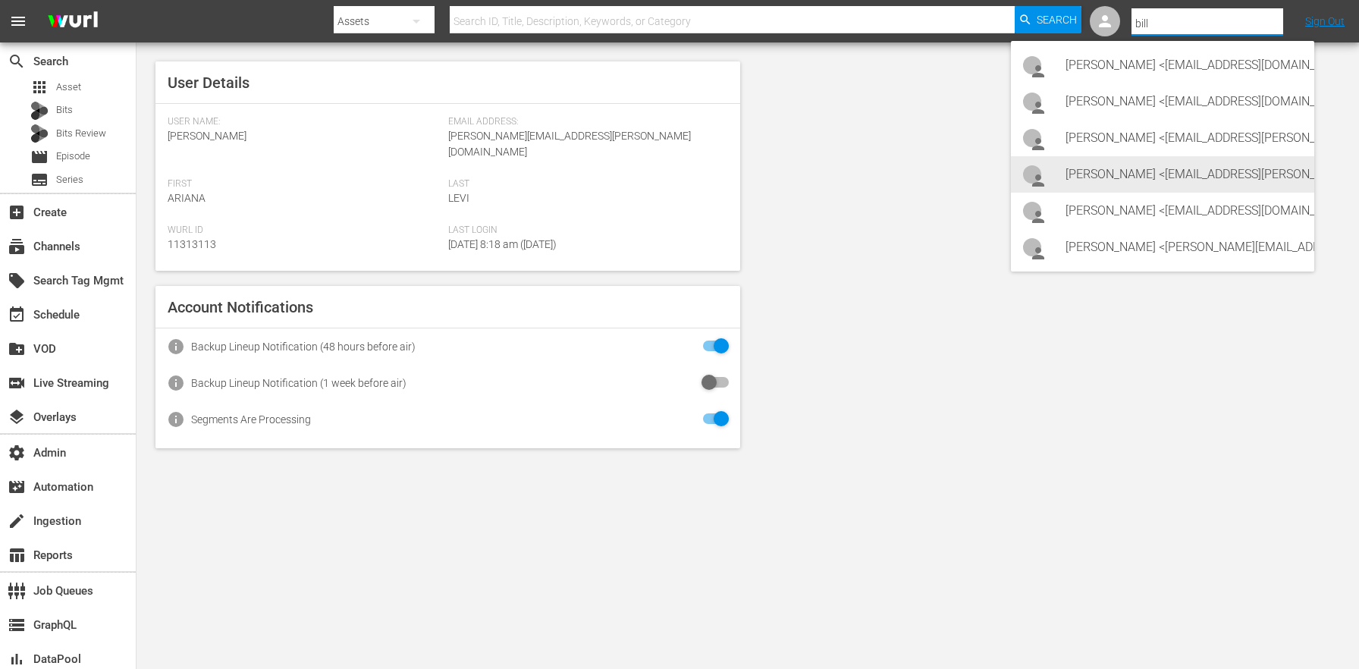
click at [1107, 187] on div "Bill Watts <bill.watts@amcnetworks.com>" at bounding box center [1184, 174] width 237 height 36
type input "Bill Watts (11313757)"
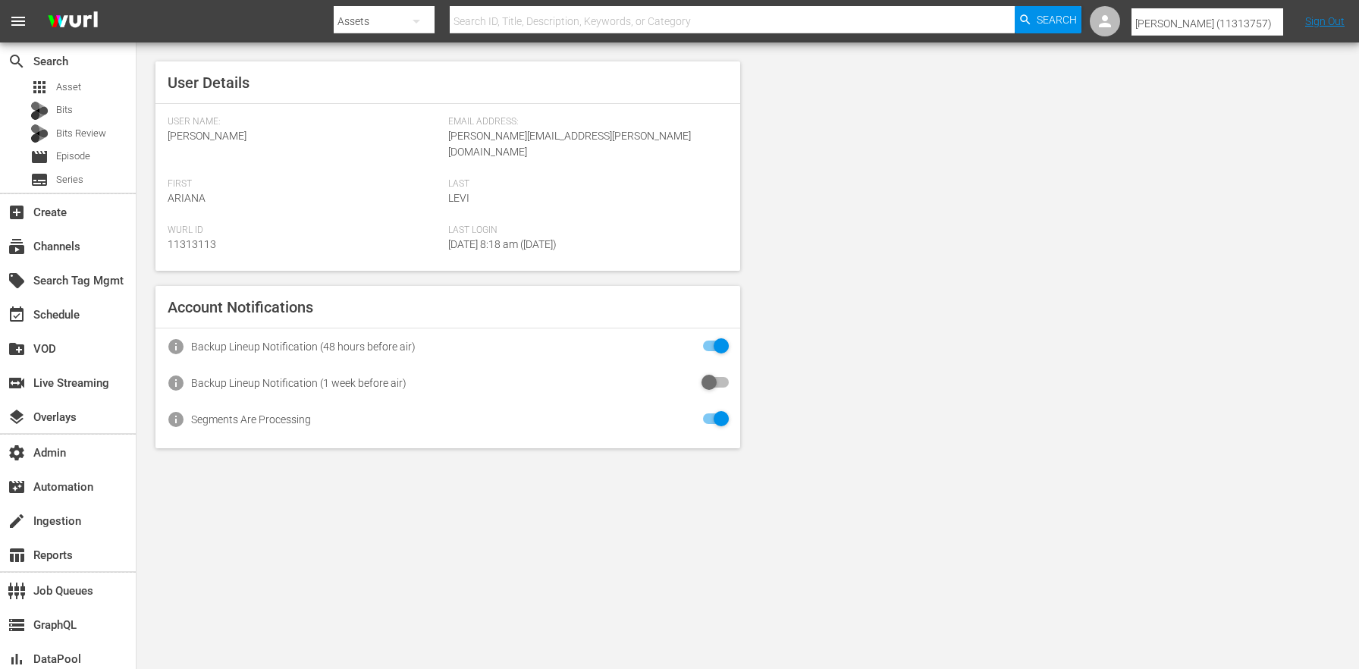
click at [909, 333] on div "User Details User Name: Ariana Levi Email Address: ariana.levi@wurl.com First A…" at bounding box center [748, 254] width 1223 height 425
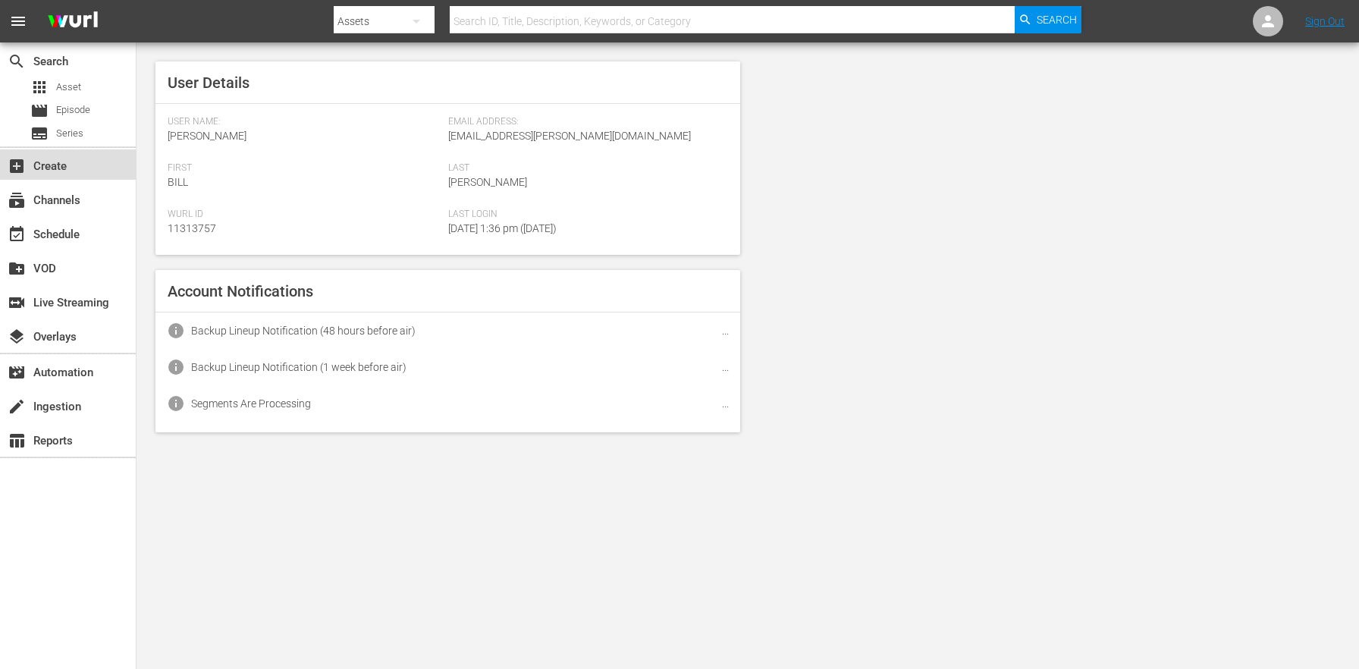
click at [72, 168] on div "add_box Create" at bounding box center [42, 164] width 85 height 14
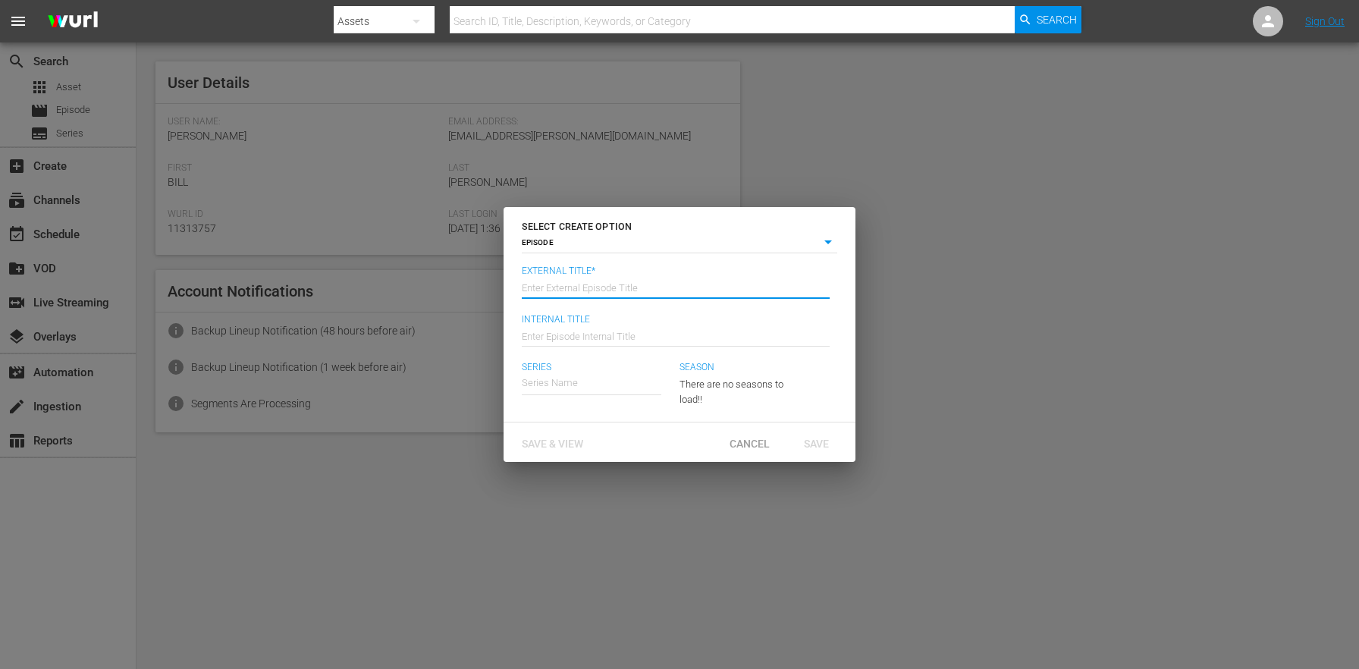
click at [684, 290] on input "text" at bounding box center [676, 286] width 308 height 36
type input "Test"
click at [563, 334] on input "text" at bounding box center [676, 334] width 308 height 36
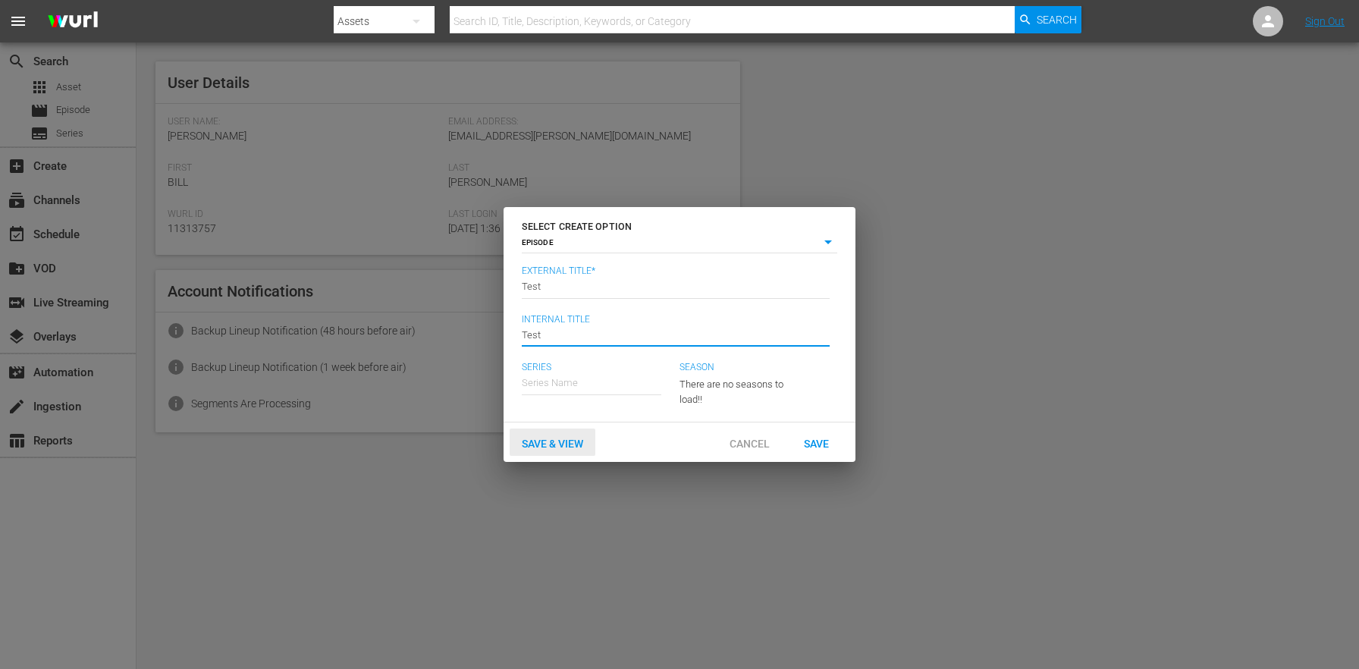
type input "Test"
click at [562, 441] on span "Save & View" at bounding box center [553, 444] width 86 height 12
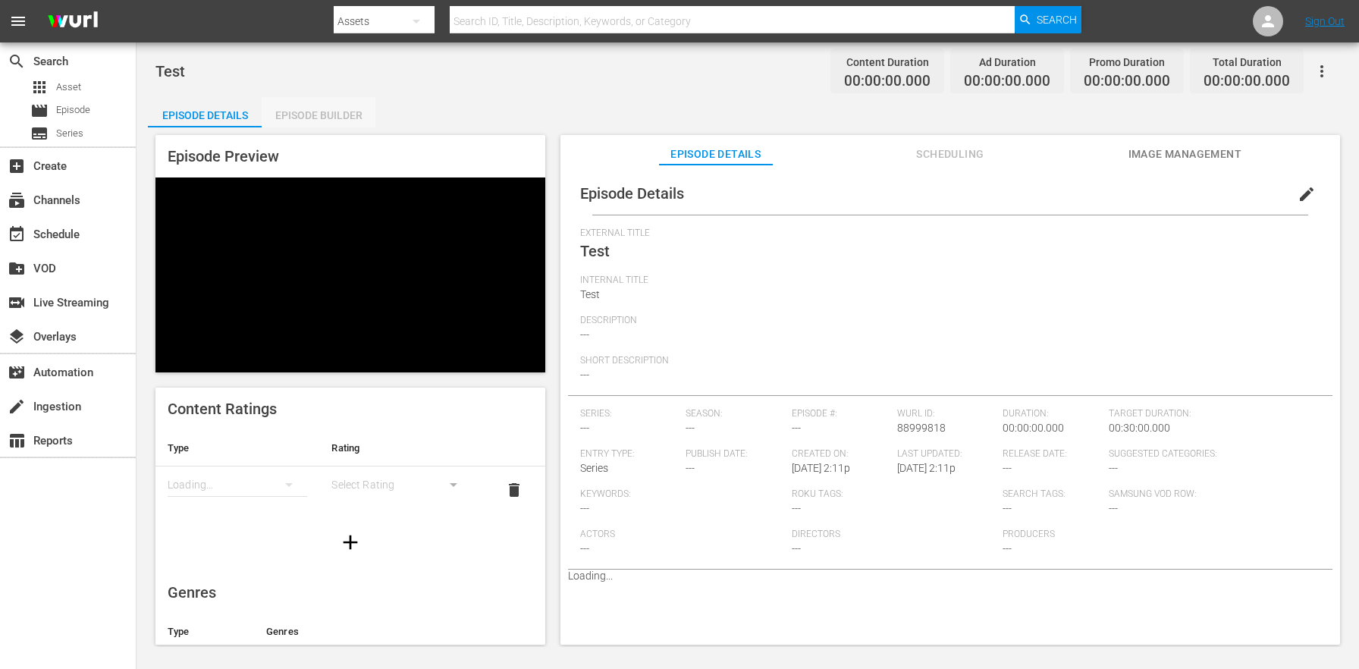
click at [319, 115] on div "Episode Builder" at bounding box center [319, 115] width 114 height 36
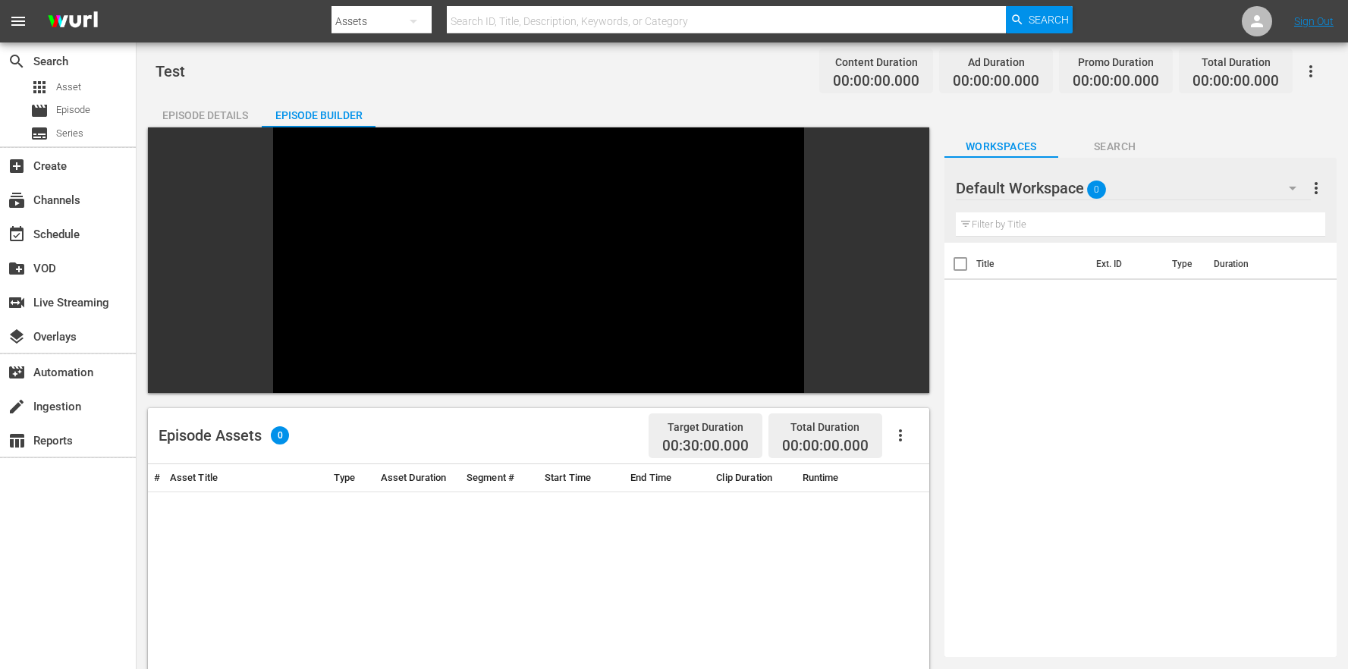
click at [218, 116] on div "Episode Details" at bounding box center [205, 115] width 114 height 36
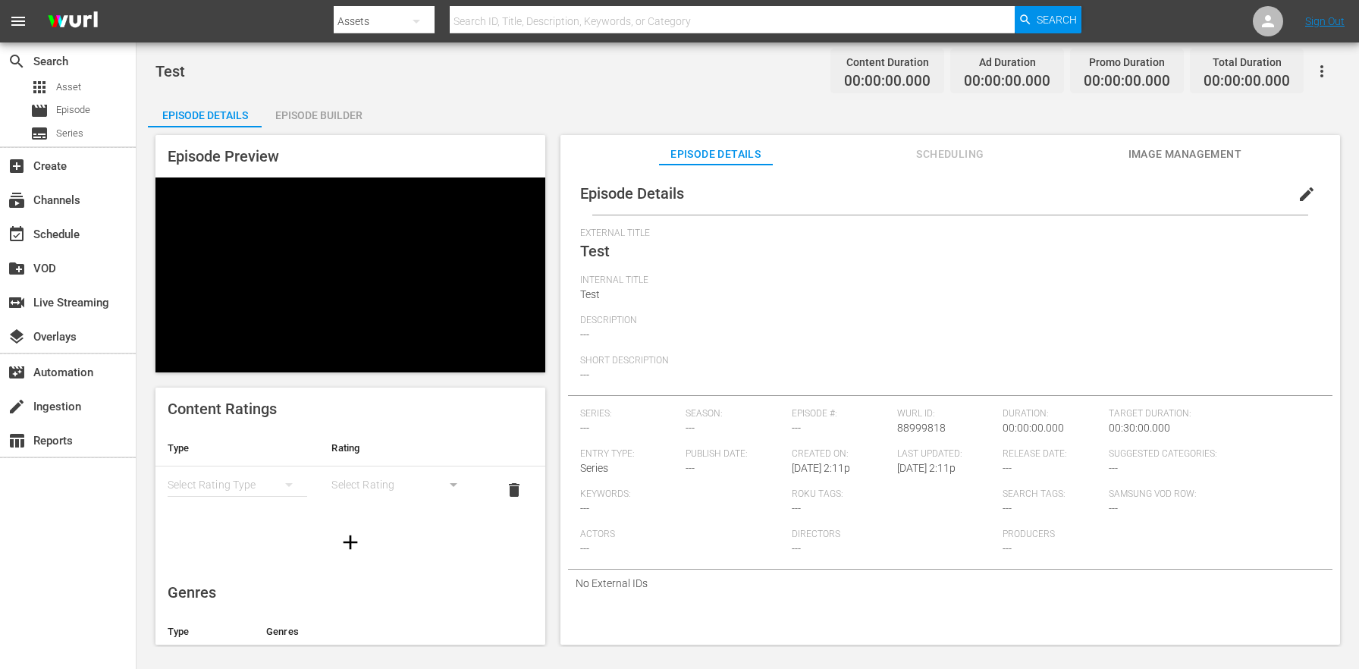
click at [330, 111] on div "Episode Builder" at bounding box center [319, 115] width 114 height 36
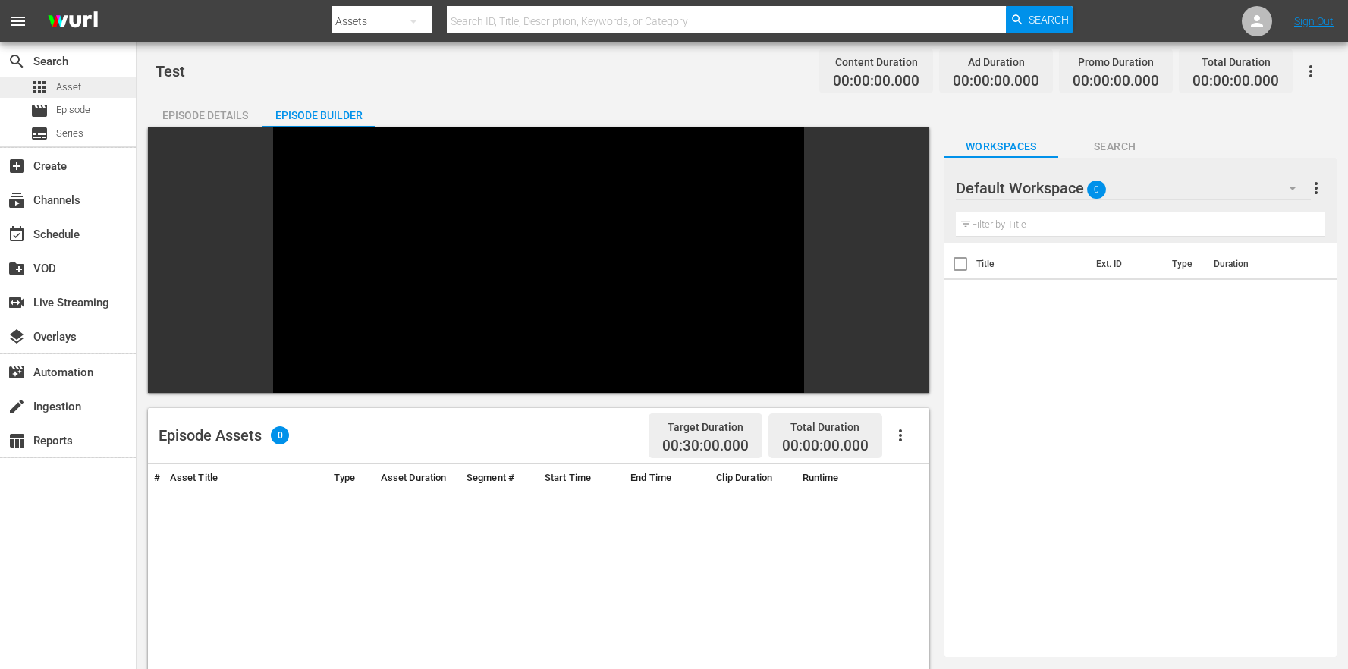
click at [89, 85] on div "apps Asset" at bounding box center [68, 87] width 136 height 21
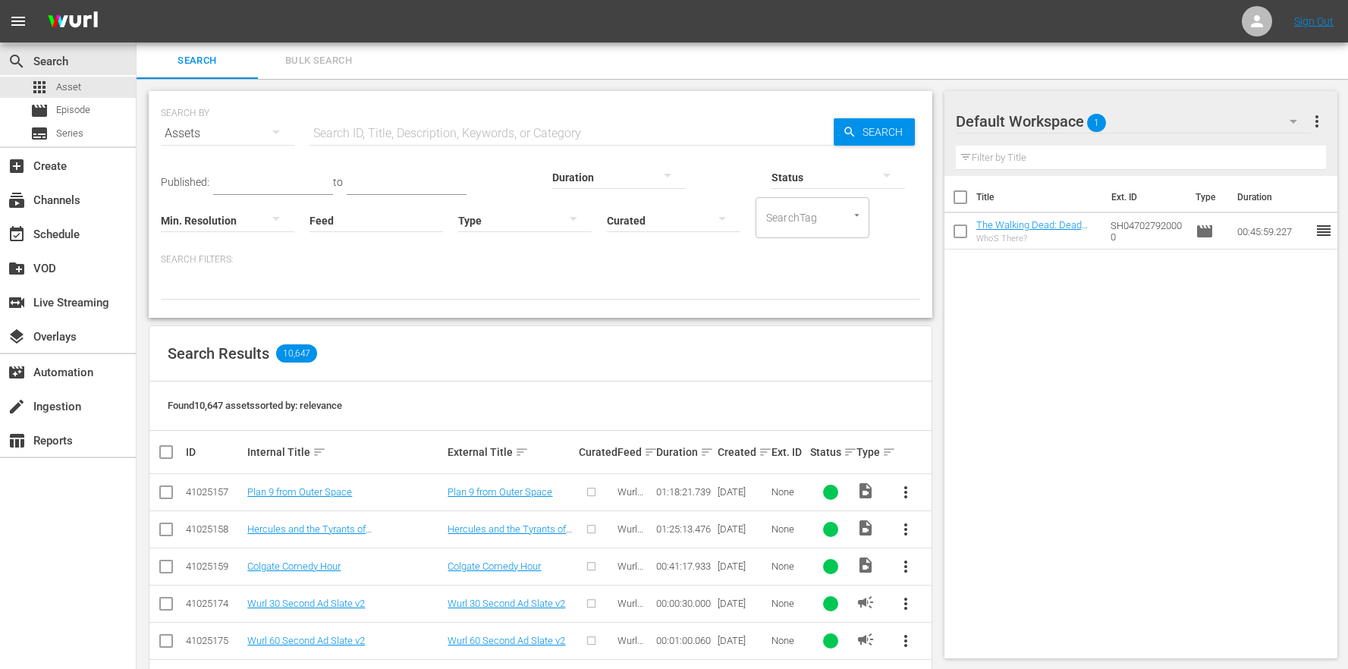
click at [386, 131] on input "text" at bounding box center [571, 133] width 524 height 36
paste input "151707530"
type input "151707530"
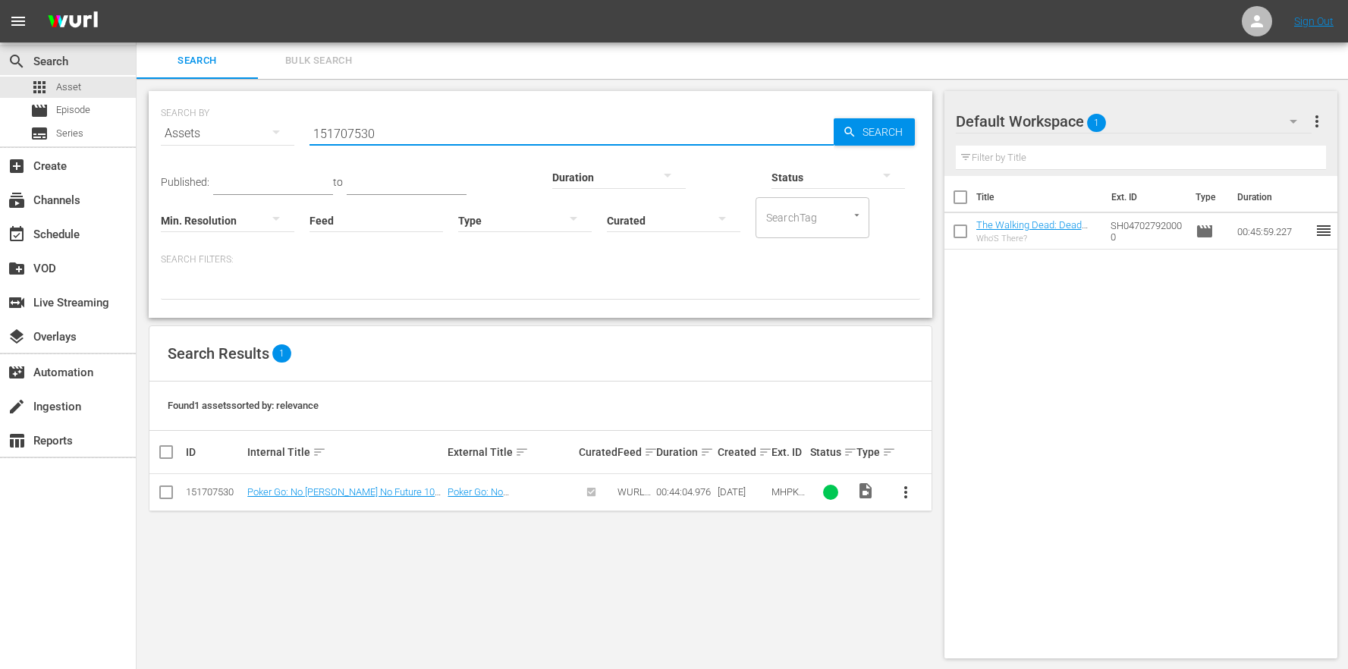
click at [907, 495] on span "more_vert" at bounding box center [906, 492] width 18 height 18
click at [947, 532] on div "Workspace" at bounding box center [987, 535] width 103 height 36
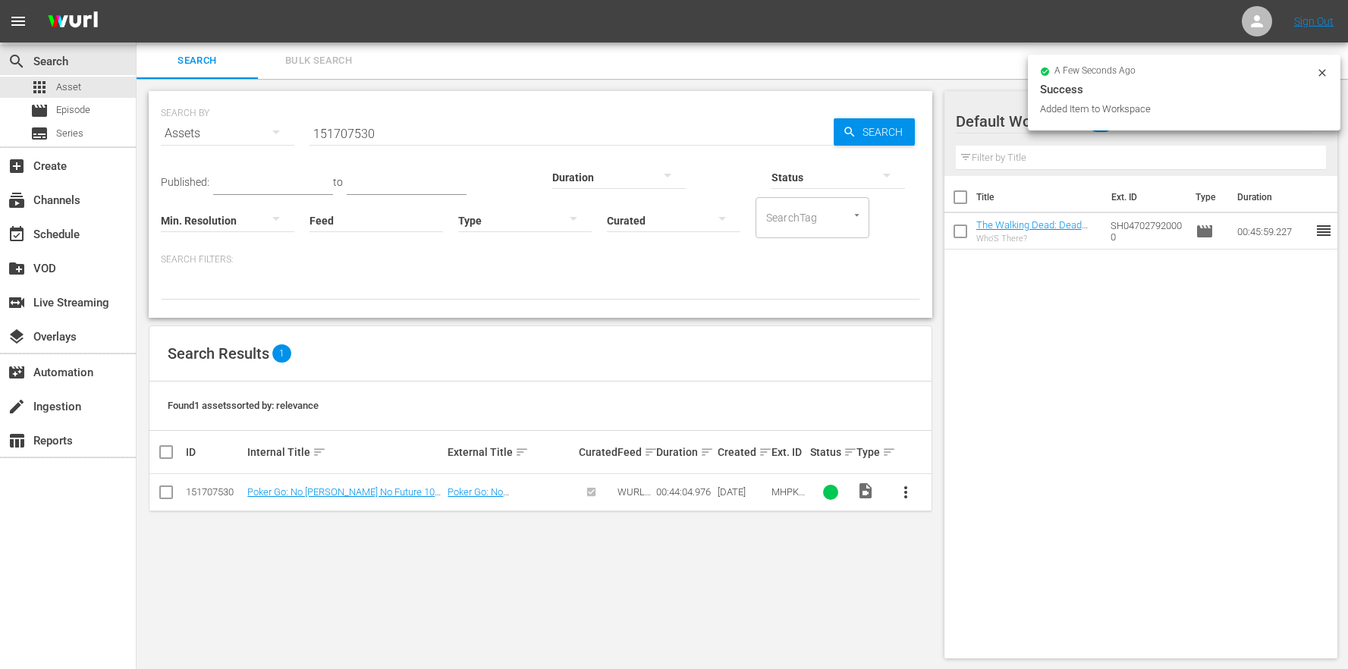
click at [780, 356] on div "Search Results 1" at bounding box center [540, 353] width 782 height 55
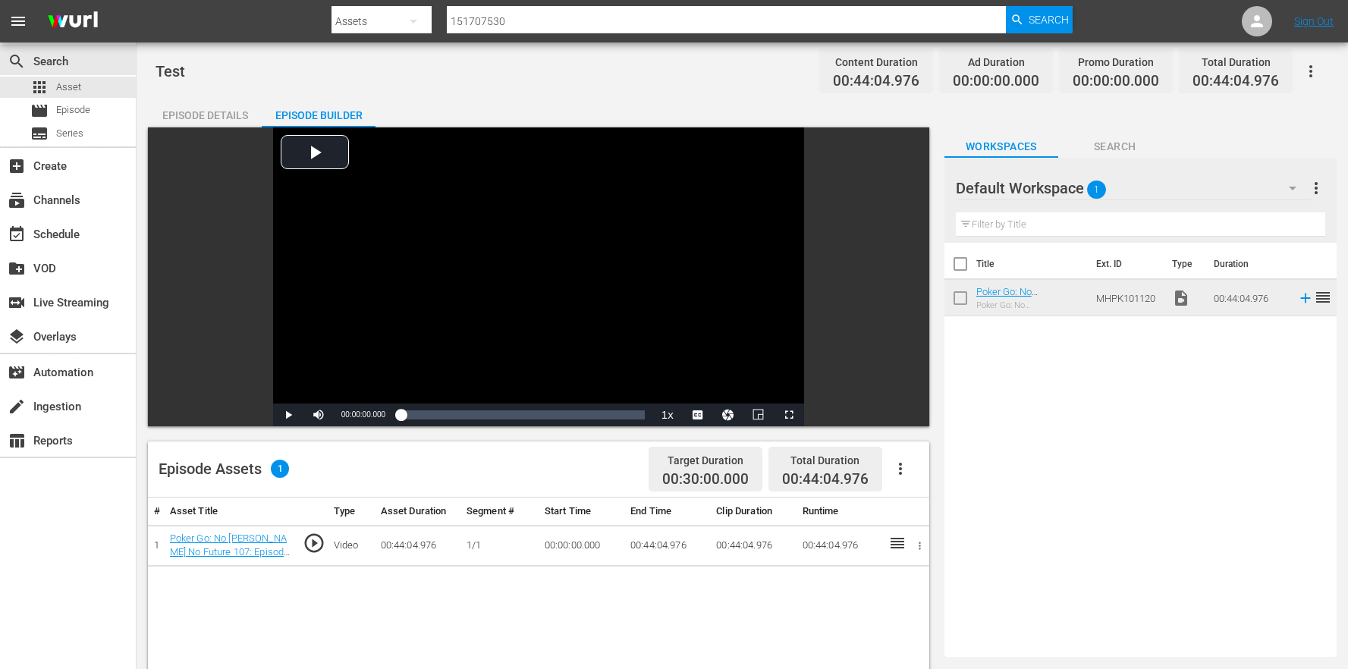
click at [220, 108] on div "Episode Details" at bounding box center [205, 115] width 114 height 36
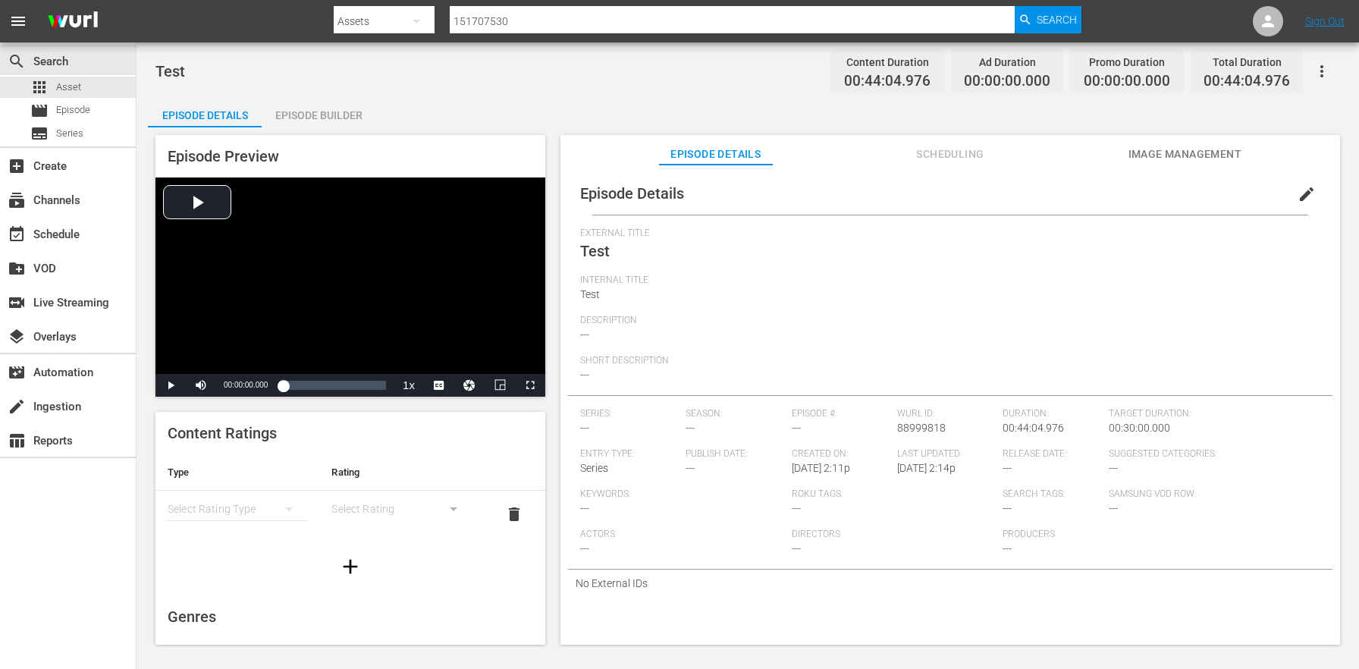
click at [281, 115] on div "Episode Builder" at bounding box center [319, 115] width 114 height 36
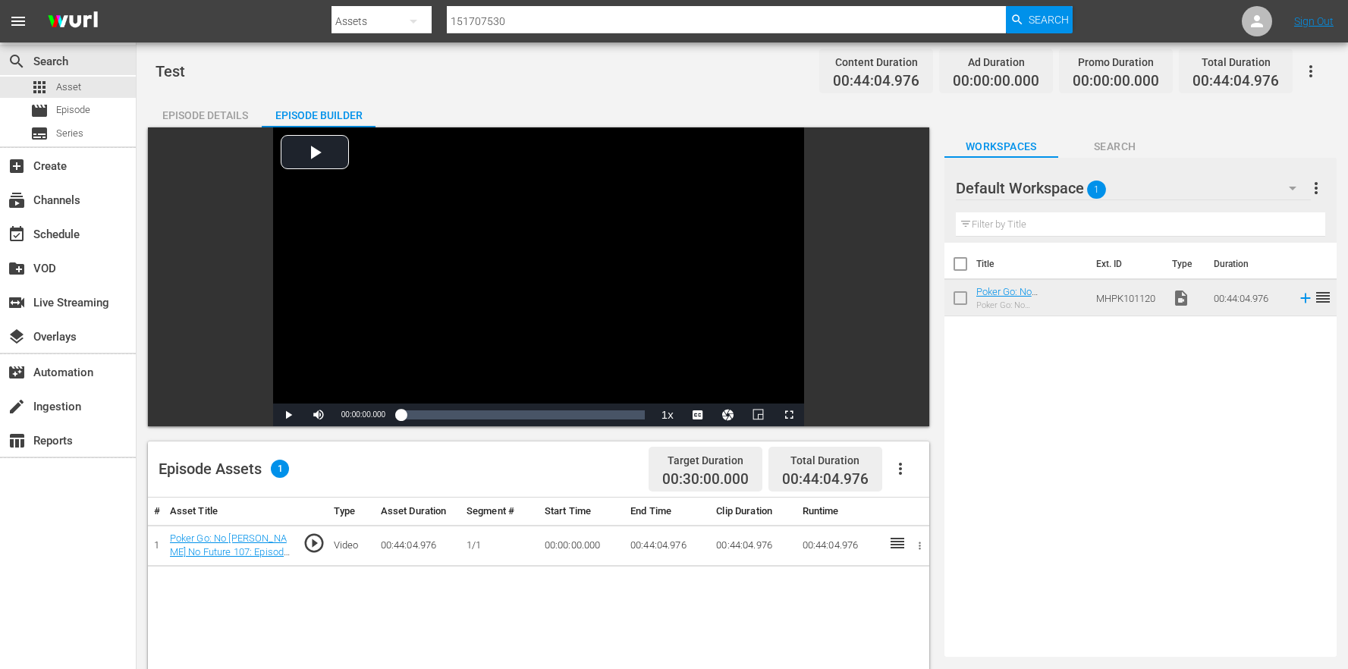
click at [215, 111] on div "Episode Details" at bounding box center [205, 115] width 114 height 36
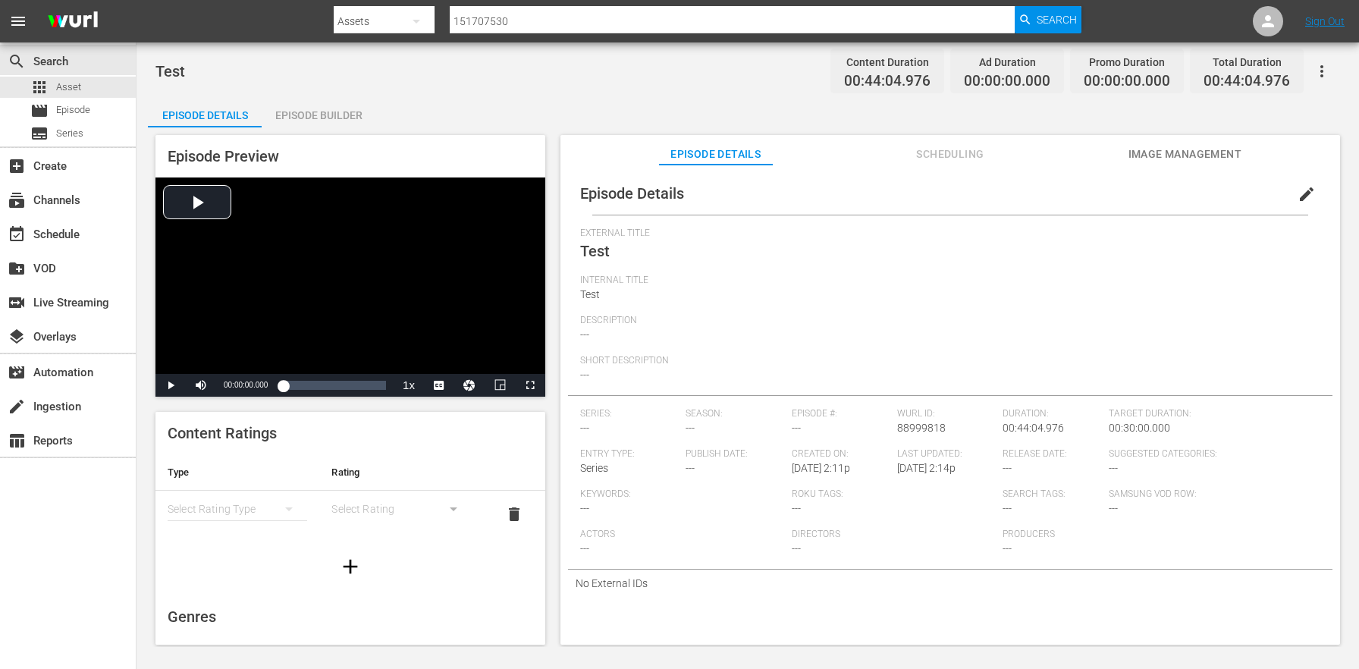
click at [1301, 188] on span "edit" at bounding box center [1307, 194] width 18 height 18
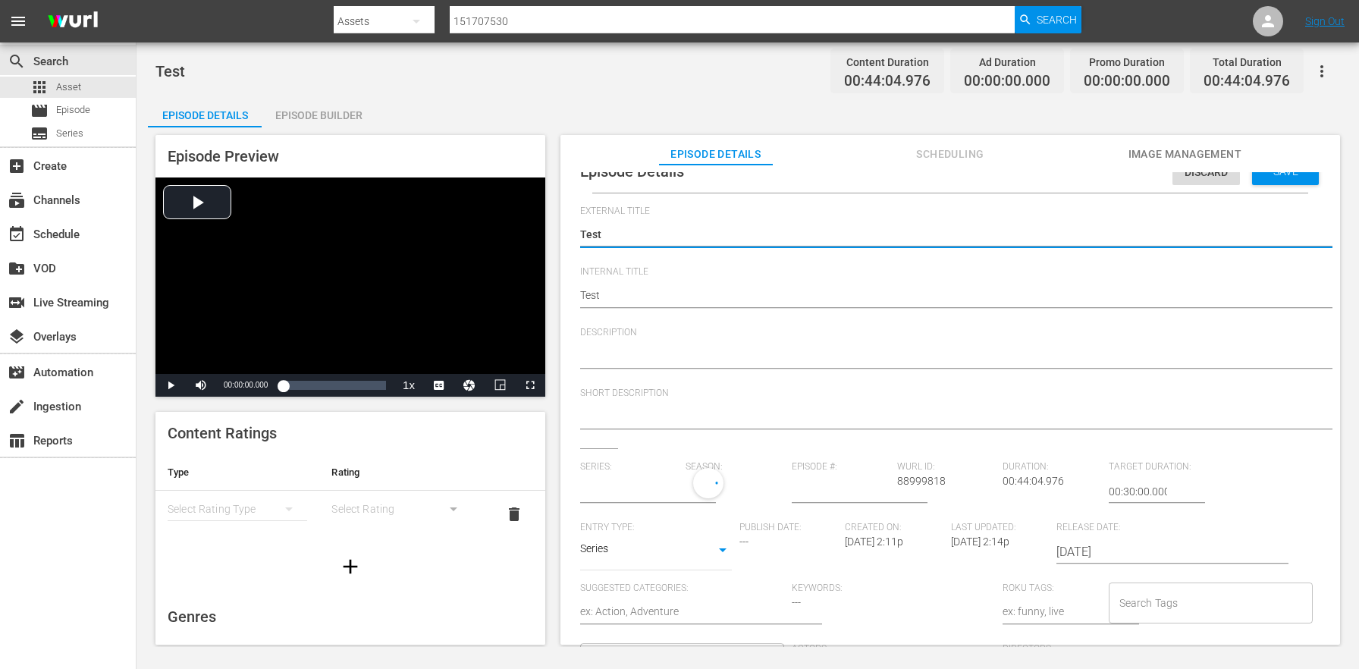
scroll to position [163, 0]
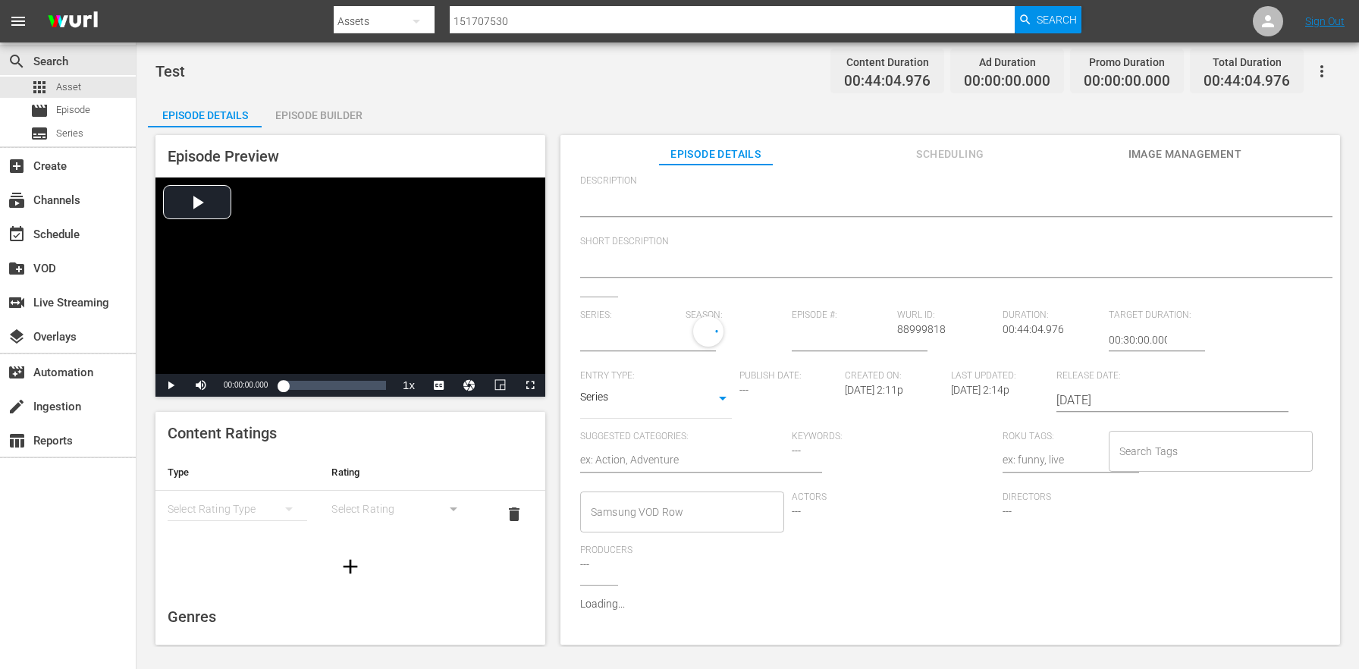
type input "No Series"
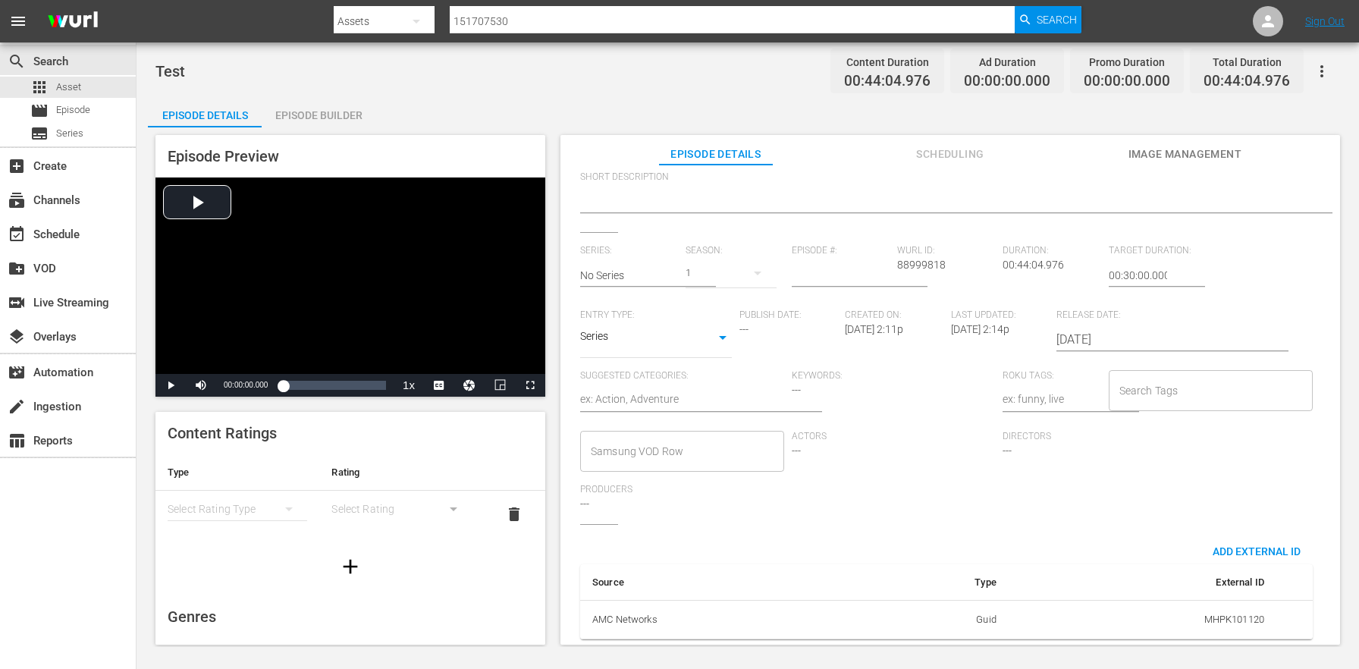
click at [975, 611] on td "Guid" at bounding box center [936, 619] width 146 height 39
click at [632, 619] on th "AMC Networks" at bounding box center [721, 619] width 283 height 39
click at [1233, 545] on span "Add External Id" at bounding box center [1257, 551] width 112 height 12
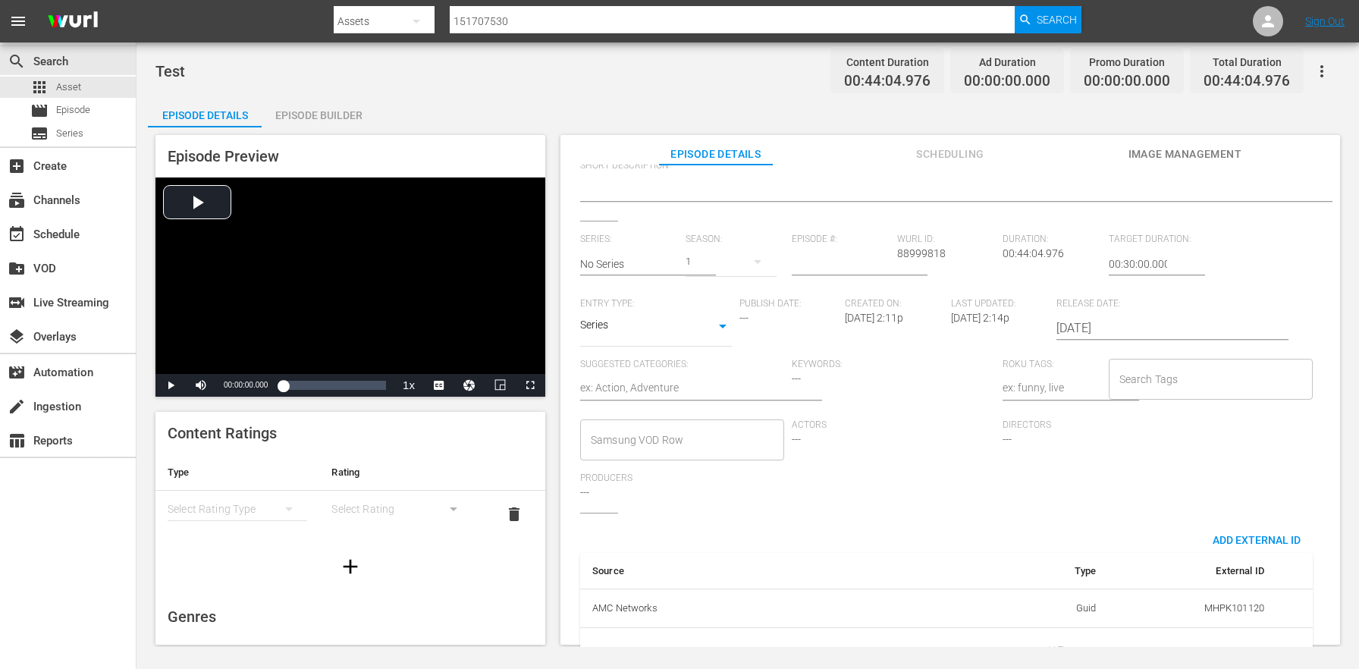
scroll to position [297, 0]
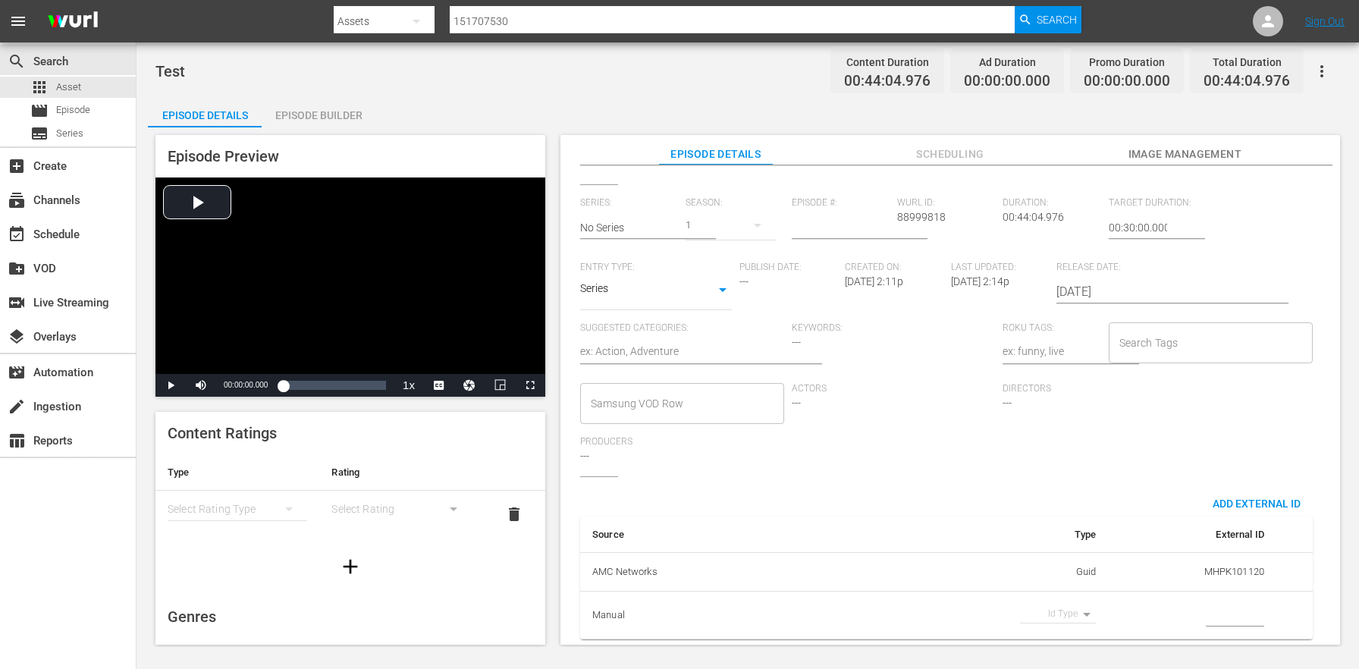
click at [1076, 605] on body "menu Search By Assets Search ID, Title, Description, Keywords, or Category 1517…" at bounding box center [679, 334] width 1359 height 669
click at [1046, 633] on li "Guid" at bounding box center [1050, 638] width 76 height 25
click at [1063, 603] on body "menu Search By Assets Search ID, Title, Description, Keywords, or Category 1517…" at bounding box center [679, 334] width 1359 height 669
click at [1068, 563] on li "External ID" at bounding box center [1050, 554] width 76 height 25
type input "episodeExternalId"
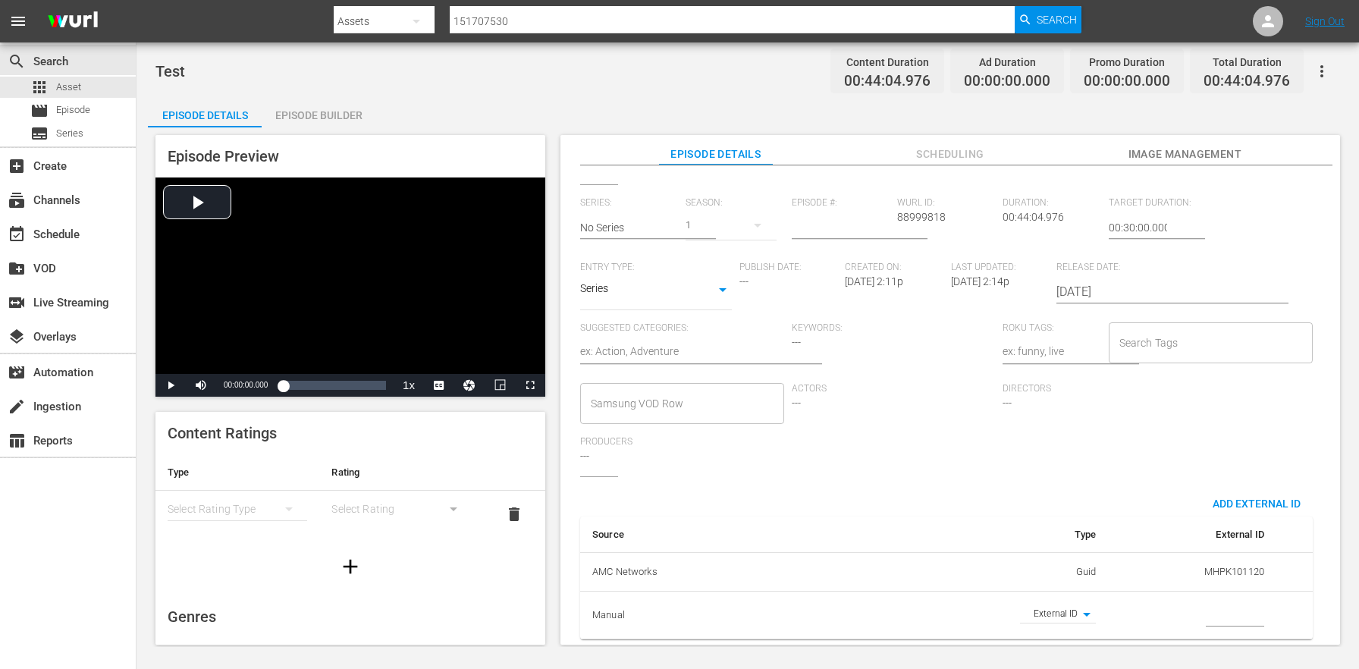
click at [1059, 608] on body "menu Search By Assets Search ID, Title, Description, Keywords, or Category 1517…" at bounding box center [679, 334] width 1359 height 669
click at [858, 599] on div at bounding box center [679, 334] width 1359 height 669
click at [1046, 609] on body "menu Search By Assets Search ID, Title, Description, Keywords, or Category 1517…" at bounding box center [679, 334] width 1359 height 669
click at [969, 614] on div at bounding box center [679, 334] width 1359 height 669
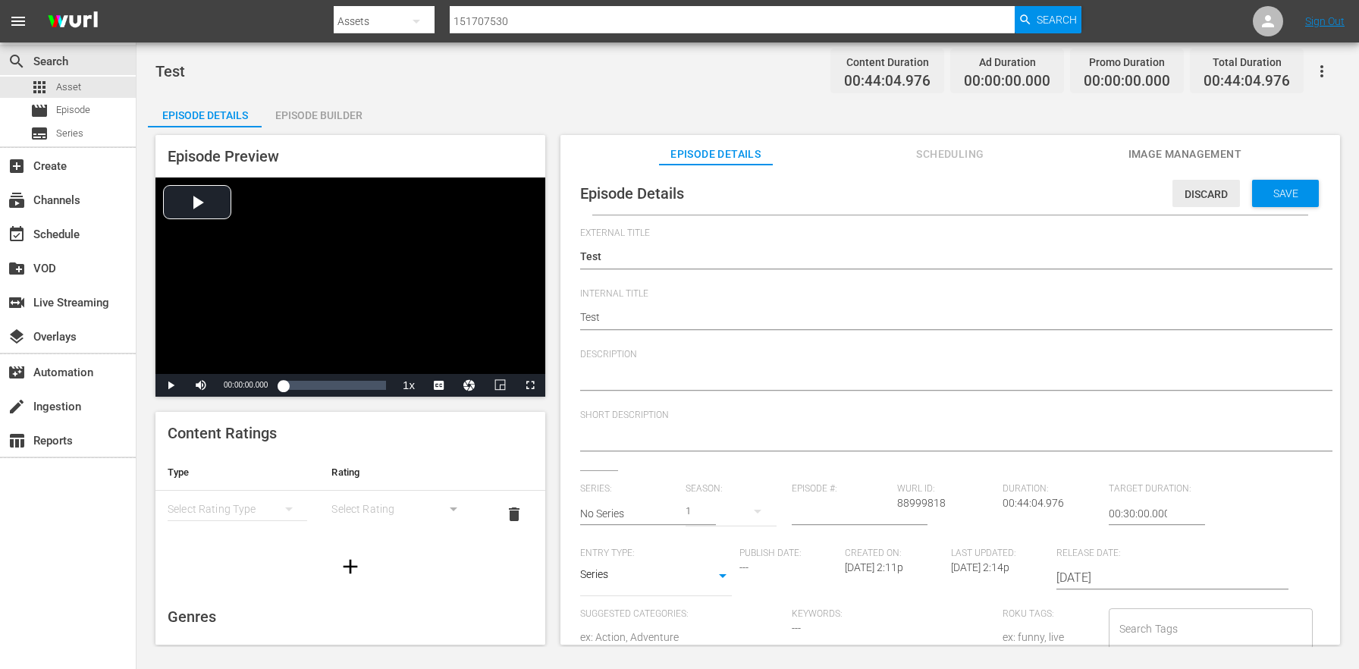
click at [1202, 180] on div "Discard" at bounding box center [1207, 194] width 68 height 28
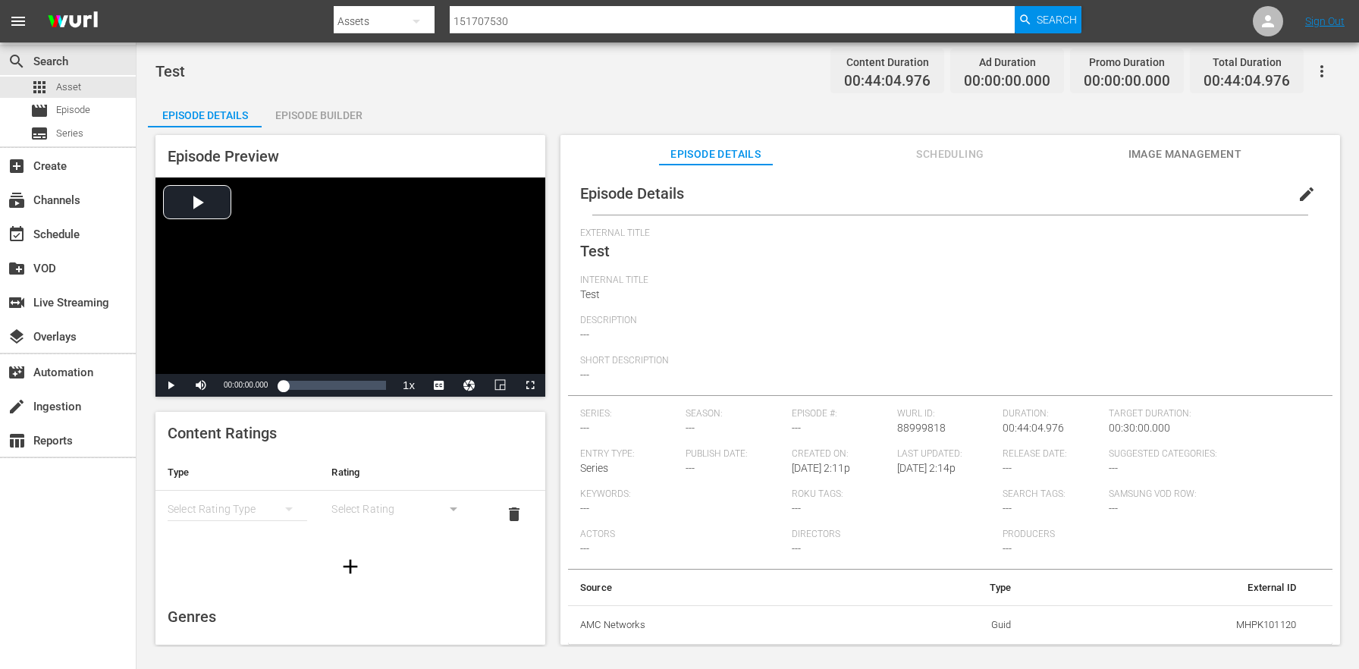
click at [376, 106] on div "Episode Details Episode Builder Episode Preview Video Player is loading. Play V…" at bounding box center [748, 377] width 1200 height 560
click at [335, 118] on div "Episode Builder" at bounding box center [319, 115] width 114 height 36
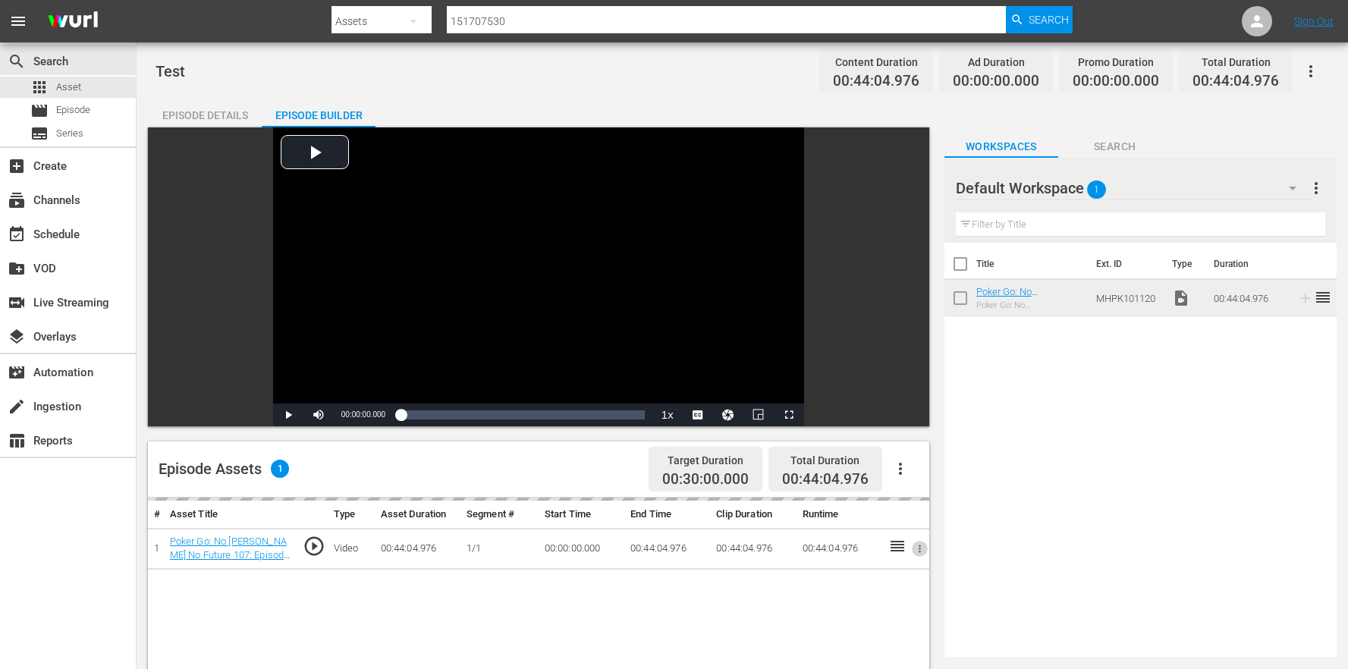
click at [923, 547] on icon "button" at bounding box center [919, 548] width 11 height 11
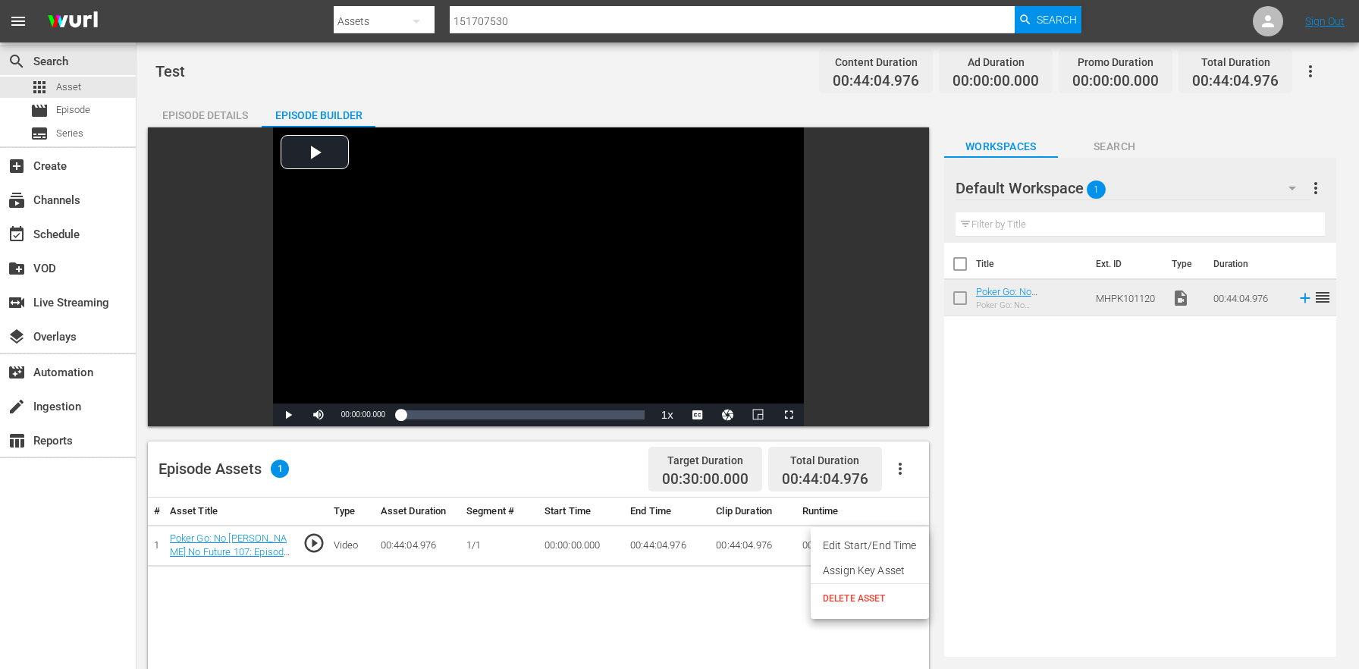
click at [903, 604] on span "DELETE ASSET" at bounding box center [870, 599] width 94 height 14
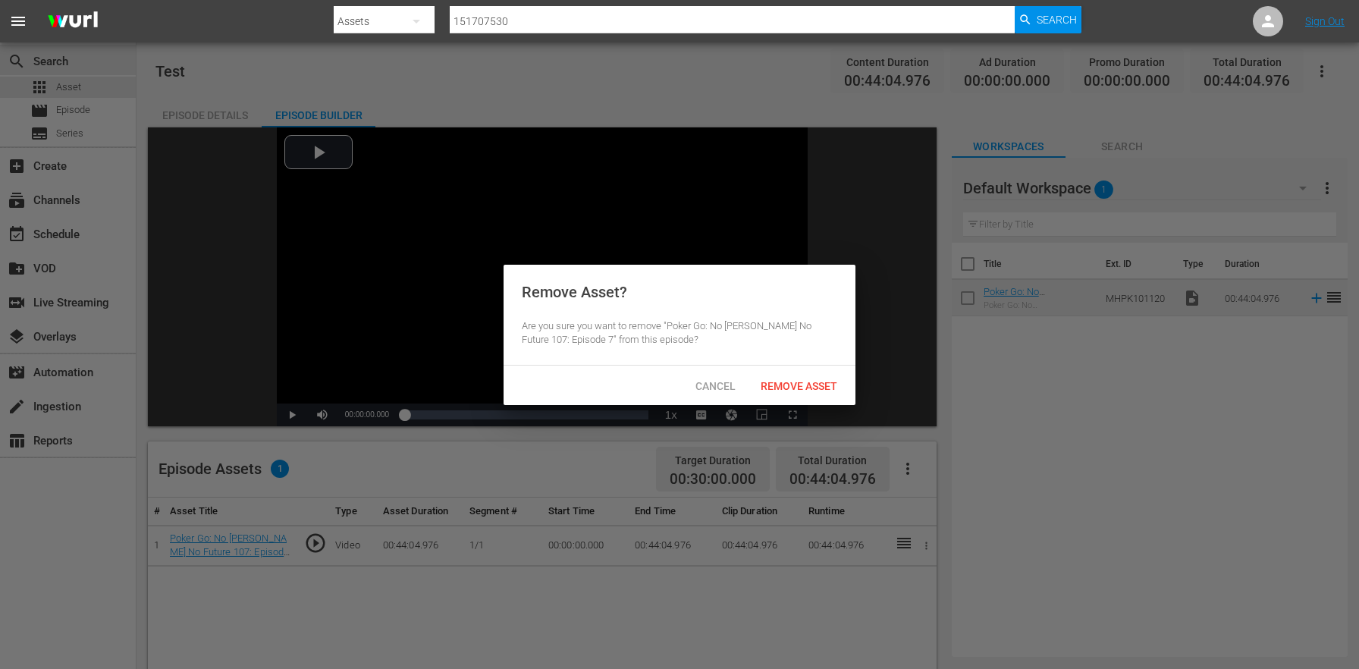
click at [828, 397] on div "Remove Asset" at bounding box center [799, 386] width 101 height 28
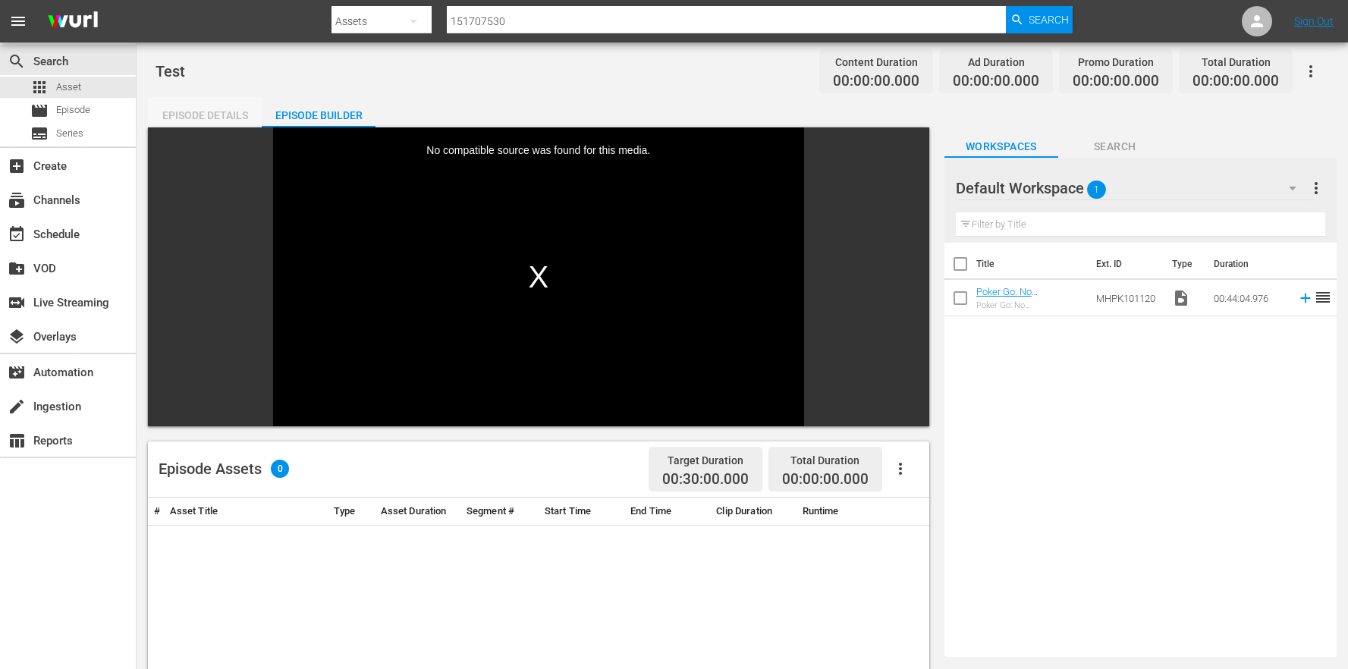
click at [193, 121] on div "Episode Details" at bounding box center [205, 115] width 114 height 36
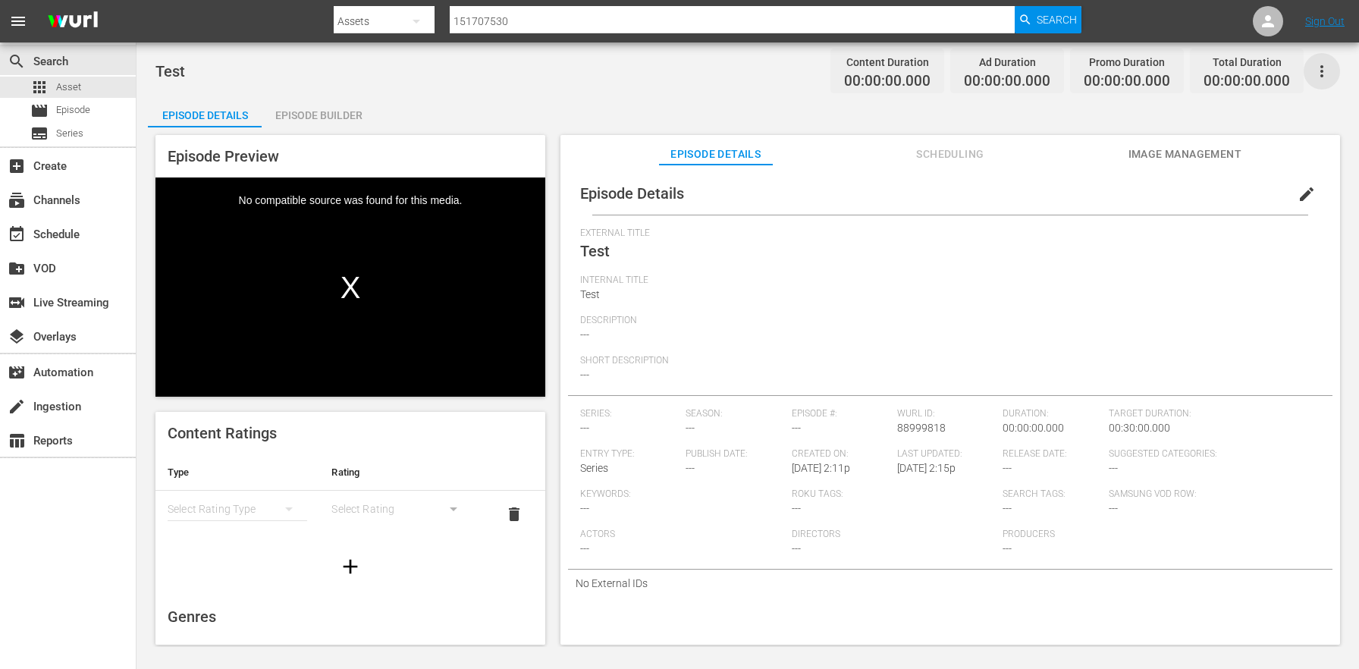
click at [1317, 71] on icon "button" at bounding box center [1322, 71] width 18 height 18
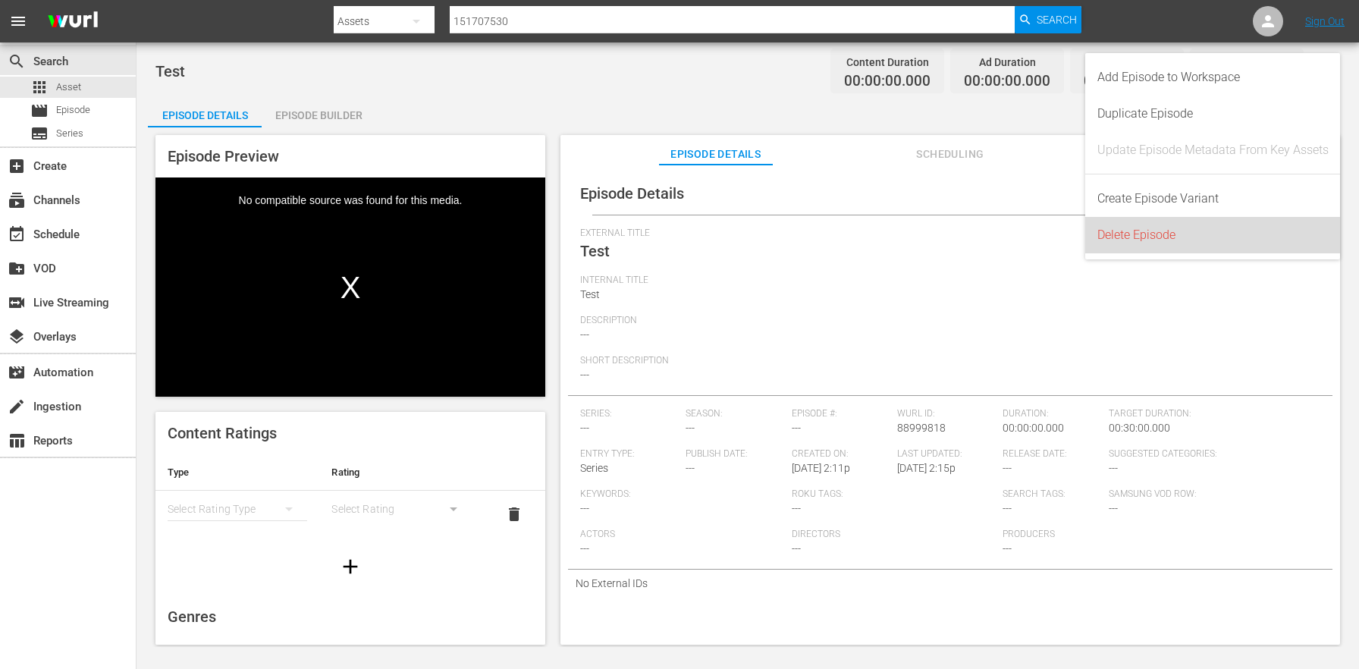
click at [1191, 224] on div "Delete Episode" at bounding box center [1213, 235] width 231 height 36
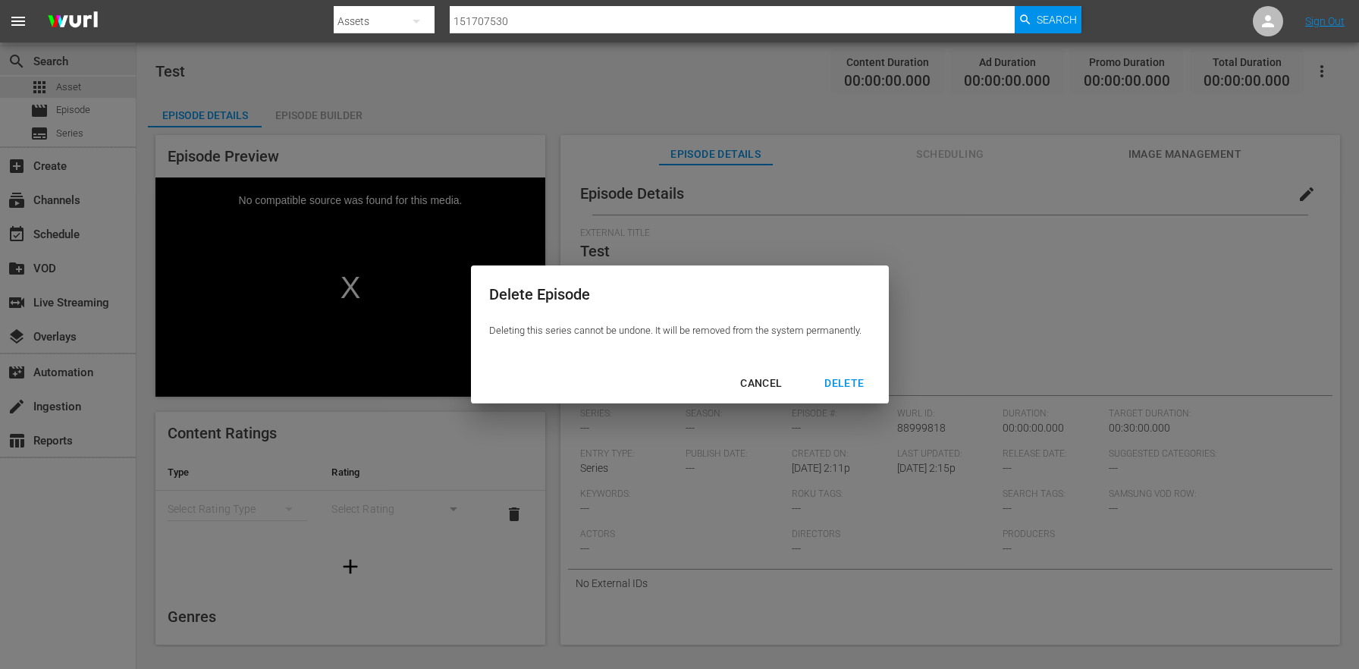
click at [859, 387] on div "DELETE" at bounding box center [844, 383] width 64 height 19
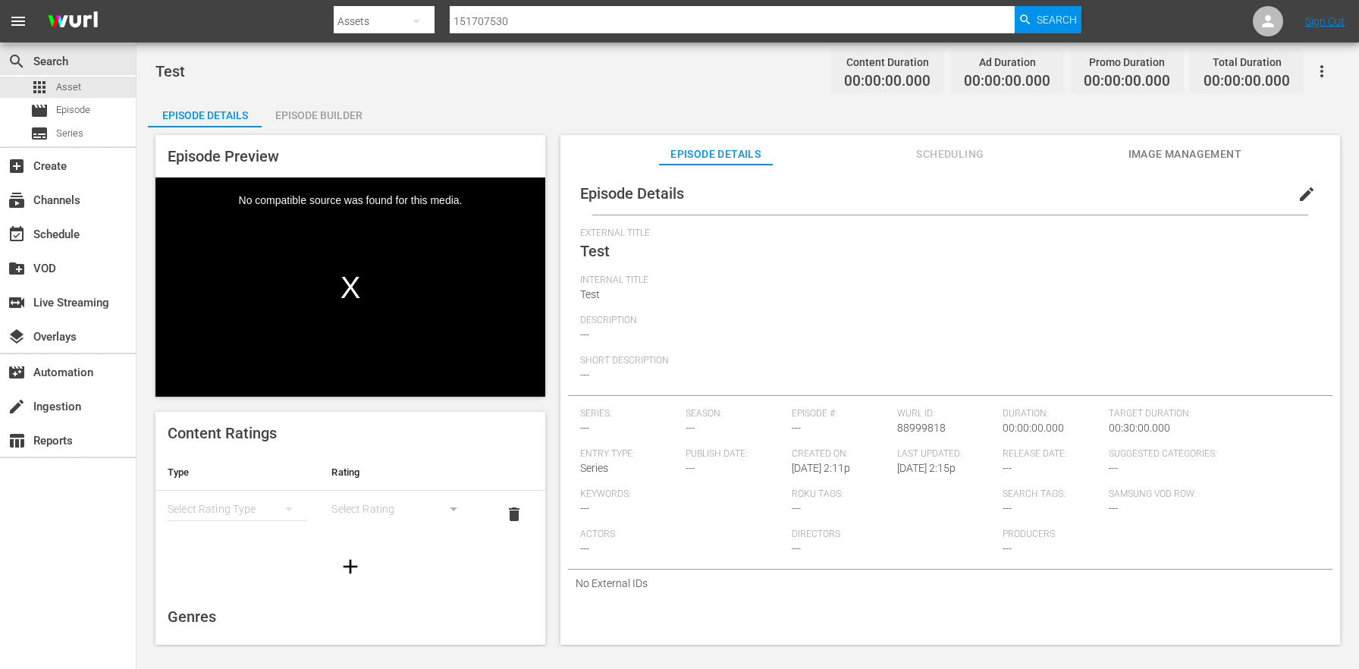
click at [1088, 253] on div "External Title Test" at bounding box center [950, 251] width 740 height 47
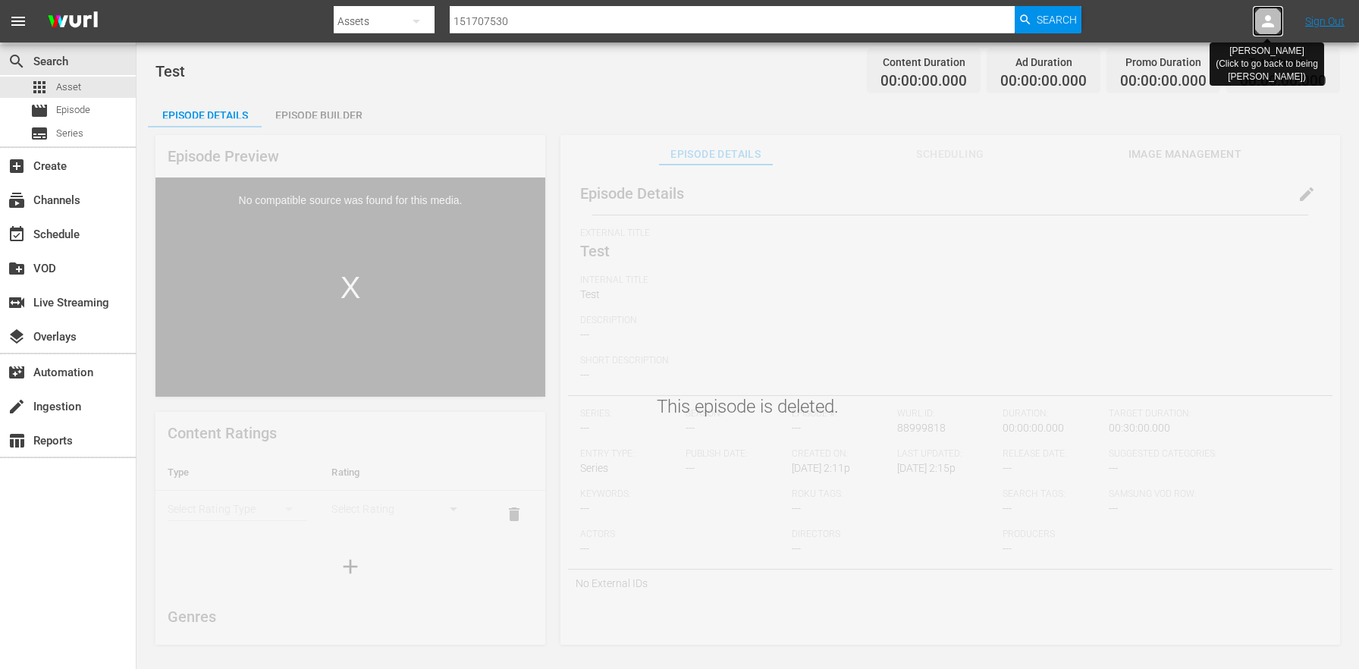
click at [1277, 19] on div at bounding box center [1268, 21] width 30 height 30
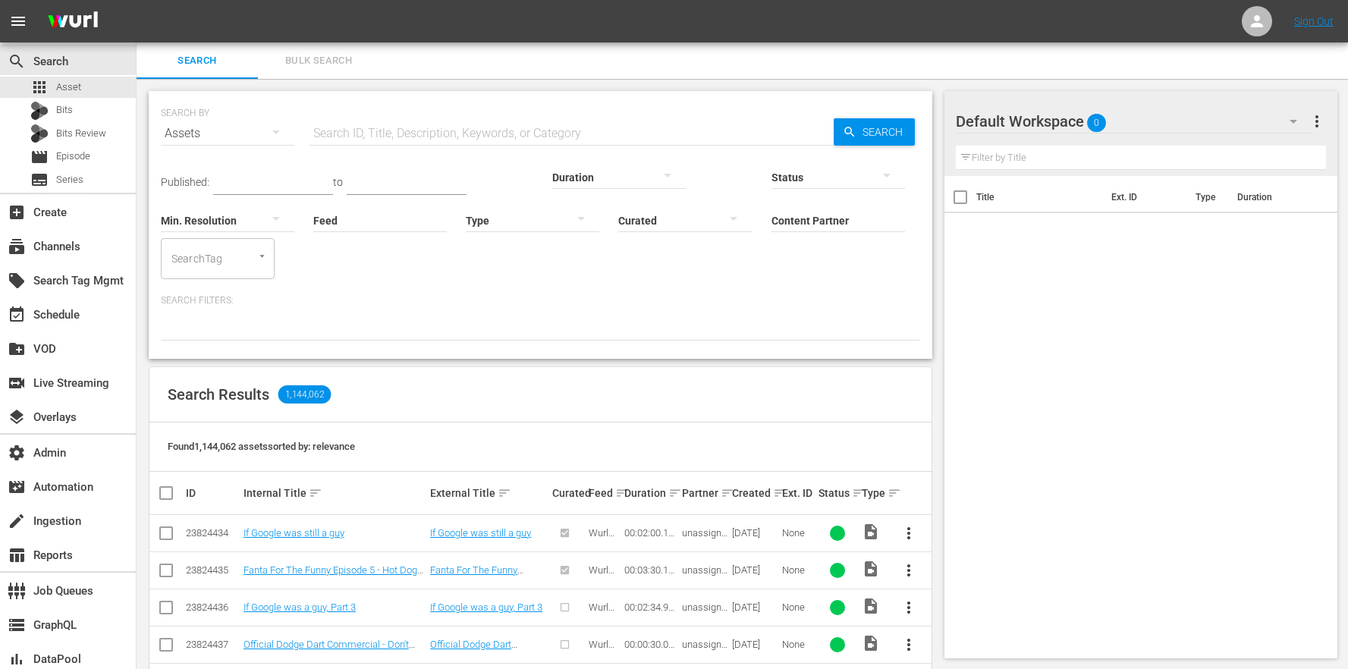
click at [584, 137] on input "text" at bounding box center [571, 133] width 524 height 36
paste input "151707530"
type input "151707530"
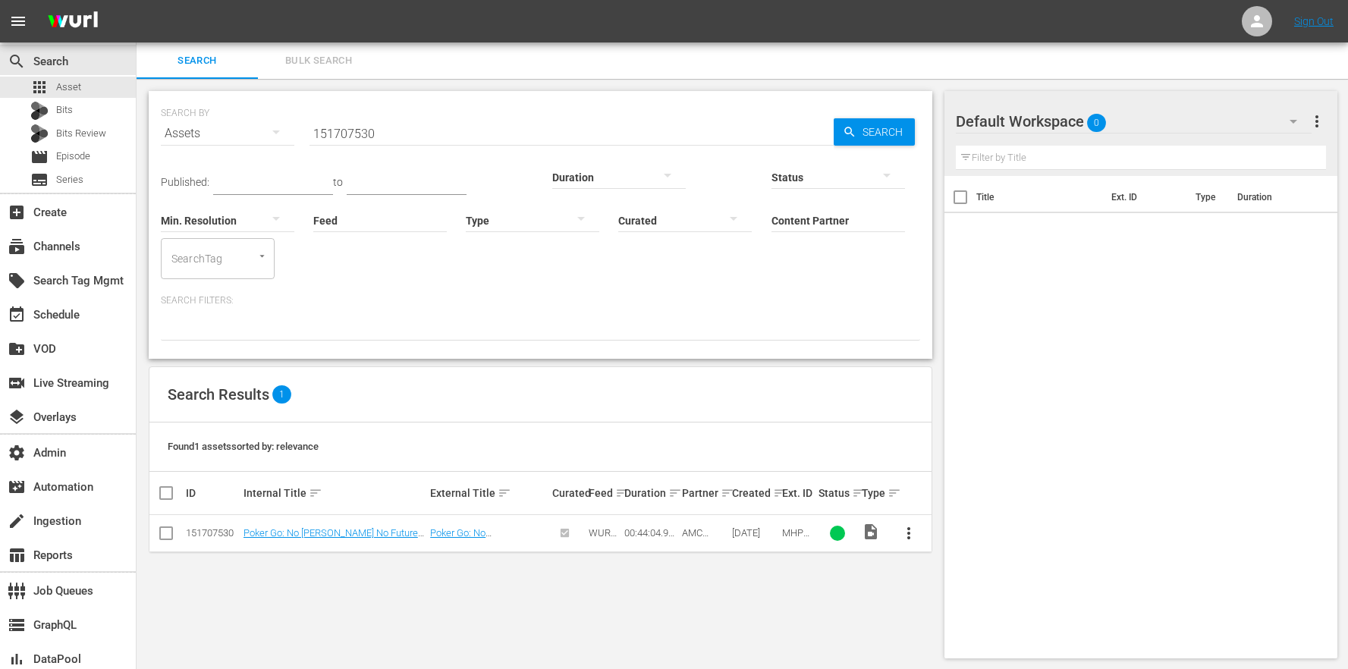
click at [918, 515] on button "more_vert" at bounding box center [908, 533] width 36 height 36
click at [956, 526] on div "Workspace" at bounding box center [990, 535] width 103 height 36
click at [925, 515] on button "more_vert" at bounding box center [908, 533] width 36 height 36
click at [961, 528] on div "Workspace" at bounding box center [990, 535] width 103 height 36
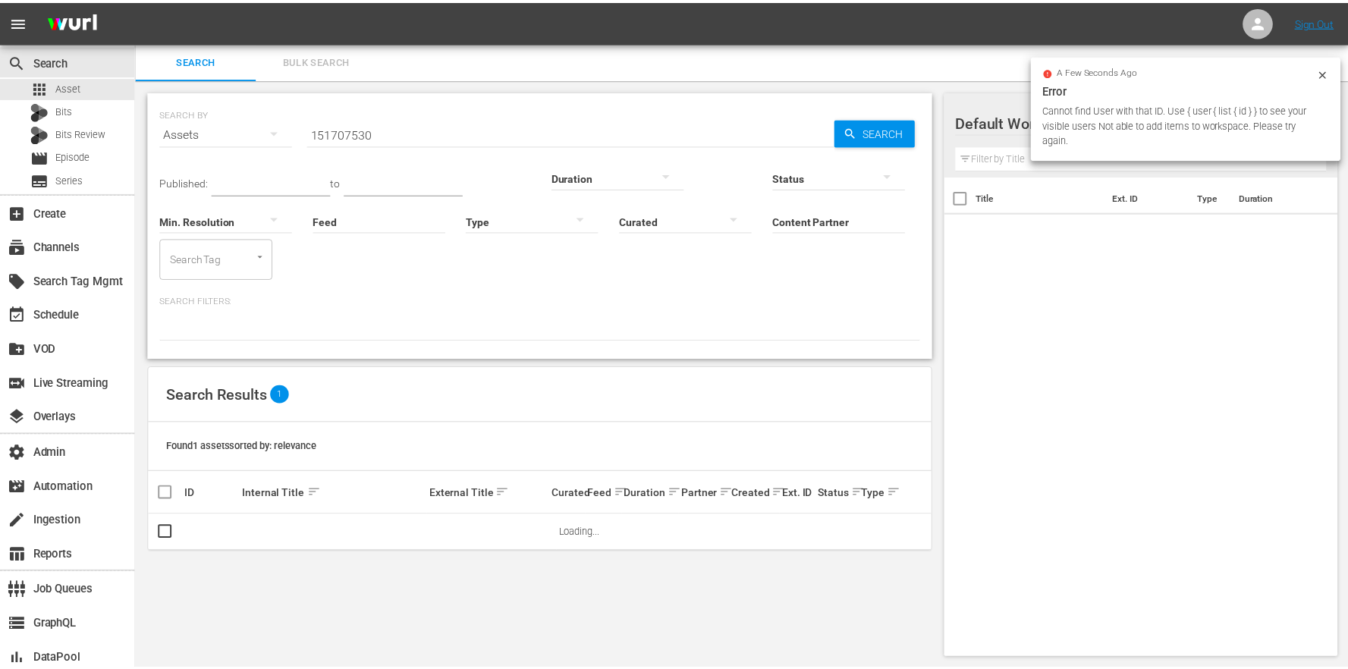
scroll to position [2, 0]
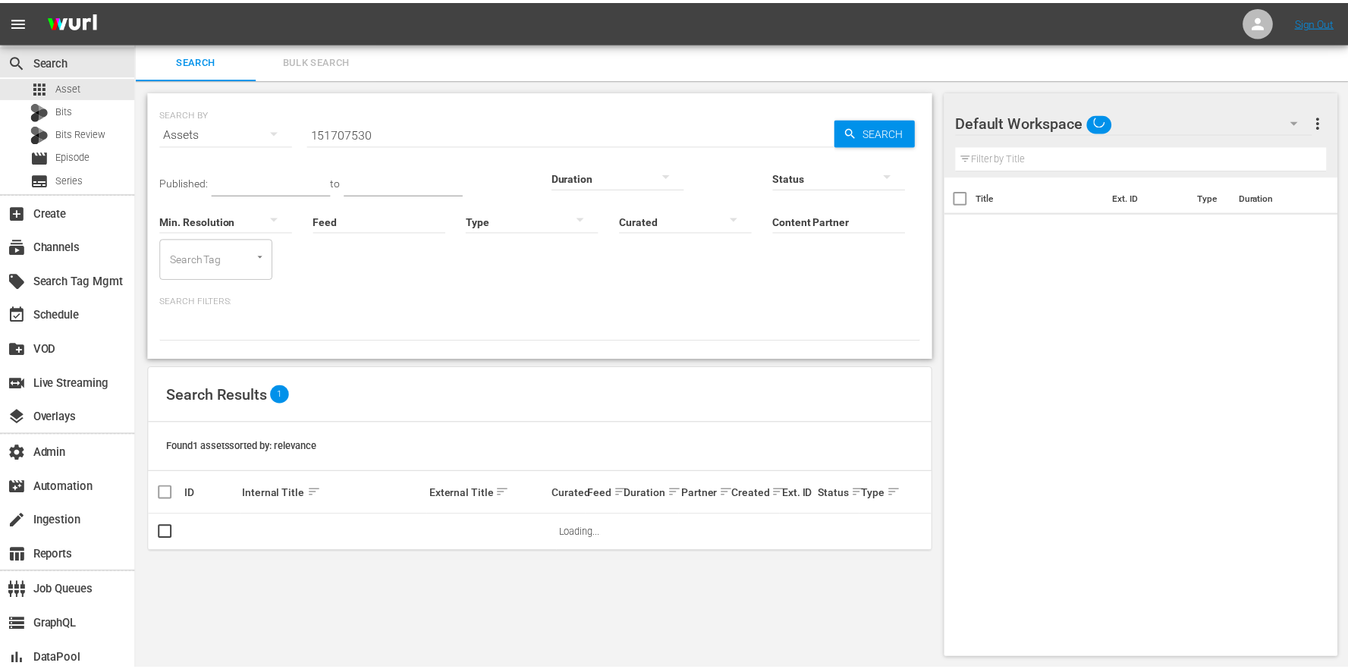
scroll to position [2, 0]
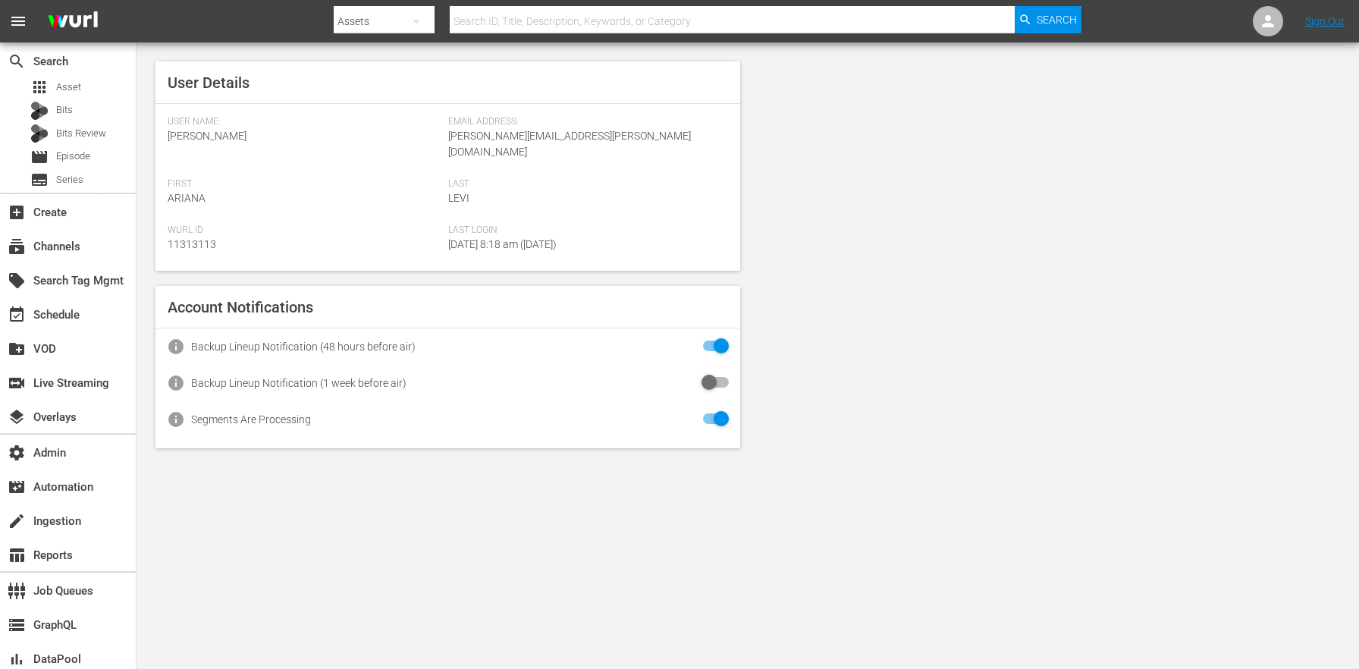
drag, startPoint x: 945, startPoint y: 263, endPoint x: 923, endPoint y: 266, distance: 22.2
click at [945, 263] on div "User Details User Name: [PERSON_NAME] Email Address: [PERSON_NAME][EMAIL_ADDRES…" at bounding box center [748, 254] width 1223 height 425
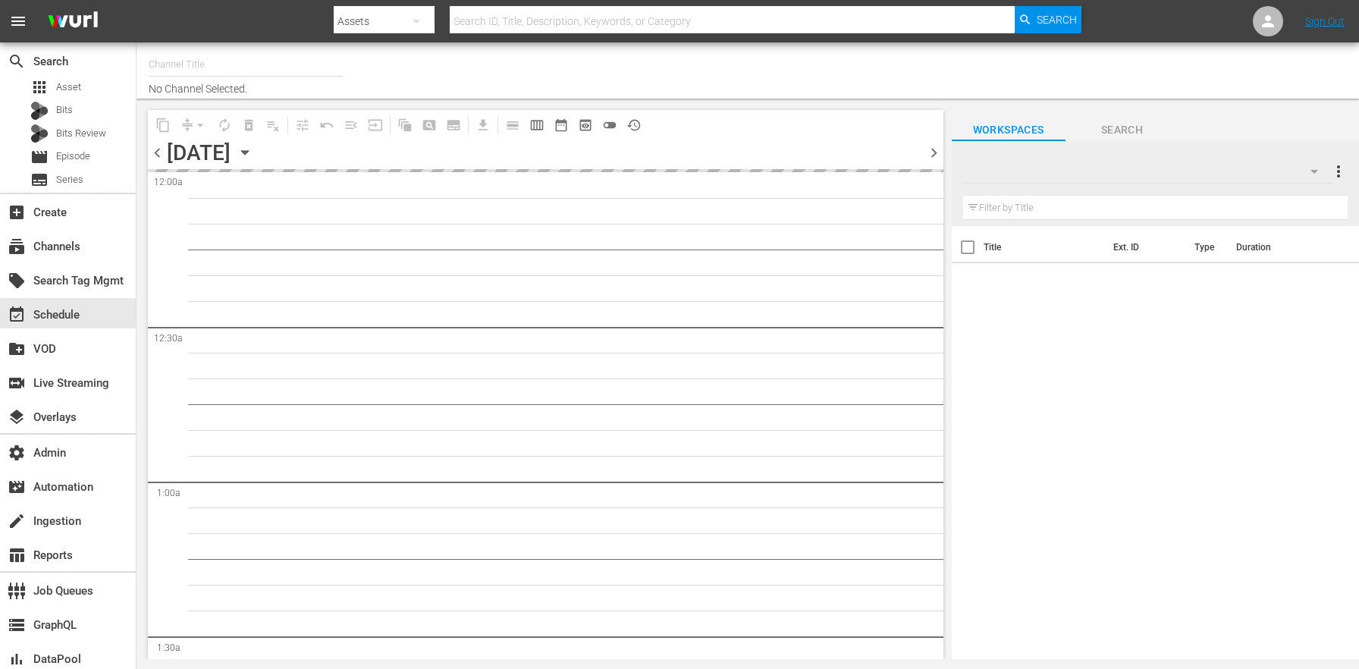
type input "MSG SportsZone (1386)"
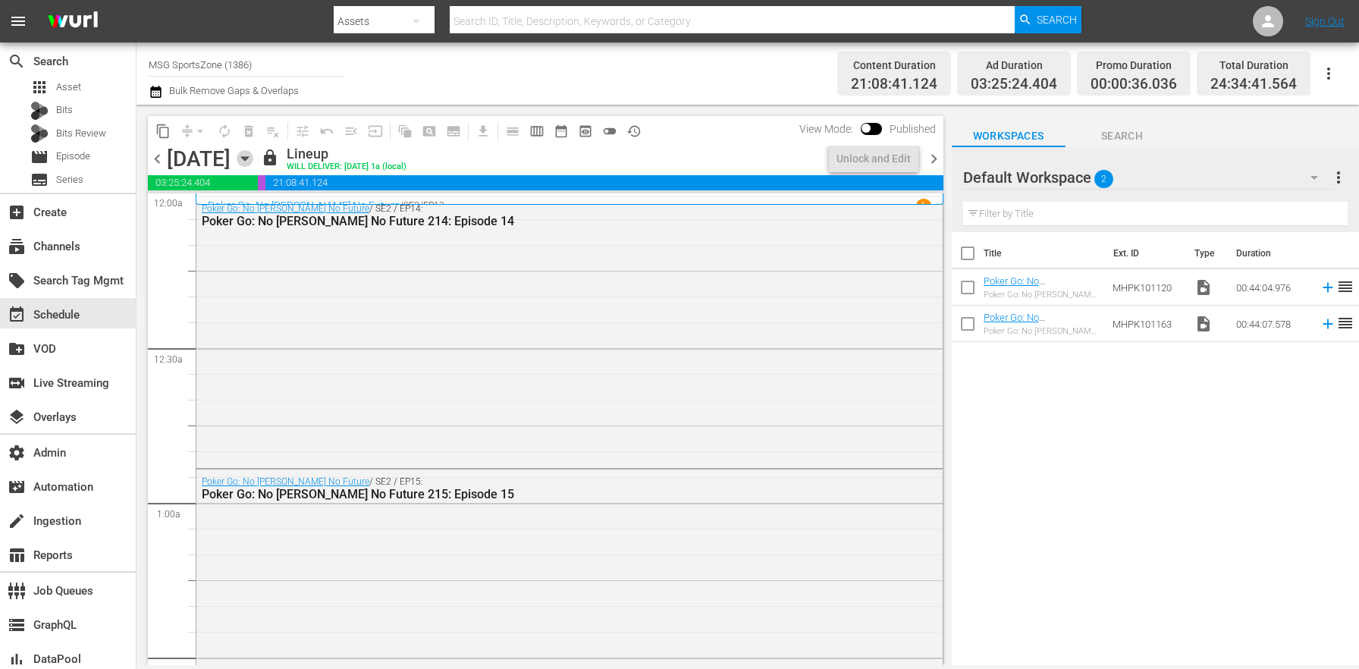
click at [253, 155] on icon "button" at bounding box center [245, 158] width 17 height 17
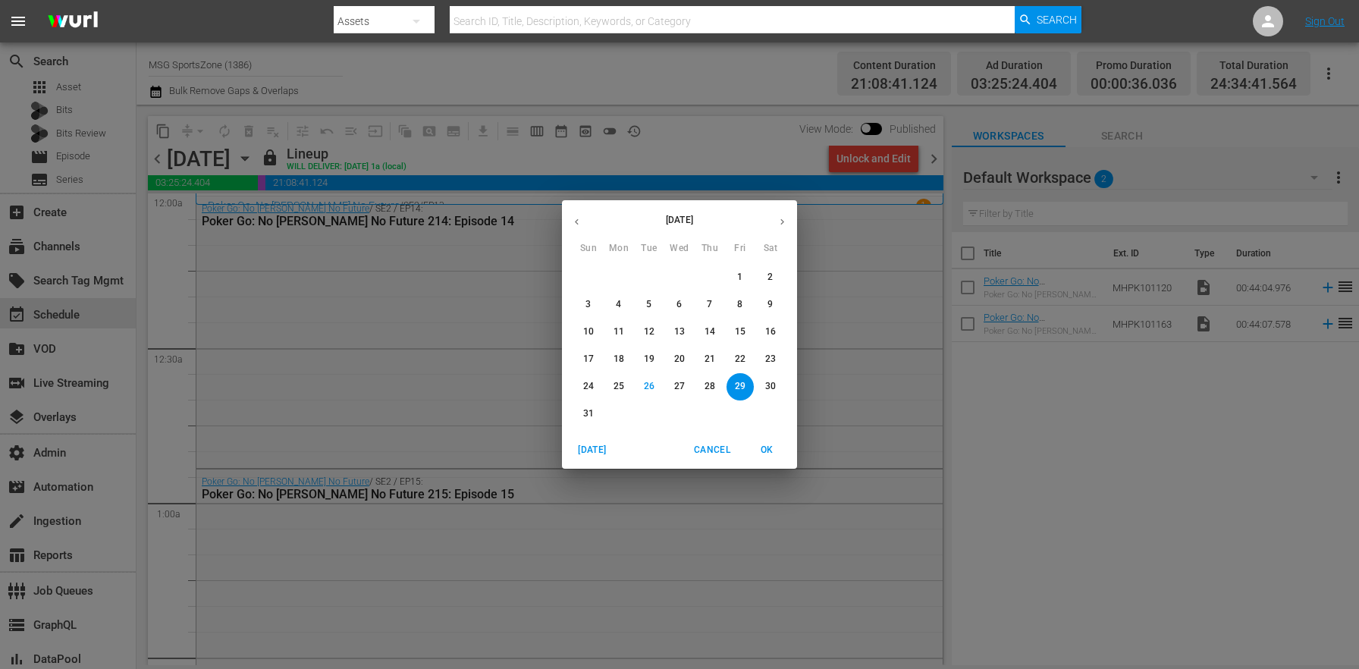
click at [765, 394] on button "30" at bounding box center [770, 386] width 27 height 27
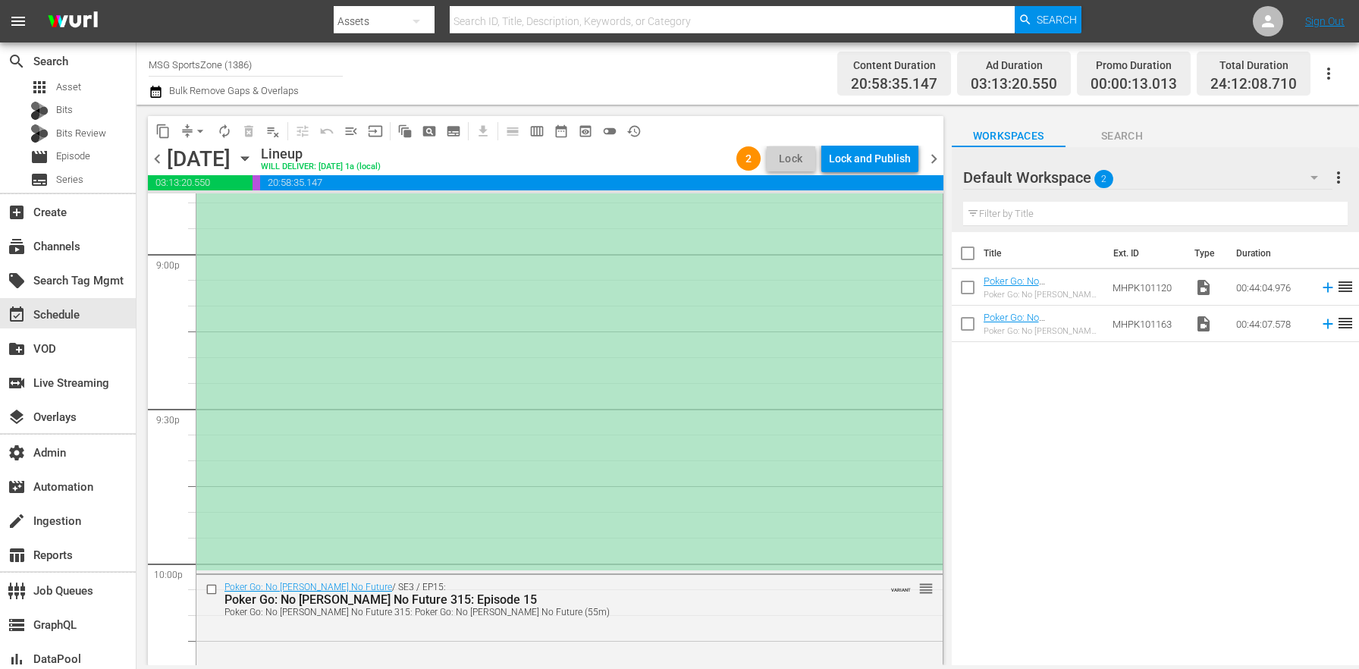
scroll to position [6606, 0]
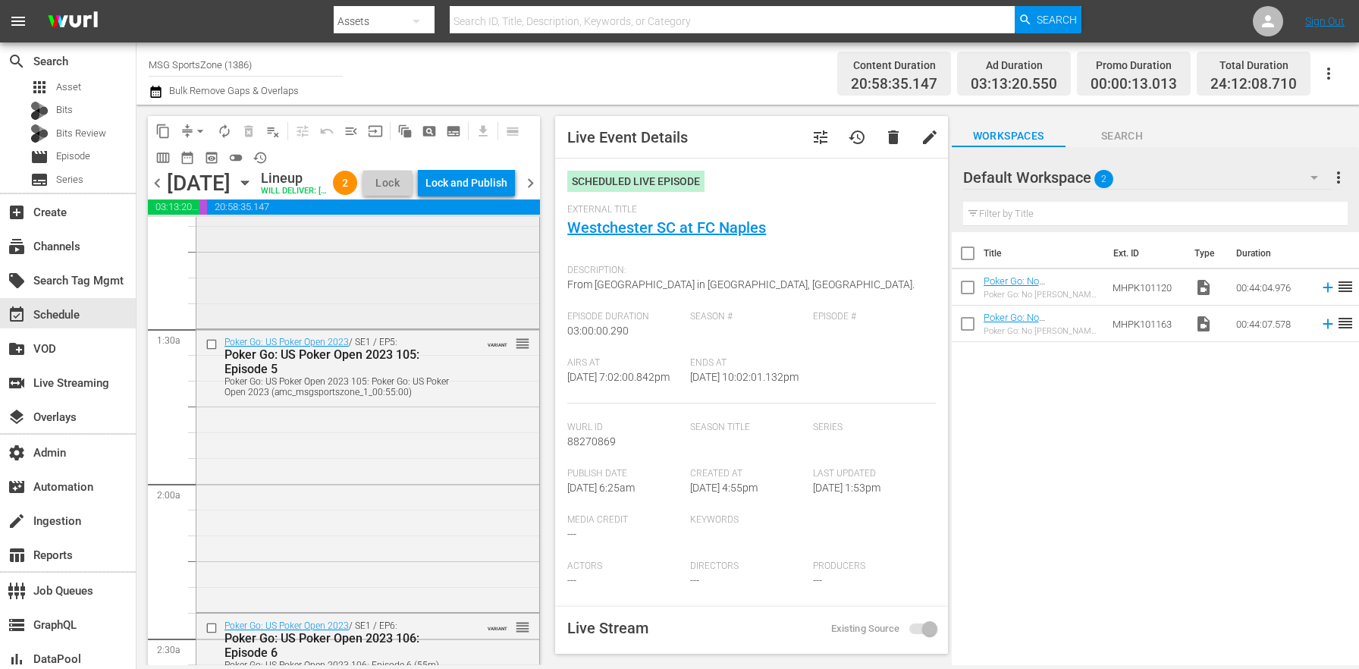
scroll to position [436, 0]
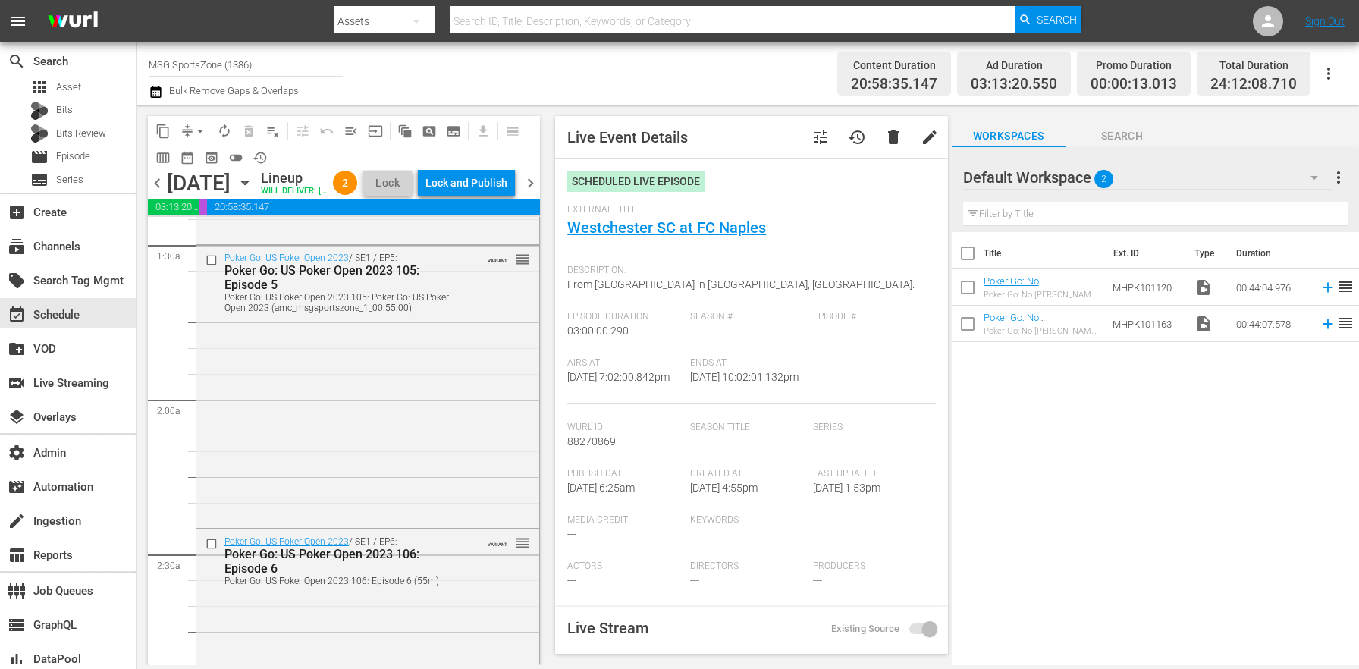
click at [406, 191] on span "Lock" at bounding box center [387, 183] width 36 height 16
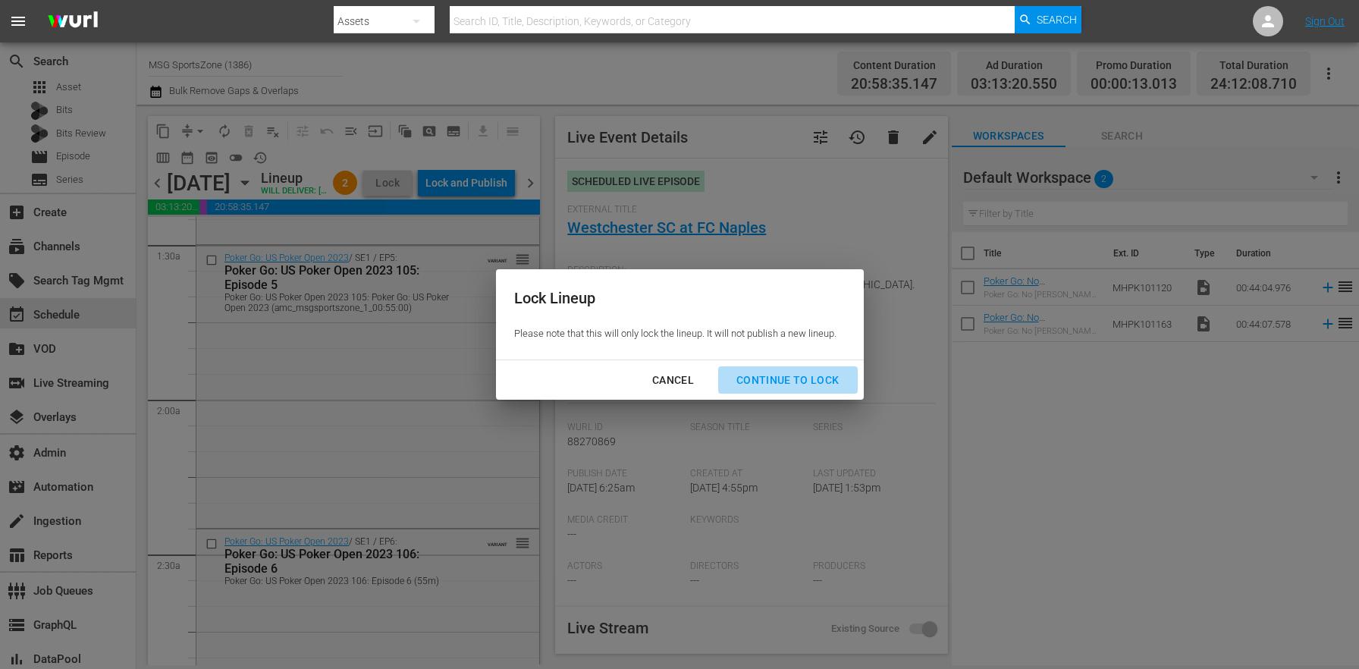
click at [824, 383] on div "Continue to lock" at bounding box center [787, 380] width 127 height 19
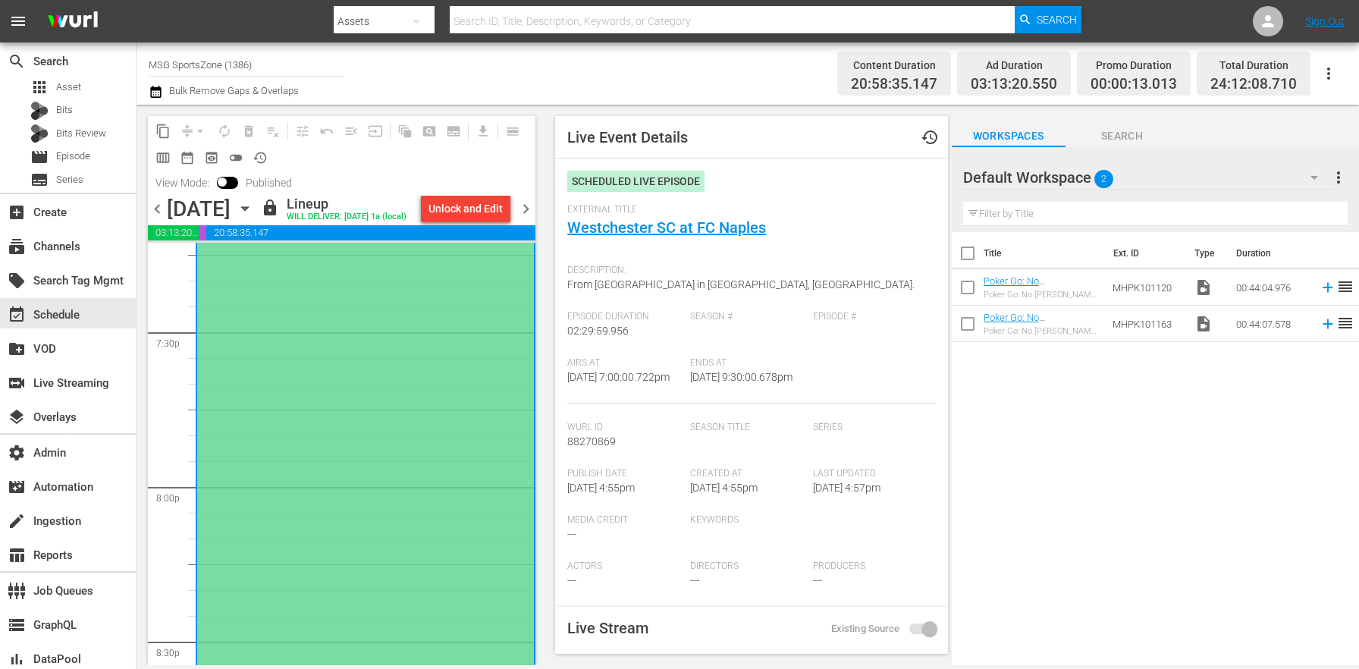
scroll to position [5529, 0]
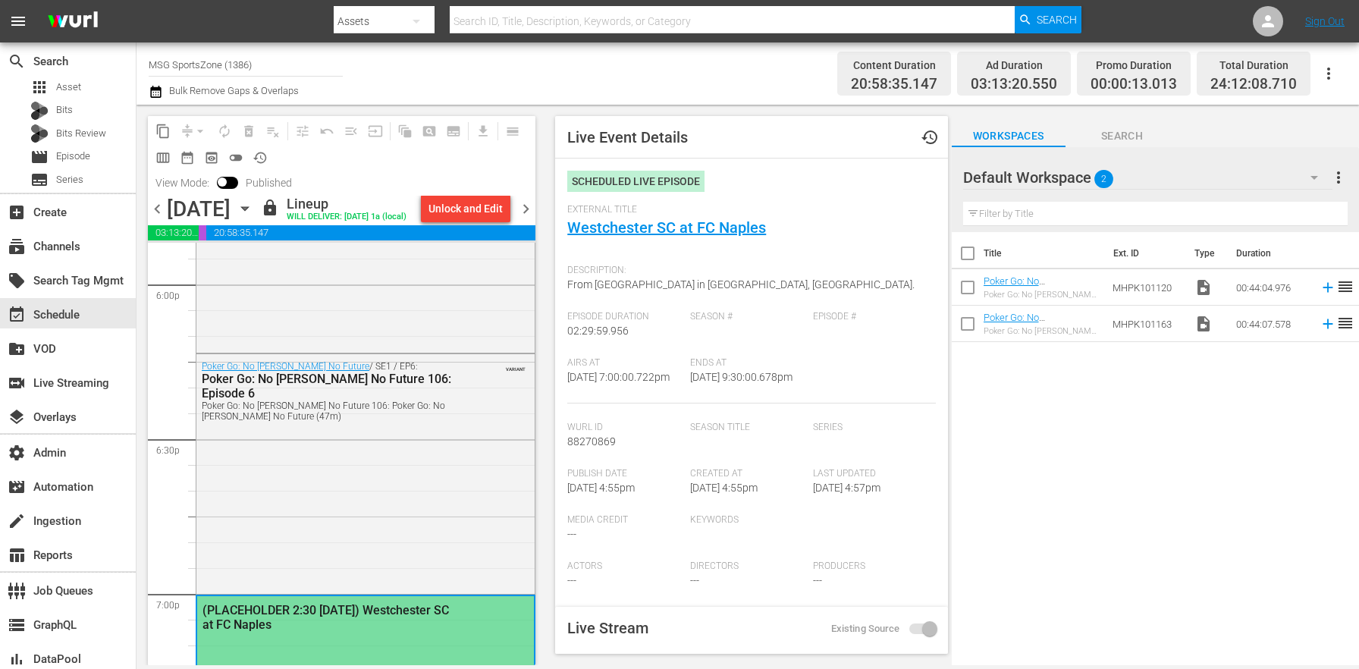
click at [407, 441] on div "Poker Go: No [PERSON_NAME] No Future / SE1 / EP6: Poker Go: No [PERSON_NAME] No…" at bounding box center [365, 472] width 338 height 236
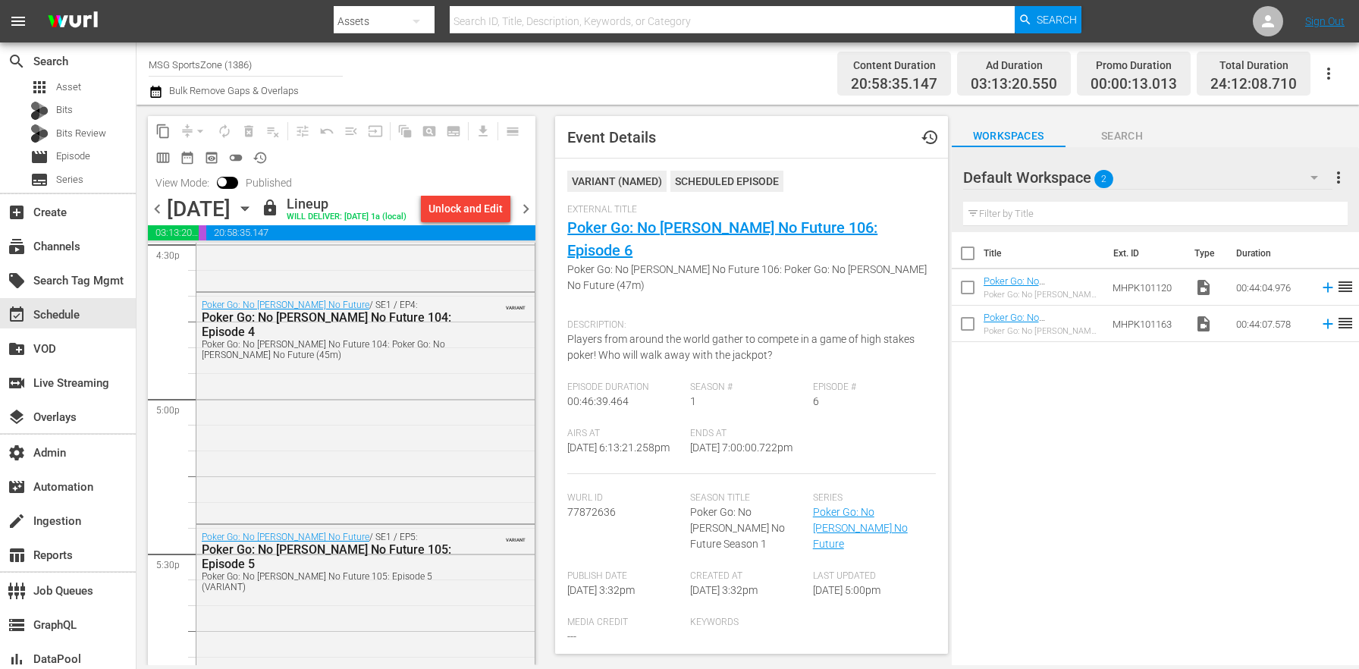
scroll to position [5346, 0]
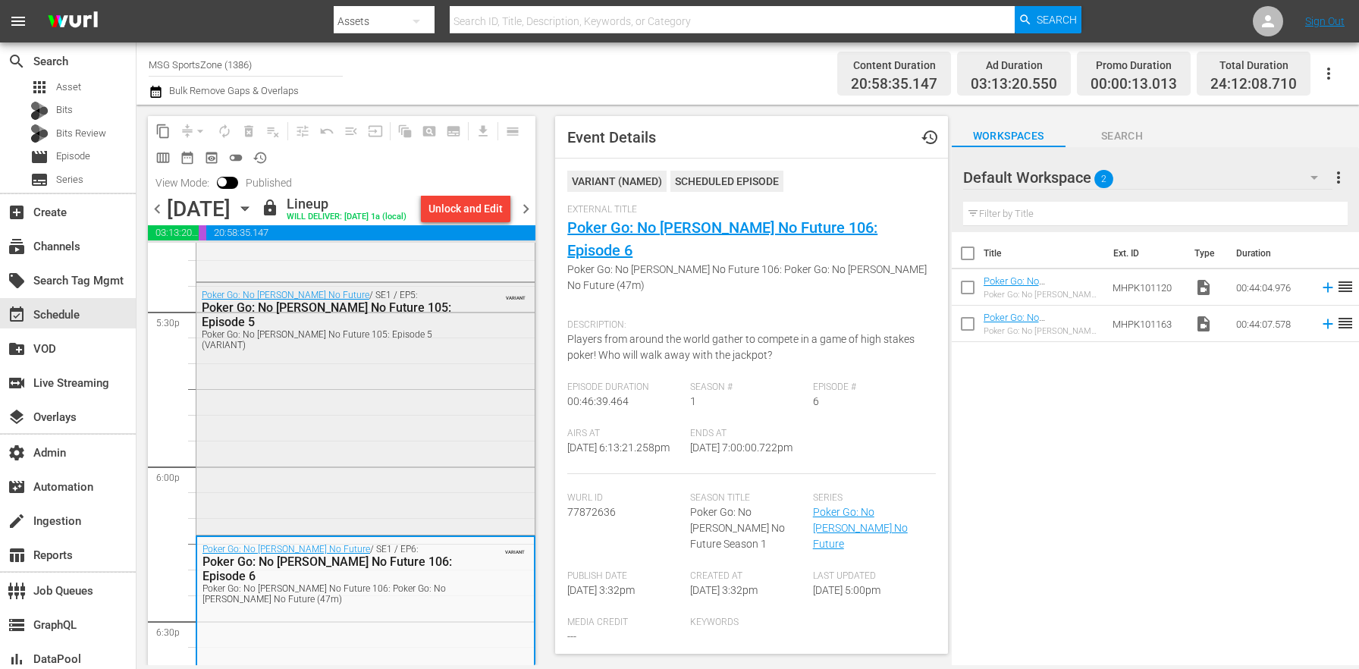
click at [397, 463] on div "Poker Go: No [PERSON_NAME] No Future / SE1 / EP5: Poker Go: No [PERSON_NAME] No…" at bounding box center [365, 407] width 338 height 249
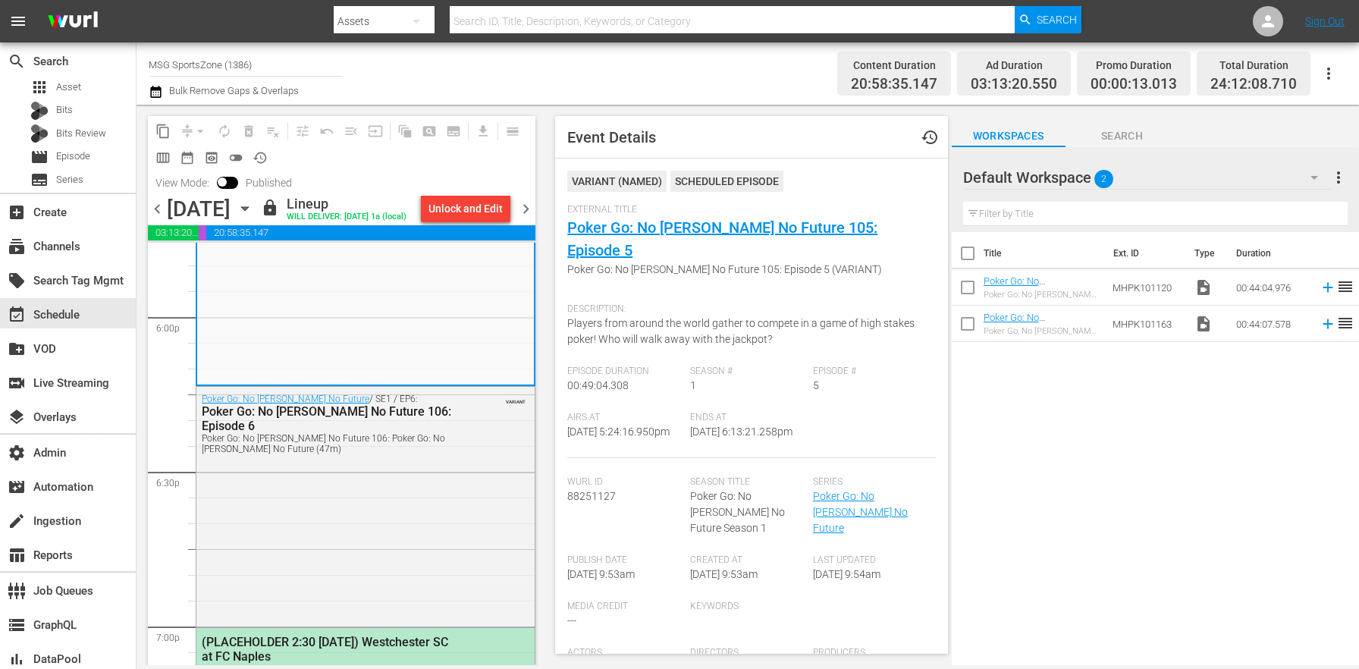
scroll to position [5580, 0]
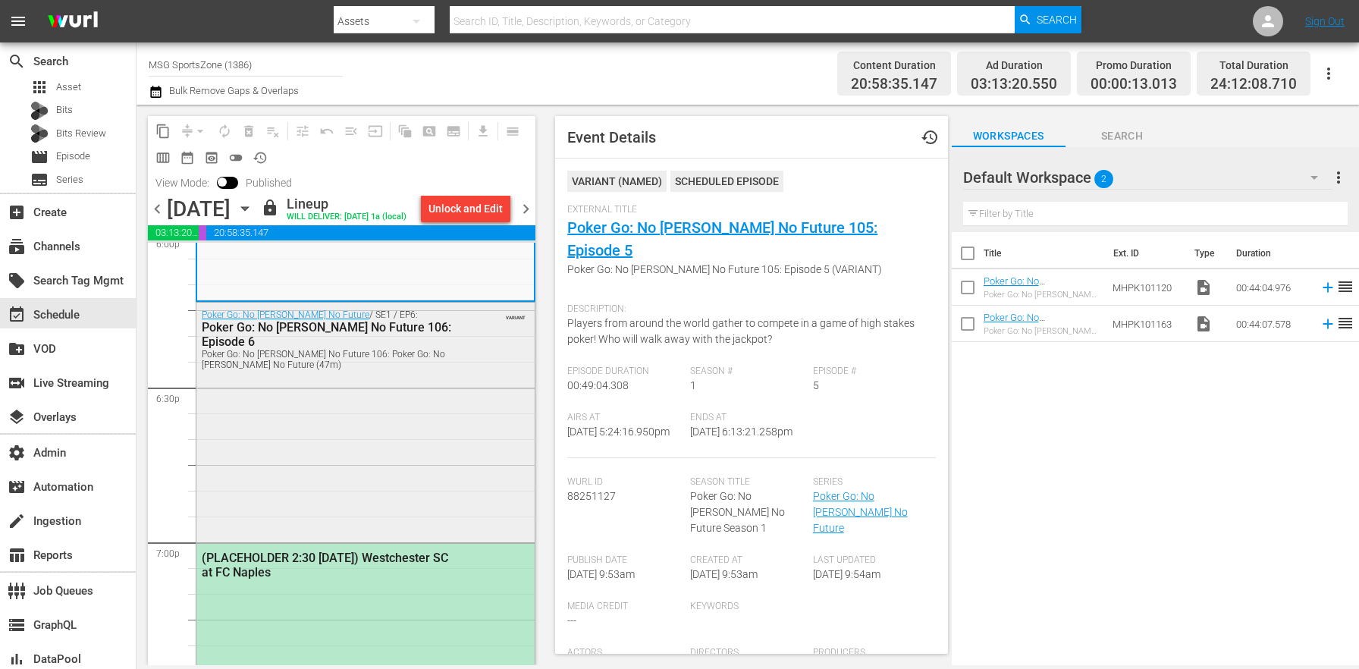
click at [394, 424] on div "Poker Go: No [PERSON_NAME] No Future / SE1 / EP6: Poker Go: No [PERSON_NAME] No…" at bounding box center [365, 421] width 338 height 236
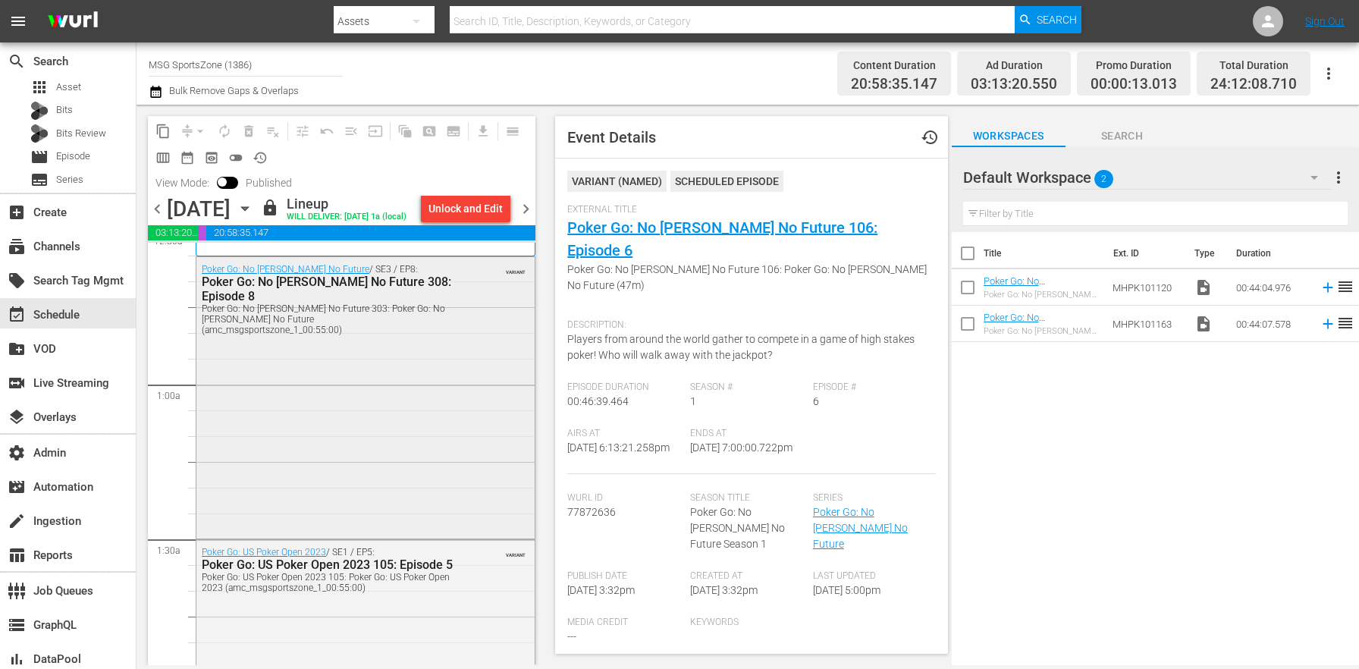
scroll to position [0, 0]
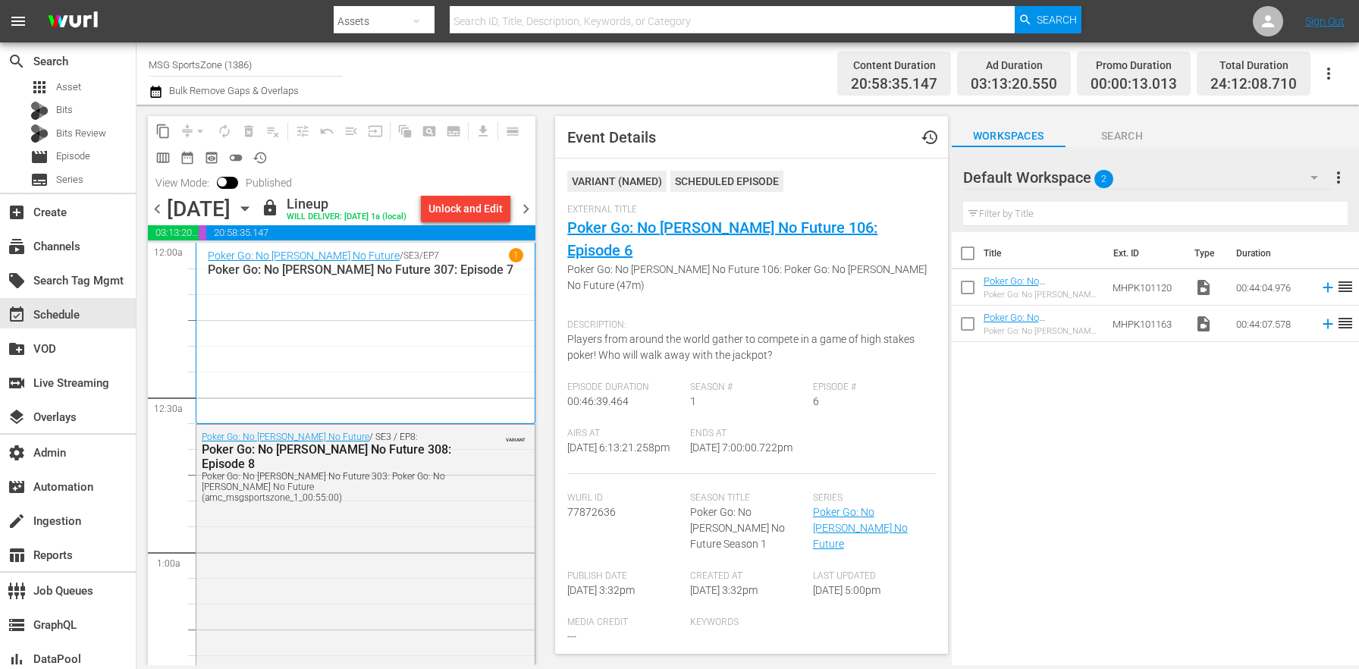
click at [418, 370] on div "Poker Go: No [PERSON_NAME] No Future / SE3 / EP7 1 Poker Go: No [PERSON_NAME] N…" at bounding box center [366, 333] width 316 height 170
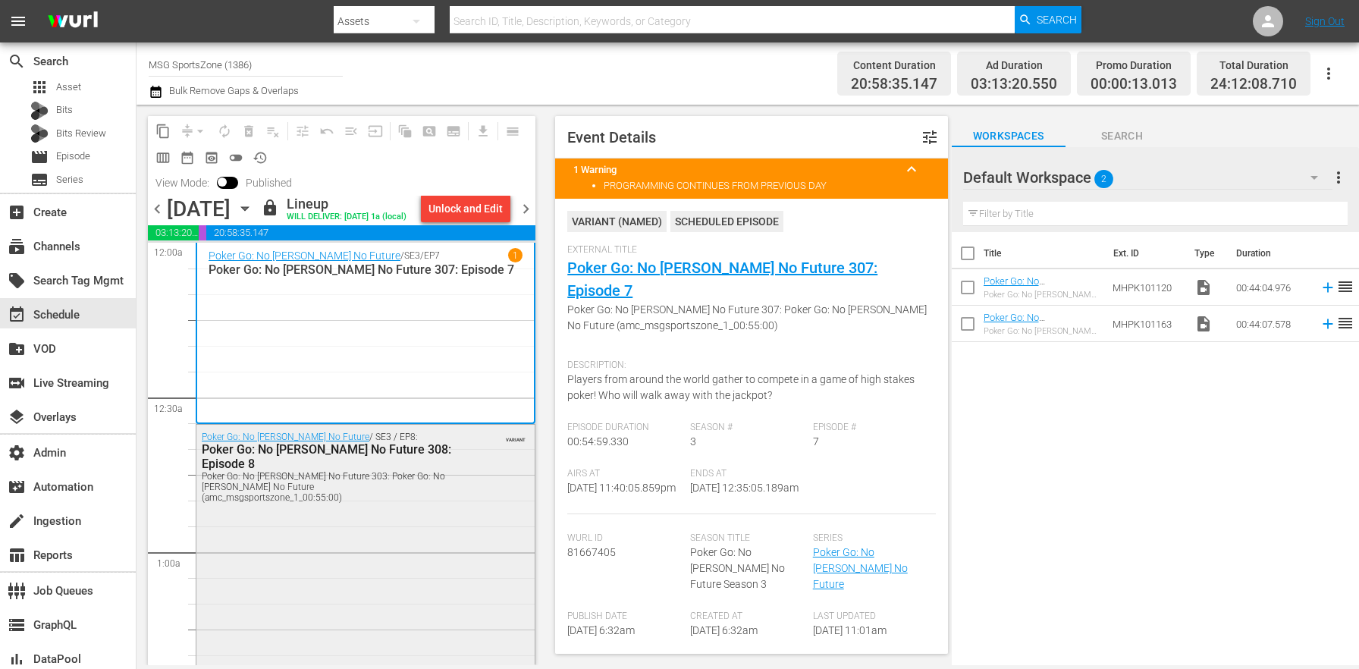
scroll to position [203, 0]
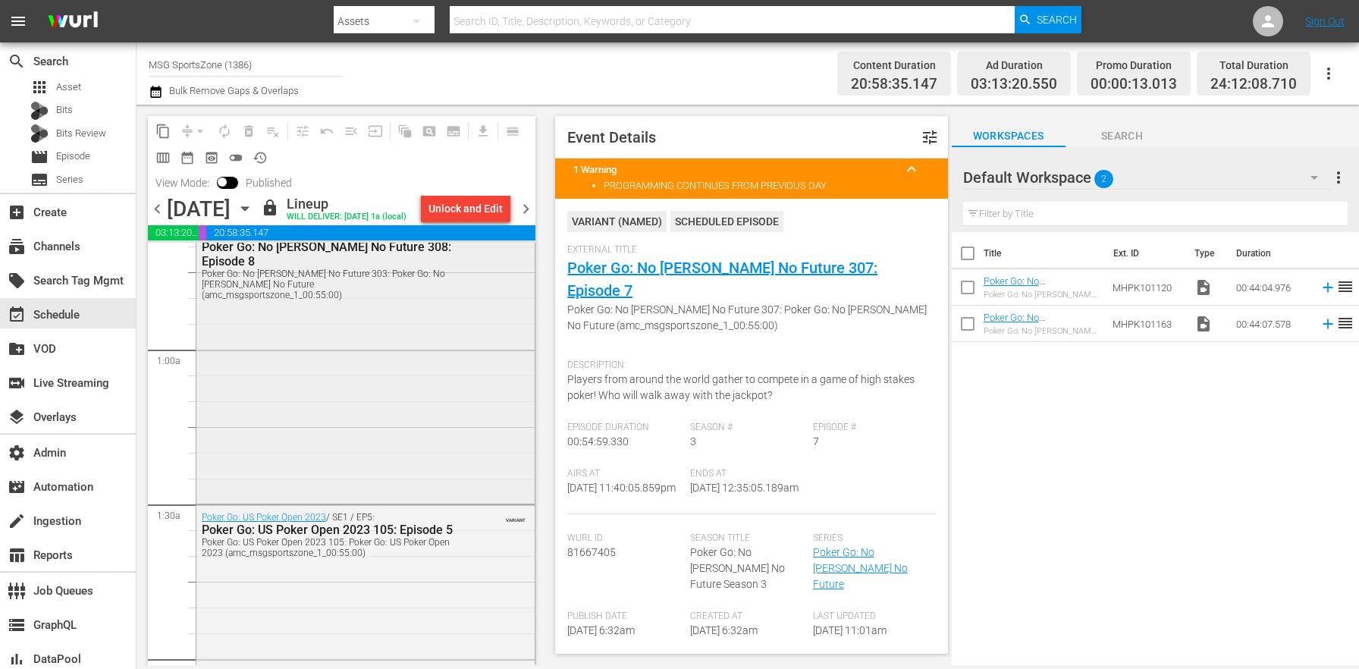
click at [360, 423] on div "Poker Go: No [PERSON_NAME] No Future / SE3 / EP8: Poker Go: No [PERSON_NAME] No…" at bounding box center [365, 361] width 338 height 279
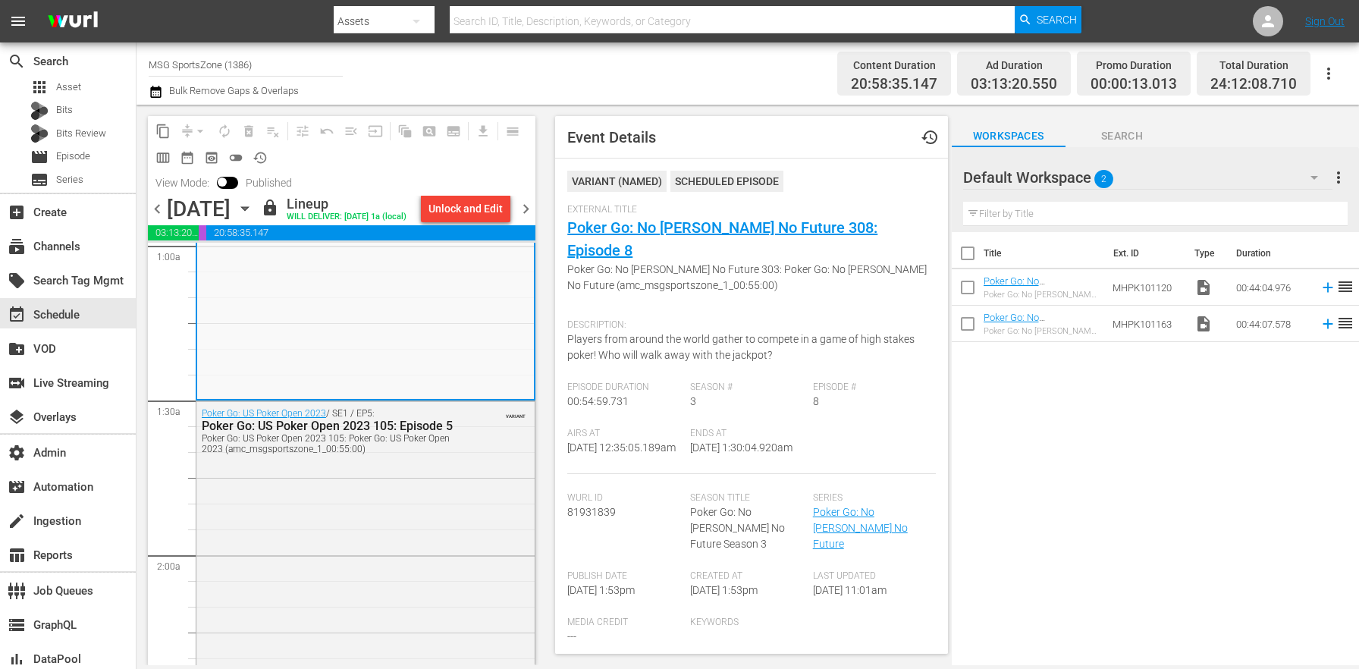
scroll to position [475, 0]
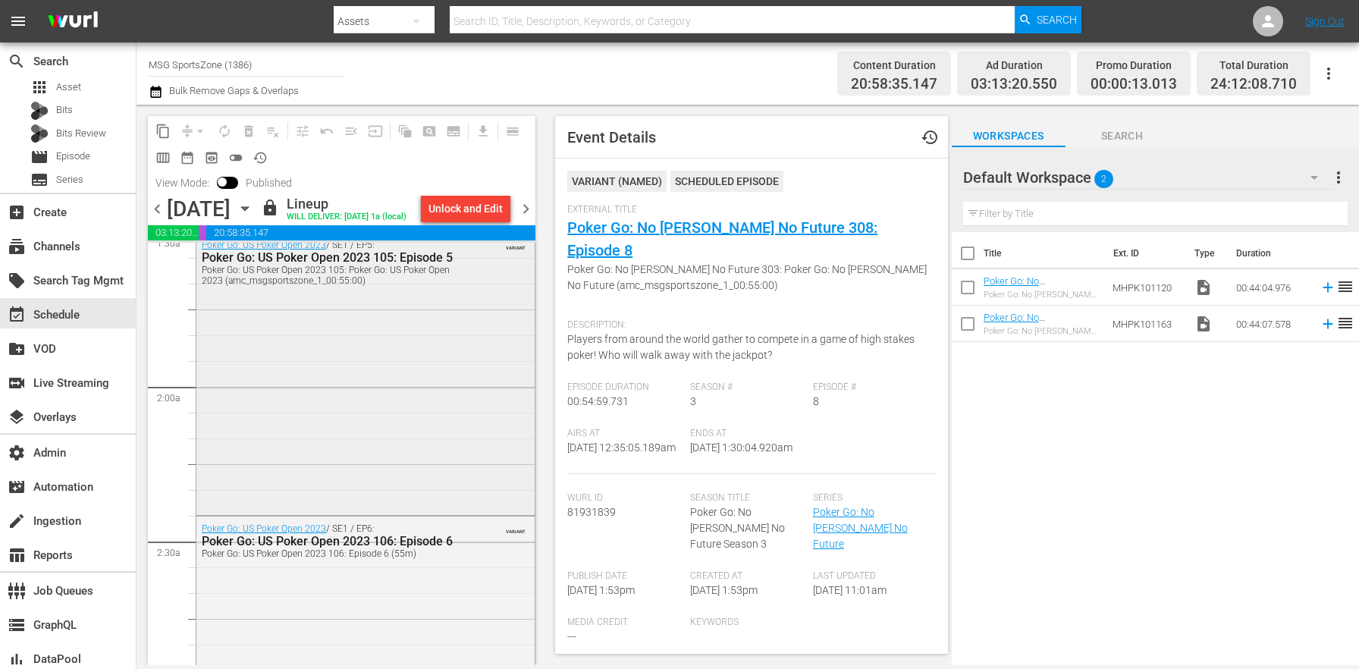
click at [374, 441] on div "Poker Go: US Poker Open 2023 / SE1 / EP5: Poker Go: US Poker Open 2023 105: Epi…" at bounding box center [365, 372] width 338 height 279
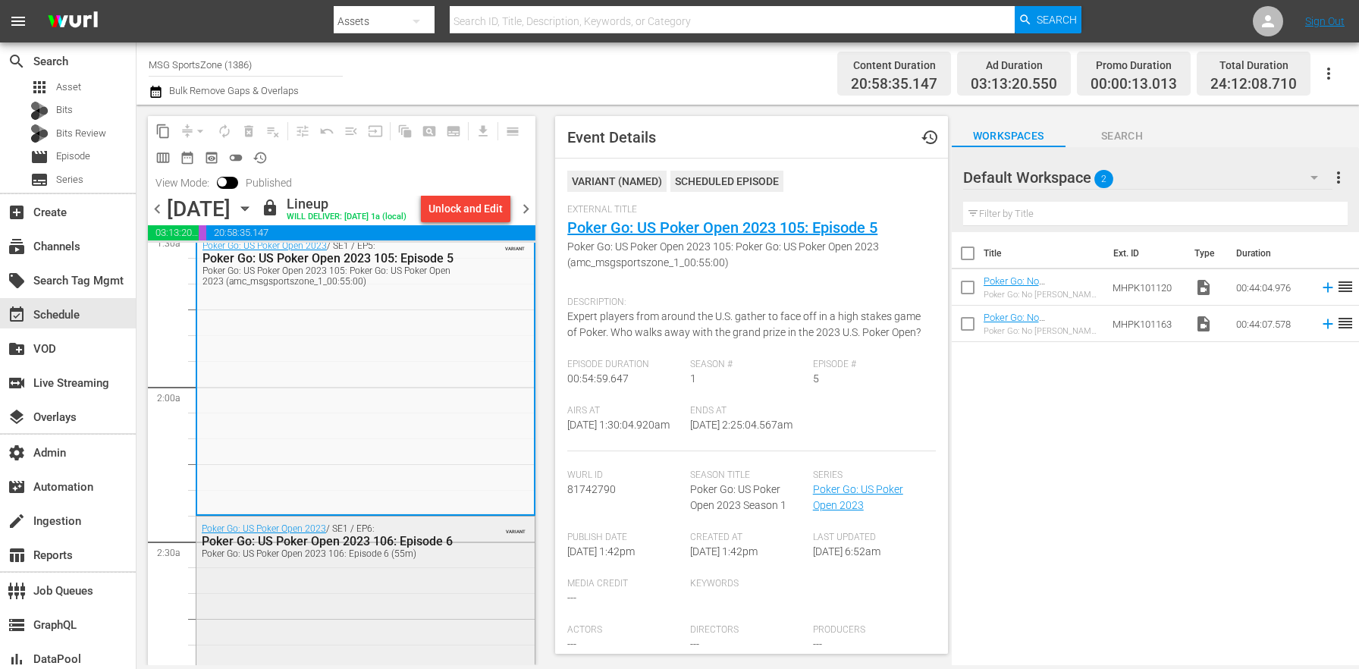
click at [430, 598] on div "Poker Go: US Poker Open 2023 / SE1 / EP6: Poker Go: US Poker Open 2023 106: Epi…" at bounding box center [365, 651] width 338 height 269
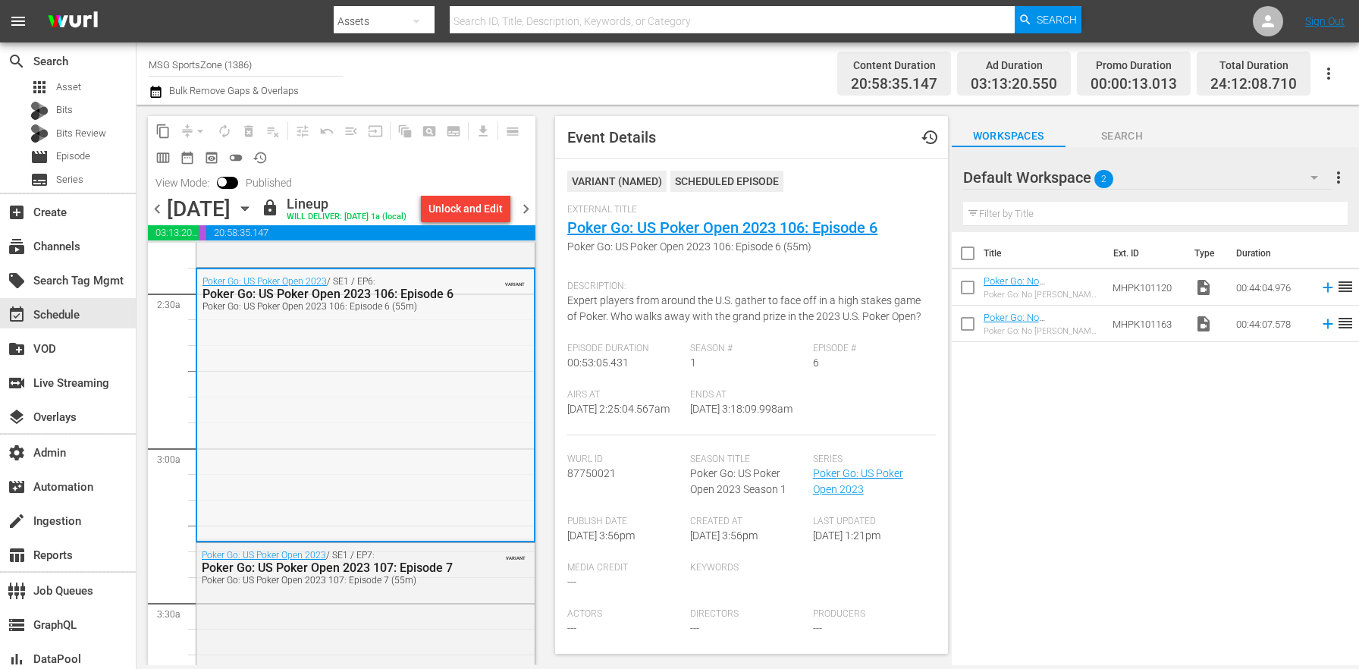
scroll to position [812, 0]
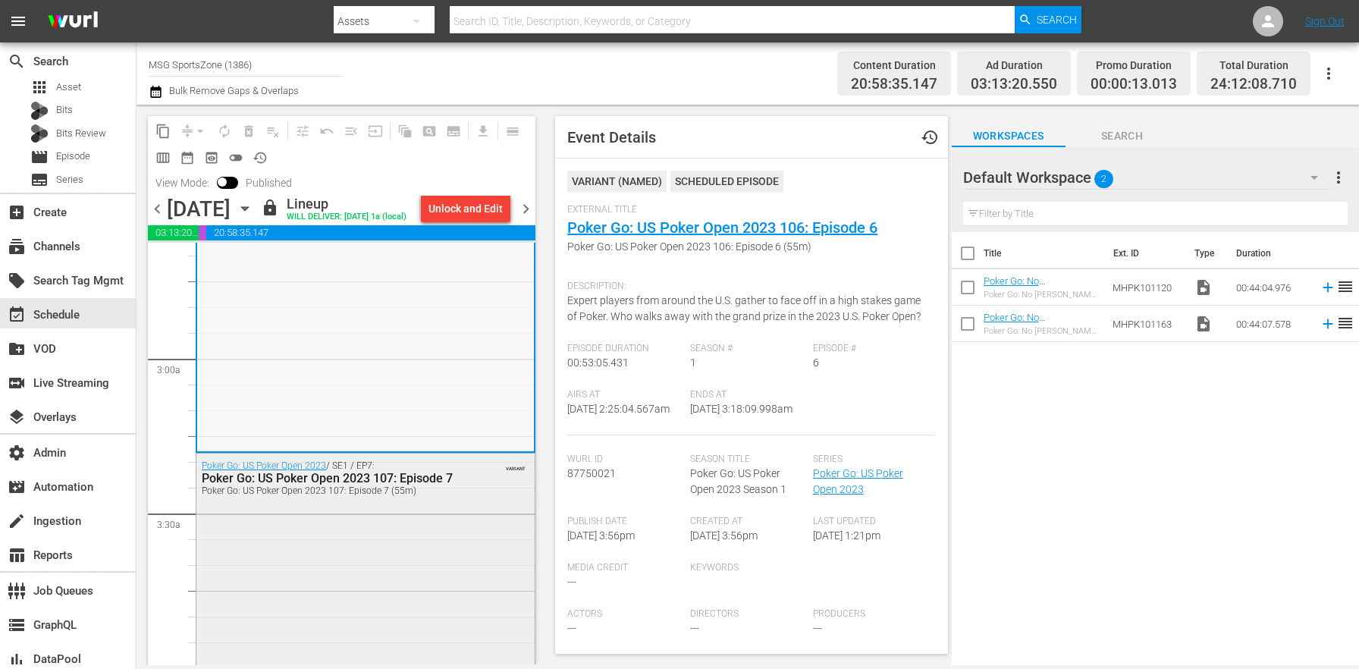
click at [327, 561] on div "Poker Go: US Poker Open 2023 / SE1 / EP7: Poker Go: US Poker Open 2023 107: Epi…" at bounding box center [365, 588] width 338 height 269
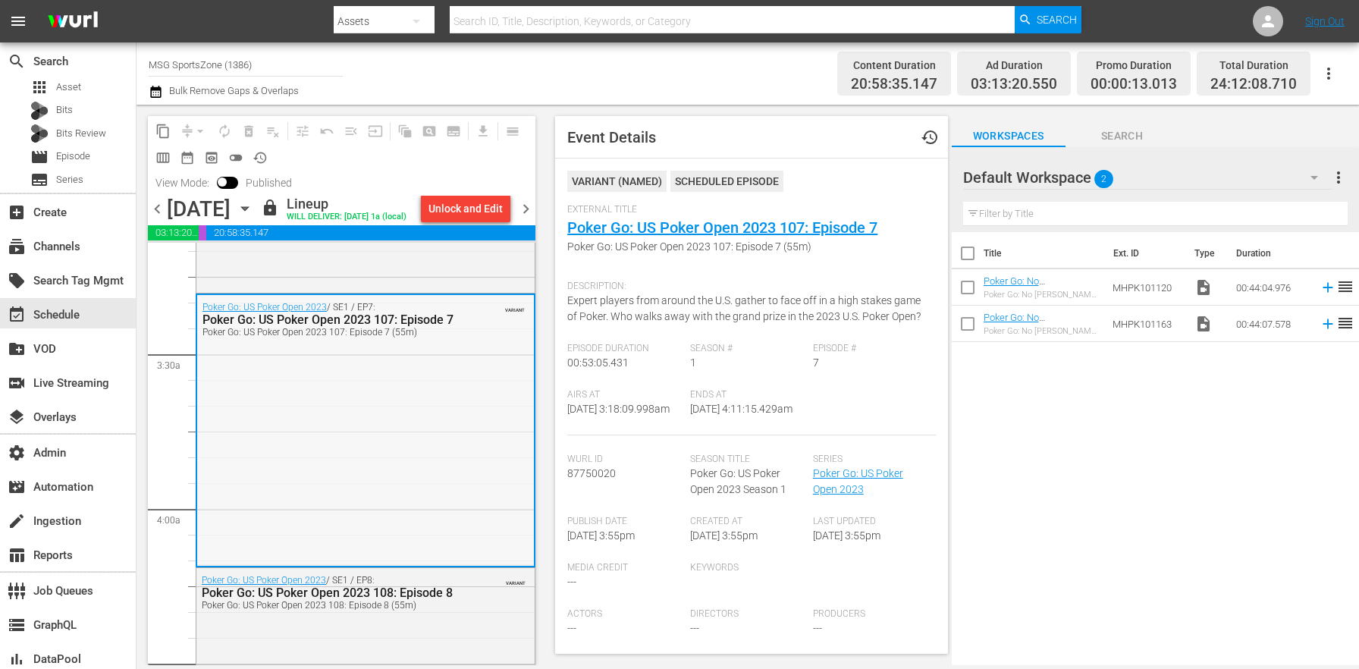
scroll to position [1140, 0]
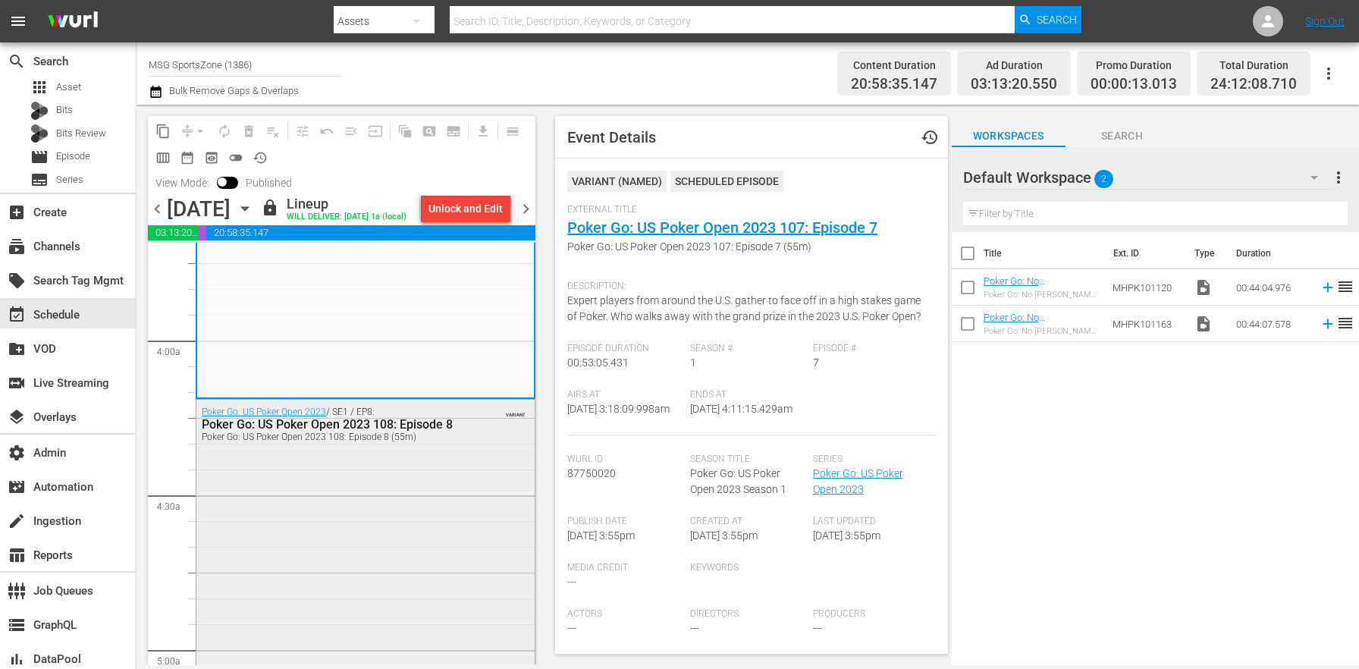
click at [369, 533] on div "Poker Go: US Poker Open 2023 / SE1 / EP8: Poker Go: US Poker Open 2023 108: Epi…" at bounding box center [365, 539] width 338 height 279
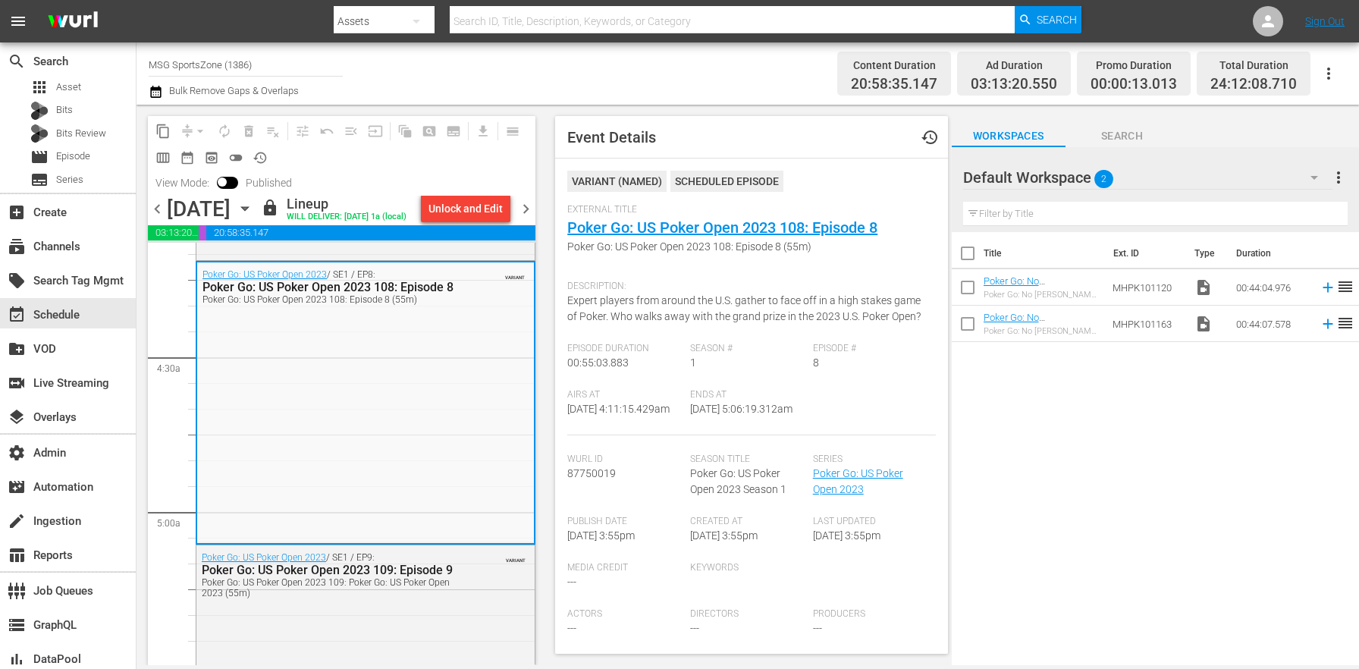
scroll to position [1362, 0]
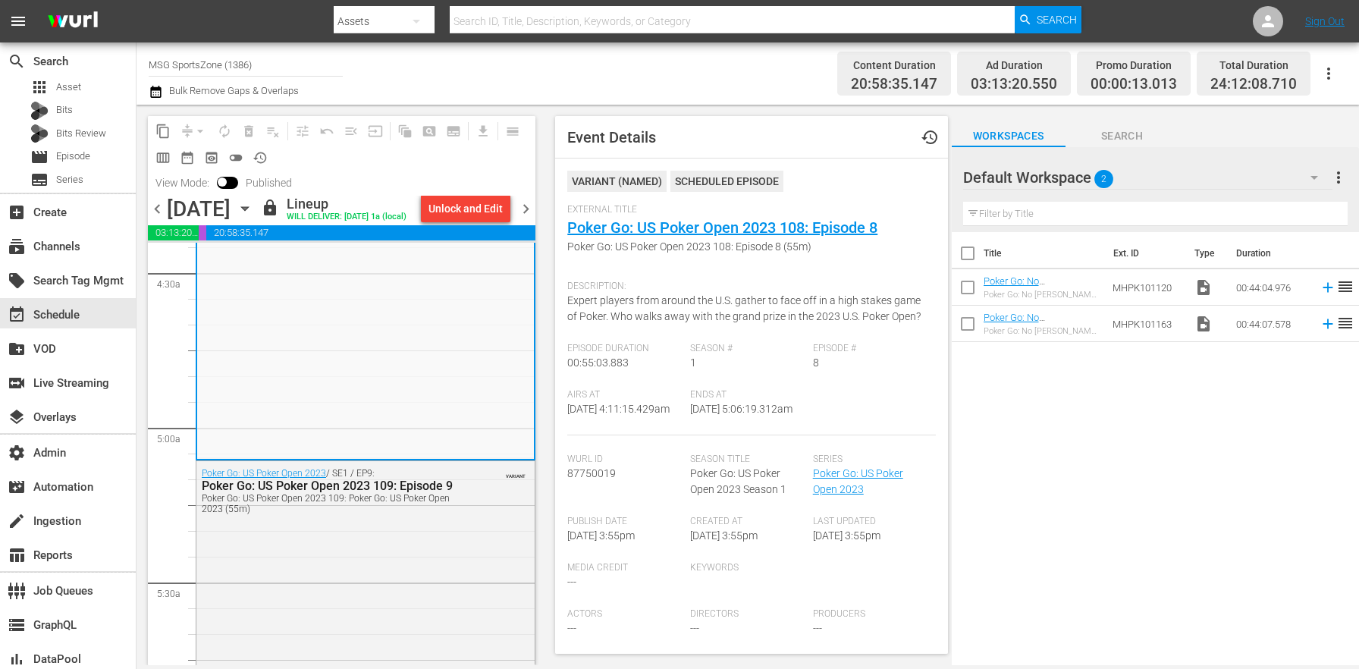
click at [369, 520] on div "Poker Go: US Poker Open 2023 / SE1 / EP9: Poker Go: US Poker Open 2023 109: Epi…" at bounding box center [365, 490] width 338 height 58
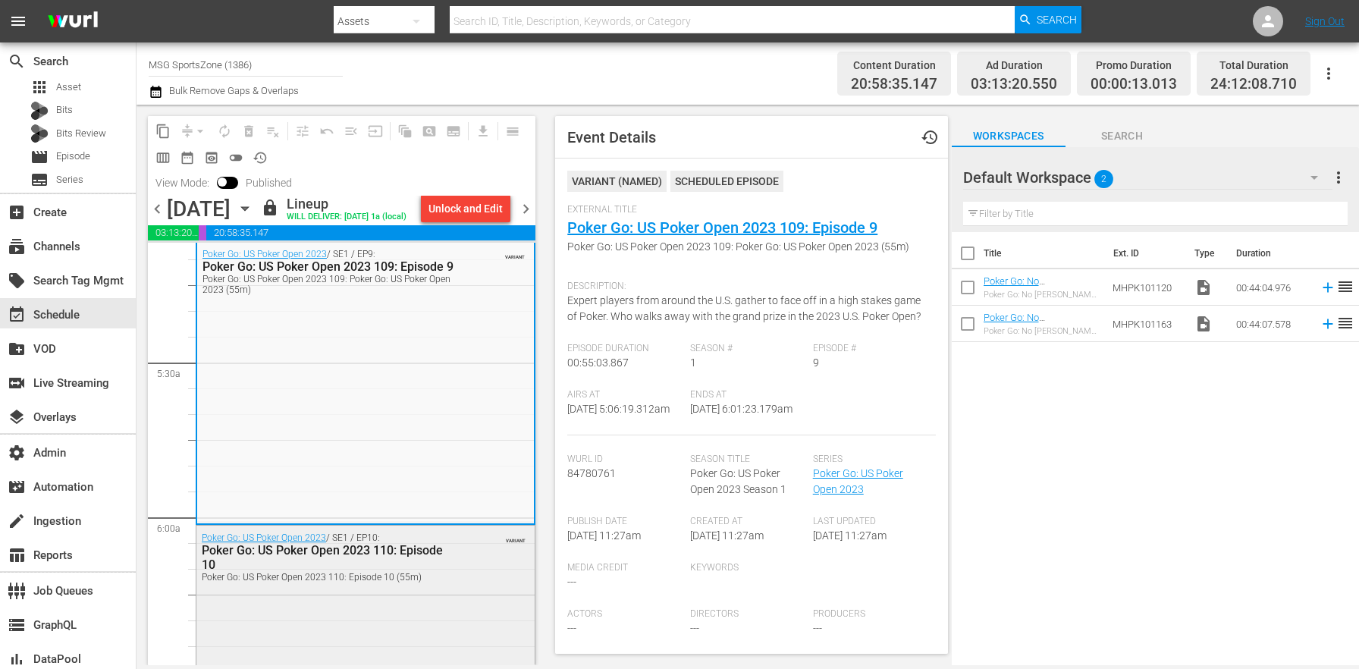
click at [345, 584] on div "Poker Go: US Poker Open 2023 / SE1 / EP10: Poker Go: US Poker Open 2023 110: Ep…" at bounding box center [365, 557] width 338 height 62
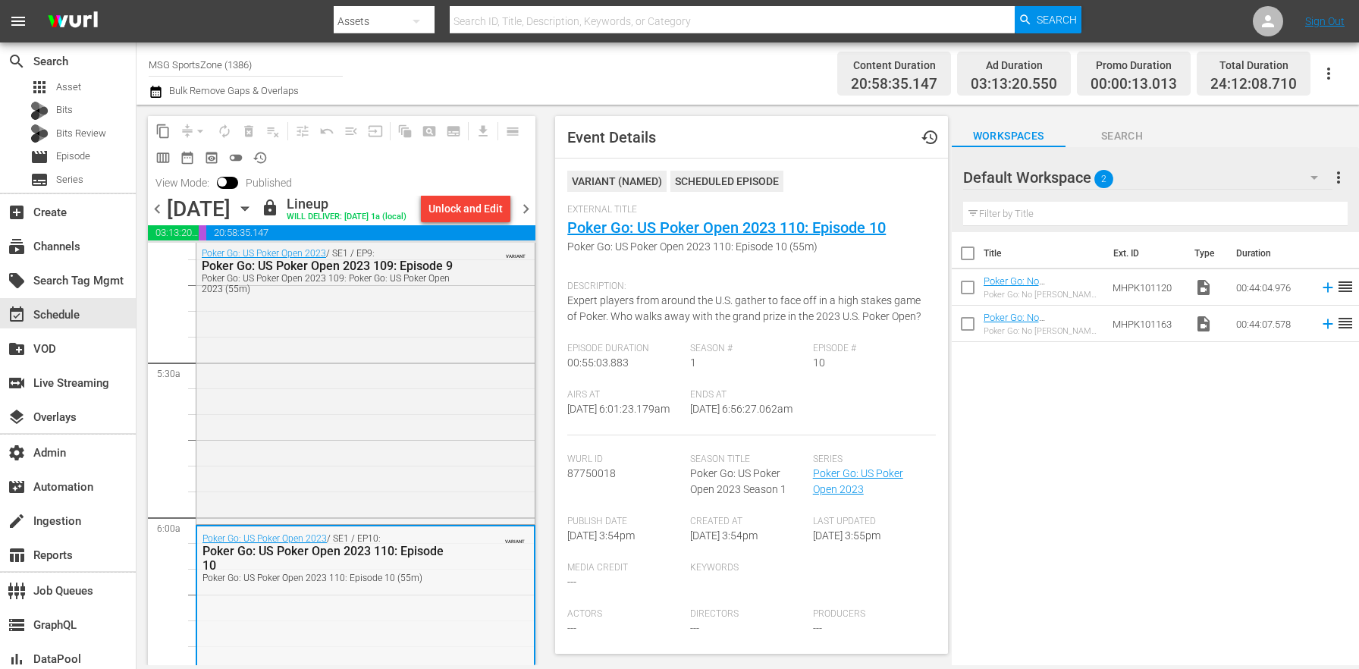
scroll to position [1939, 0]
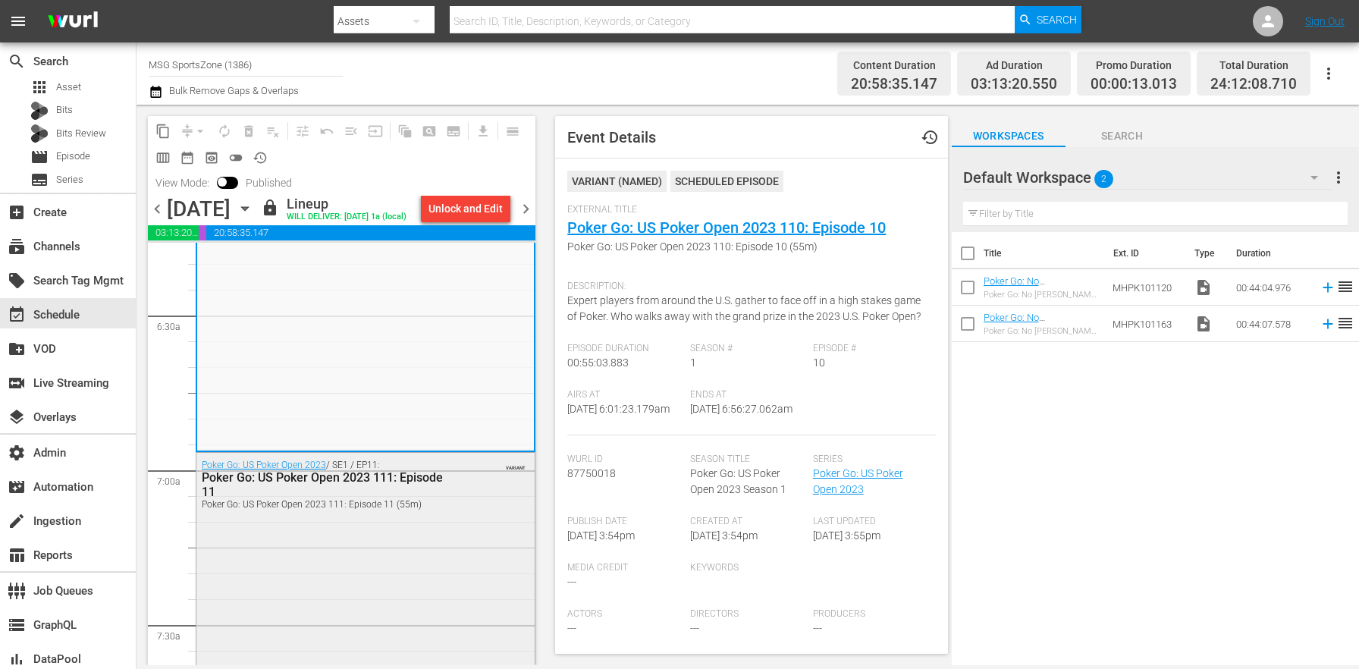
click at [395, 548] on div "Poker Go: US Poker Open 2023 / SE1 / EP11: Poker Go: US Poker Open 2023 111: Ep…" at bounding box center [365, 592] width 338 height 279
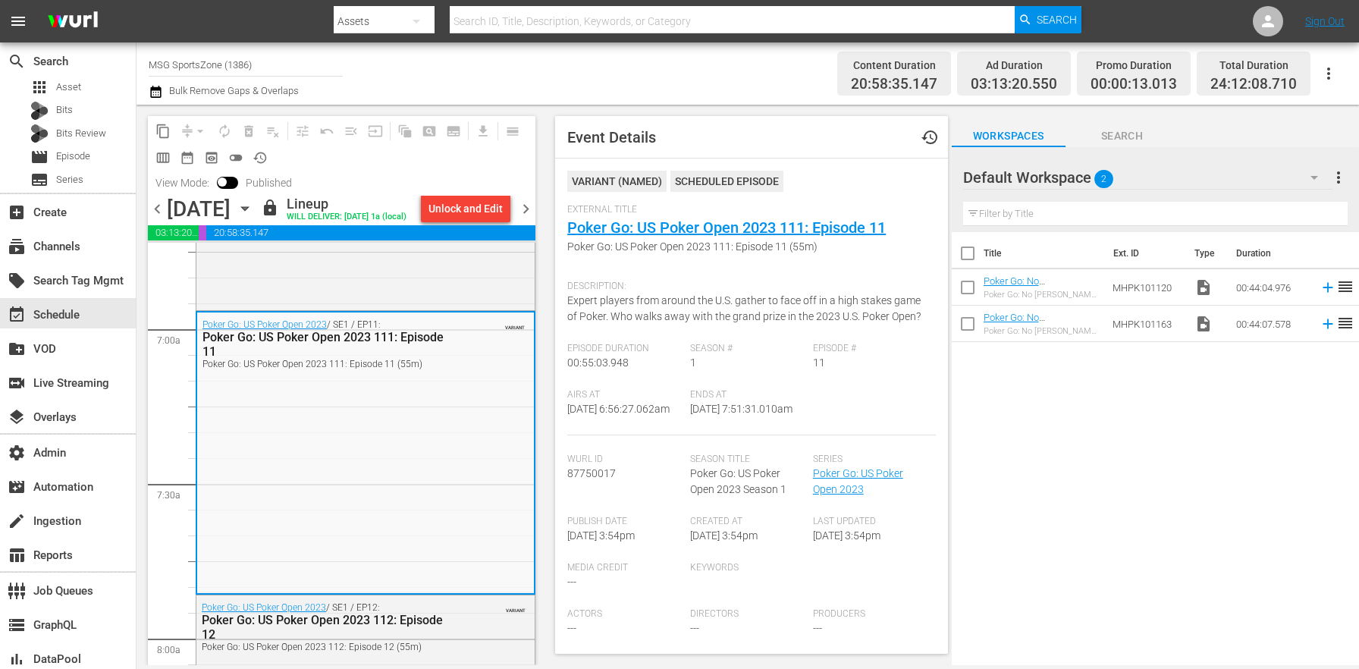
scroll to position [2248, 0]
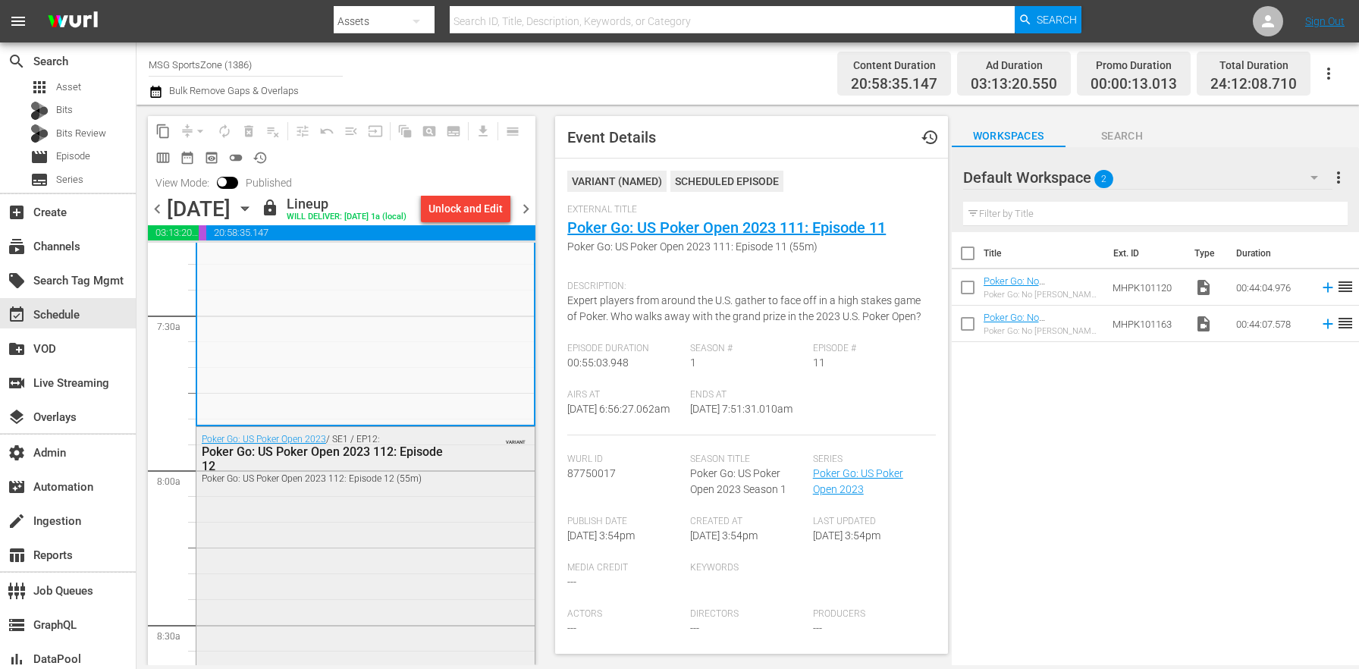
click at [394, 548] on div "Poker Go: US Poker Open 2023 / SE1 / EP12: Poker Go: US Poker Open 2023 112: Ep…" at bounding box center [365, 566] width 338 height 279
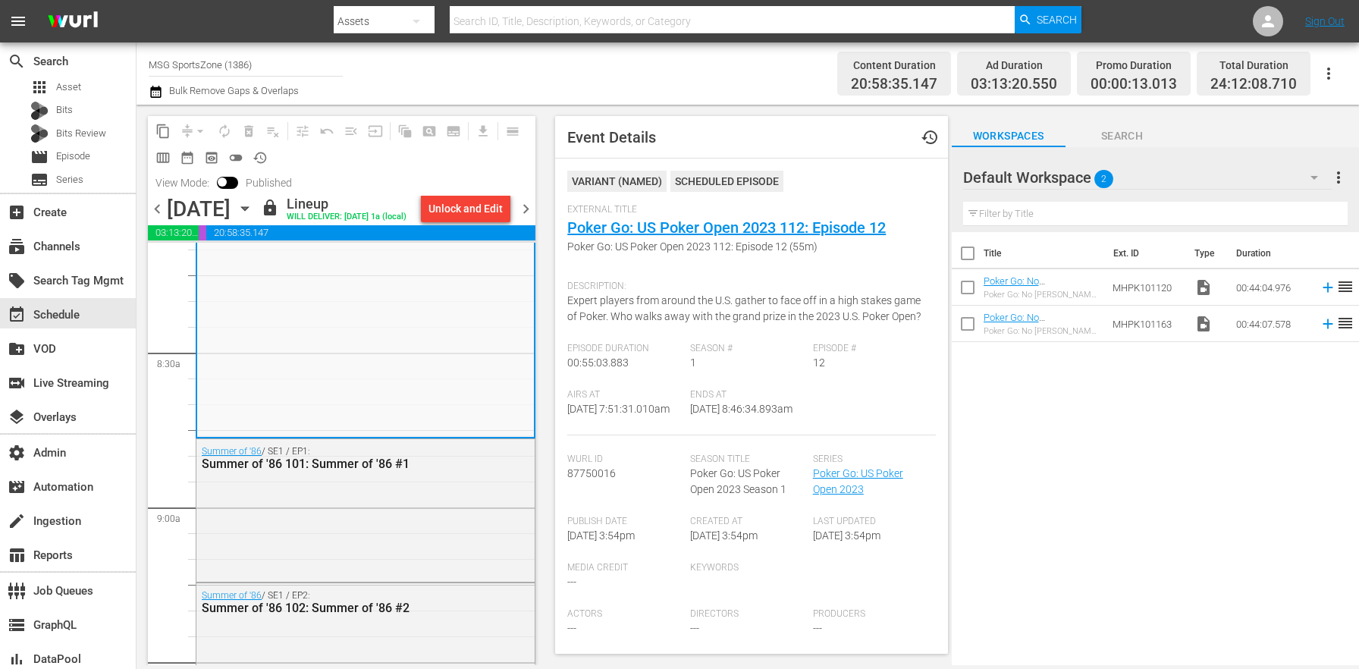
scroll to position [2689, 0]
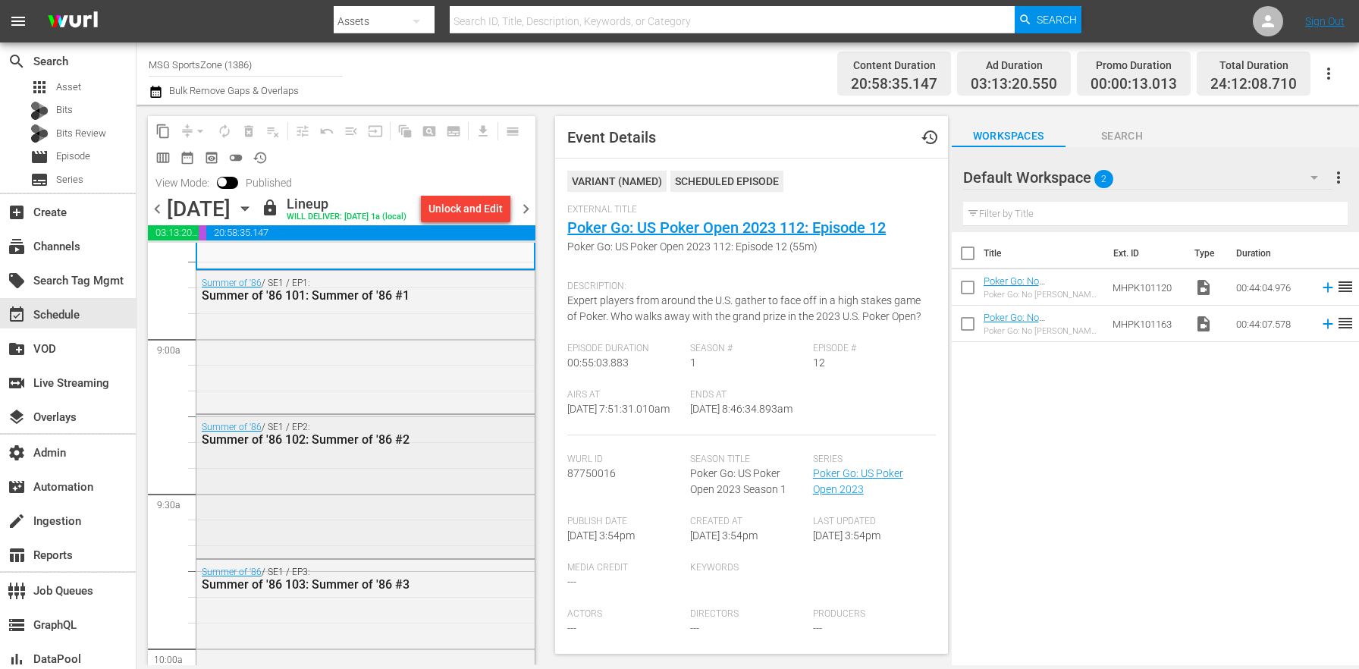
click at [393, 542] on div "Summer of '86 / SE1 / EP2: Summer of '86 102: Summer of '86 #2" at bounding box center [365, 485] width 338 height 140
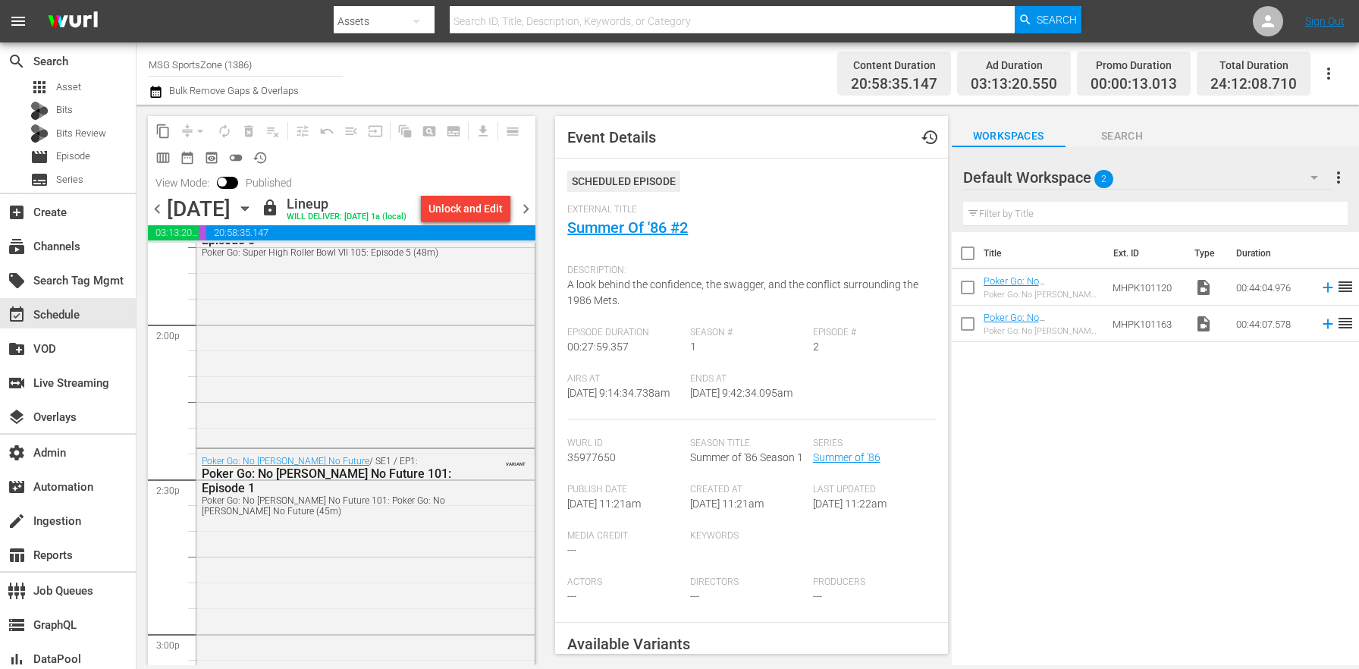
scroll to position [4166, 0]
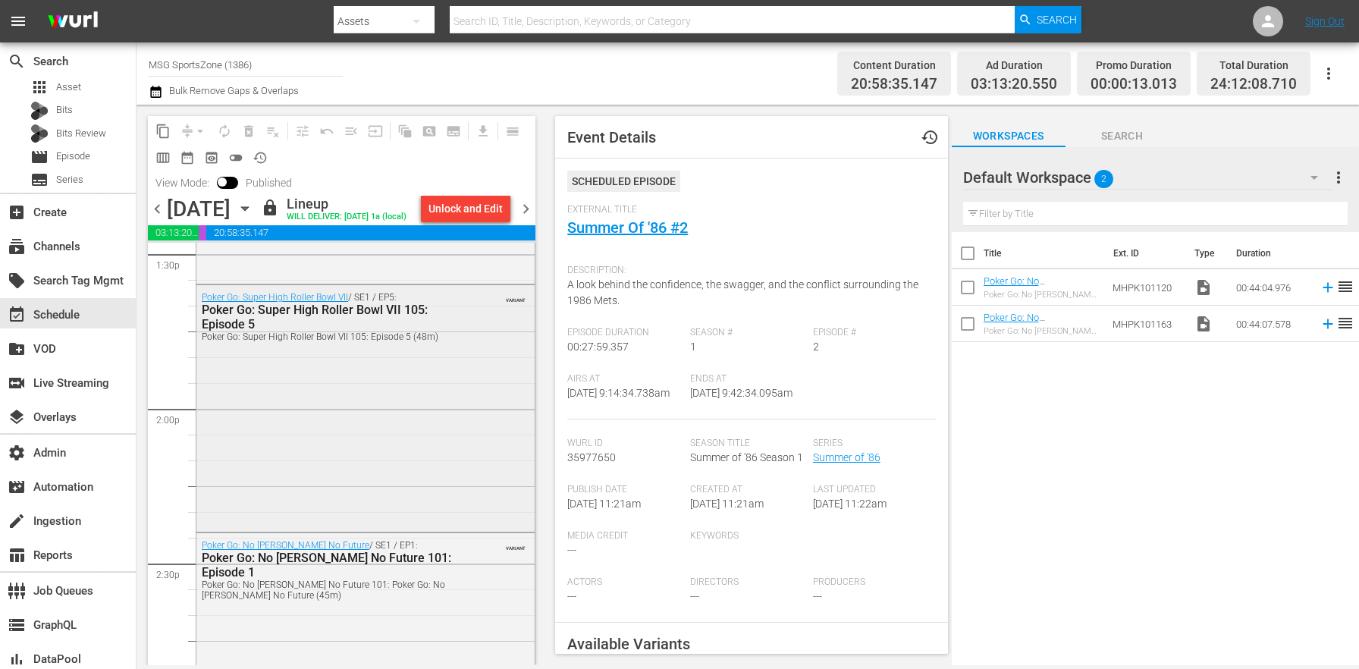
click at [432, 432] on div "Poker Go: Super High Roller Bowl VII / SE1 / EP5: Poker Go: Super High Roller B…" at bounding box center [365, 406] width 338 height 243
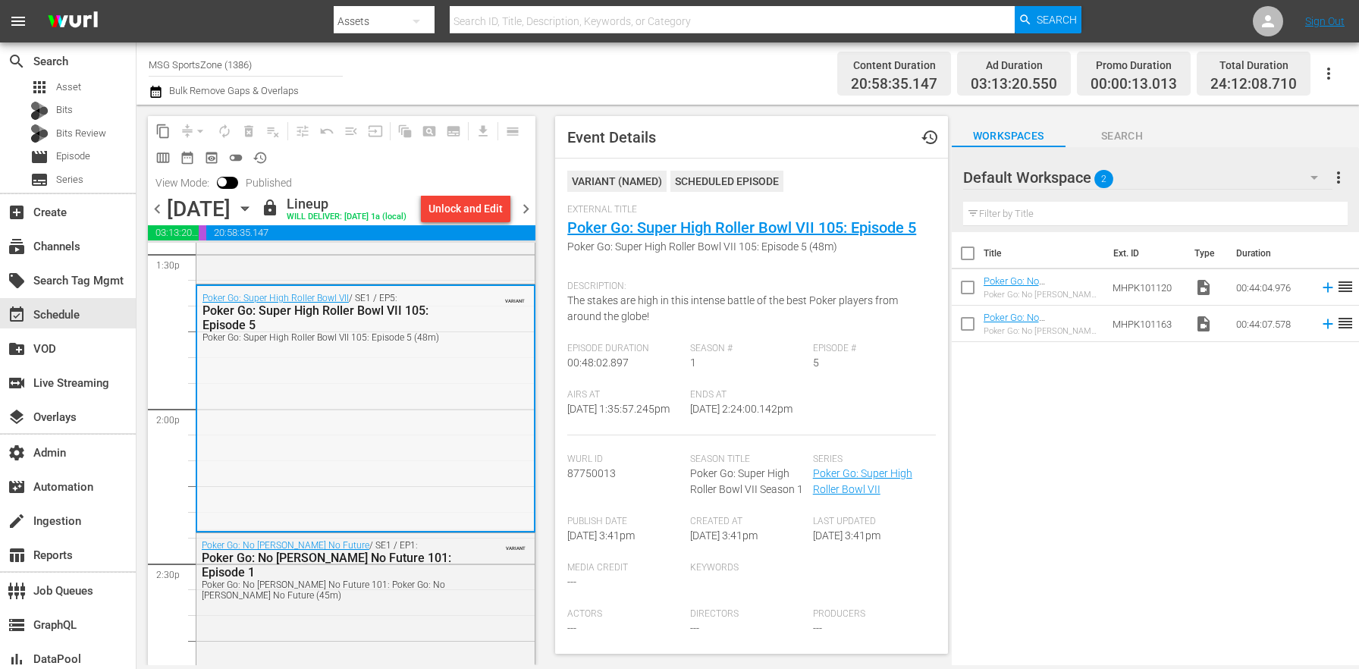
scroll to position [3986, 0]
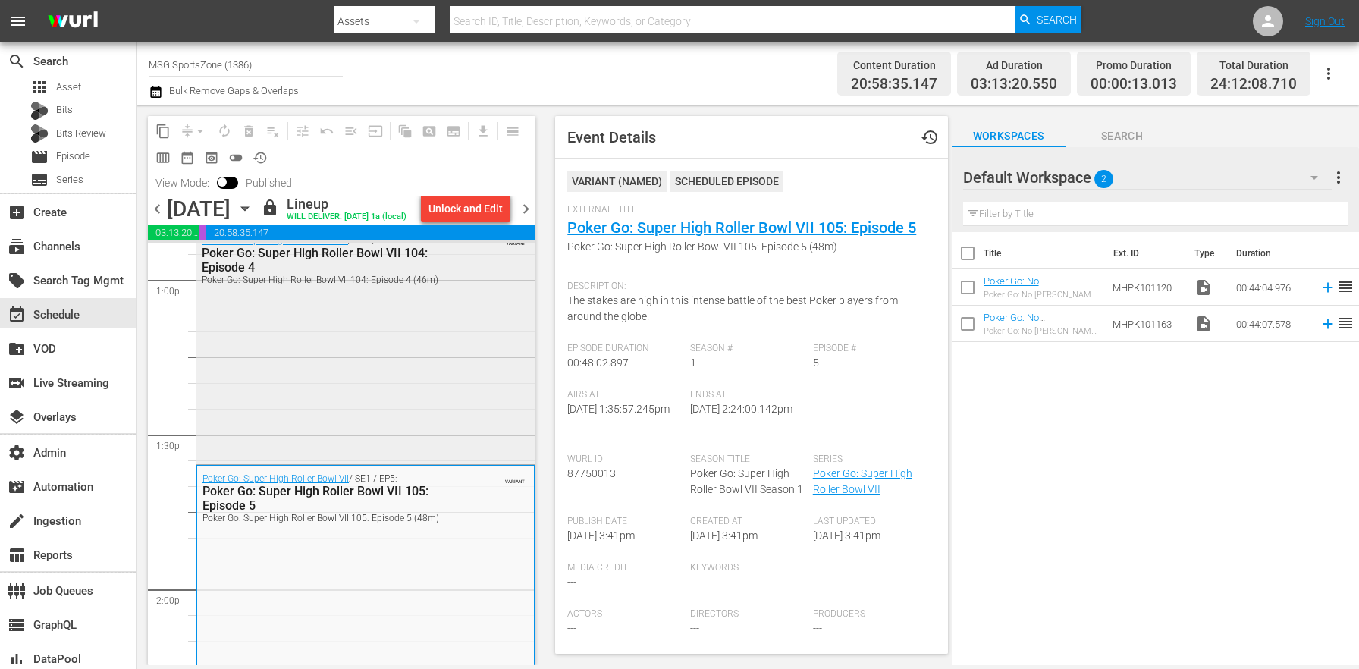
click at [418, 391] on div "Poker Go: Super High Roller Bowl VII / SE1 / EP4: Poker Go: Super High Roller B…" at bounding box center [365, 344] width 338 height 233
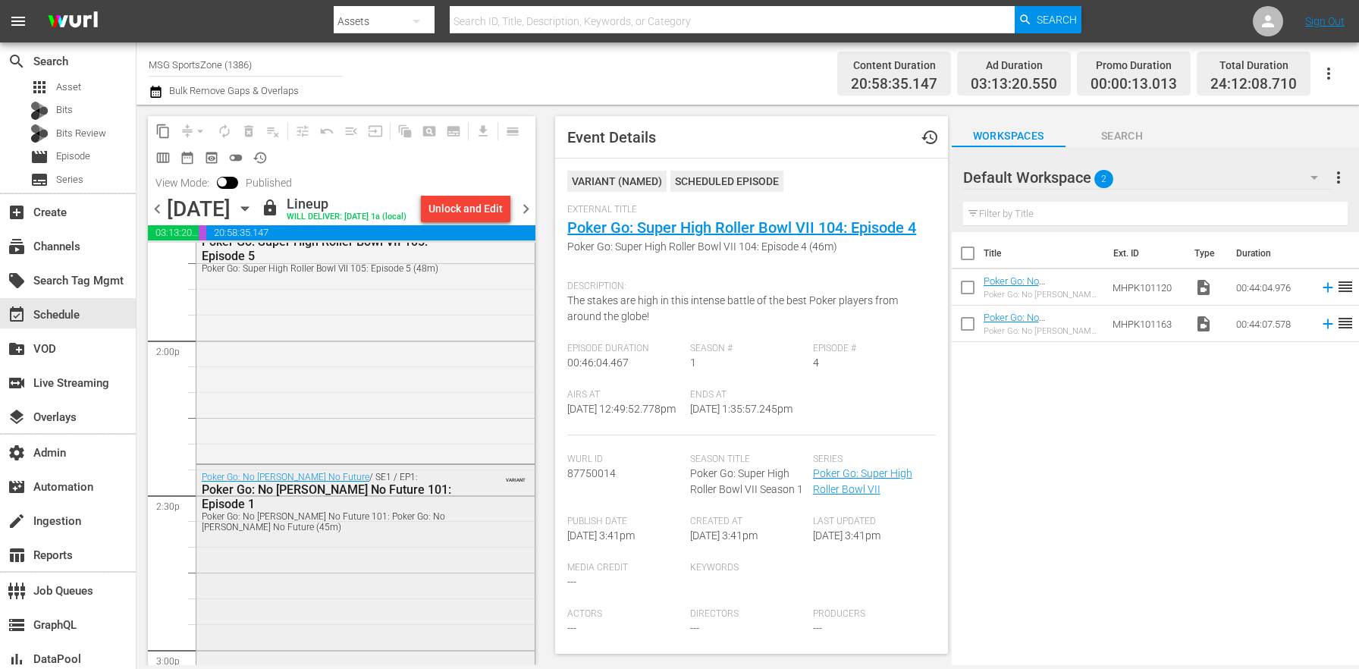
scroll to position [4319, 0]
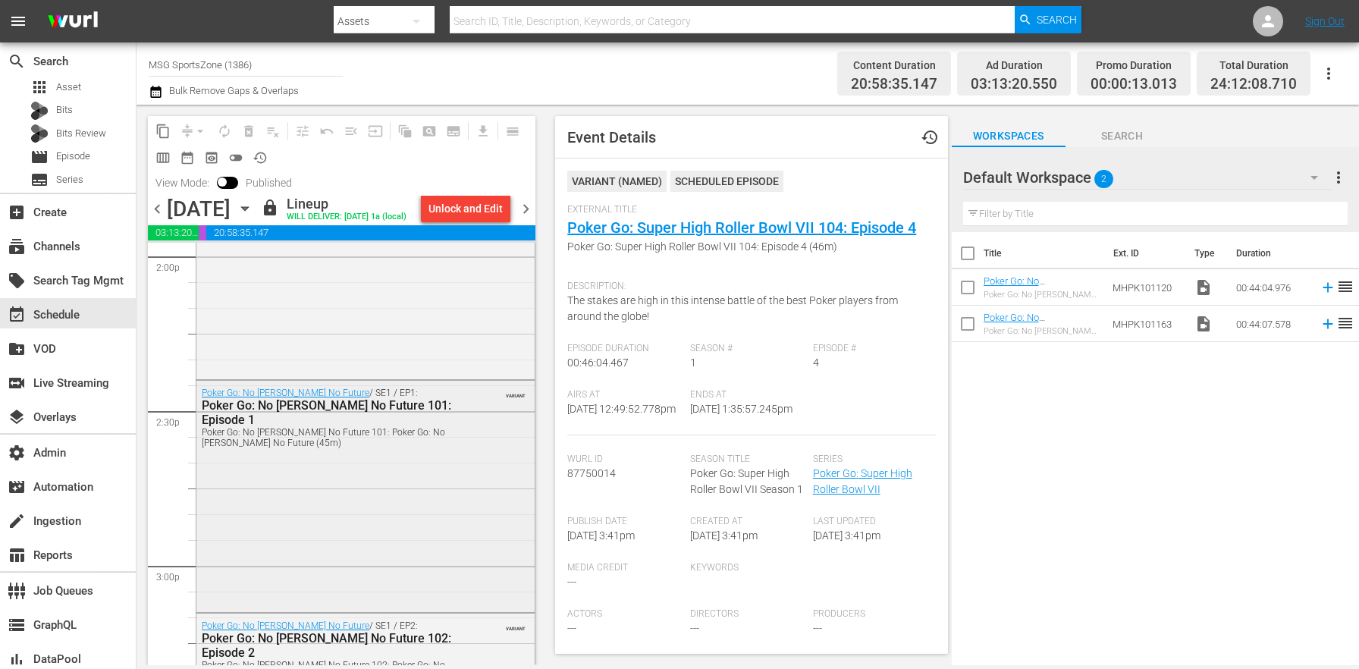
click at [382, 533] on div "Poker Go: No [PERSON_NAME] No Future / SE1 / EP1: Poker Go: No [PERSON_NAME] No…" at bounding box center [365, 495] width 338 height 228
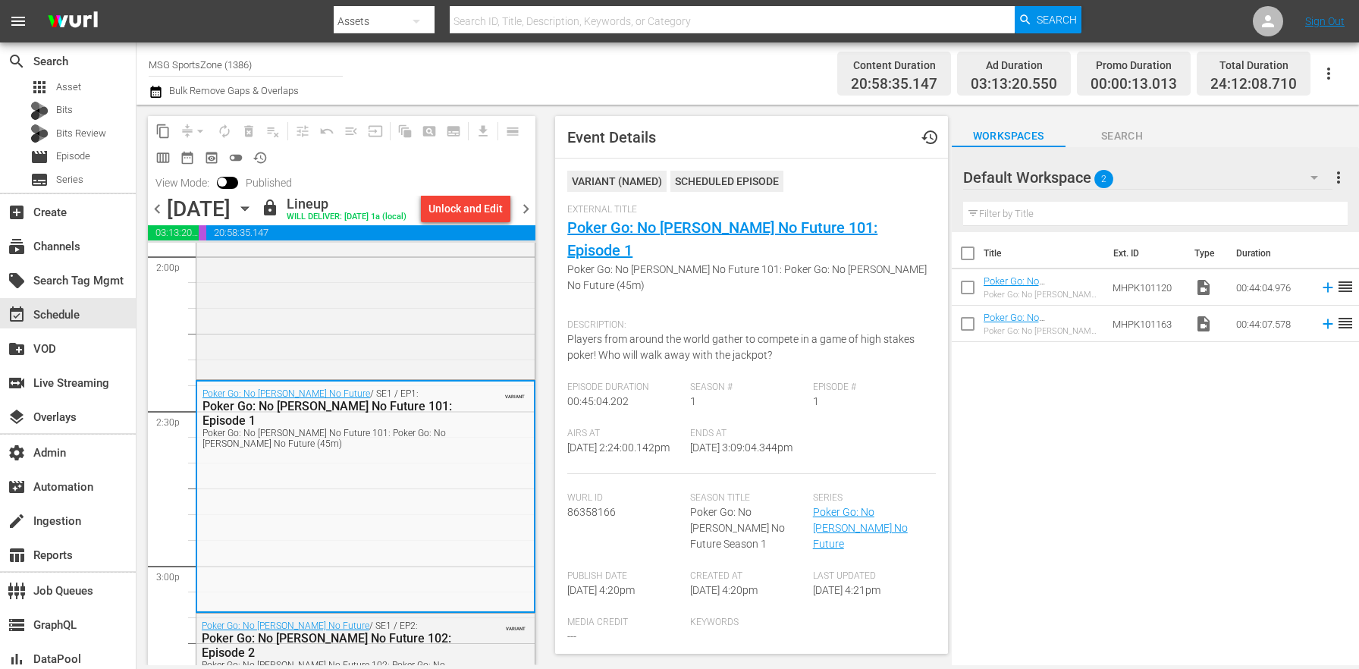
scroll to position [4507, 0]
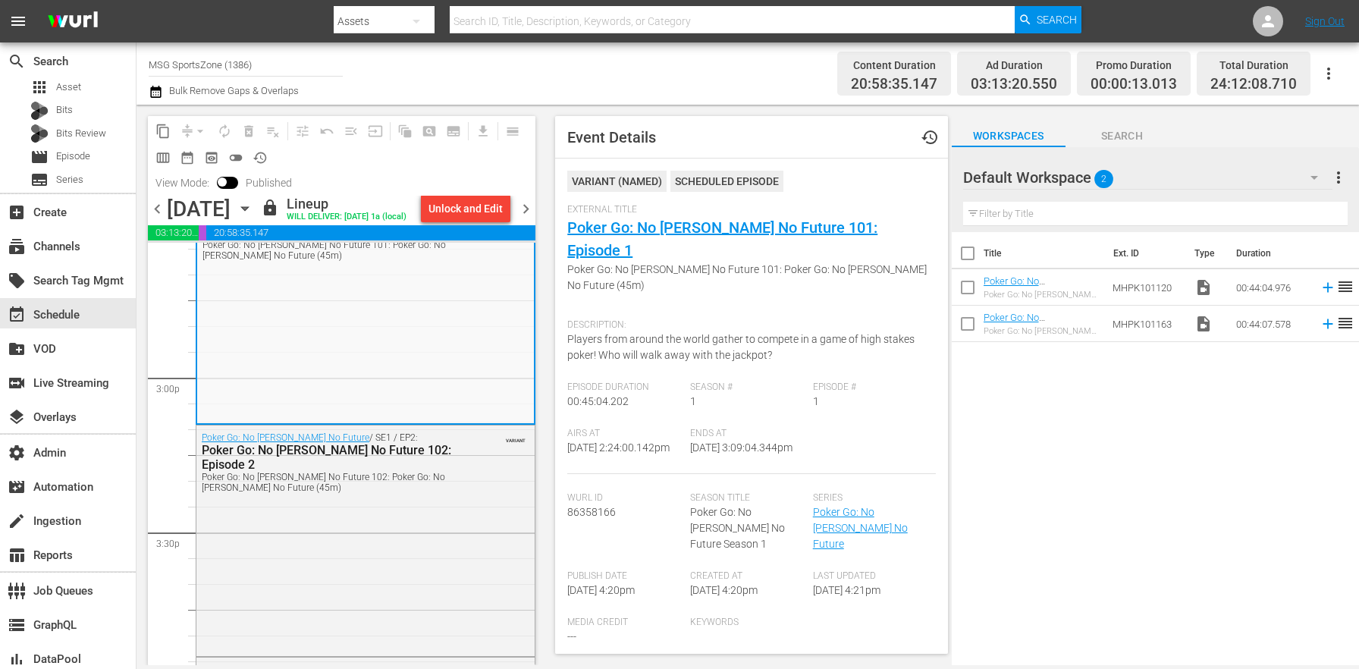
click at [382, 533] on div "Poker Go: No [PERSON_NAME] No Future / SE1 / EP2: Poker Go: No [PERSON_NAME] No…" at bounding box center [365, 540] width 338 height 228
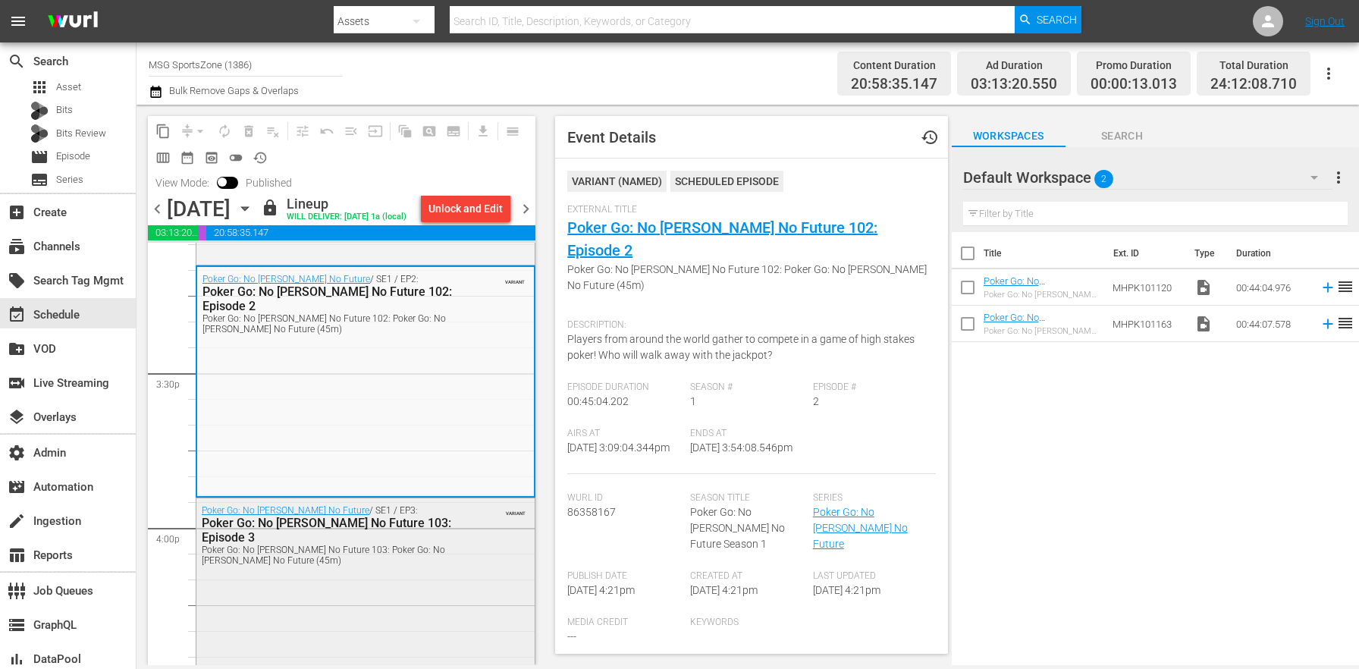
scroll to position [4750, 0]
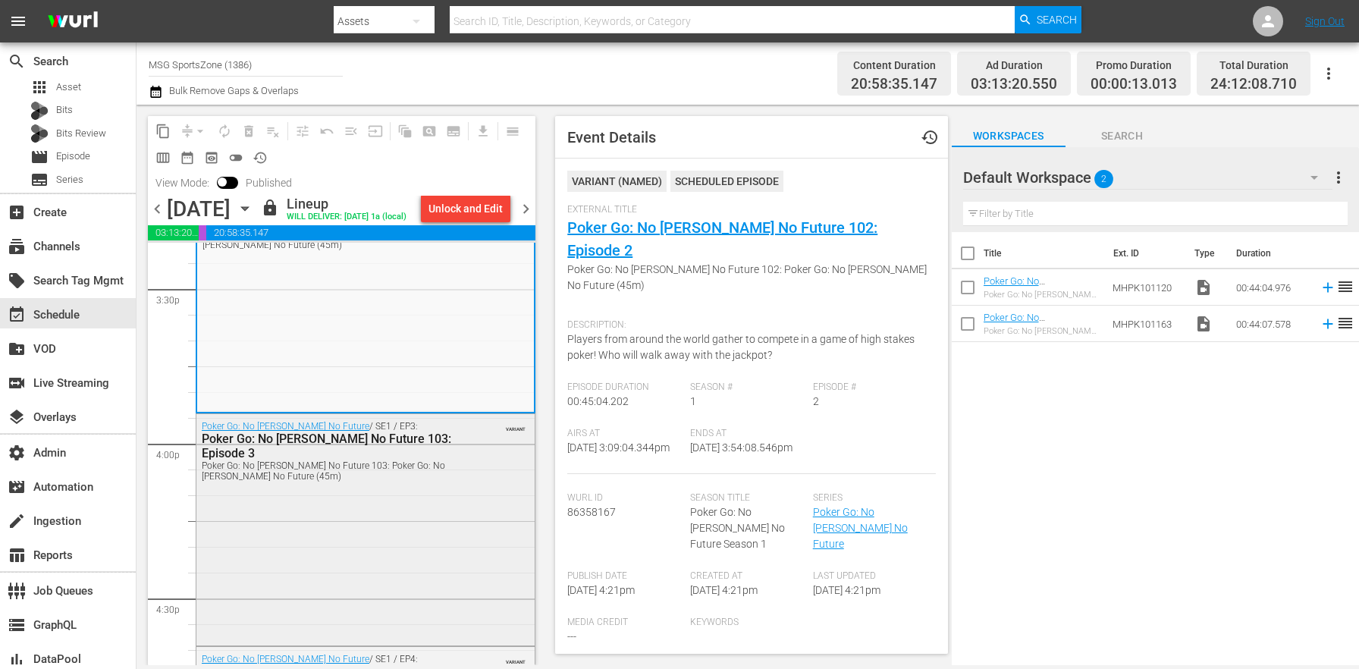
click at [382, 532] on div "Poker Go: No [PERSON_NAME] No Future / SE1 / EP3: Poker Go: No [PERSON_NAME] No…" at bounding box center [365, 528] width 338 height 228
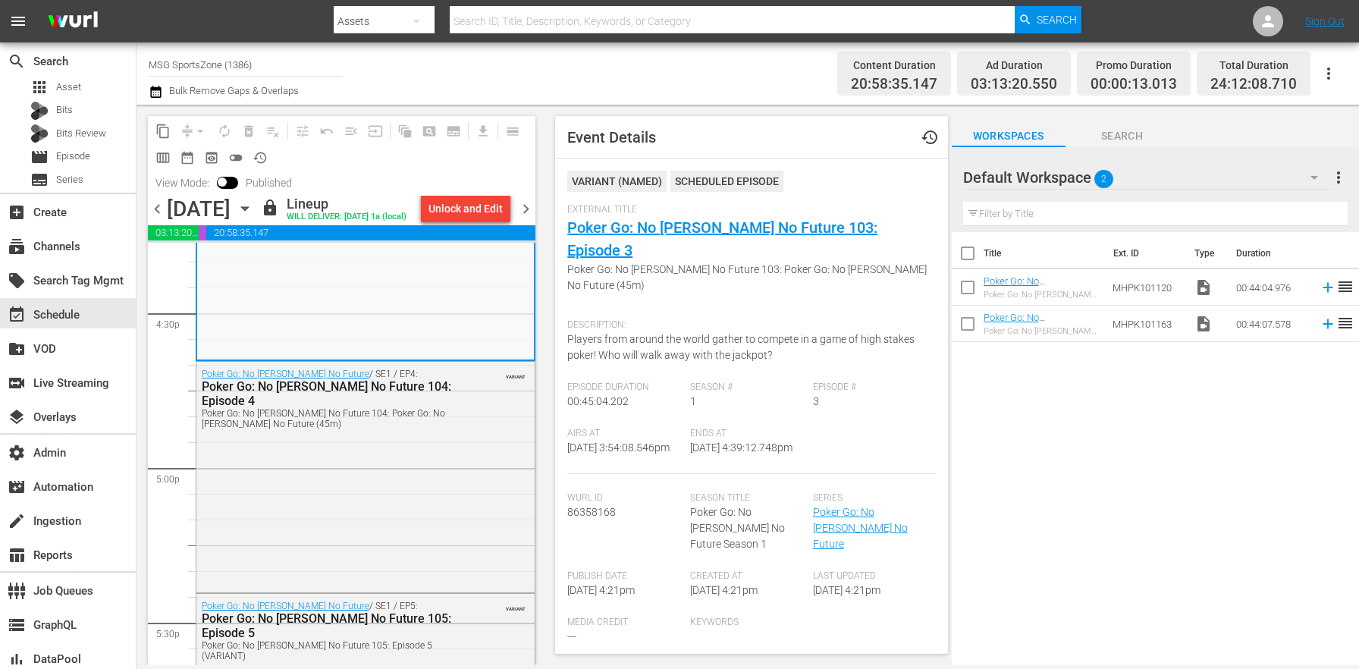
scroll to position [5120, 0]
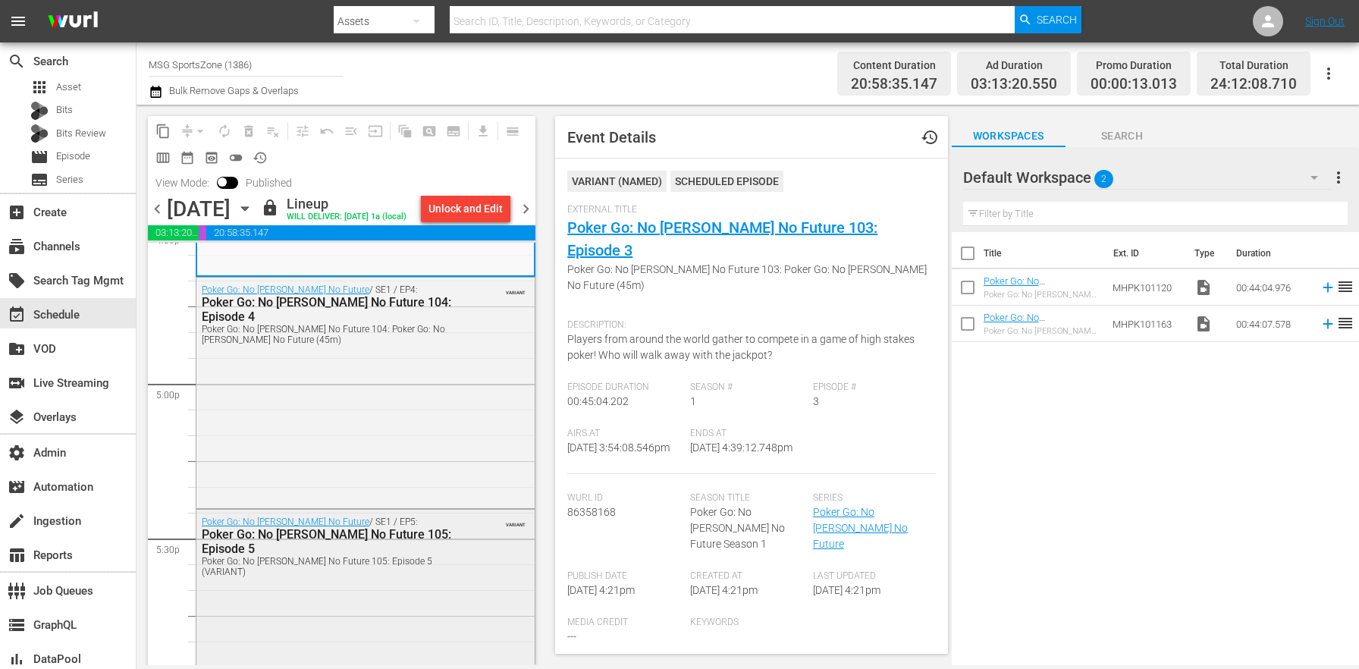
click at [382, 532] on div "Poker Go: No [PERSON_NAME] No Future 105: Episode 5" at bounding box center [329, 541] width 255 height 29
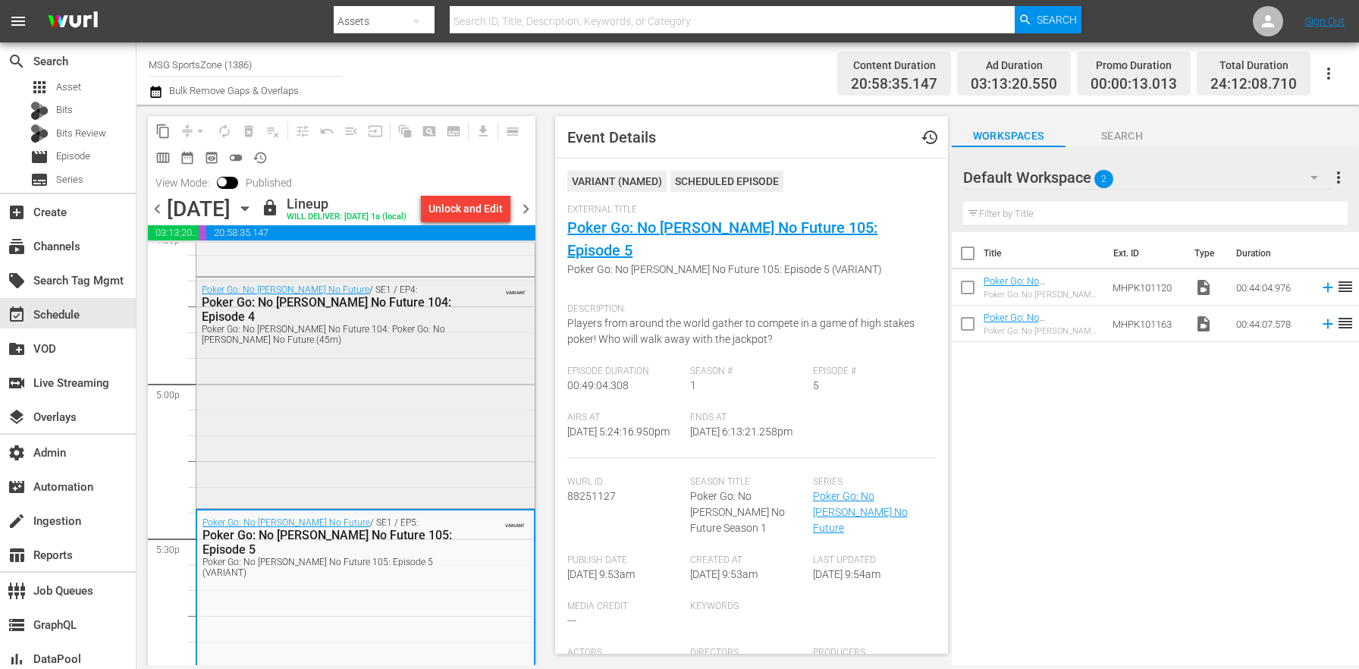
click at [378, 460] on div "Poker Go: No [PERSON_NAME] No Future / SE1 / EP4: Poker Go: No [PERSON_NAME] No…" at bounding box center [365, 392] width 338 height 228
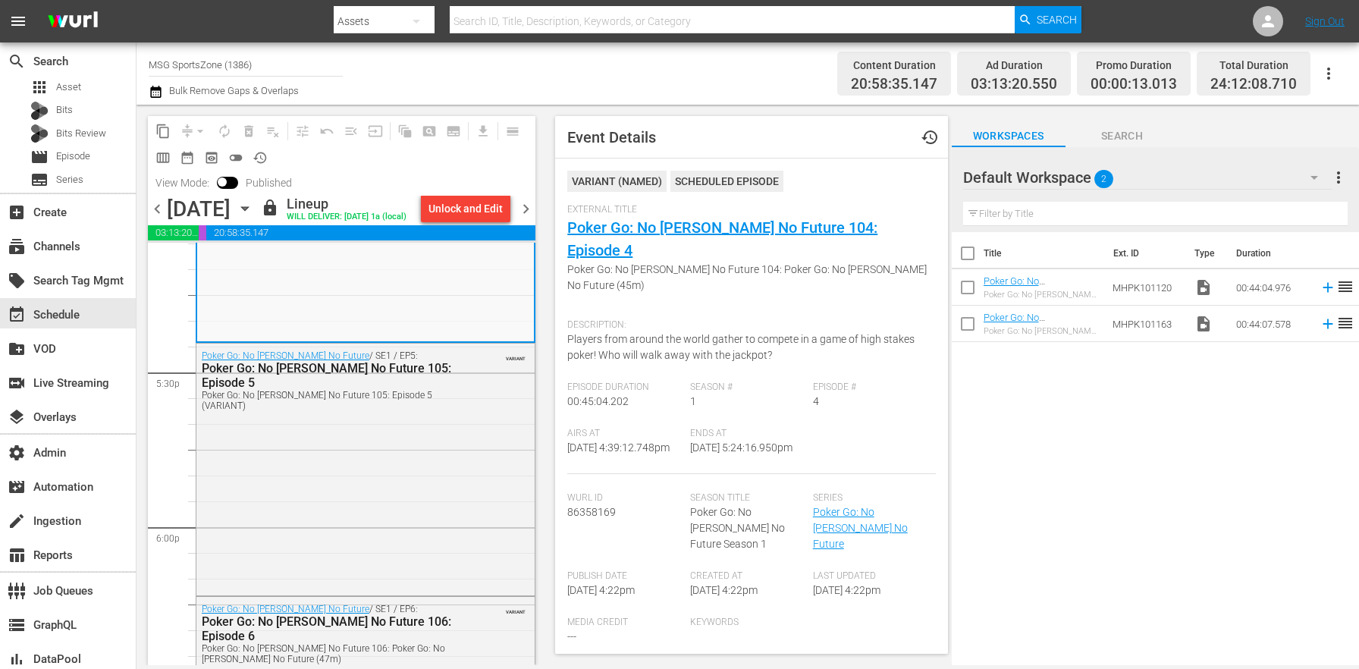
scroll to position [5454, 0]
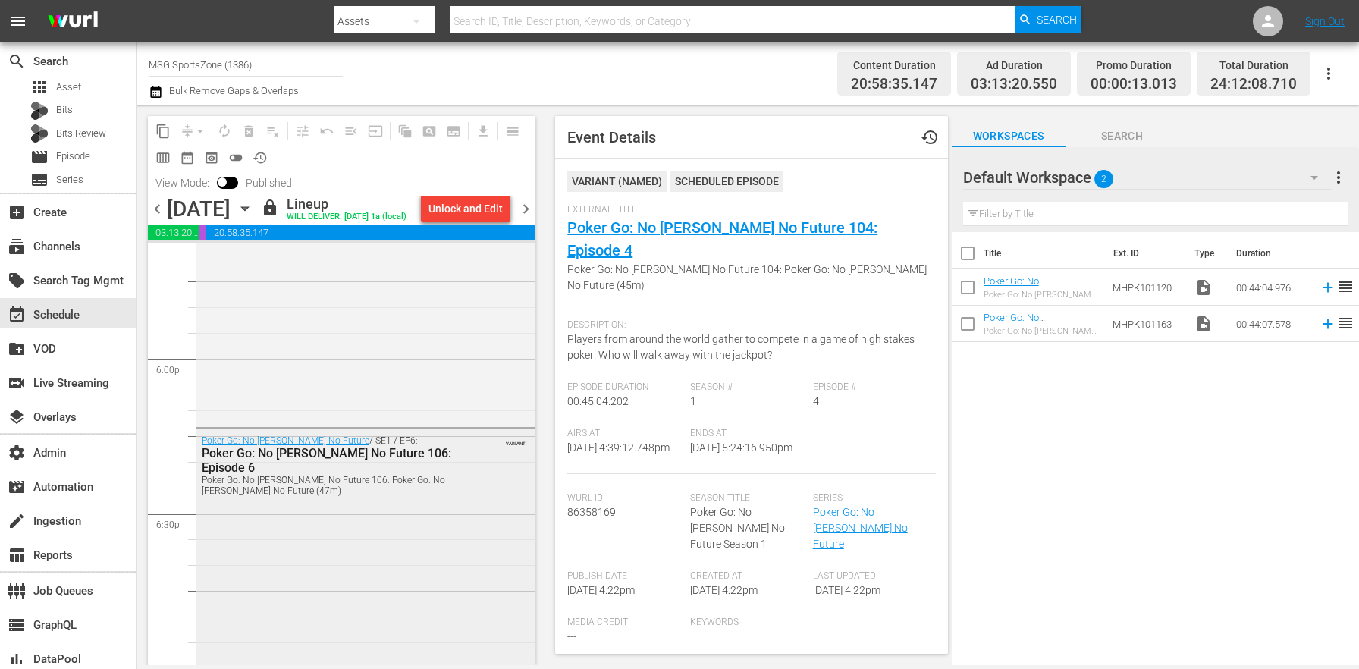
click at [362, 513] on div "Poker Go: No [PERSON_NAME] No Future / SE1 / EP6: Poker Go: No [PERSON_NAME] No…" at bounding box center [365, 547] width 338 height 236
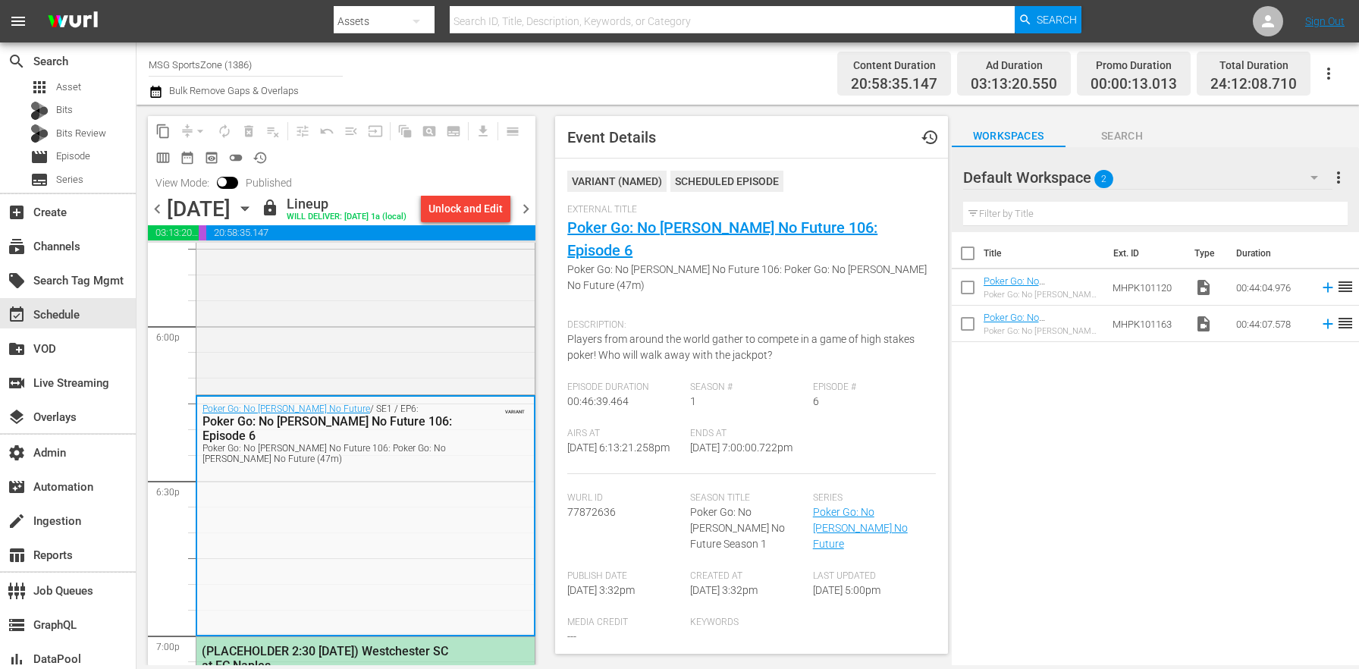
scroll to position [5780, 0]
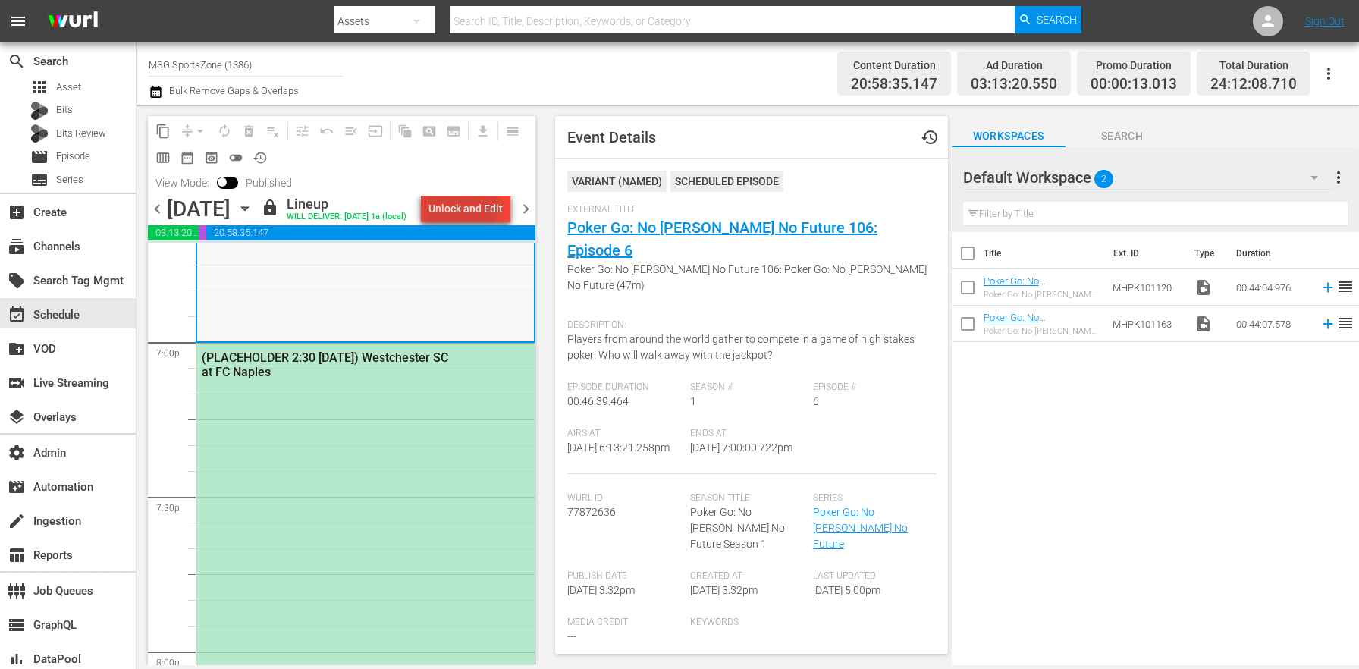
click at [453, 204] on div "Unlock and Edit" at bounding box center [466, 208] width 74 height 27
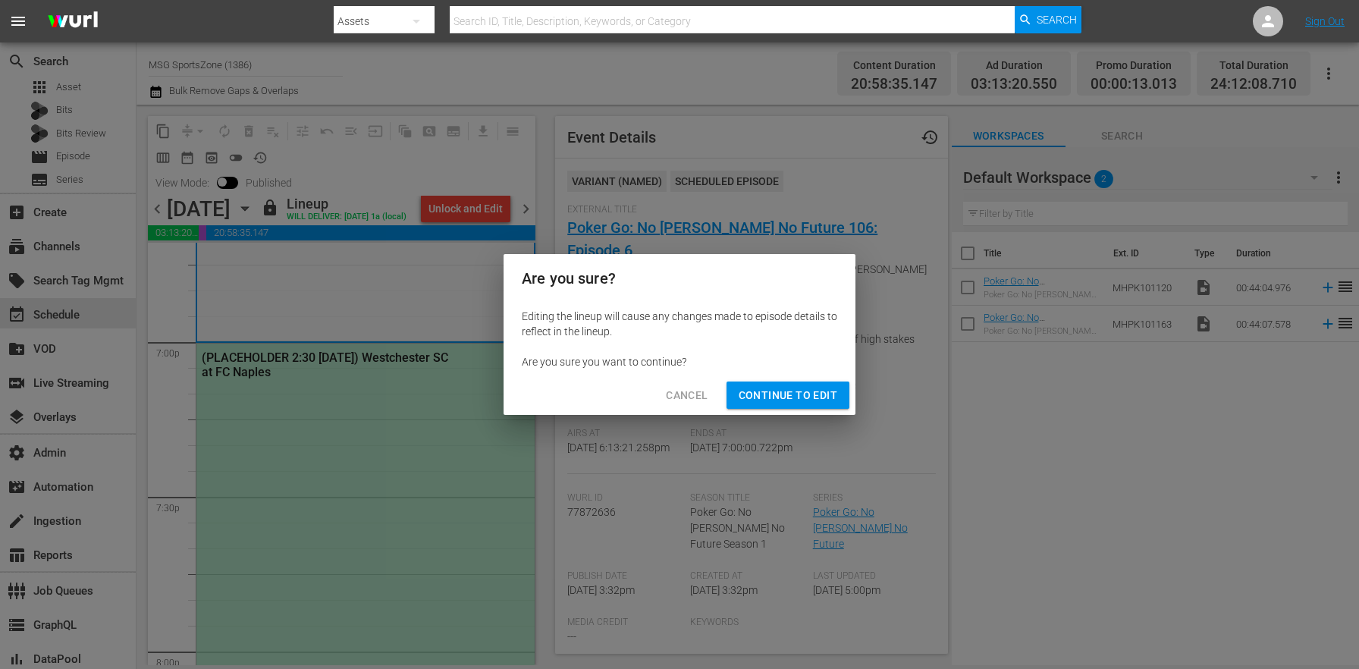
click at [812, 397] on span "Continue to Edit" at bounding box center [788, 395] width 99 height 19
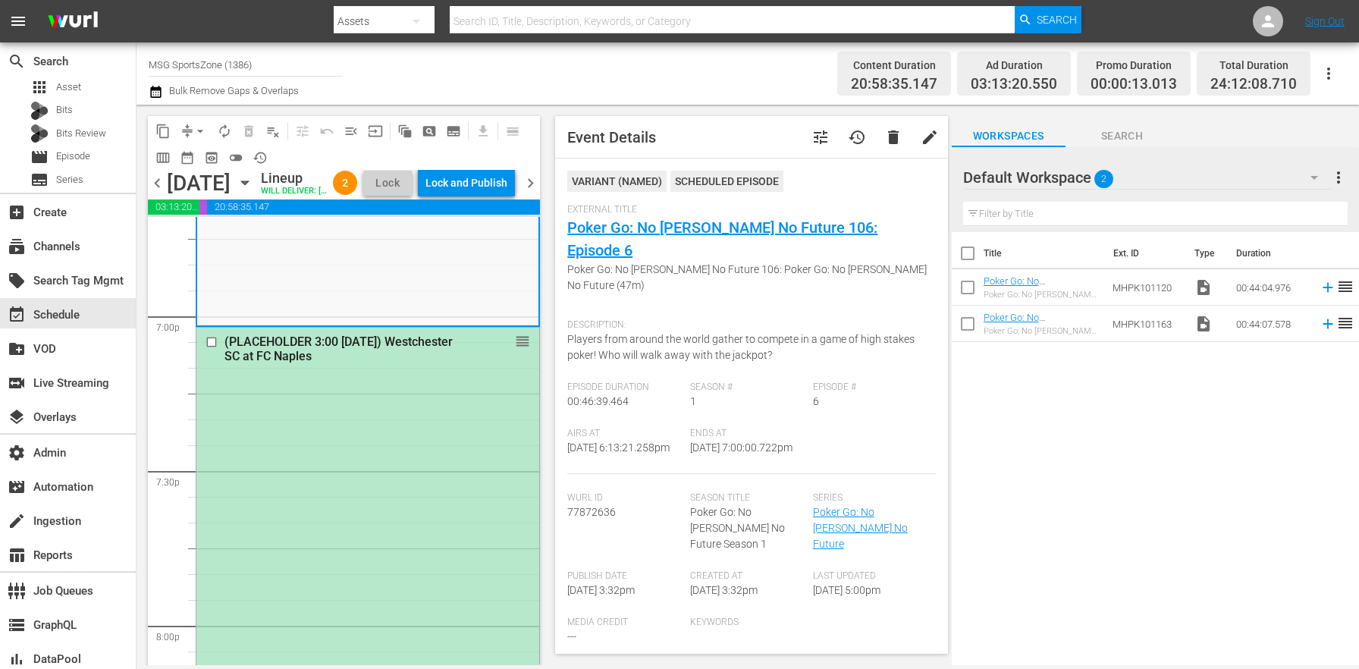
scroll to position [5373, 0]
